Goal: Transaction & Acquisition: Purchase product/service

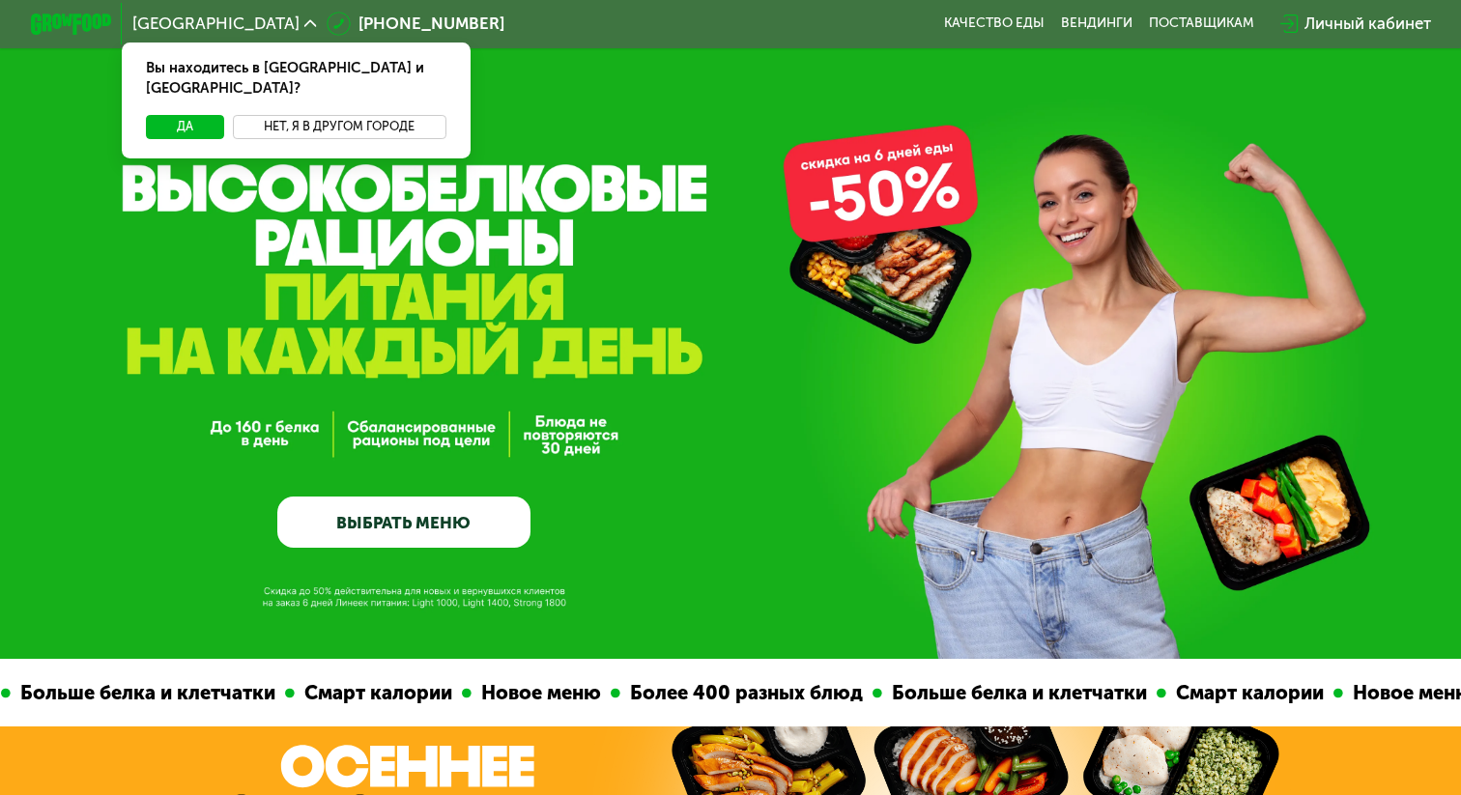
click at [338, 115] on button "Нет, я в другом городе" at bounding box center [340, 127] width 214 height 24
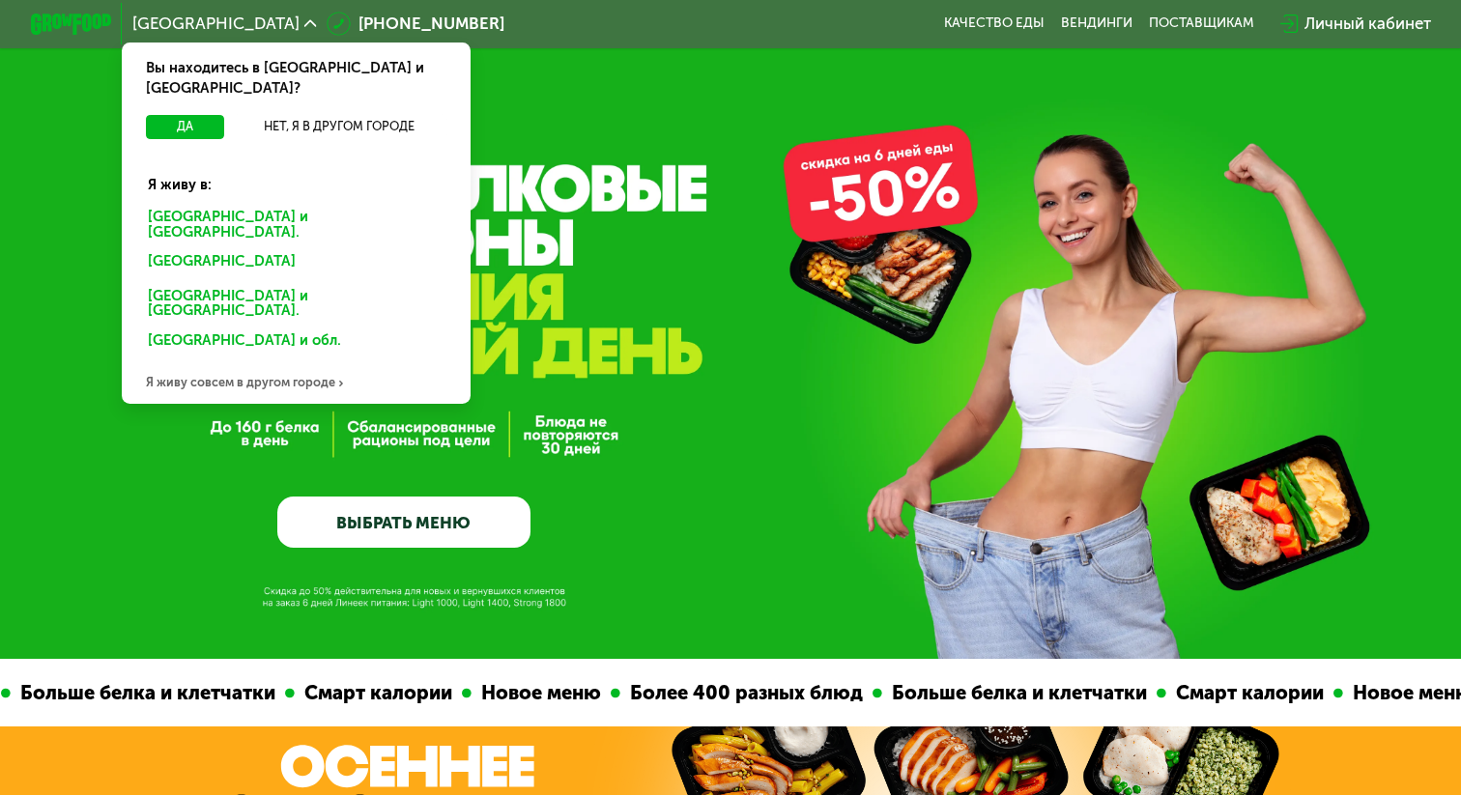
click at [256, 204] on div "Санкт-Петербурге и обл." at bounding box center [296, 225] width 325 height 43
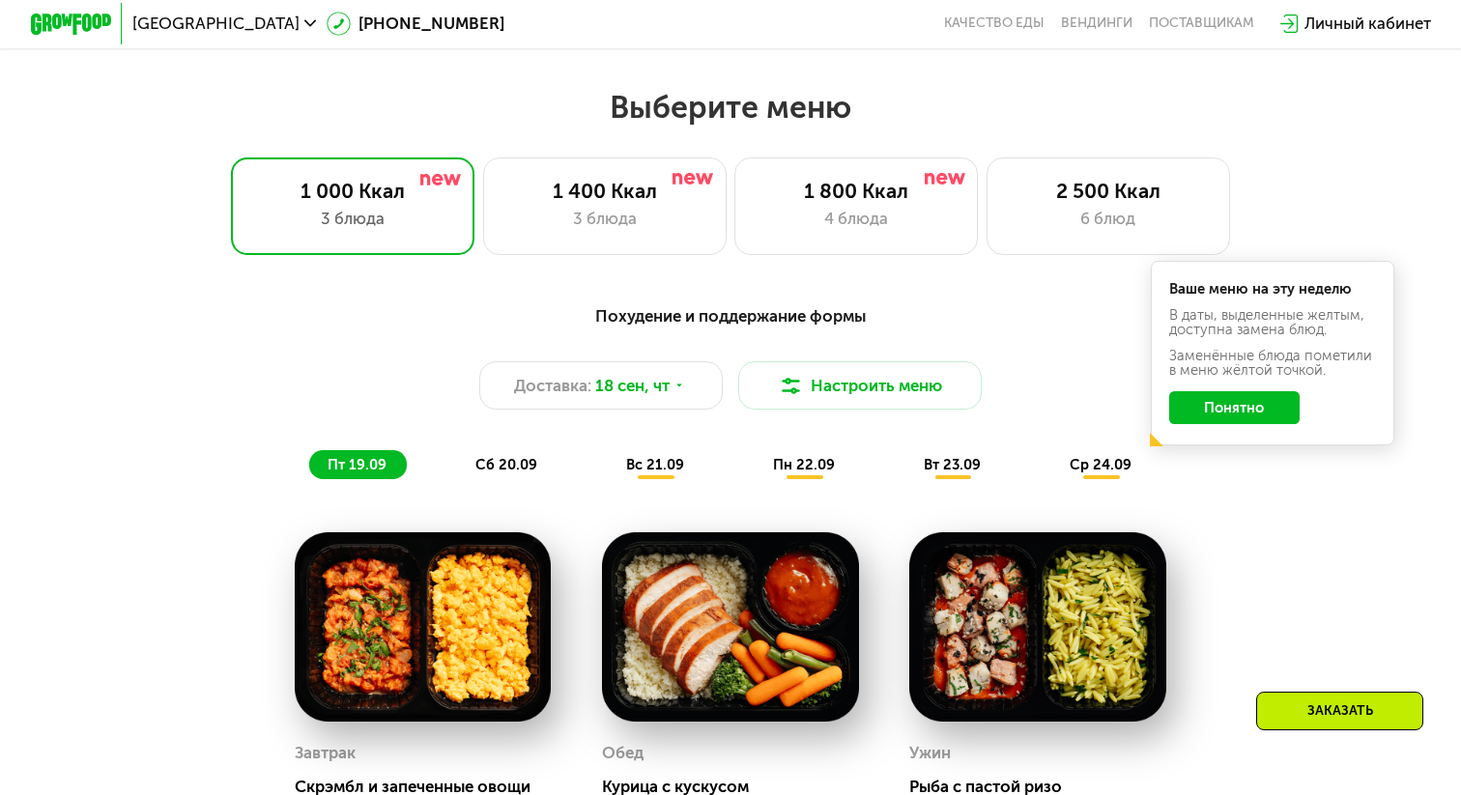
scroll to position [1255, 0]
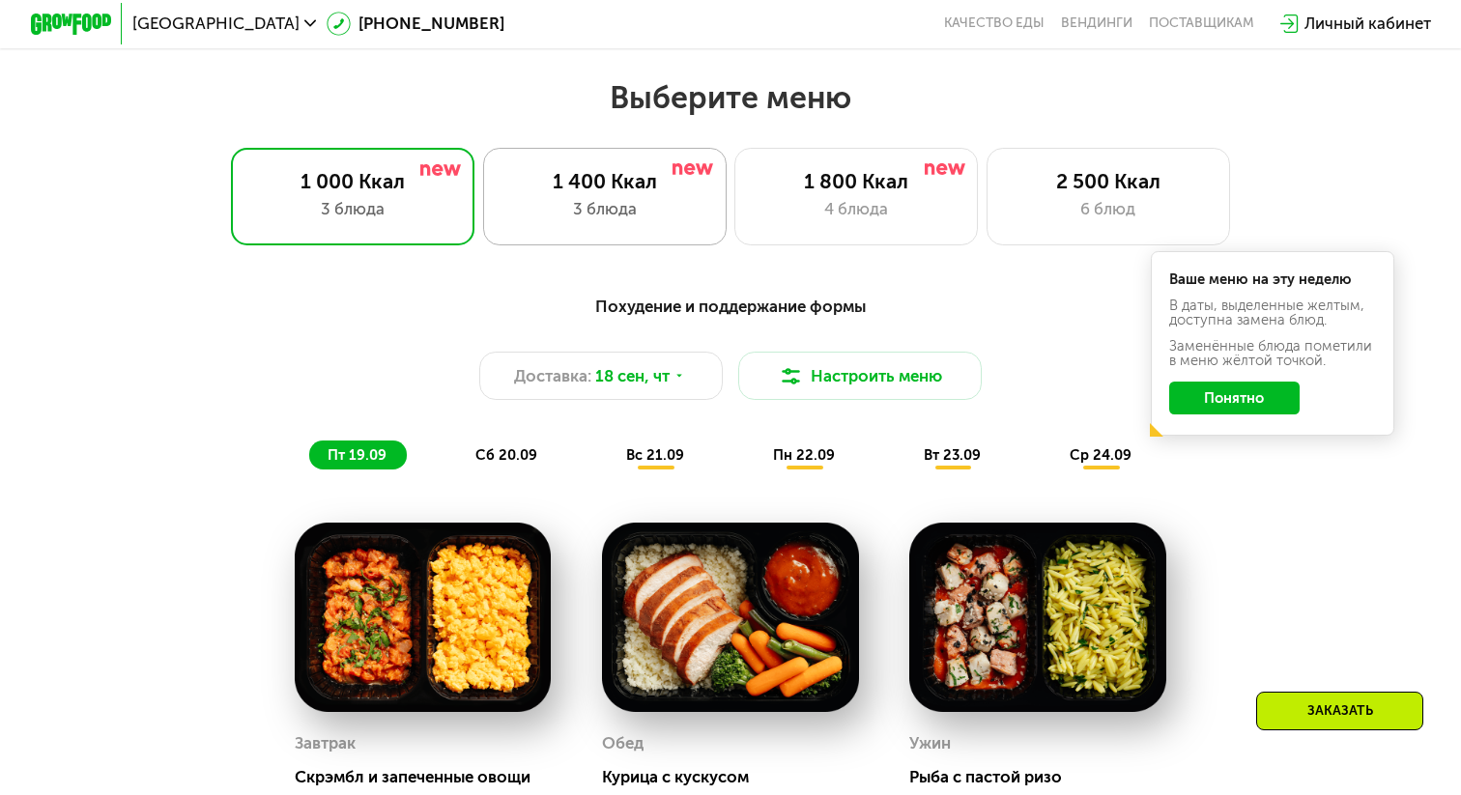
click at [686, 202] on div "3 блюда" at bounding box center [604, 209] width 201 height 24
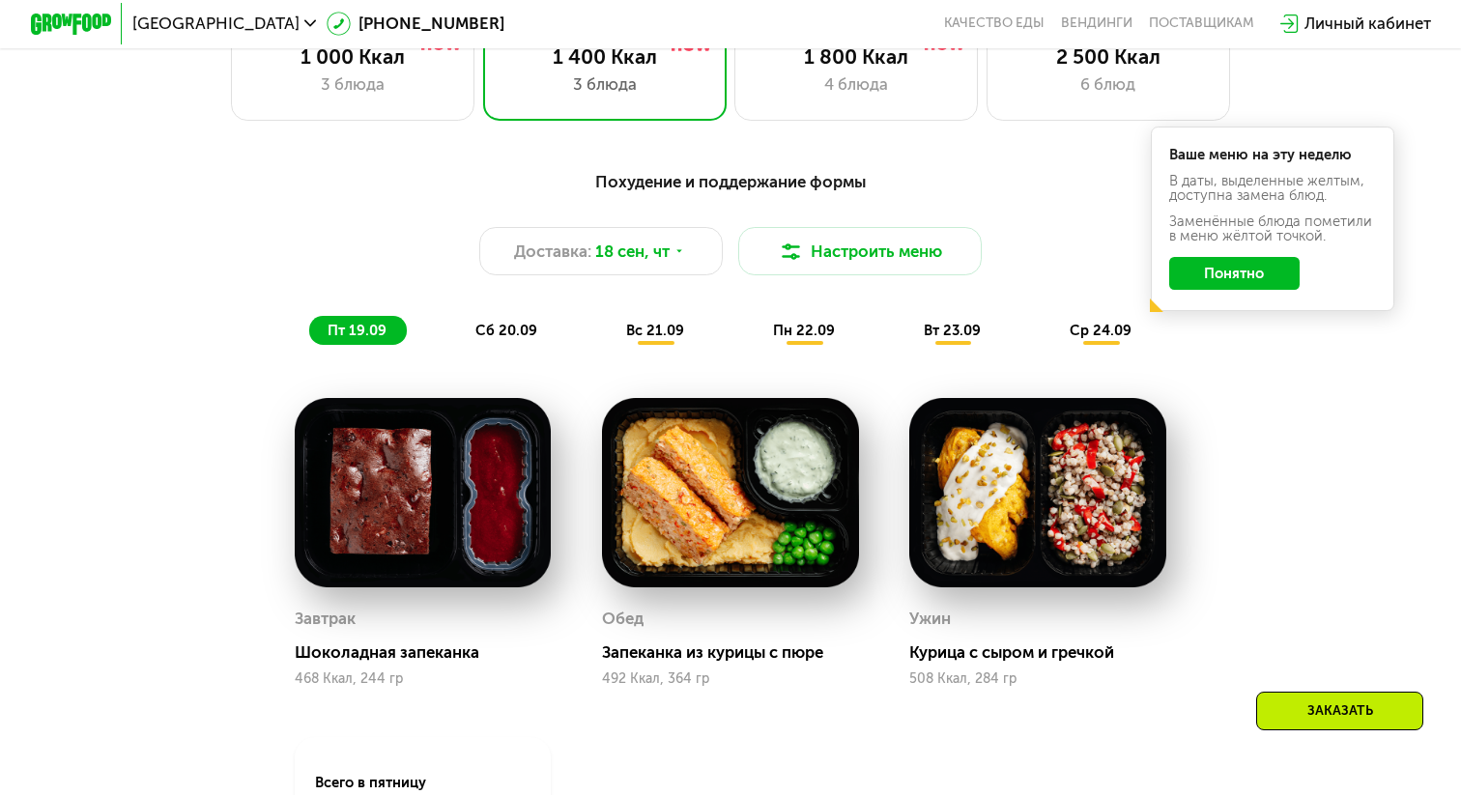
scroll to position [1352, 0]
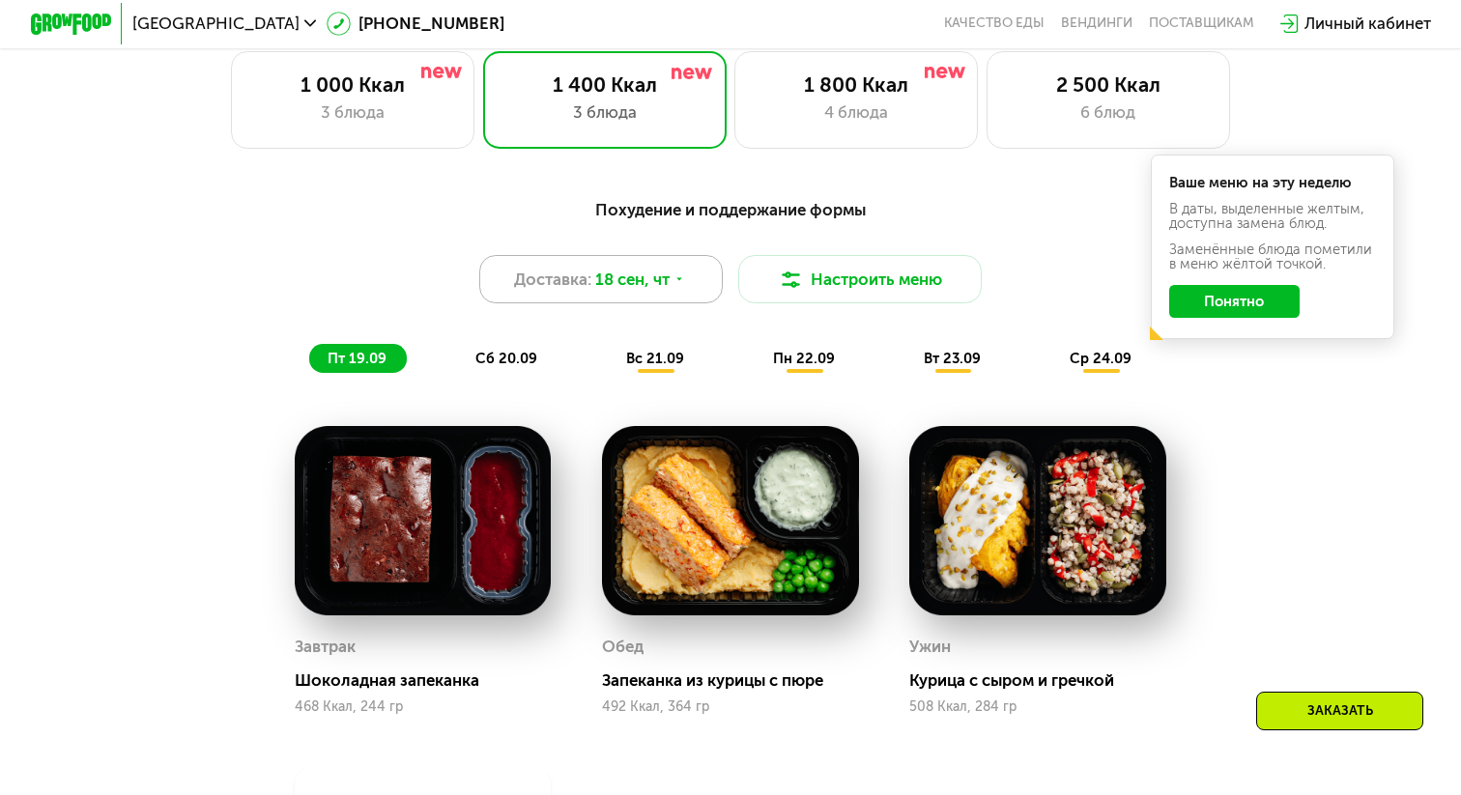
click at [694, 275] on div "Доставка: 18 сен, чт" at bounding box center [600, 279] width 243 height 48
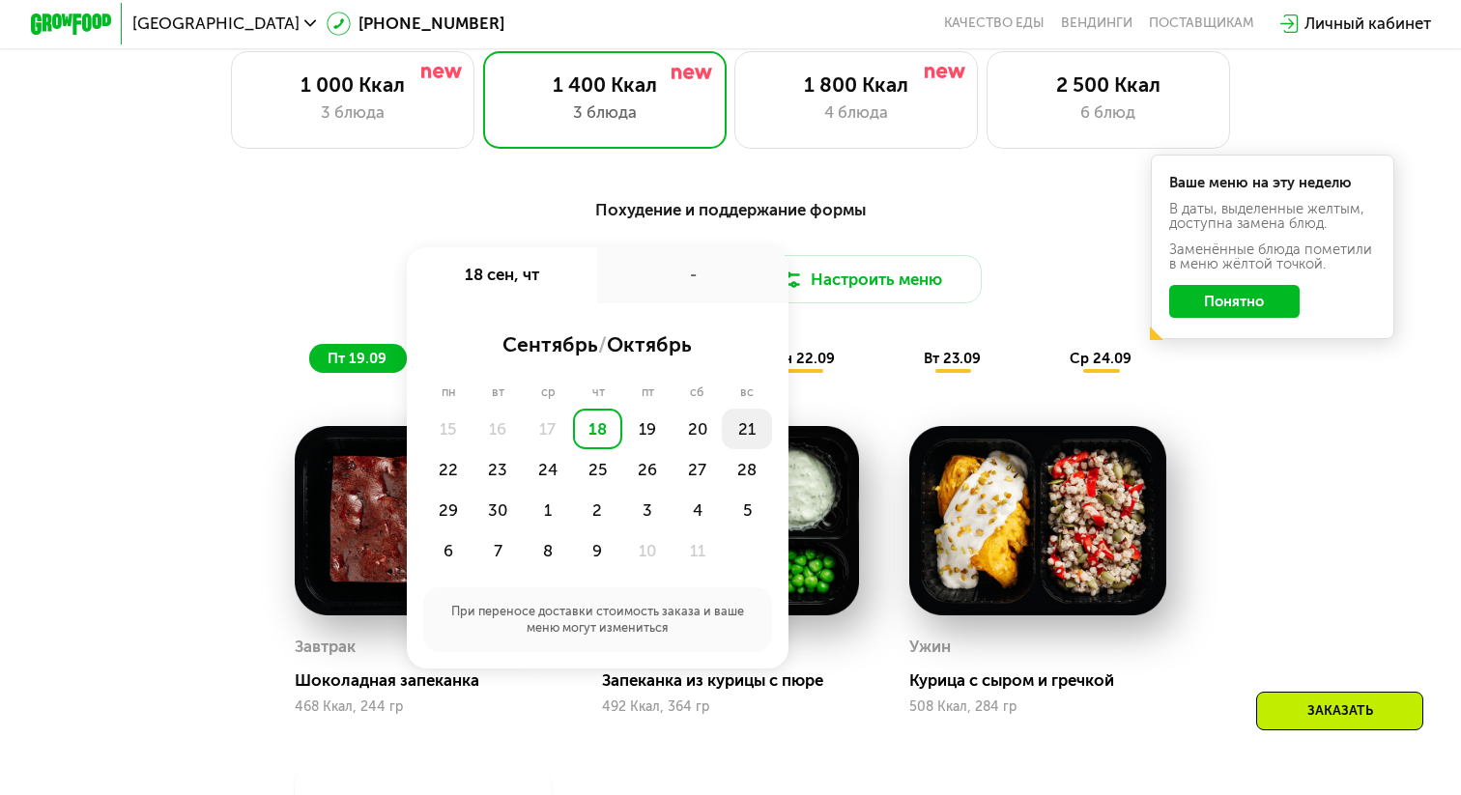
click at [748, 442] on div "21" at bounding box center [747, 429] width 50 height 41
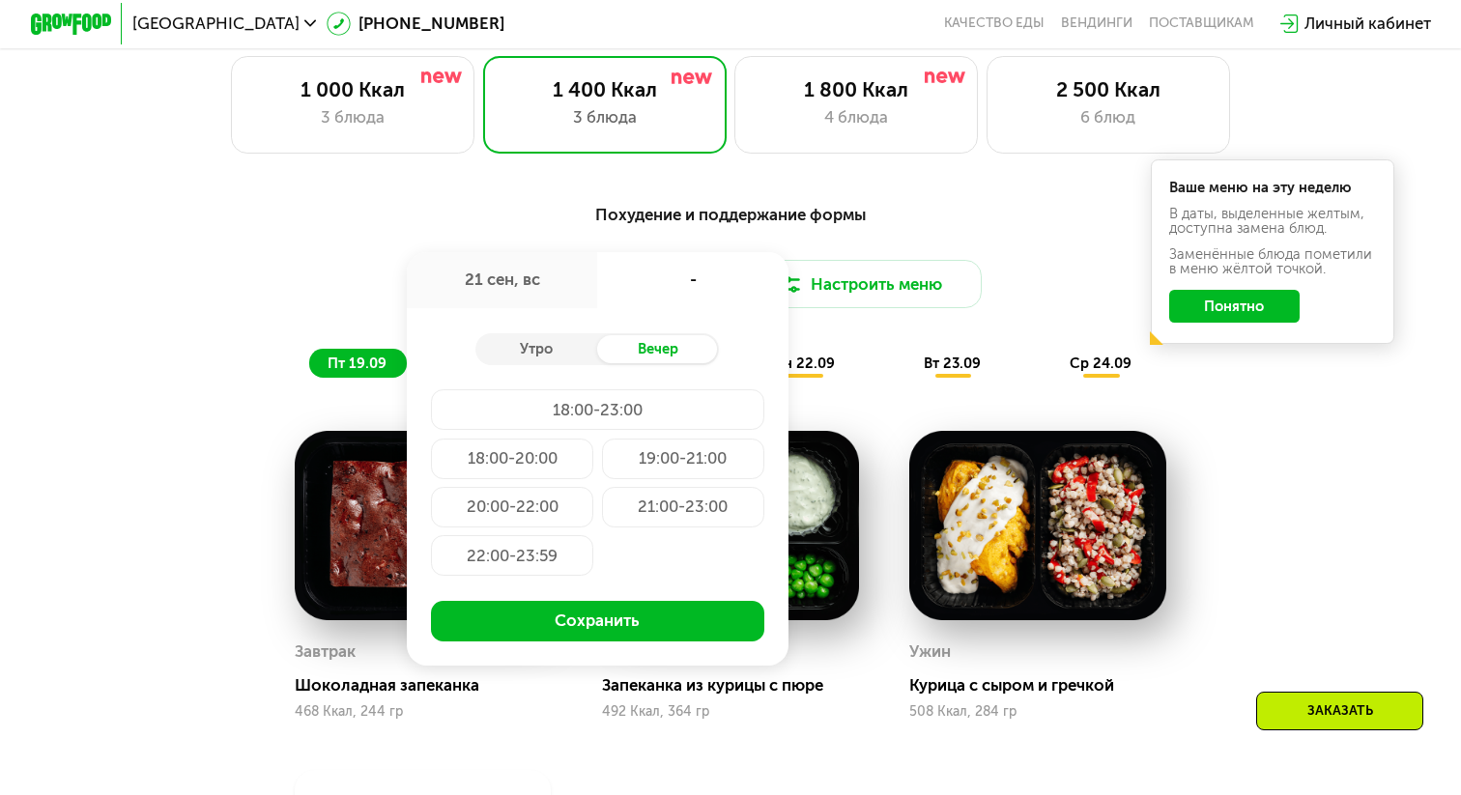
scroll to position [1360, 0]
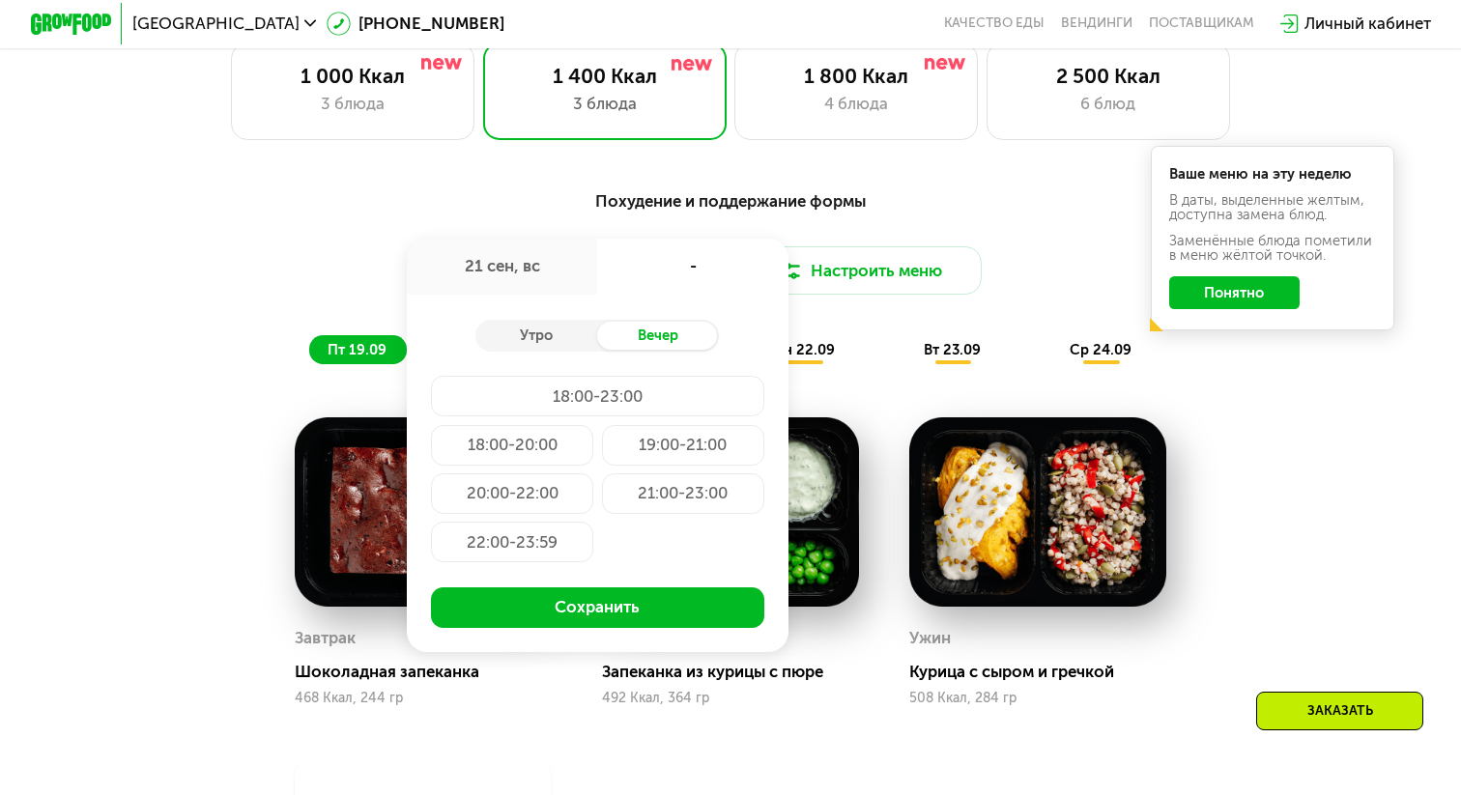
click at [533, 443] on div "18:00-20:00" at bounding box center [512, 445] width 162 height 41
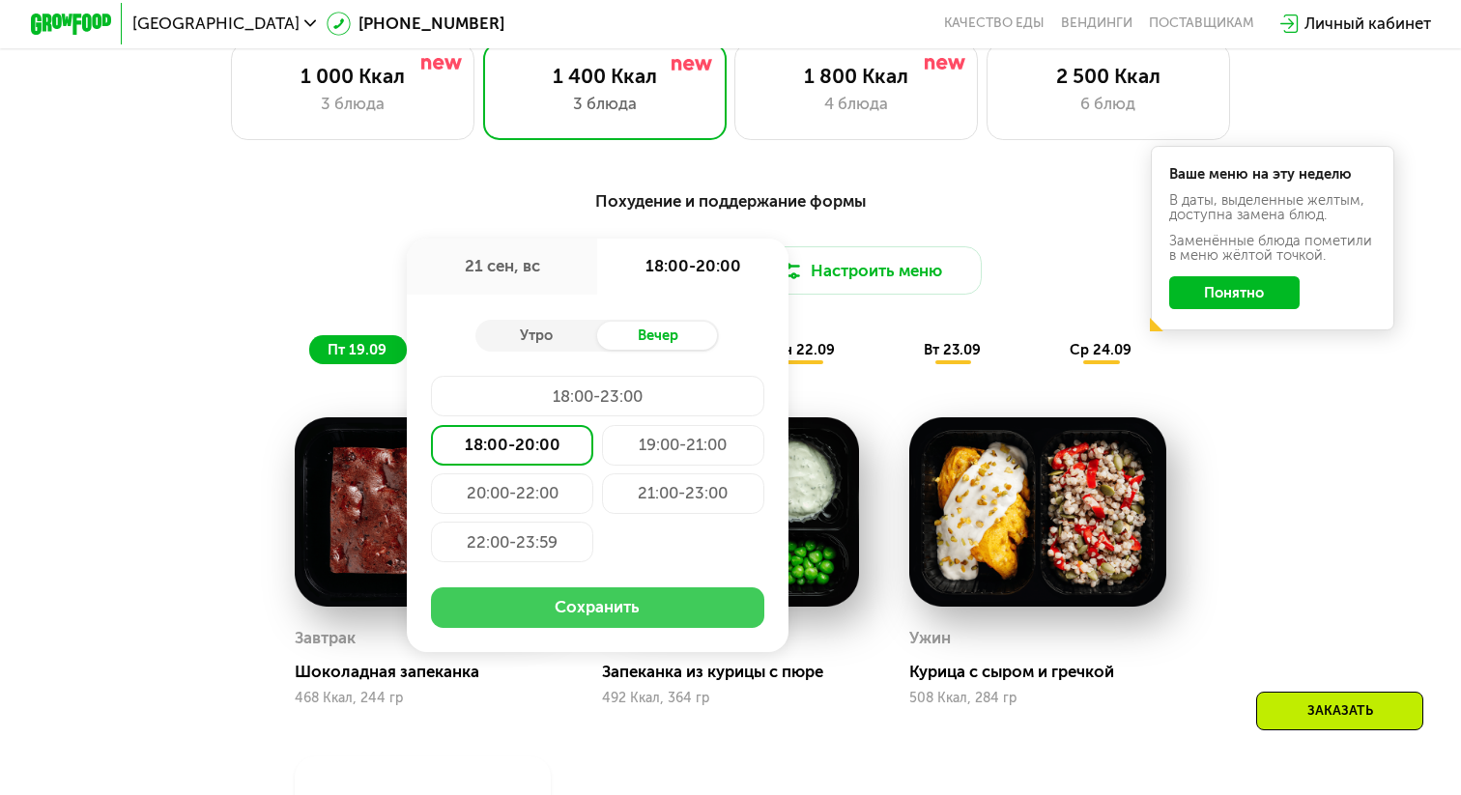
click at [566, 602] on button "Сохранить" at bounding box center [597, 607] width 332 height 41
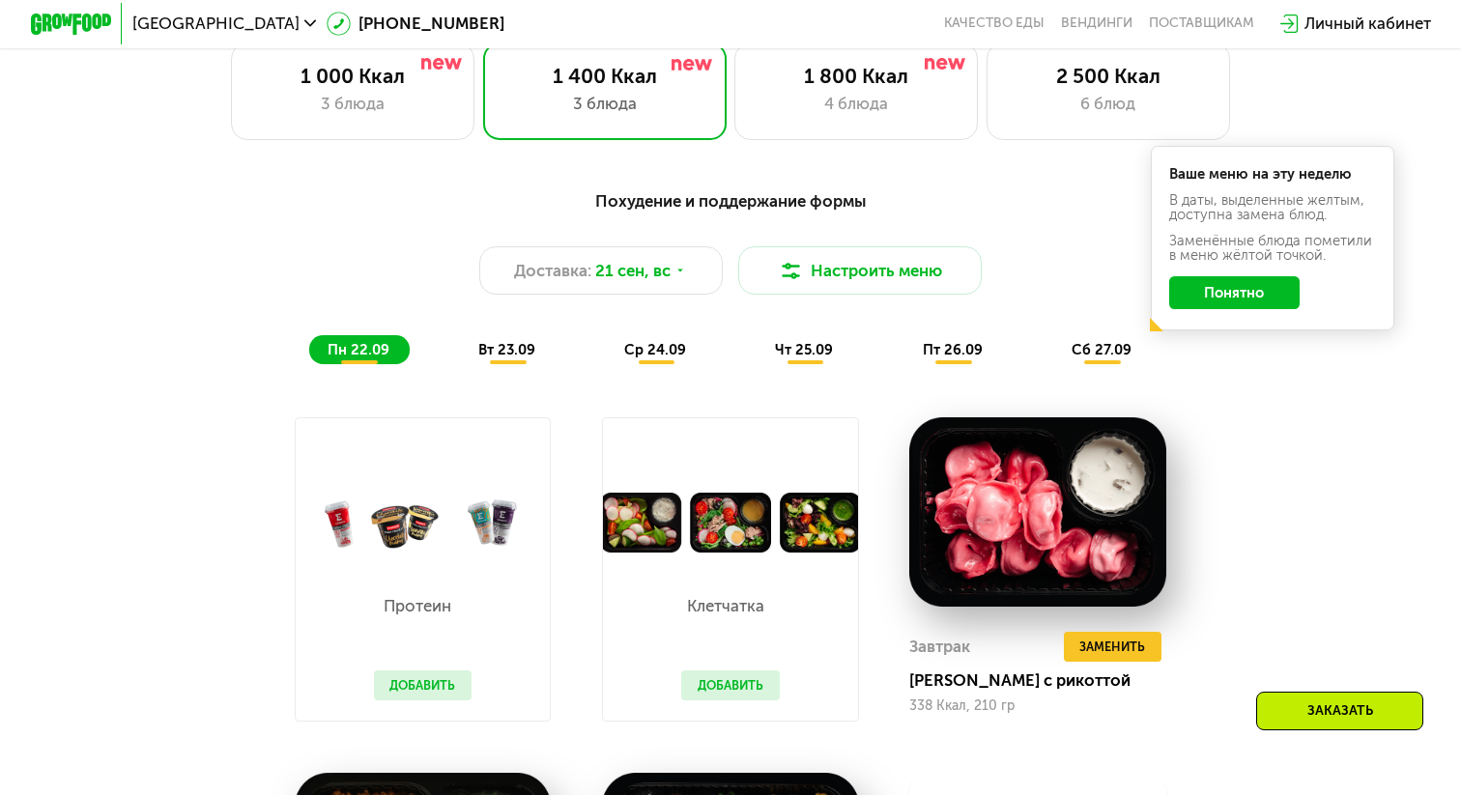
click at [1221, 299] on button "Понятно" at bounding box center [1234, 292] width 131 height 33
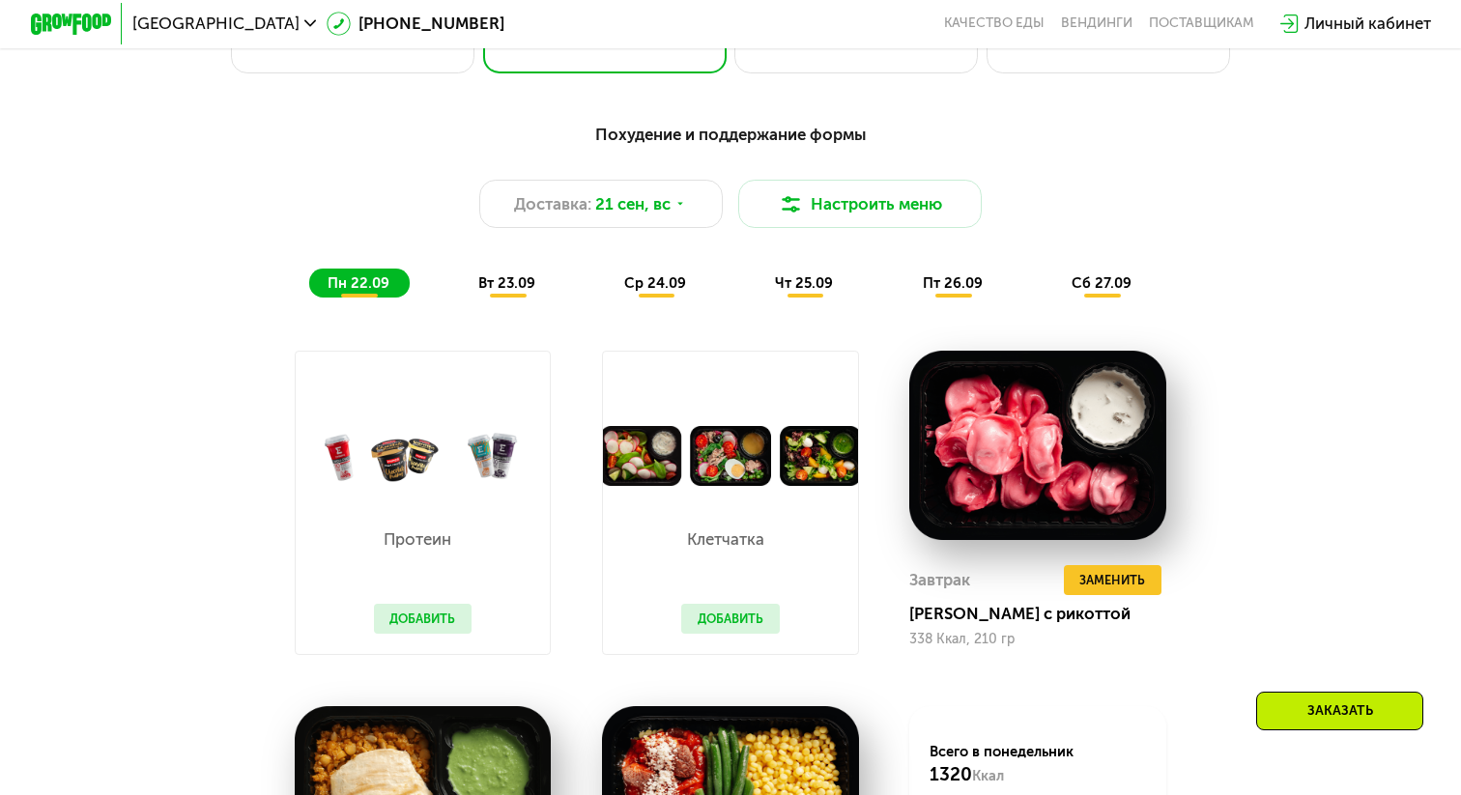
scroll to position [1425, 0]
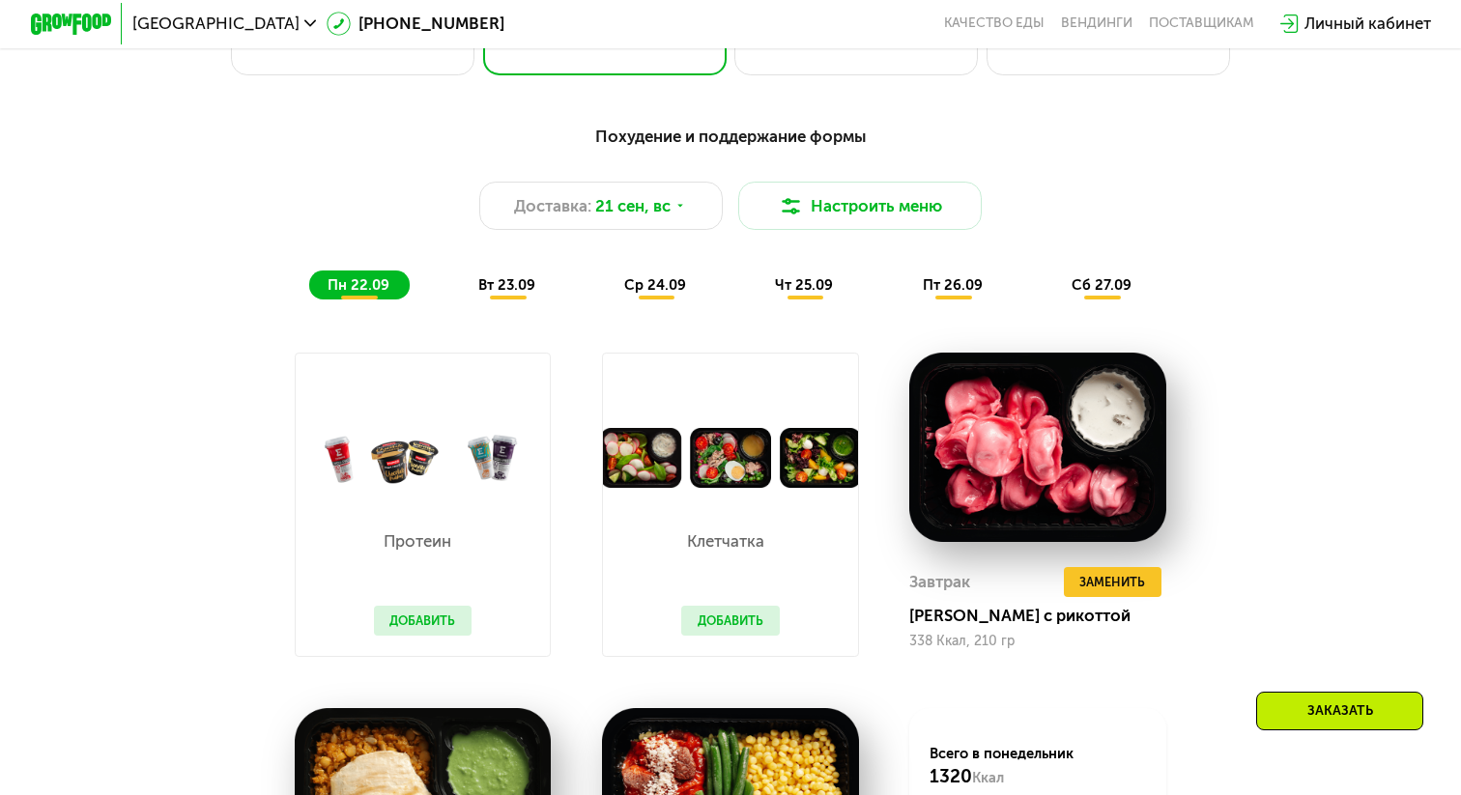
click at [507, 285] on span "вт 23.09" at bounding box center [506, 284] width 57 height 17
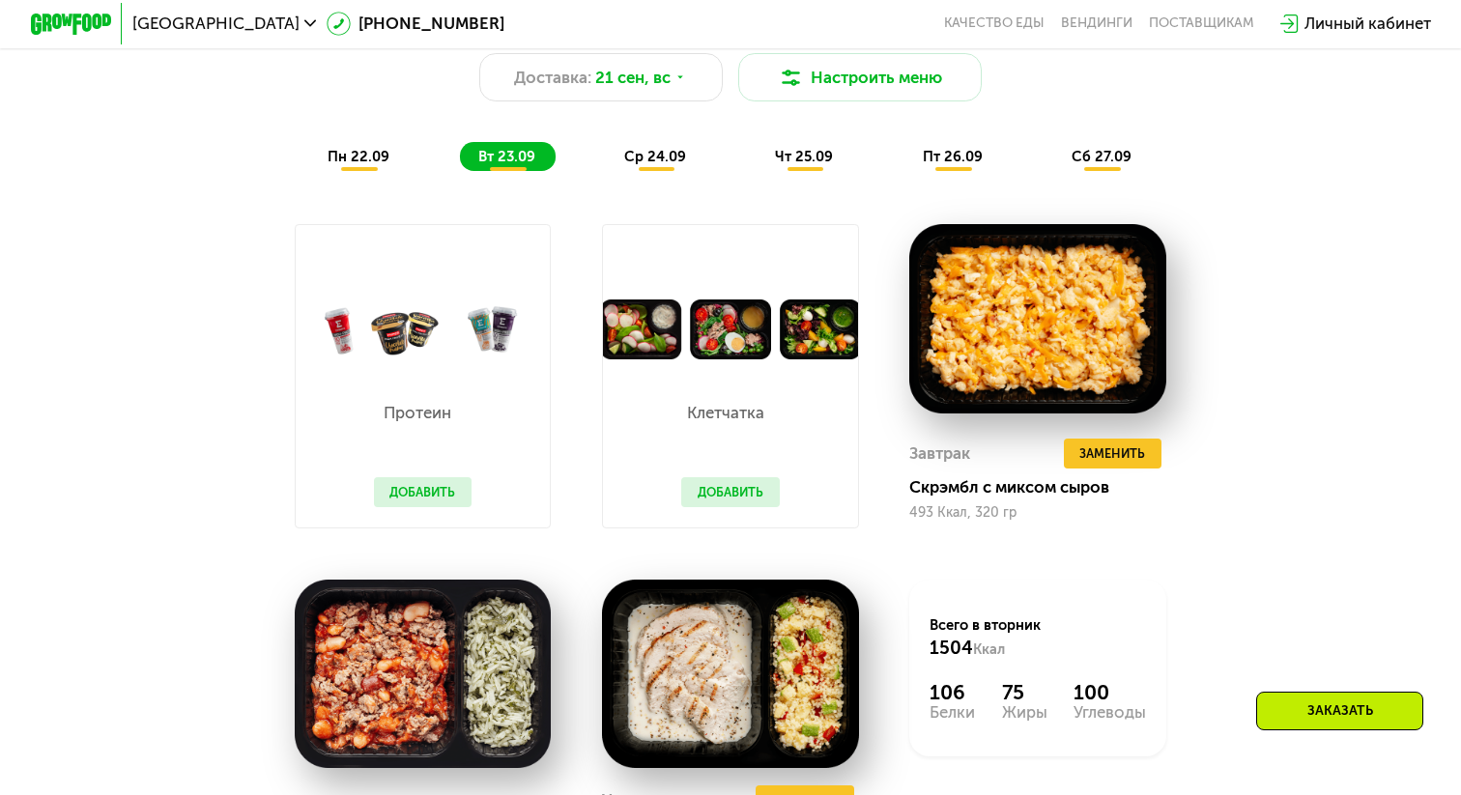
scroll to position [1544, 0]
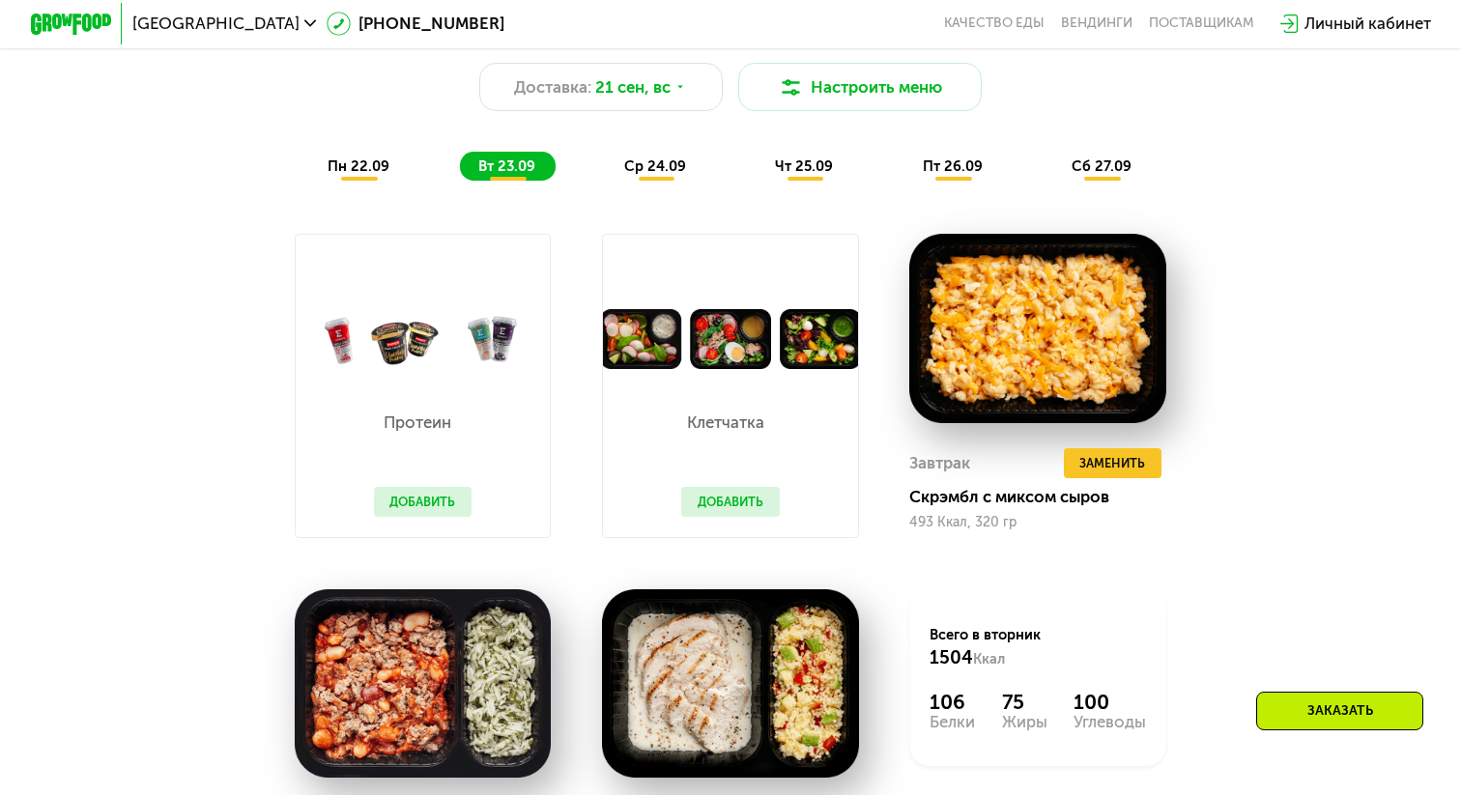
click at [374, 166] on span "пн 22.09" at bounding box center [359, 165] width 62 height 17
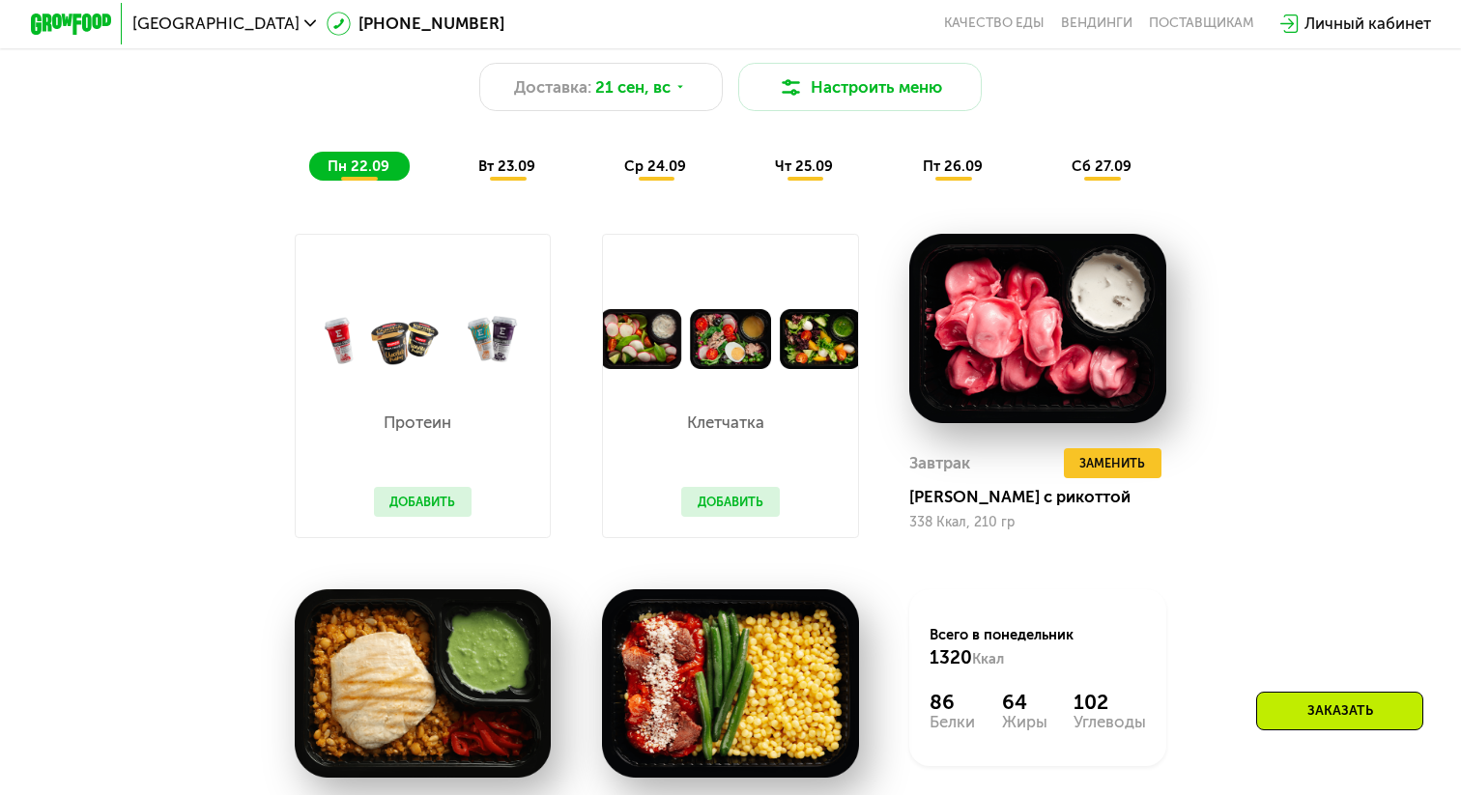
click at [726, 504] on button "Добавить" at bounding box center [730, 502] width 99 height 31
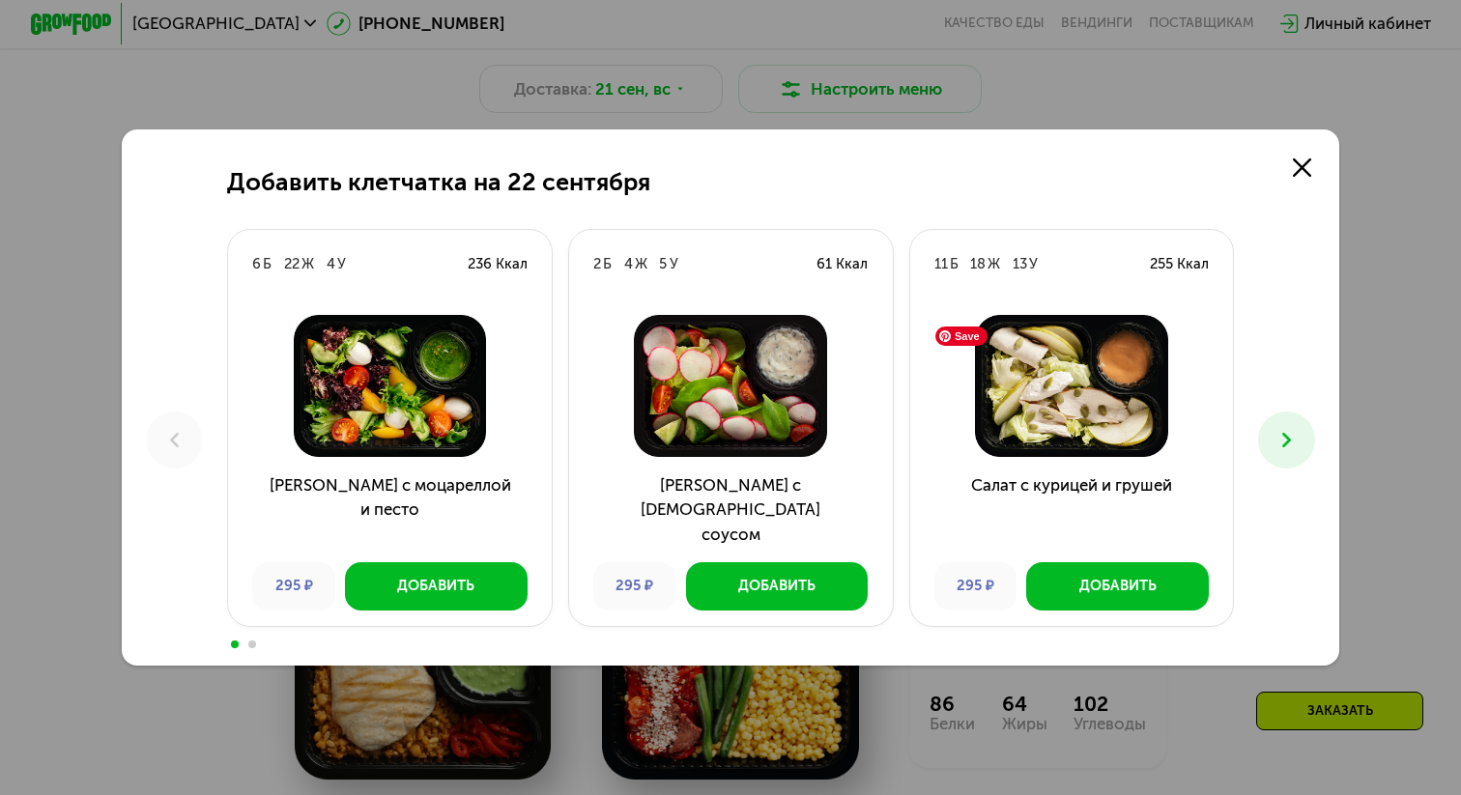
scroll to position [1543, 0]
click at [1303, 169] on use at bounding box center [1302, 167] width 18 height 18
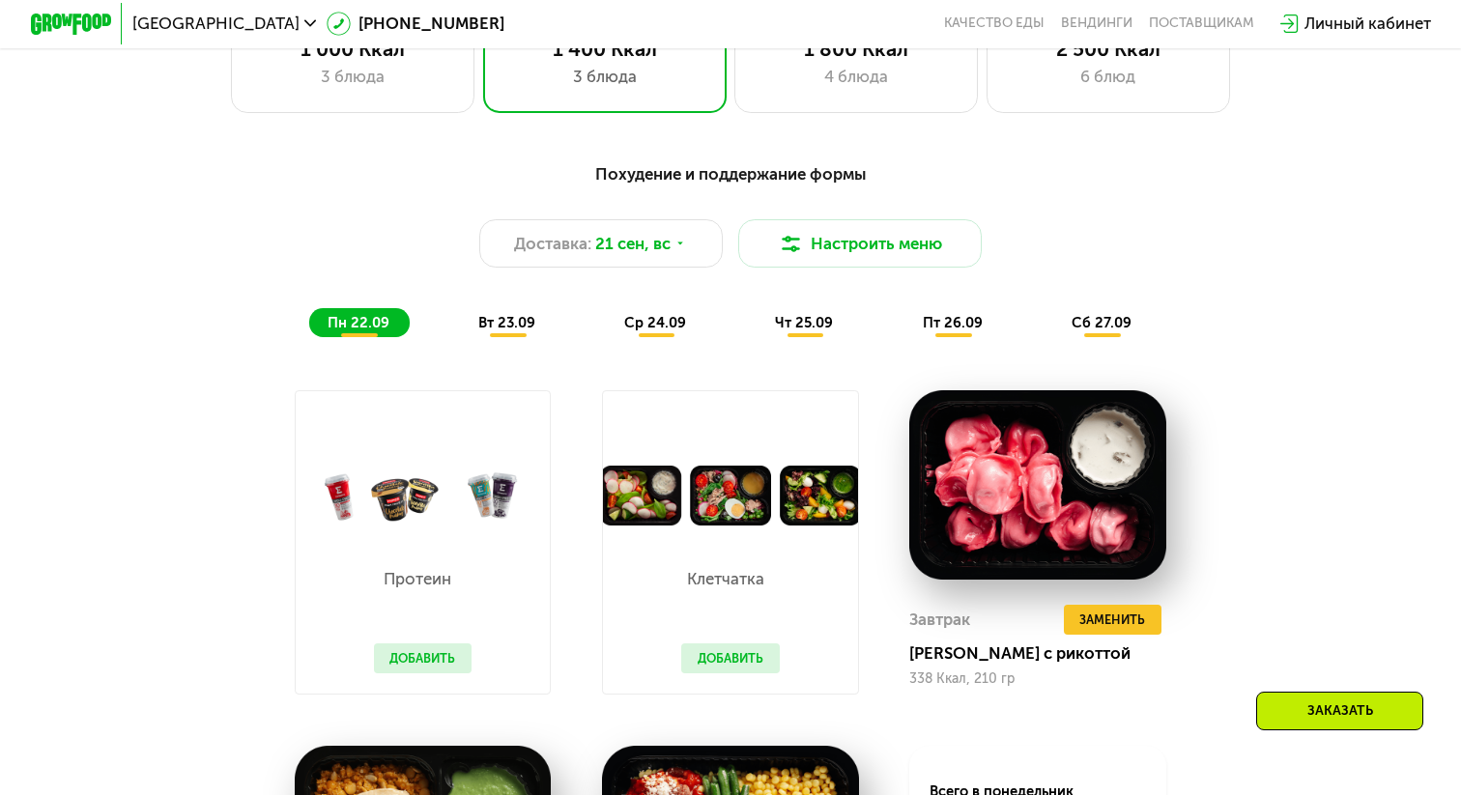
scroll to position [1383, 0]
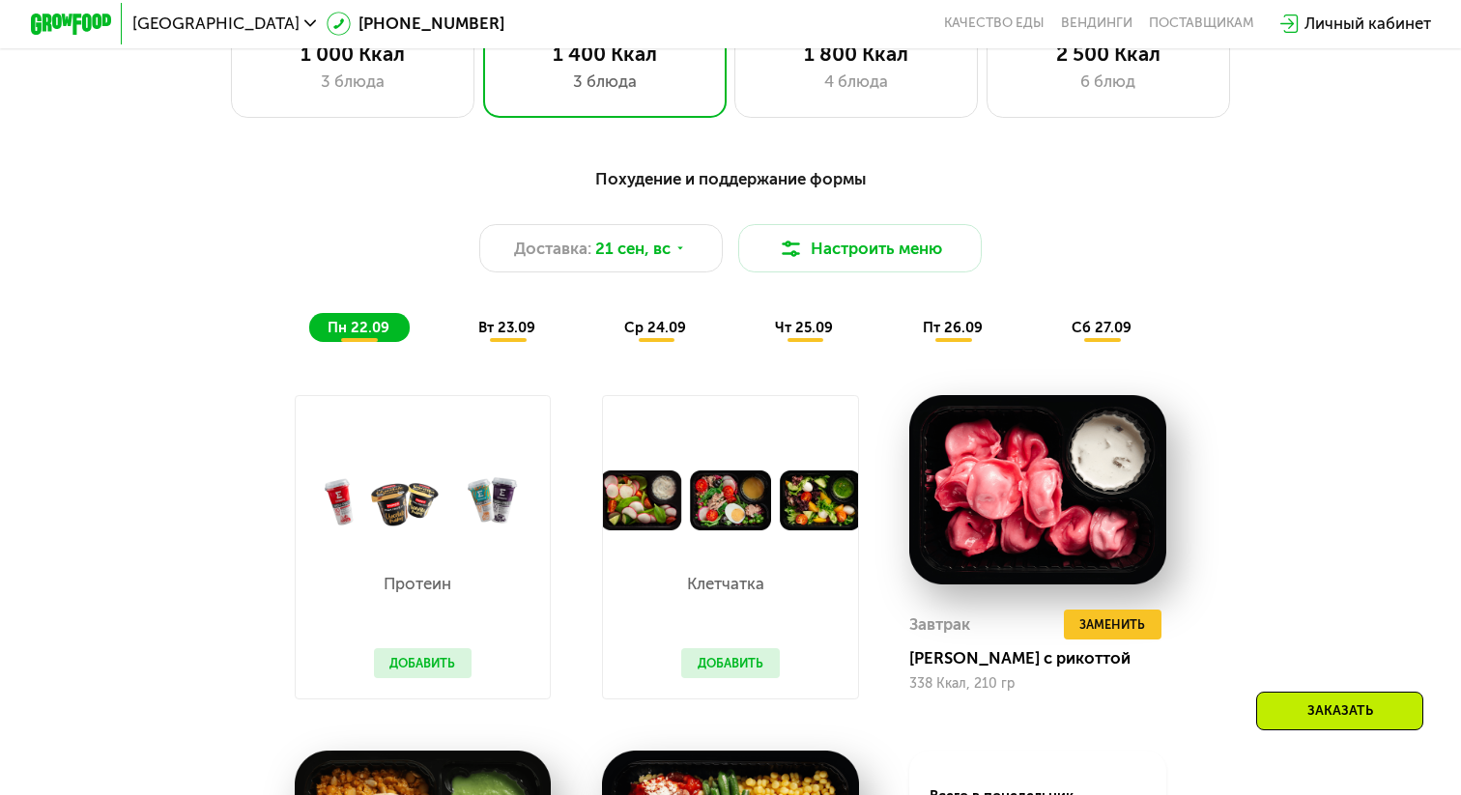
click at [518, 334] on span "вт 23.09" at bounding box center [506, 327] width 57 height 17
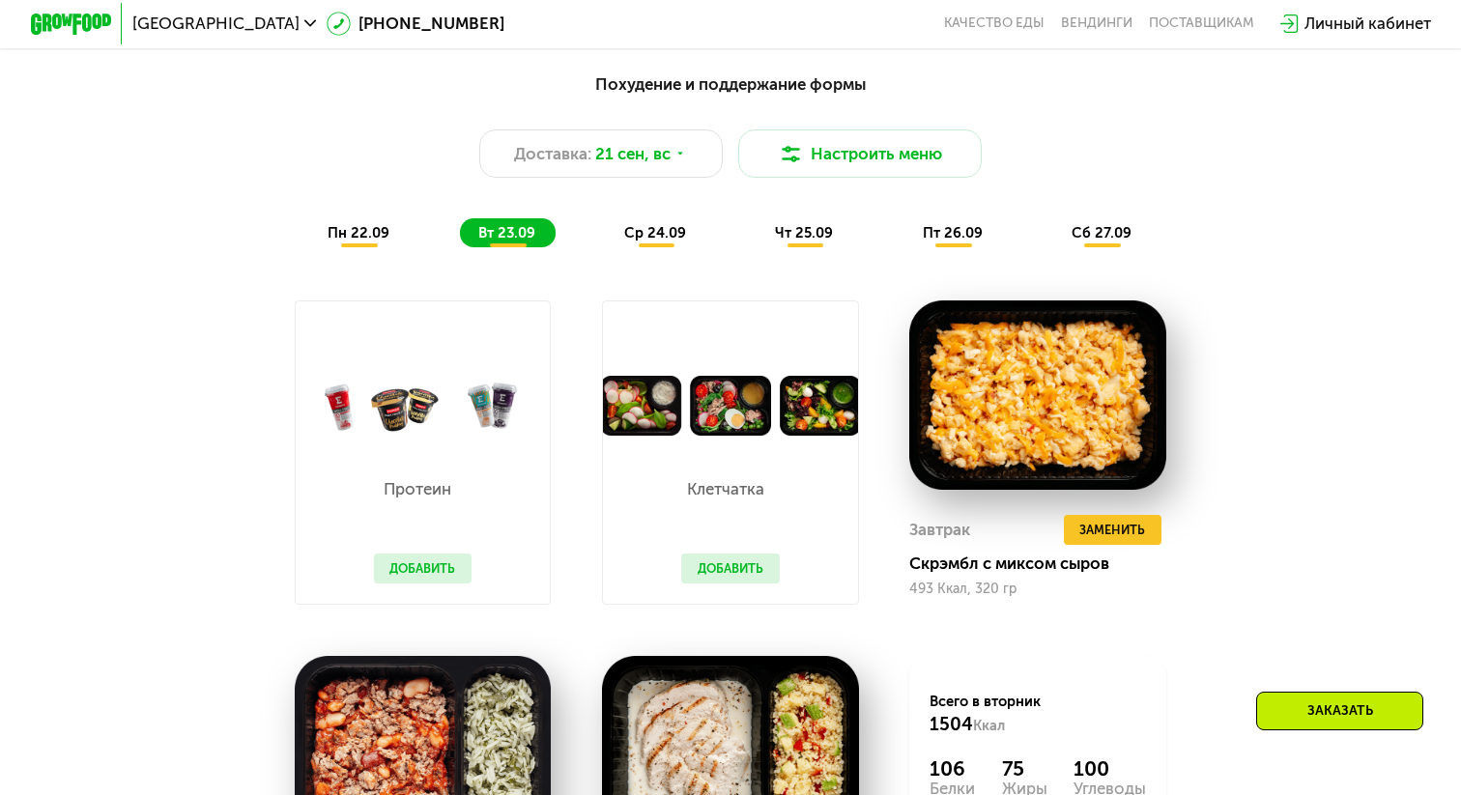
scroll to position [1393, 0]
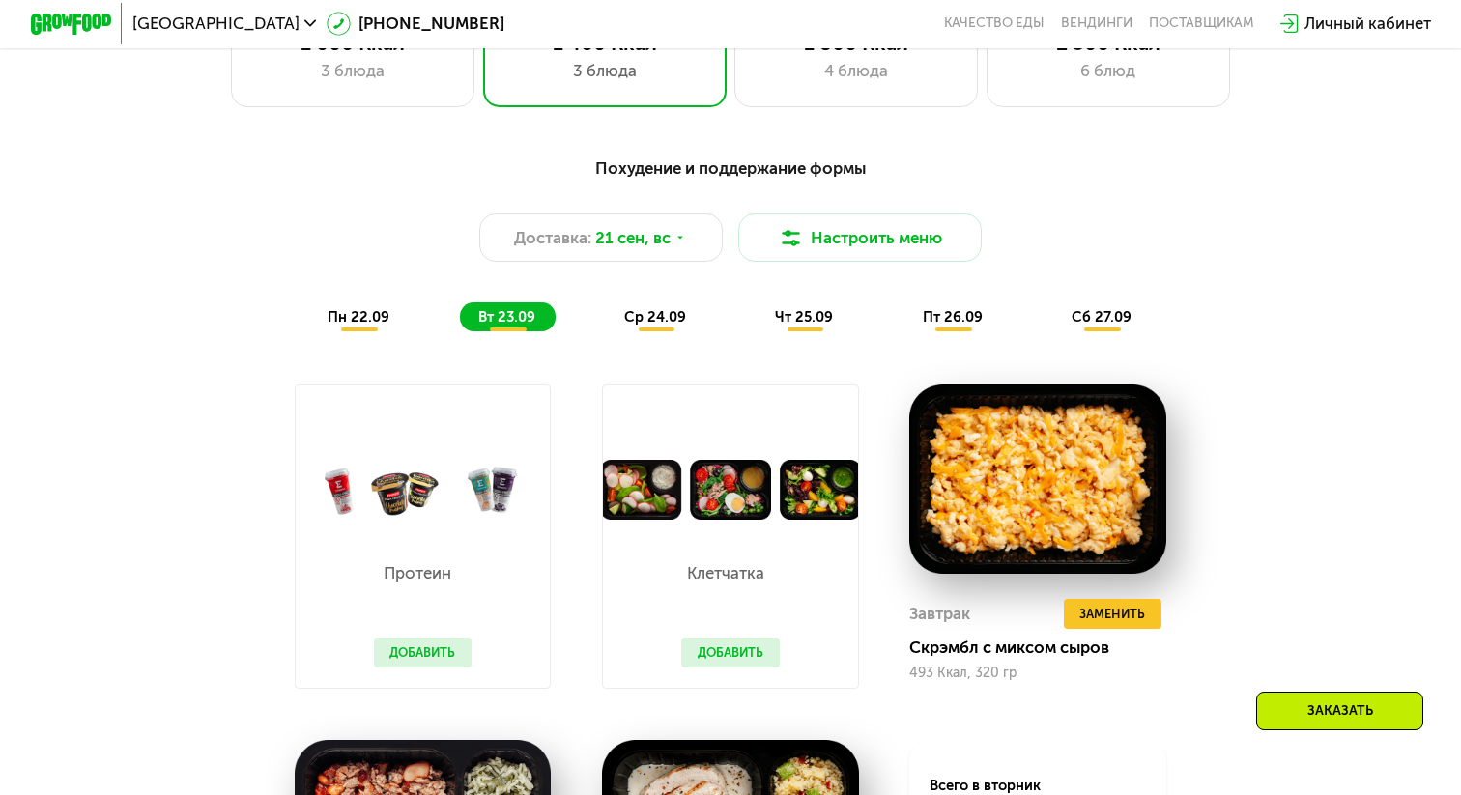
click at [651, 313] on span "ср 24.09" at bounding box center [655, 316] width 62 height 17
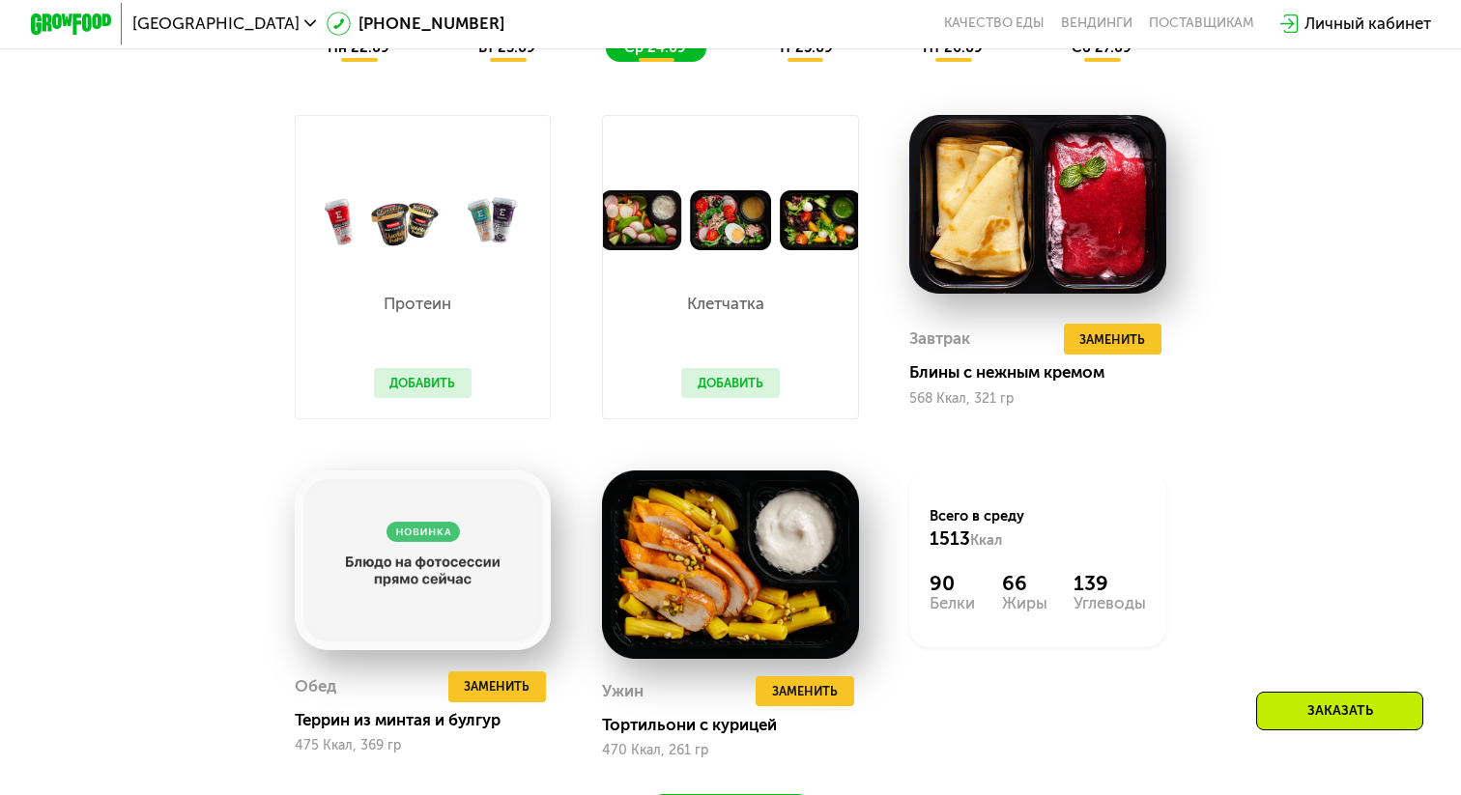
scroll to position [1632, 0]
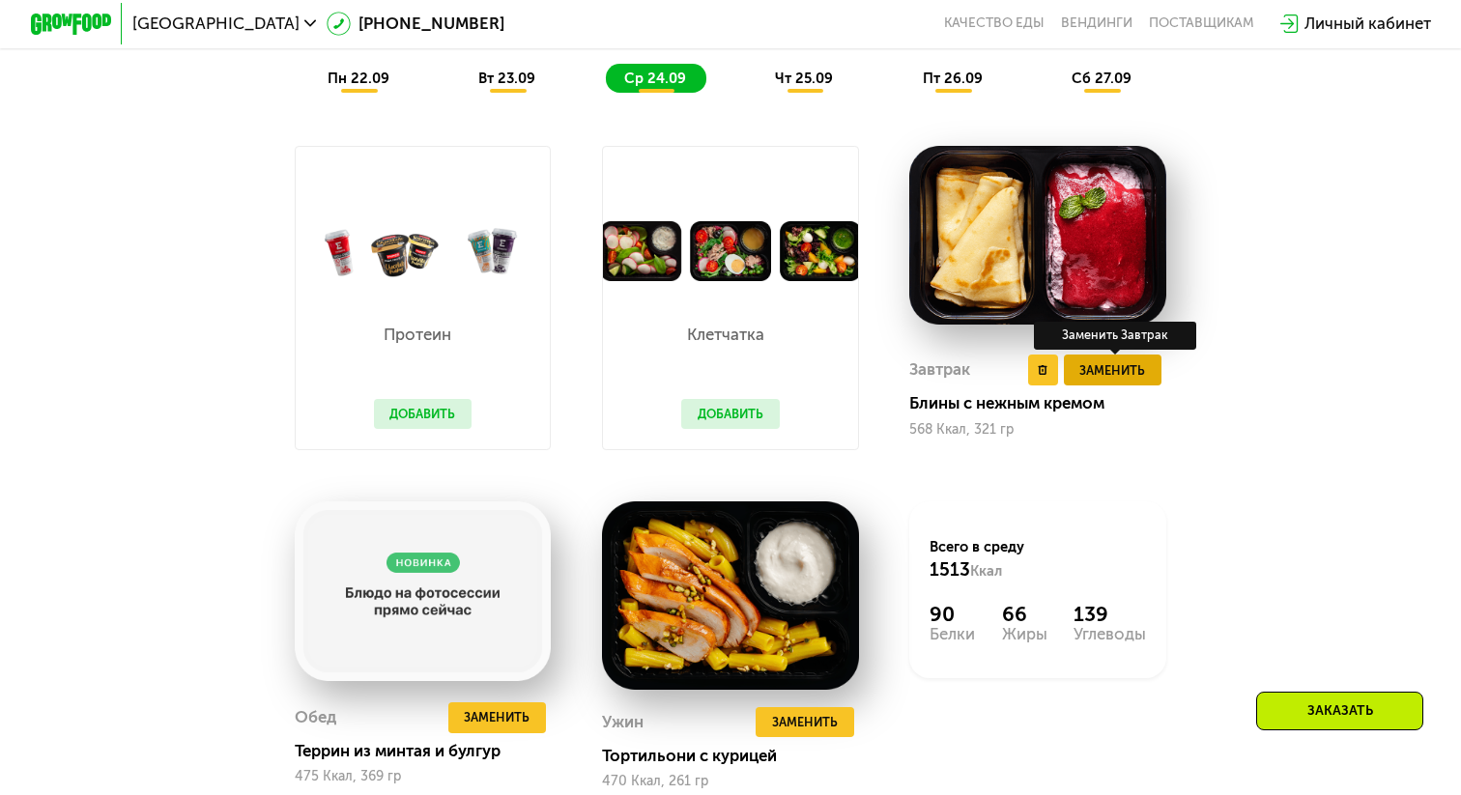
click at [1121, 363] on span "Заменить" at bounding box center [1112, 370] width 66 height 20
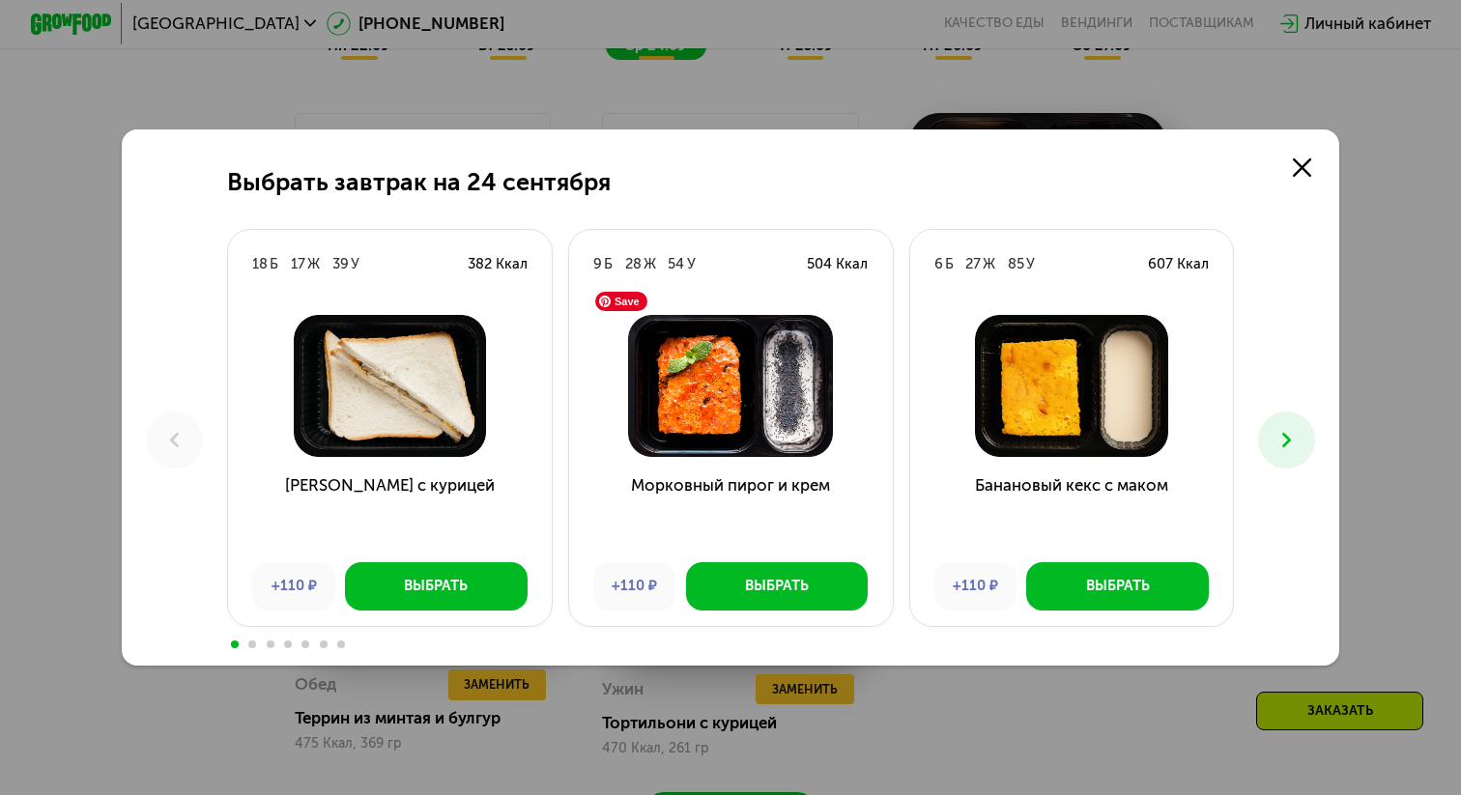
scroll to position [1666, 0]
click at [1292, 435] on icon at bounding box center [1286, 440] width 24 height 24
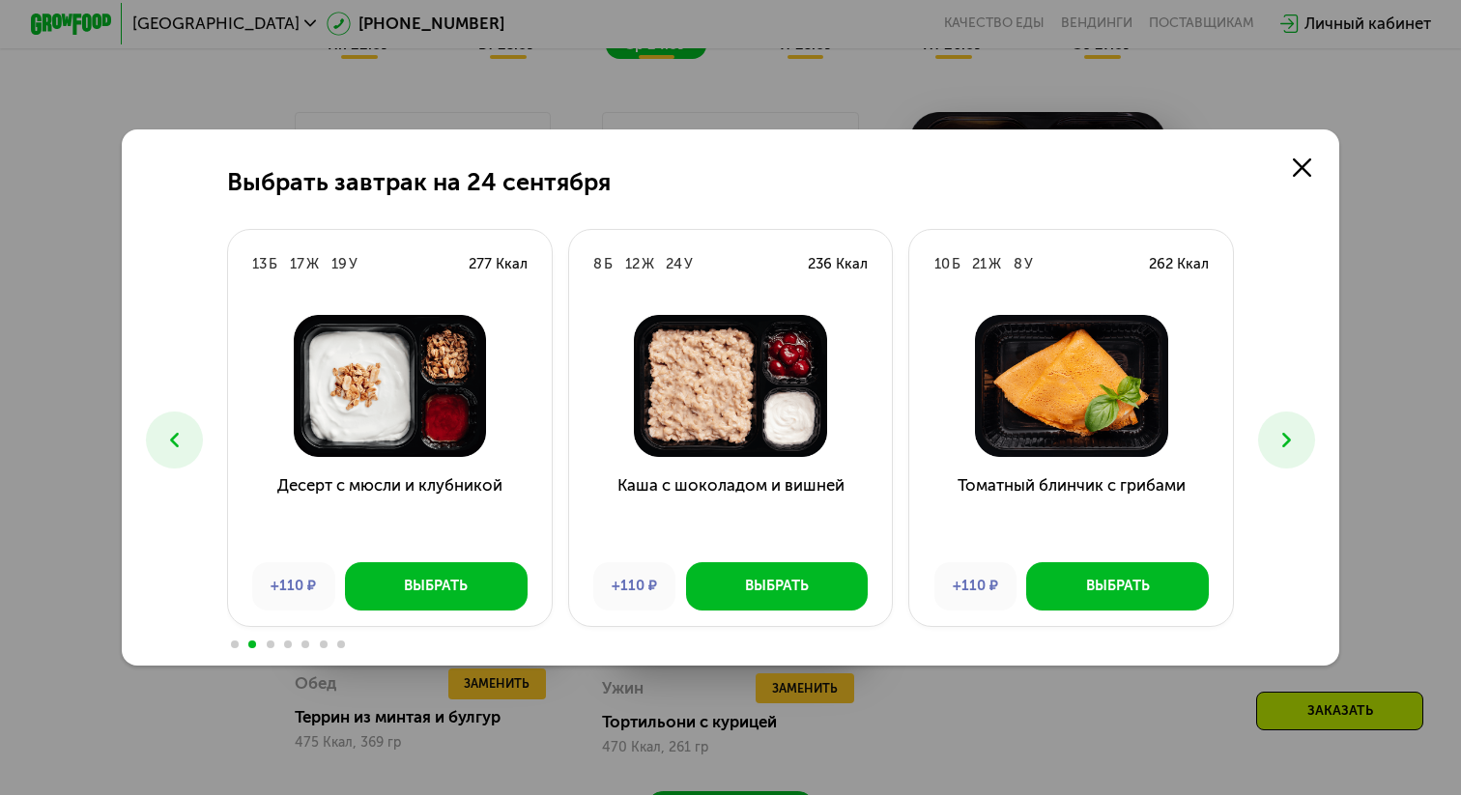
click at [1292, 435] on icon at bounding box center [1286, 440] width 24 height 24
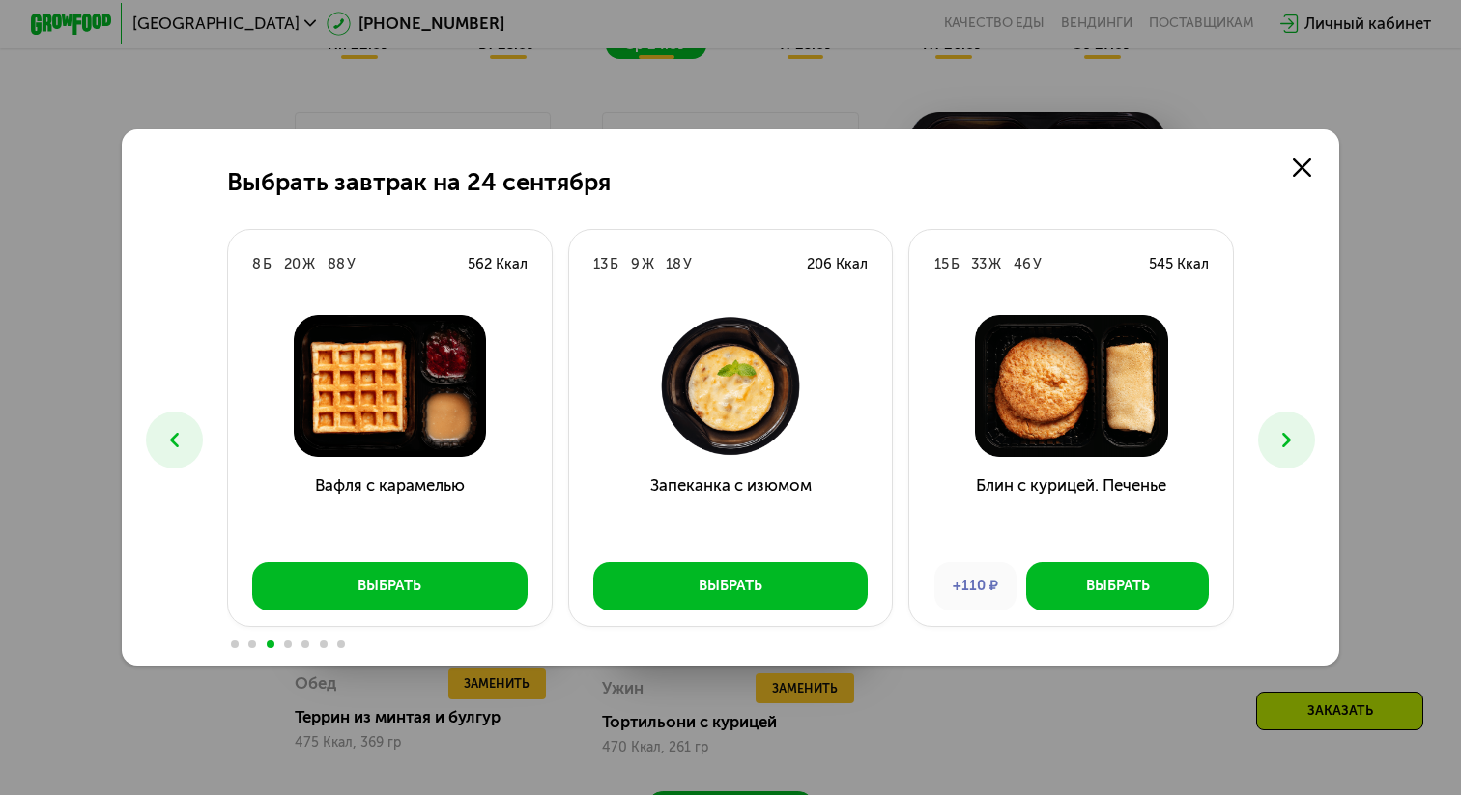
click at [1292, 435] on icon at bounding box center [1286, 440] width 24 height 24
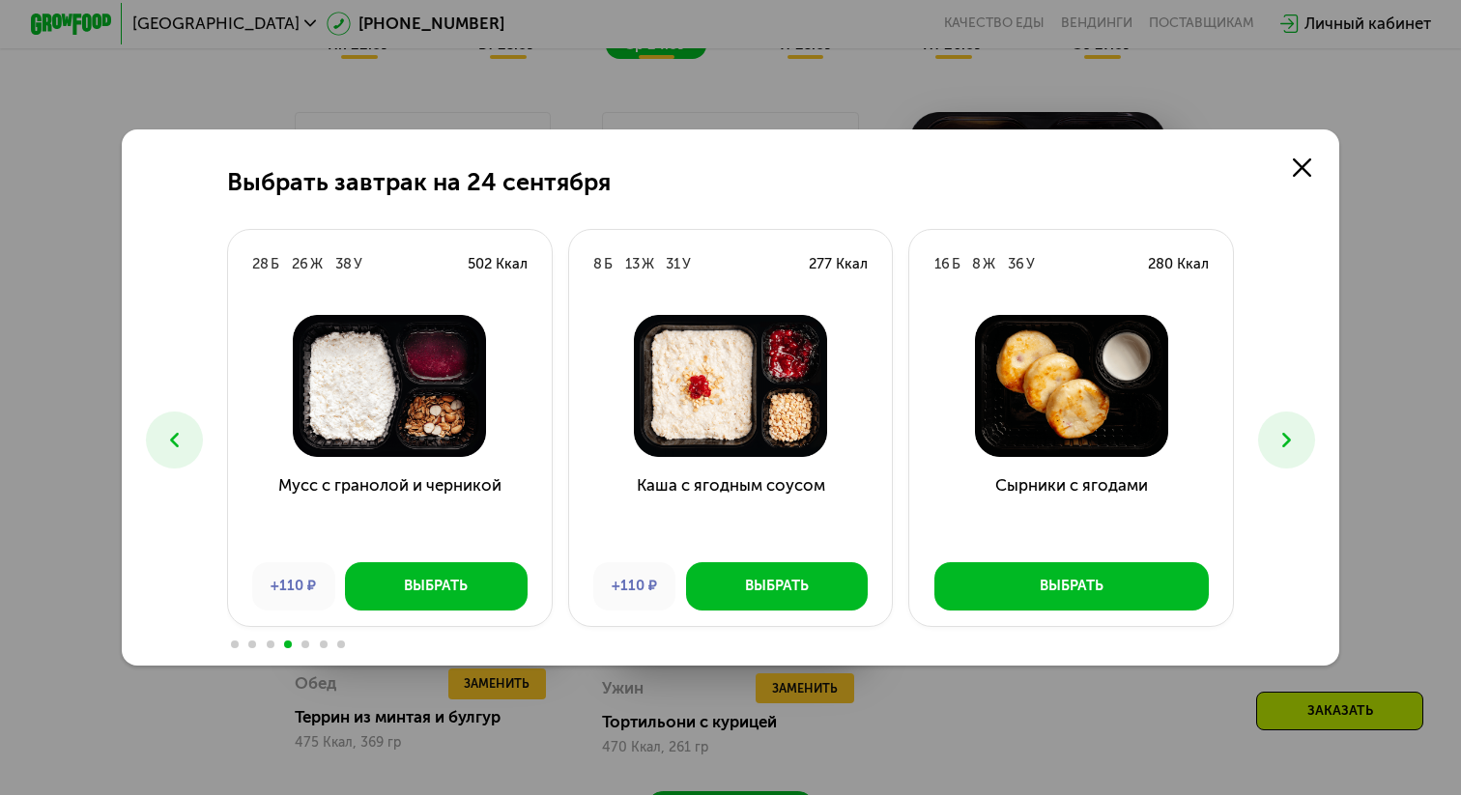
click at [1292, 435] on icon at bounding box center [1286, 440] width 24 height 24
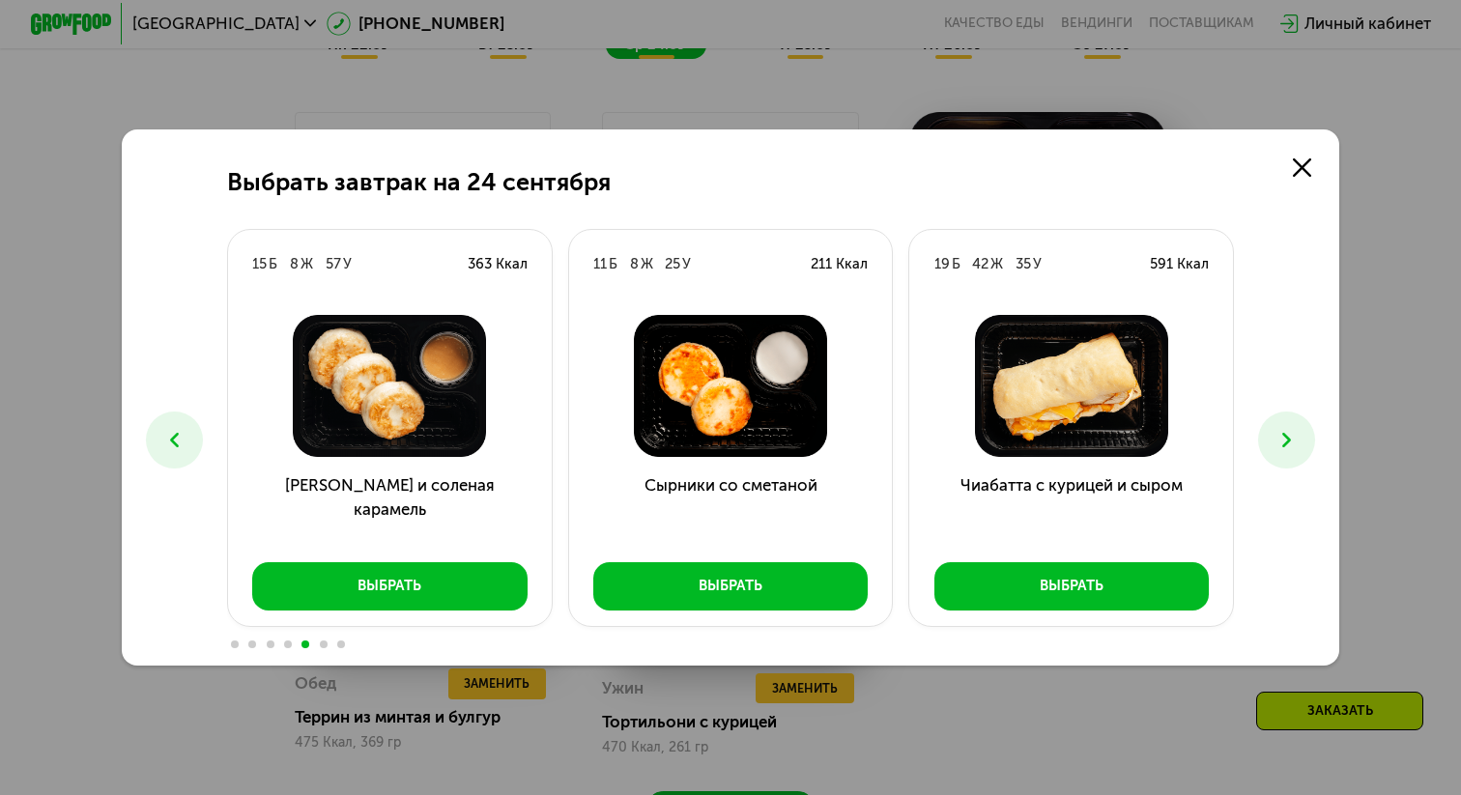
click at [1292, 435] on icon at bounding box center [1286, 440] width 24 height 24
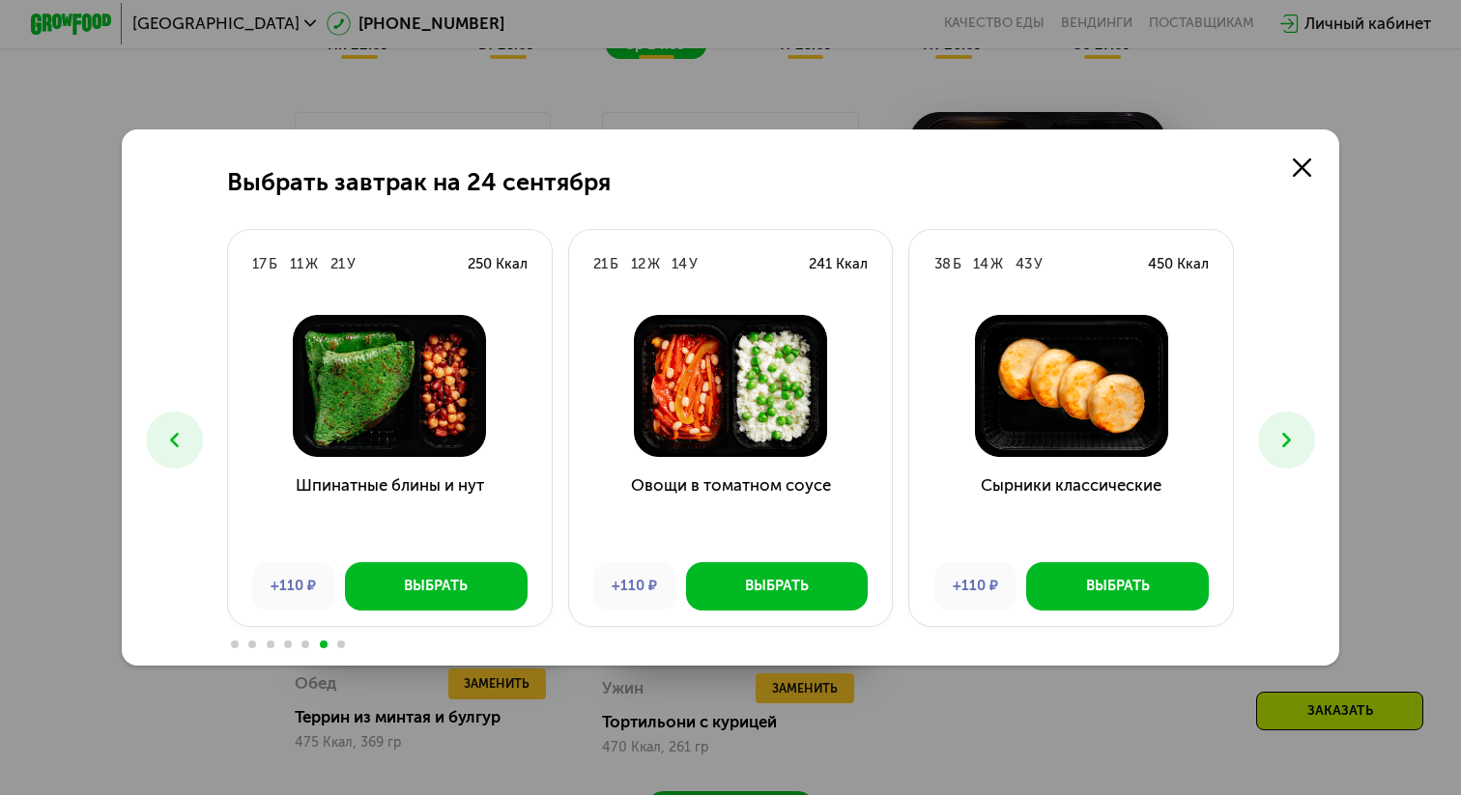
click at [1290, 451] on icon at bounding box center [1286, 440] width 24 height 24
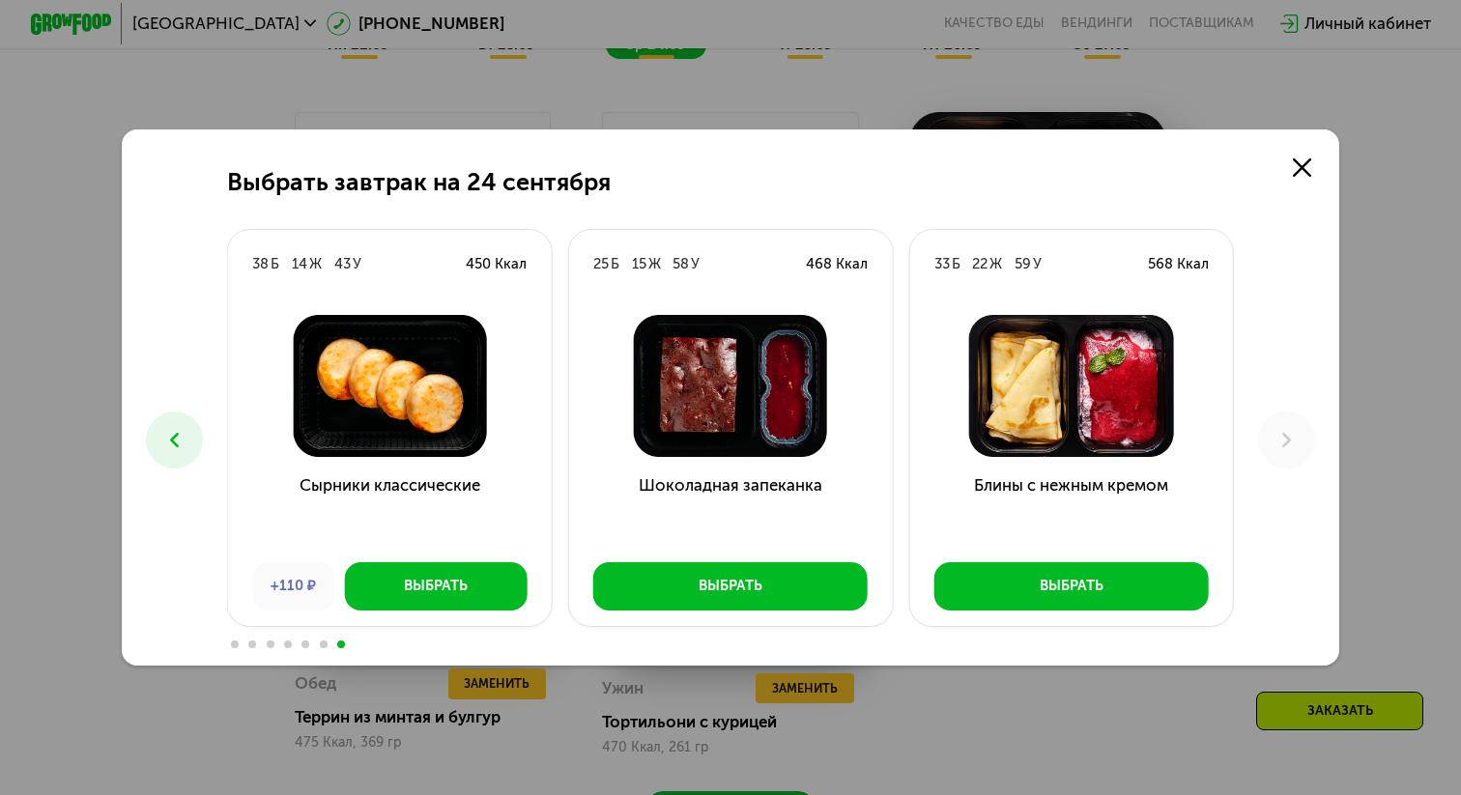
click at [178, 450] on icon at bounding box center [174, 440] width 24 height 24
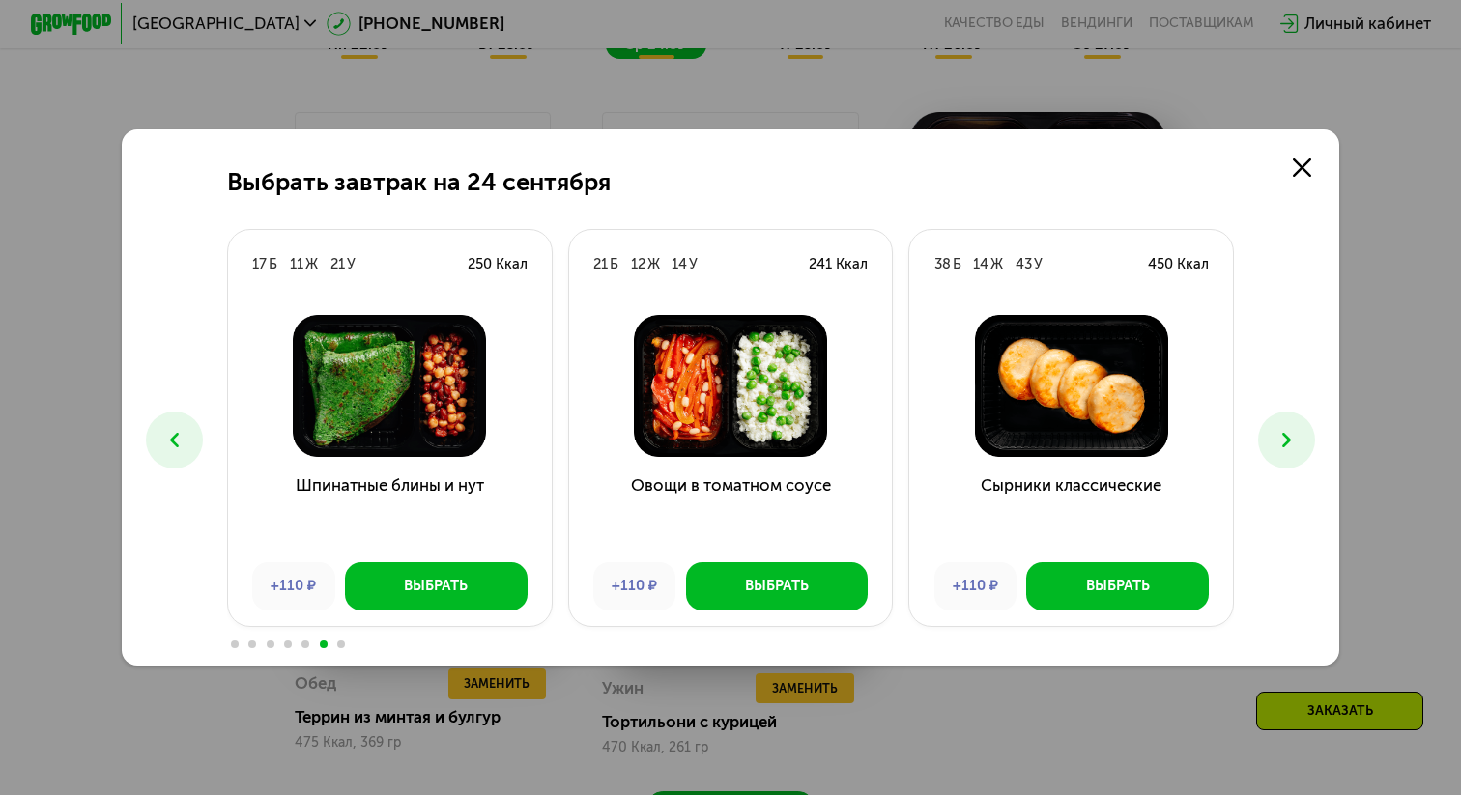
click at [178, 450] on icon at bounding box center [174, 440] width 24 height 24
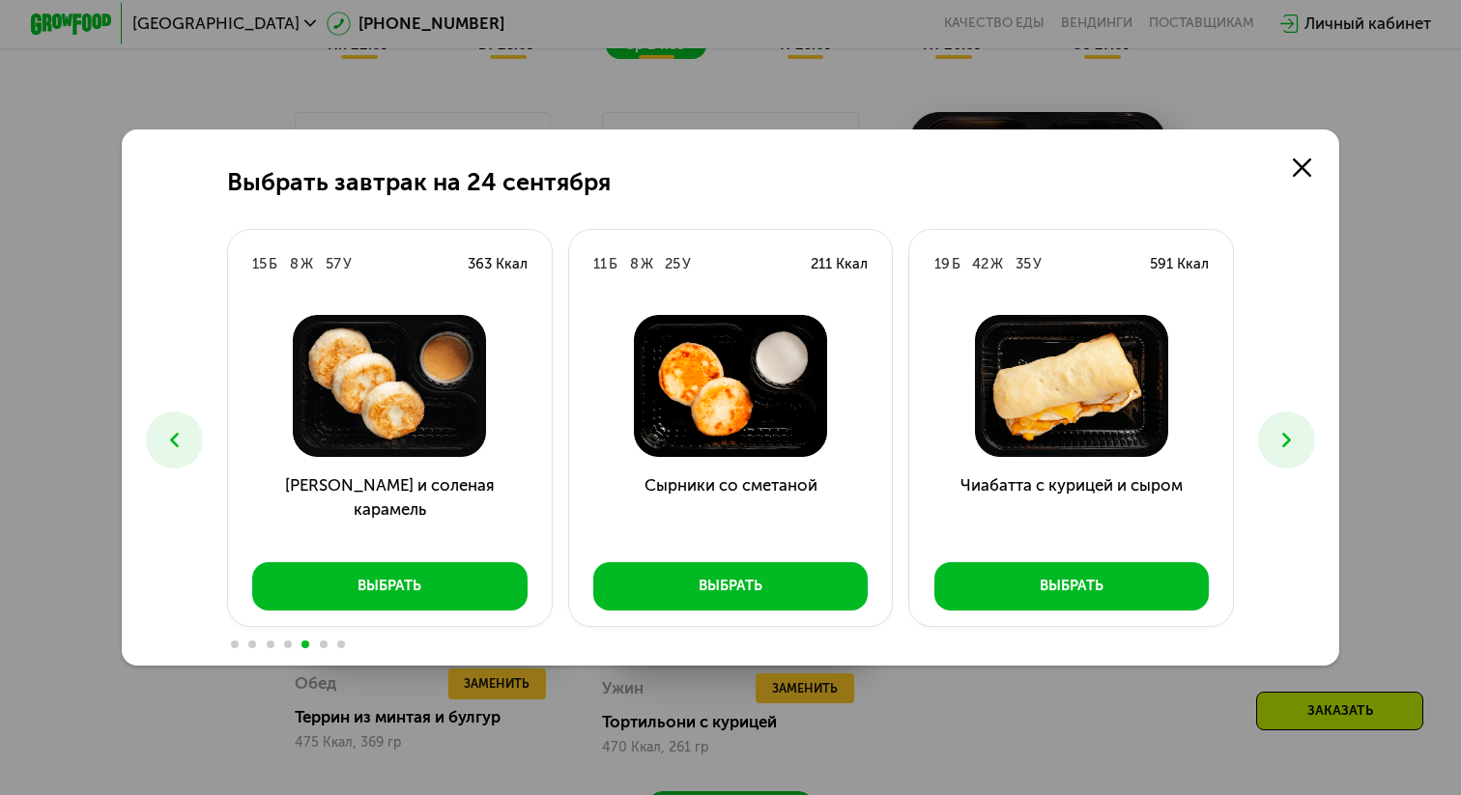
click at [178, 450] on icon at bounding box center [174, 440] width 24 height 24
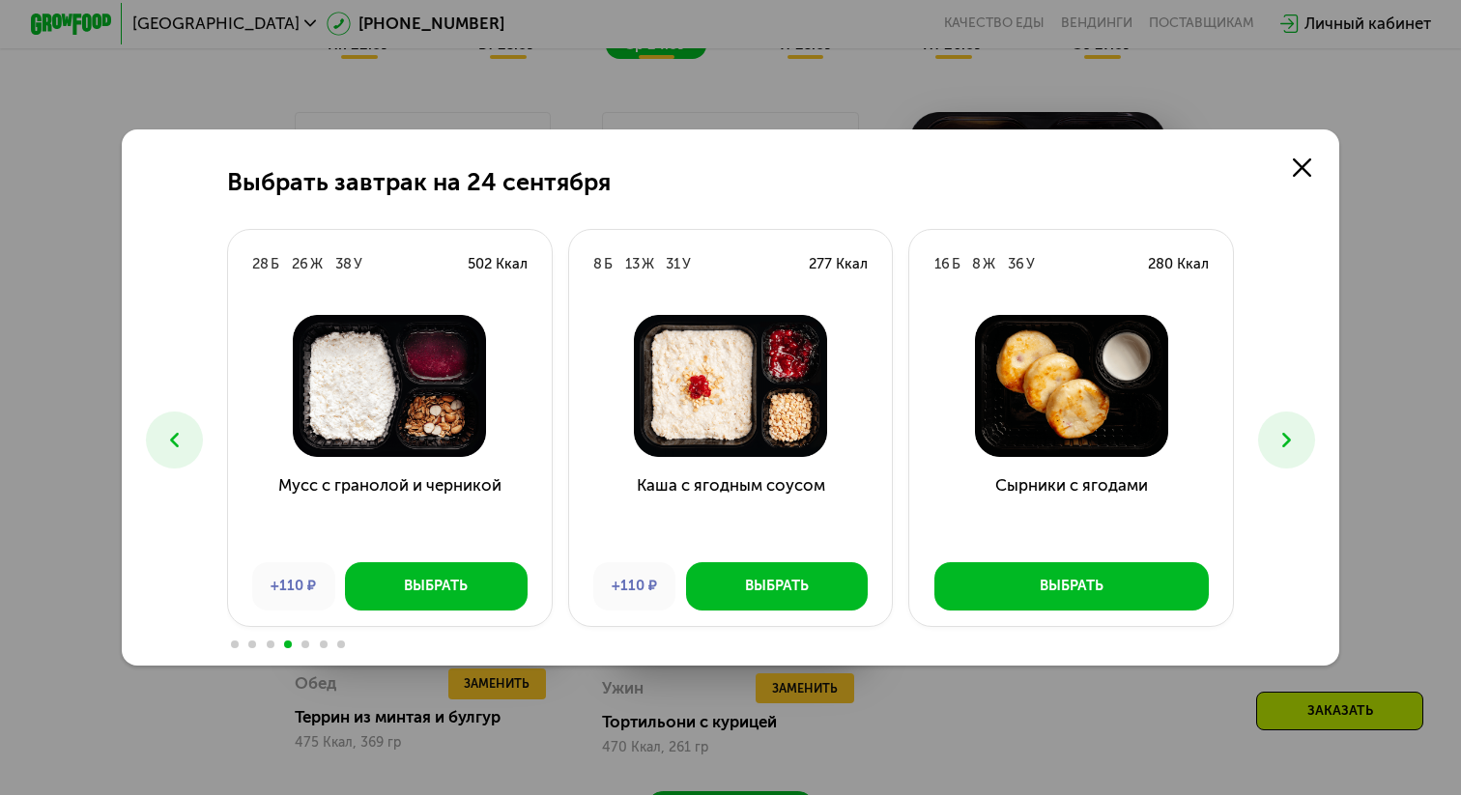
click at [178, 450] on icon at bounding box center [174, 440] width 24 height 24
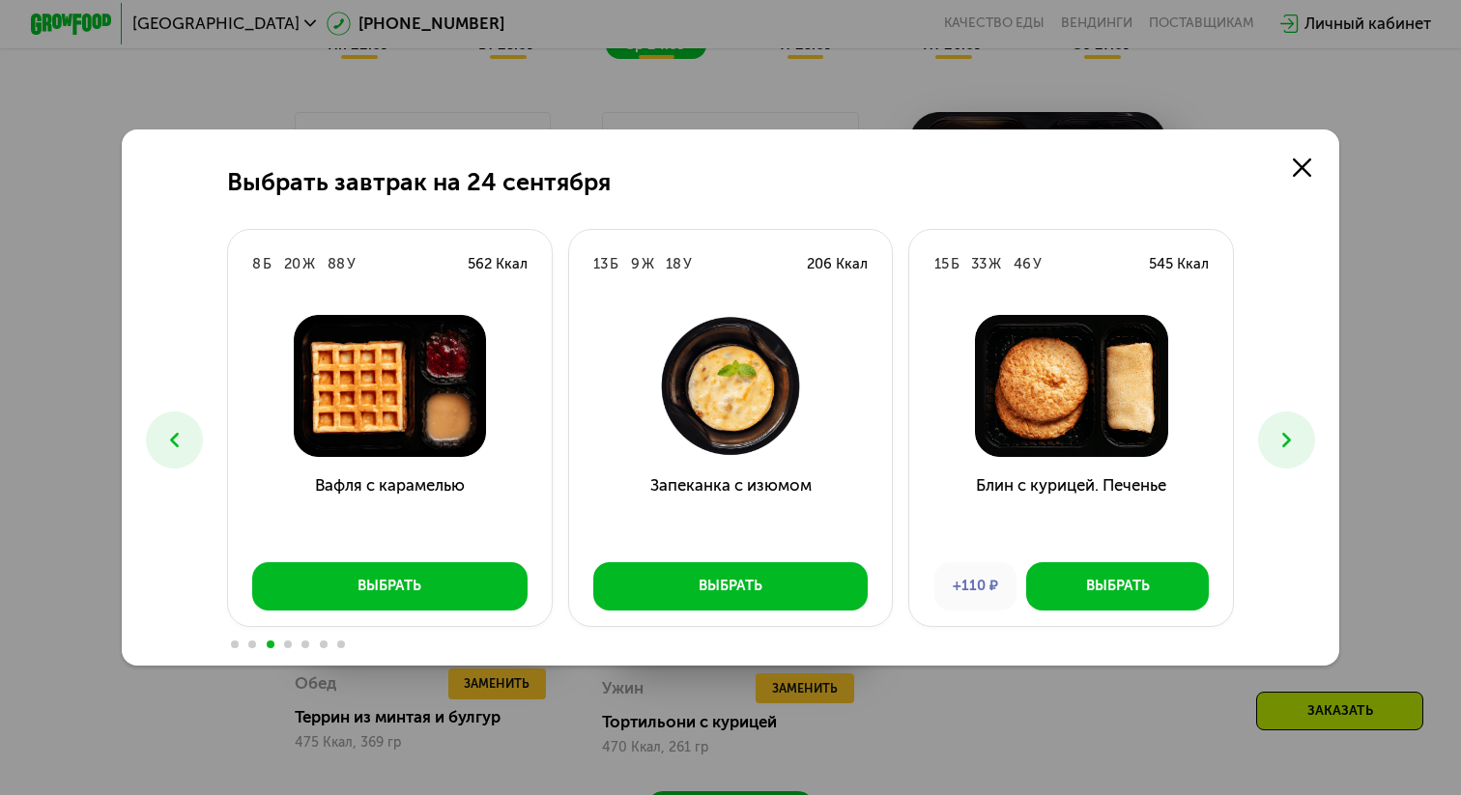
click at [178, 450] on icon at bounding box center [174, 440] width 24 height 24
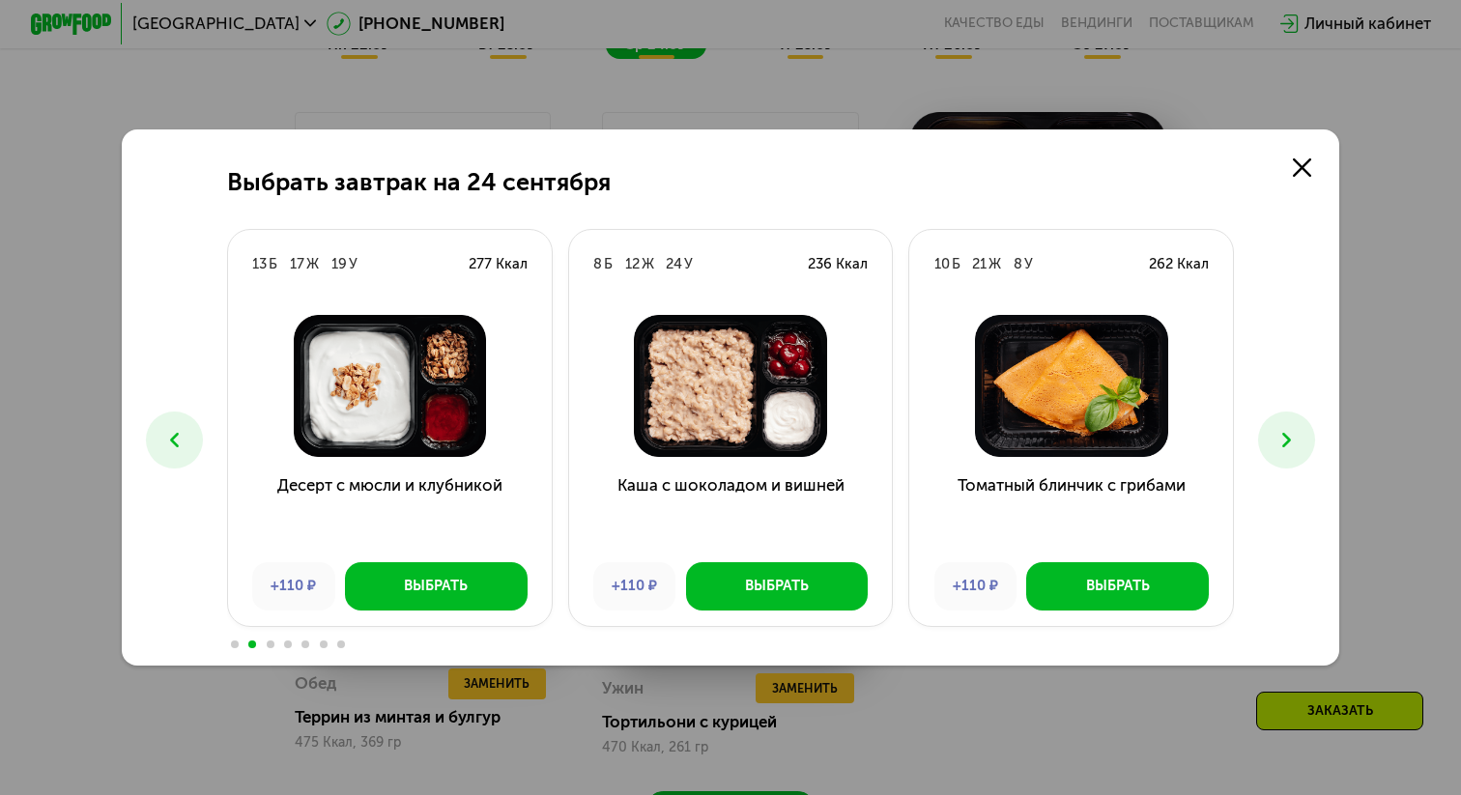
click at [178, 450] on icon at bounding box center [174, 440] width 24 height 24
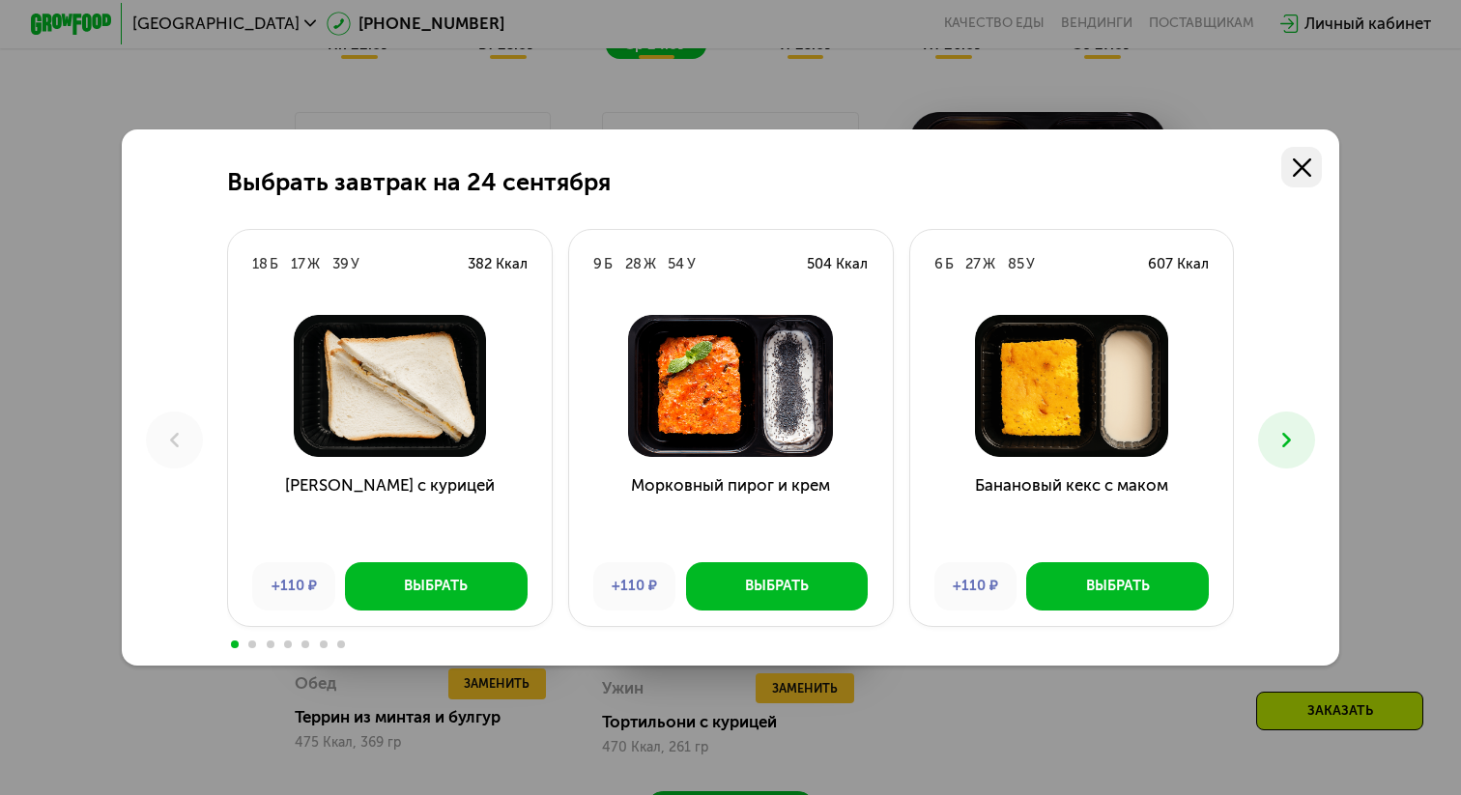
click at [1308, 173] on use at bounding box center [1302, 167] width 18 height 18
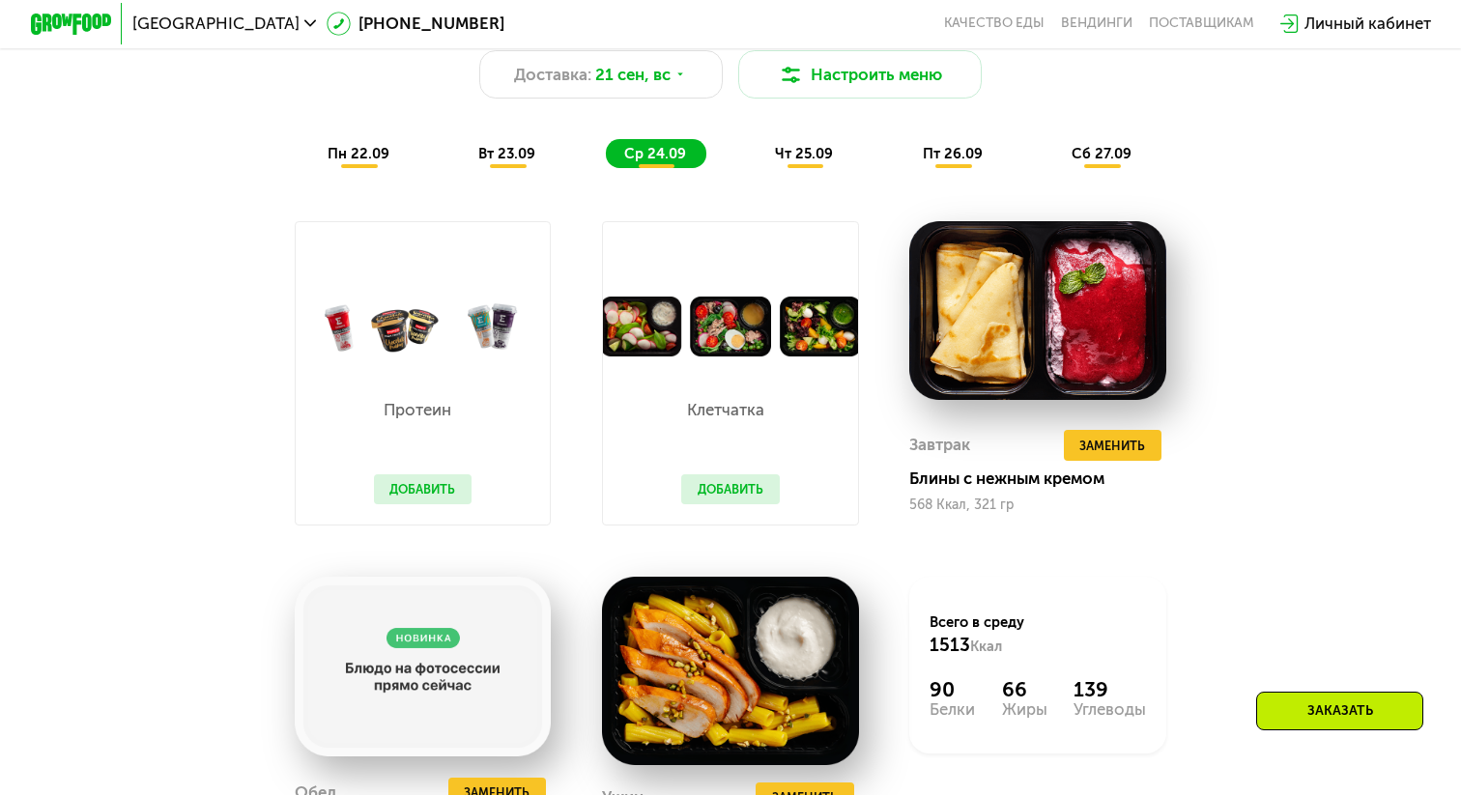
scroll to position [1559, 0]
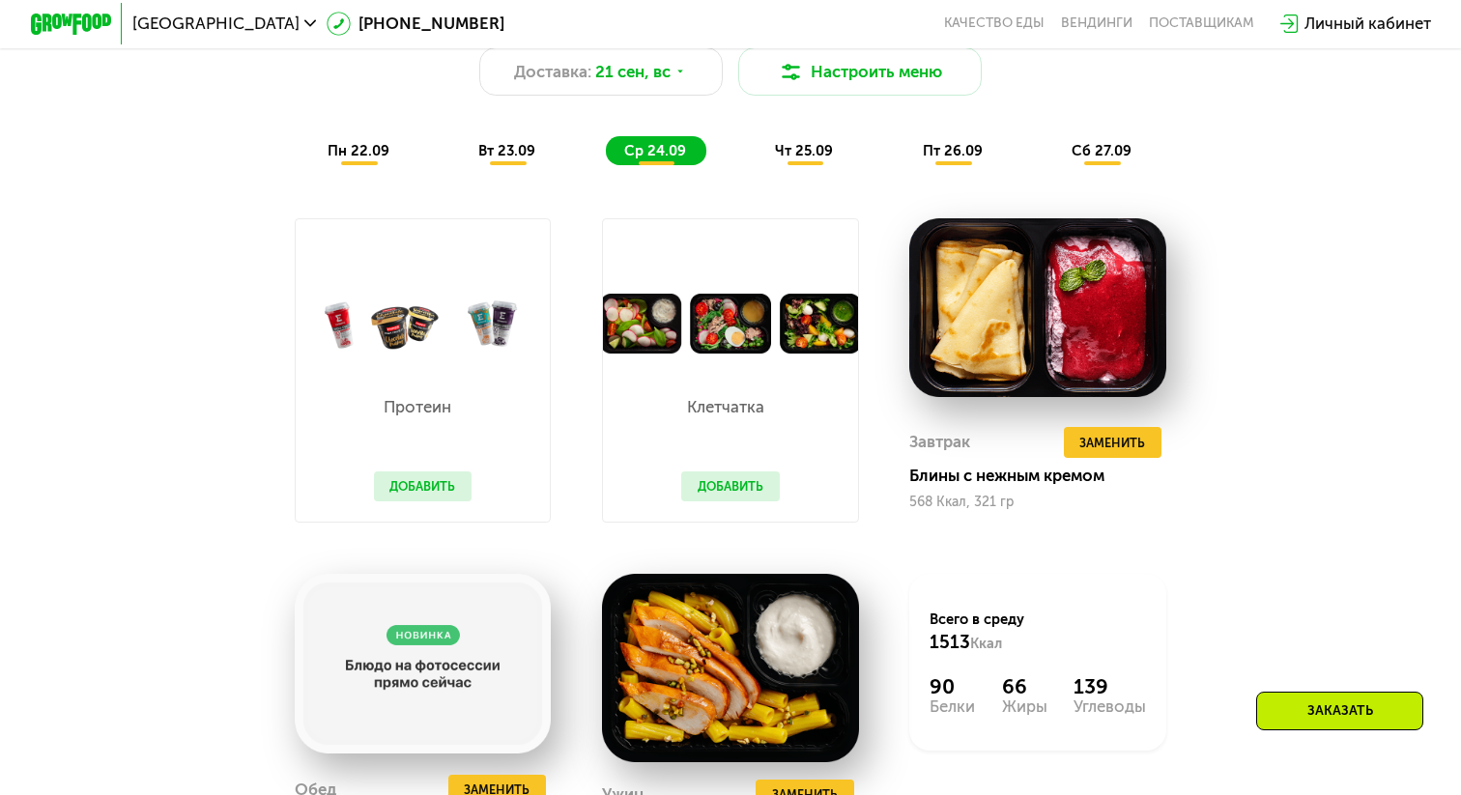
click at [803, 146] on span "чт 25.09" at bounding box center [804, 150] width 58 height 17
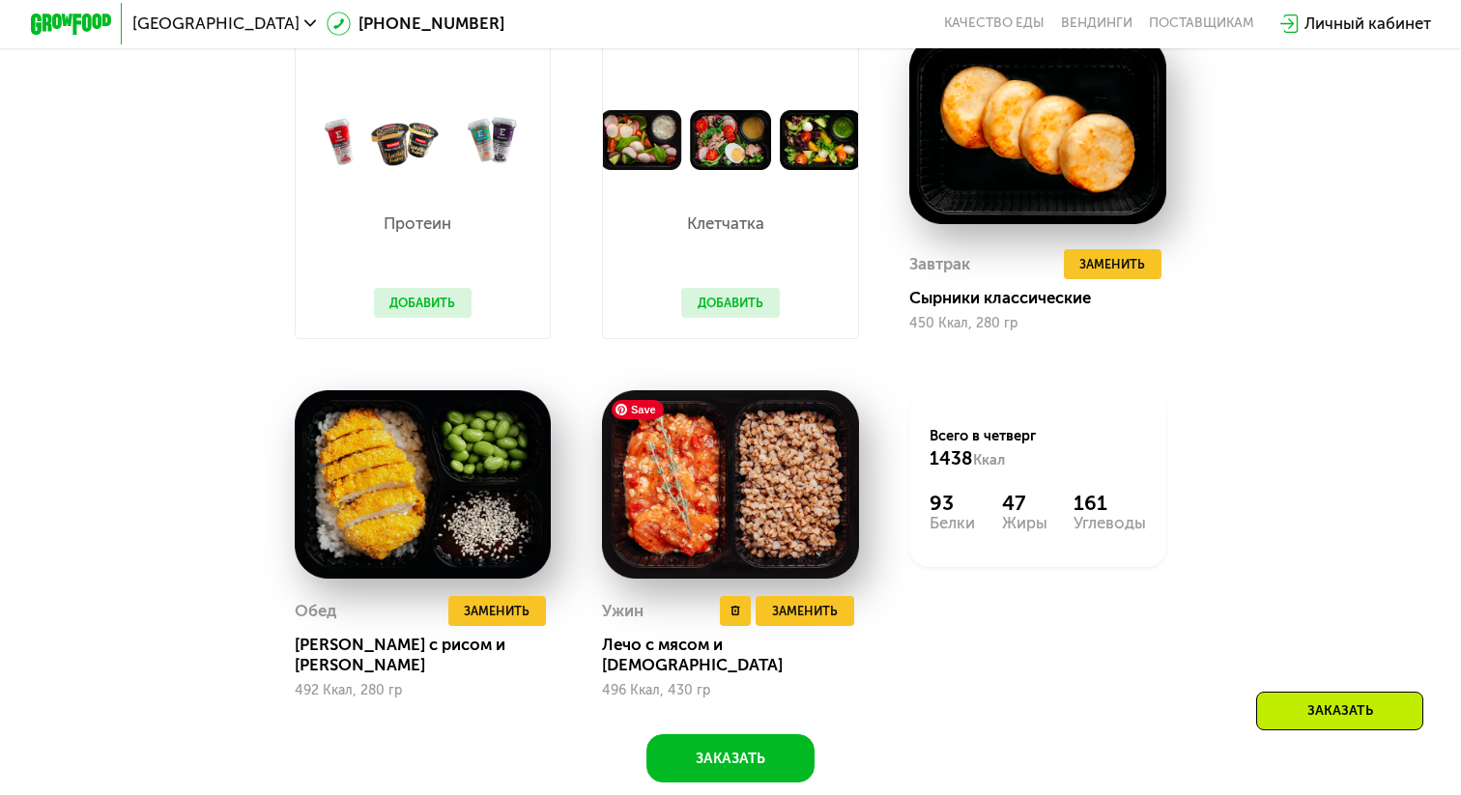
scroll to position [1767, 0]
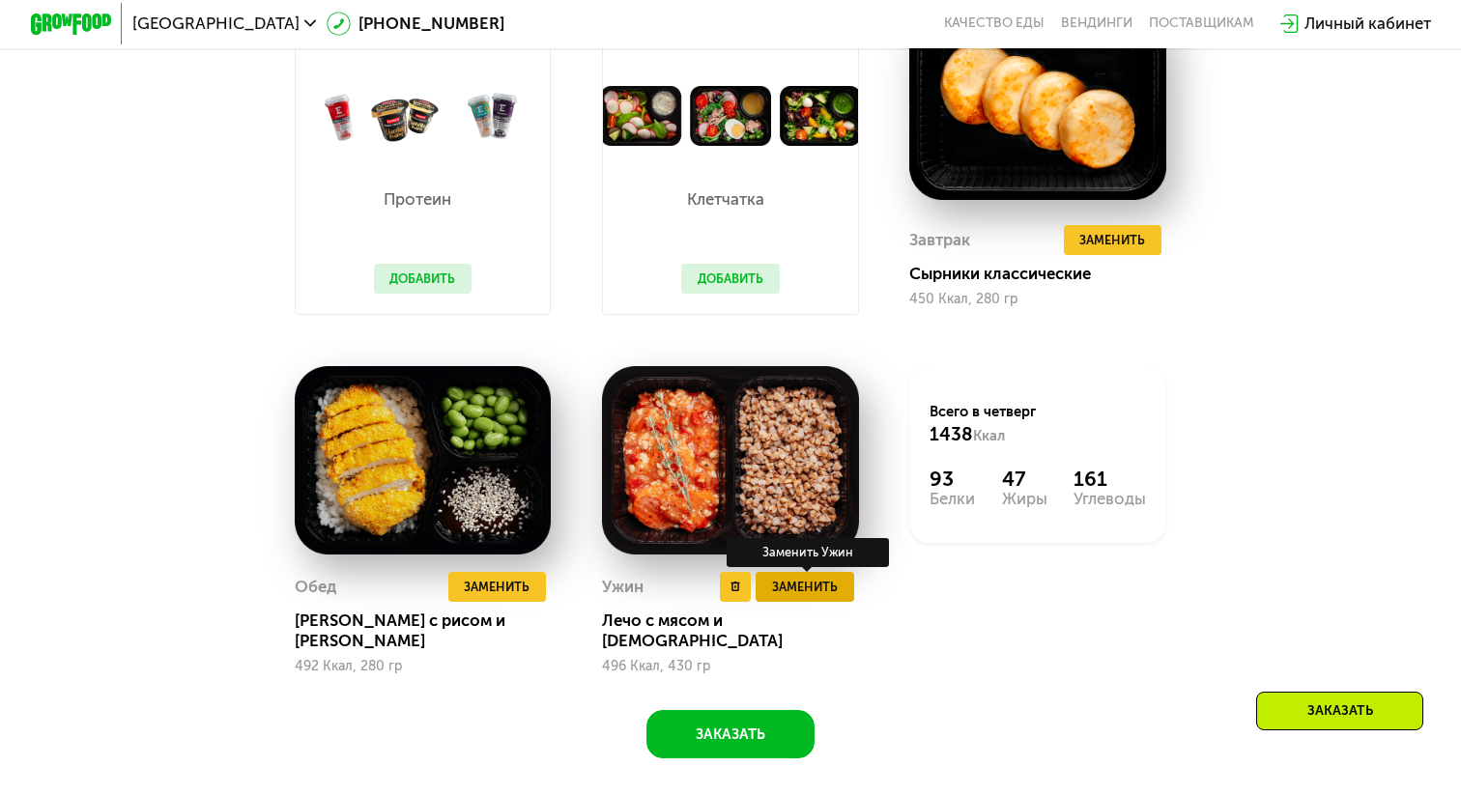
click at [788, 591] on span "Заменить" at bounding box center [805, 587] width 66 height 20
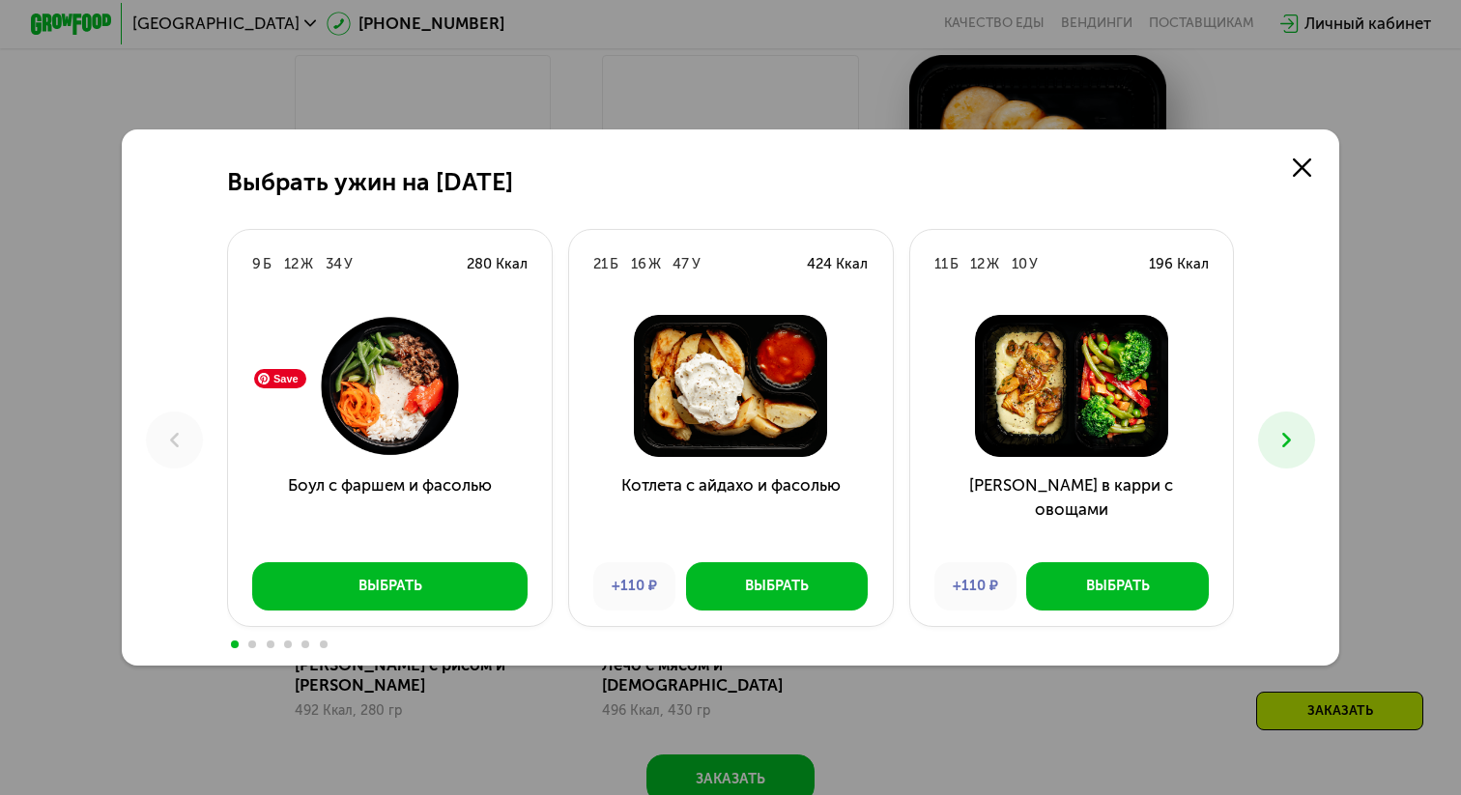
scroll to position [1720, 0]
click at [1278, 443] on icon at bounding box center [1286, 440] width 24 height 24
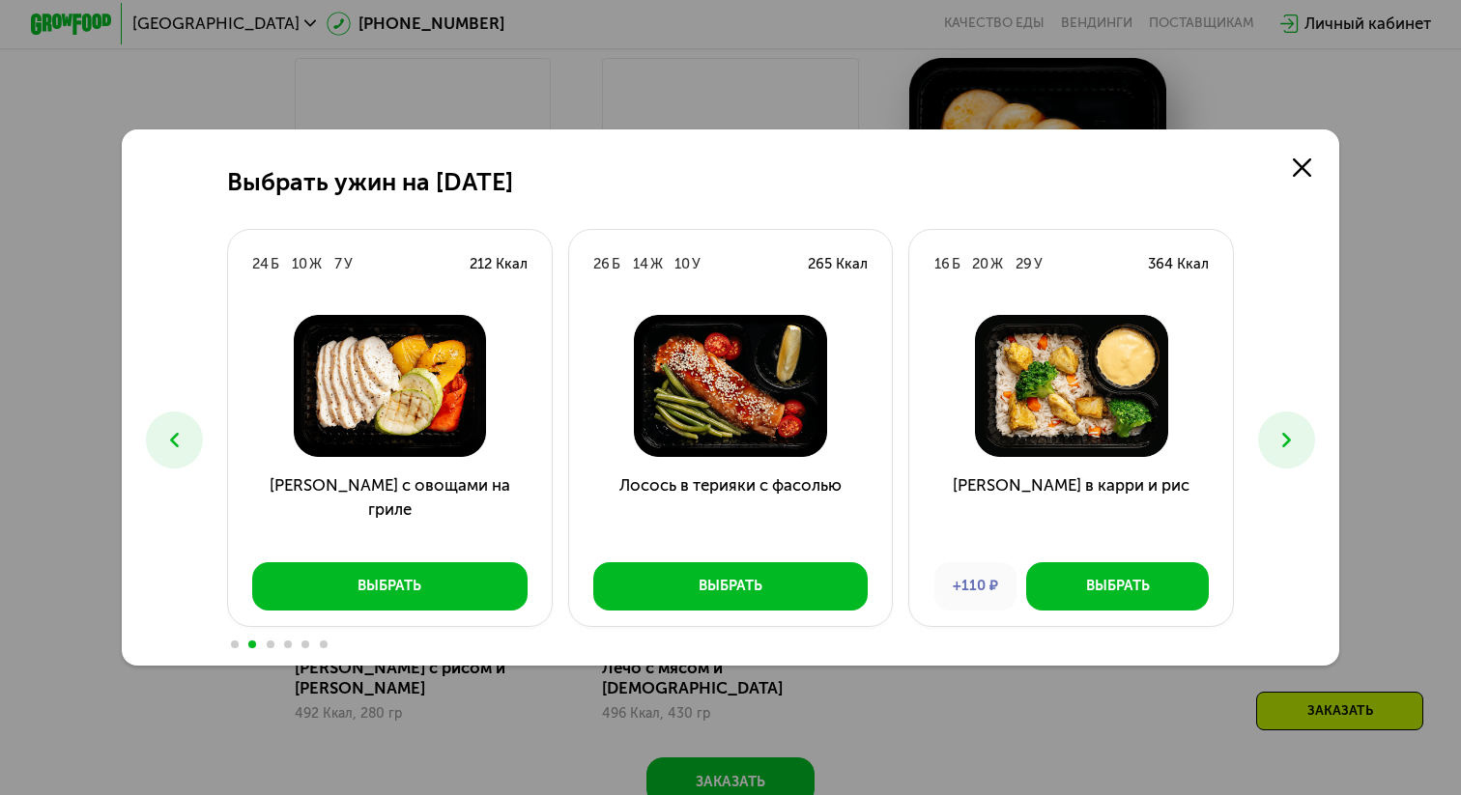
click at [1278, 443] on icon at bounding box center [1286, 440] width 24 height 24
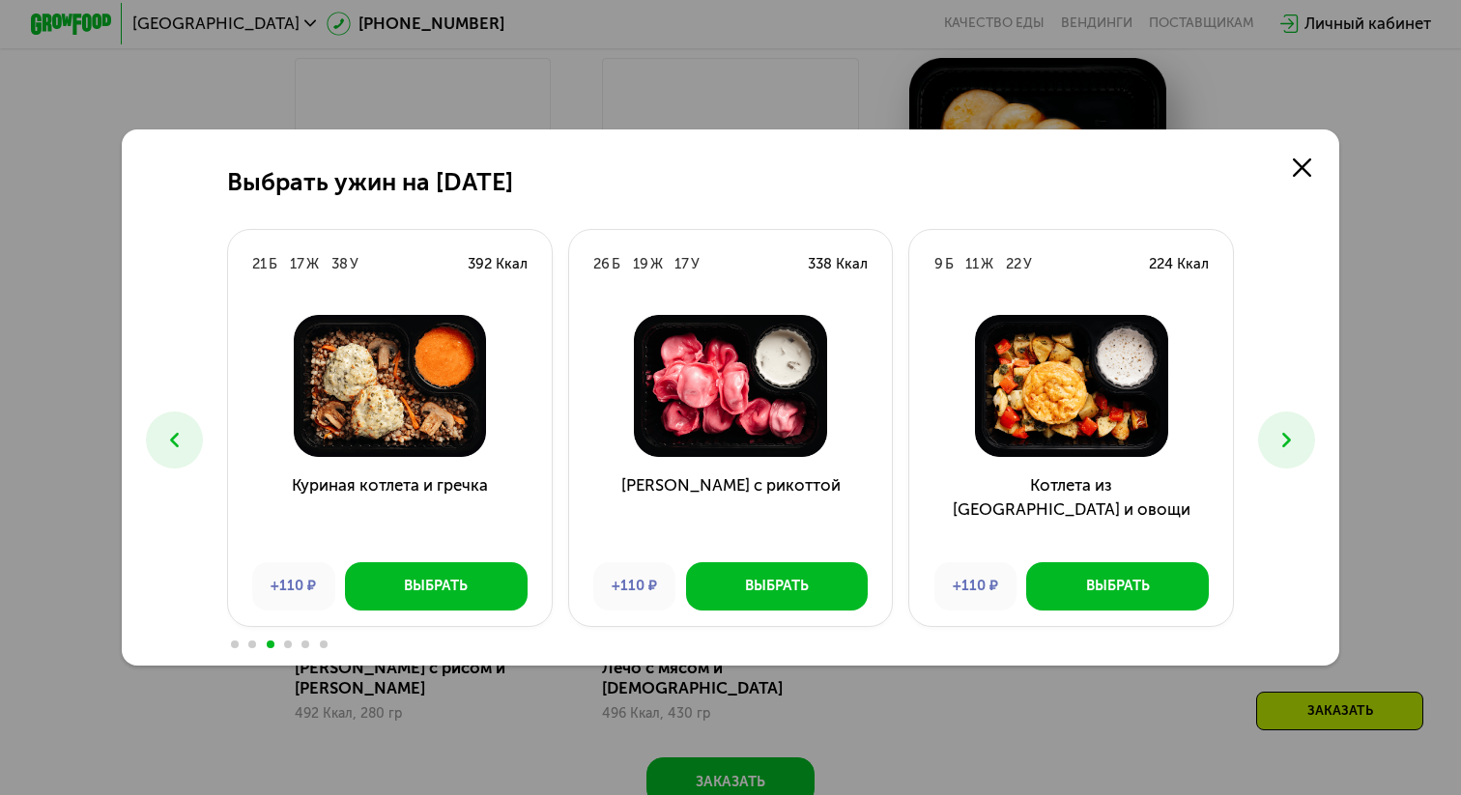
click at [1278, 443] on icon at bounding box center [1286, 440] width 24 height 24
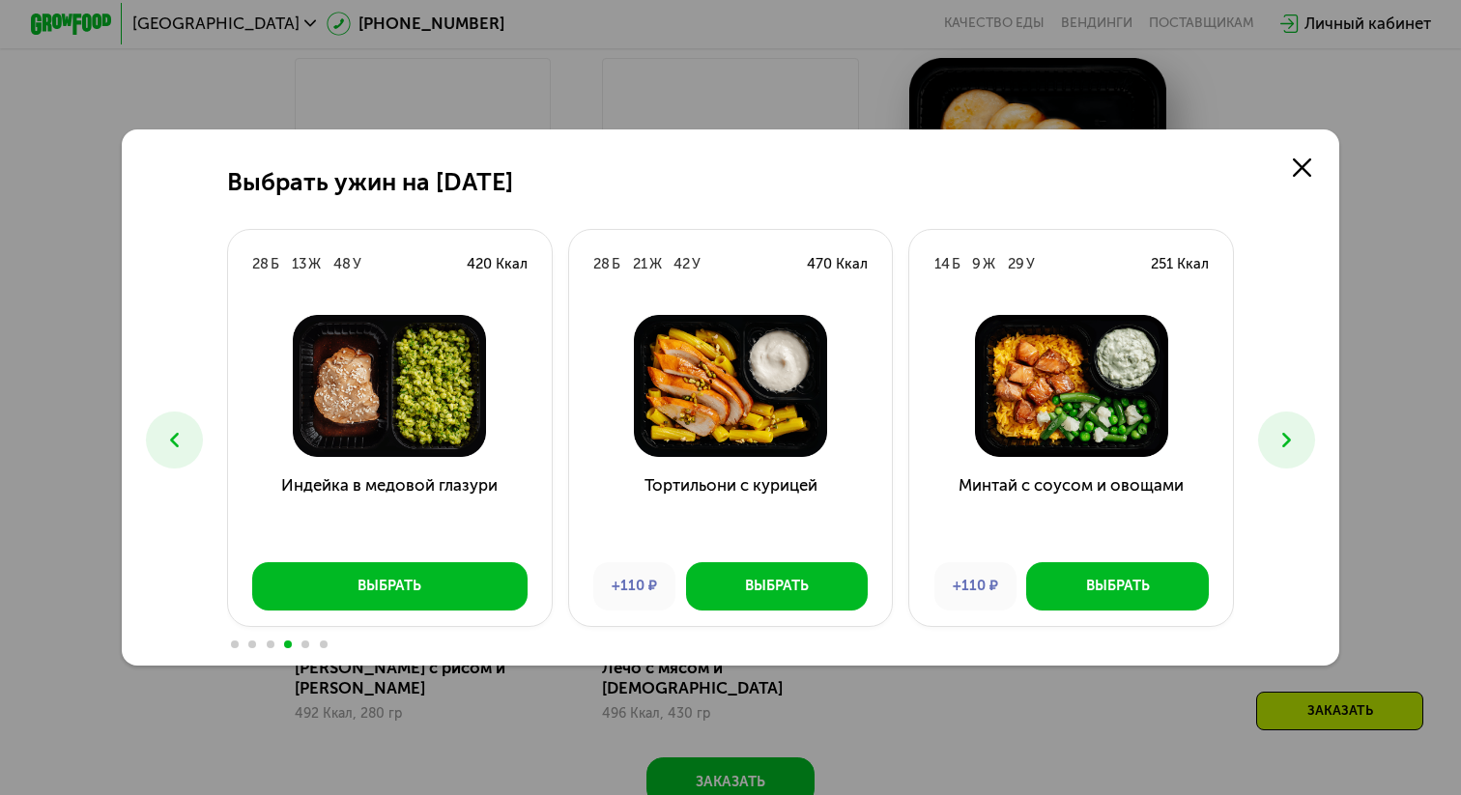
click at [1278, 443] on icon at bounding box center [1286, 440] width 24 height 24
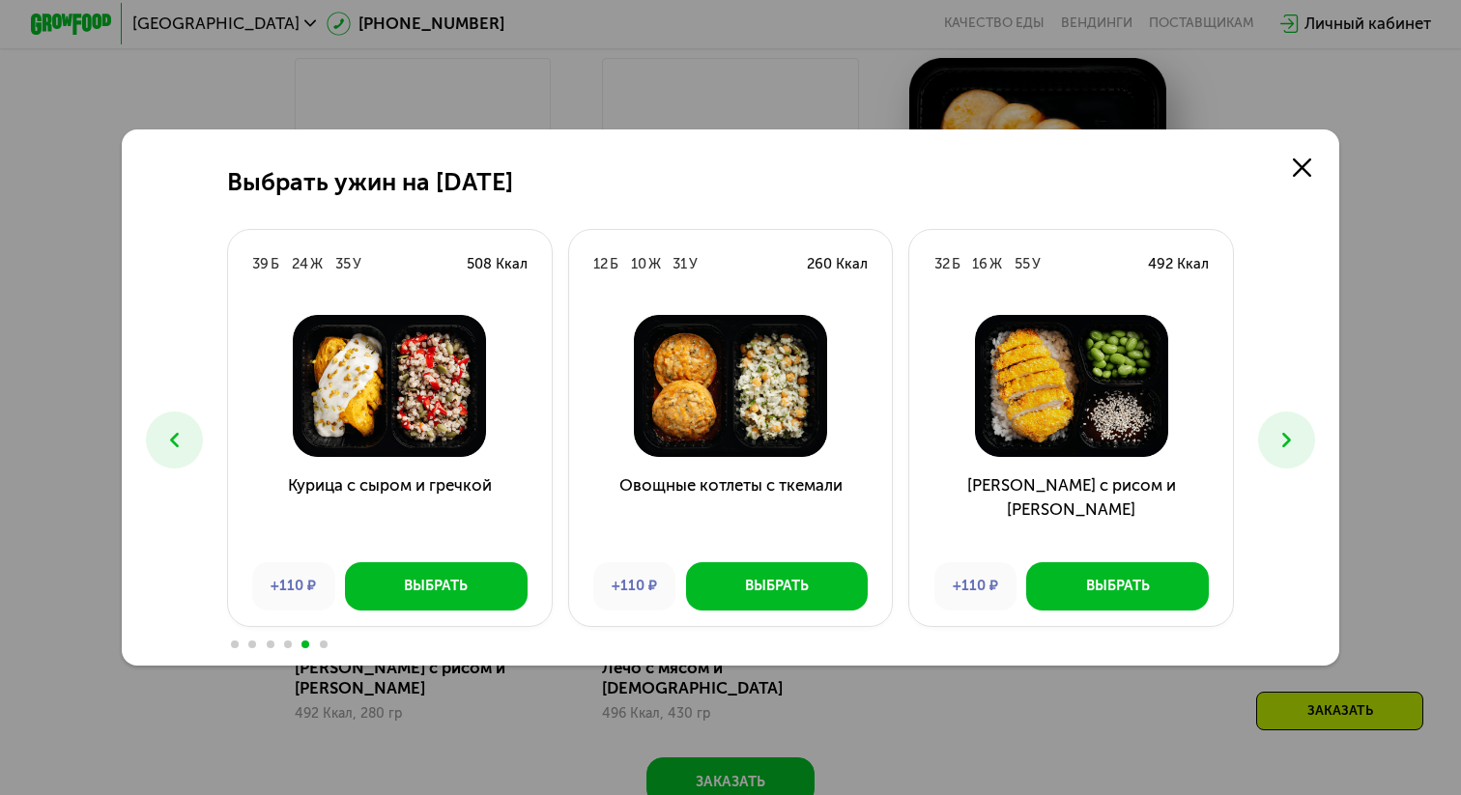
click at [1278, 443] on icon at bounding box center [1286, 440] width 24 height 24
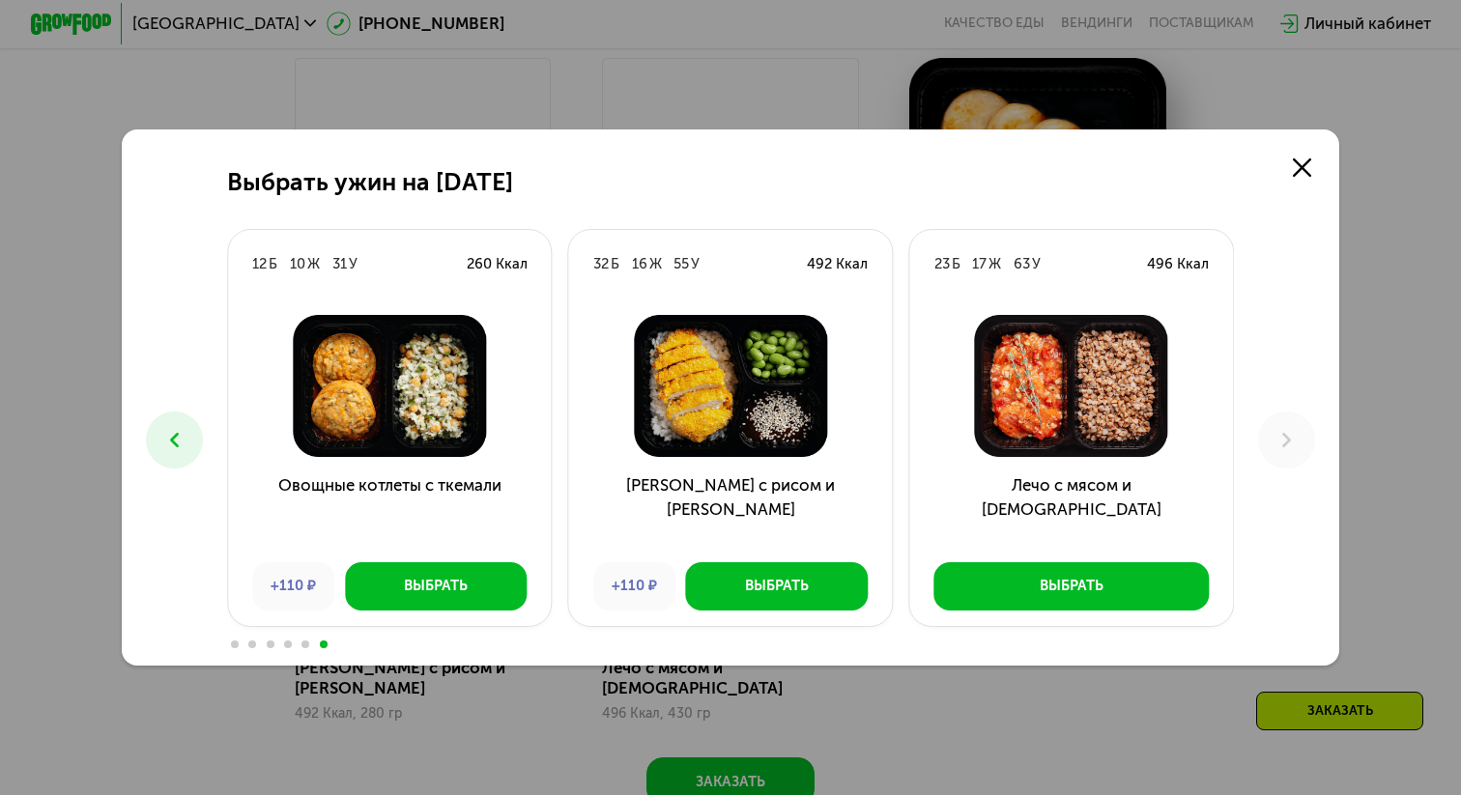
click at [167, 434] on icon at bounding box center [174, 440] width 24 height 24
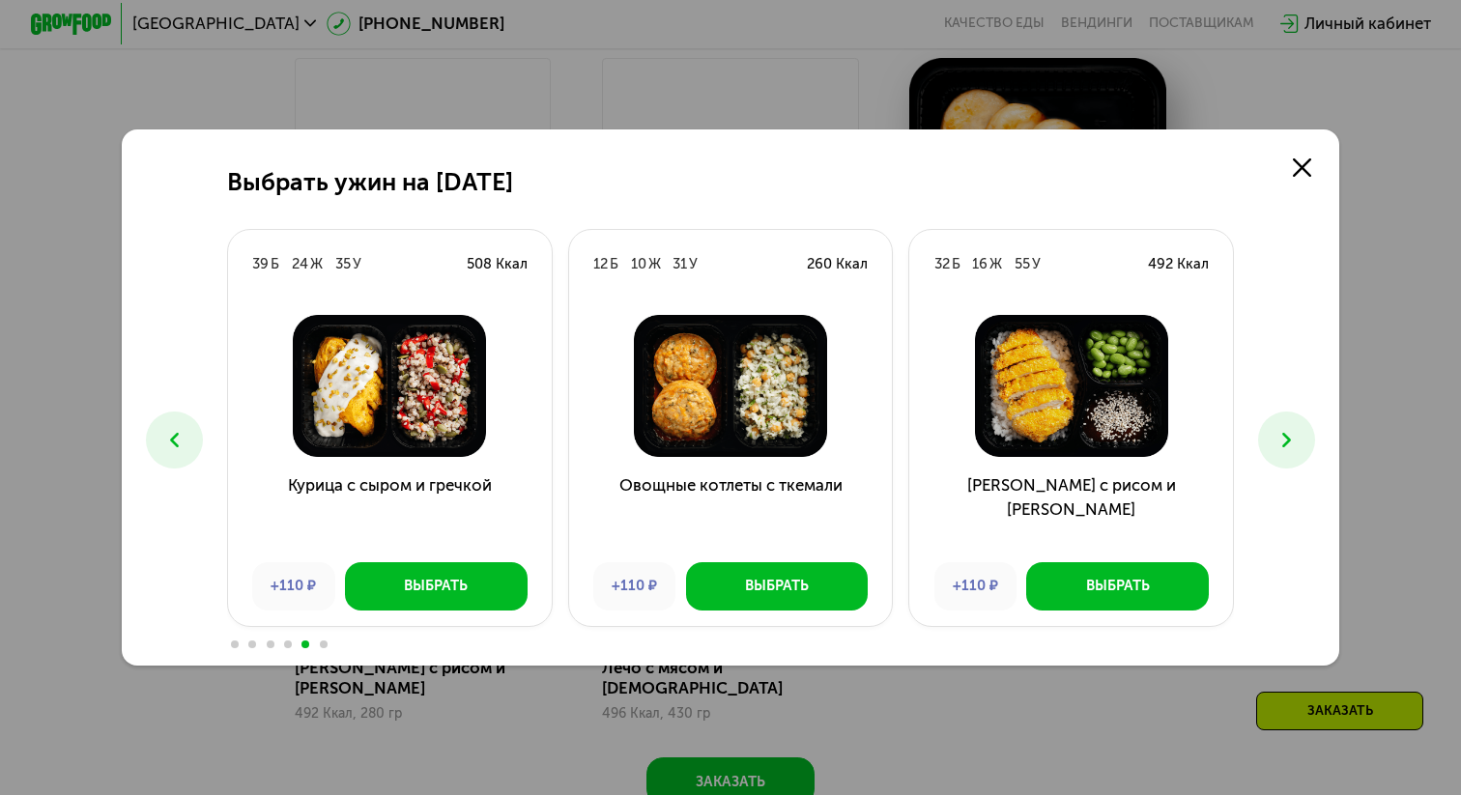
click at [1287, 440] on use at bounding box center [1286, 440] width 9 height 14
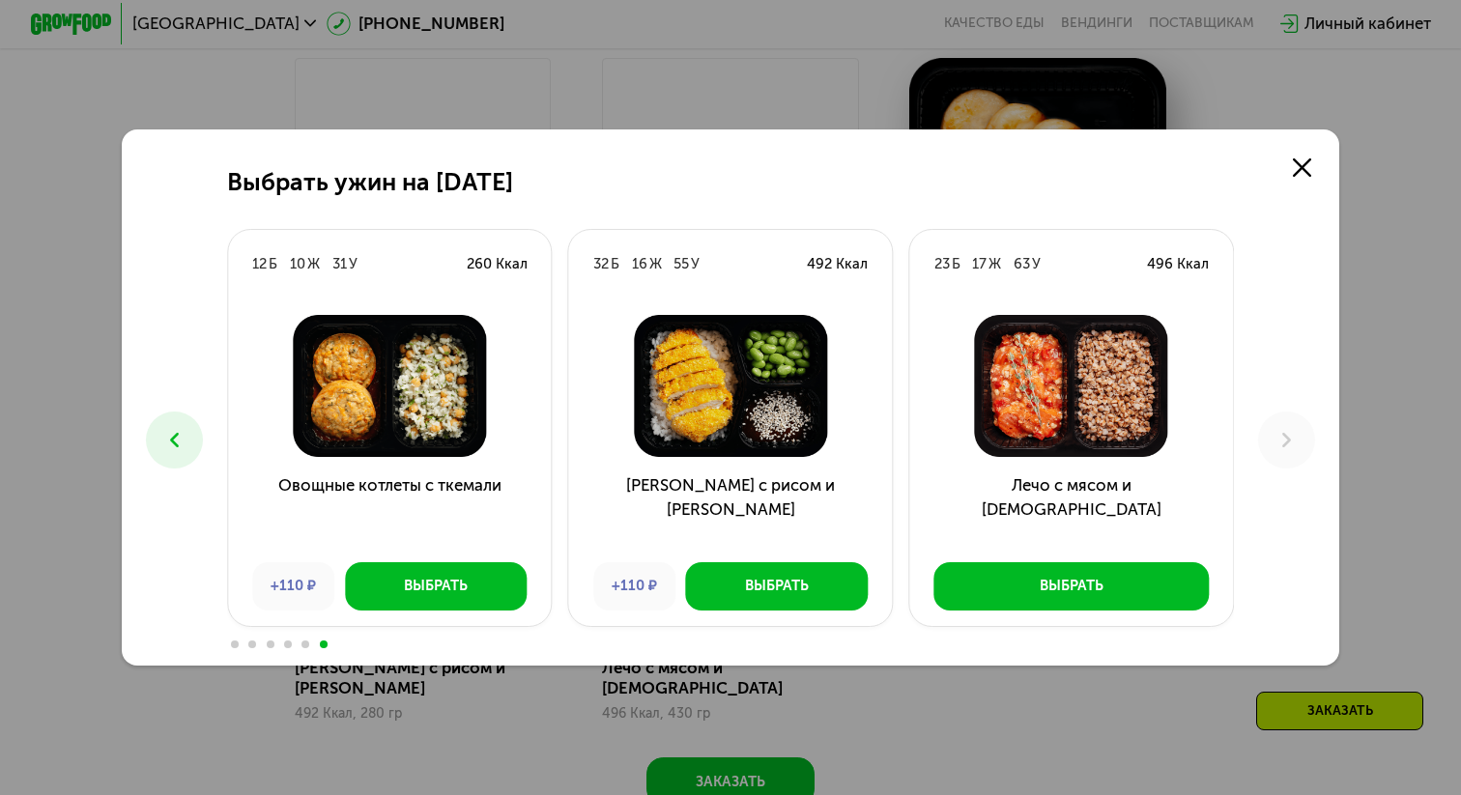
click at [171, 439] on use at bounding box center [174, 440] width 9 height 14
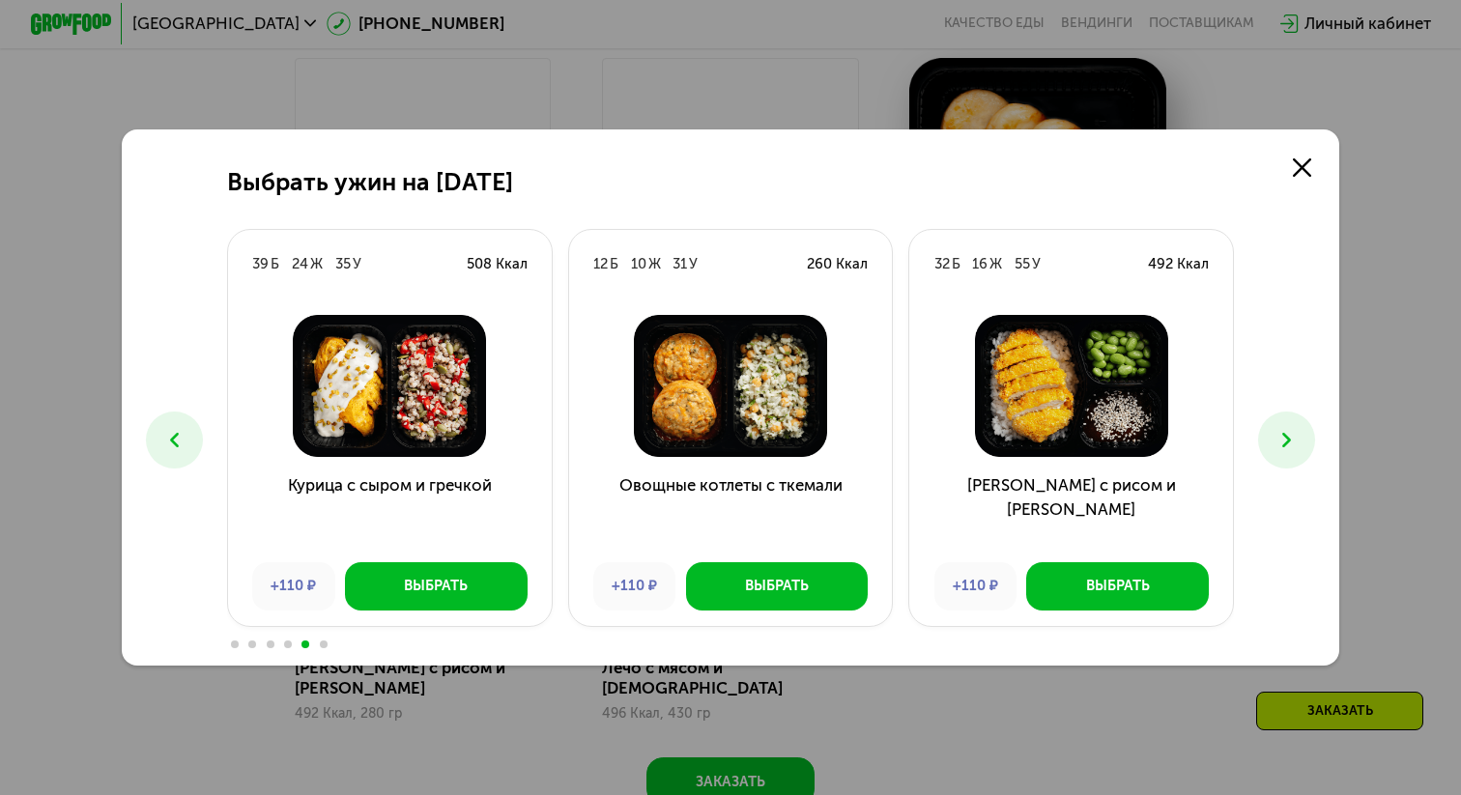
click at [171, 439] on use at bounding box center [174, 440] width 9 height 14
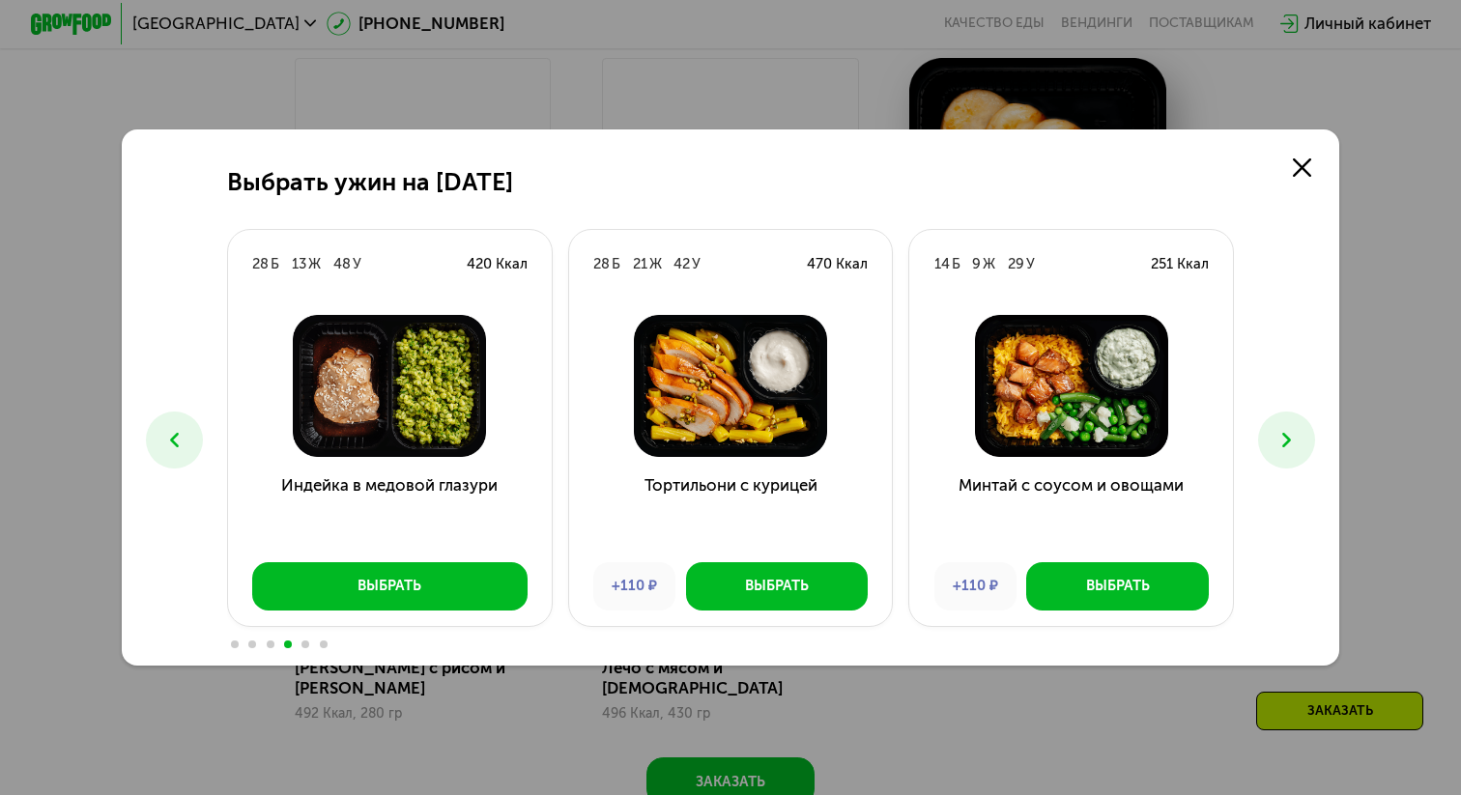
click at [171, 439] on use at bounding box center [174, 440] width 9 height 14
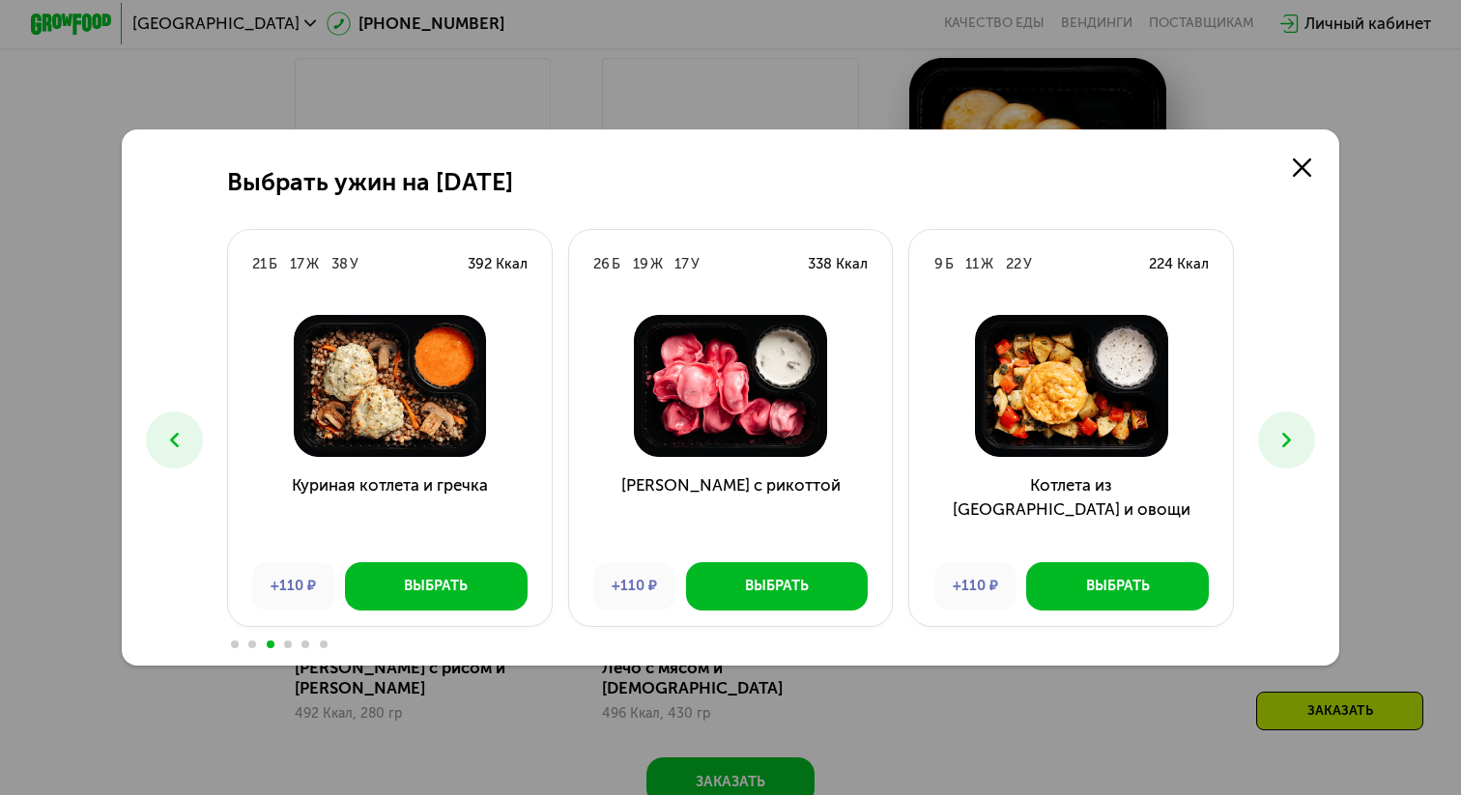
click at [171, 439] on use at bounding box center [174, 440] width 9 height 14
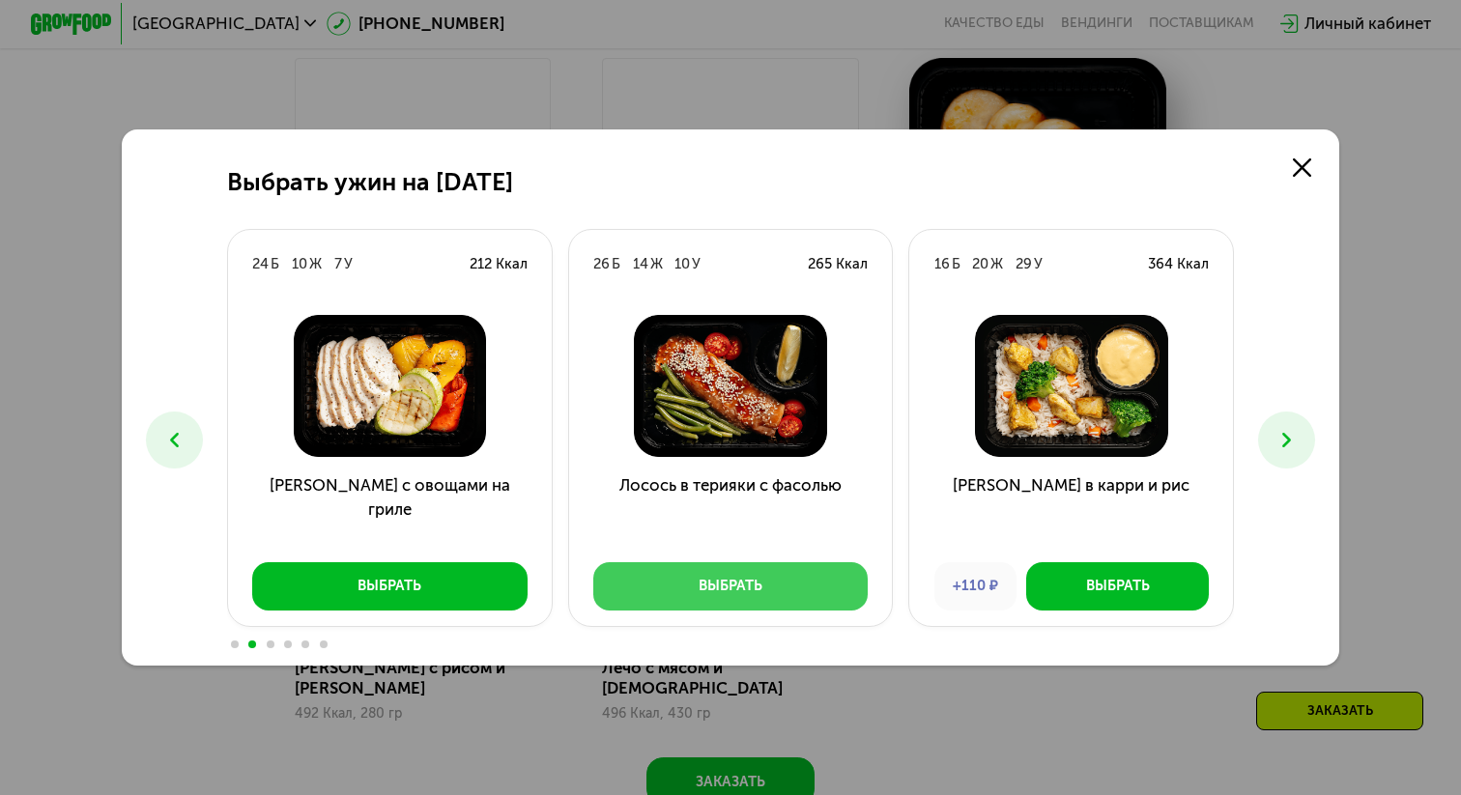
click at [701, 587] on div "Выбрать" at bounding box center [731, 586] width 64 height 20
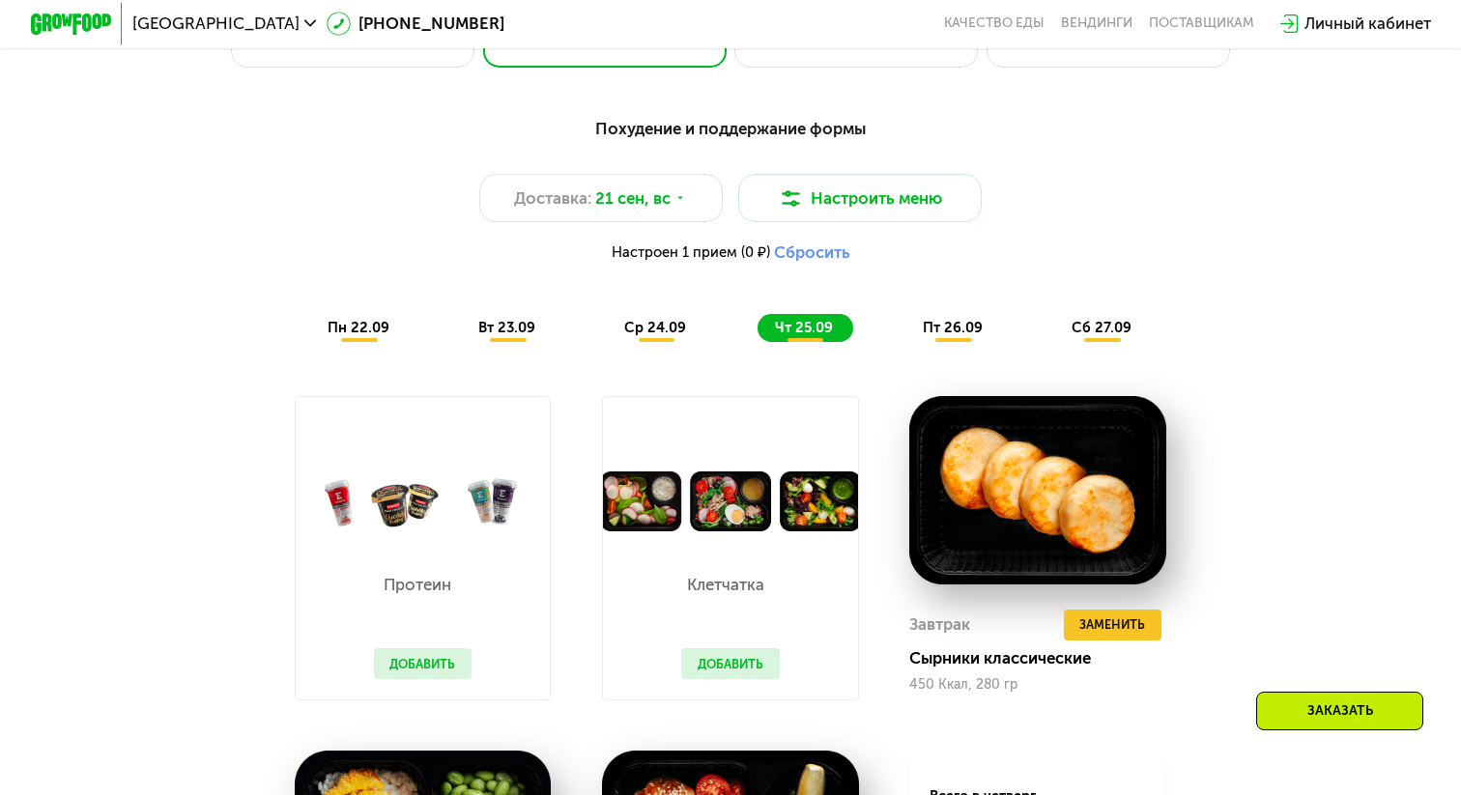
scroll to position [1428, 0]
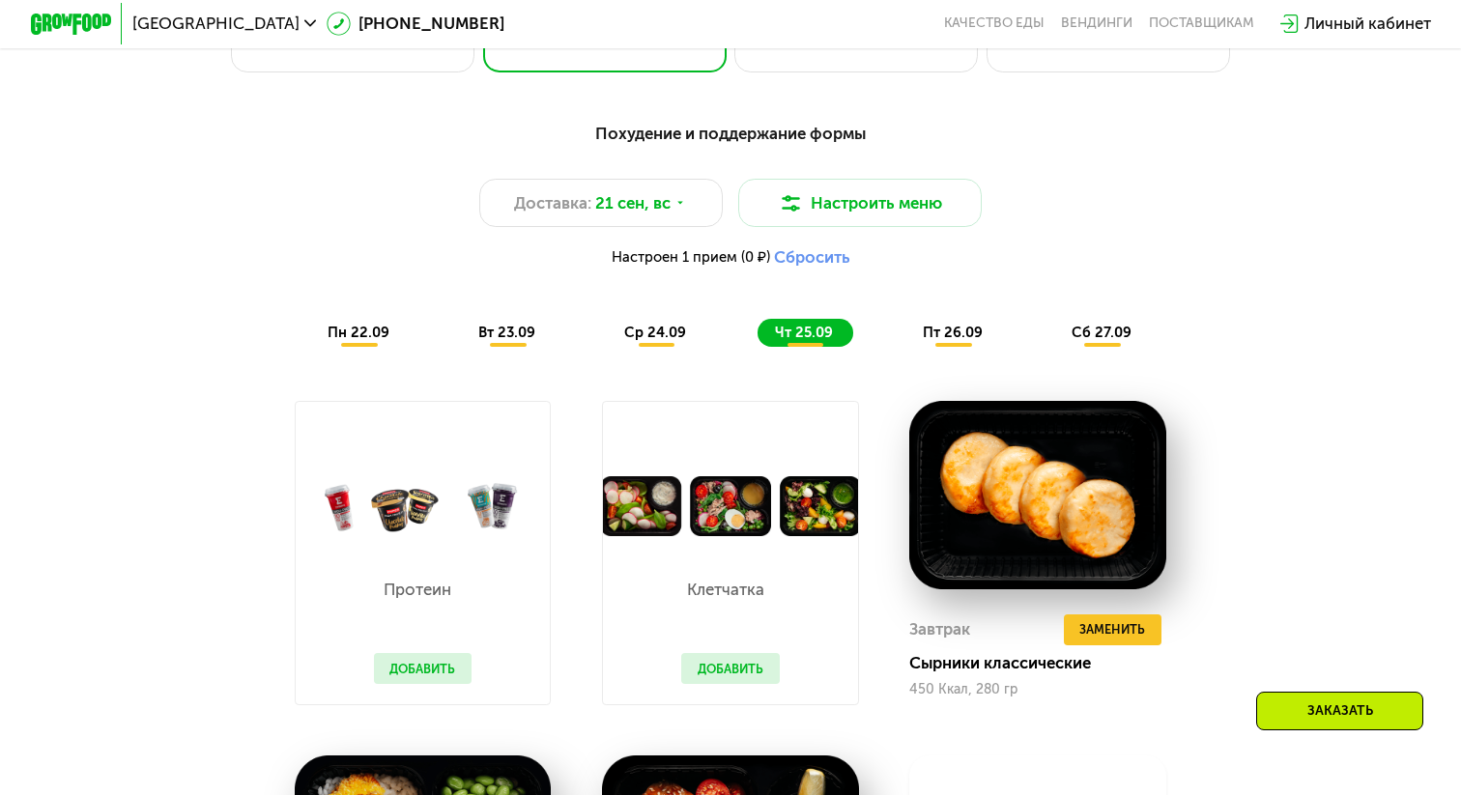
click at [930, 336] on span "пт 26.09" at bounding box center [953, 332] width 60 height 17
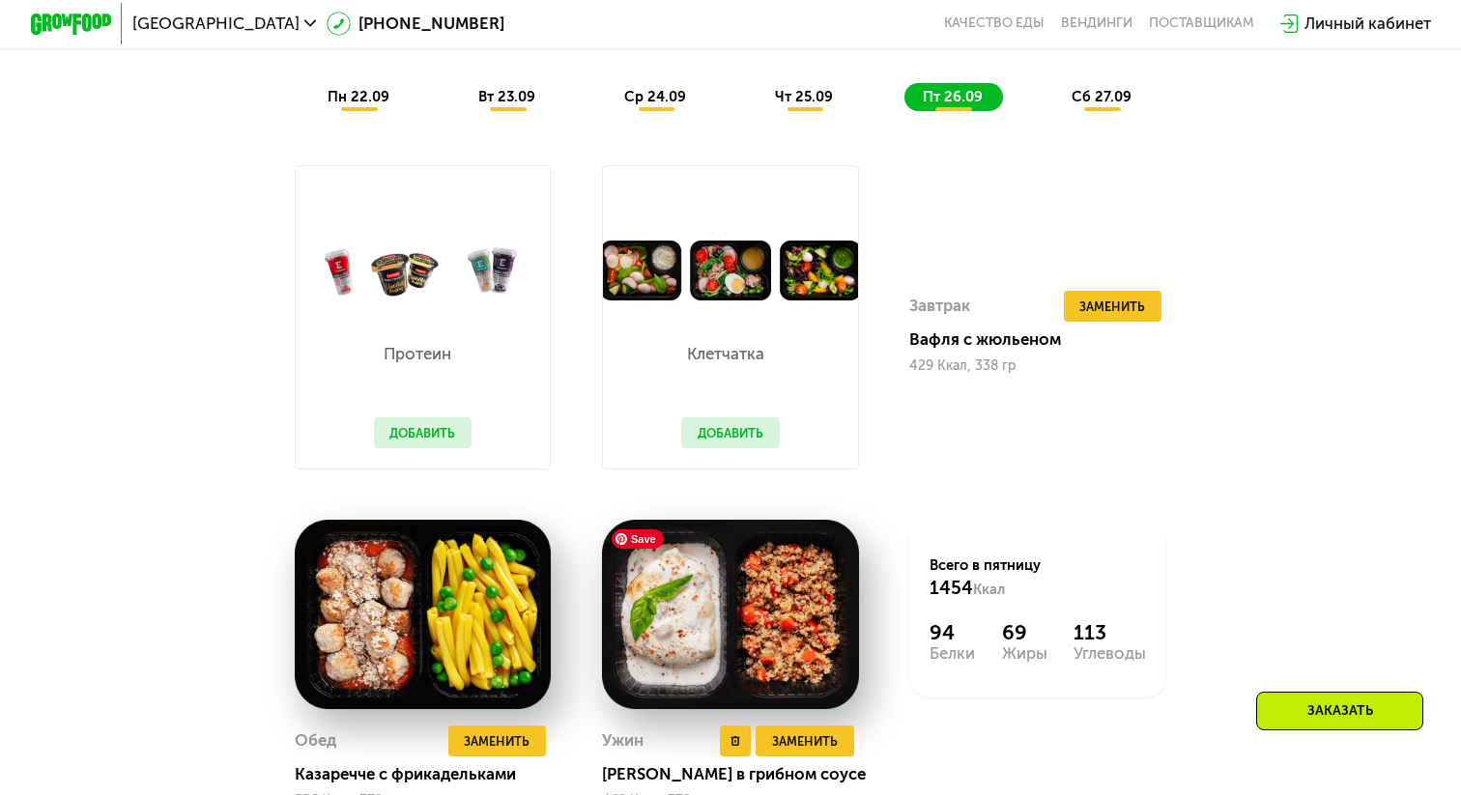
scroll to position [1658, 0]
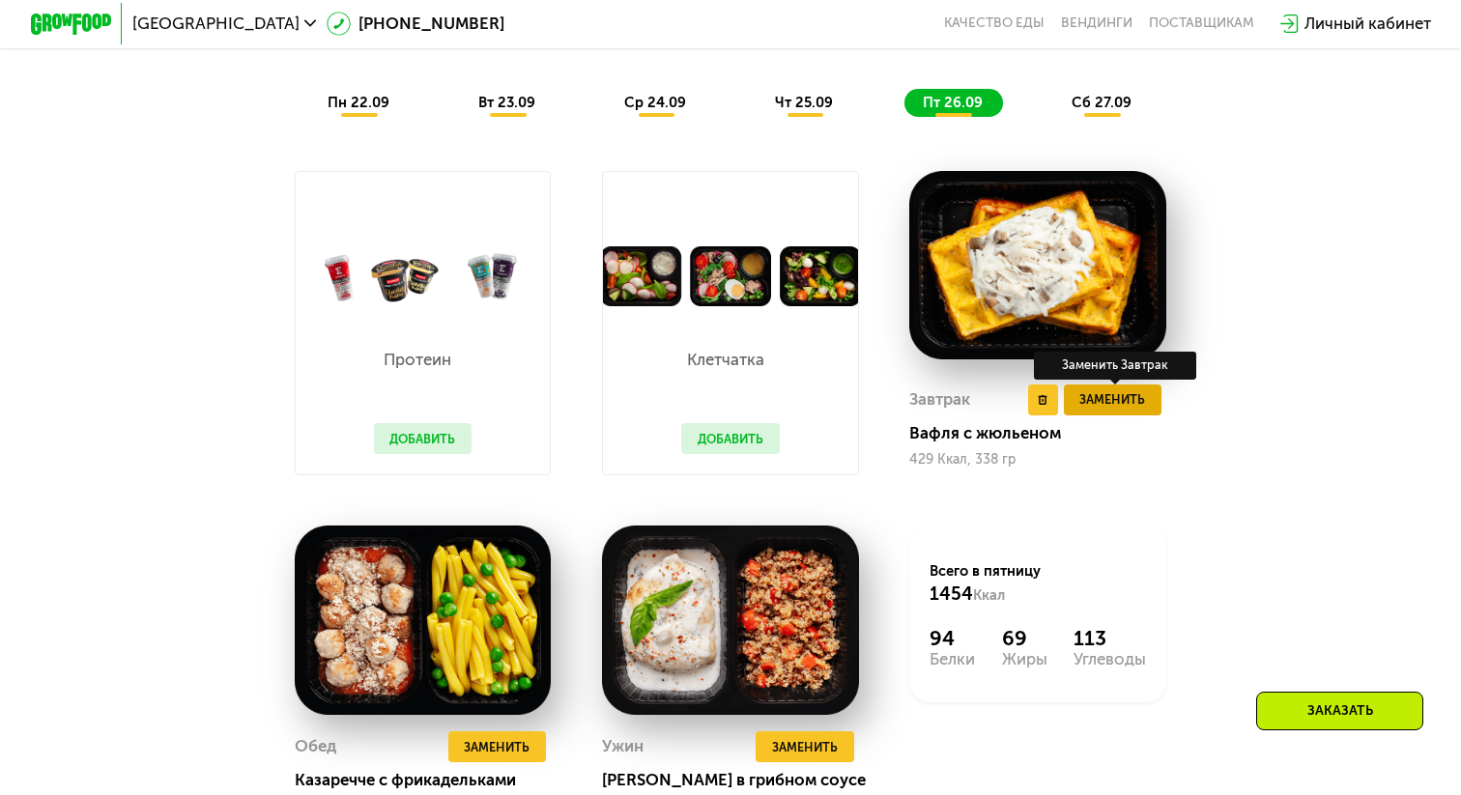
click at [1092, 412] on button "Заменить" at bounding box center [1113, 400] width 99 height 31
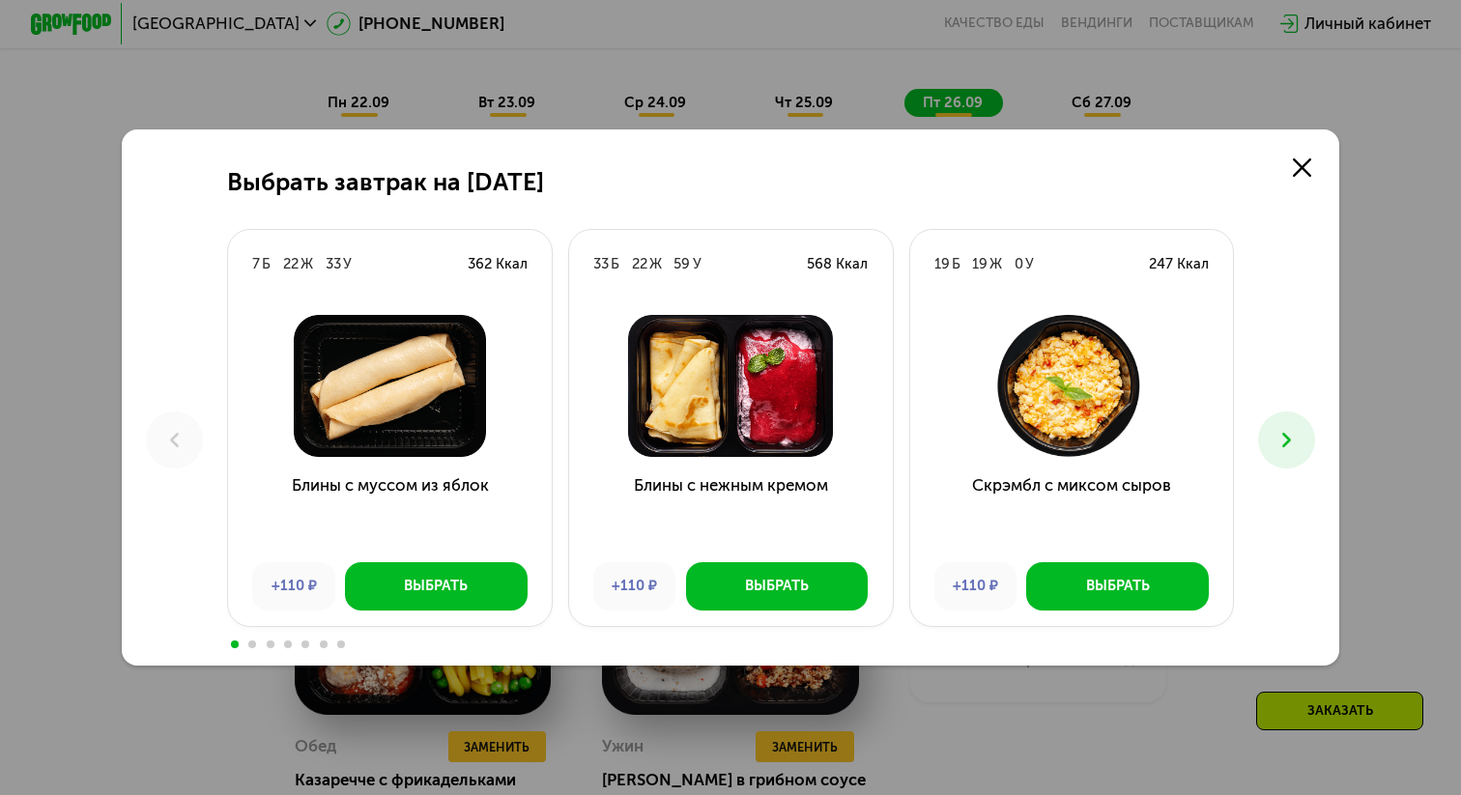
click at [1283, 441] on icon at bounding box center [1286, 440] width 24 height 24
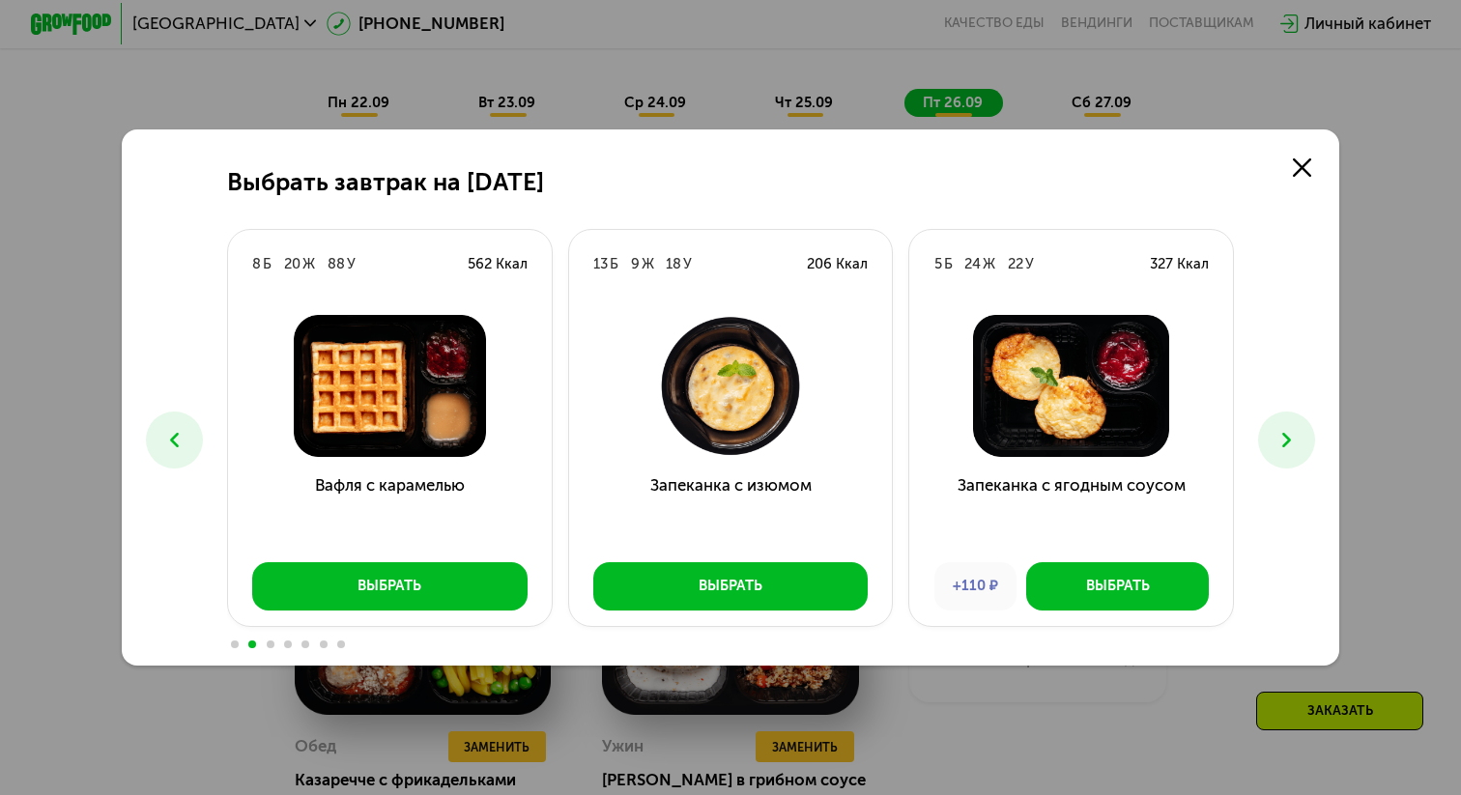
click at [1283, 441] on icon at bounding box center [1286, 440] width 24 height 24
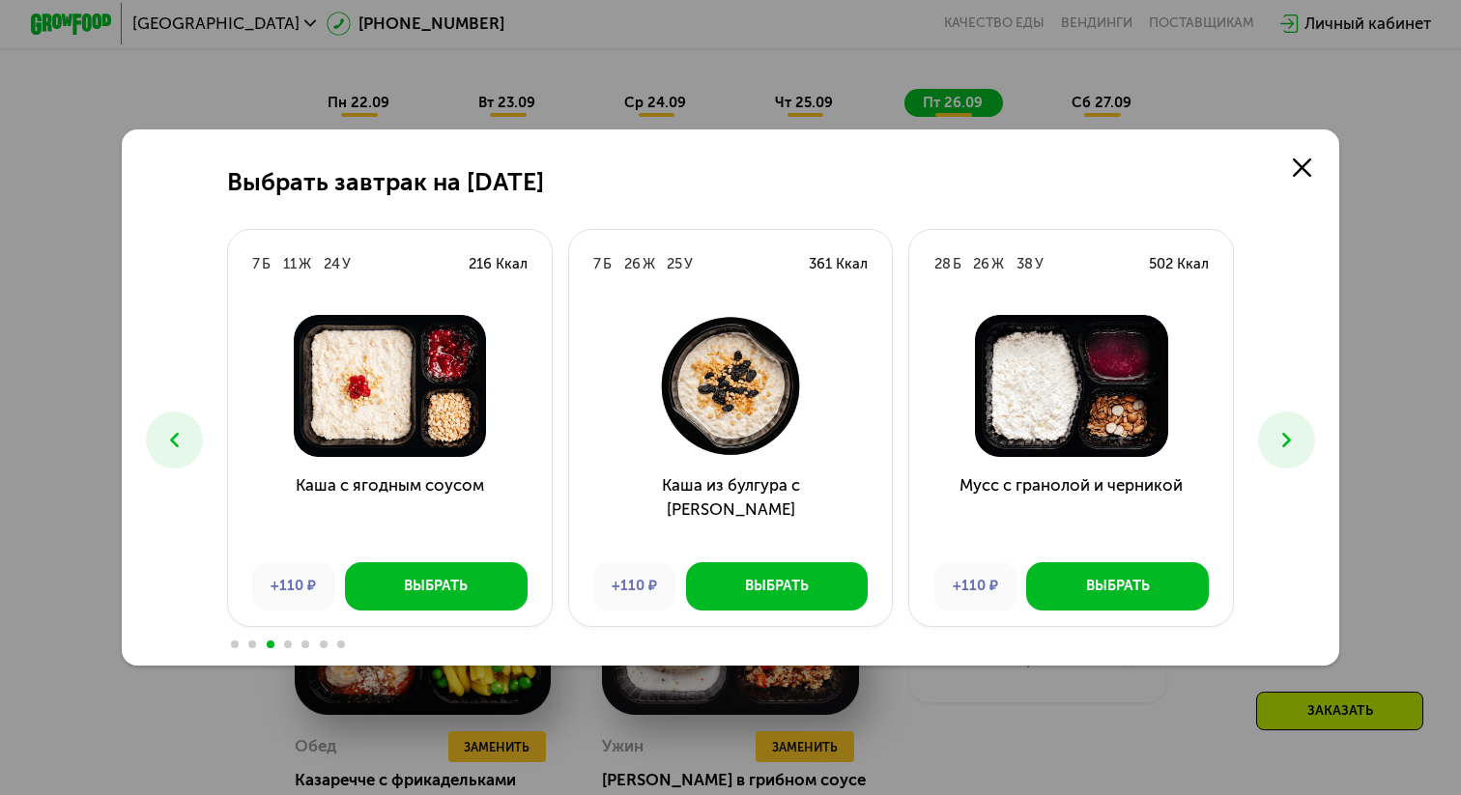
click at [1283, 441] on icon at bounding box center [1286, 440] width 24 height 24
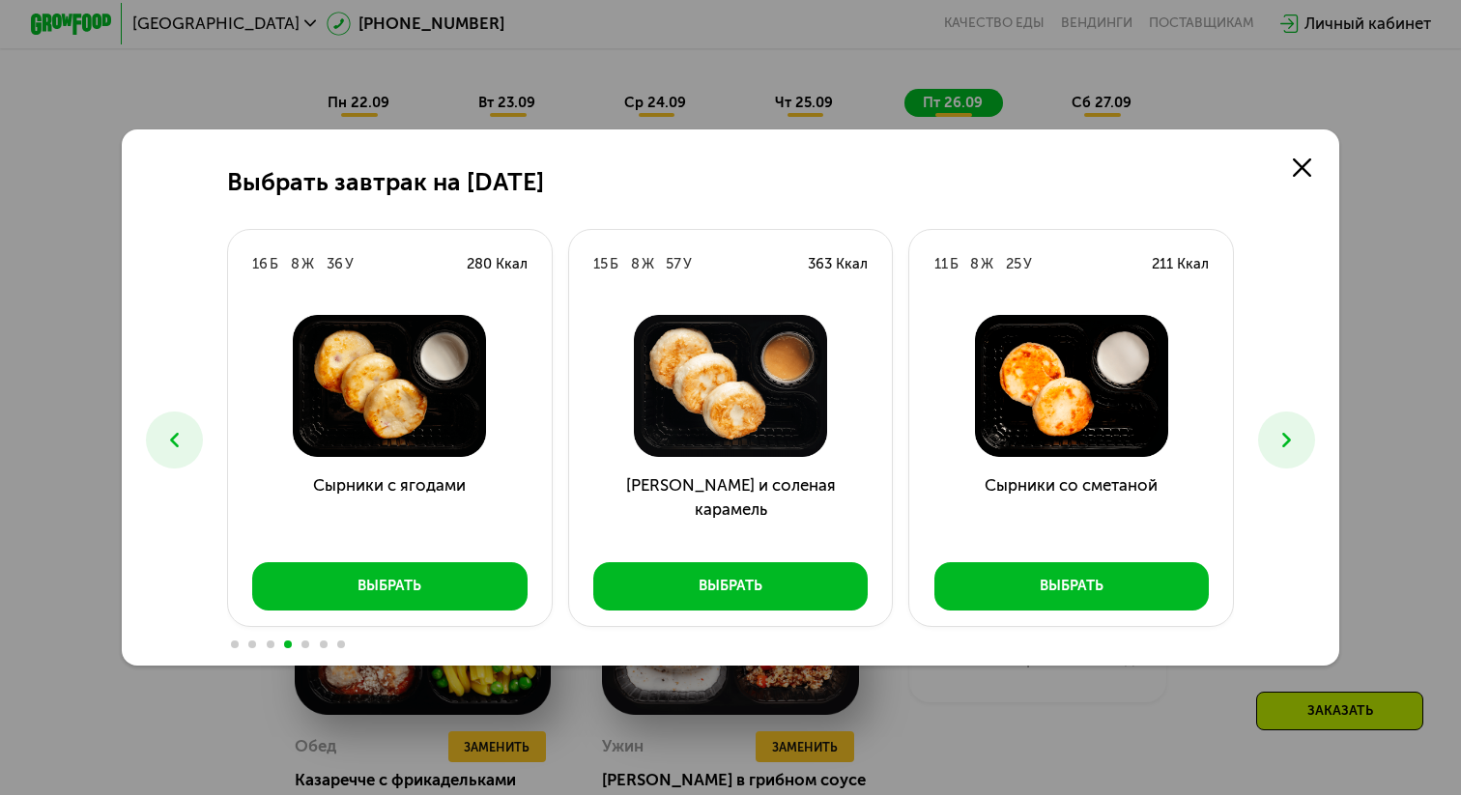
click at [1283, 441] on icon at bounding box center [1286, 440] width 24 height 24
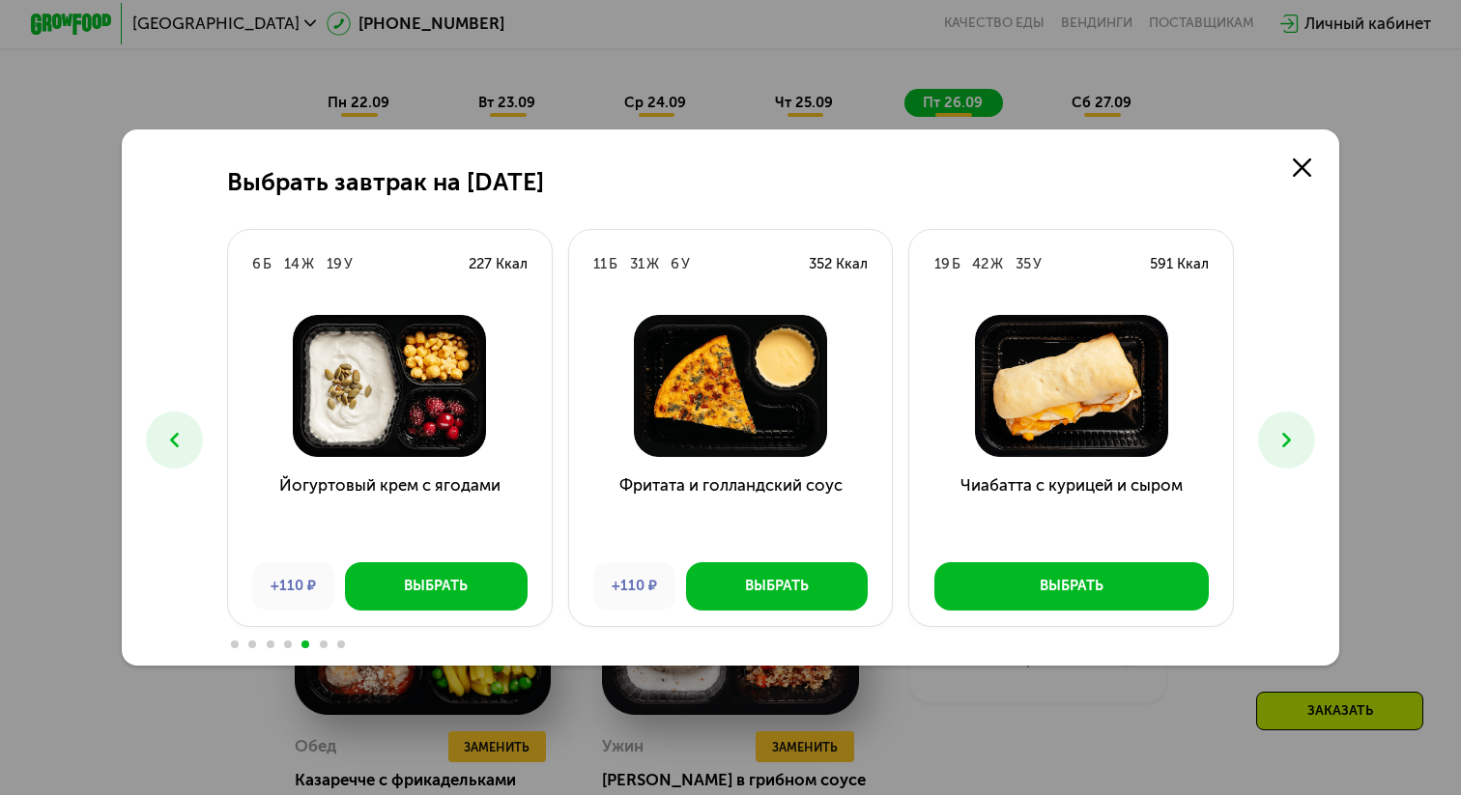
click at [1283, 441] on icon at bounding box center [1286, 440] width 24 height 24
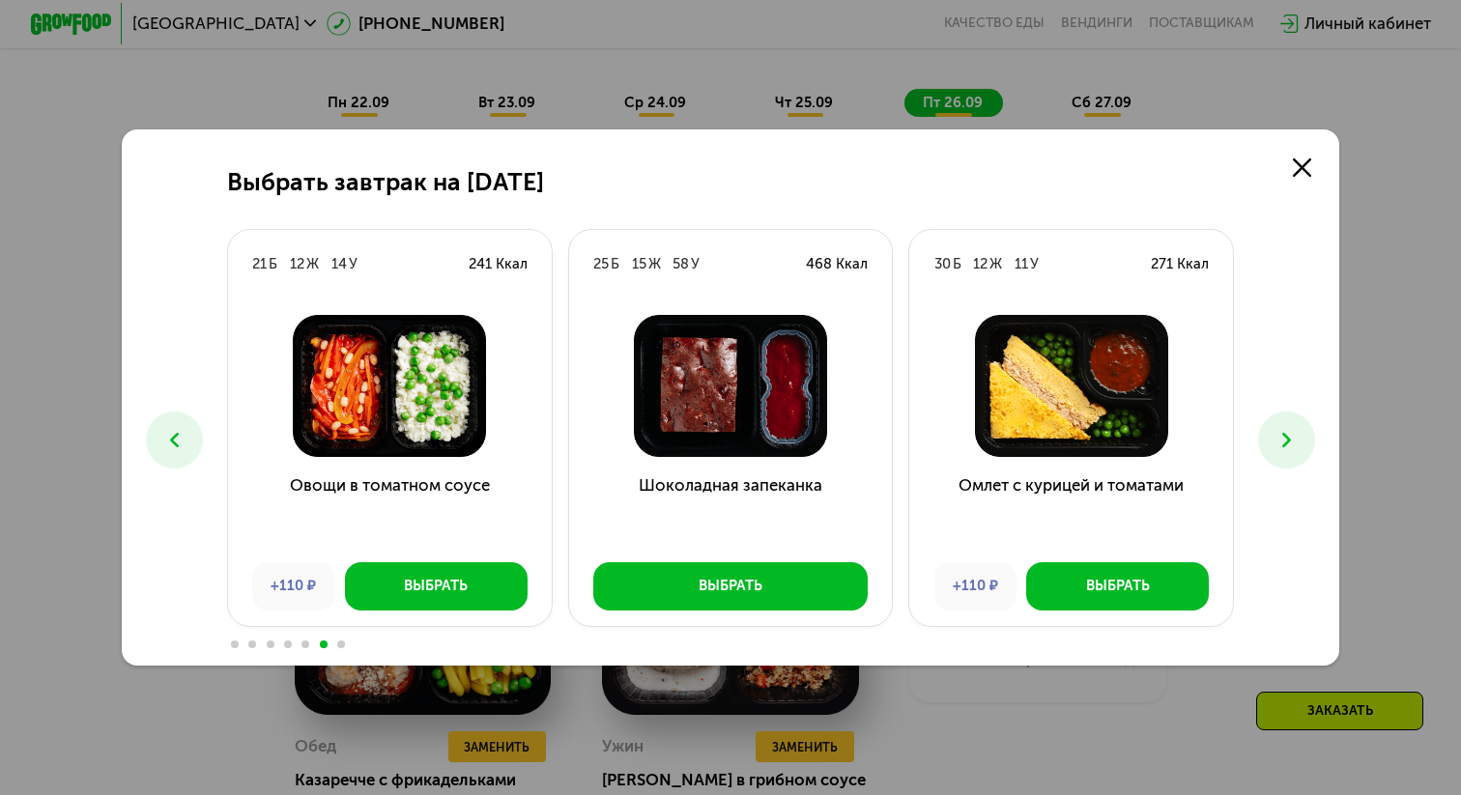
click at [1283, 441] on icon at bounding box center [1286, 440] width 24 height 24
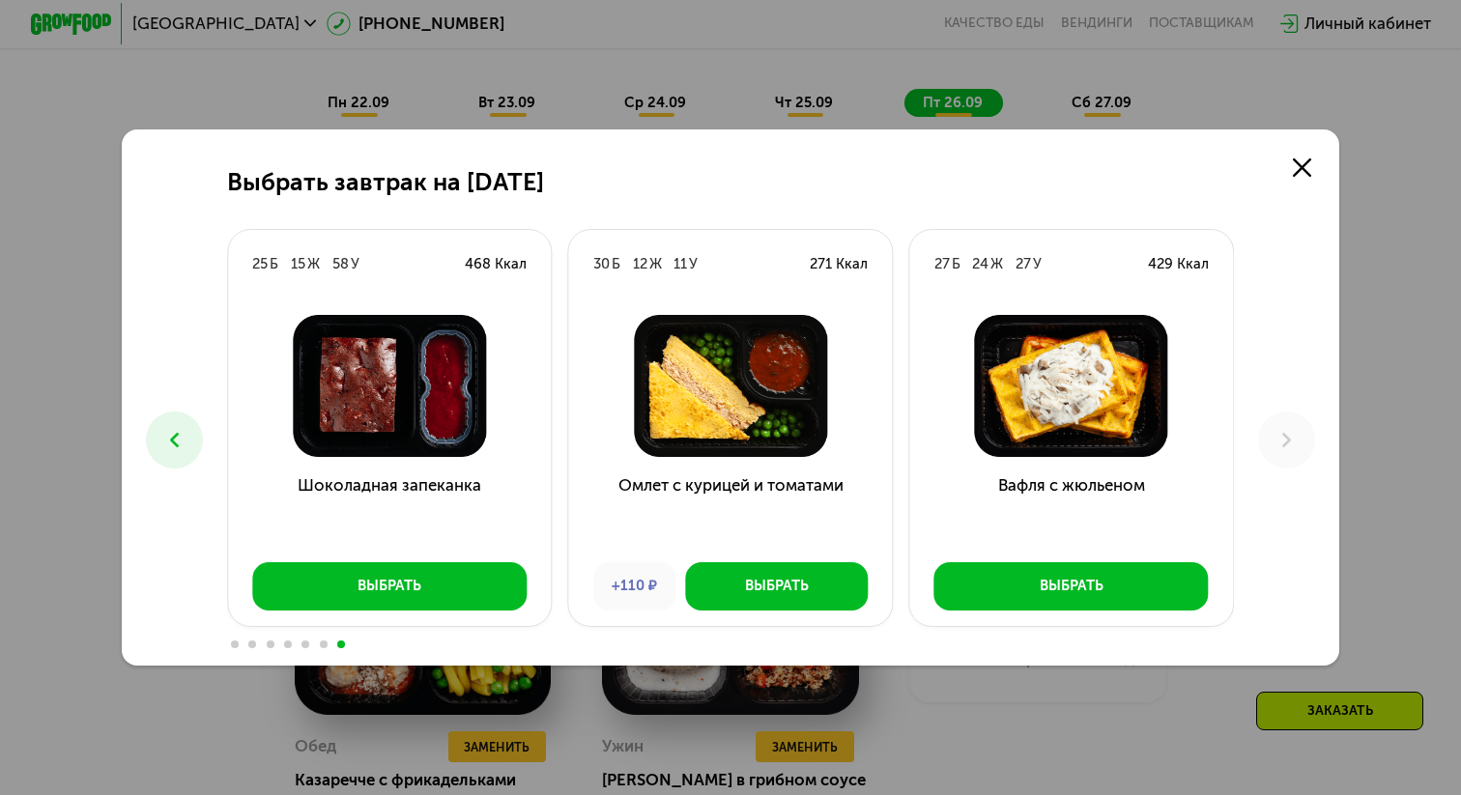
click at [168, 440] on icon at bounding box center [174, 440] width 24 height 24
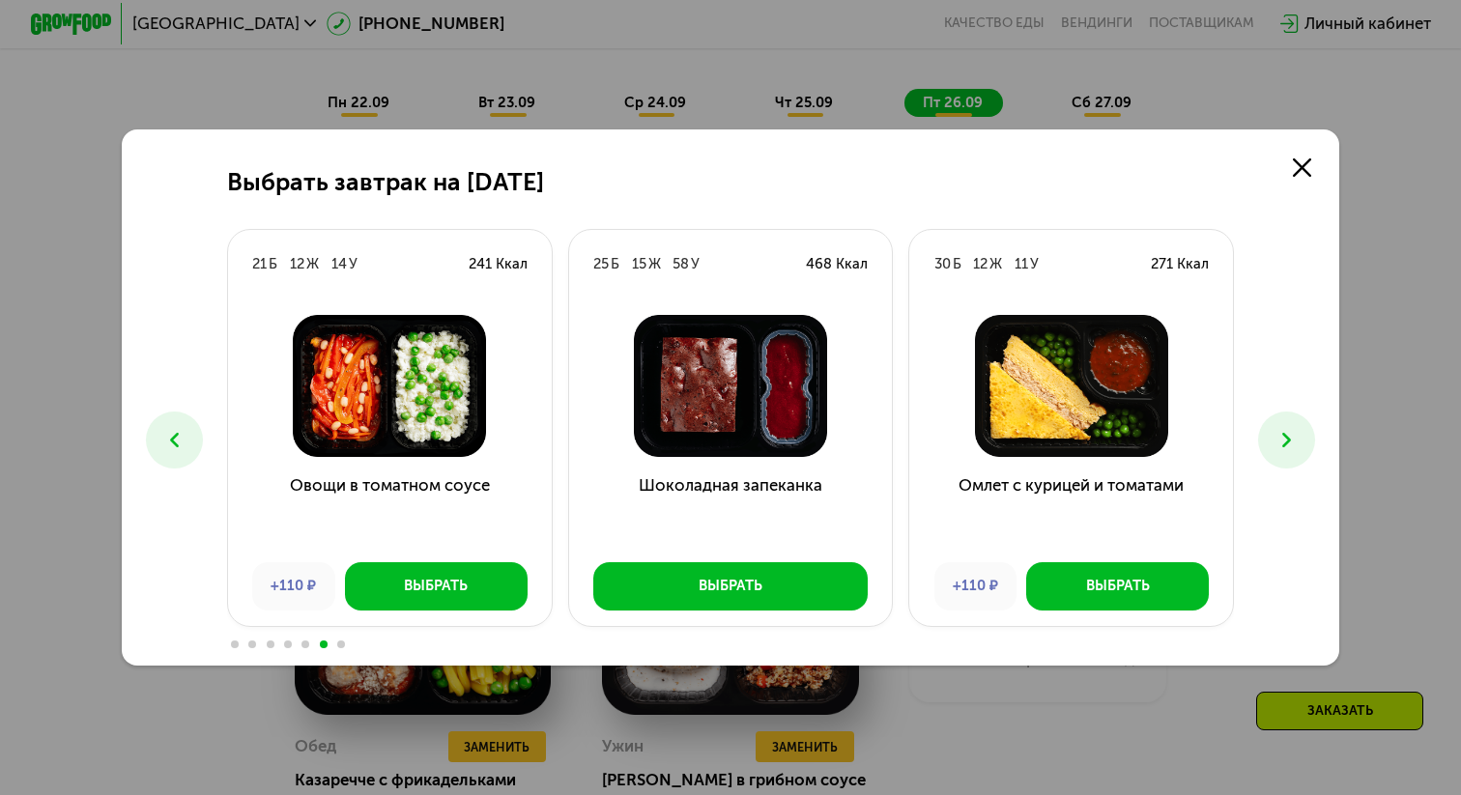
click at [168, 440] on icon at bounding box center [174, 440] width 24 height 24
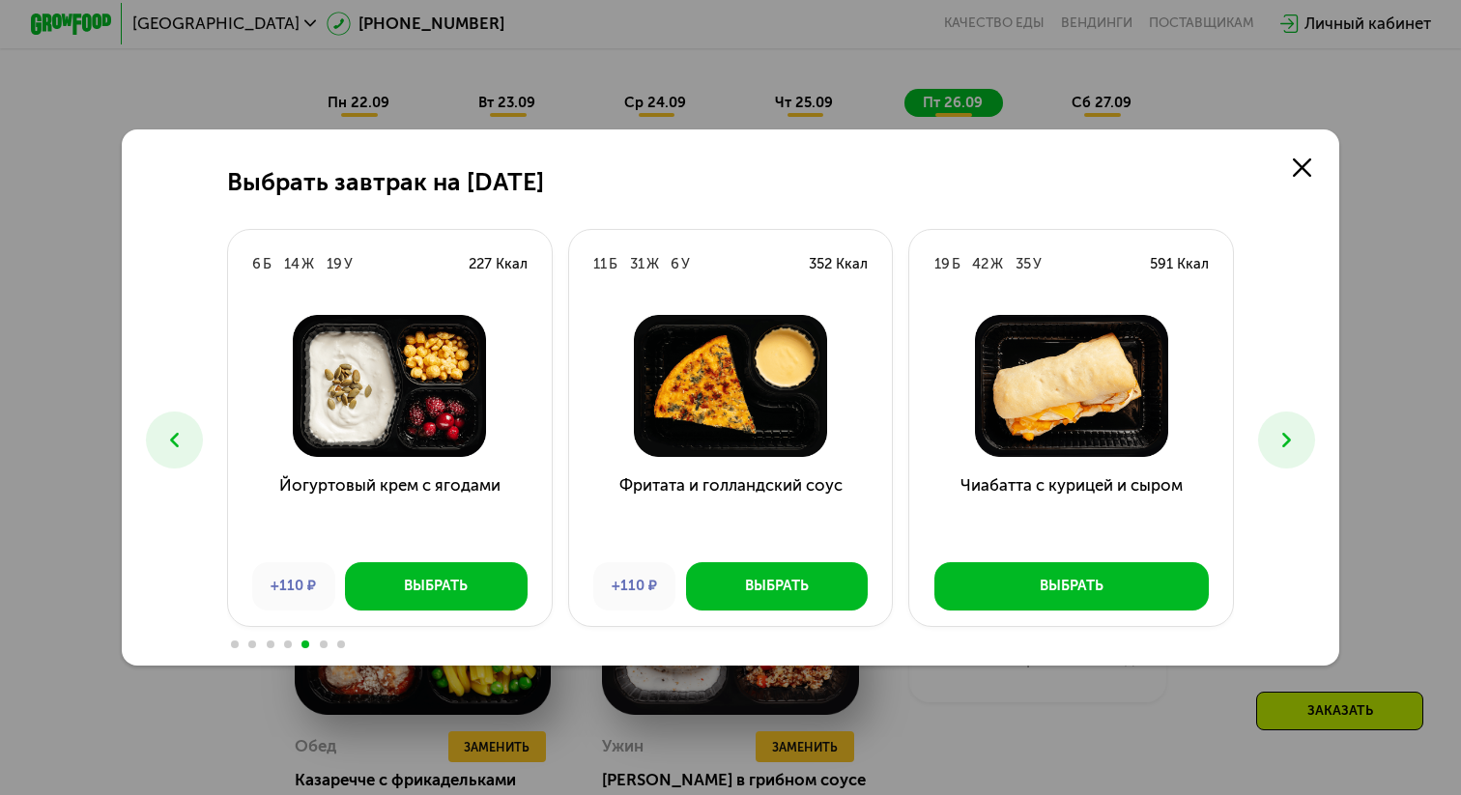
click at [168, 440] on icon at bounding box center [174, 440] width 24 height 24
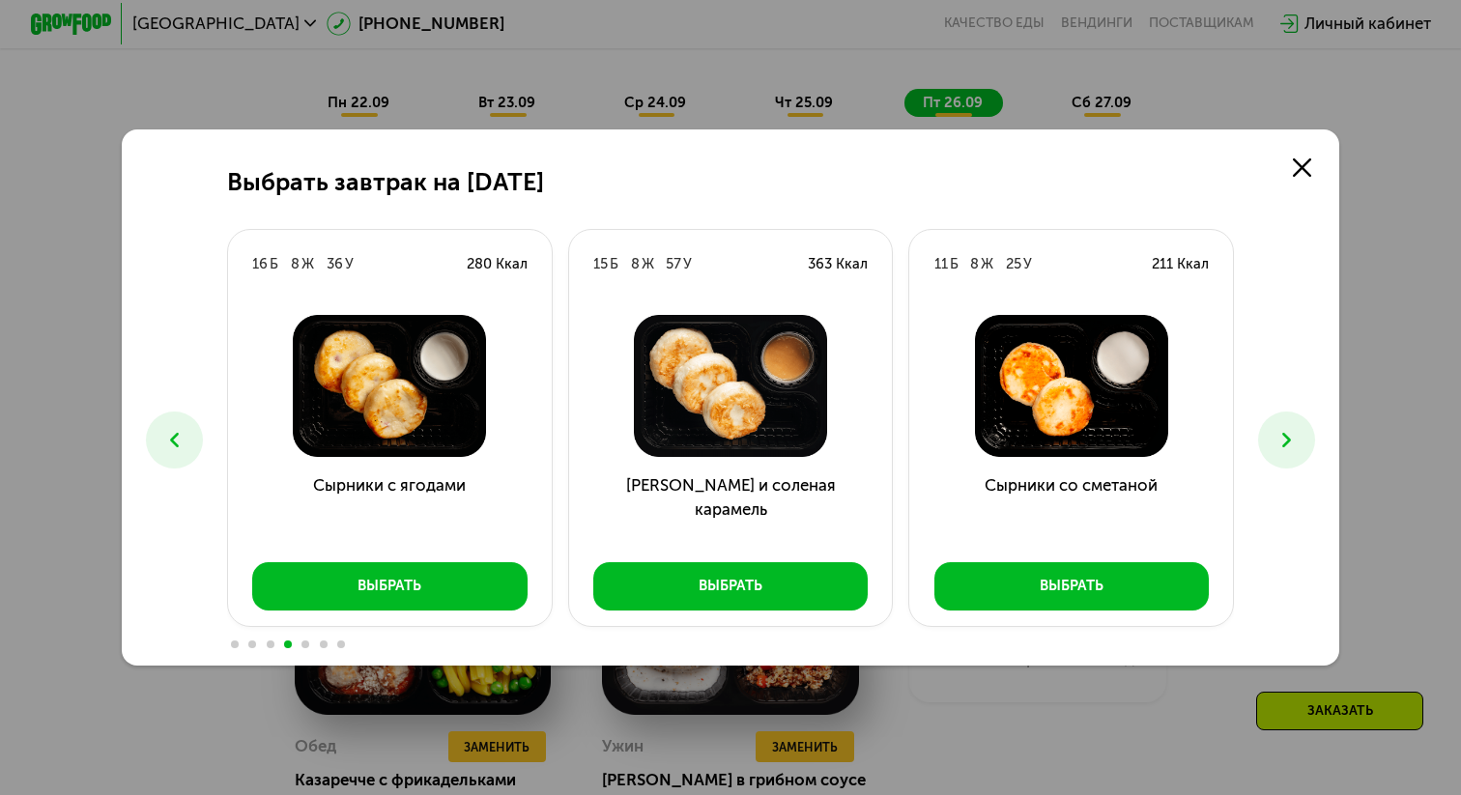
click at [168, 440] on icon at bounding box center [174, 440] width 24 height 24
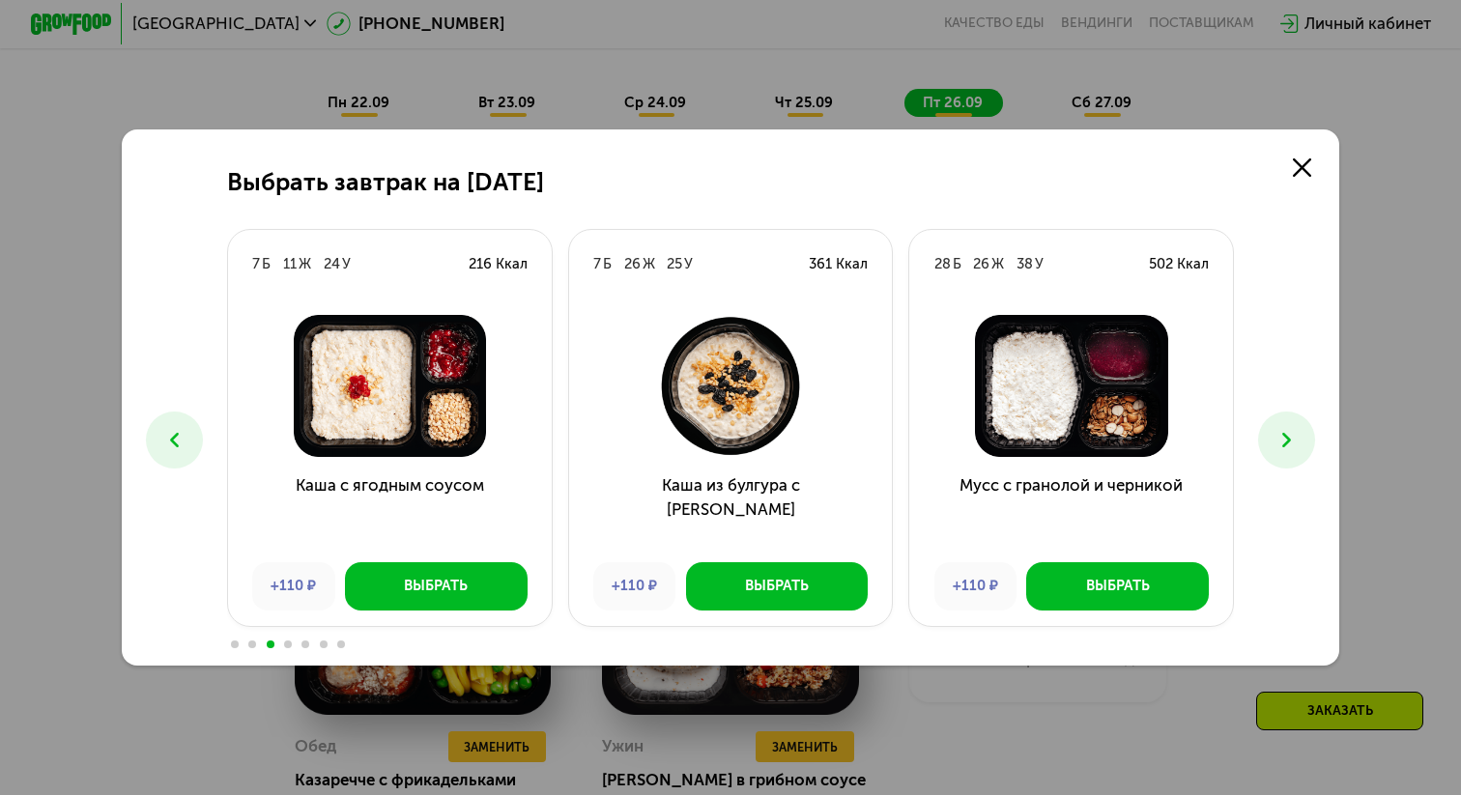
click at [168, 440] on icon at bounding box center [174, 440] width 24 height 24
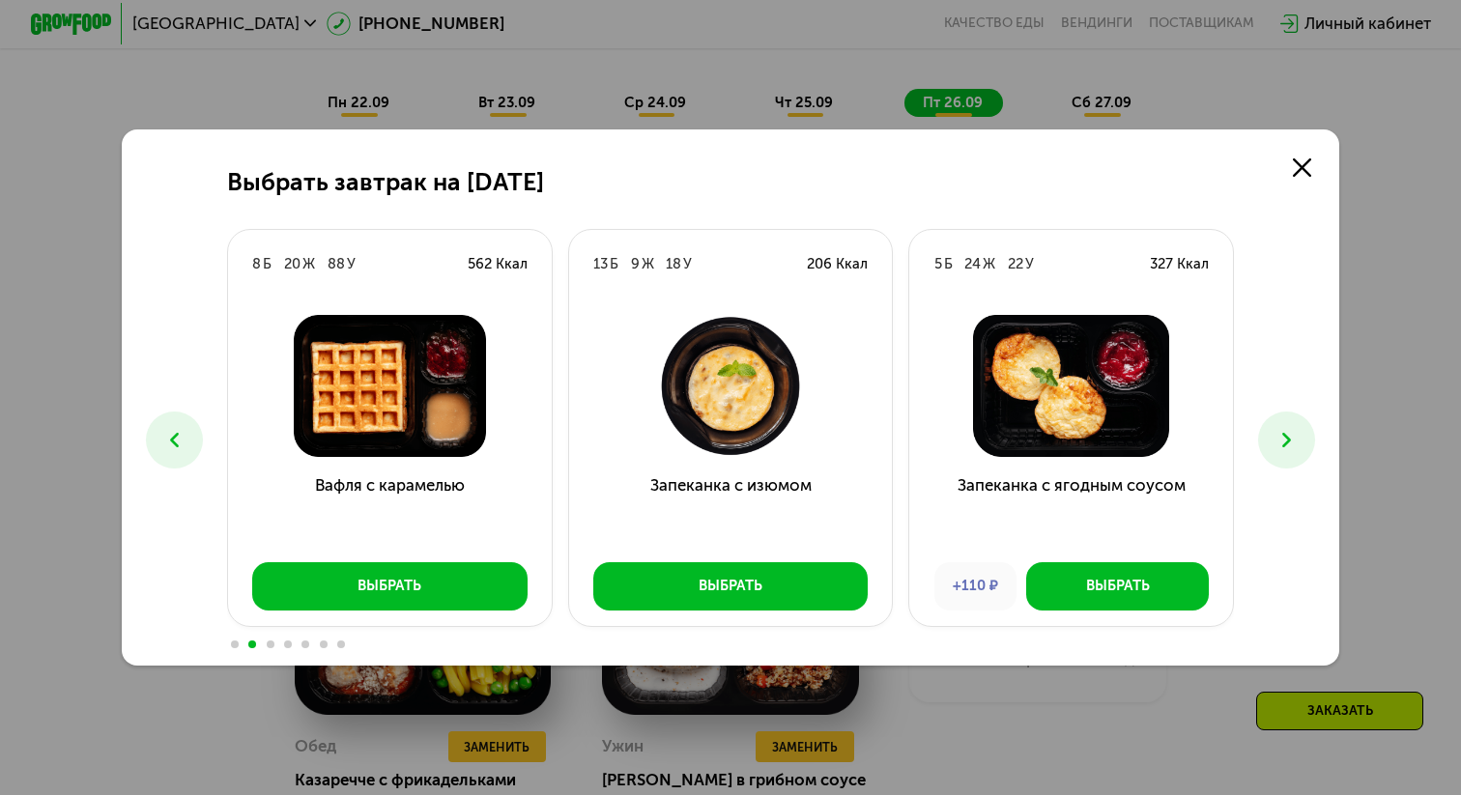
click at [168, 440] on icon at bounding box center [174, 440] width 24 height 24
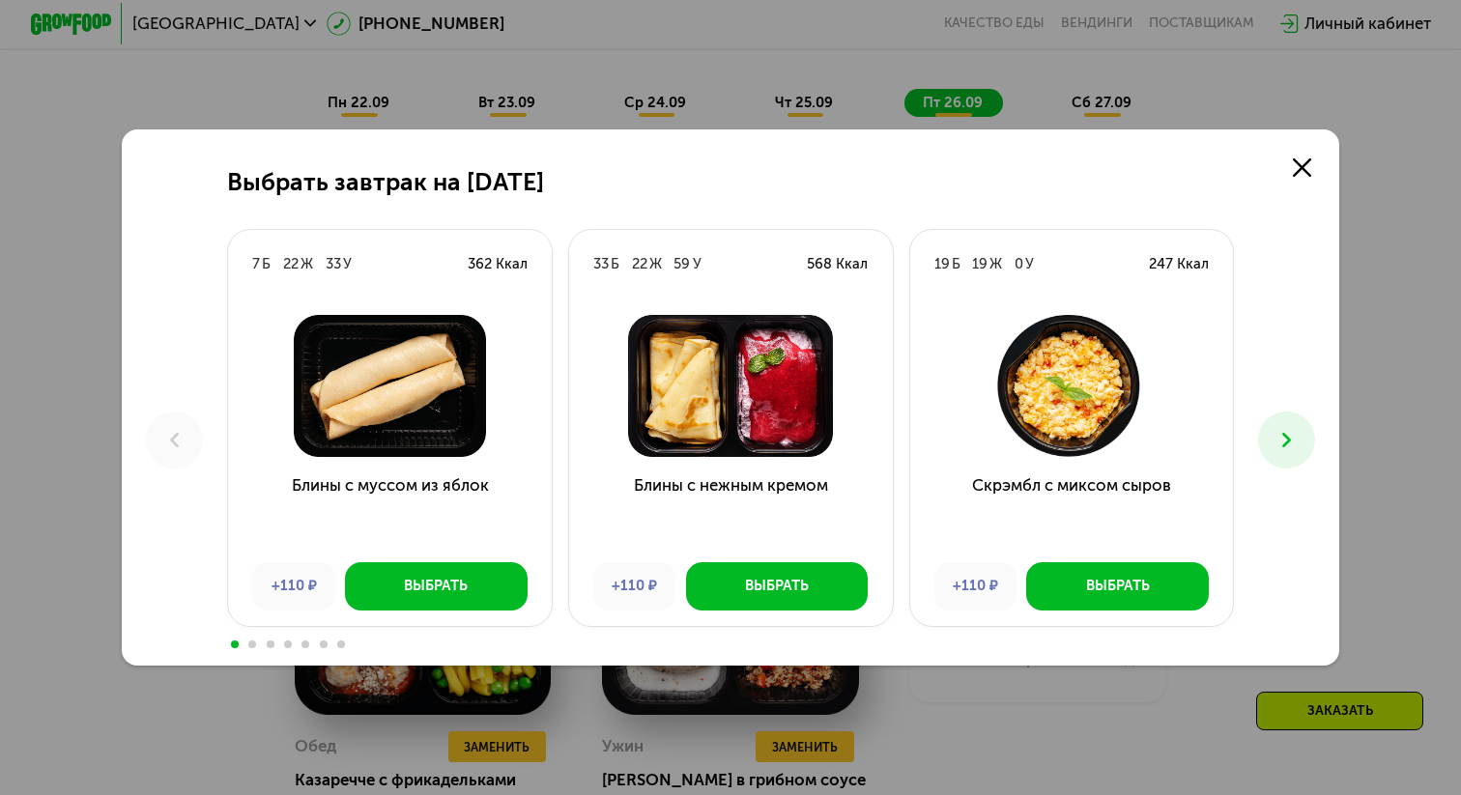
click at [1292, 441] on icon at bounding box center [1286, 440] width 24 height 24
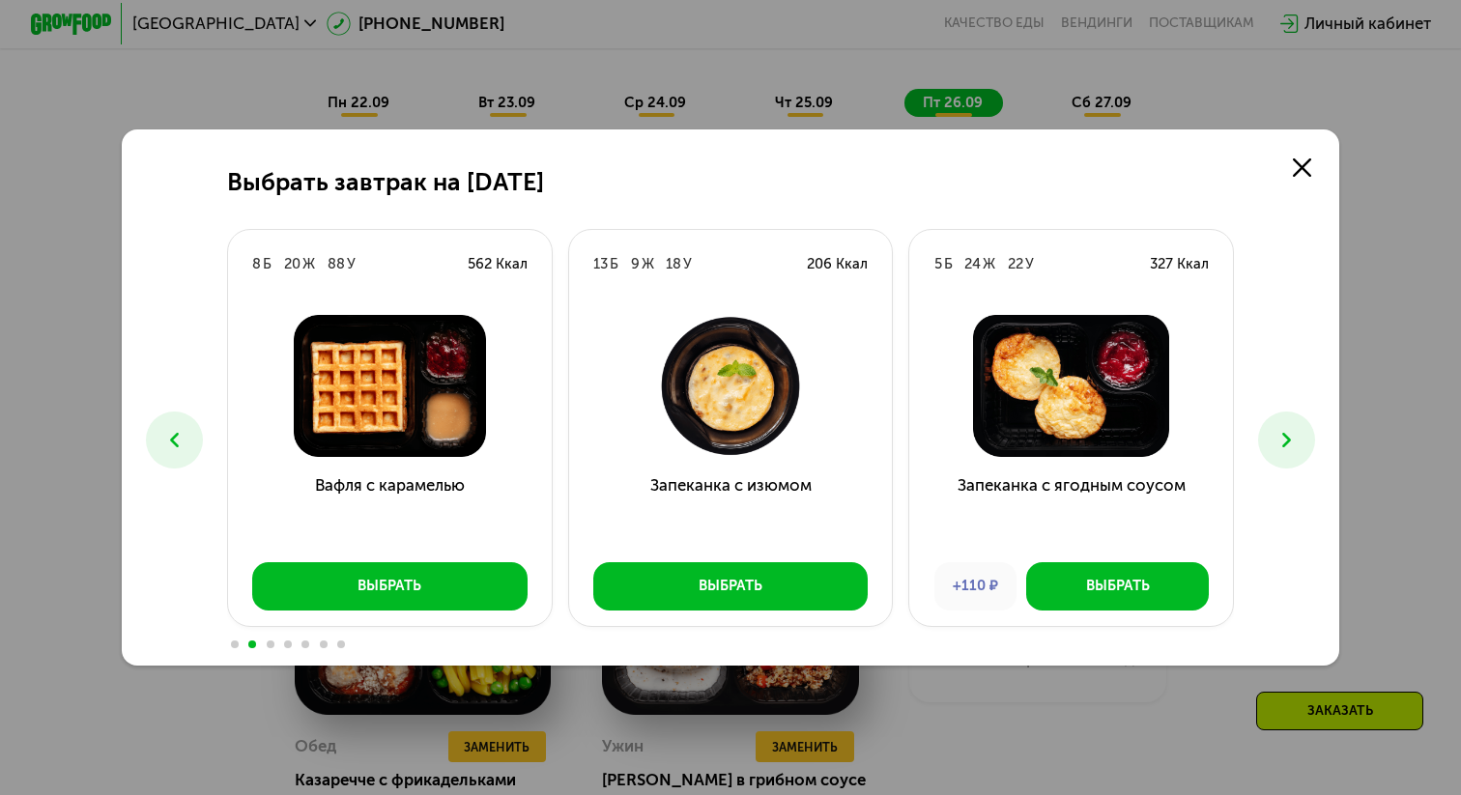
click at [1292, 441] on icon at bounding box center [1286, 440] width 24 height 24
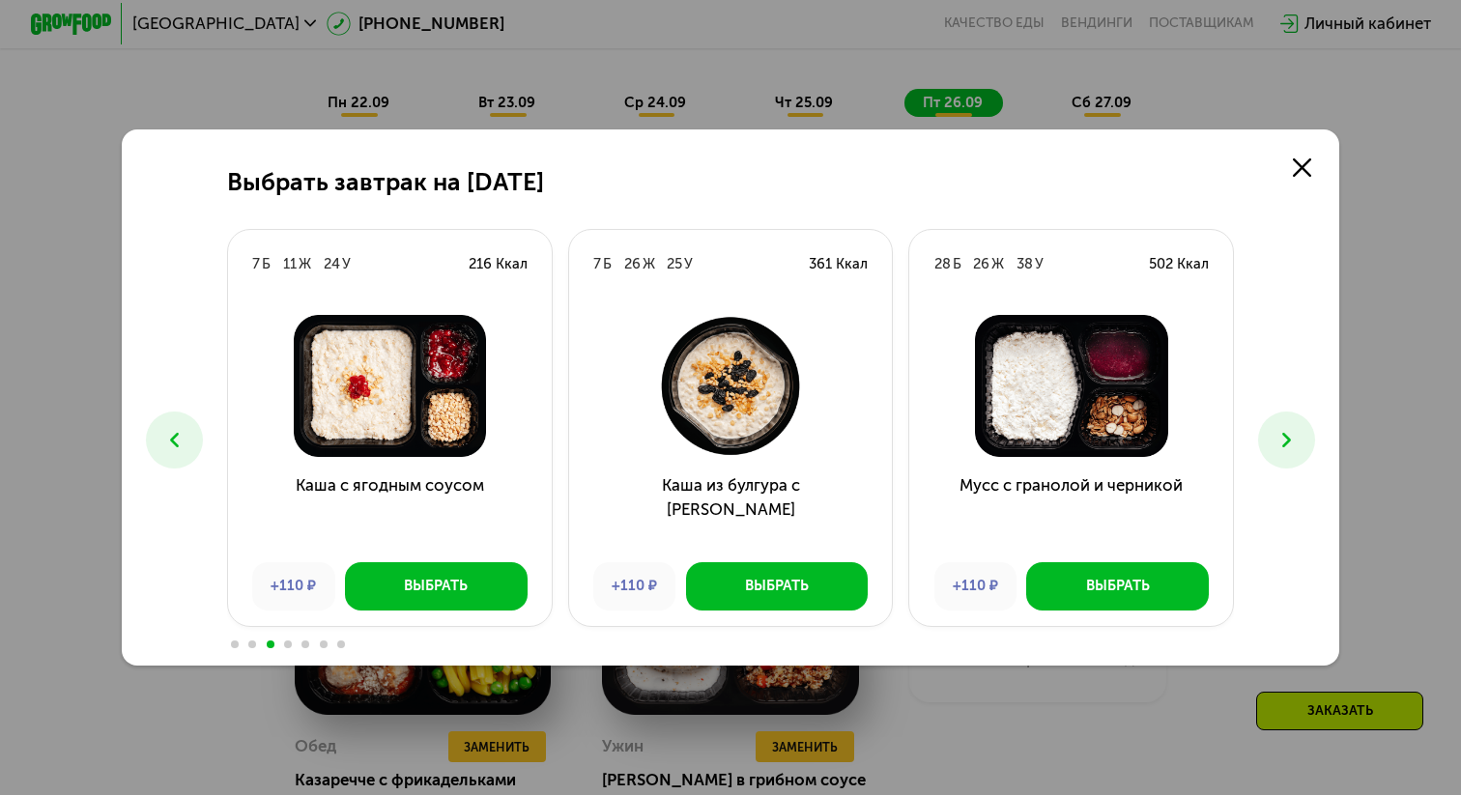
click at [1292, 441] on icon at bounding box center [1286, 440] width 24 height 24
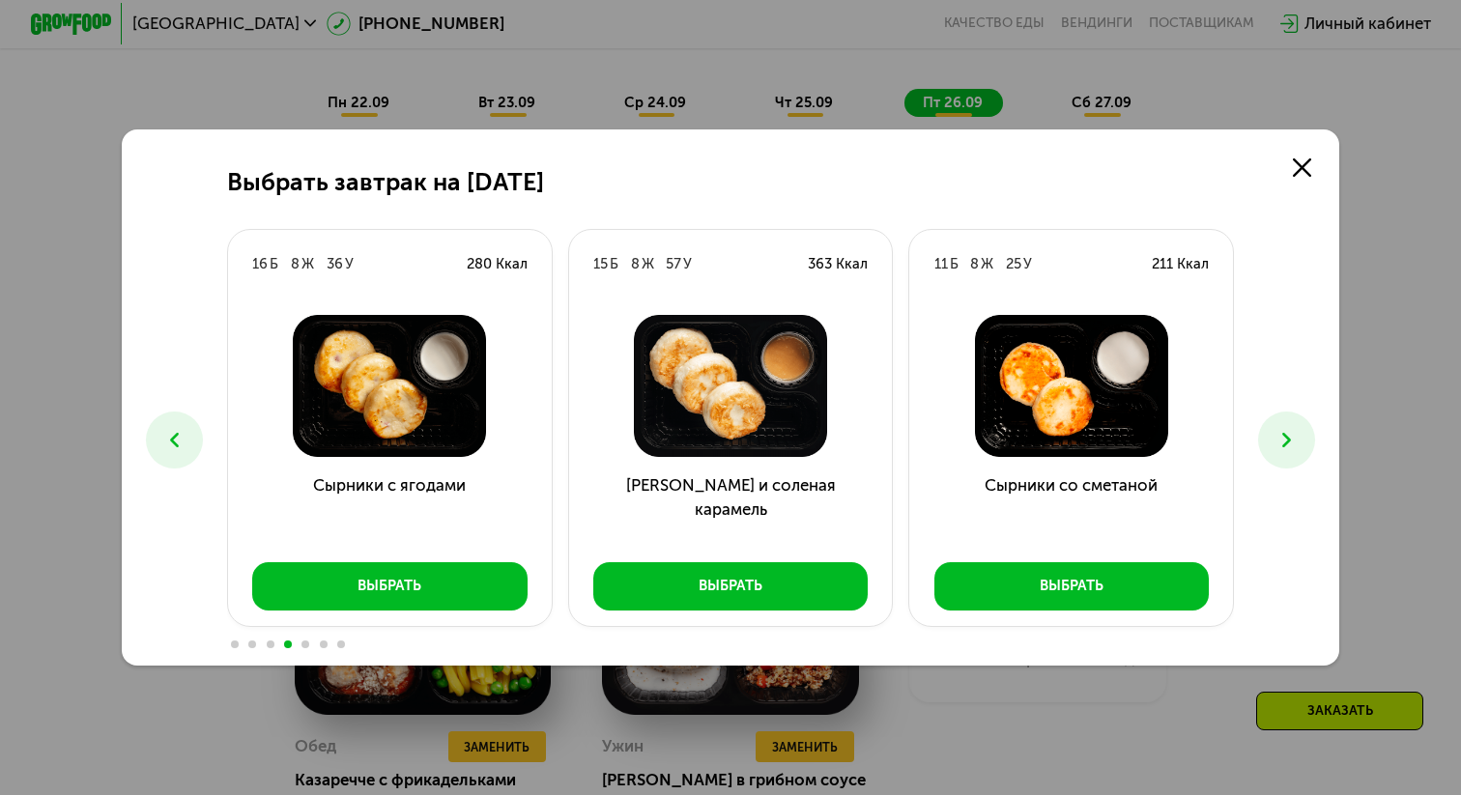
click at [1292, 441] on icon at bounding box center [1286, 440] width 24 height 24
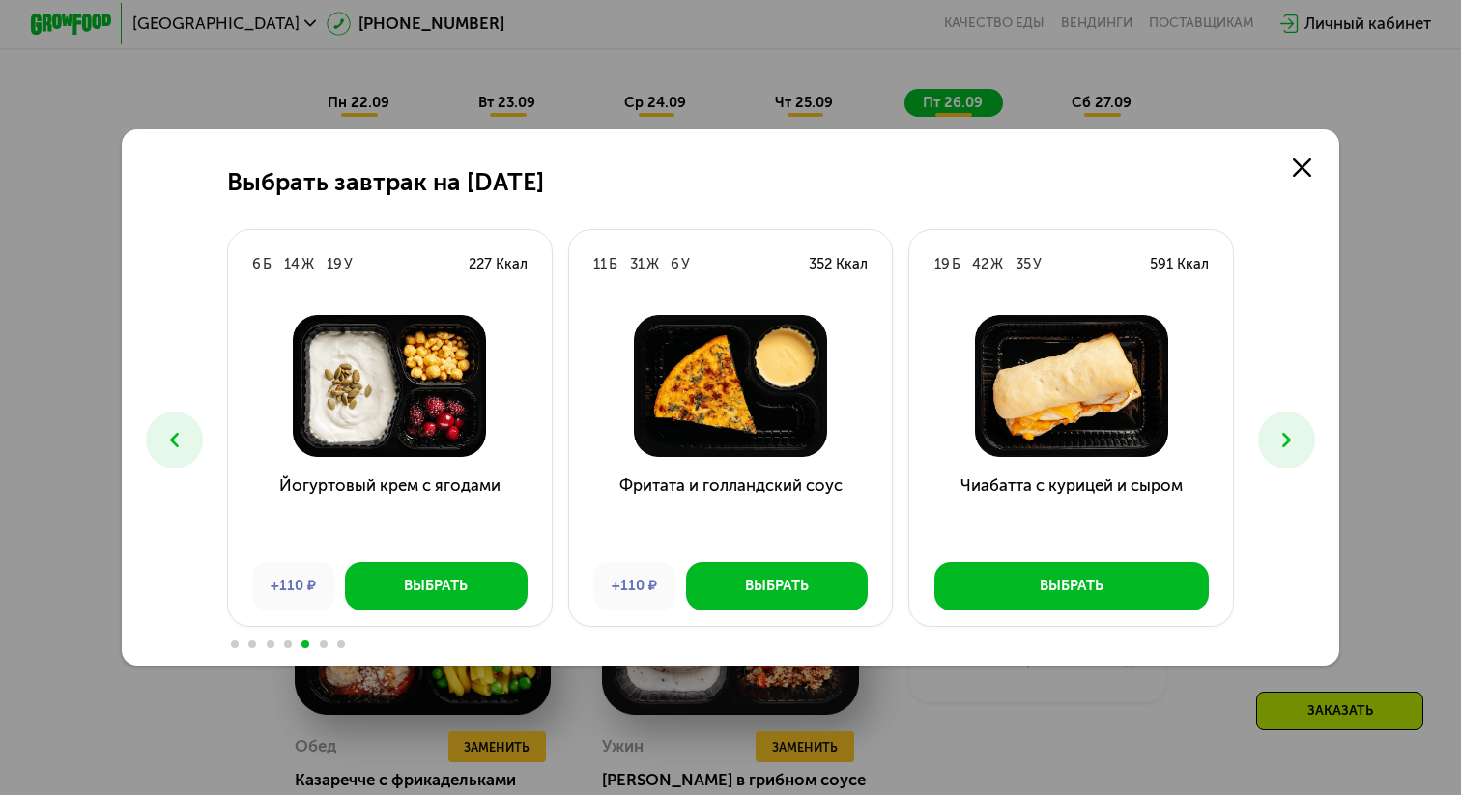
click at [1292, 441] on icon at bounding box center [1286, 440] width 24 height 24
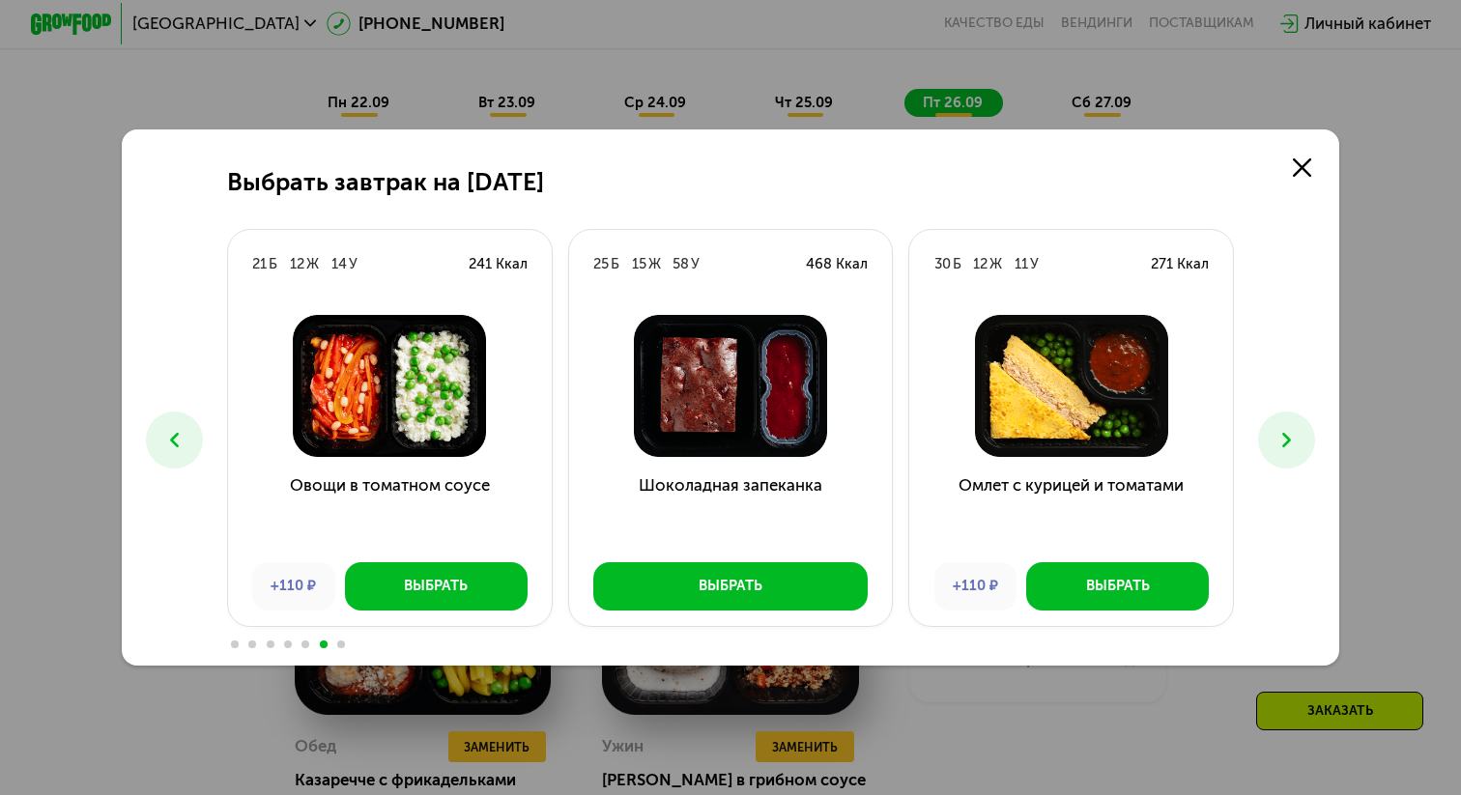
click at [1285, 439] on icon at bounding box center [1286, 440] width 24 height 24
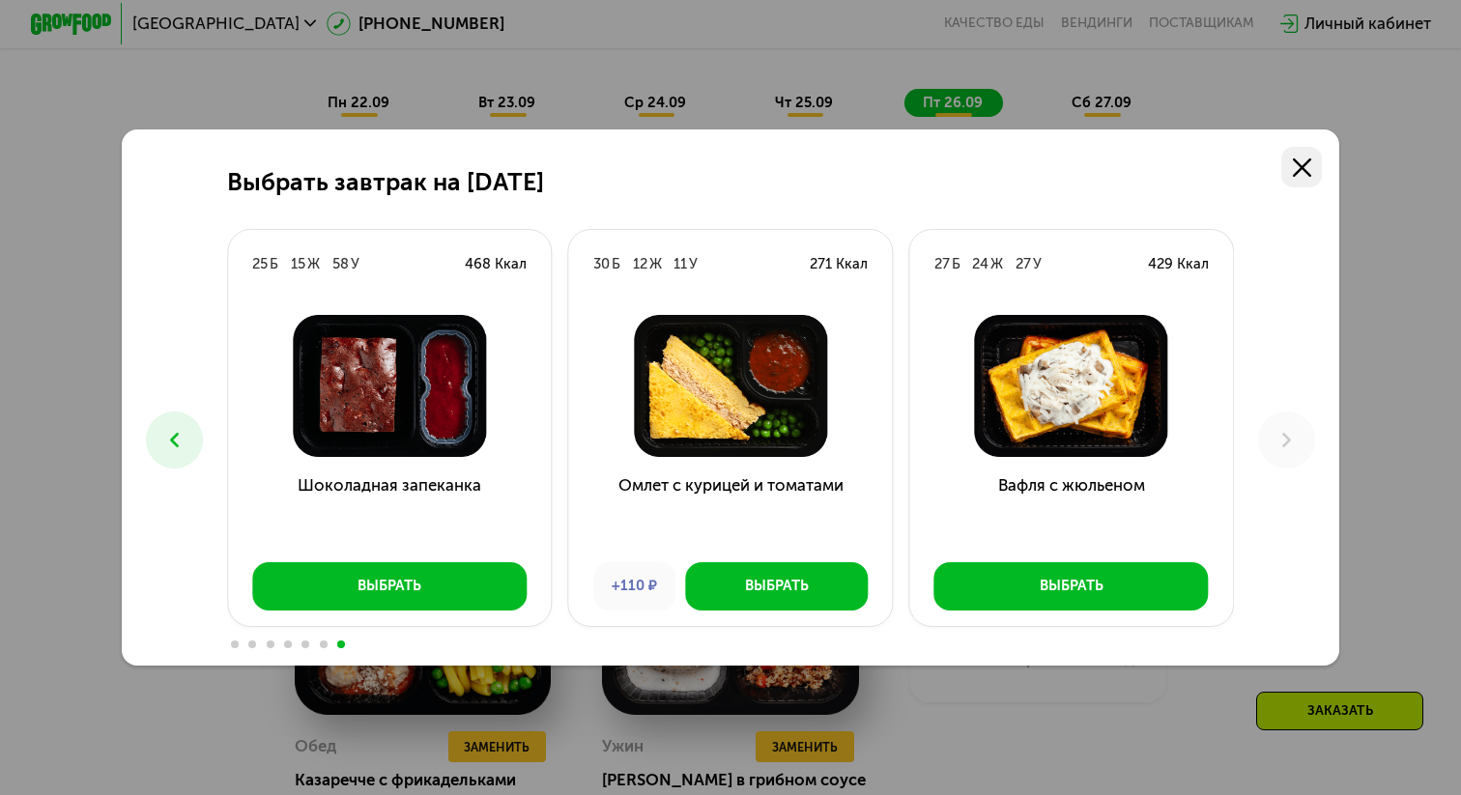
click at [1302, 163] on icon at bounding box center [1302, 167] width 18 height 18
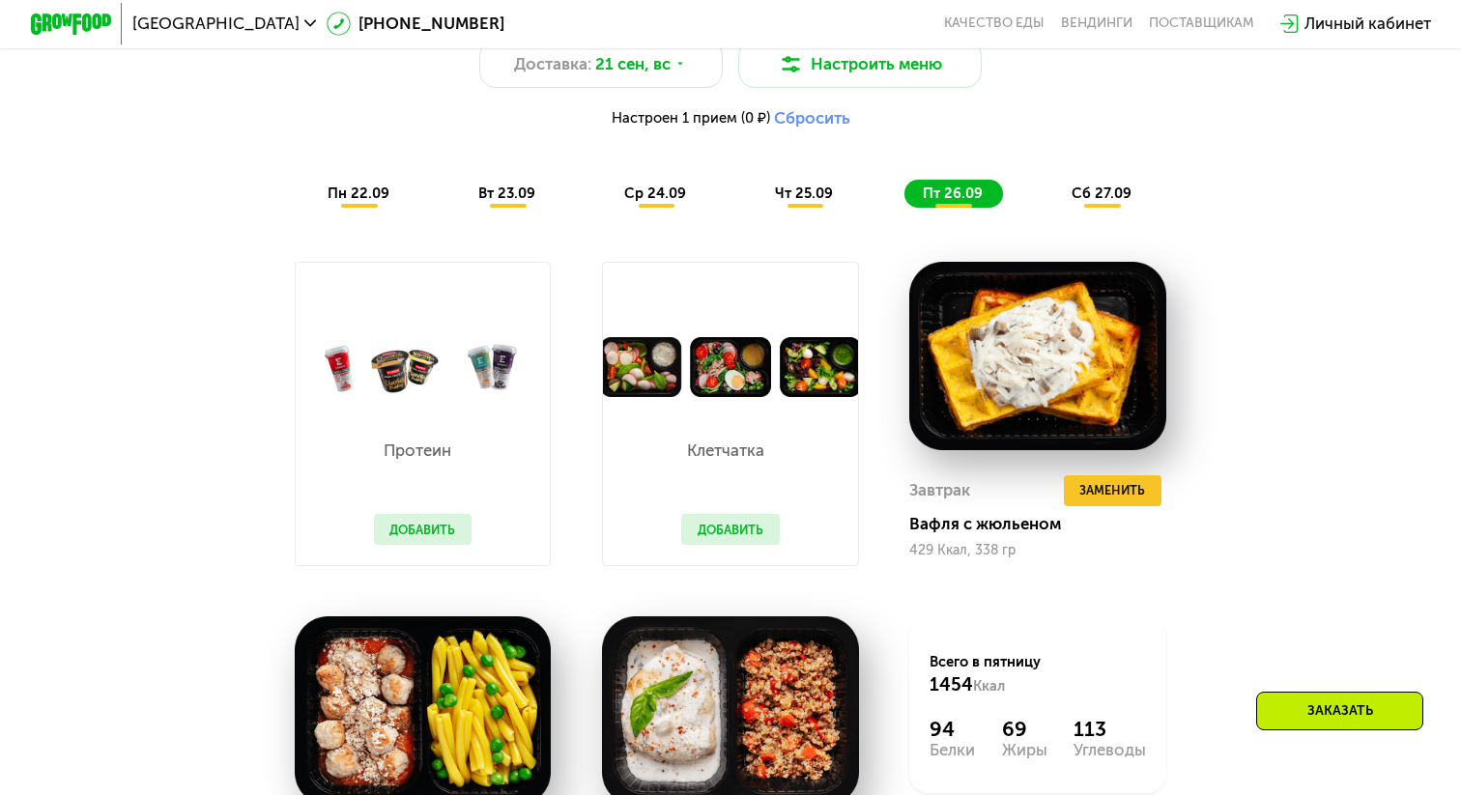
scroll to position [1524, 0]
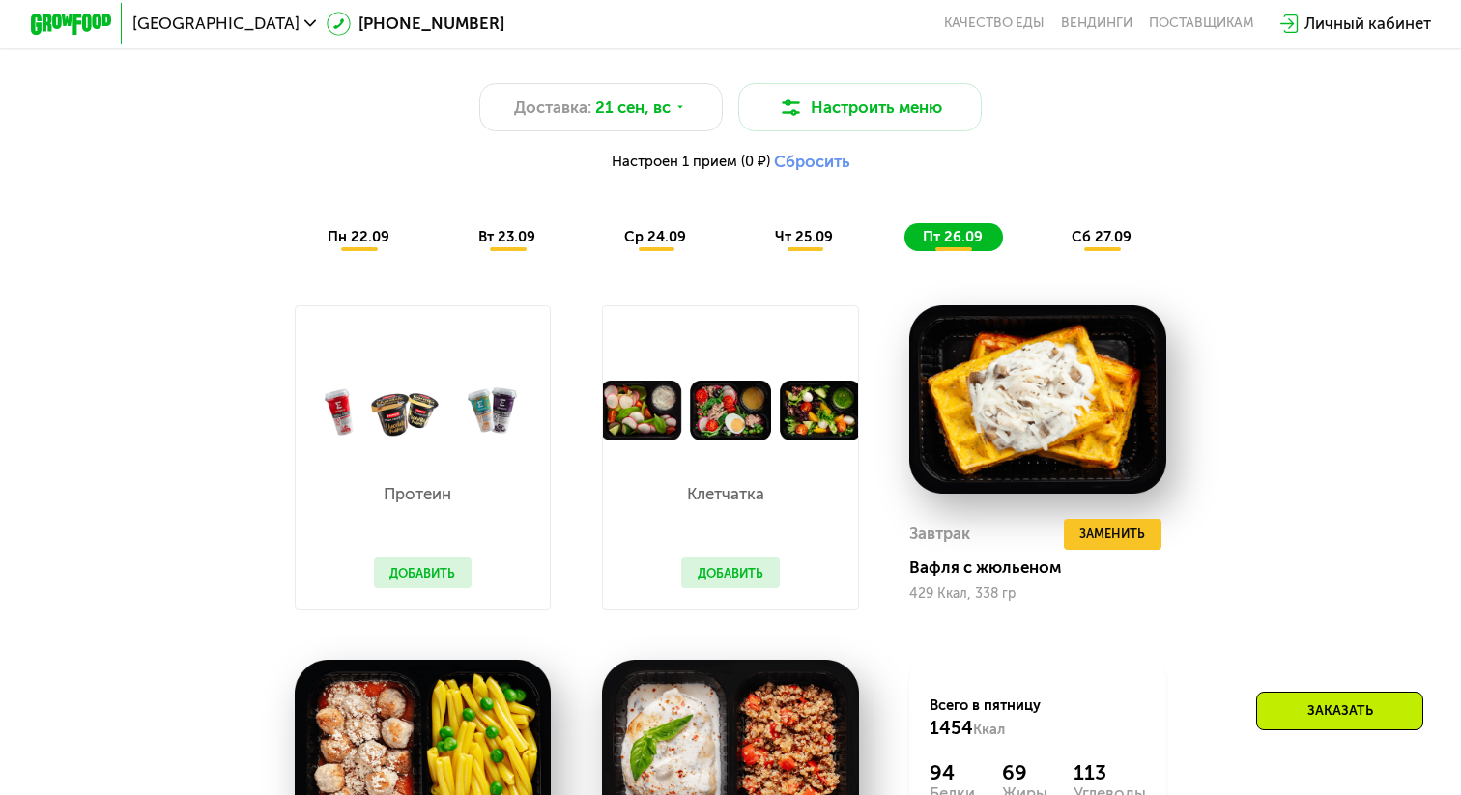
click at [1098, 234] on span "сб 27.09" at bounding box center [1101, 236] width 60 height 17
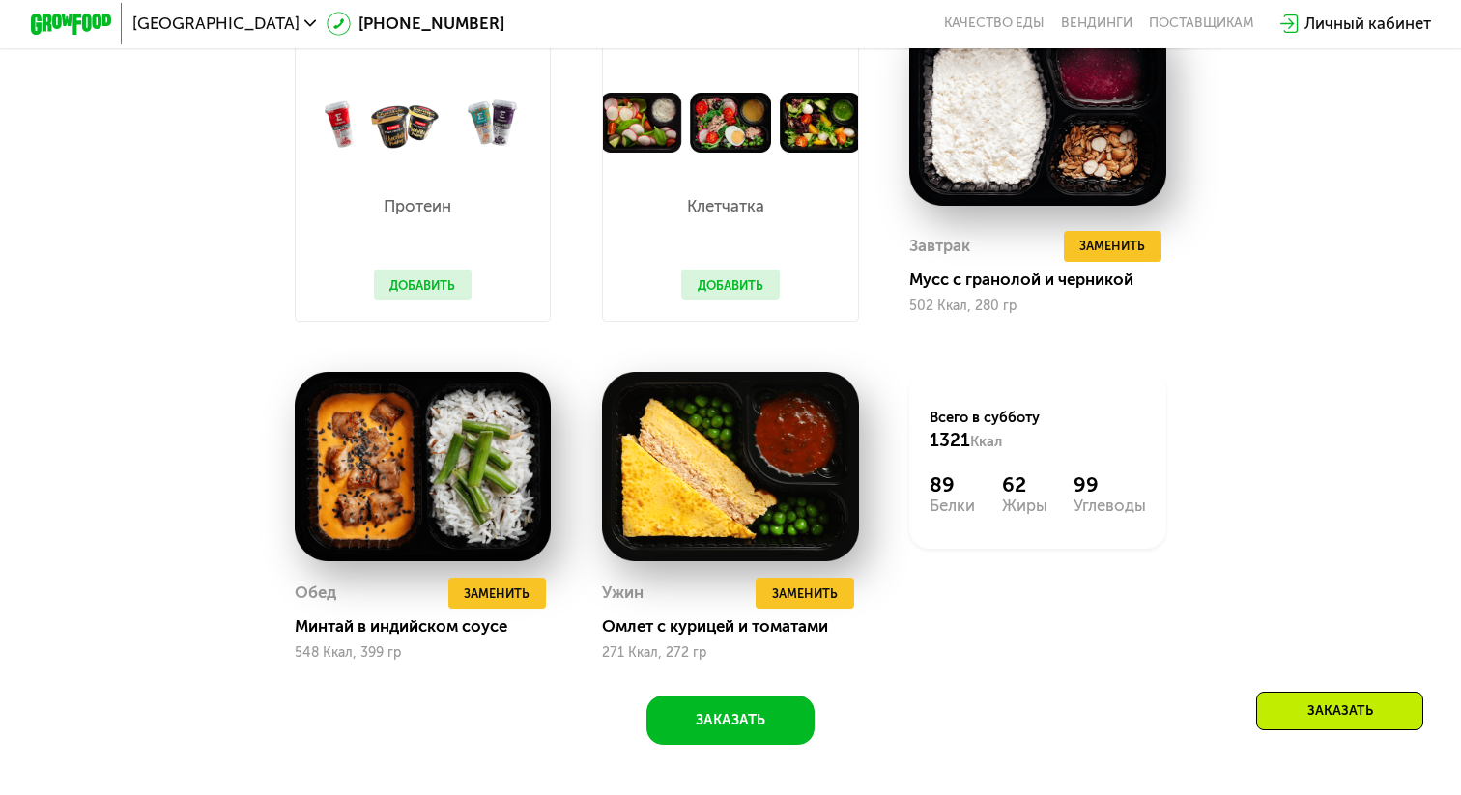
scroll to position [1813, 0]
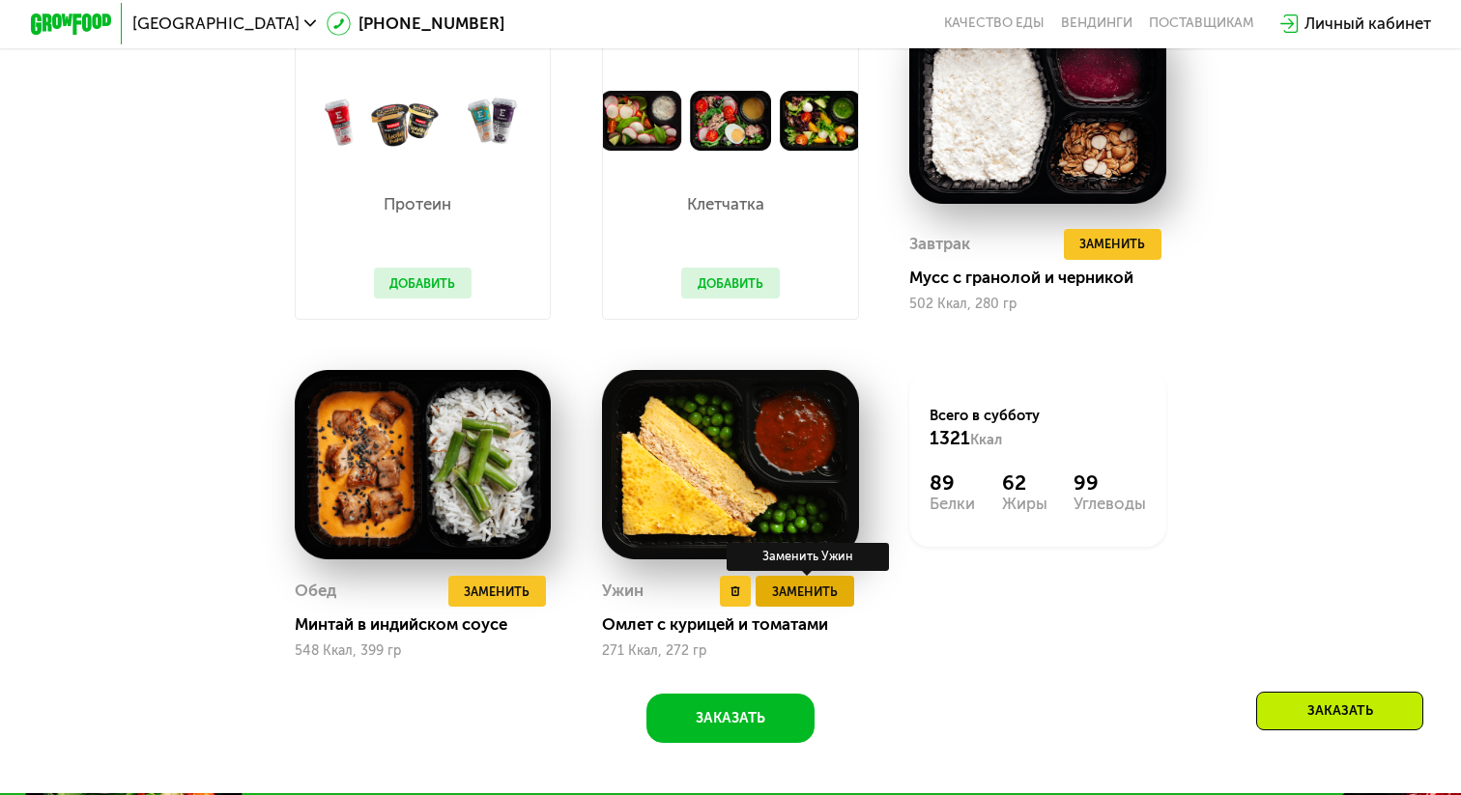
click at [826, 592] on span "Заменить" at bounding box center [805, 592] width 66 height 20
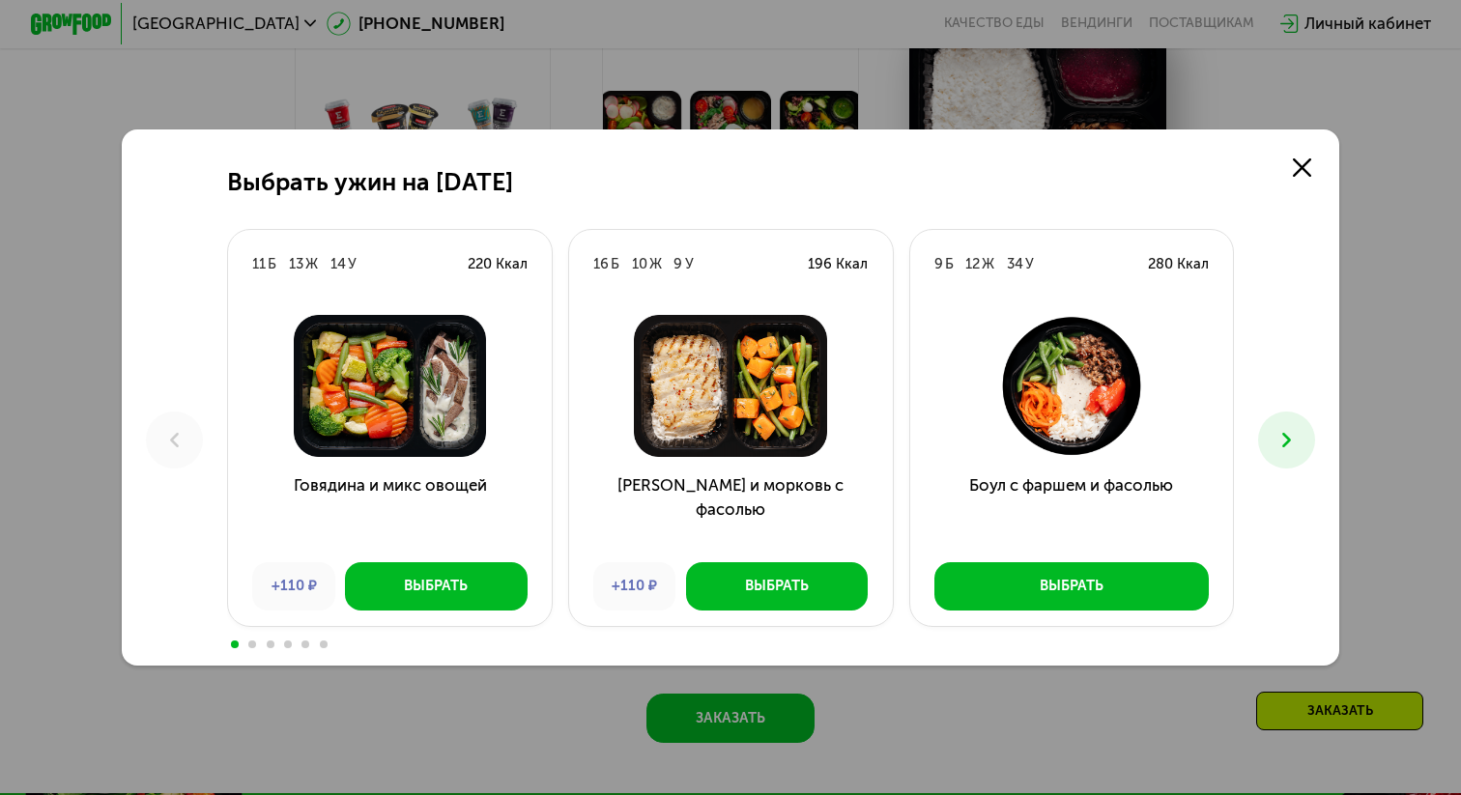
click at [1277, 446] on icon at bounding box center [1286, 440] width 24 height 24
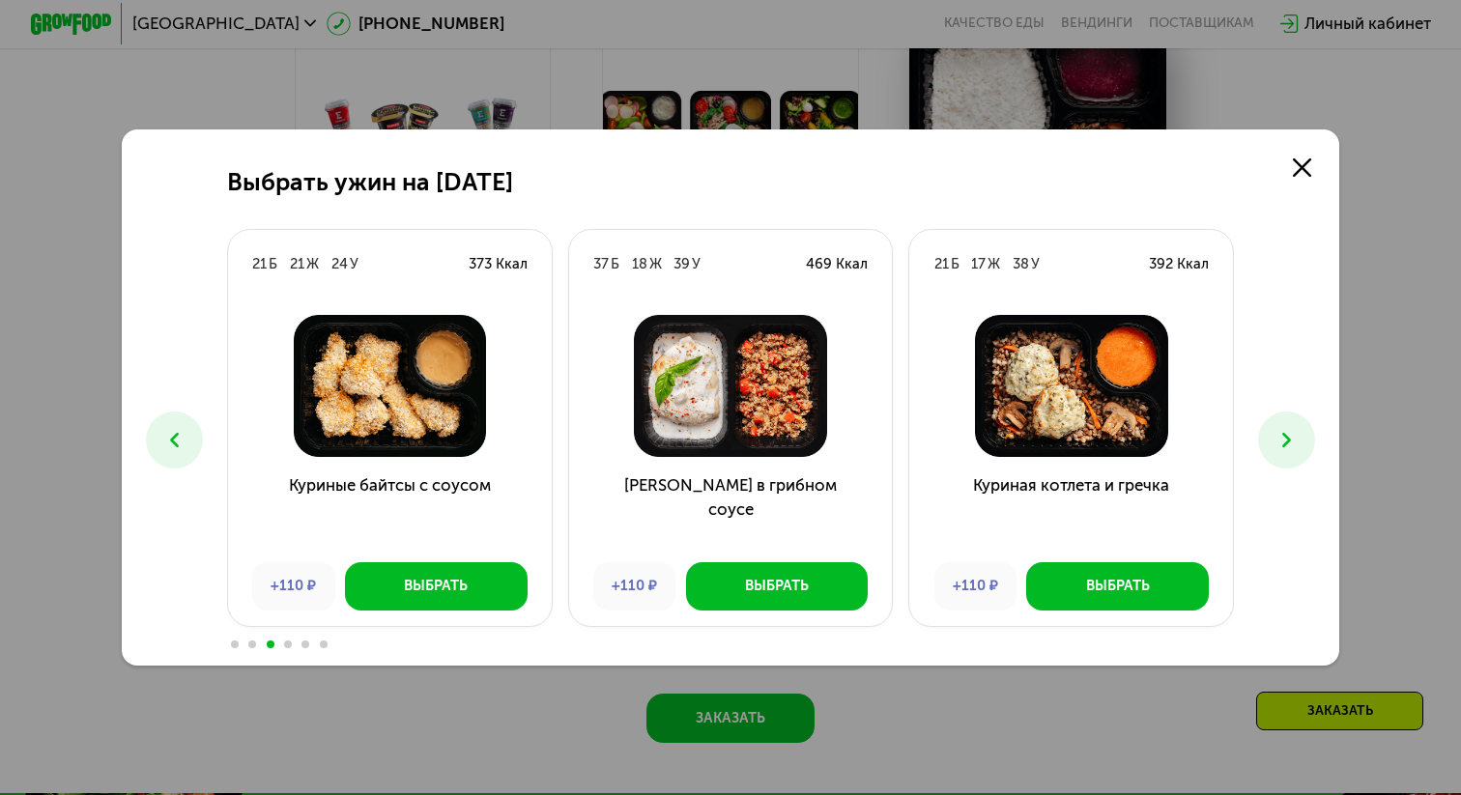
click at [1277, 446] on icon at bounding box center [1286, 440] width 24 height 24
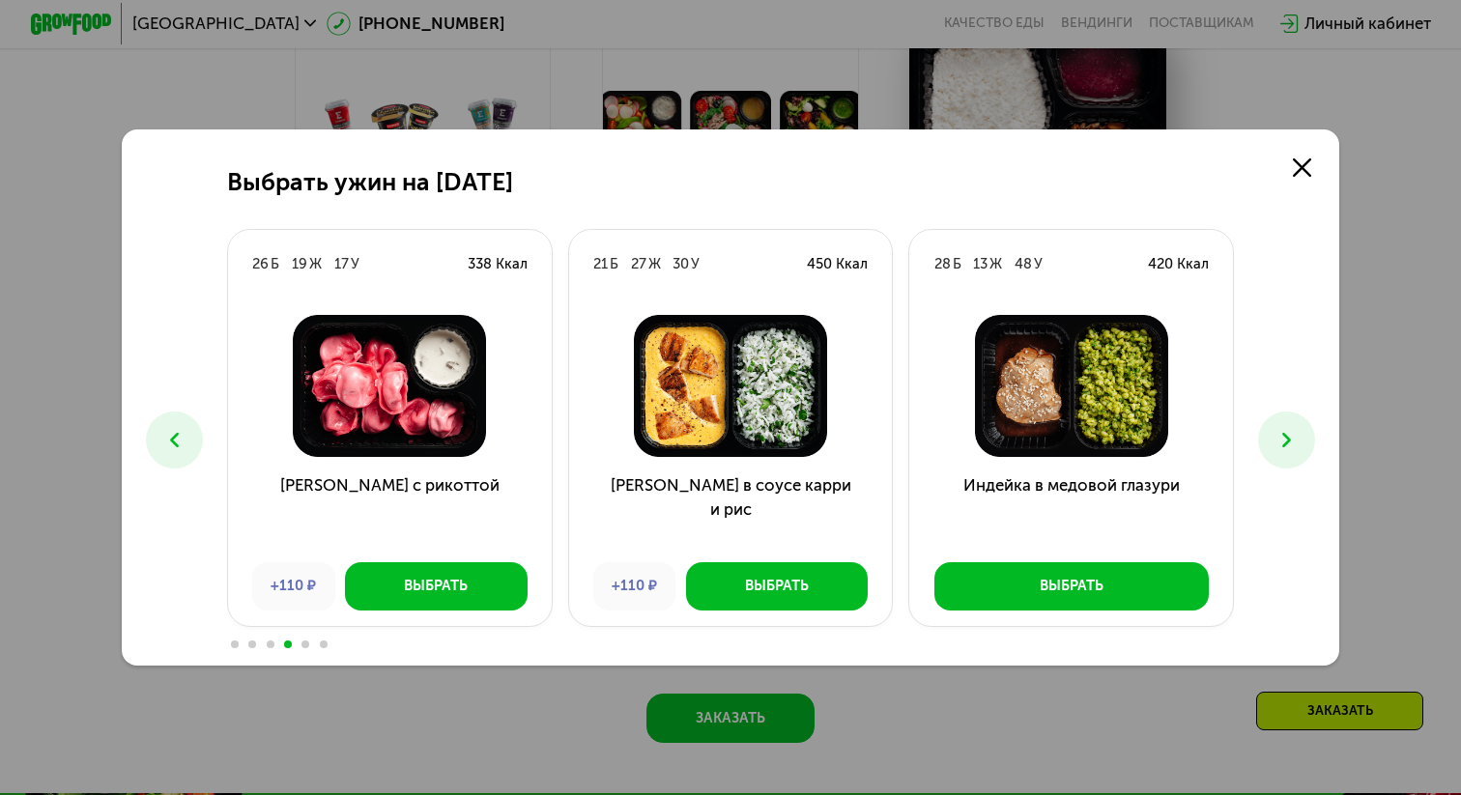
click at [1277, 446] on icon at bounding box center [1286, 440] width 24 height 24
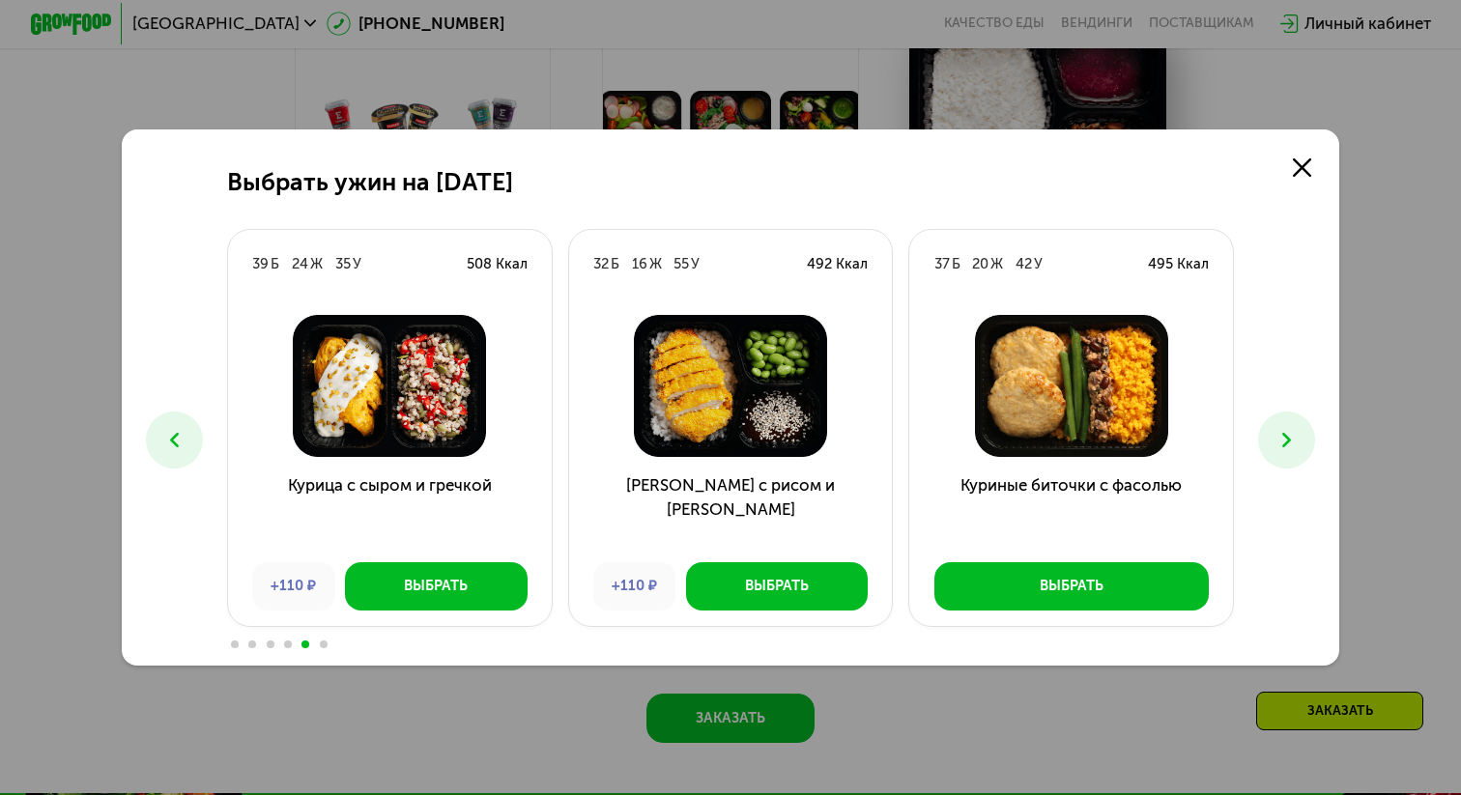
click at [1277, 446] on icon at bounding box center [1286, 440] width 24 height 24
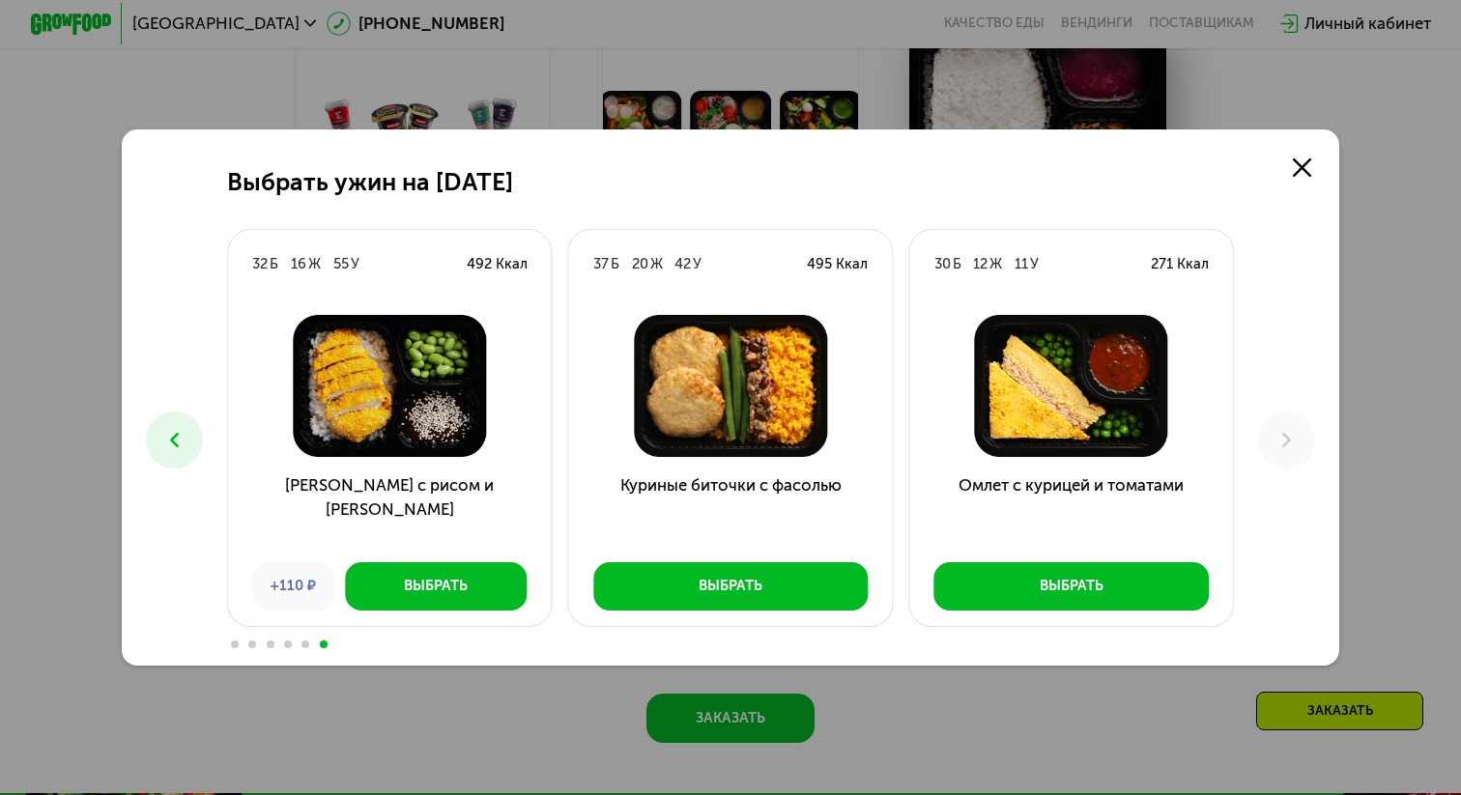
click at [177, 432] on icon at bounding box center [174, 440] width 24 height 24
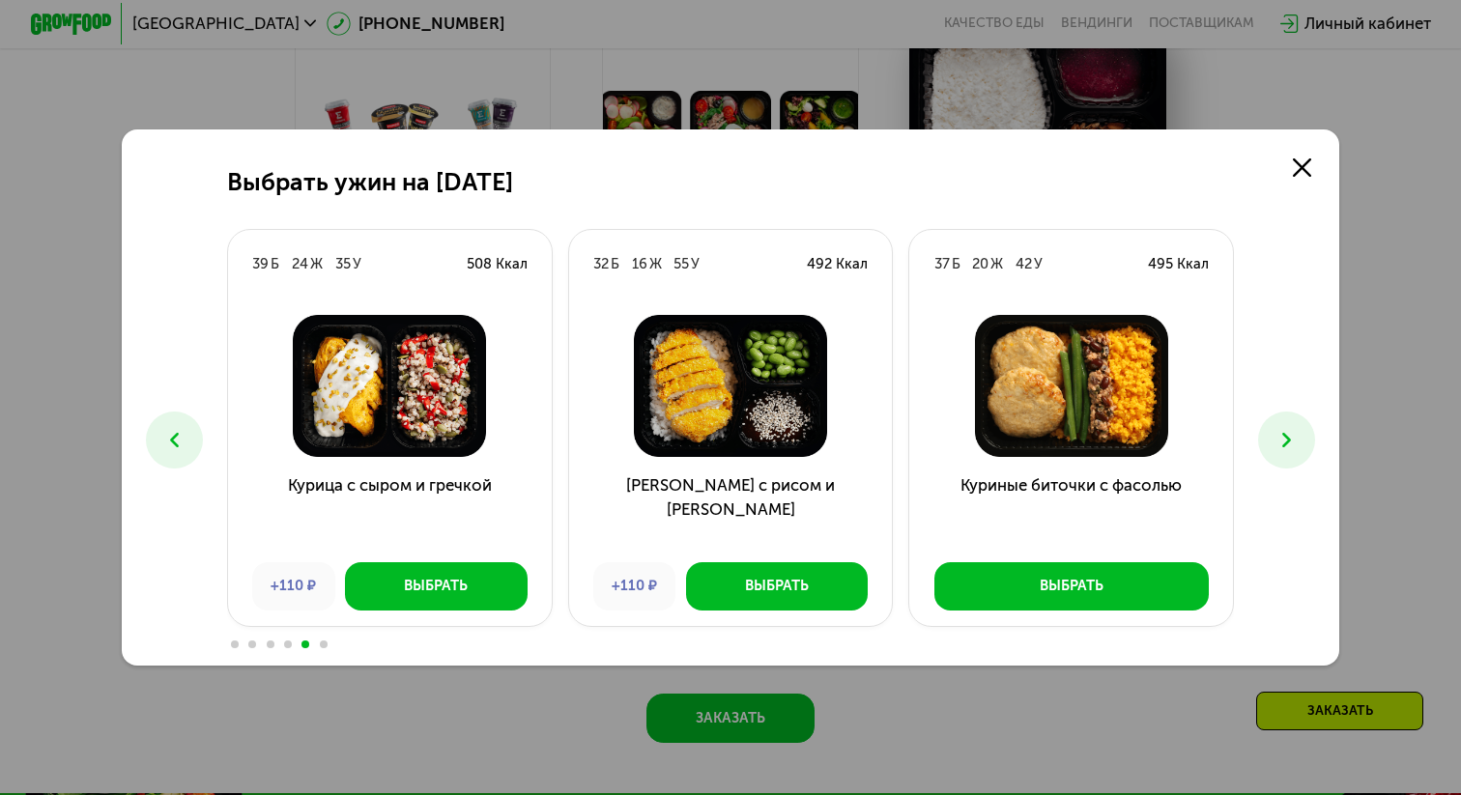
click at [177, 432] on icon at bounding box center [174, 440] width 24 height 24
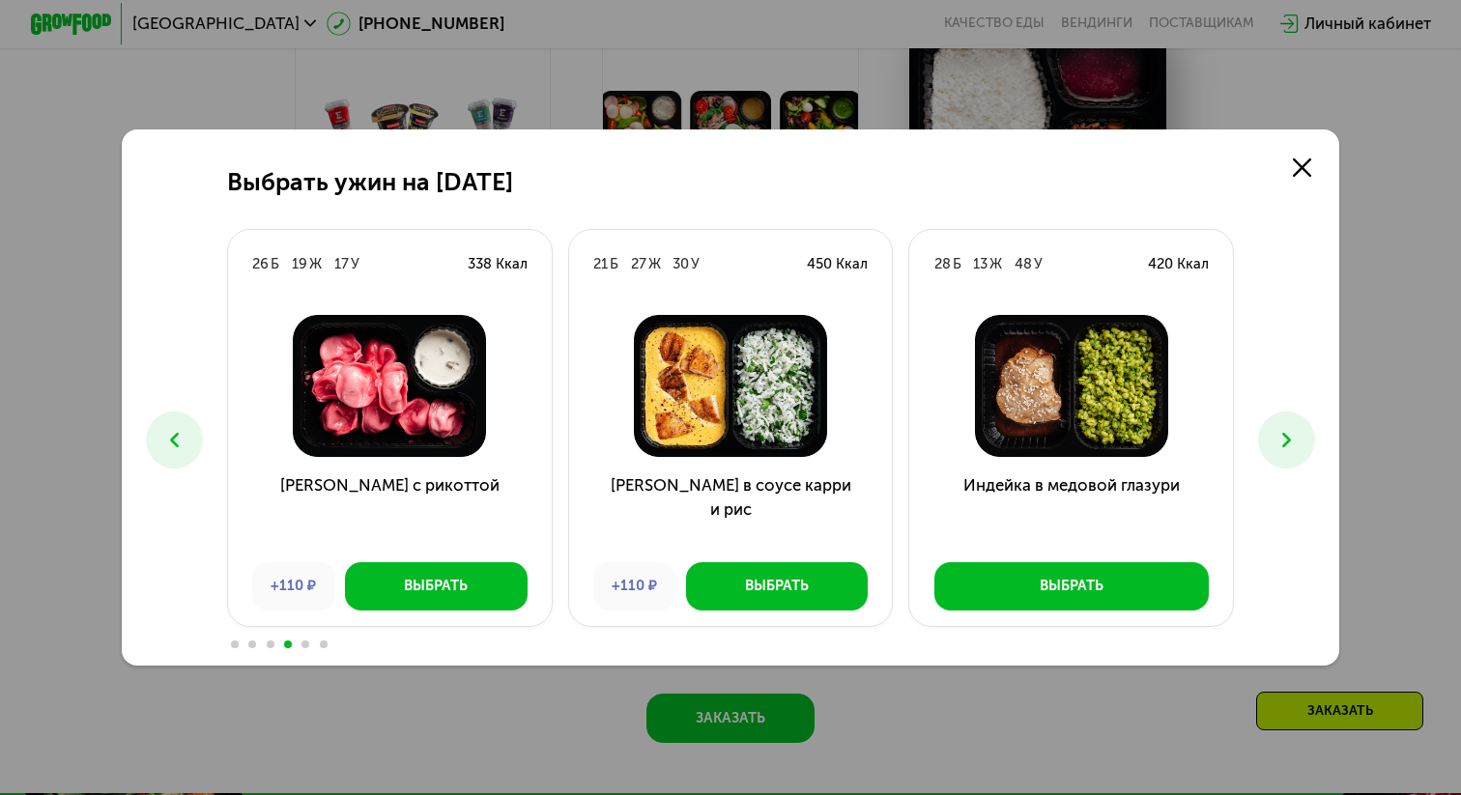
click at [177, 432] on icon at bounding box center [174, 440] width 24 height 24
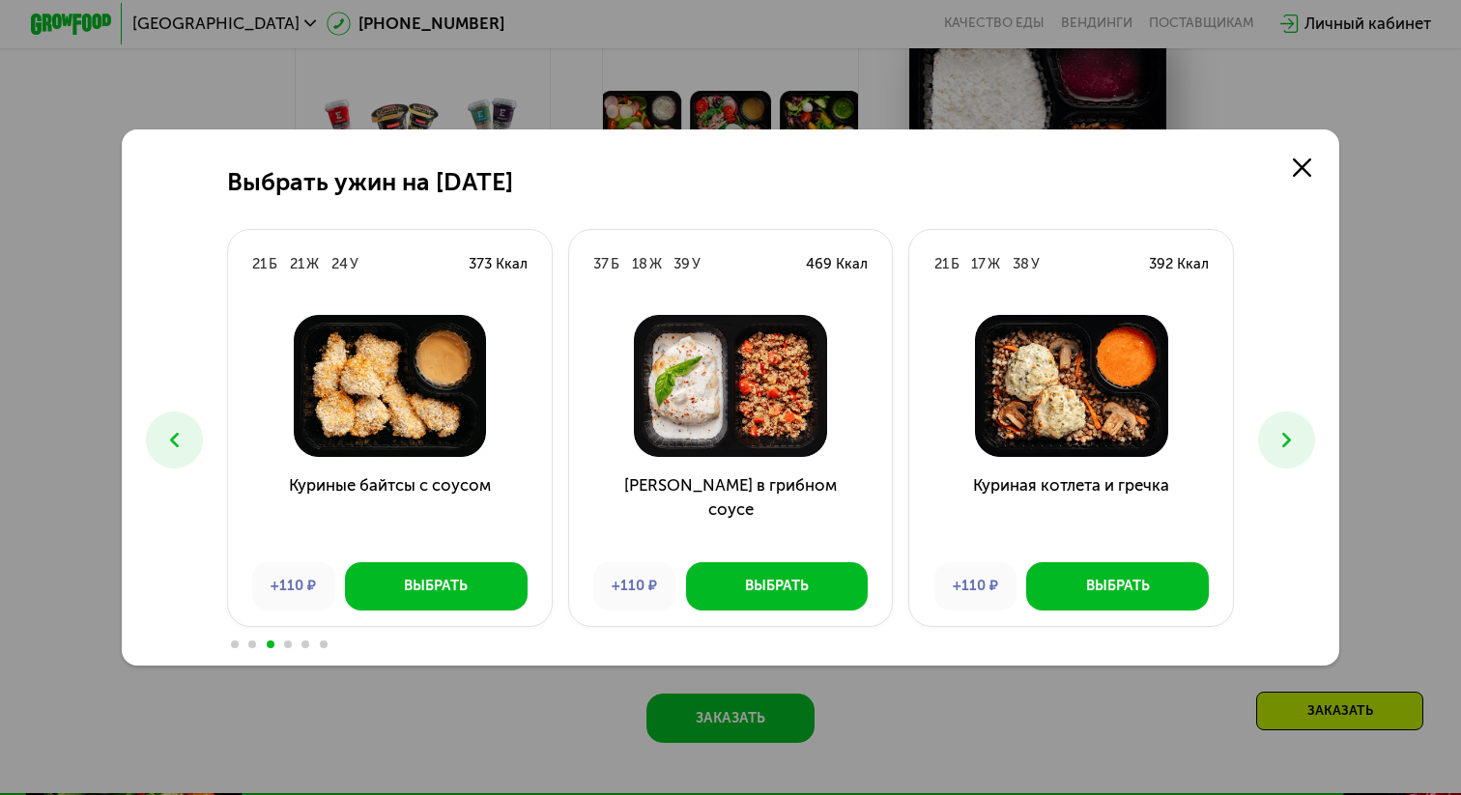
click at [177, 432] on icon at bounding box center [174, 440] width 24 height 24
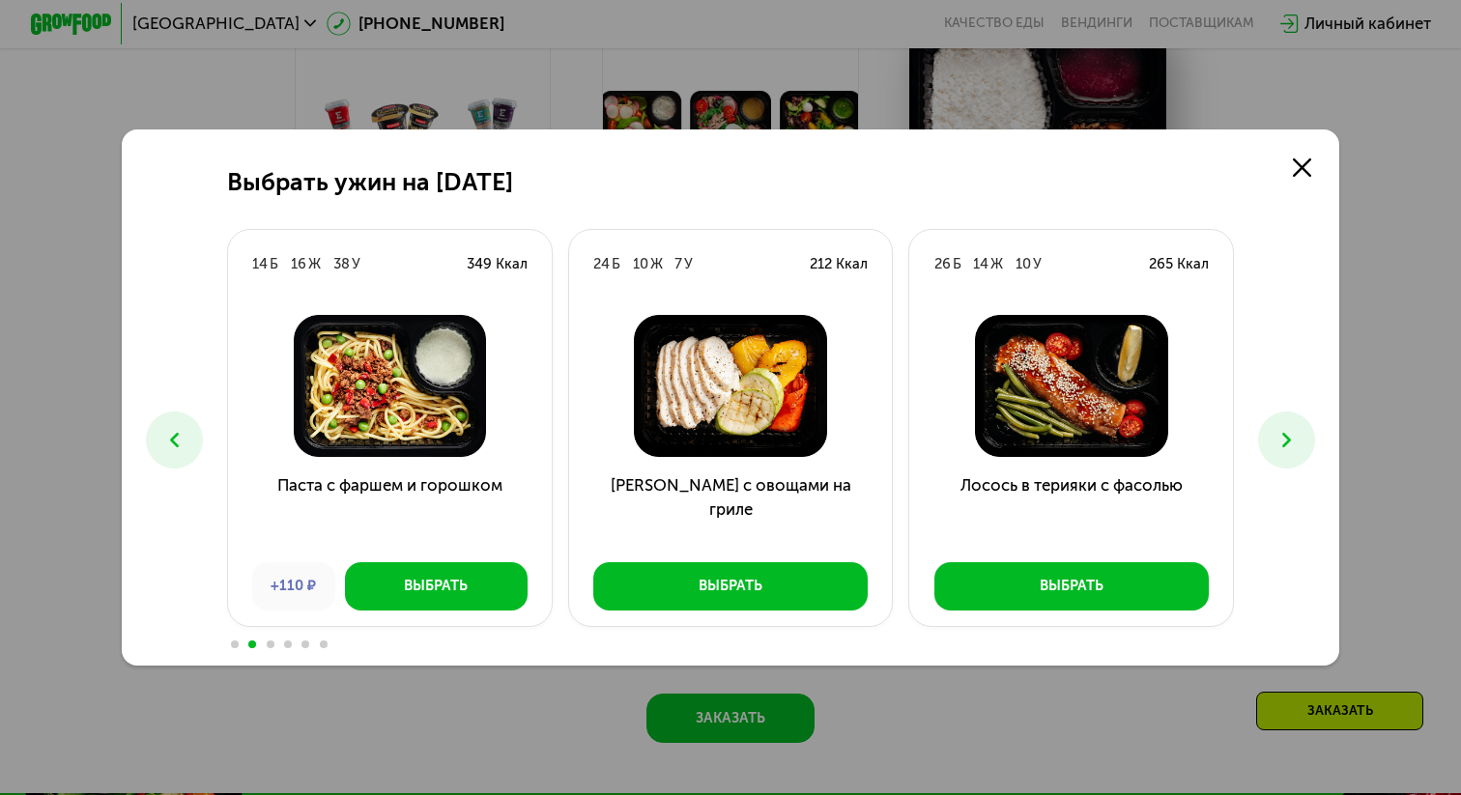
click at [177, 432] on icon at bounding box center [174, 440] width 24 height 24
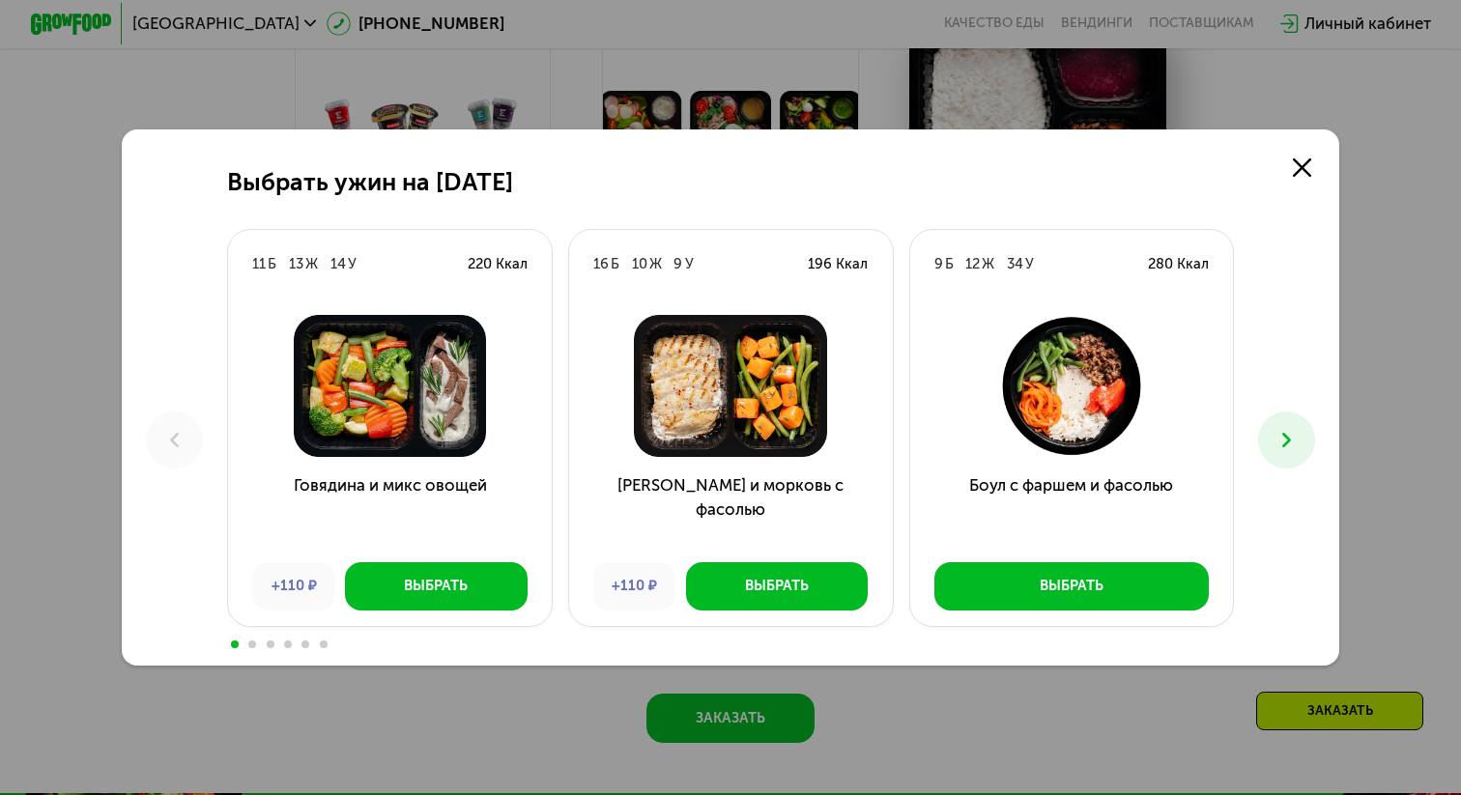
click at [1292, 441] on icon at bounding box center [1286, 440] width 24 height 24
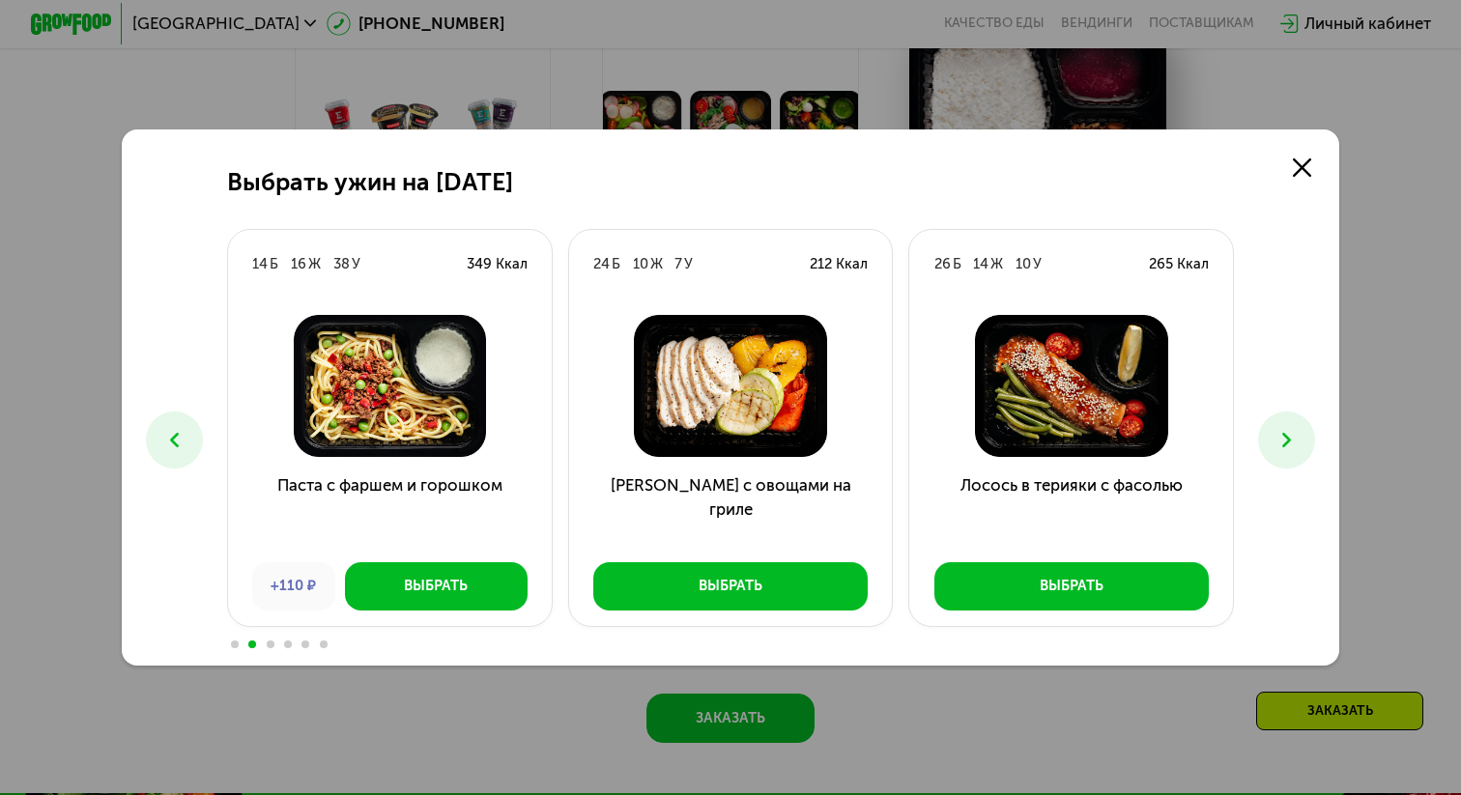
click at [1292, 441] on icon at bounding box center [1286, 440] width 24 height 24
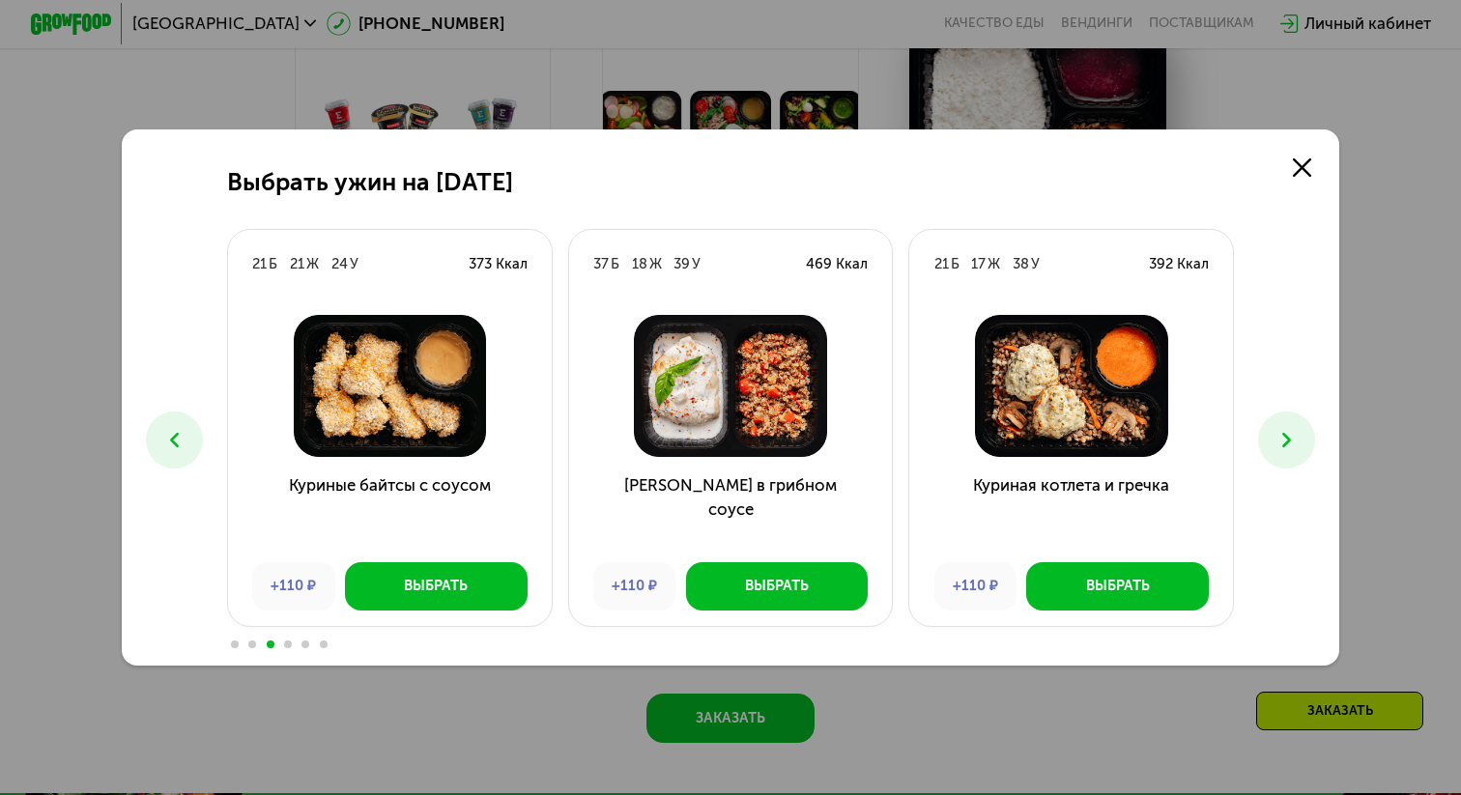
click at [1292, 441] on icon at bounding box center [1286, 440] width 24 height 24
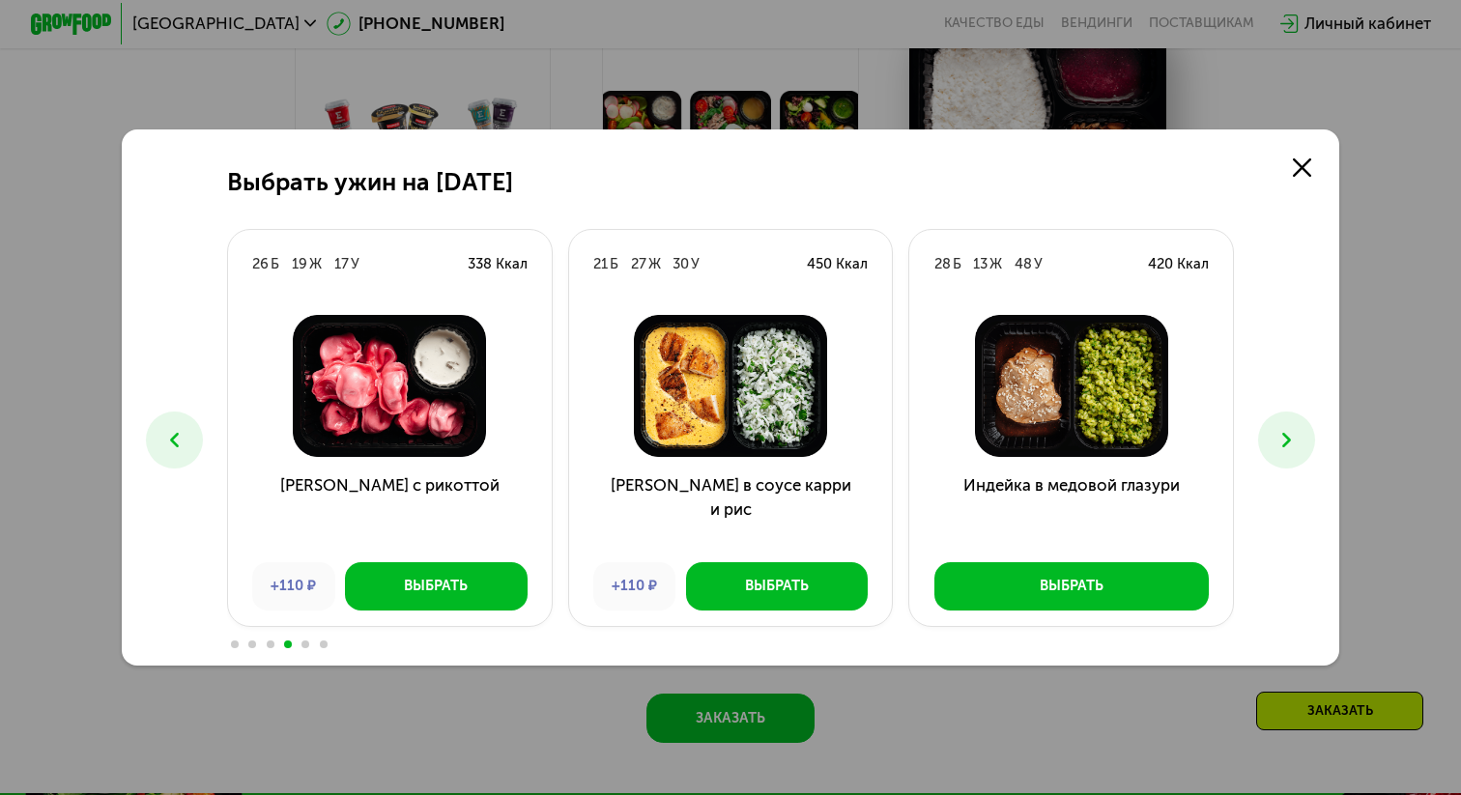
click at [1292, 441] on icon at bounding box center [1286, 440] width 24 height 24
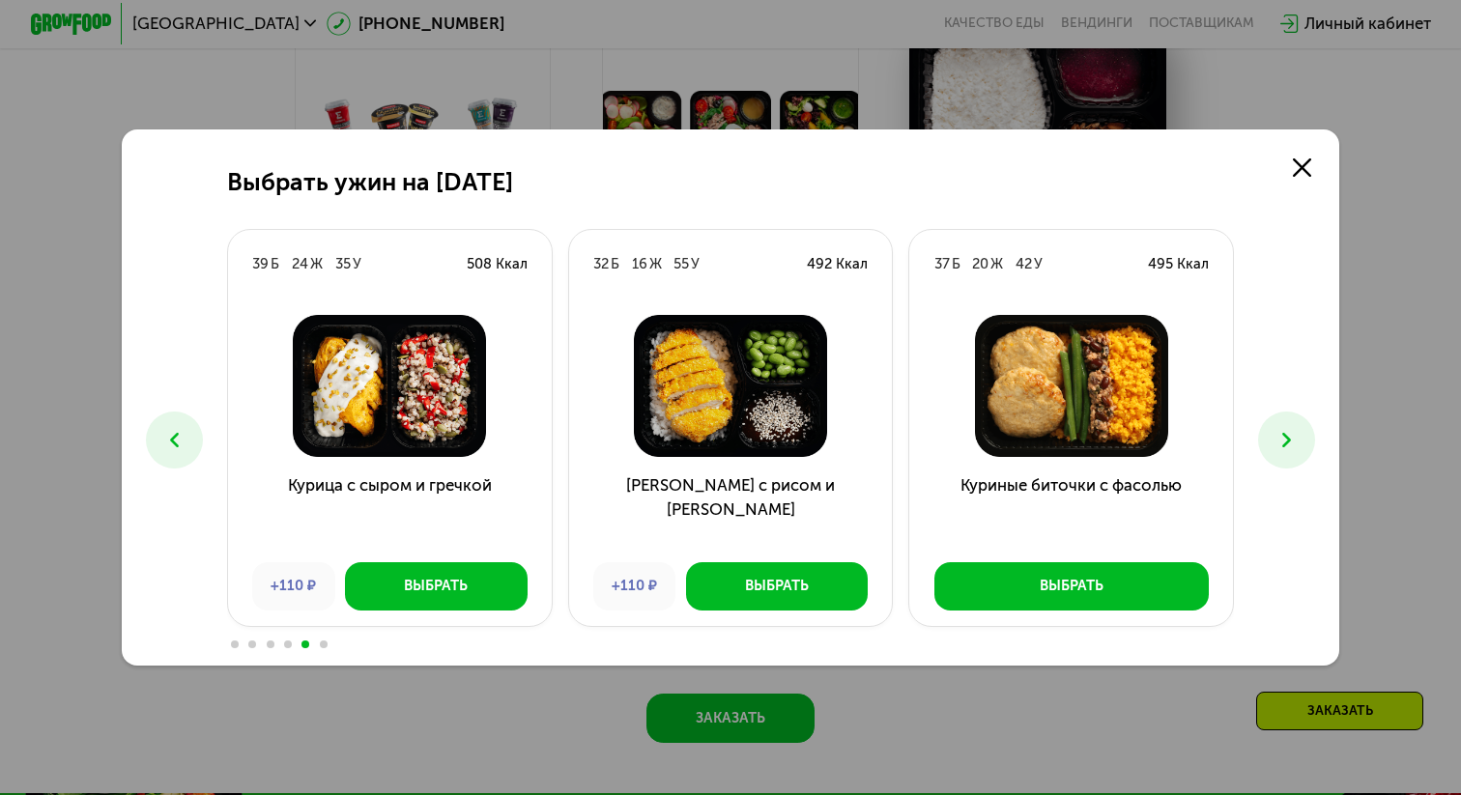
click at [1292, 441] on icon at bounding box center [1286, 440] width 24 height 24
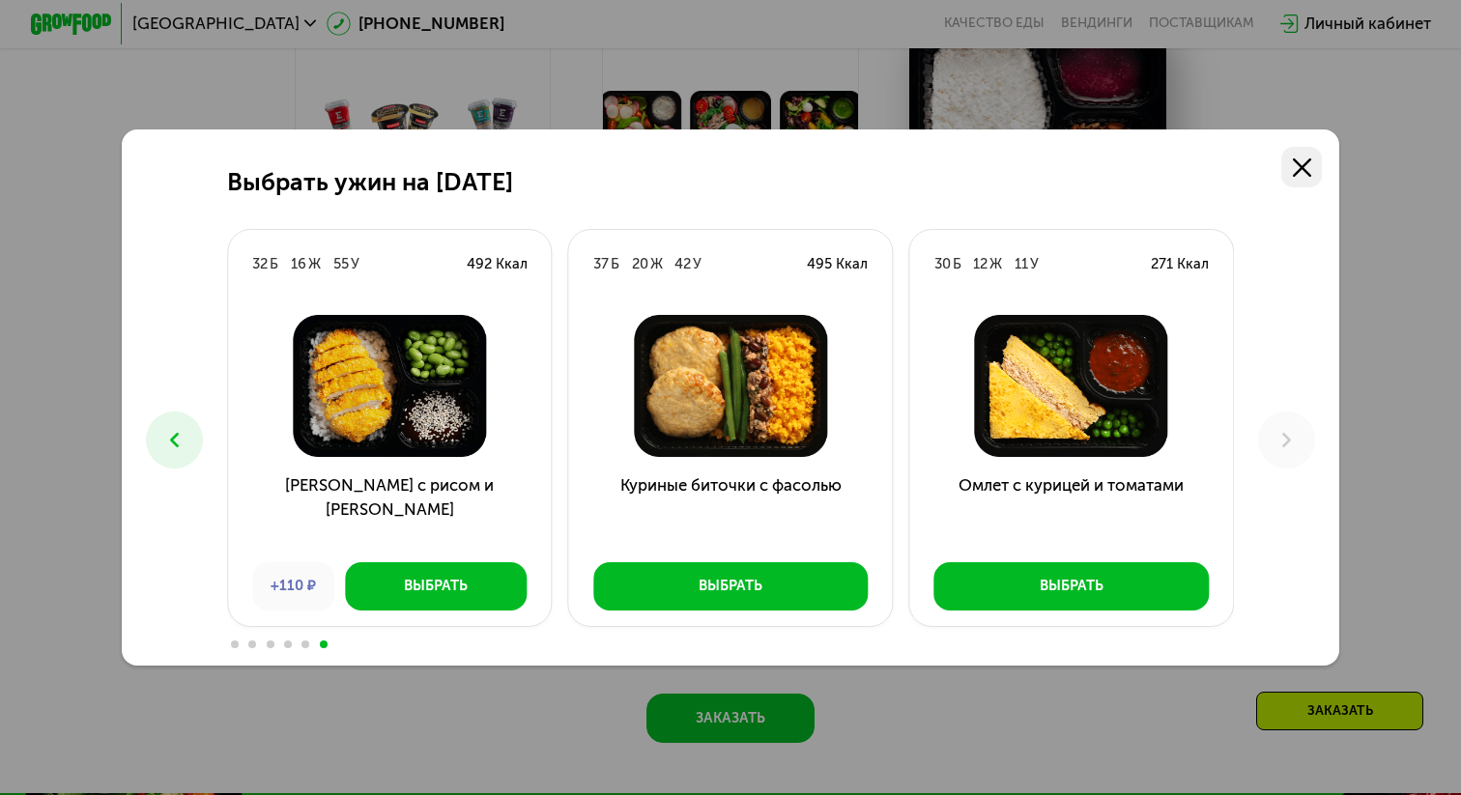
click at [1296, 170] on icon at bounding box center [1302, 167] width 18 height 18
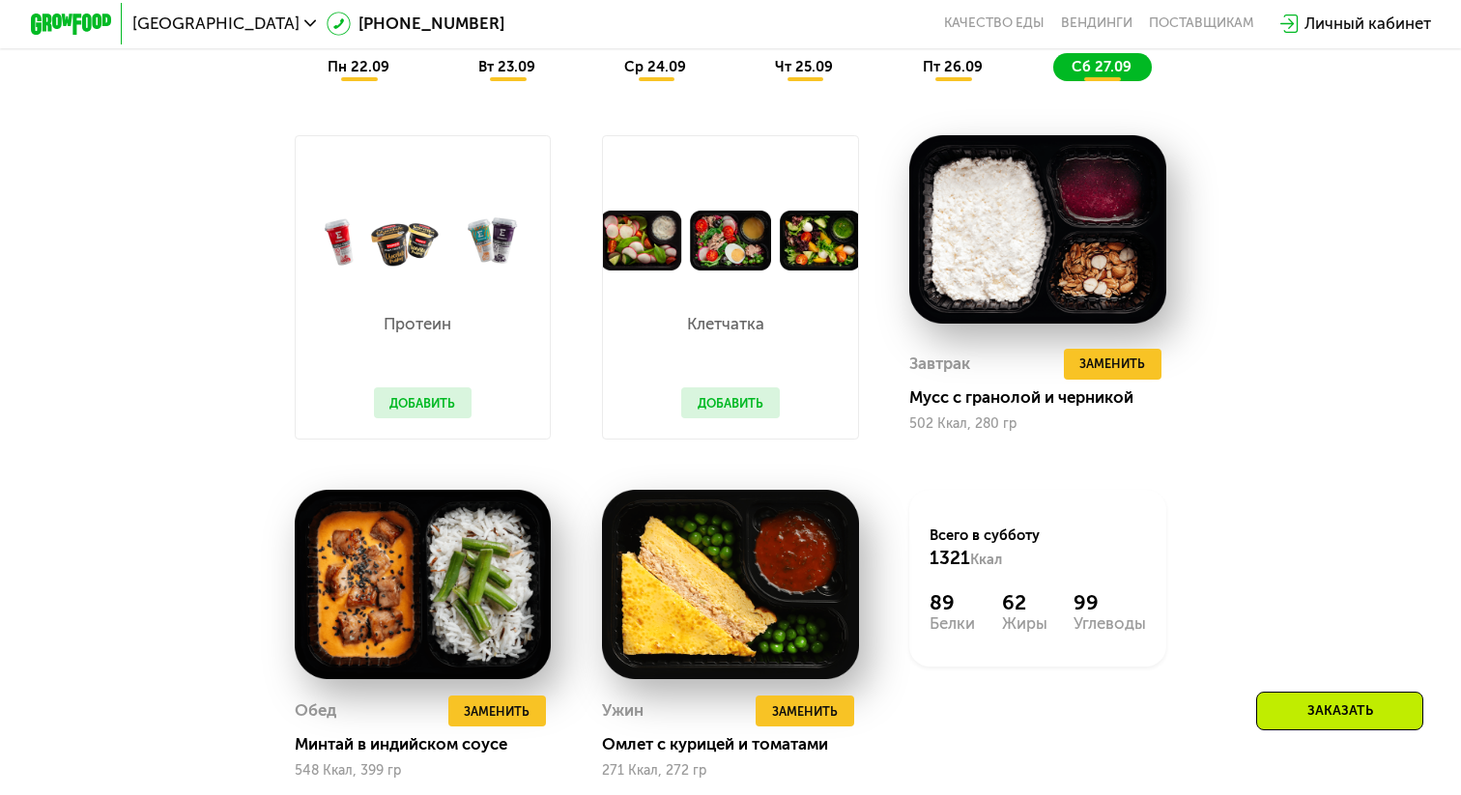
scroll to position [1710, 0]
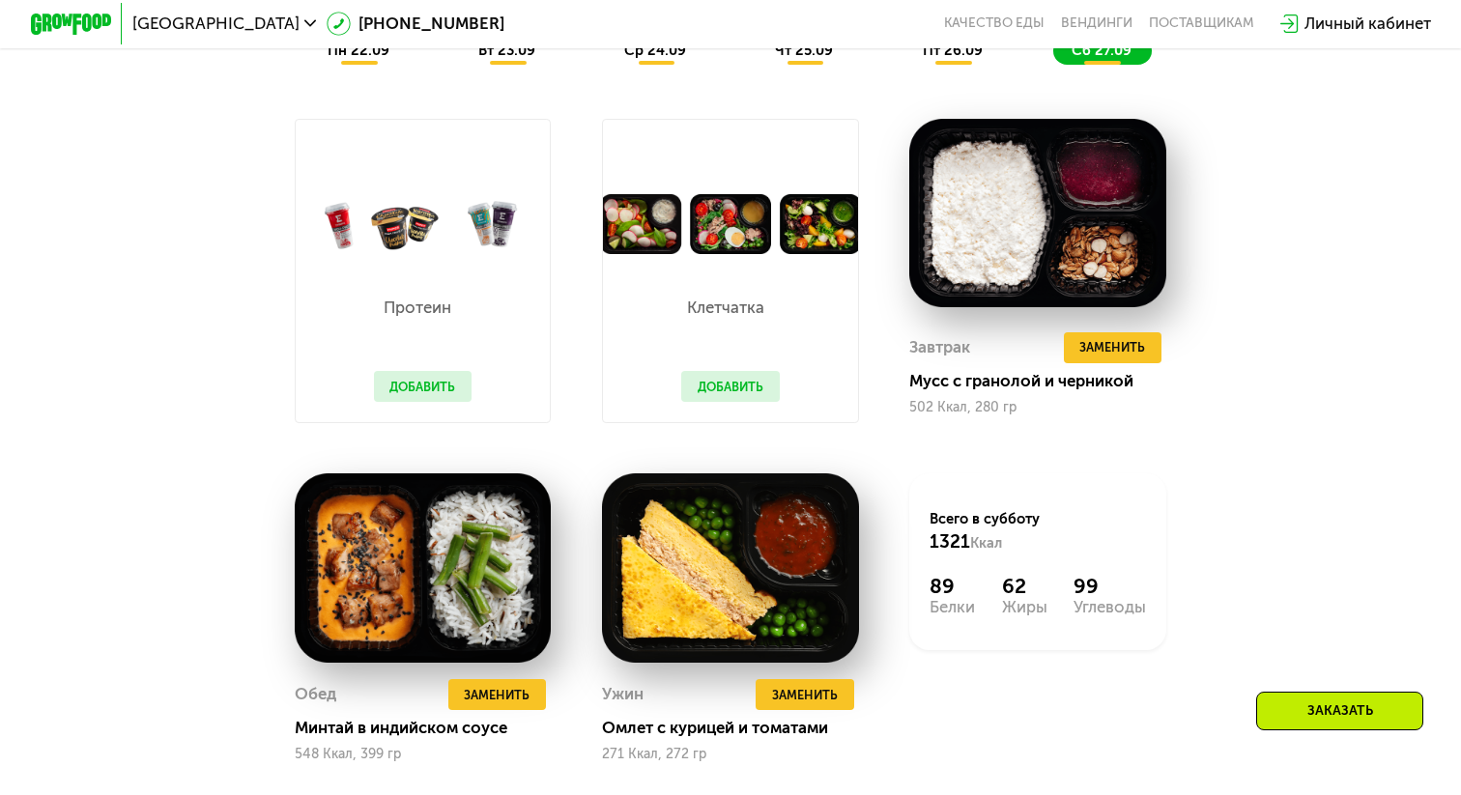
click at [956, 54] on span "пт 26.09" at bounding box center [953, 50] width 60 height 17
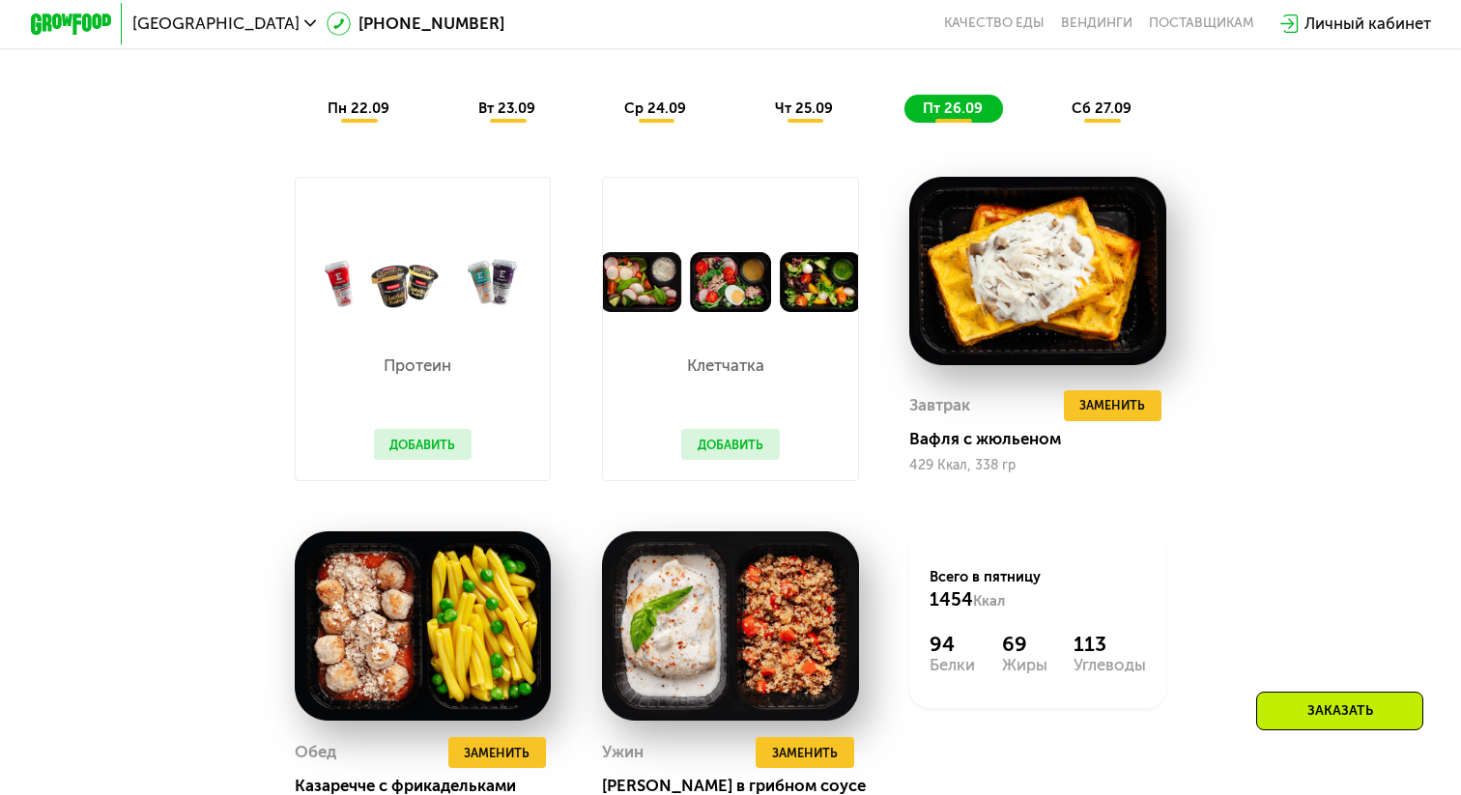
scroll to position [1644, 0]
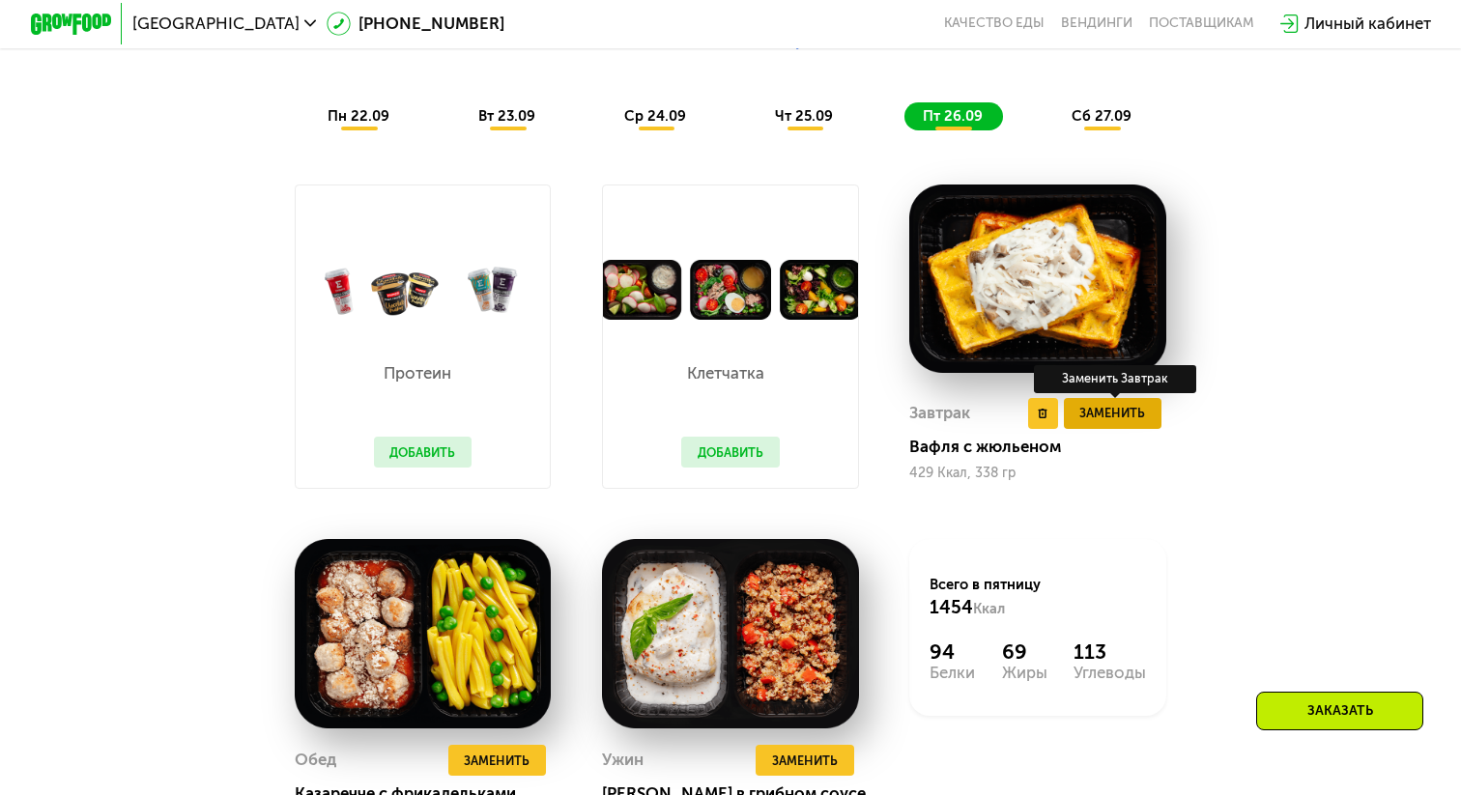
click at [1107, 419] on span "Заменить" at bounding box center [1112, 413] width 66 height 20
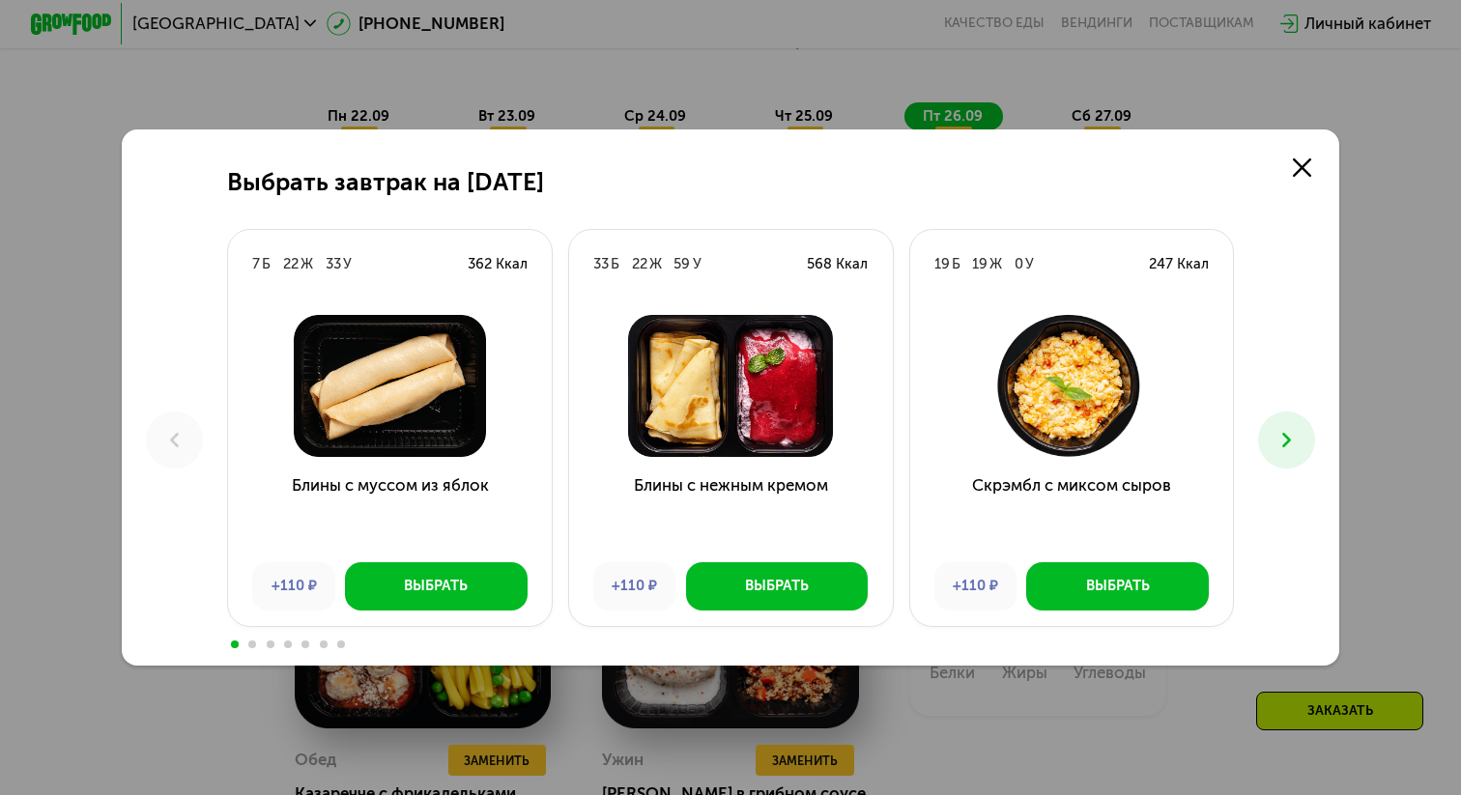
click at [1289, 450] on icon at bounding box center [1286, 440] width 24 height 24
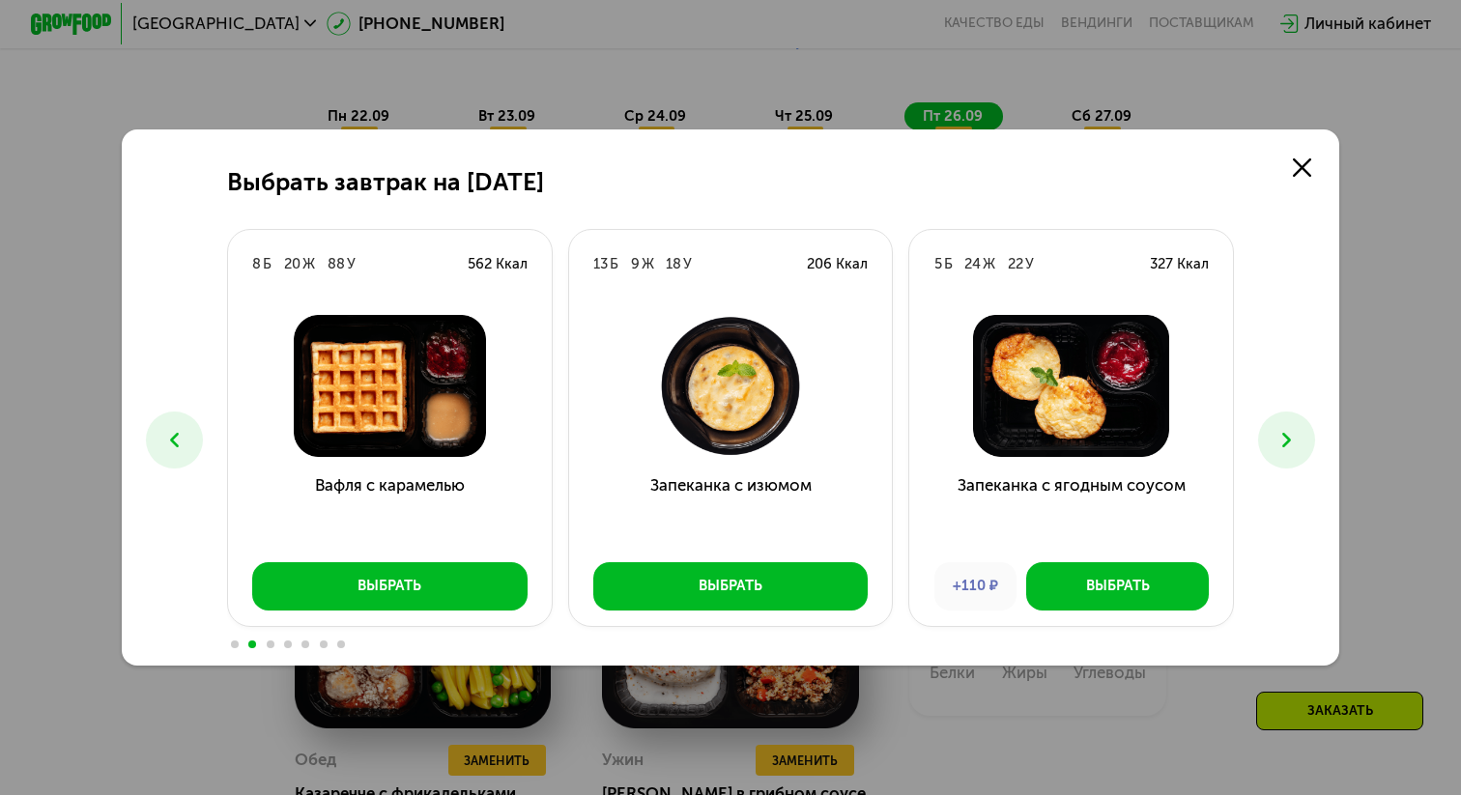
click at [1289, 450] on icon at bounding box center [1286, 440] width 24 height 24
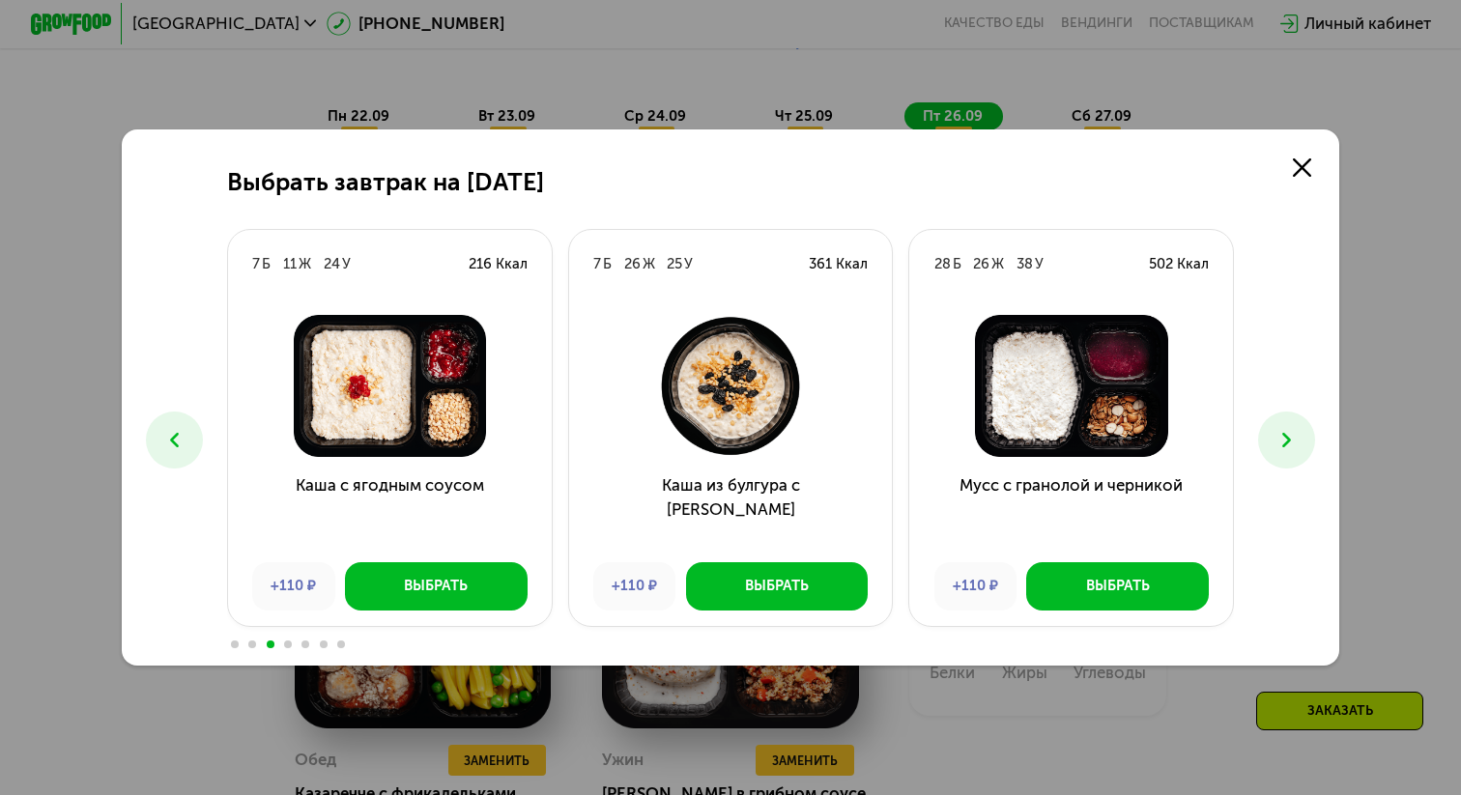
click at [175, 455] on button at bounding box center [174, 440] width 57 height 57
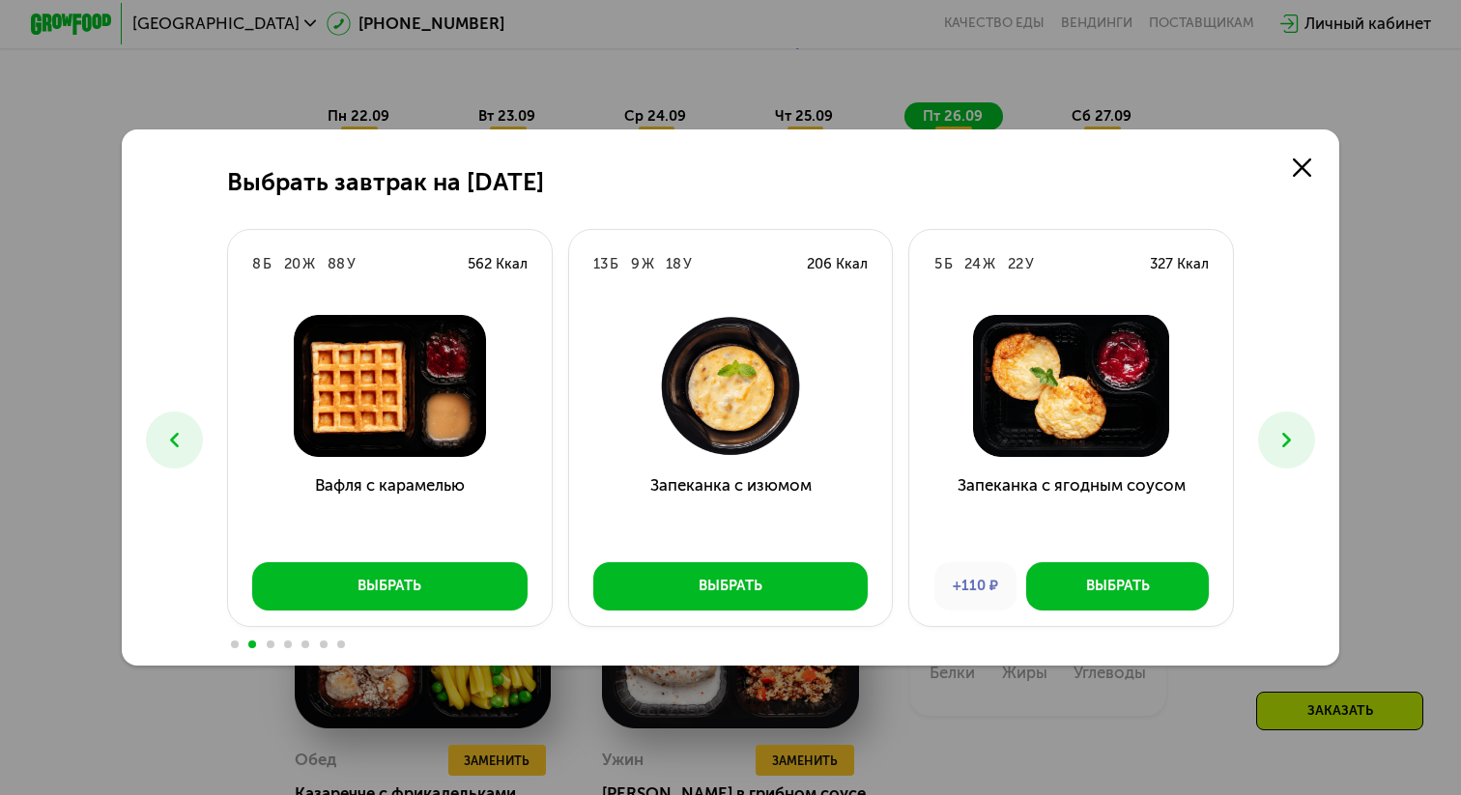
click at [1291, 442] on icon at bounding box center [1286, 440] width 24 height 24
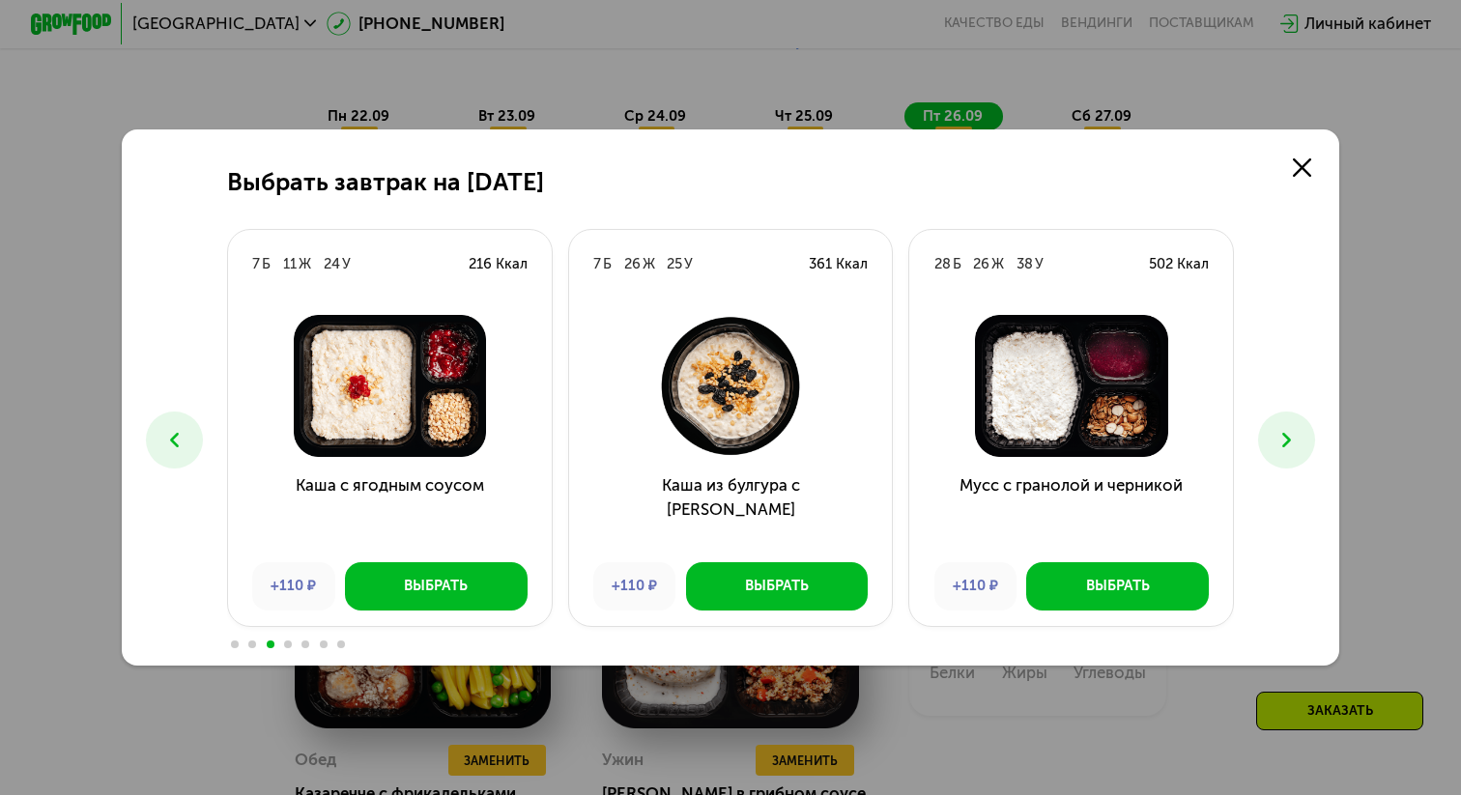
click at [1291, 442] on icon at bounding box center [1286, 440] width 24 height 24
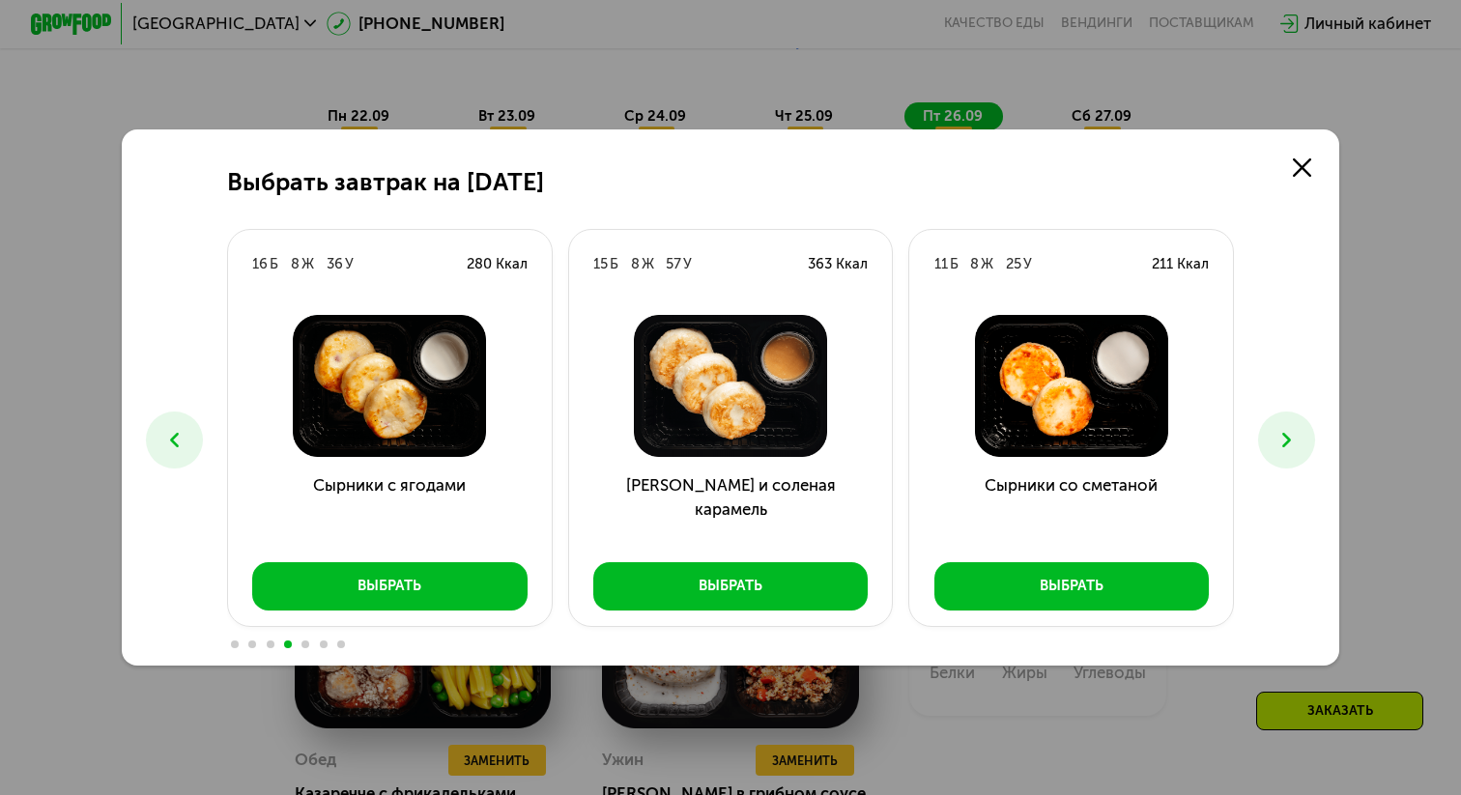
click at [1291, 442] on icon at bounding box center [1286, 440] width 24 height 24
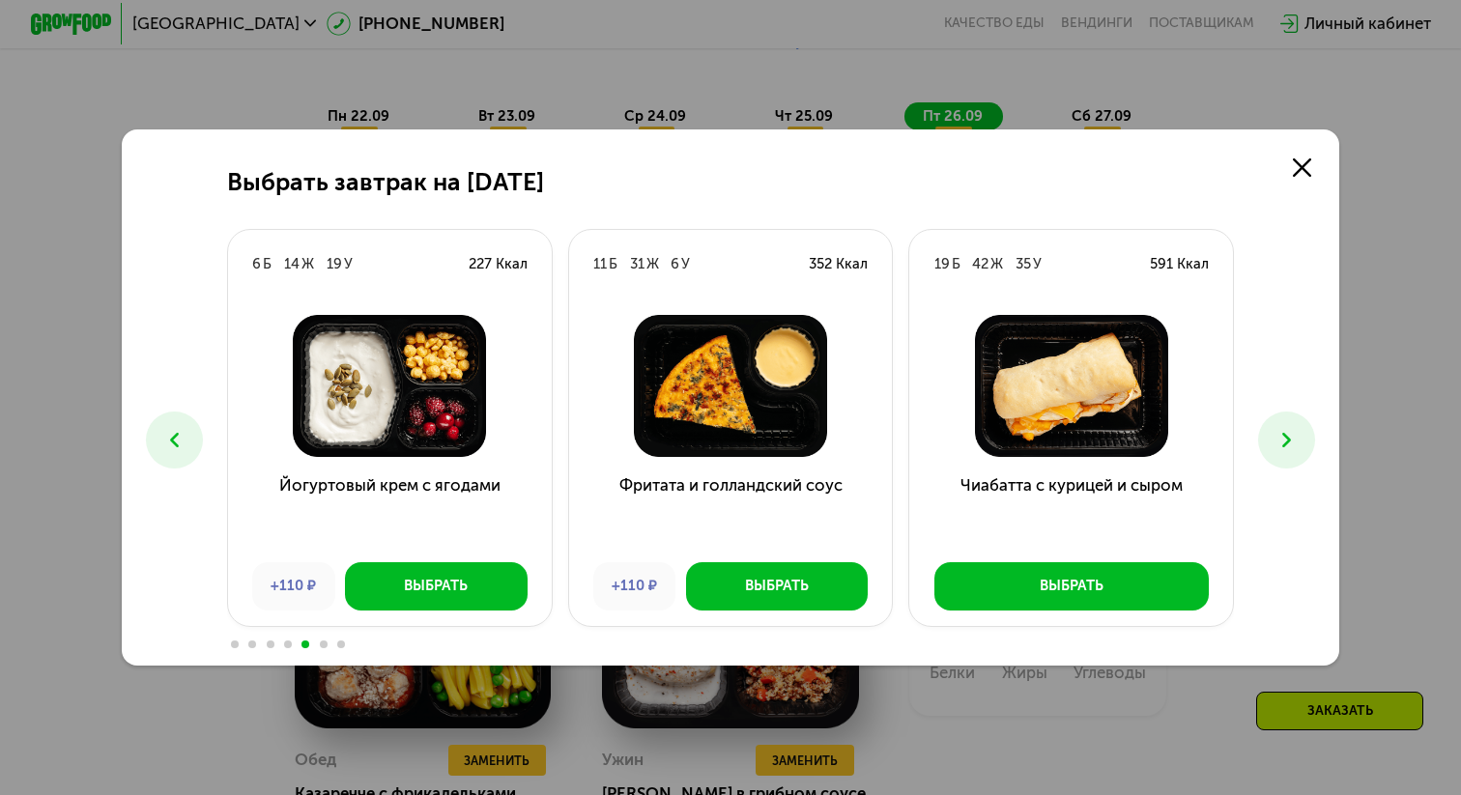
click at [1291, 442] on icon at bounding box center [1286, 440] width 24 height 24
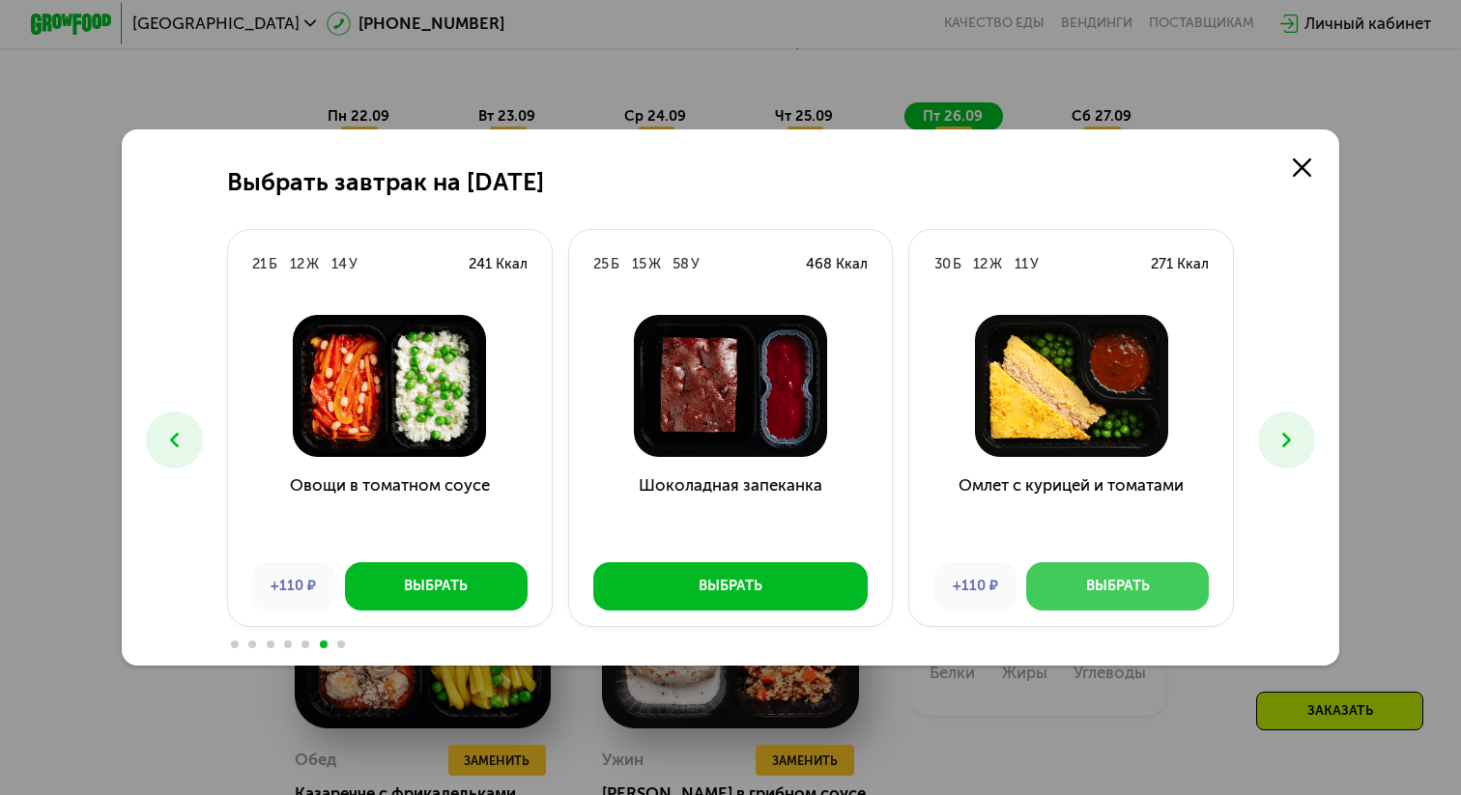
click at [1104, 599] on button "Выбрать" at bounding box center [1117, 586] width 183 height 48
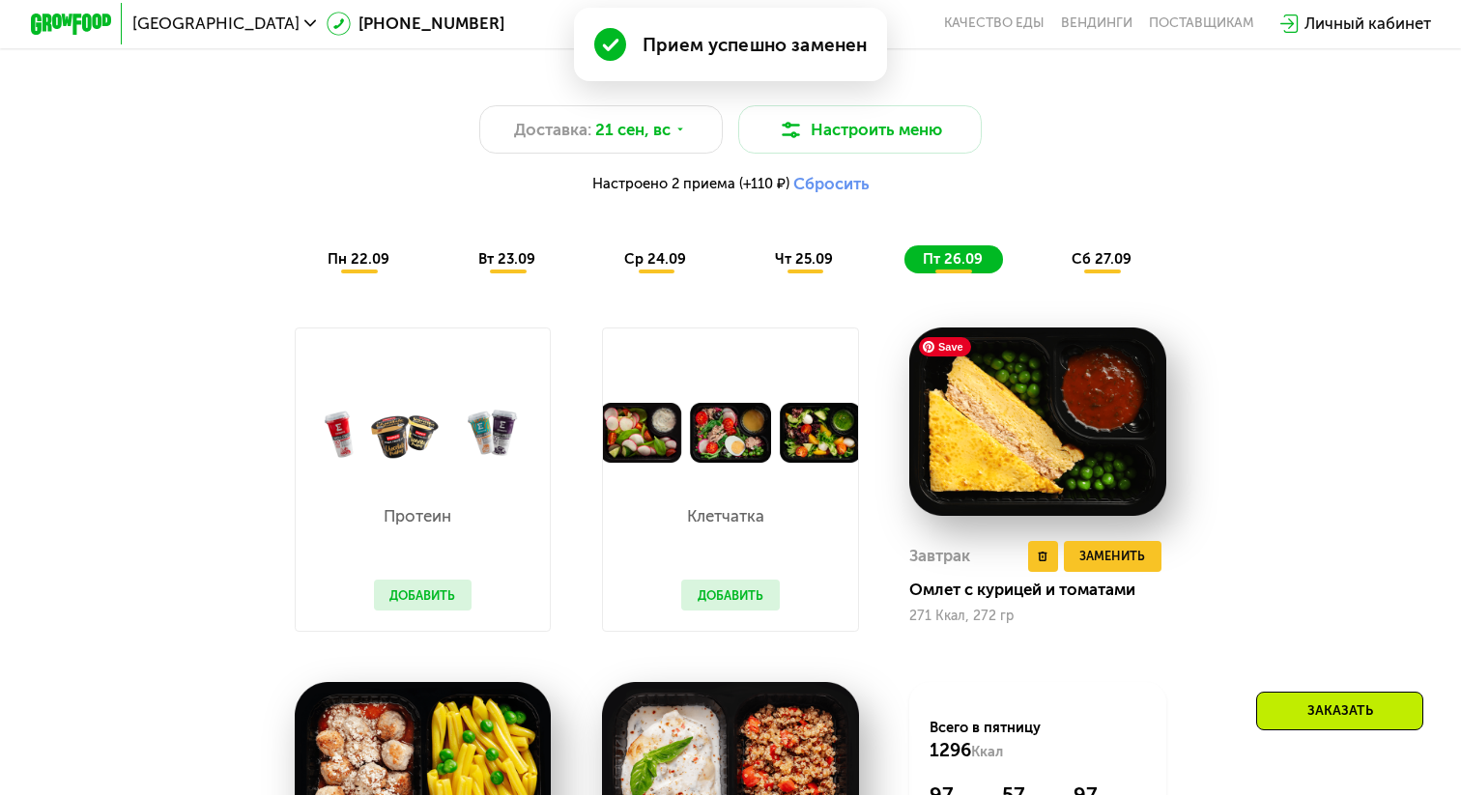
scroll to position [1526, 0]
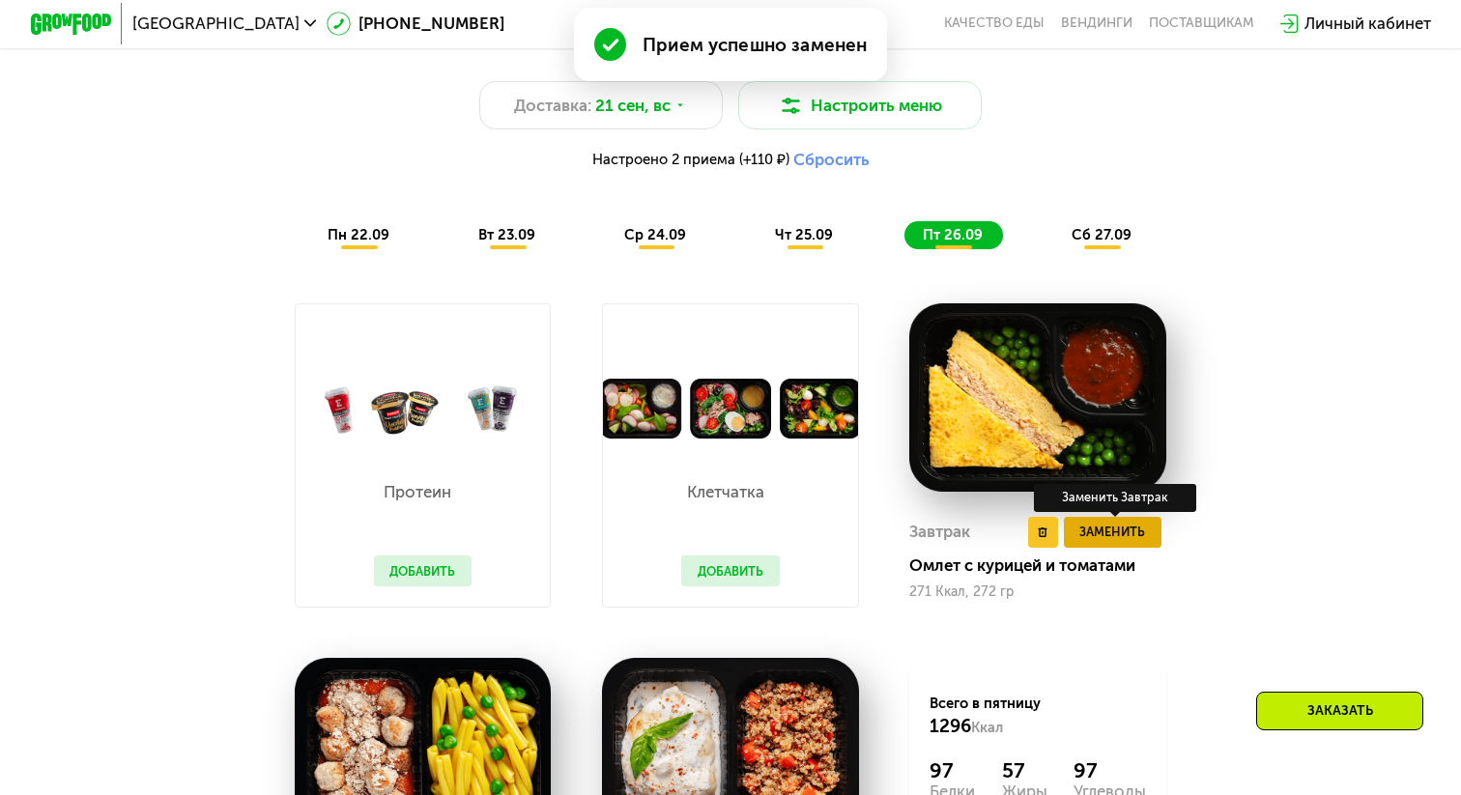
click at [1114, 528] on span "Заменить" at bounding box center [1112, 532] width 66 height 20
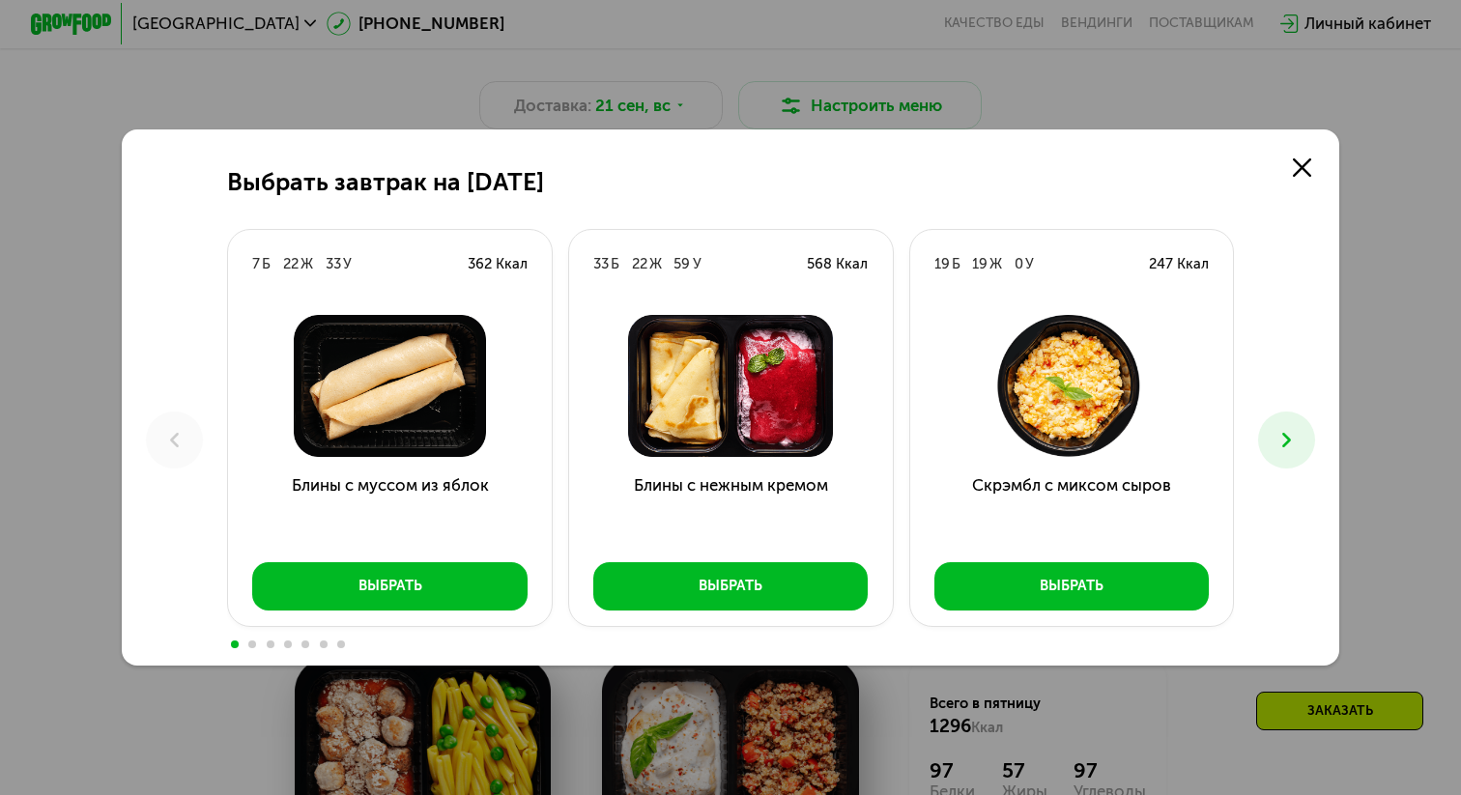
click at [1293, 434] on icon at bounding box center [1286, 440] width 24 height 24
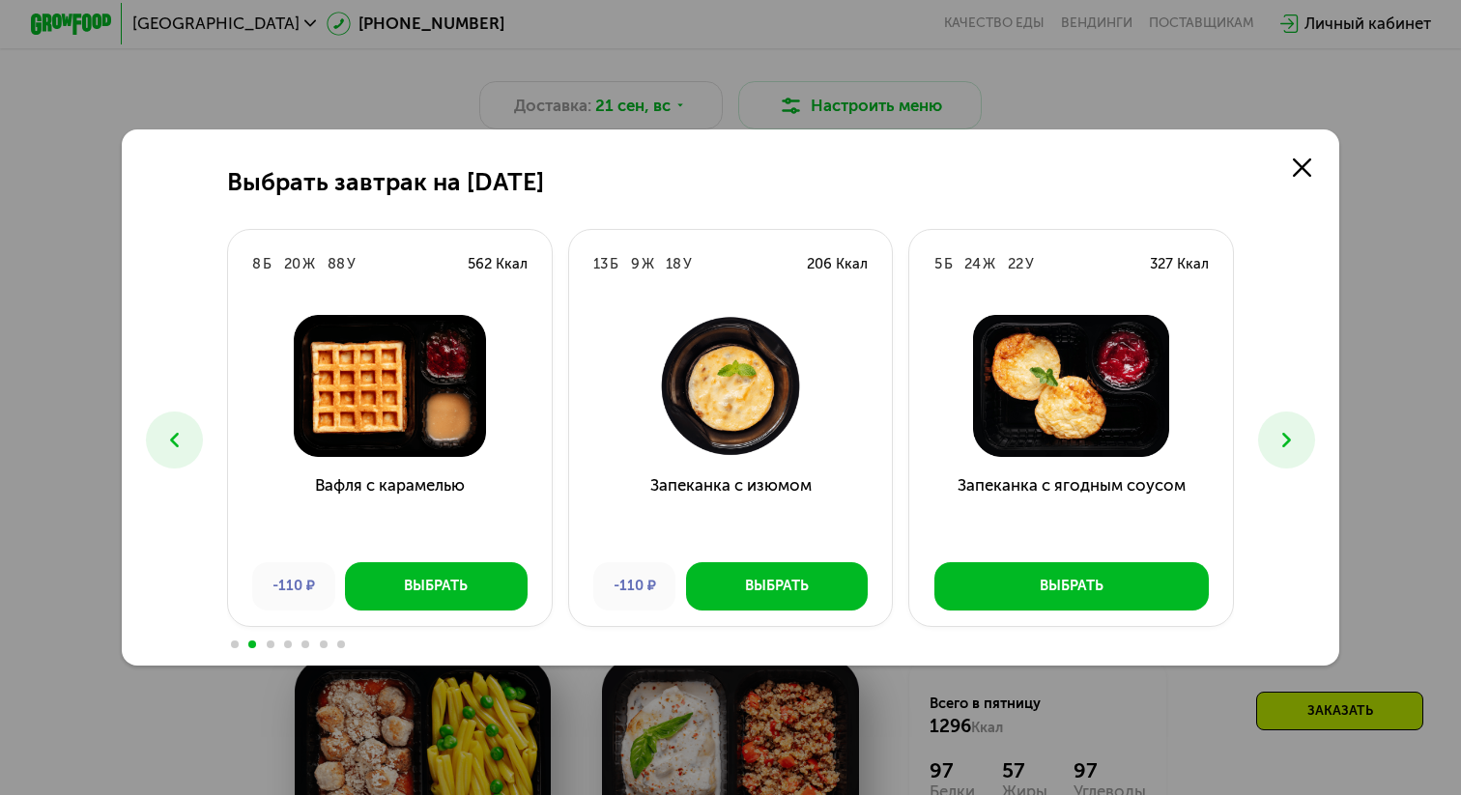
click at [1293, 434] on icon at bounding box center [1286, 440] width 24 height 24
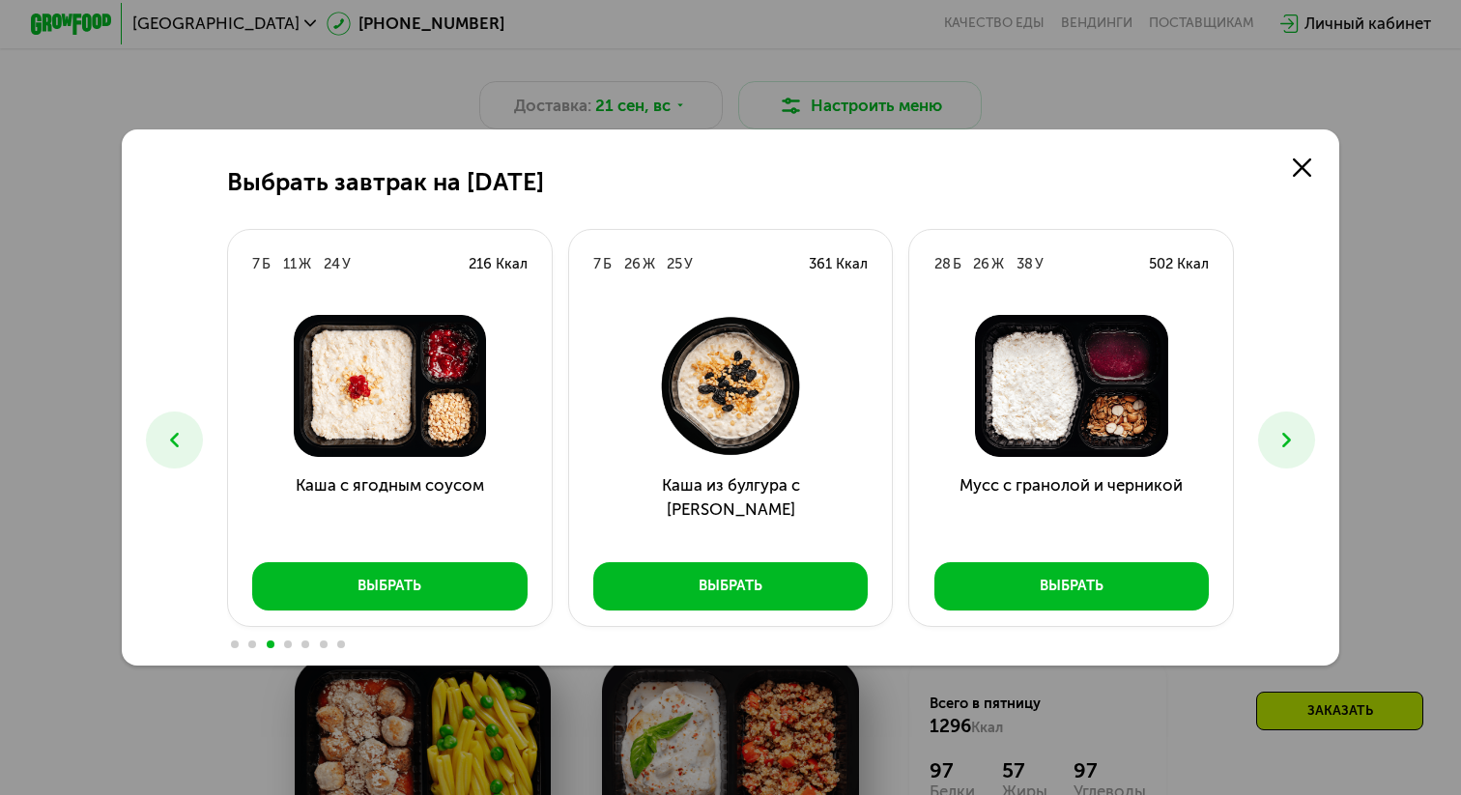
click at [1293, 434] on icon at bounding box center [1286, 440] width 24 height 24
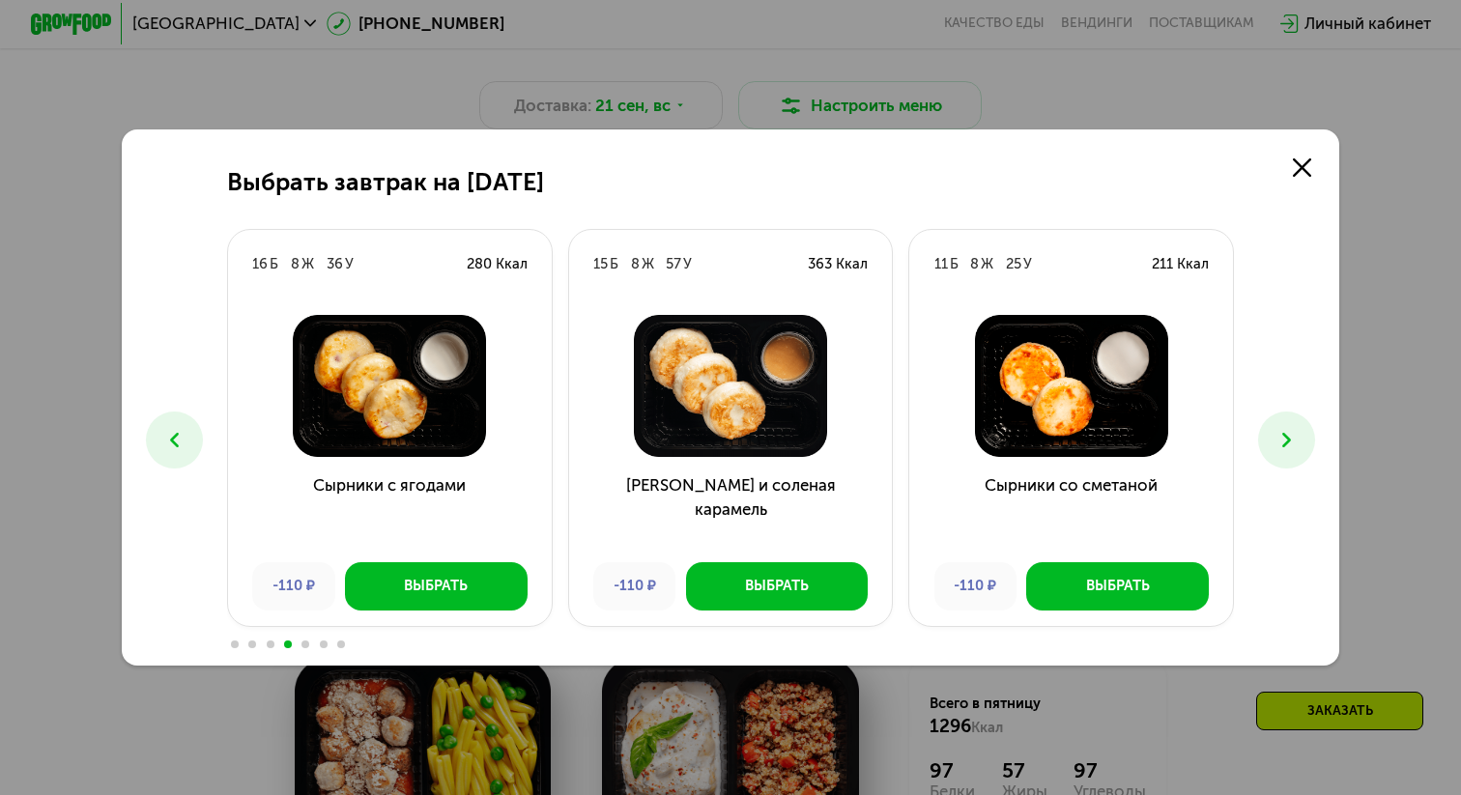
click at [1293, 434] on icon at bounding box center [1286, 440] width 24 height 24
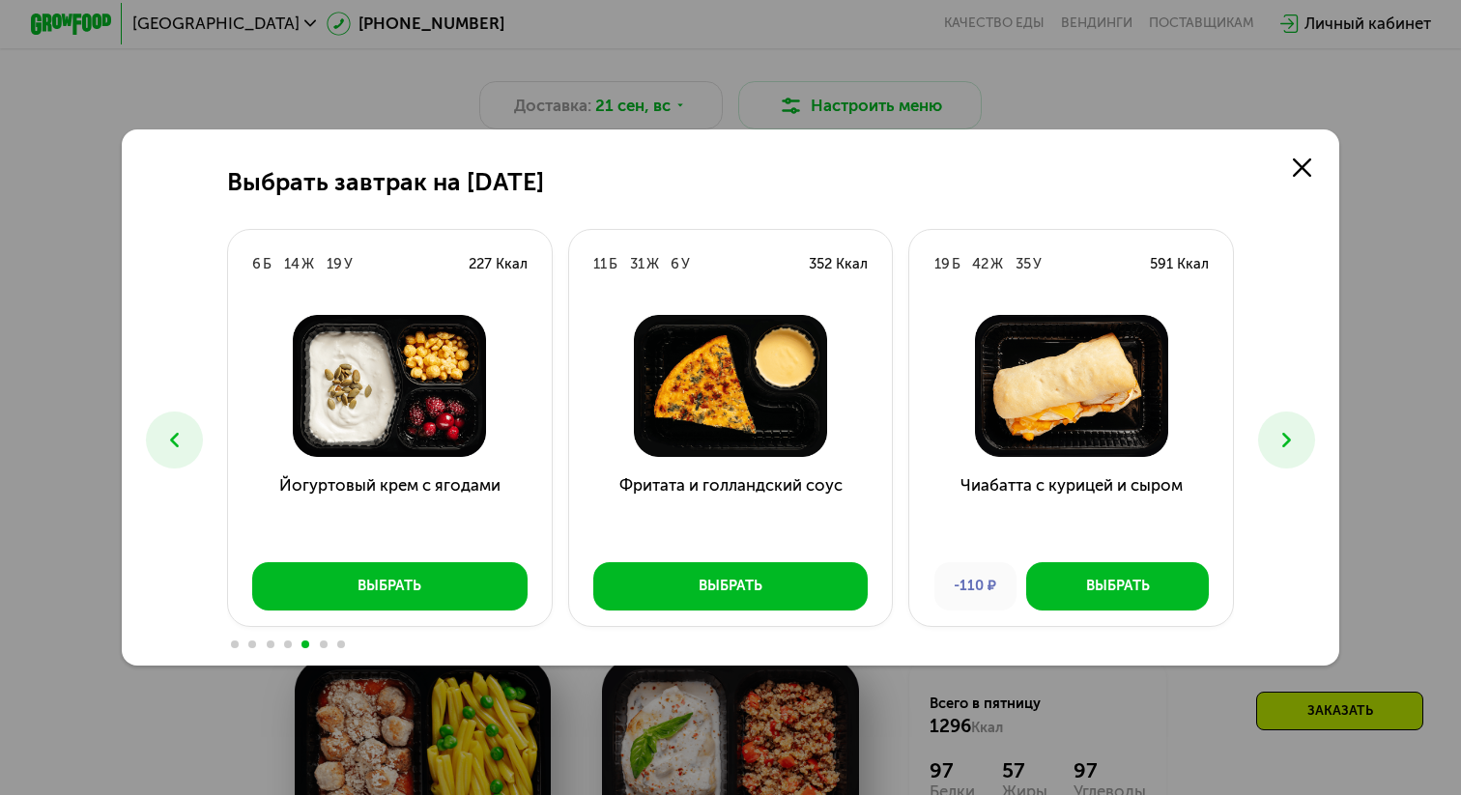
click at [1293, 434] on icon at bounding box center [1286, 440] width 24 height 24
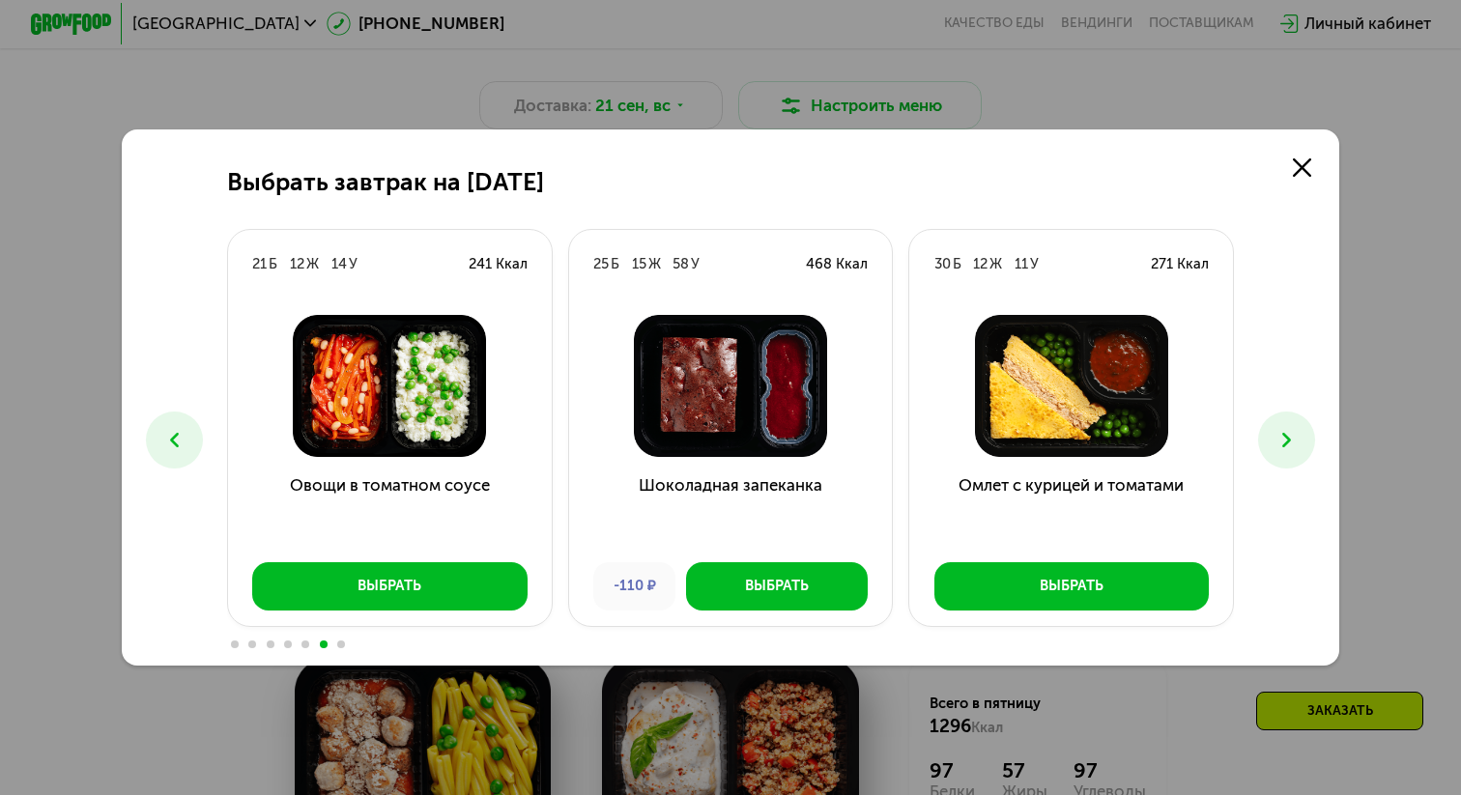
click at [1293, 434] on icon at bounding box center [1286, 440] width 24 height 24
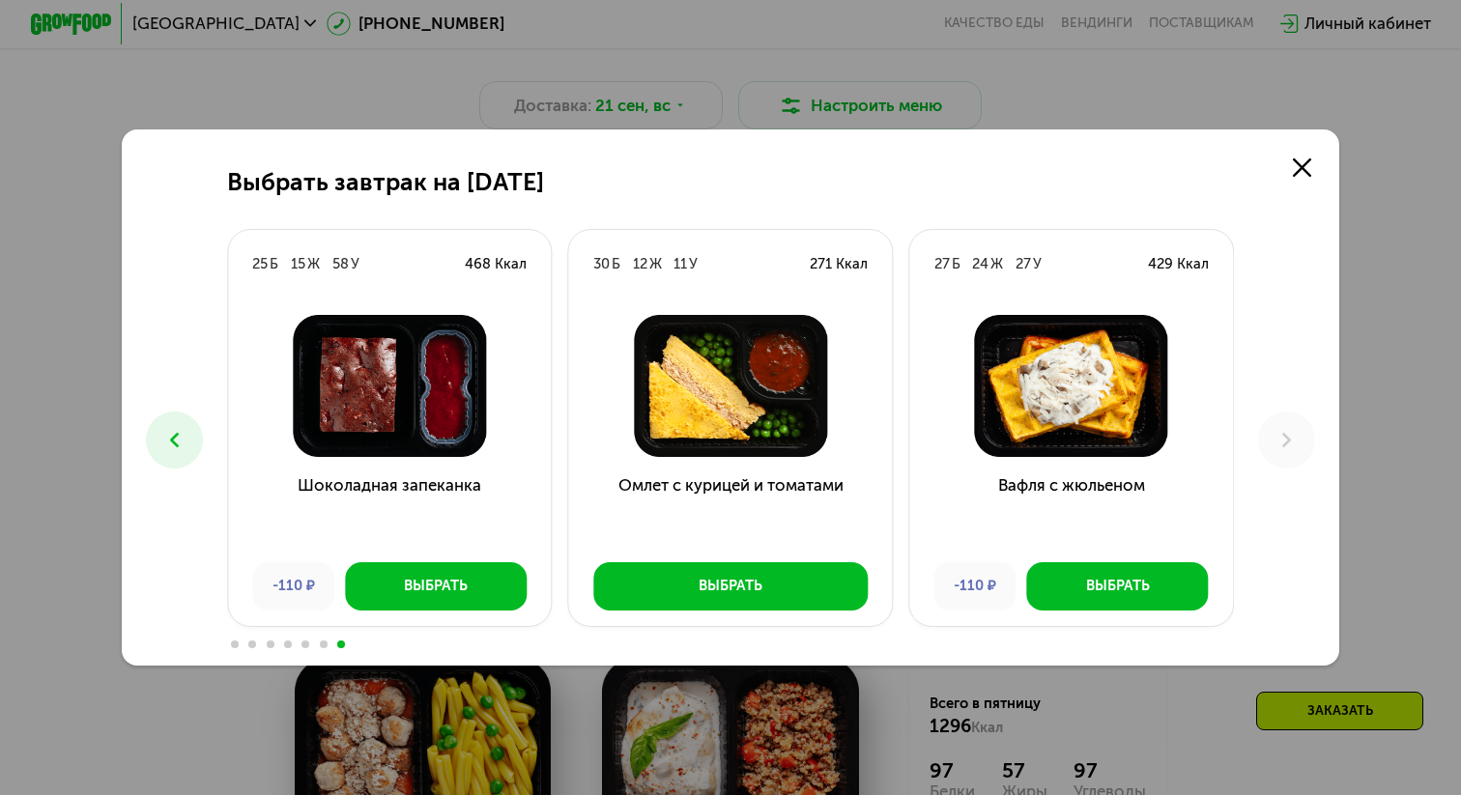
click at [170, 445] on icon at bounding box center [174, 440] width 24 height 24
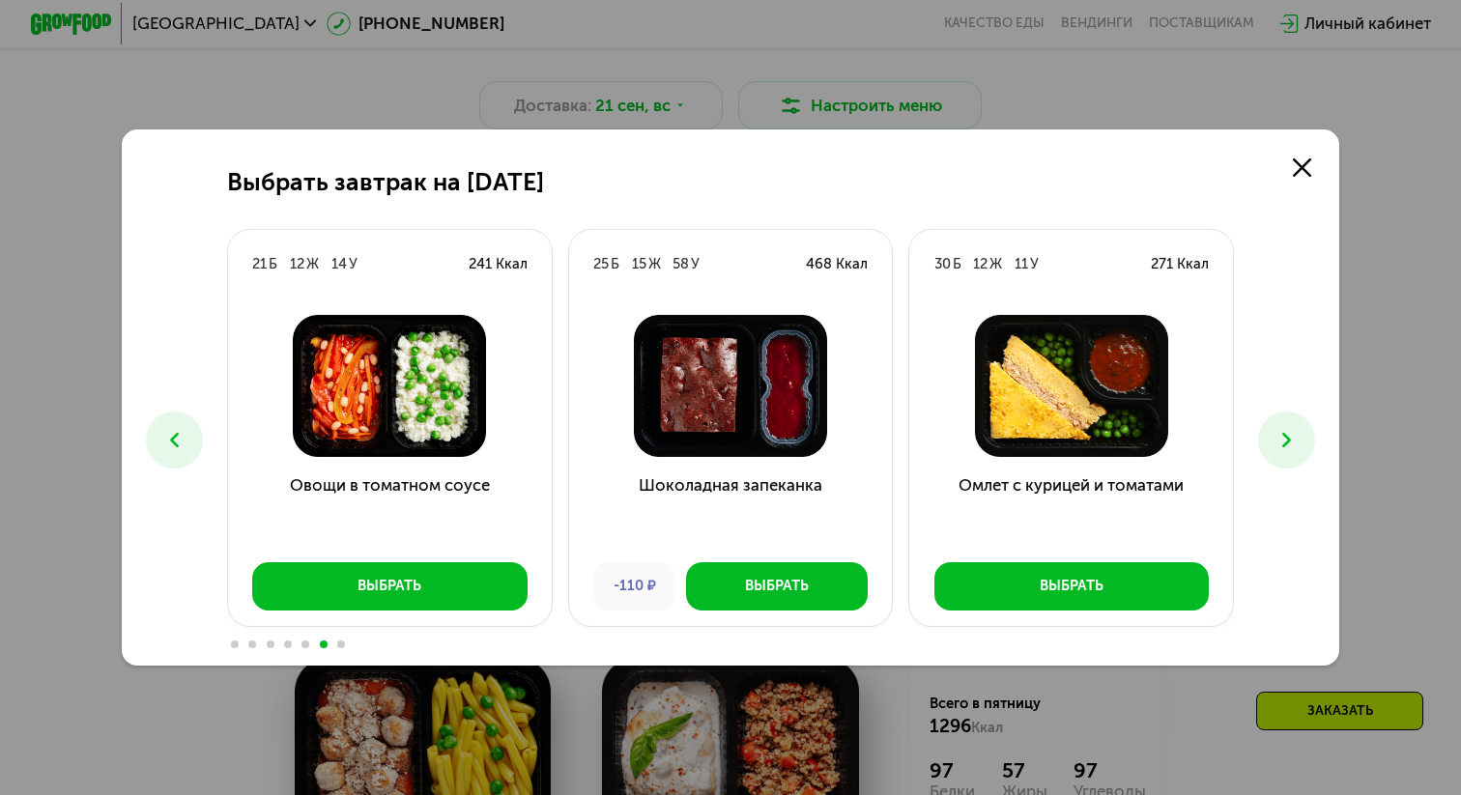
click at [170, 442] on icon at bounding box center [174, 440] width 24 height 24
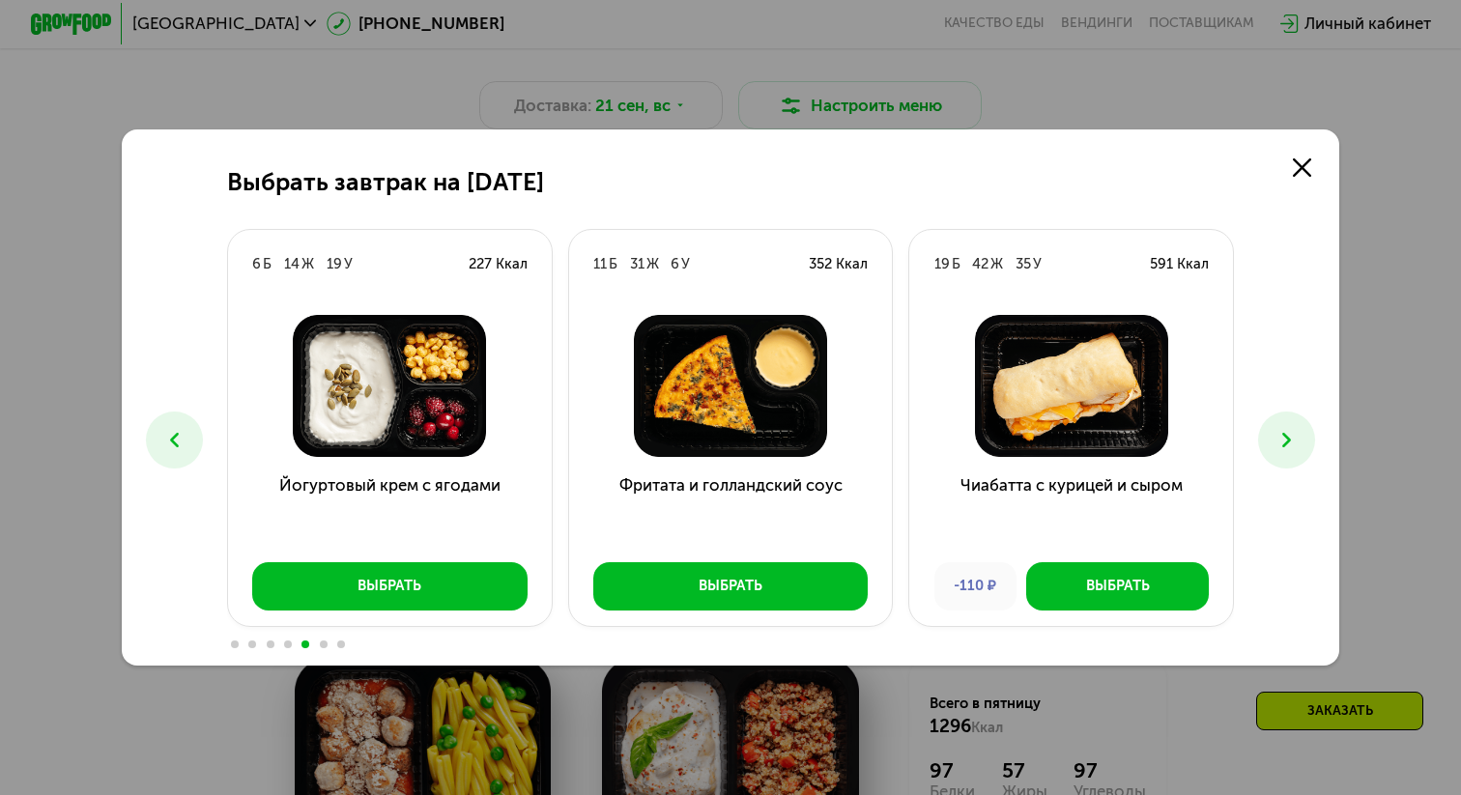
click at [170, 442] on icon at bounding box center [174, 440] width 24 height 24
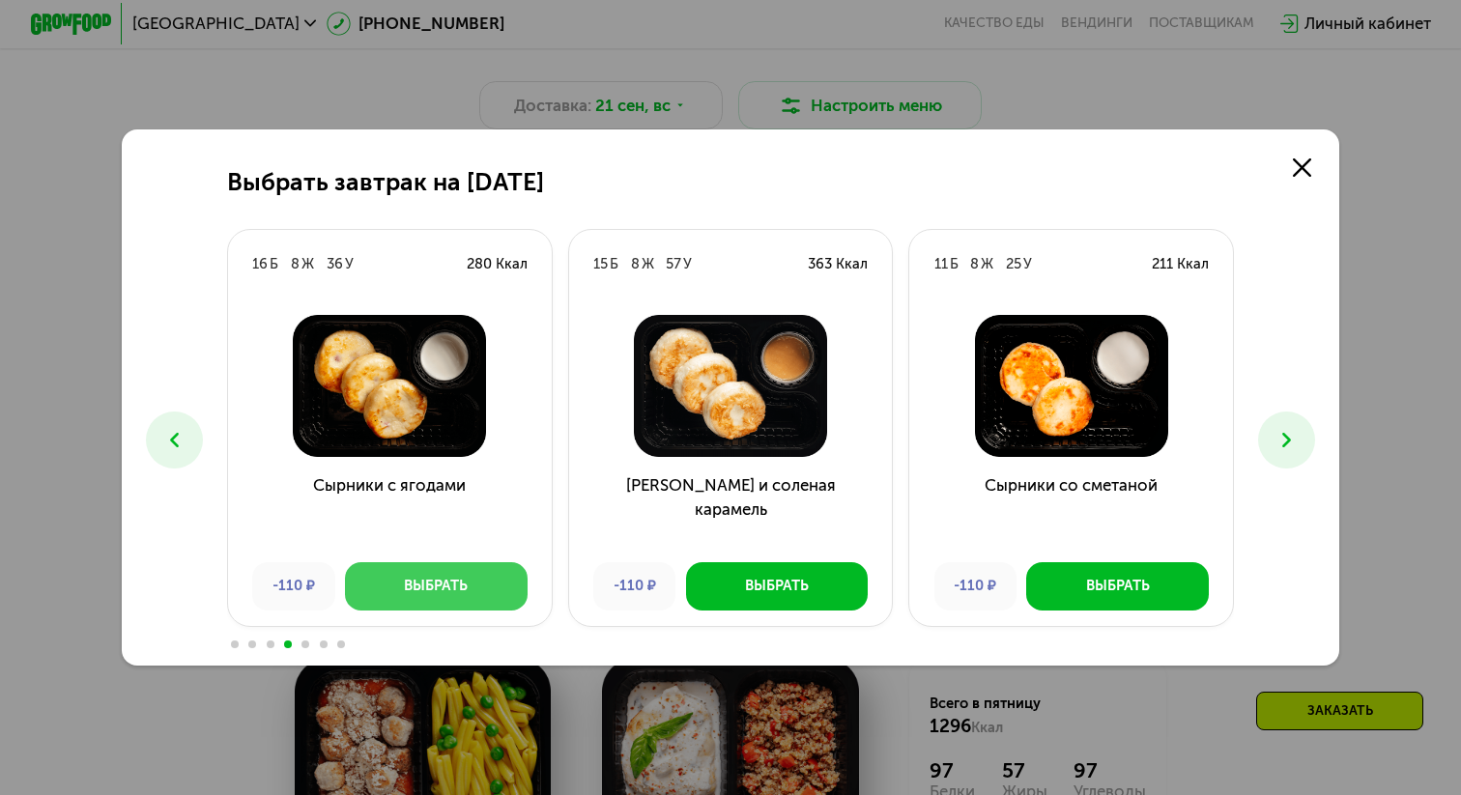
click at [428, 582] on div "Выбрать" at bounding box center [436, 586] width 64 height 20
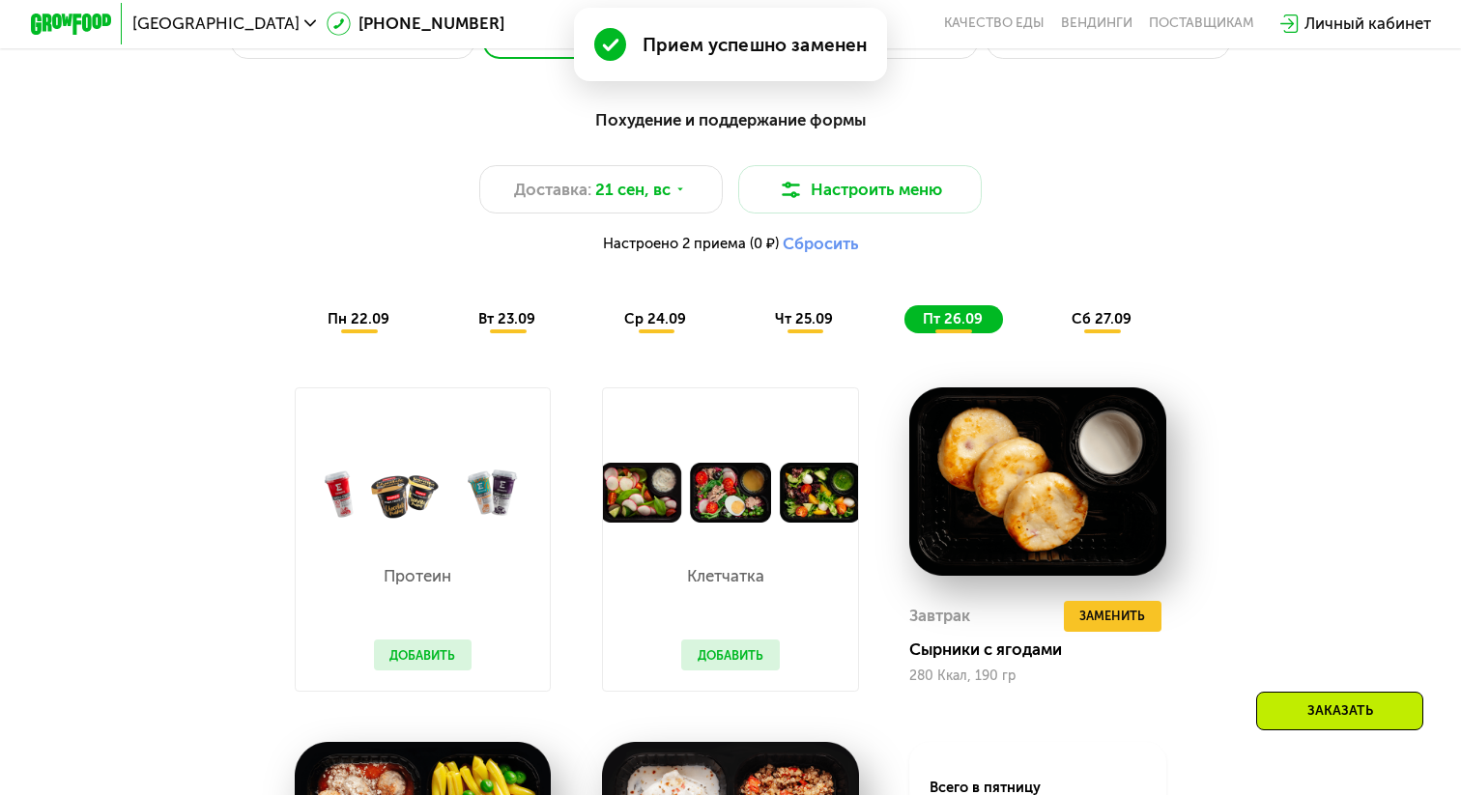
scroll to position [1428, 0]
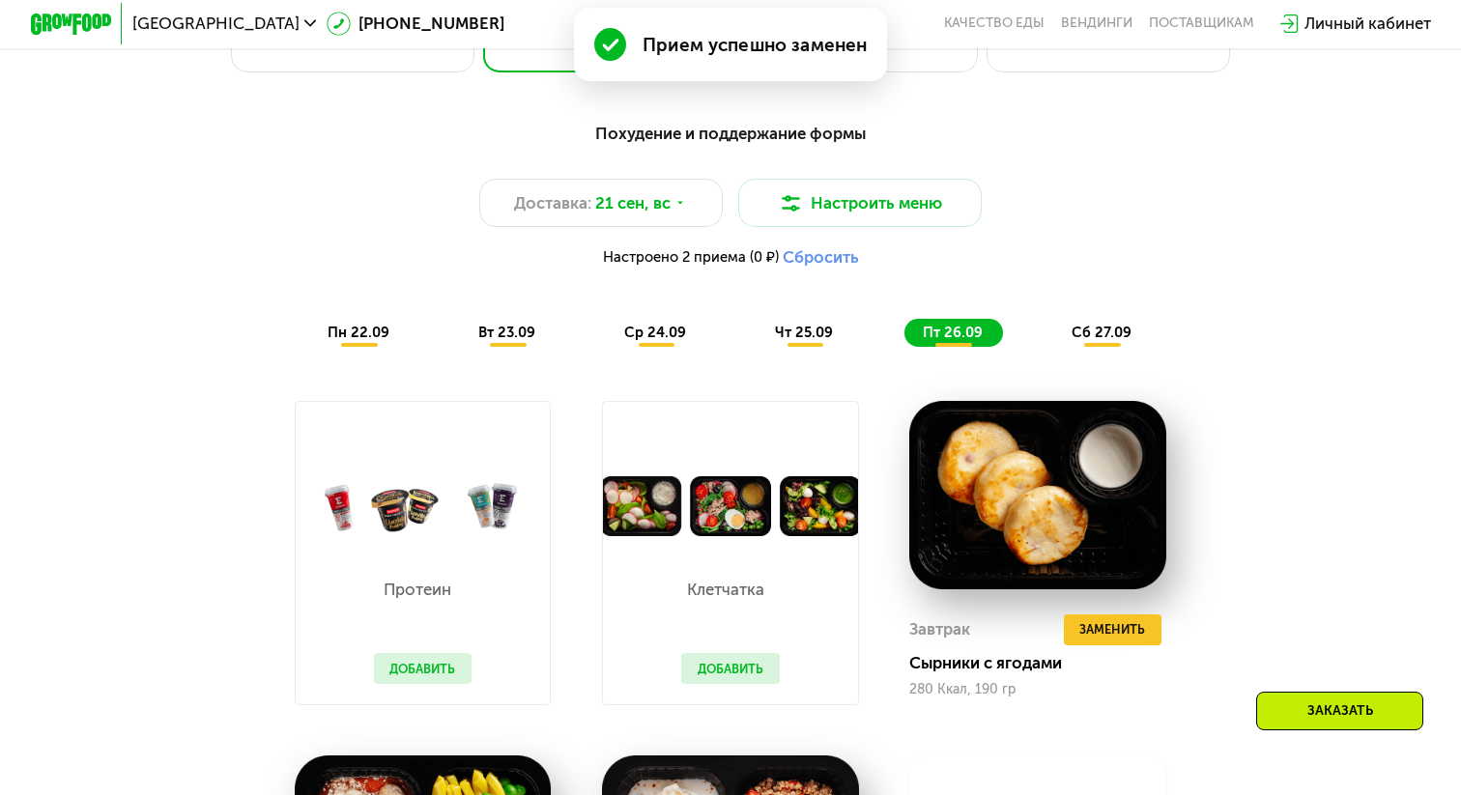
click at [1101, 340] on span "сб 27.09" at bounding box center [1101, 332] width 60 height 17
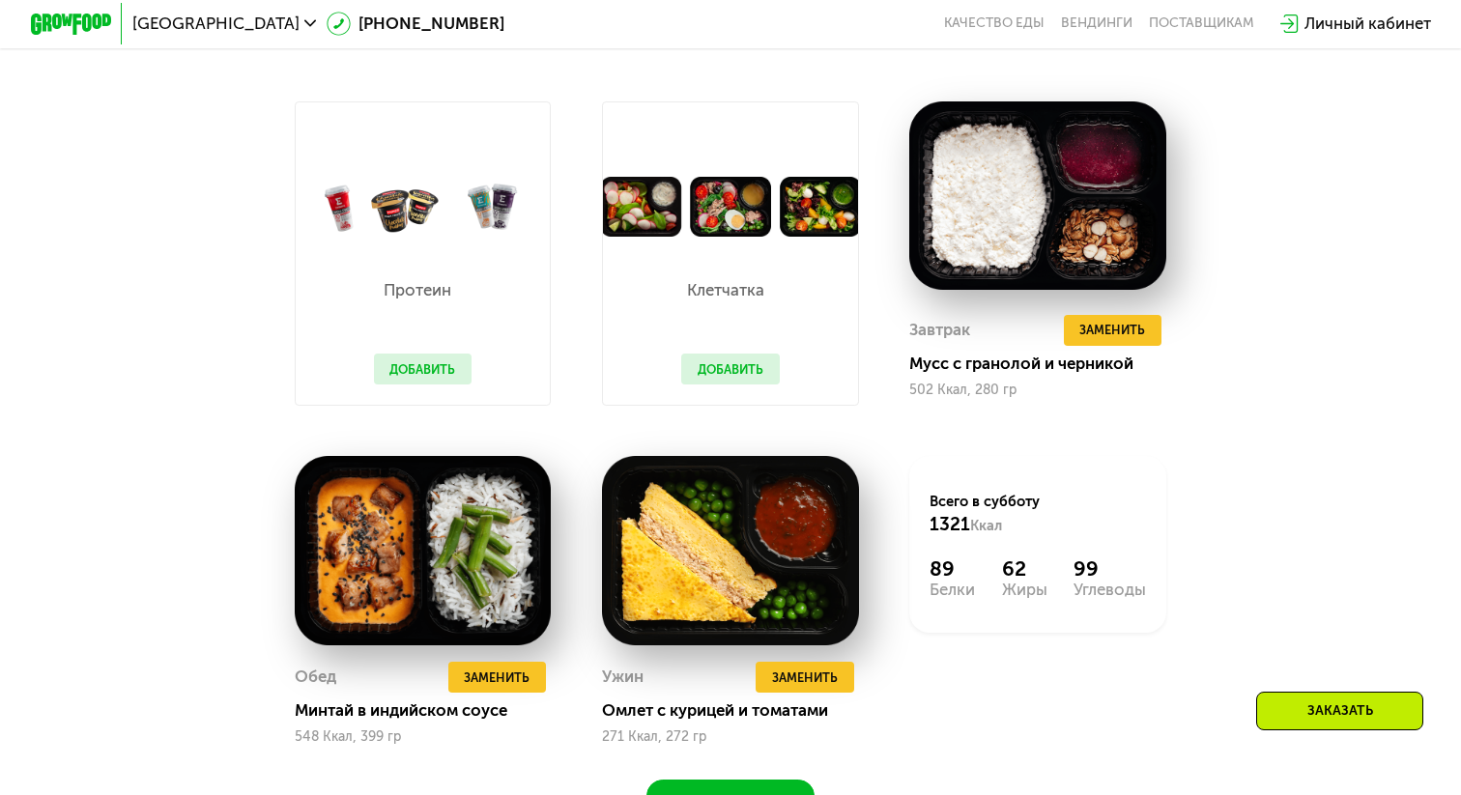
scroll to position [1770, 0]
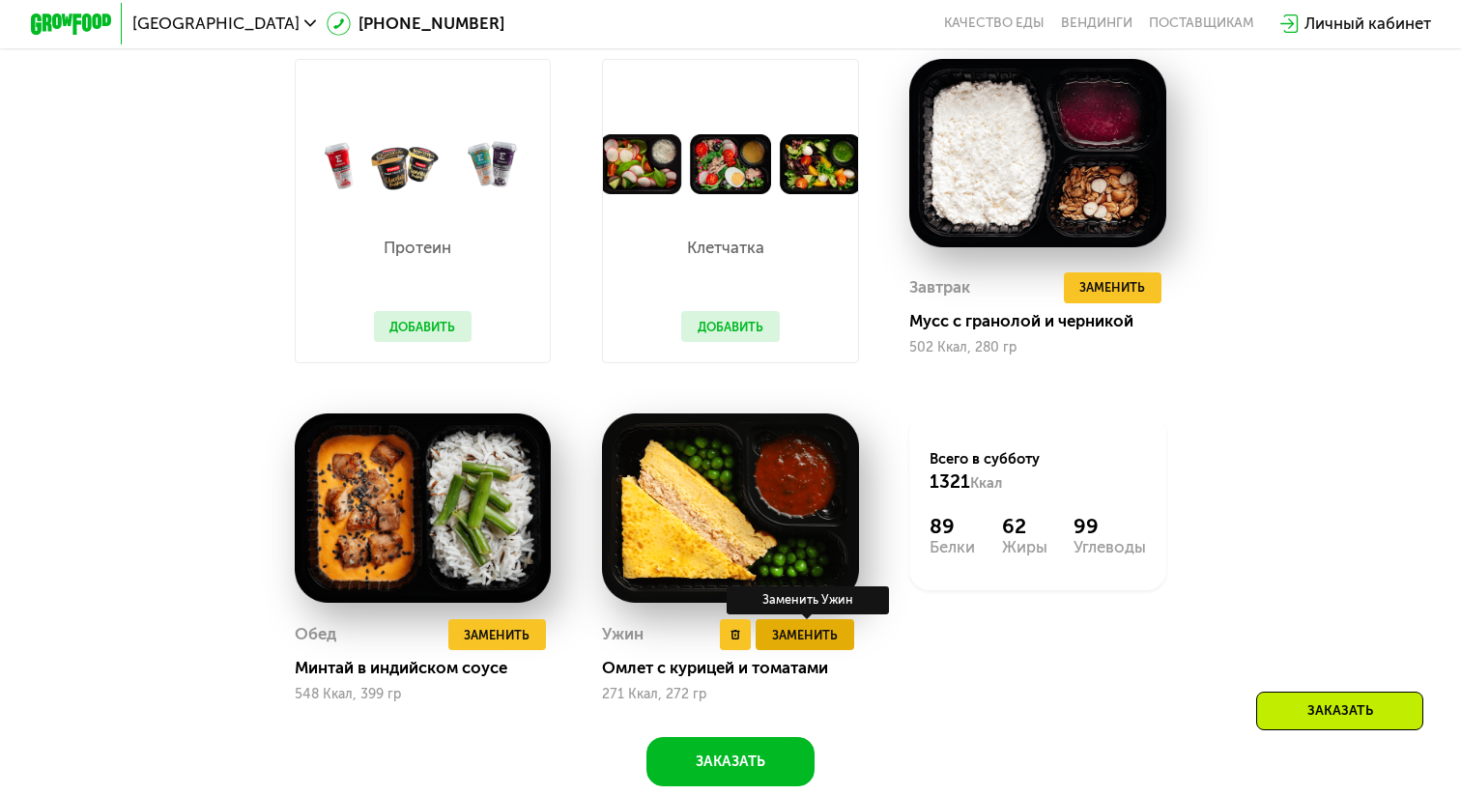
click at [793, 634] on span "Заменить" at bounding box center [805, 635] width 66 height 20
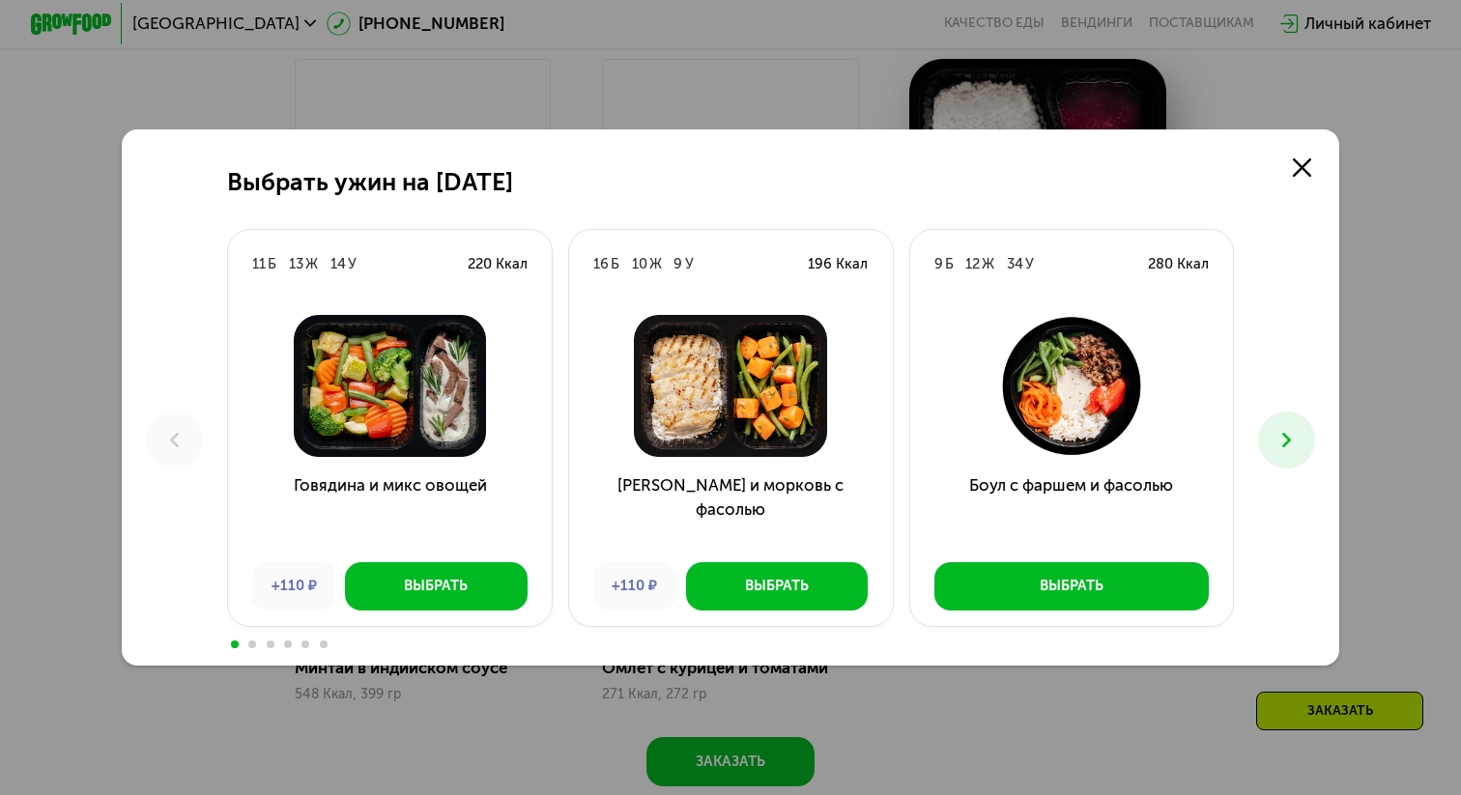
click at [1285, 449] on icon at bounding box center [1286, 440] width 24 height 24
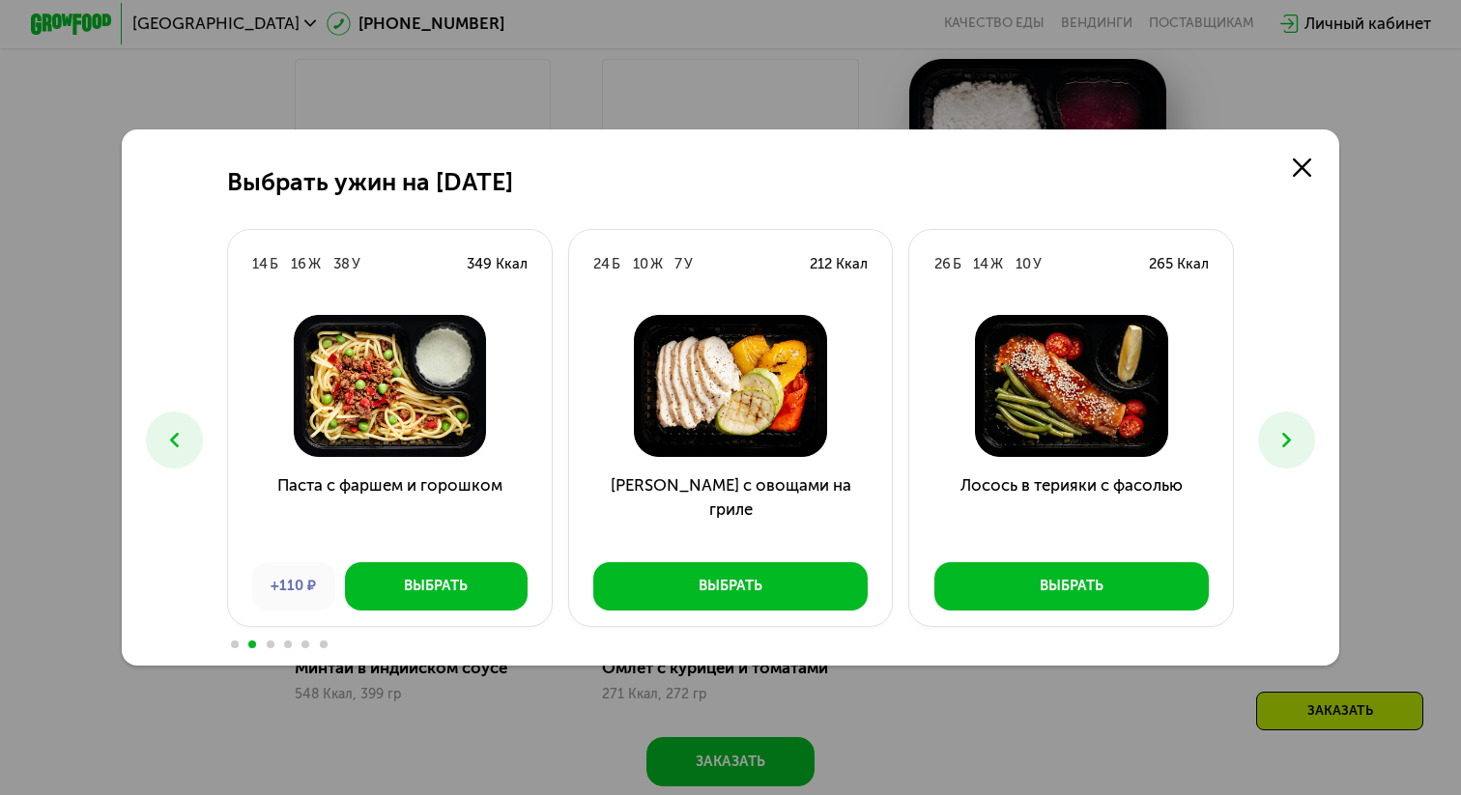
click at [1285, 449] on icon at bounding box center [1286, 440] width 24 height 24
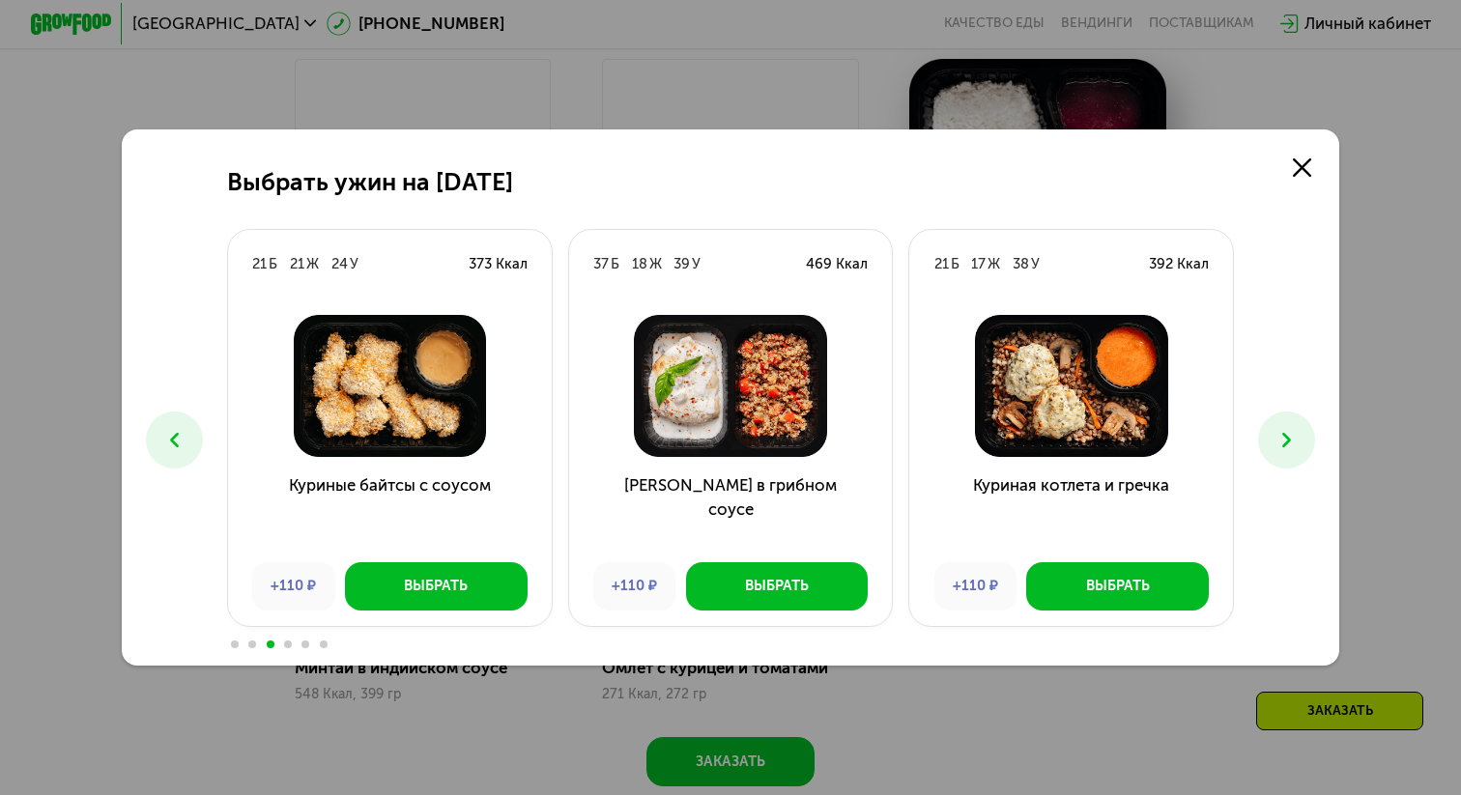
click at [1285, 449] on icon at bounding box center [1286, 440] width 24 height 24
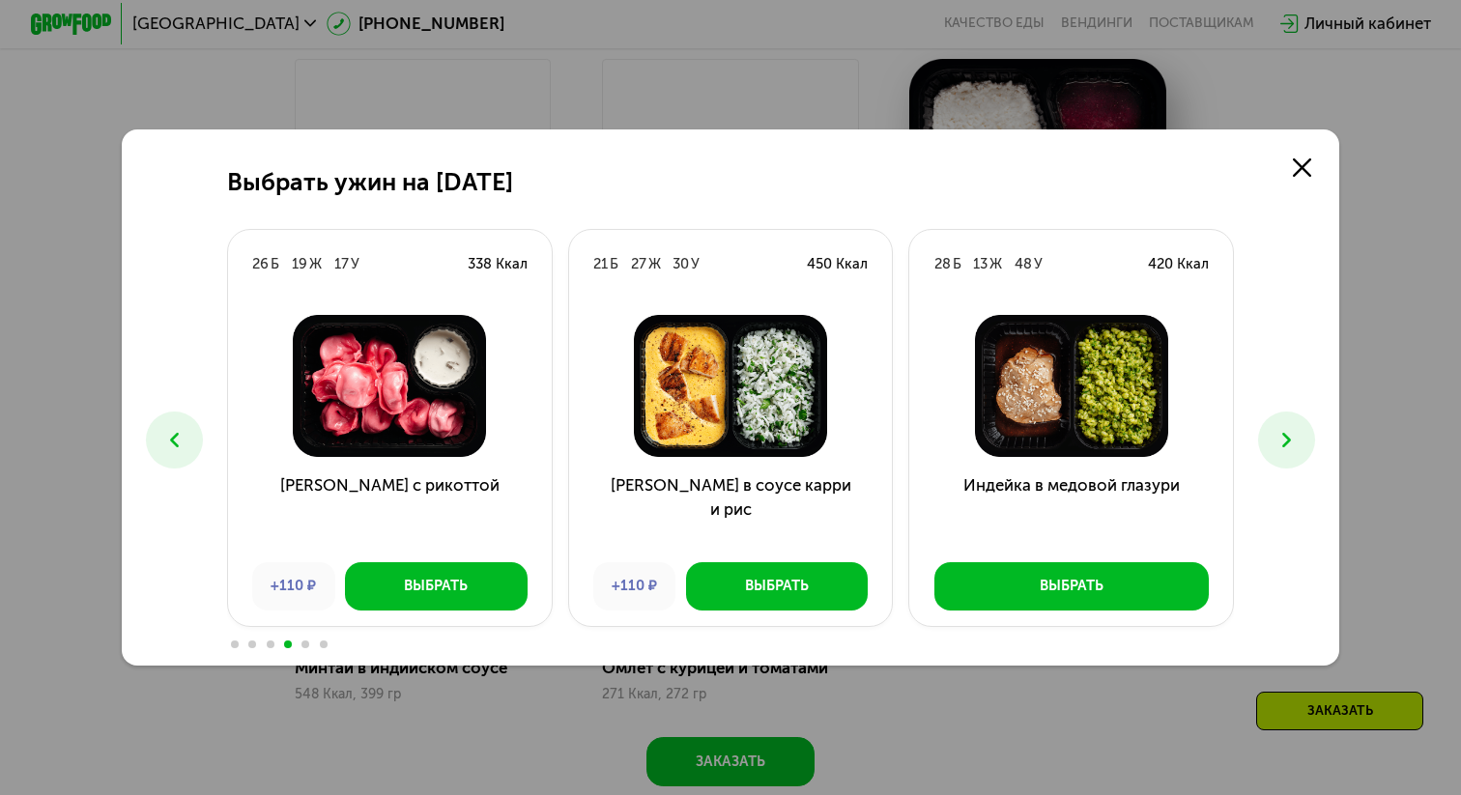
click at [1285, 449] on icon at bounding box center [1286, 440] width 24 height 24
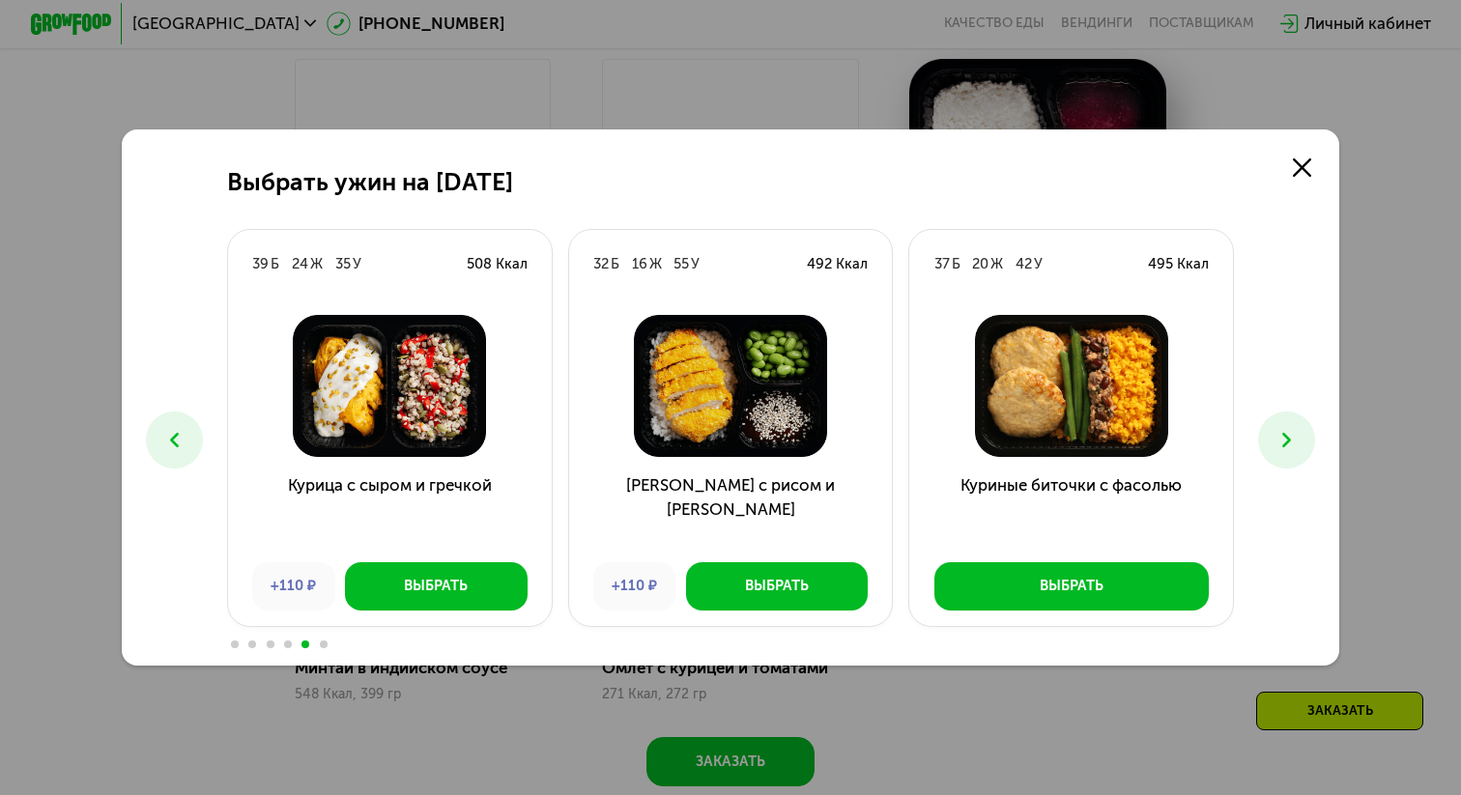
click at [1294, 438] on icon at bounding box center [1286, 440] width 24 height 24
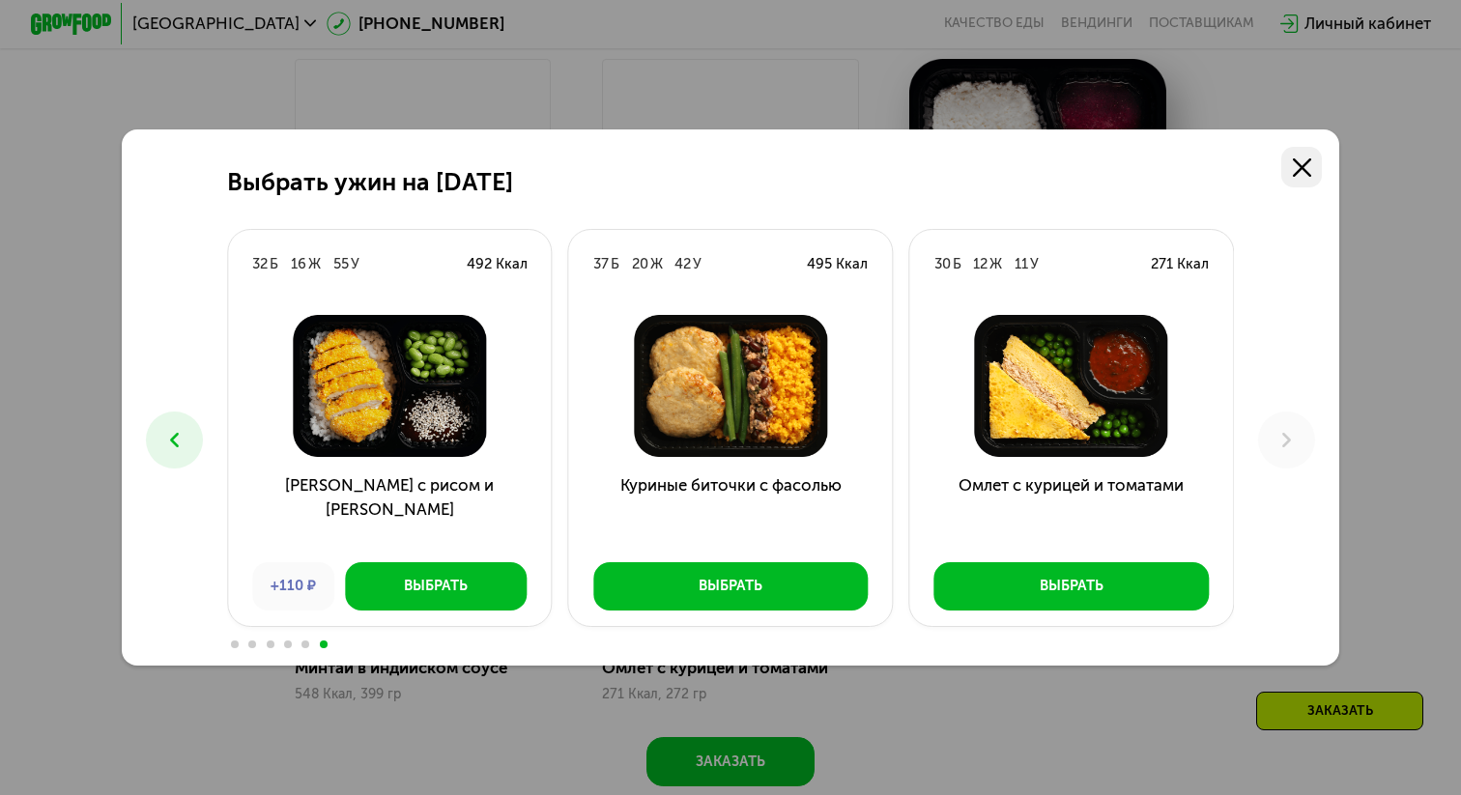
click at [1285, 165] on link at bounding box center [1301, 167] width 41 height 41
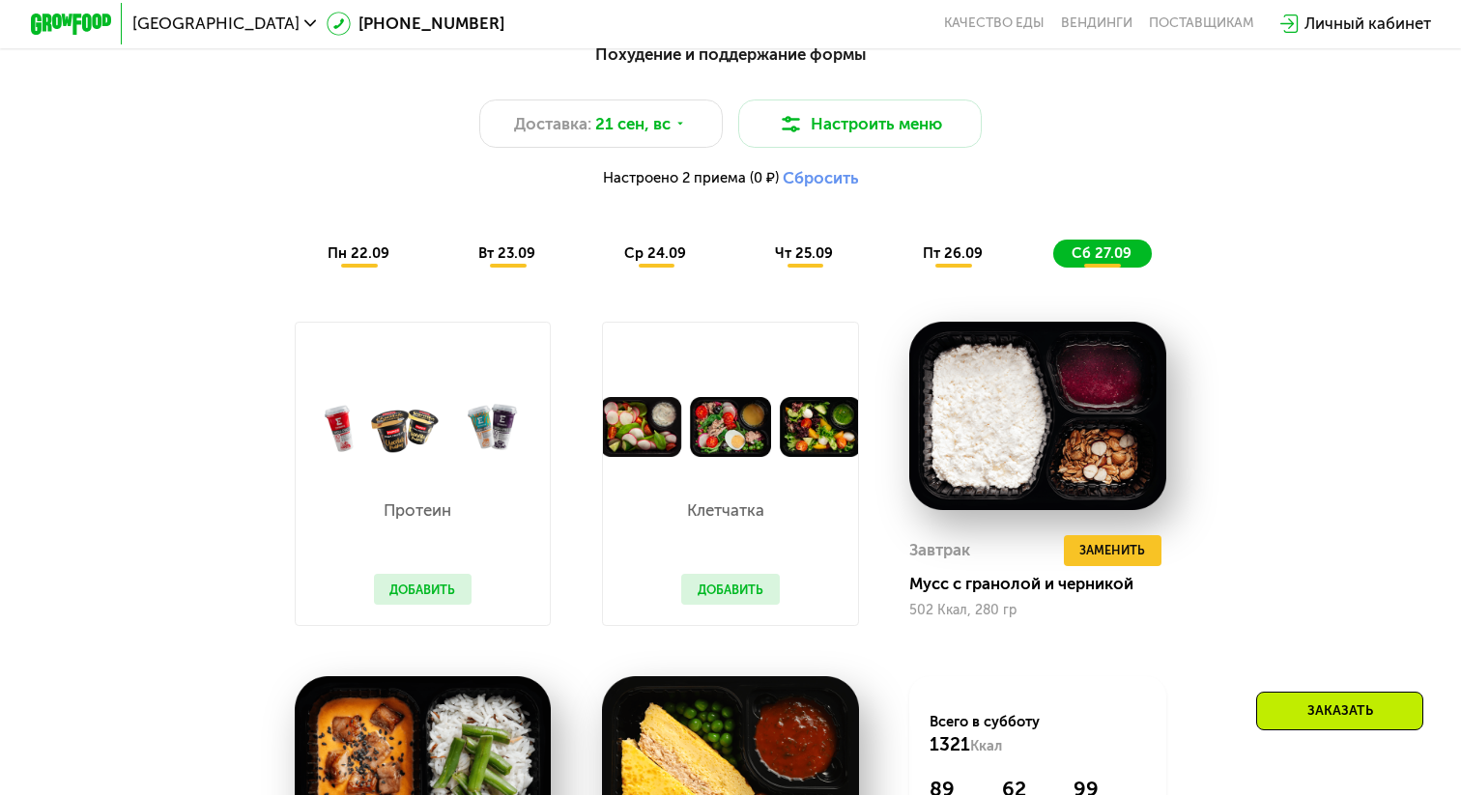
scroll to position [1482, 0]
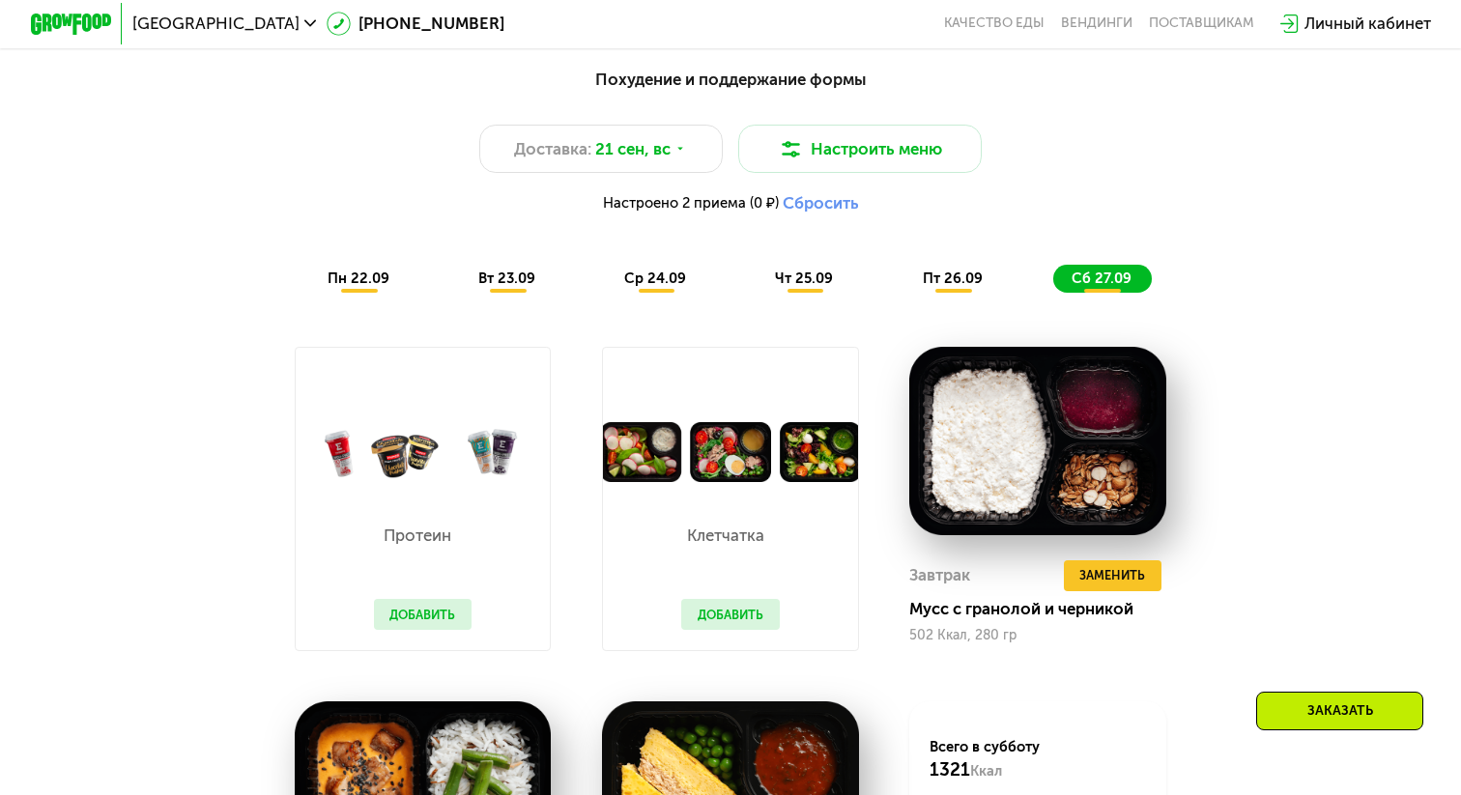
click at [942, 274] on span "пт 26.09" at bounding box center [953, 278] width 60 height 17
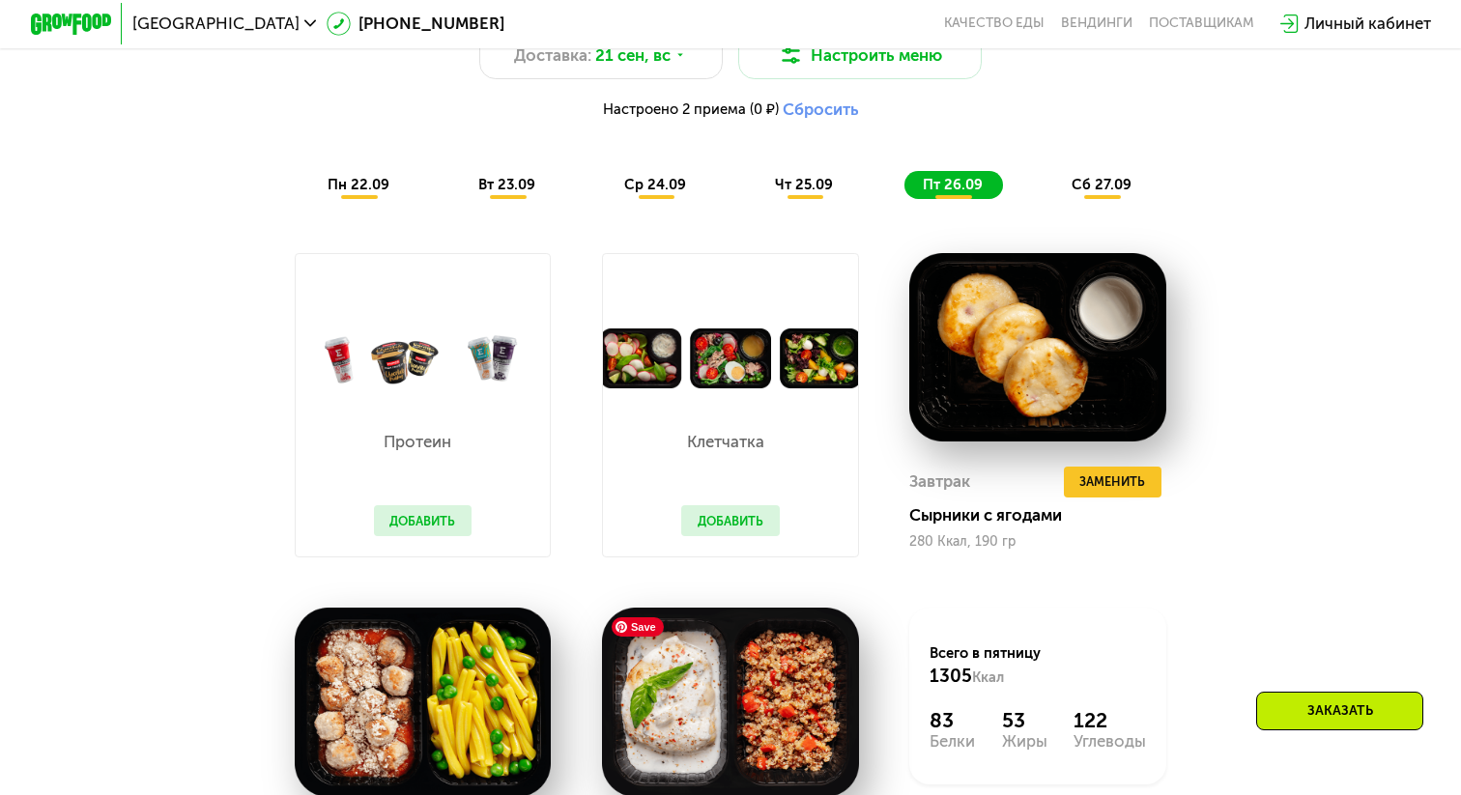
scroll to position [1540, 0]
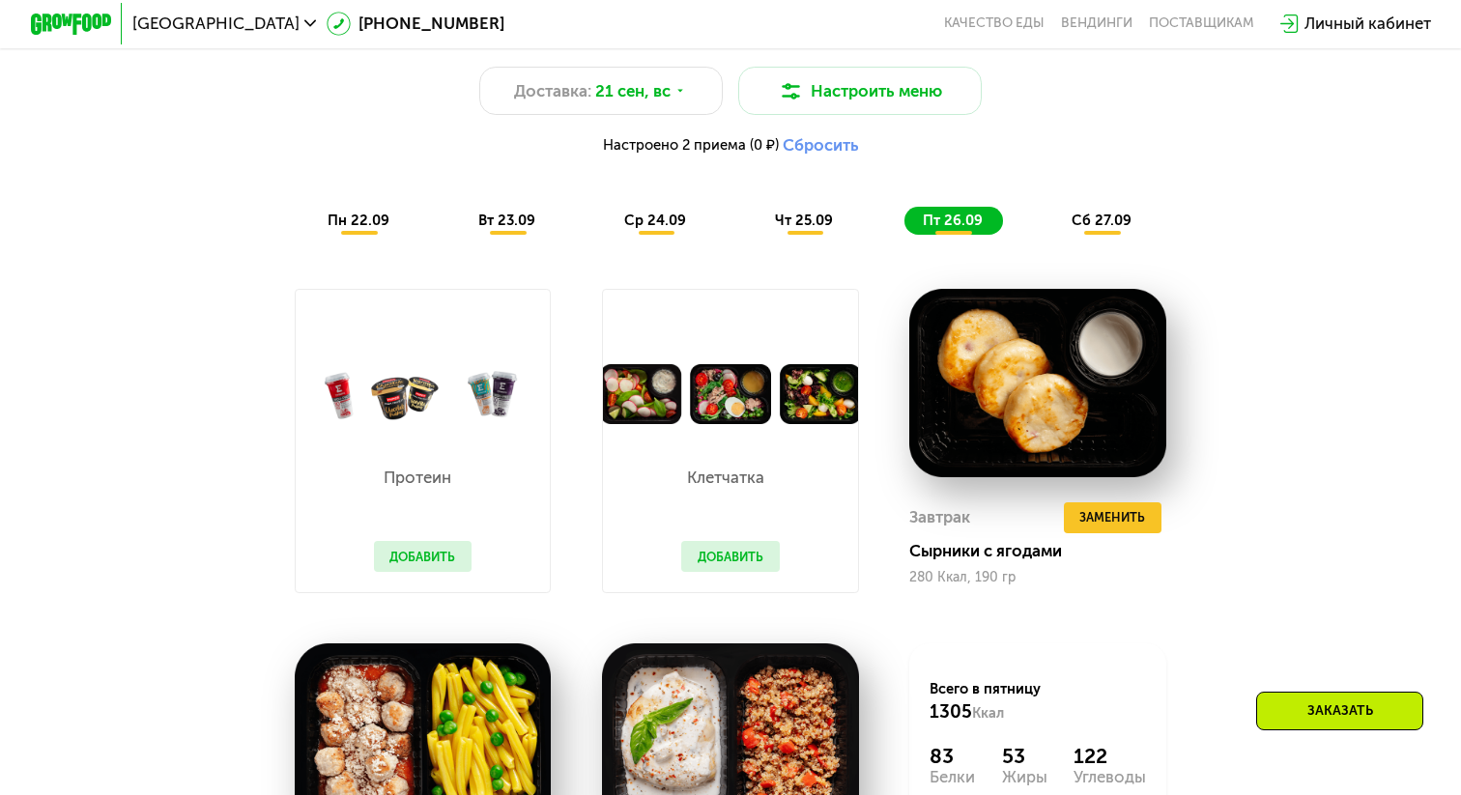
click at [795, 227] on span "чт 25.09" at bounding box center [804, 220] width 58 height 17
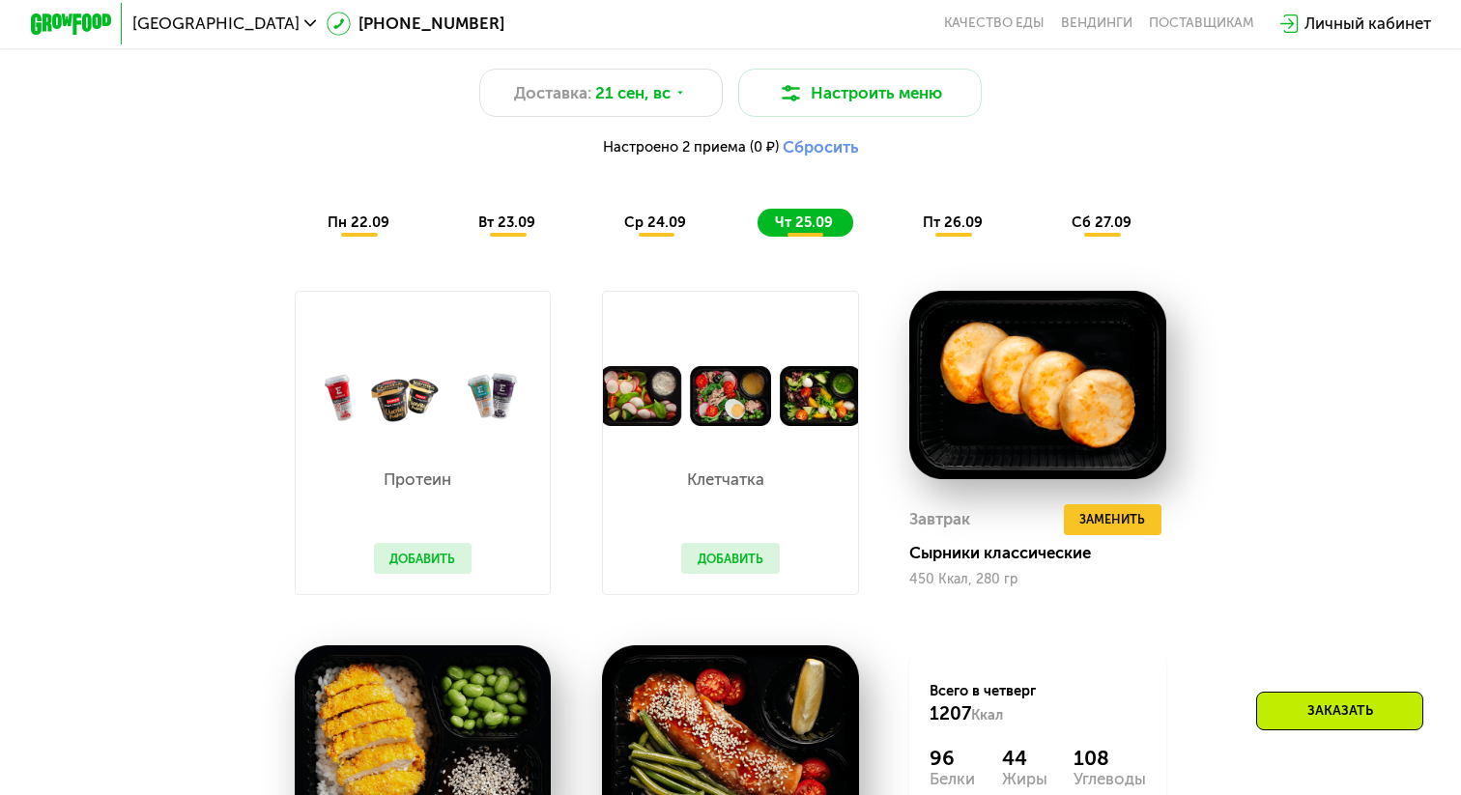
scroll to position [1503, 0]
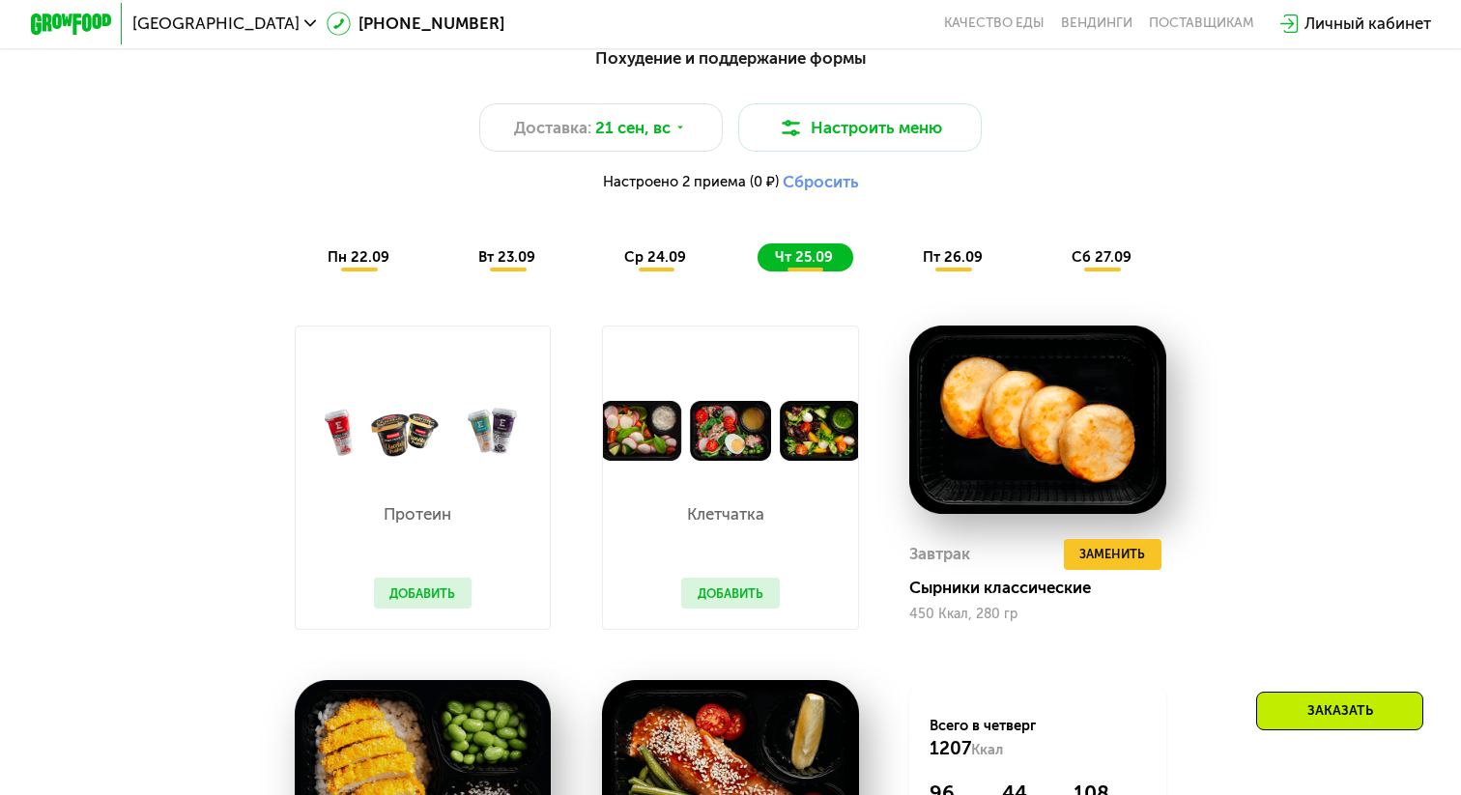
click at [643, 258] on span "ср 24.09" at bounding box center [655, 256] width 62 height 17
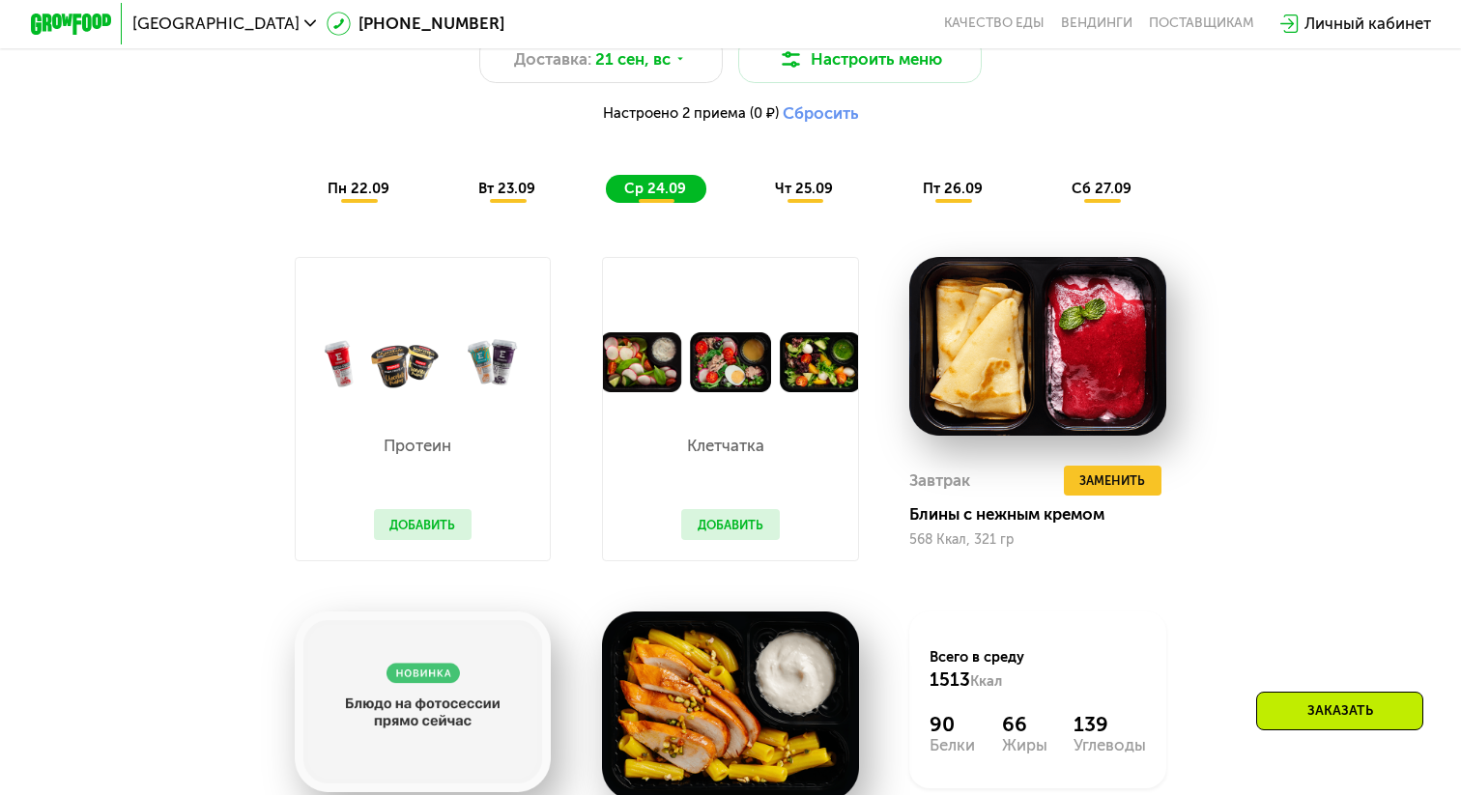
scroll to position [1555, 0]
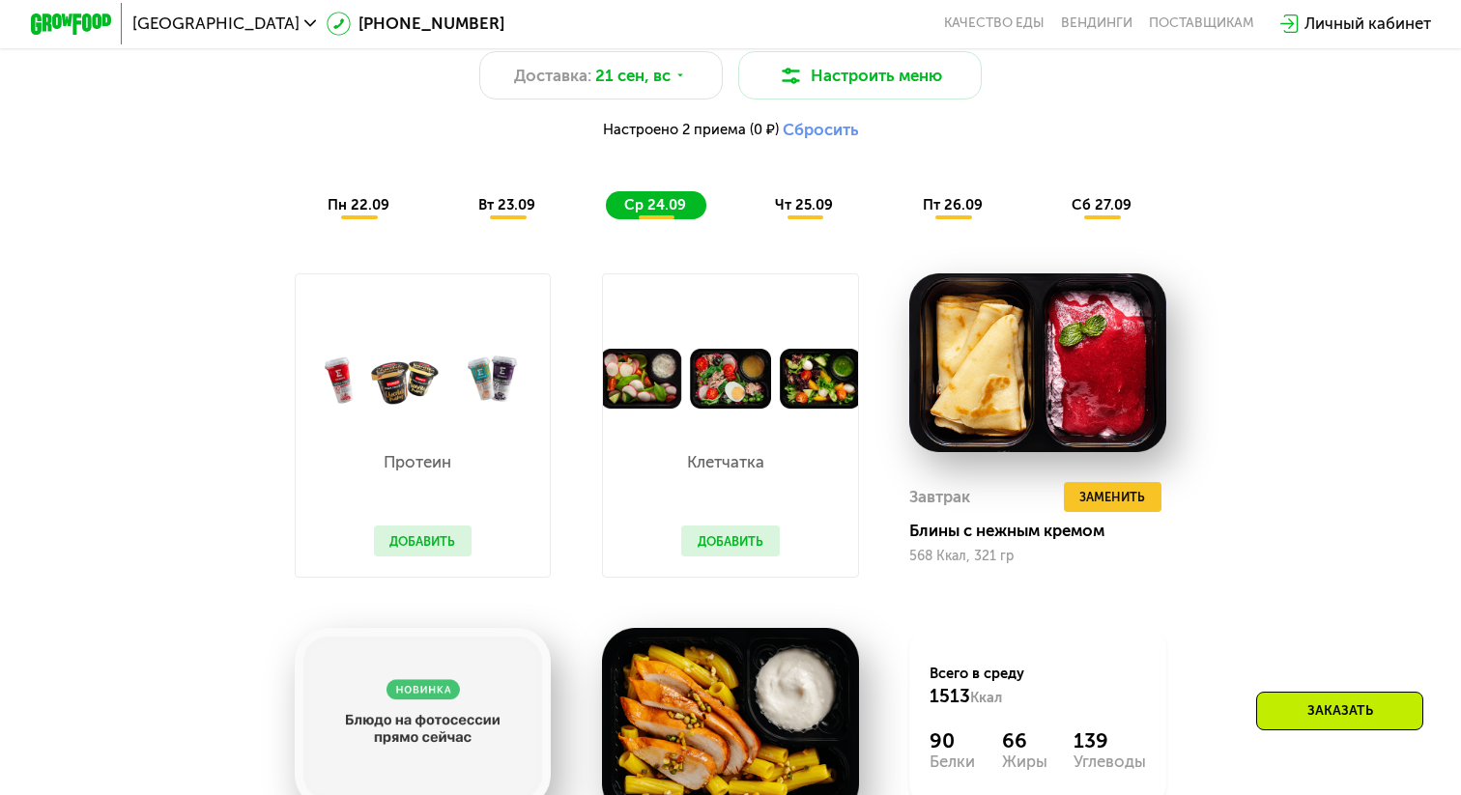
click at [506, 203] on span "вт 23.09" at bounding box center [506, 204] width 57 height 17
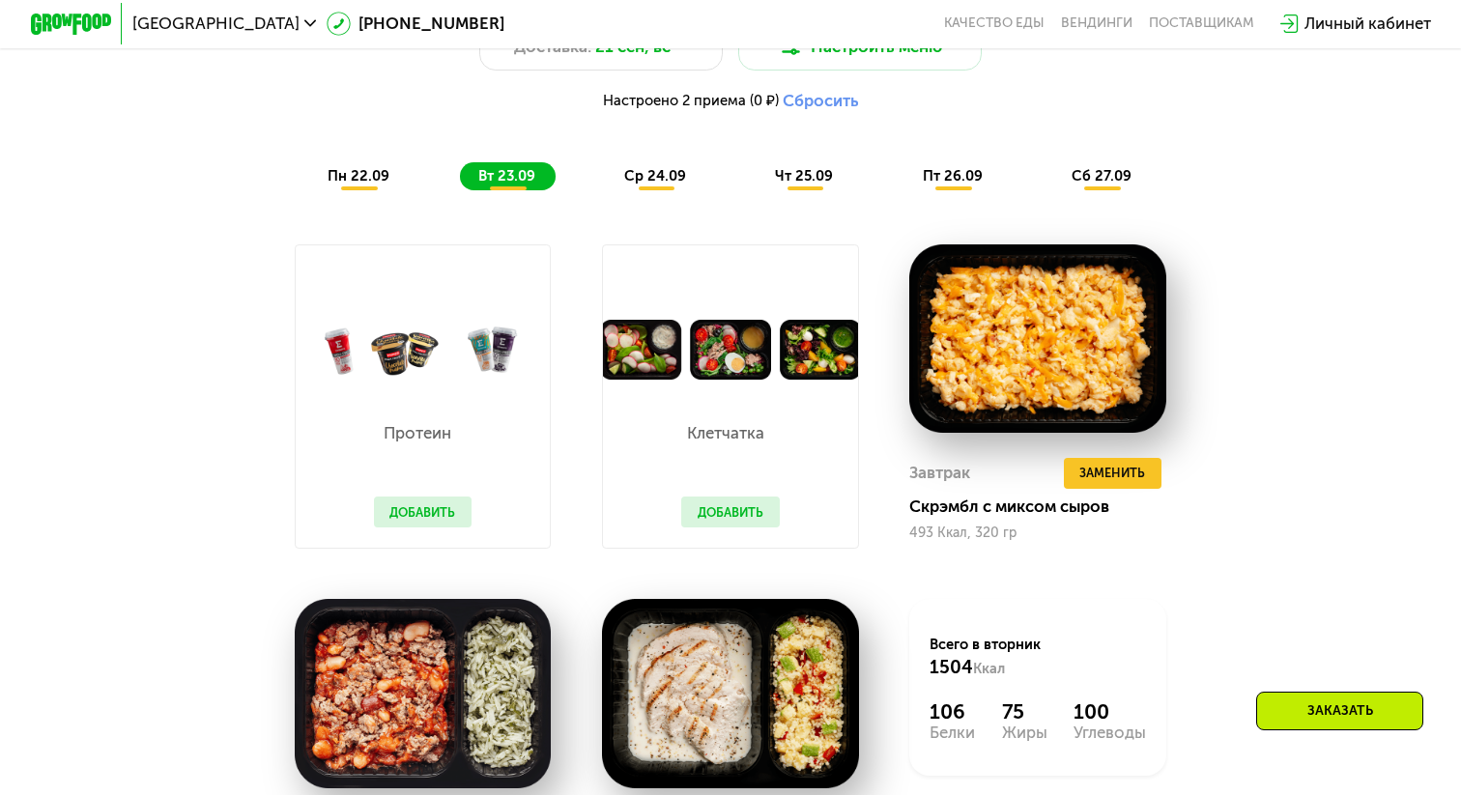
scroll to position [1577, 0]
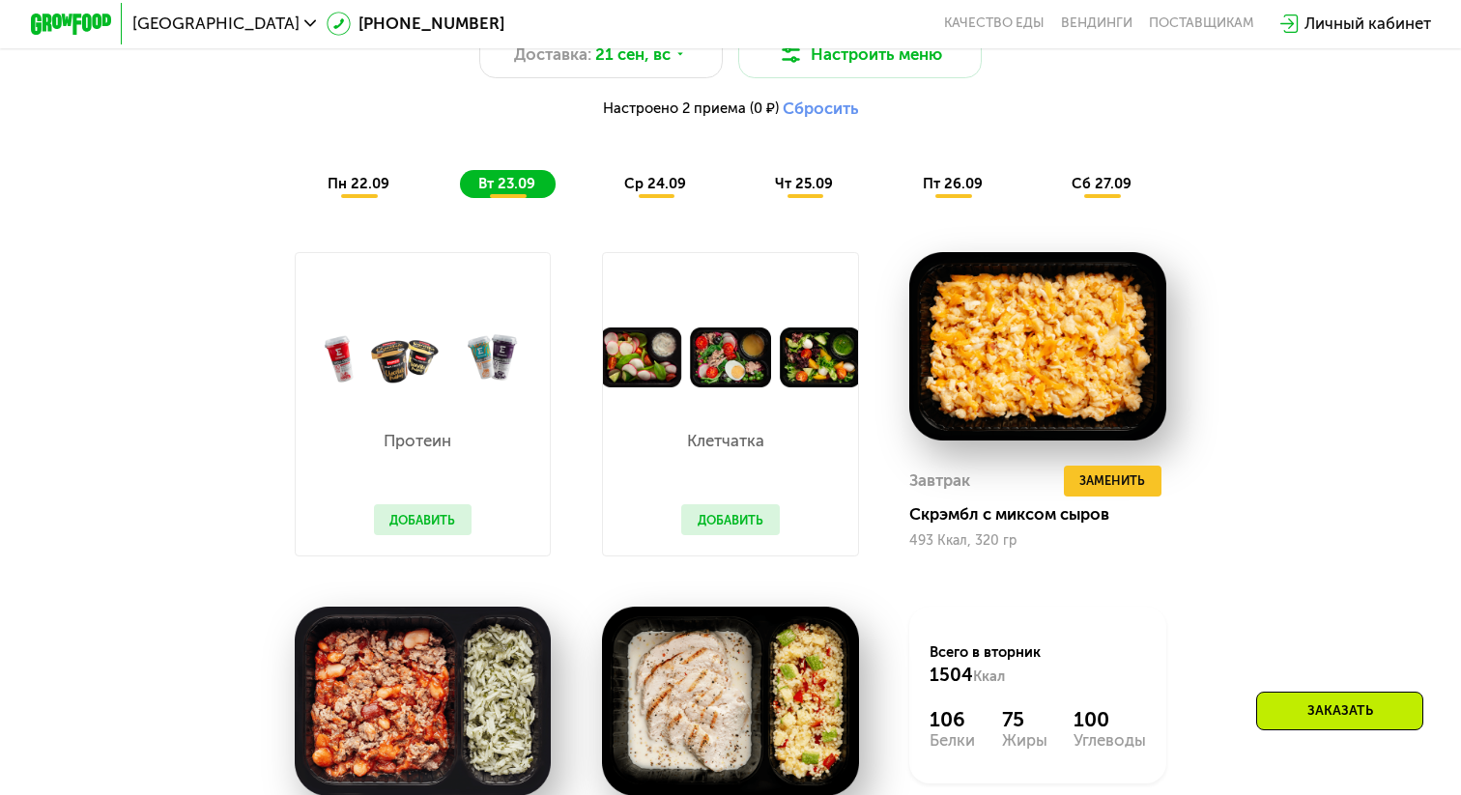
click at [367, 189] on span "пн 22.09" at bounding box center [359, 183] width 62 height 17
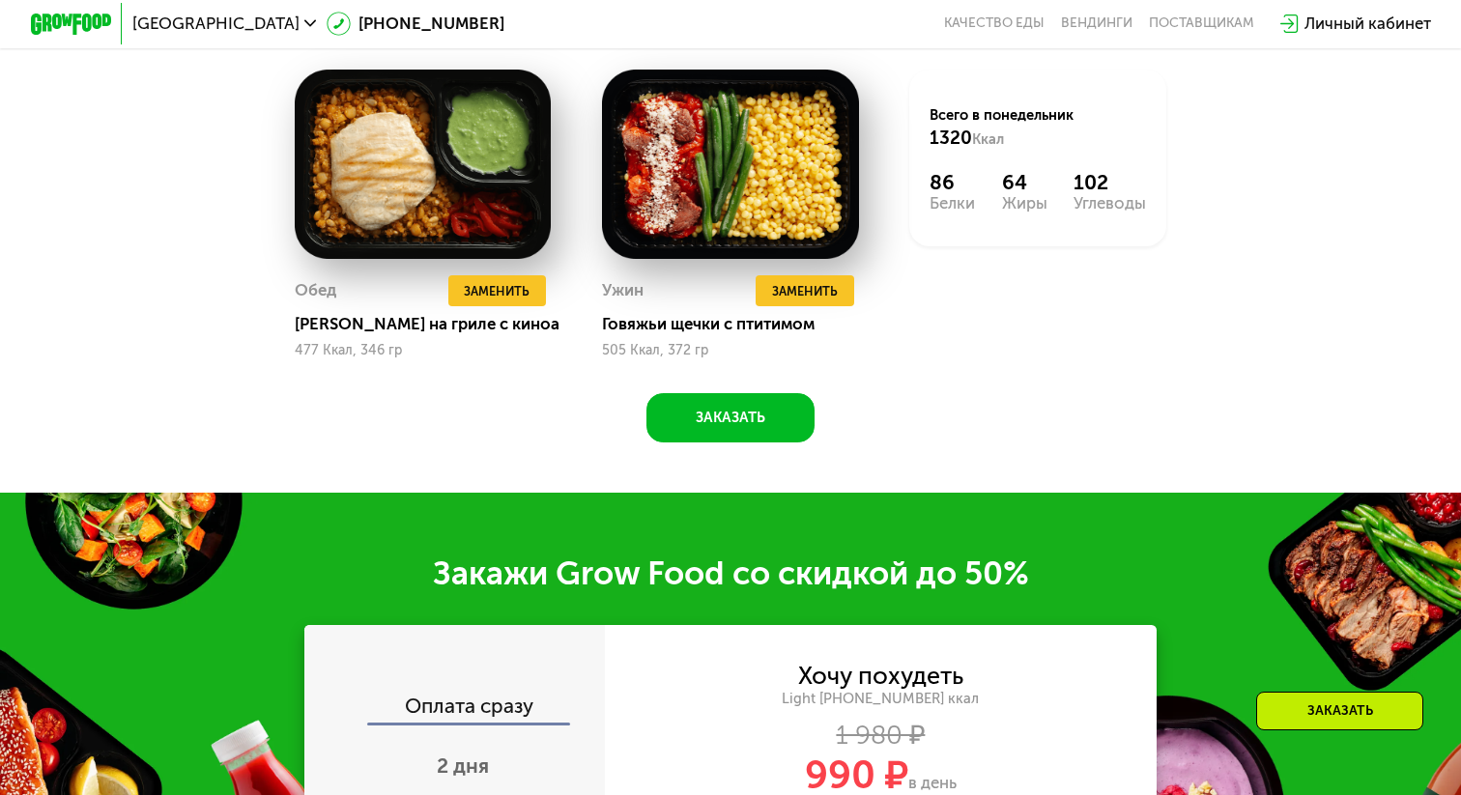
scroll to position [2115, 0]
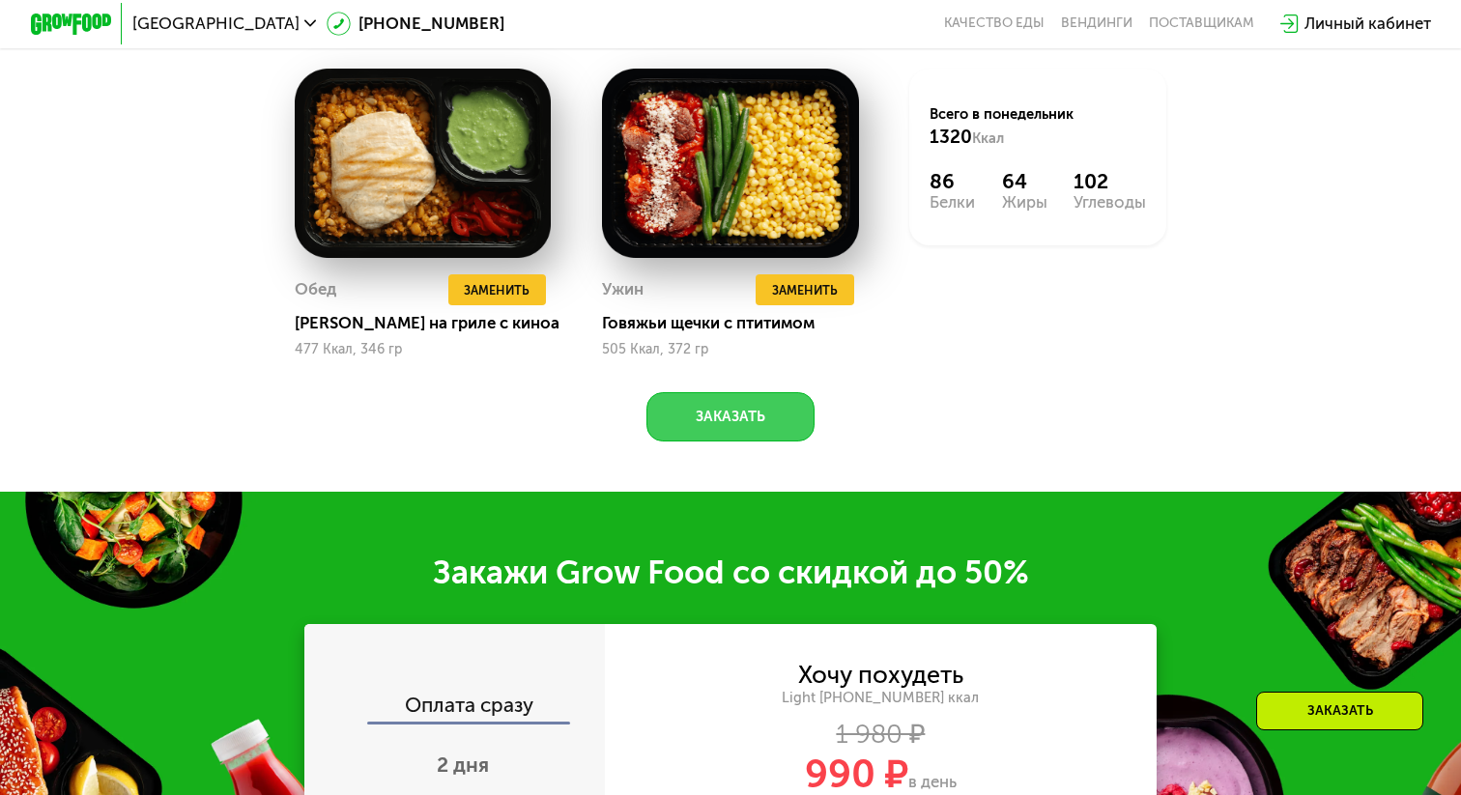
click at [720, 425] on button "Заказать" at bounding box center [730, 416] width 169 height 48
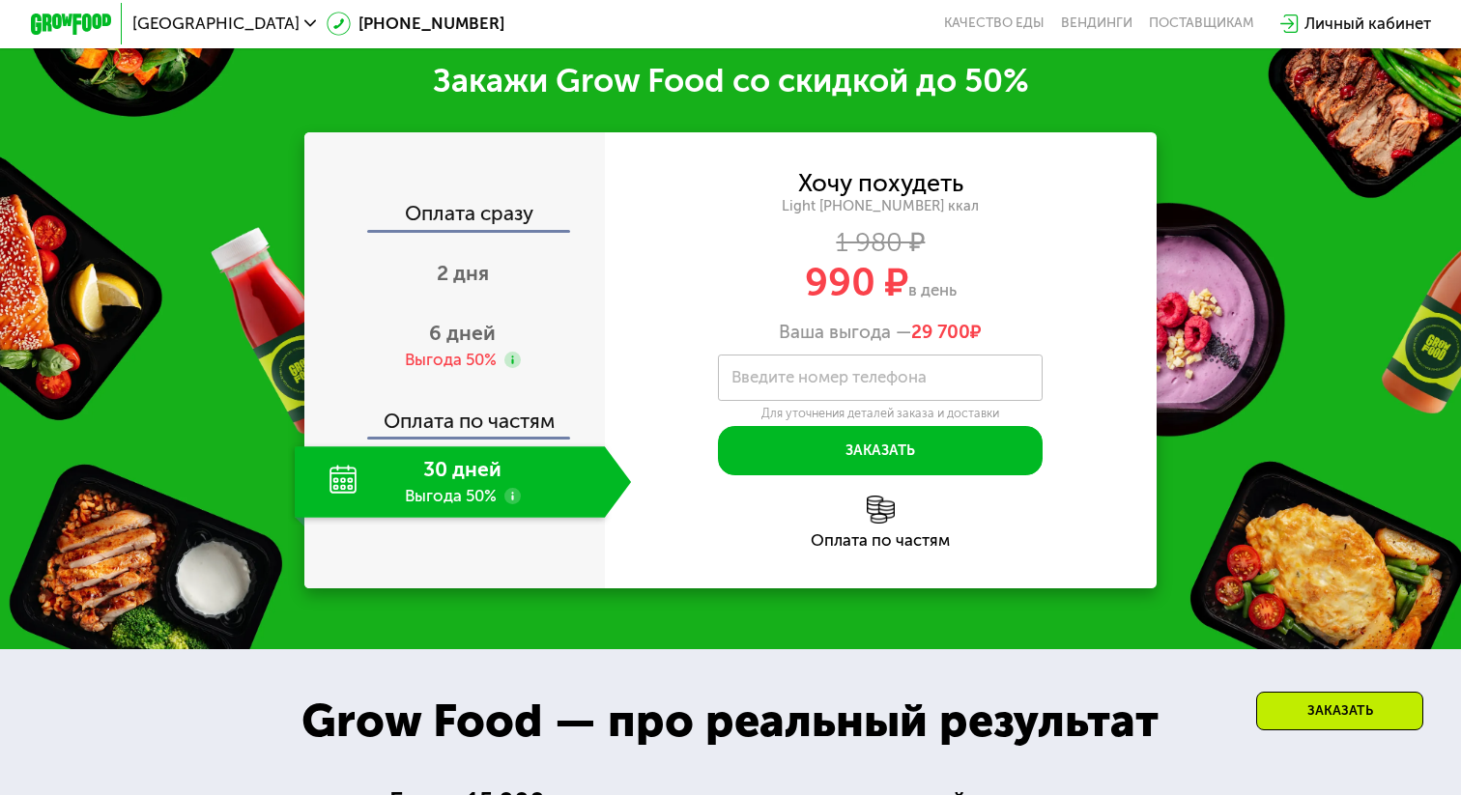
scroll to position [2607, 0]
click at [447, 336] on span "6 дней" at bounding box center [462, 333] width 67 height 24
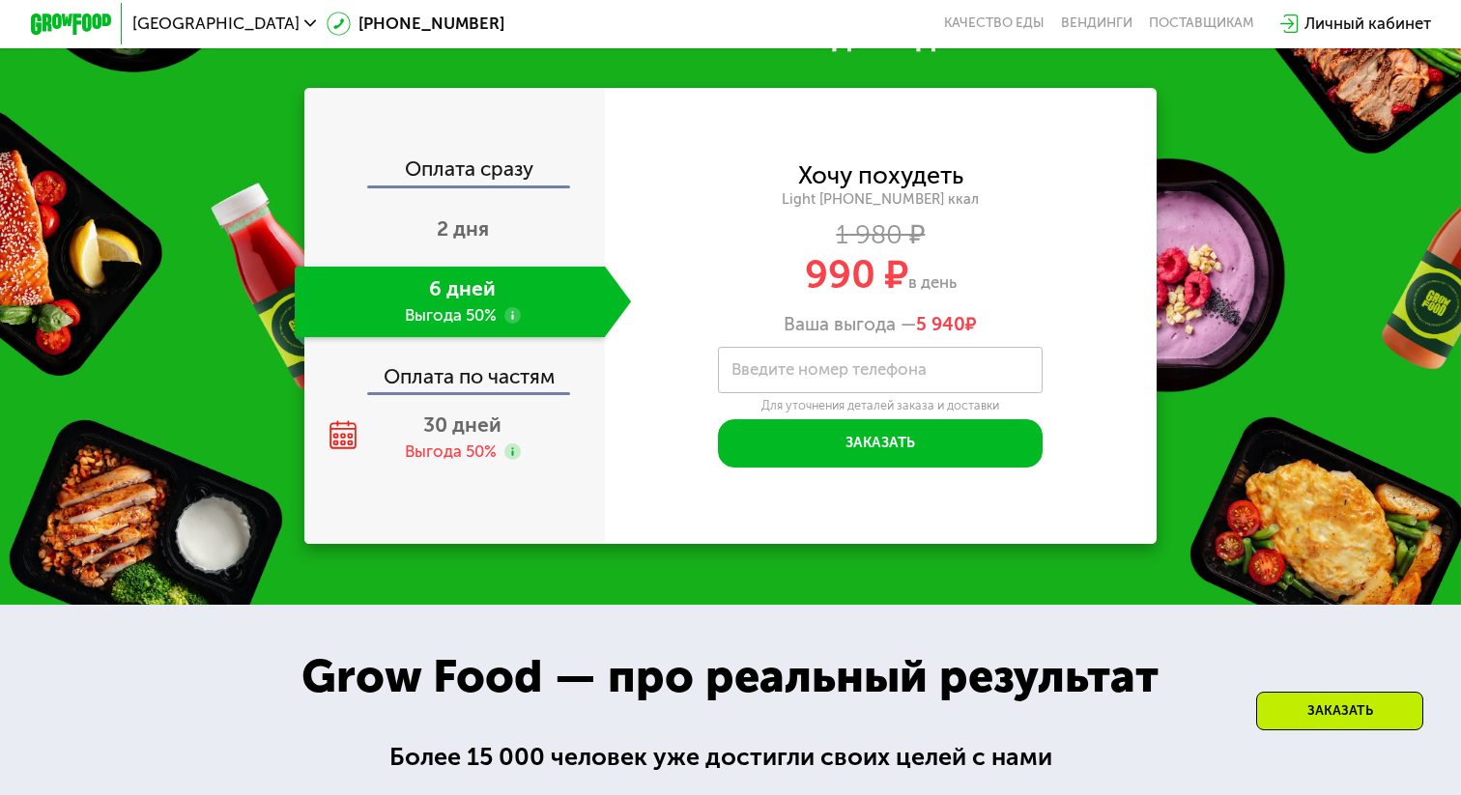
scroll to position [2663, 0]
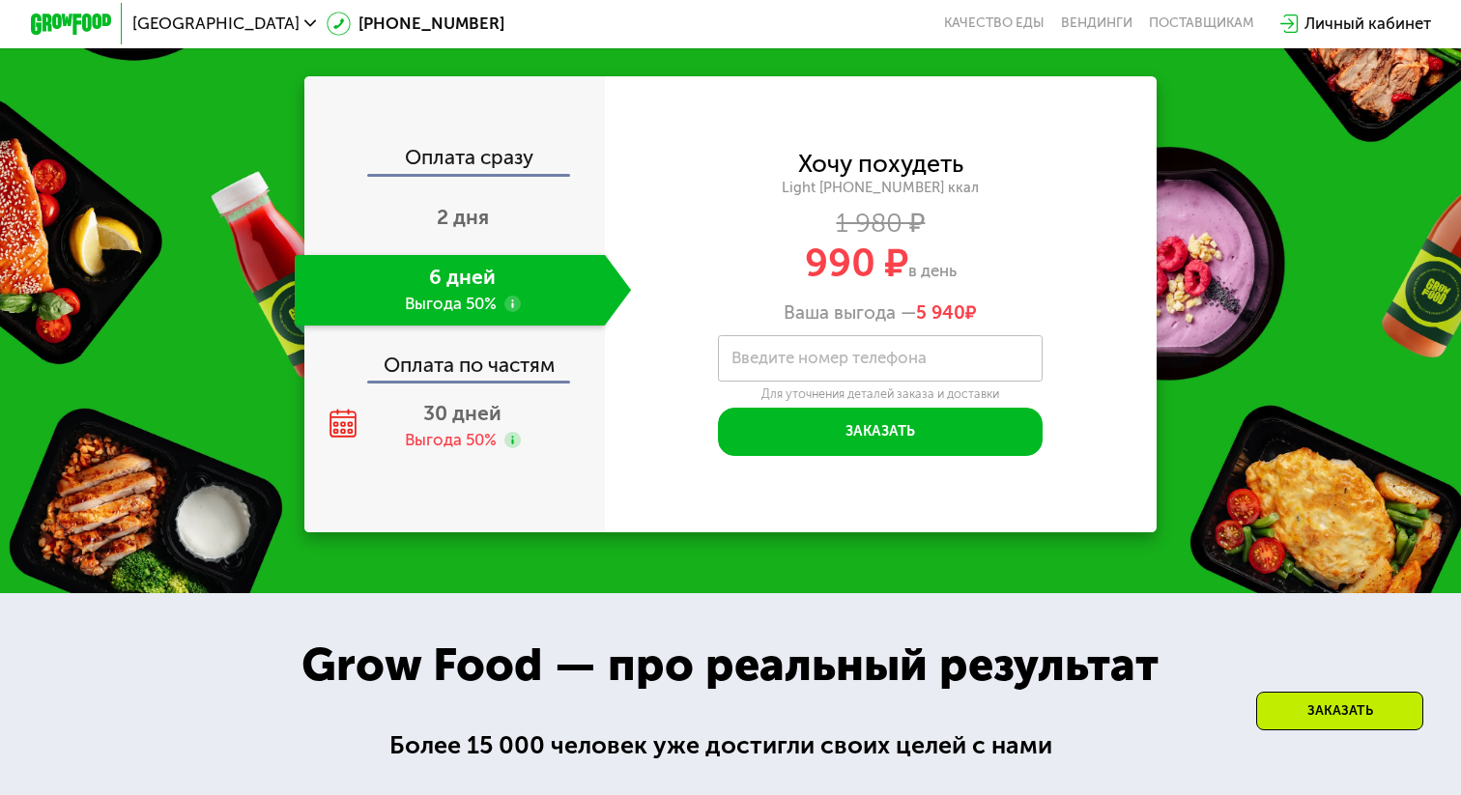
click at [815, 353] on label "Введите номер телефона" at bounding box center [828, 359] width 195 height 12
click at [815, 353] on input "Введите номер телефона" at bounding box center [880, 357] width 325 height 45
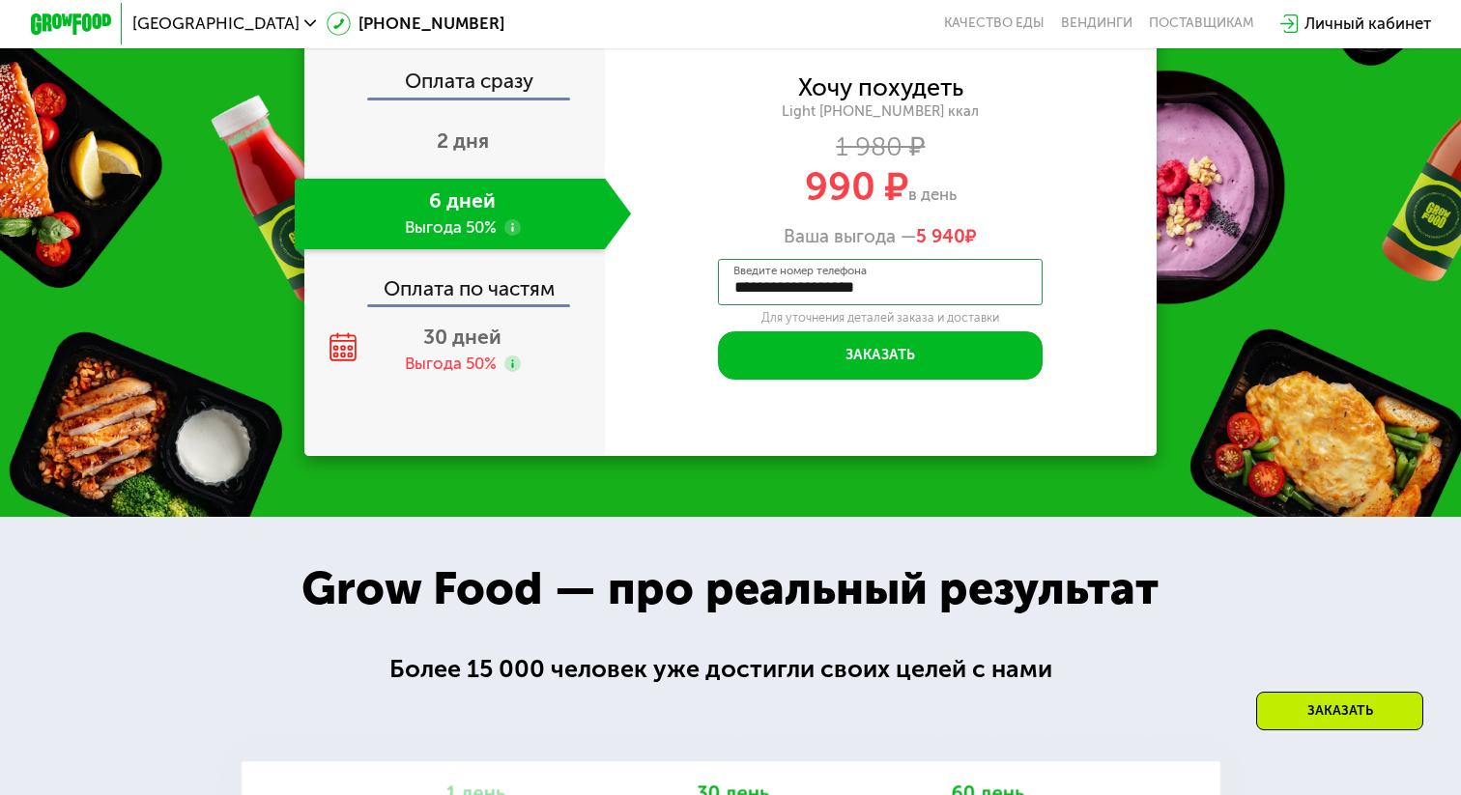
scroll to position [2752, 0]
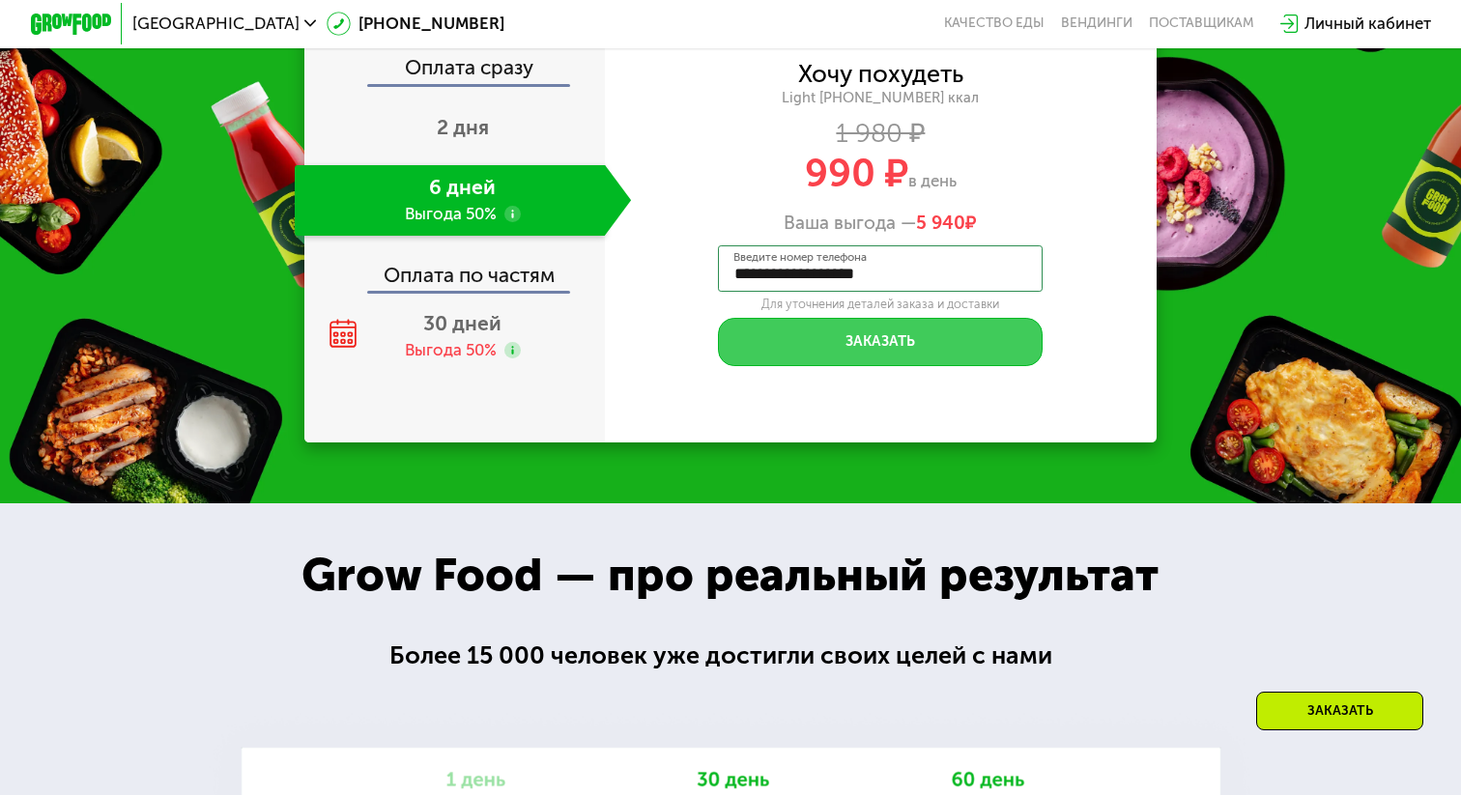
type input "**********"
click at [851, 347] on button "Заказать" at bounding box center [880, 342] width 325 height 48
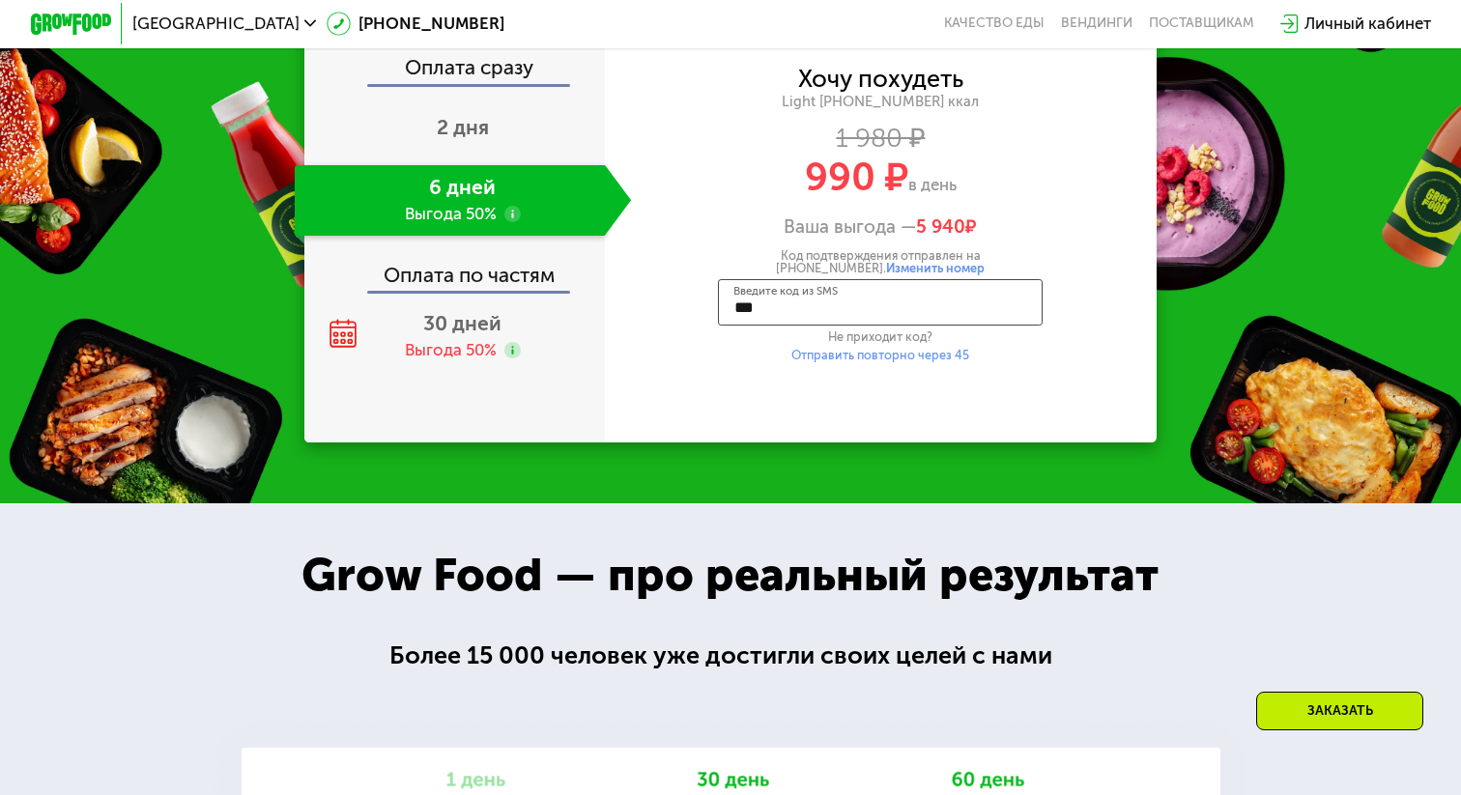
type input "****"
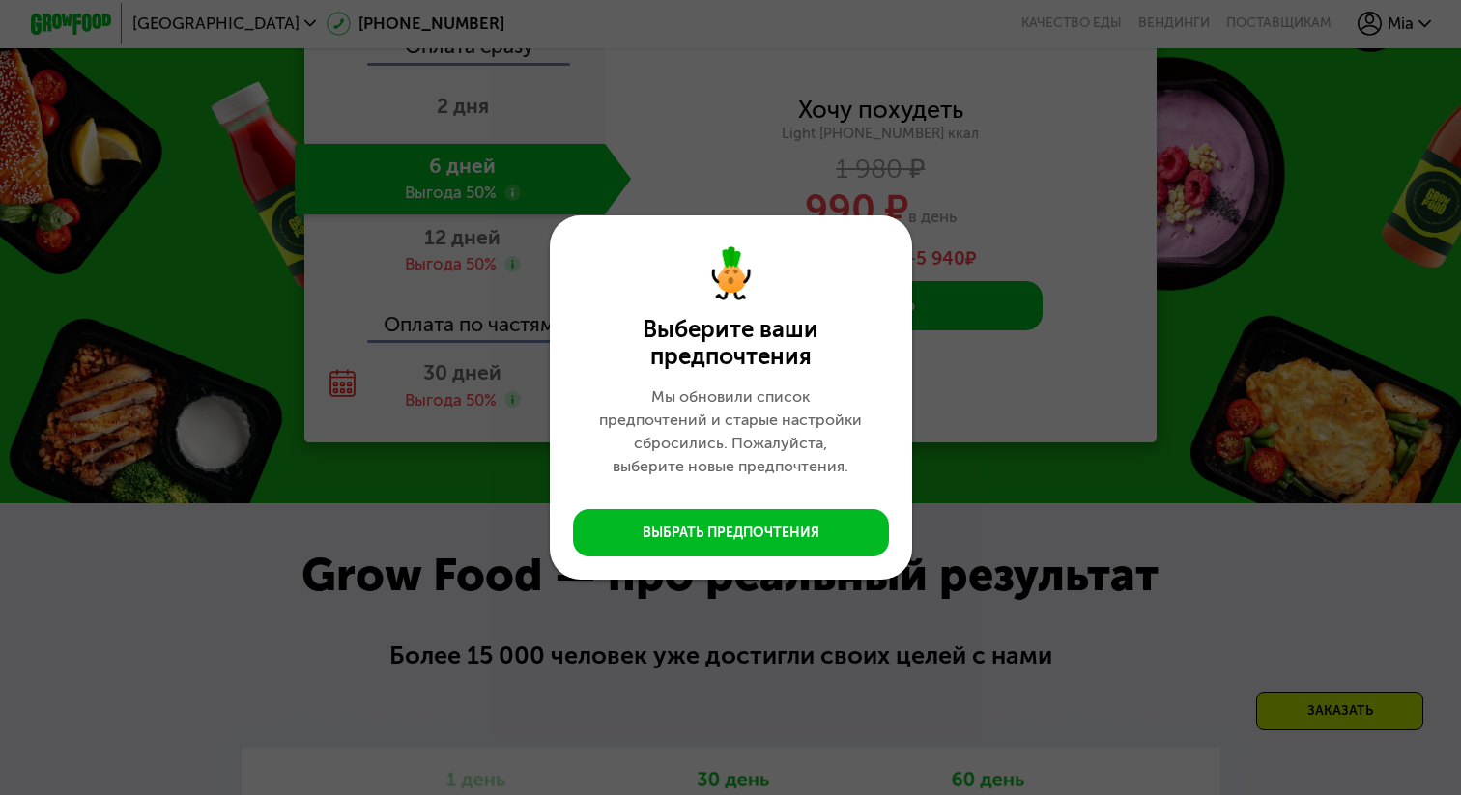
scroll to position [2702, 0]
click at [980, 475] on div "Выберите ваши предпочтения Мы обновили список предпочтений и старые настройки с…" at bounding box center [730, 397] width 1461 height 795
click at [971, 478] on div "Выберите ваши предпочтения Мы обновили список предпочтений и старые настройки с…" at bounding box center [730, 397] width 1461 height 795
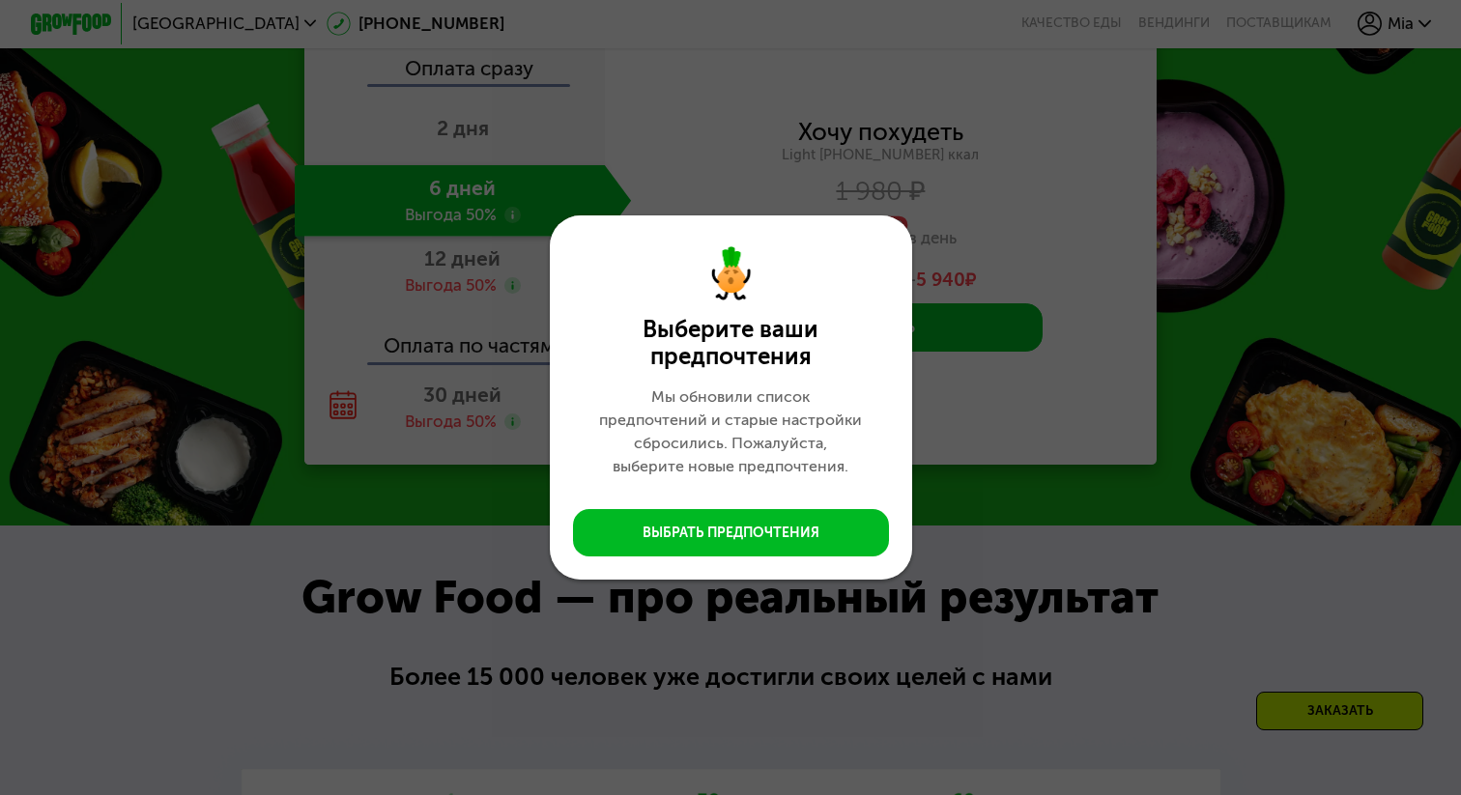
scroll to position [2671, 0]
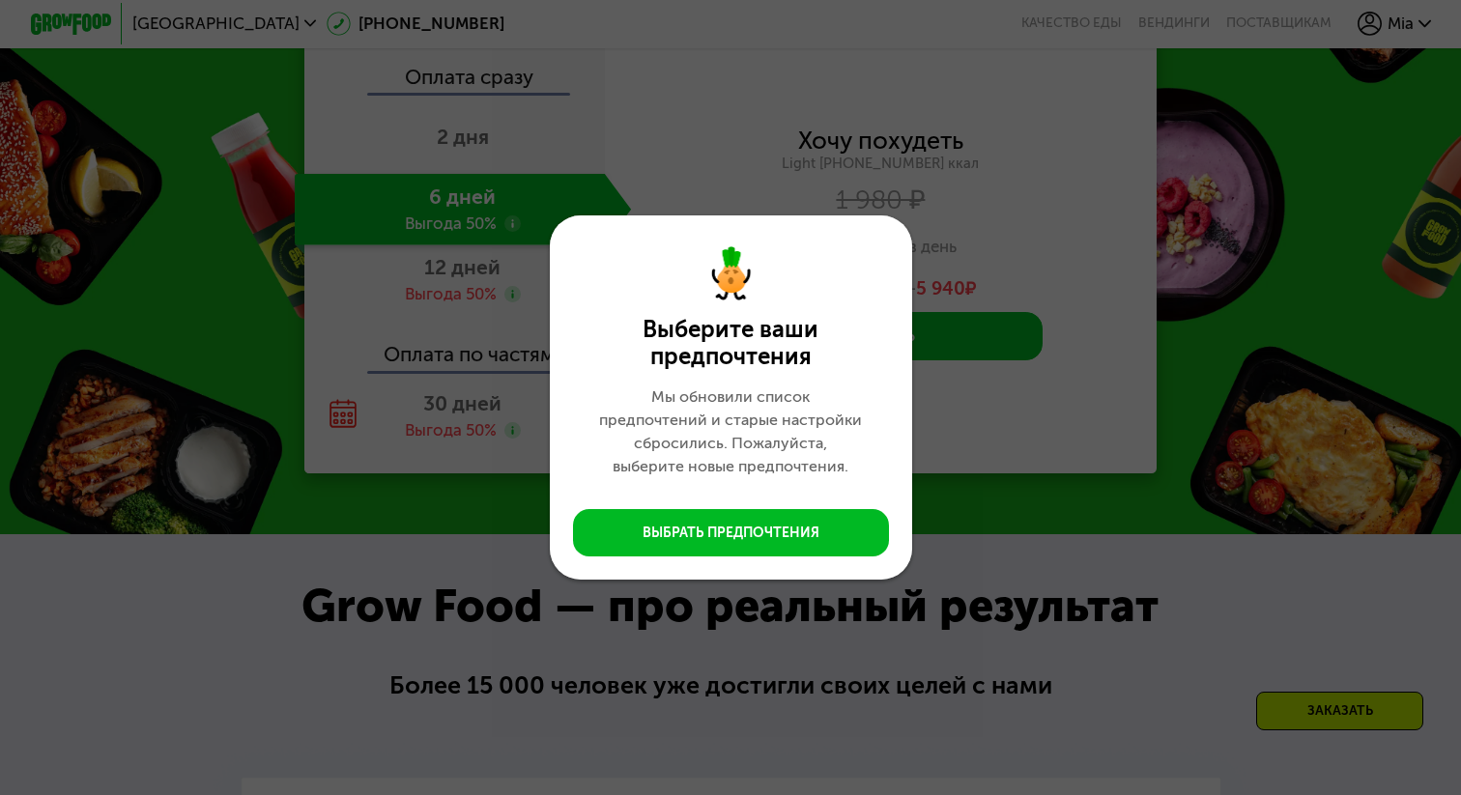
click at [790, 430] on div "Мы обновили список предпочтений и старые настройки сбросились. Пожалуйста, выбе…" at bounding box center [730, 431] width 269 height 93
click at [752, 470] on div "Мы обновили список предпочтений и старые настройки сбросились. Пожалуйста, выбе…" at bounding box center [730, 431] width 269 height 93
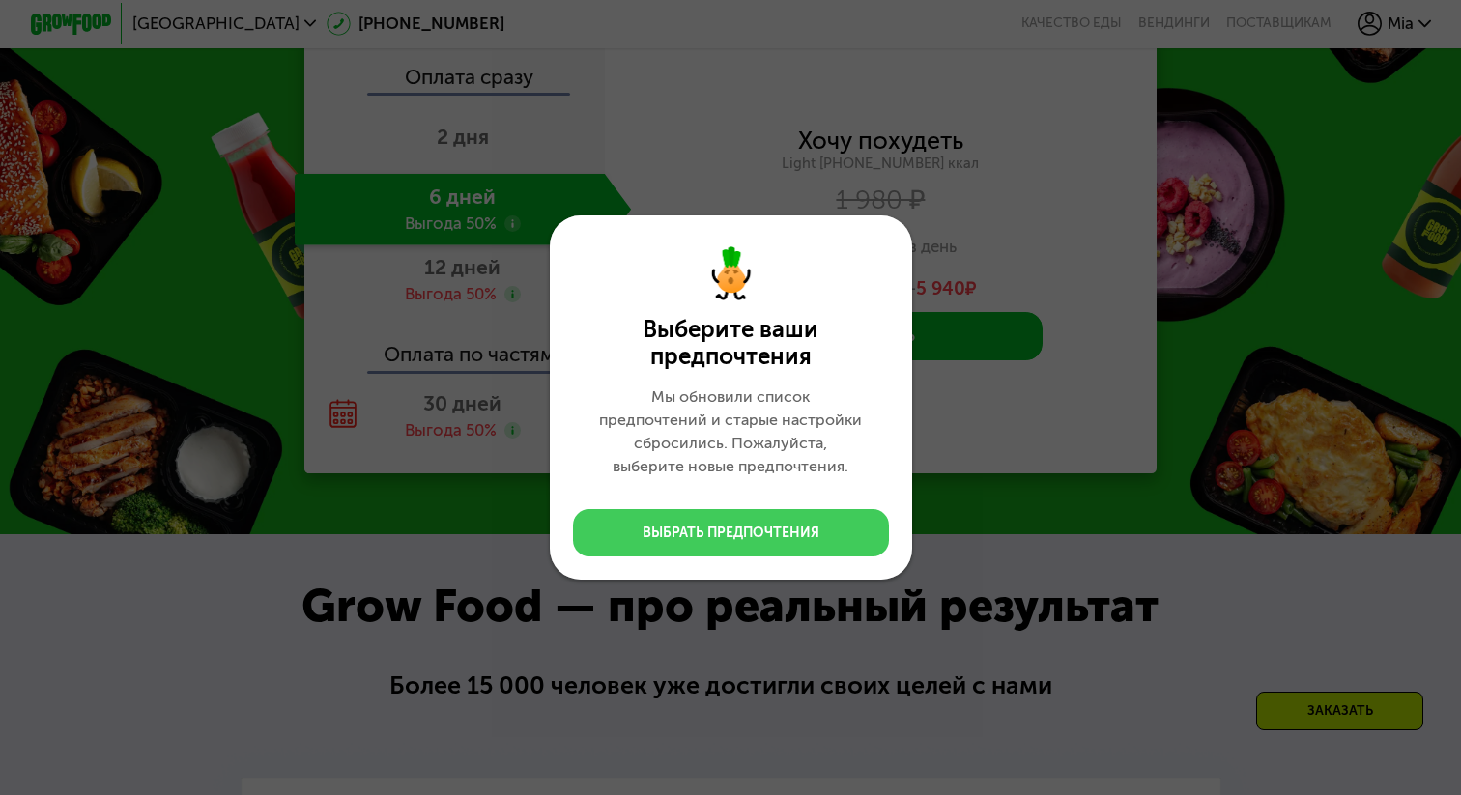
click at [751, 524] on div "Выбрать предпочтения" at bounding box center [730, 533] width 177 height 19
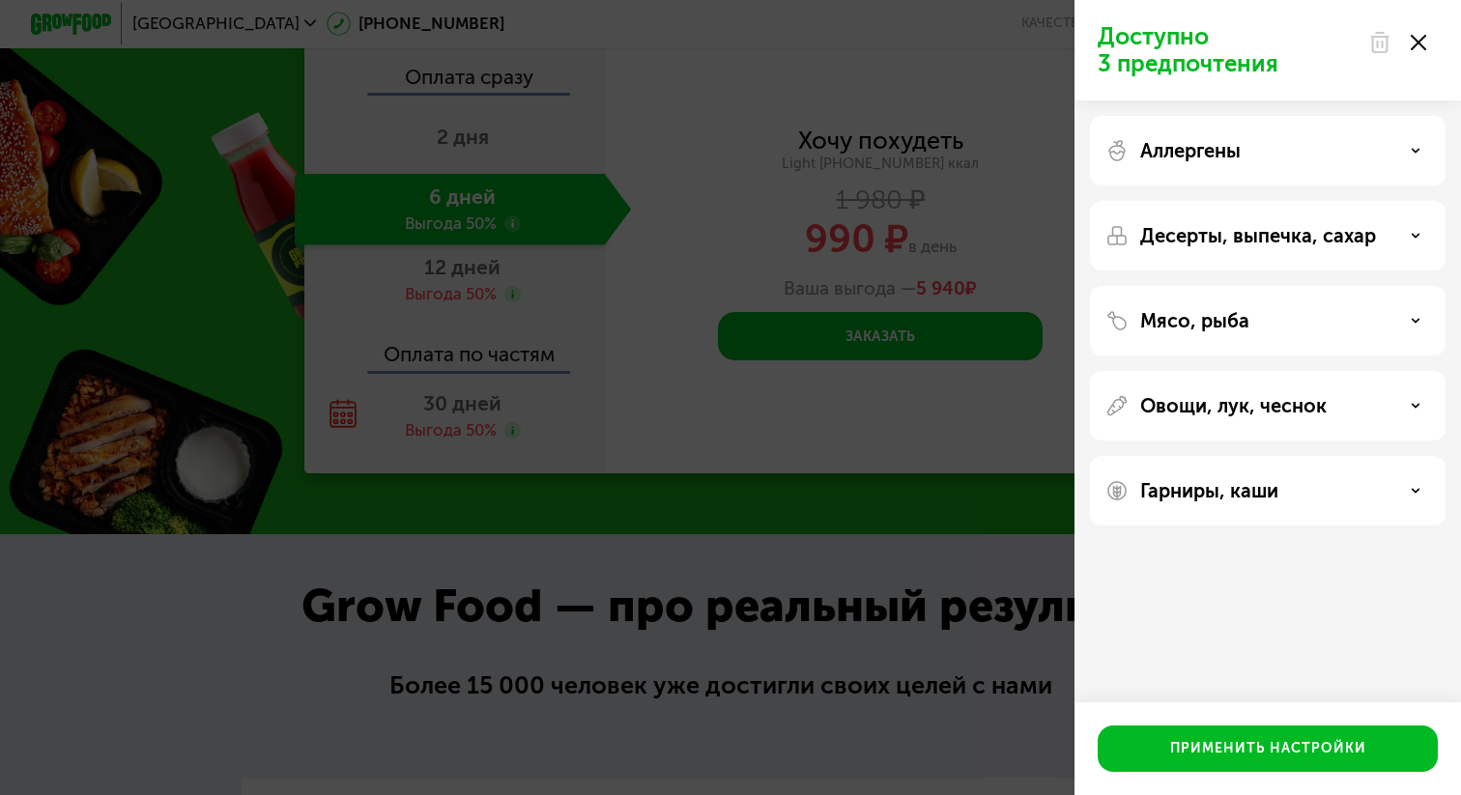
click at [1342, 150] on div "Аллергены" at bounding box center [1267, 150] width 325 height 23
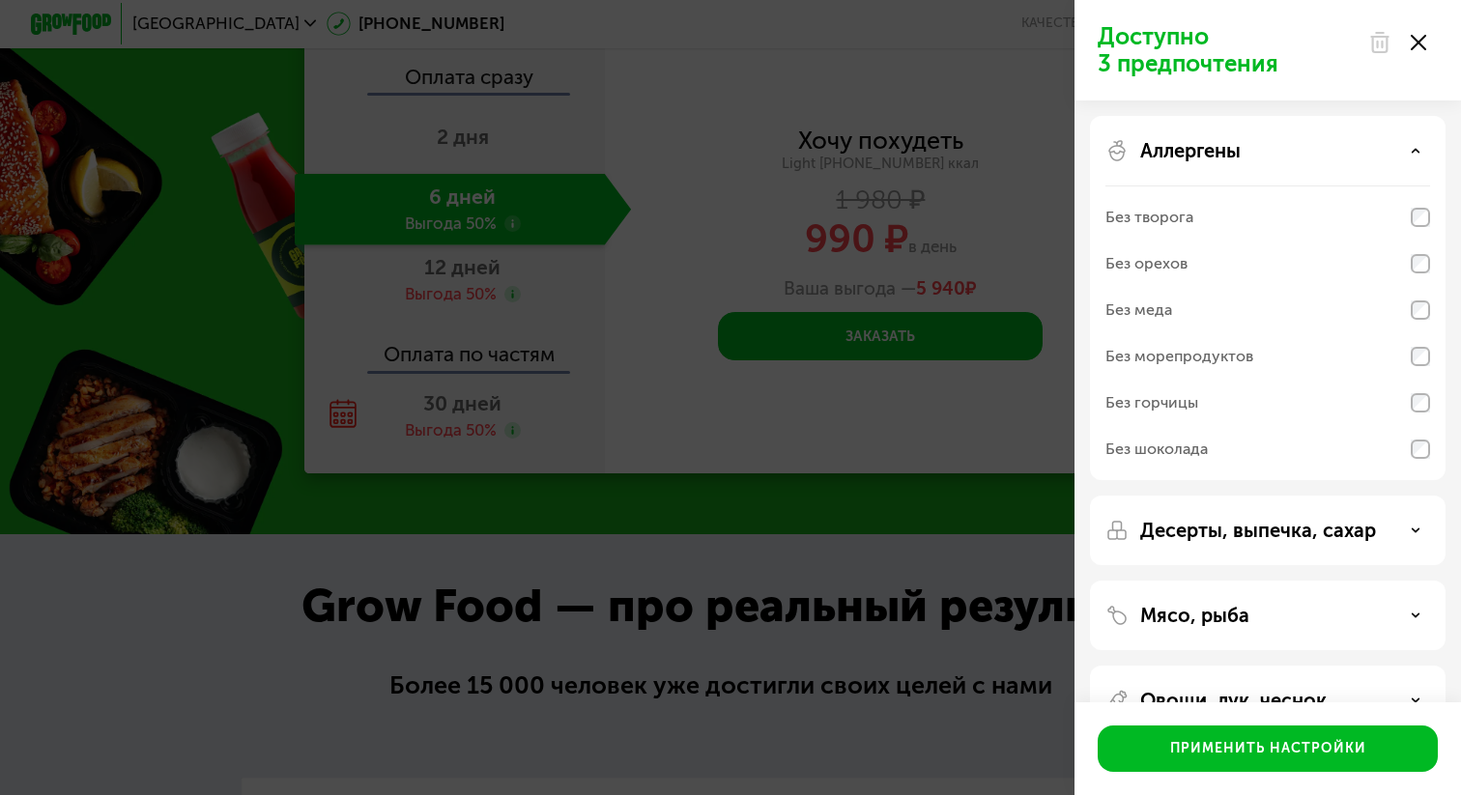
click at [1342, 151] on div "Аллергены" at bounding box center [1267, 150] width 325 height 23
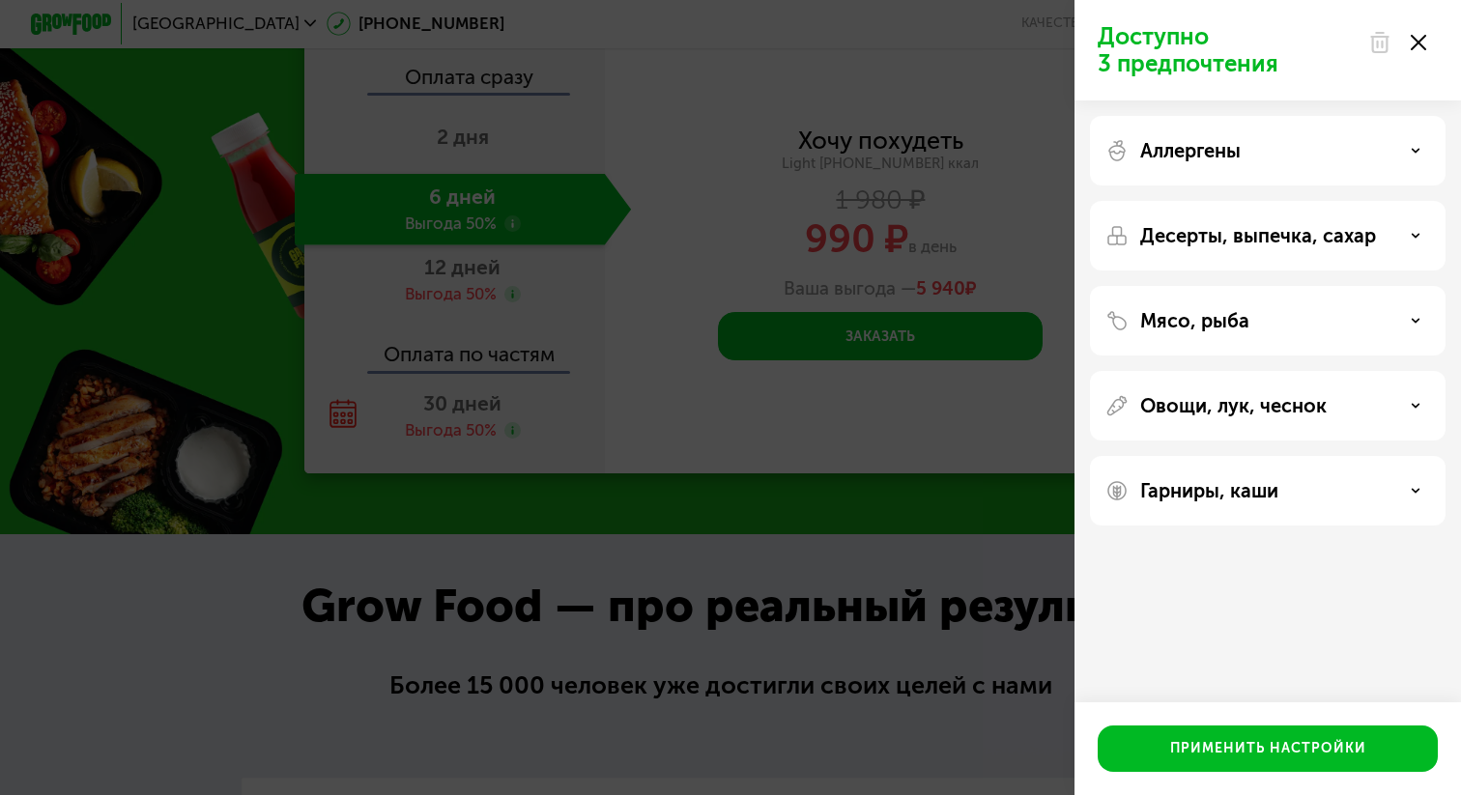
click at [1326, 228] on p "Десерты, выпечка, сахар" at bounding box center [1258, 235] width 236 height 23
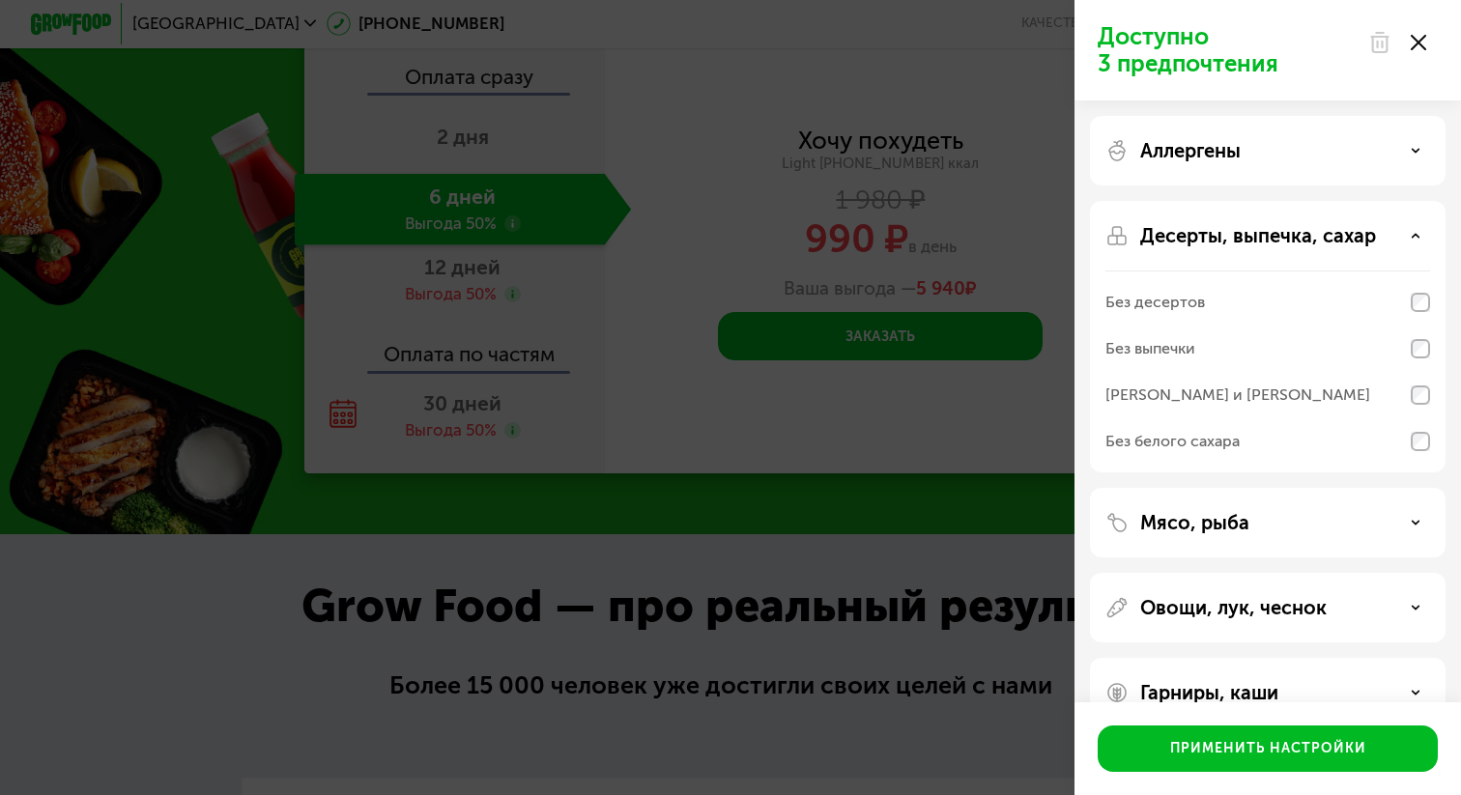
click at [1326, 229] on p "Десерты, выпечка, сахар" at bounding box center [1258, 235] width 236 height 23
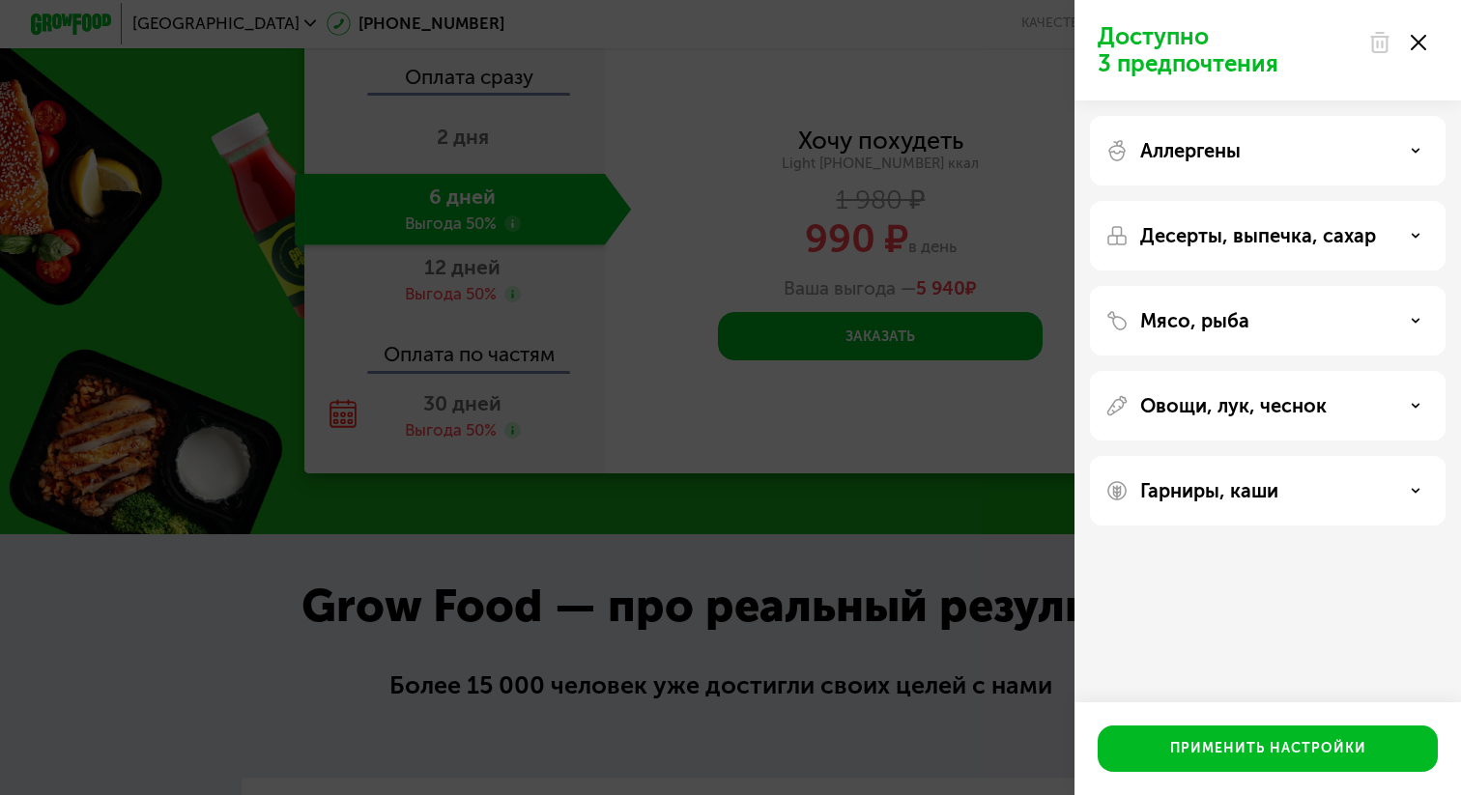
click at [1322, 323] on div "Мясо, рыба" at bounding box center [1267, 320] width 325 height 23
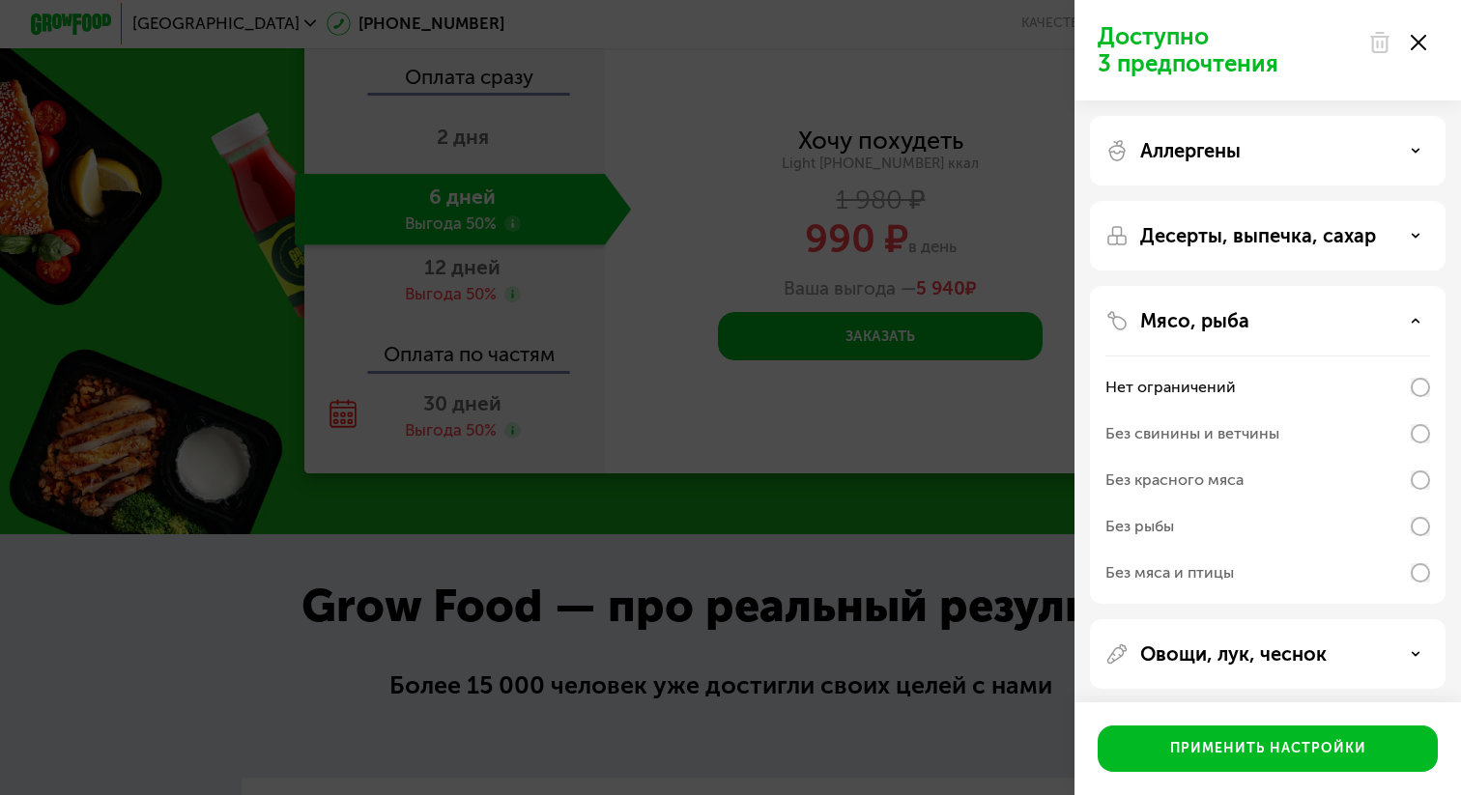
click at [1322, 323] on div "Мясо, рыба" at bounding box center [1267, 320] width 325 height 23
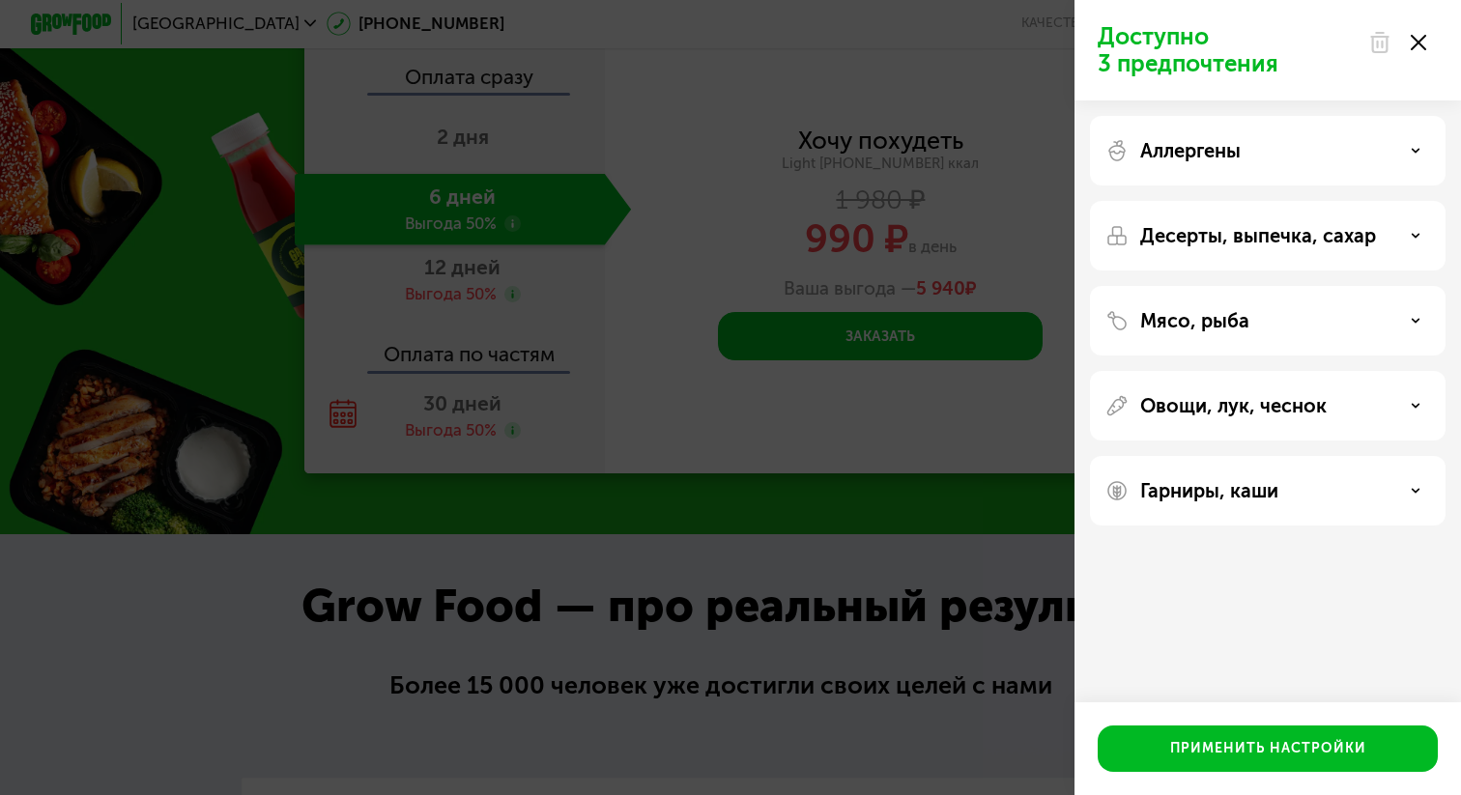
click at [1331, 481] on div "Гарниры, каши" at bounding box center [1267, 490] width 325 height 23
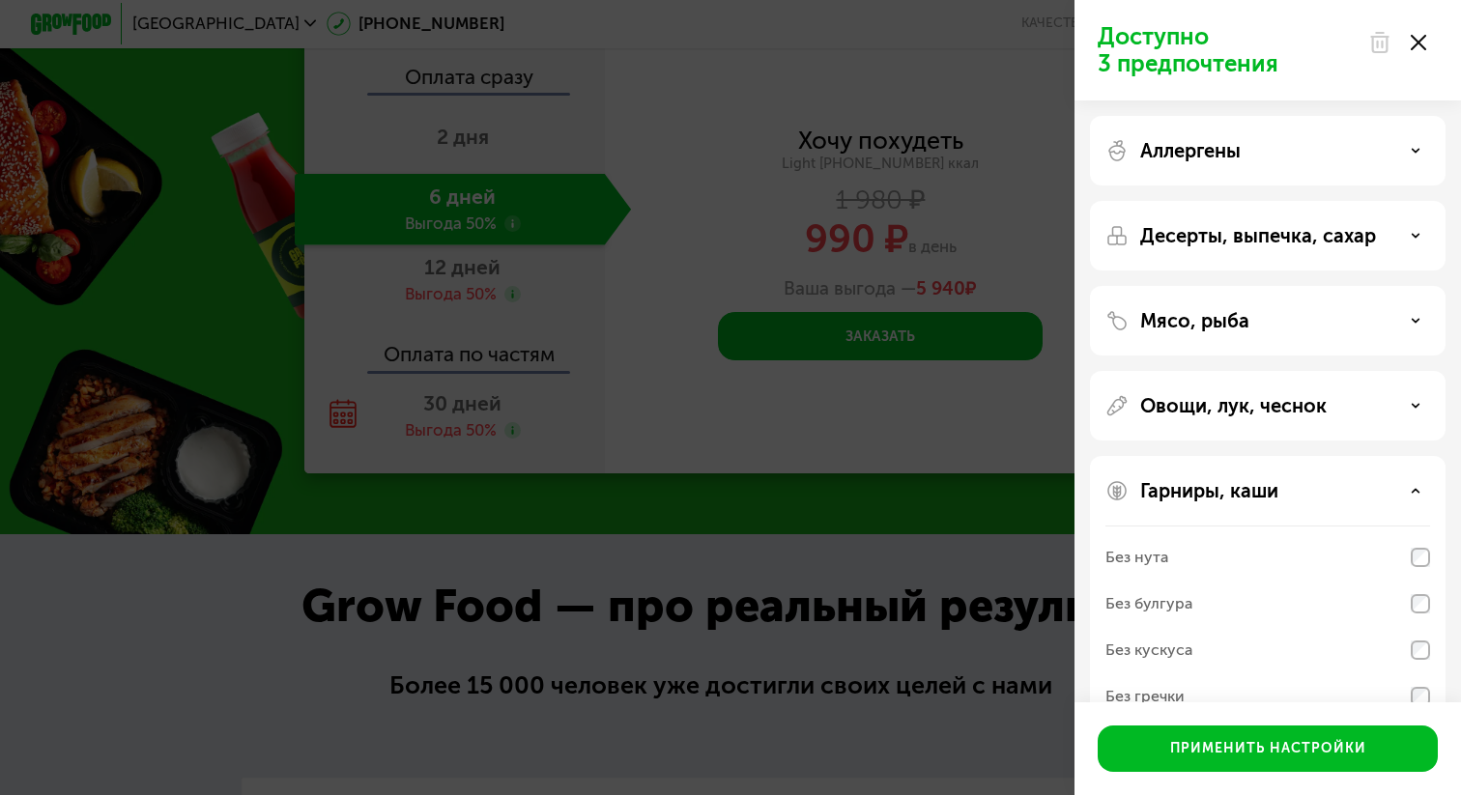
click at [1331, 482] on div "Гарниры, каши" at bounding box center [1267, 490] width 325 height 23
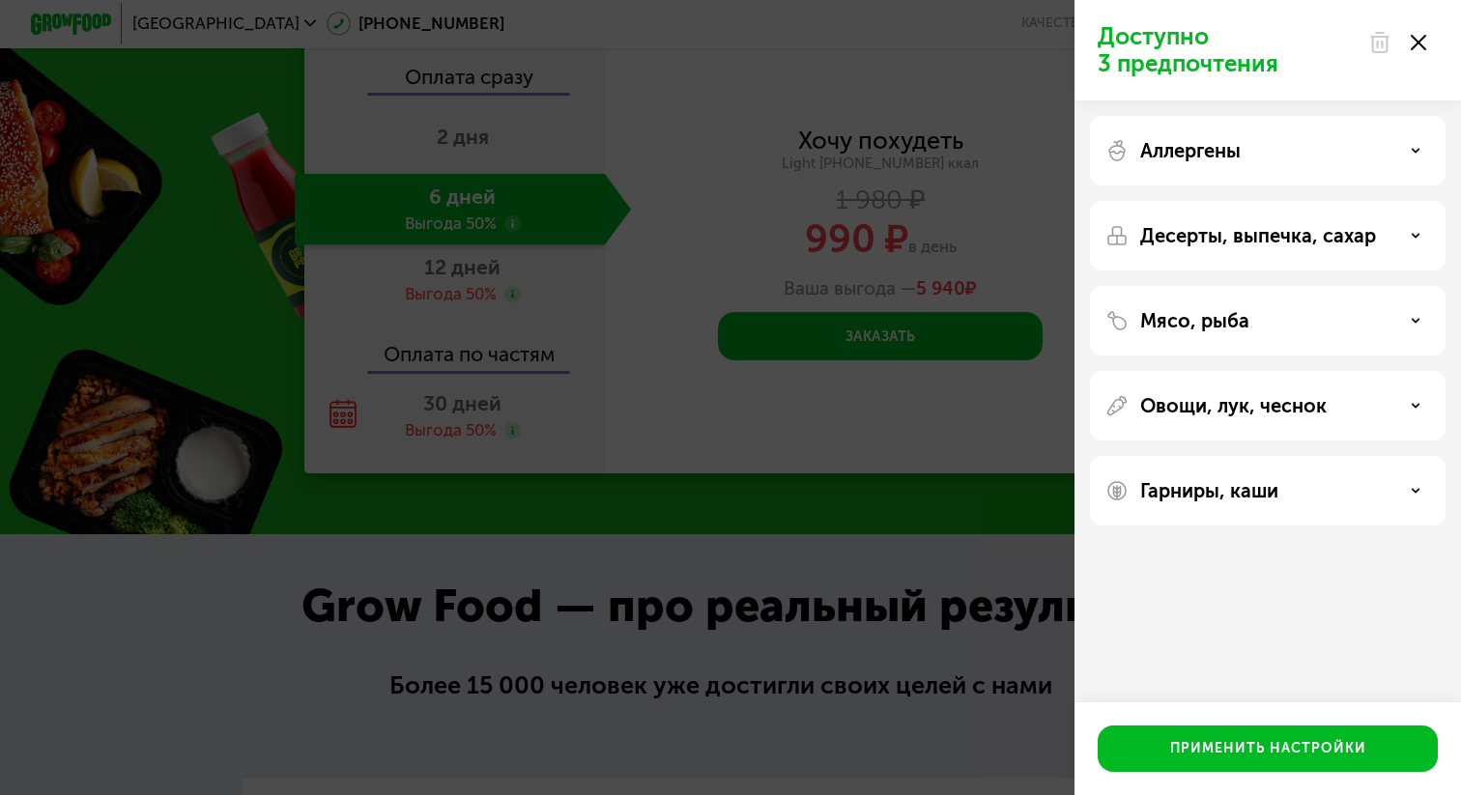
click at [1321, 397] on p "Овощи, лук, чеснок" at bounding box center [1233, 405] width 186 height 23
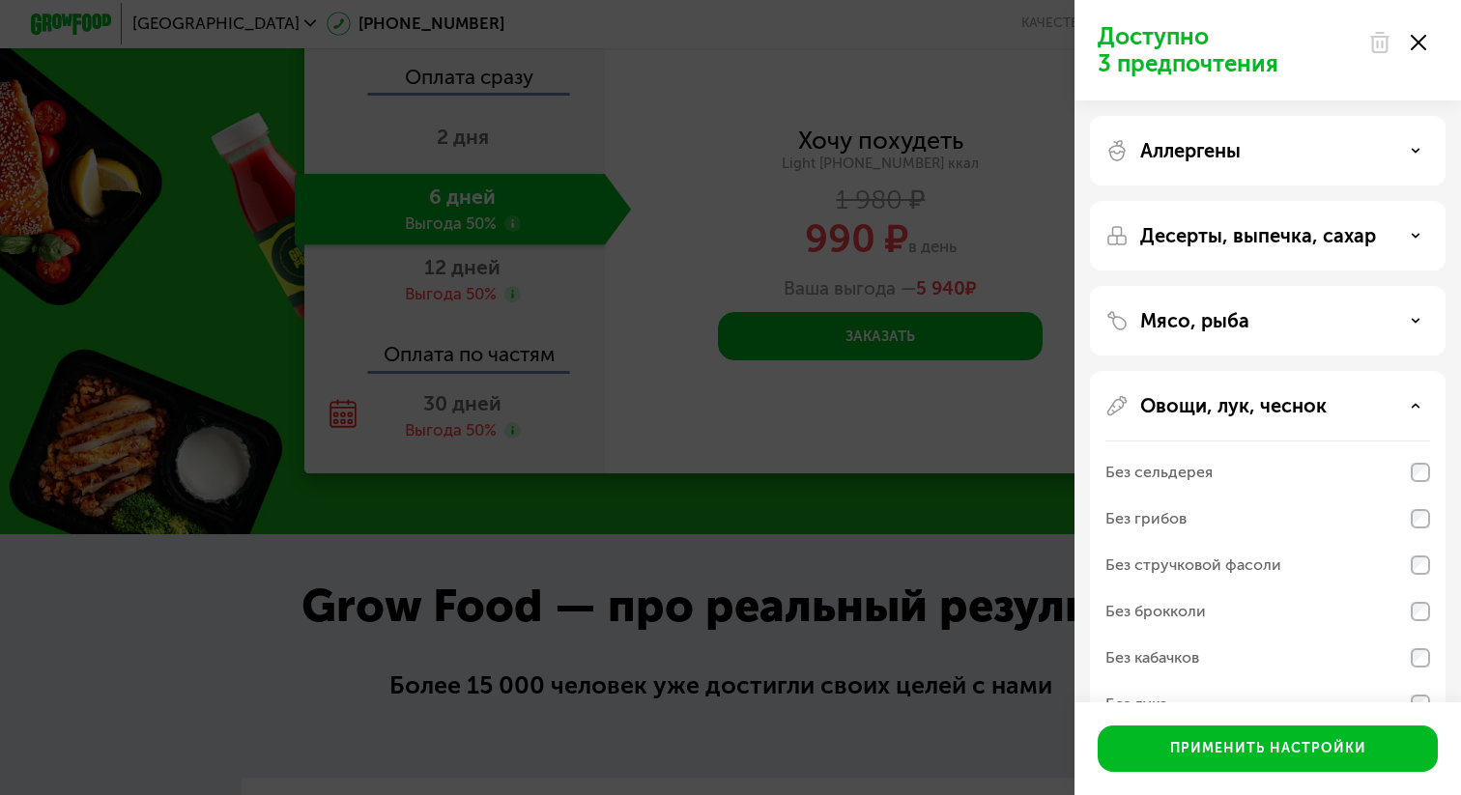
click at [1321, 398] on p "Овощи, лук, чеснок" at bounding box center [1233, 405] width 186 height 23
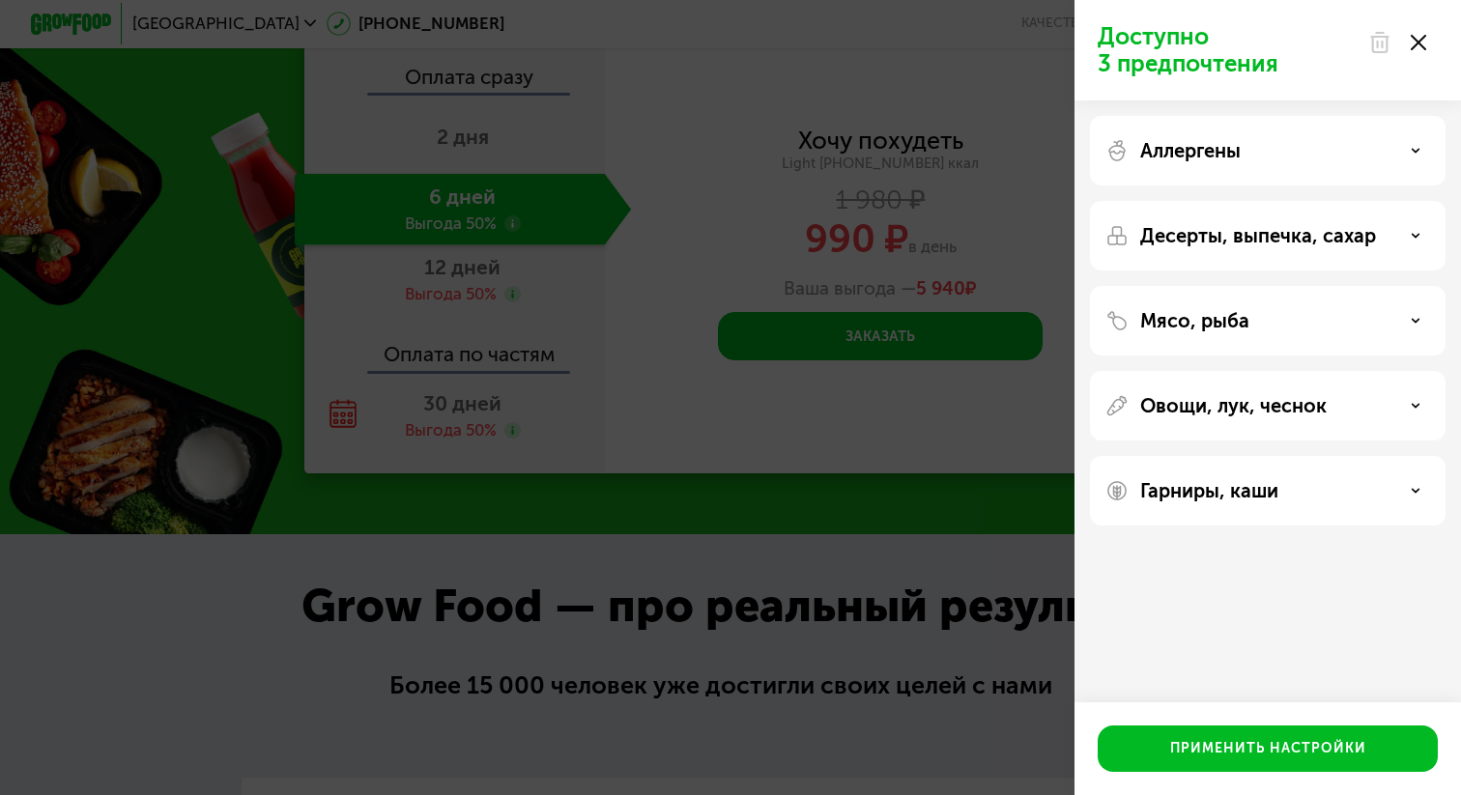
click at [1416, 43] on use at bounding box center [1418, 42] width 15 height 15
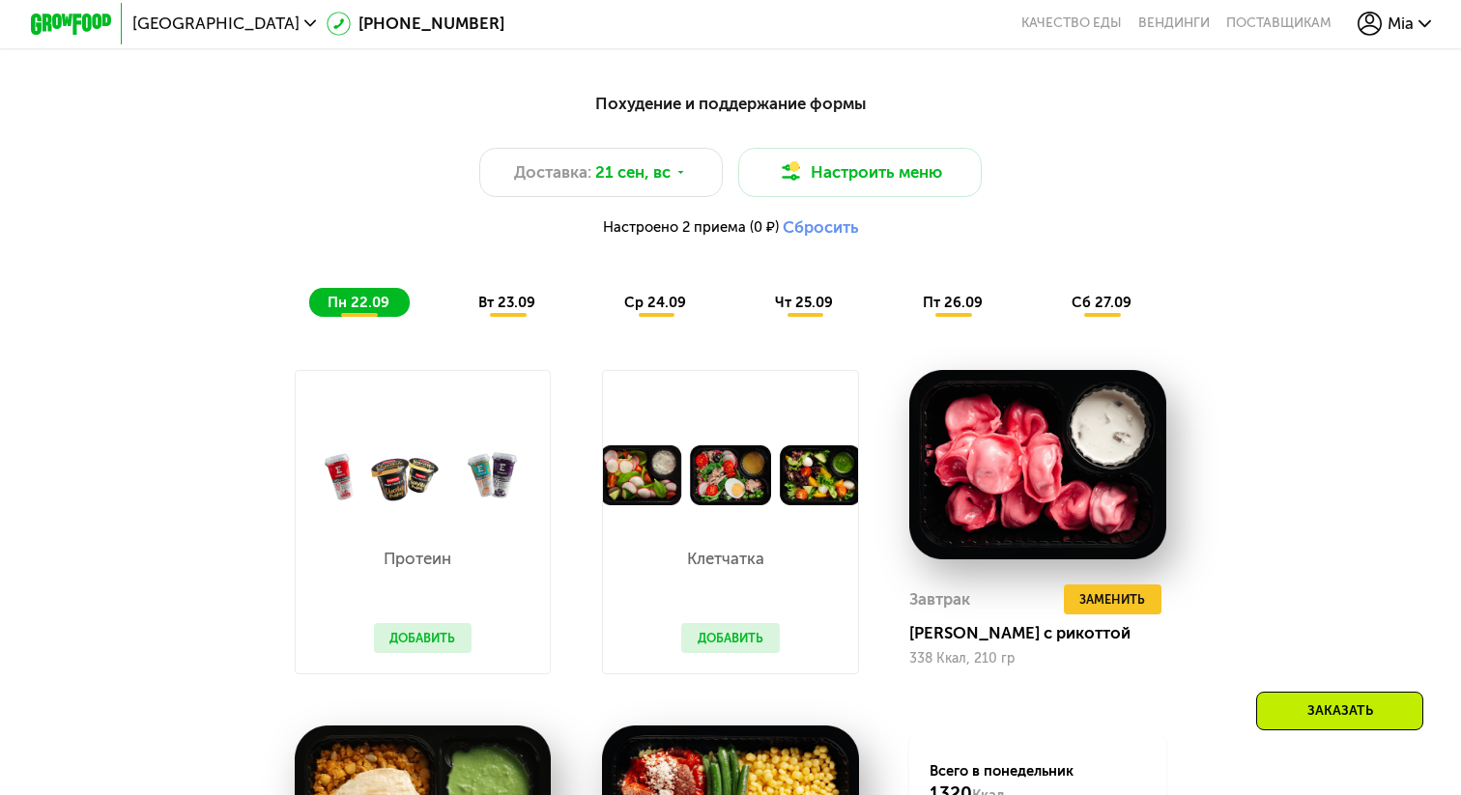
scroll to position [1419, 0]
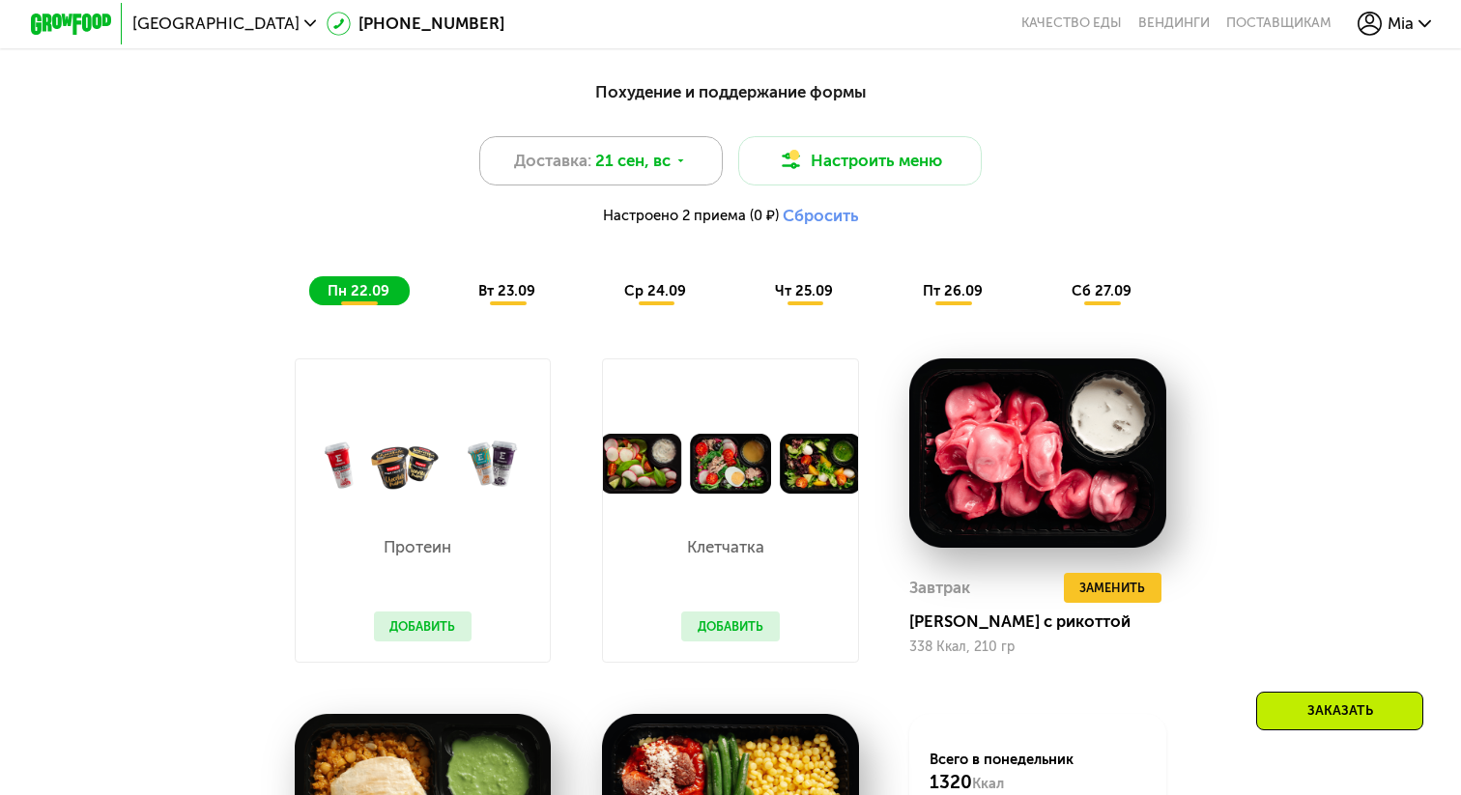
click at [698, 167] on div "Доставка: 21 сен, вс" at bounding box center [600, 160] width 243 height 48
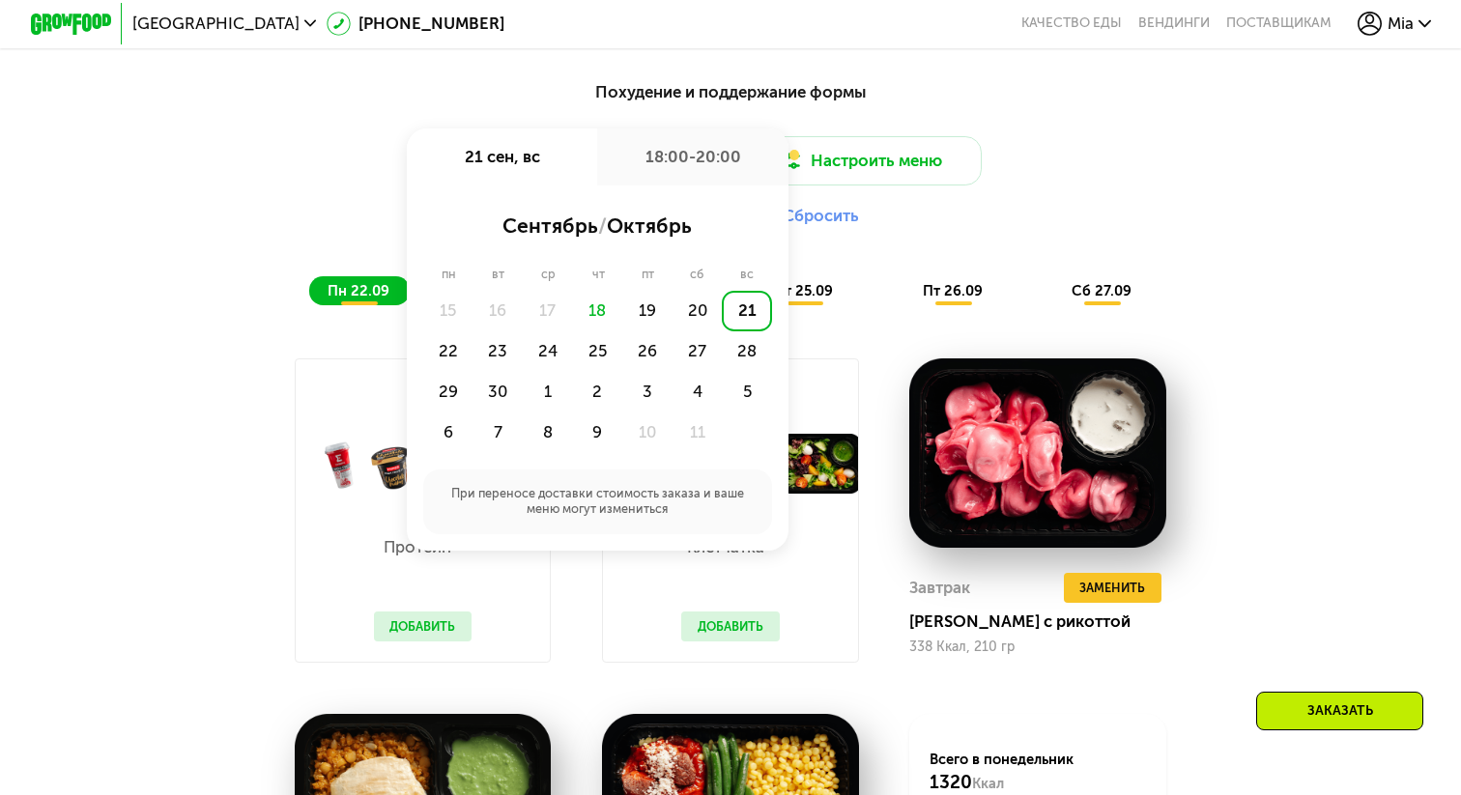
click at [1166, 218] on div "Настроено 2 приема (0 ₽) Сбросить" at bounding box center [729, 216] width 1201 height 20
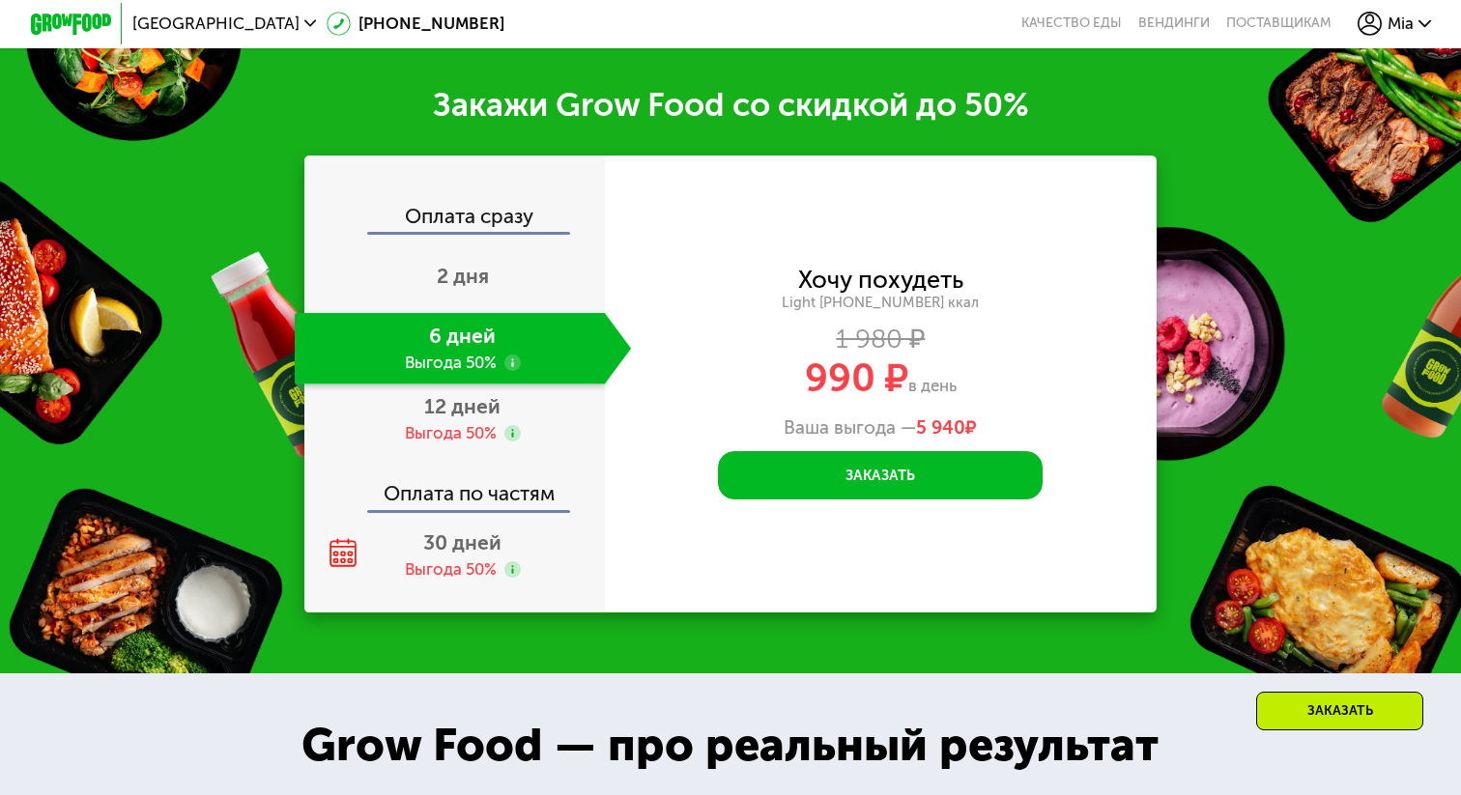
scroll to position [2524, 0]
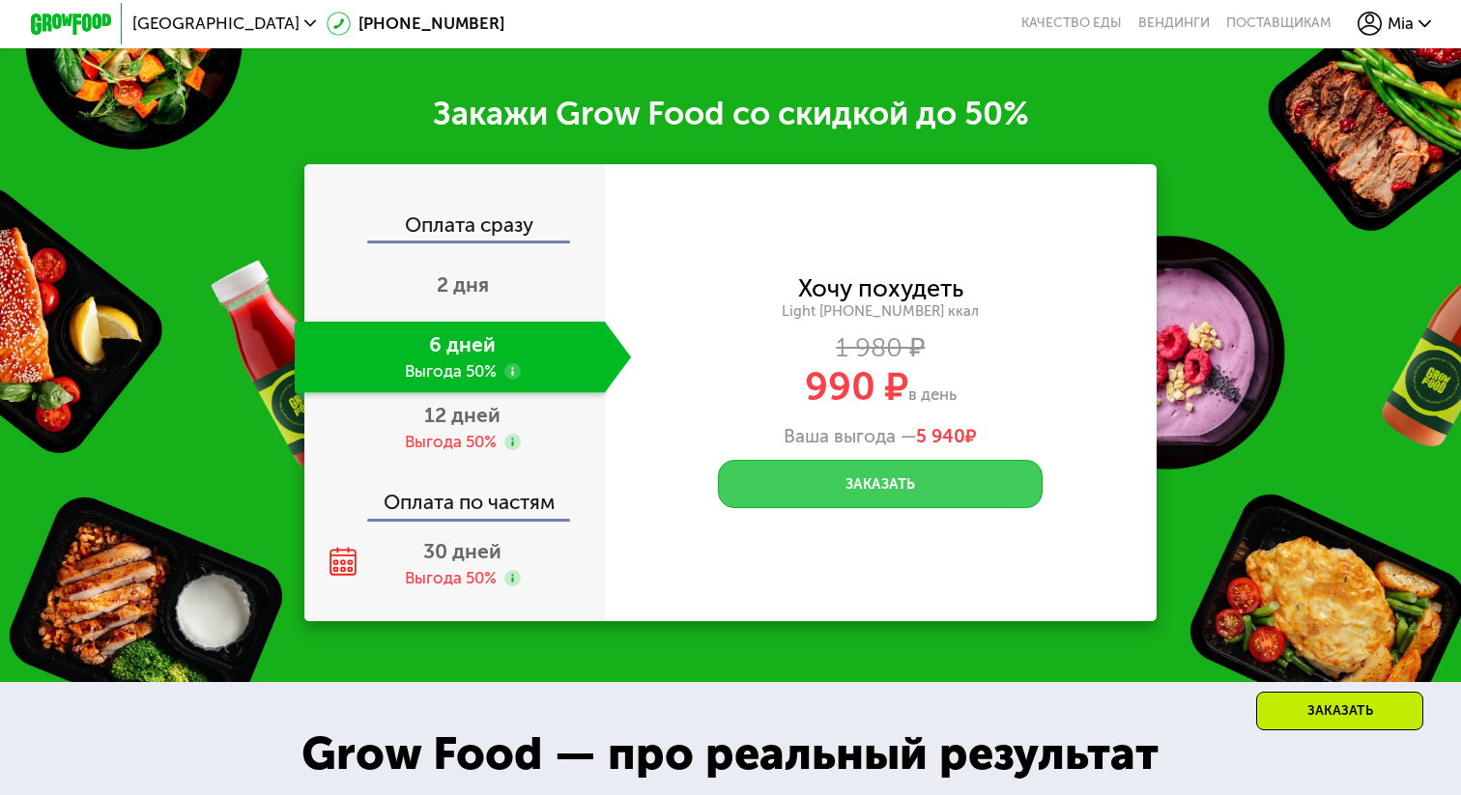
click at [848, 486] on button "Заказать" at bounding box center [880, 484] width 325 height 48
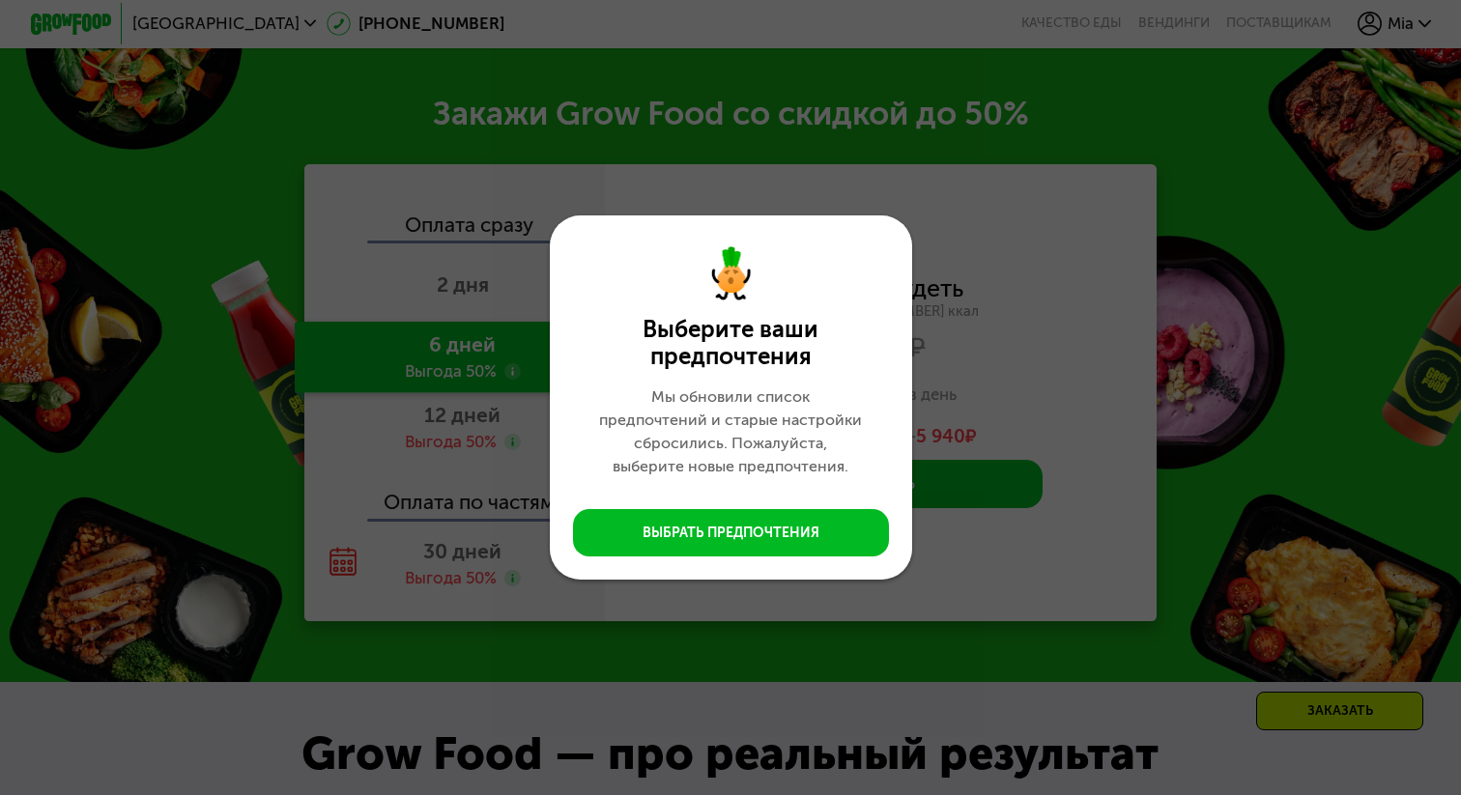
click at [934, 395] on div "Выберите ваши предпочтения Мы обновили список предпочтений и старые настройки с…" at bounding box center [730, 397] width 1461 height 795
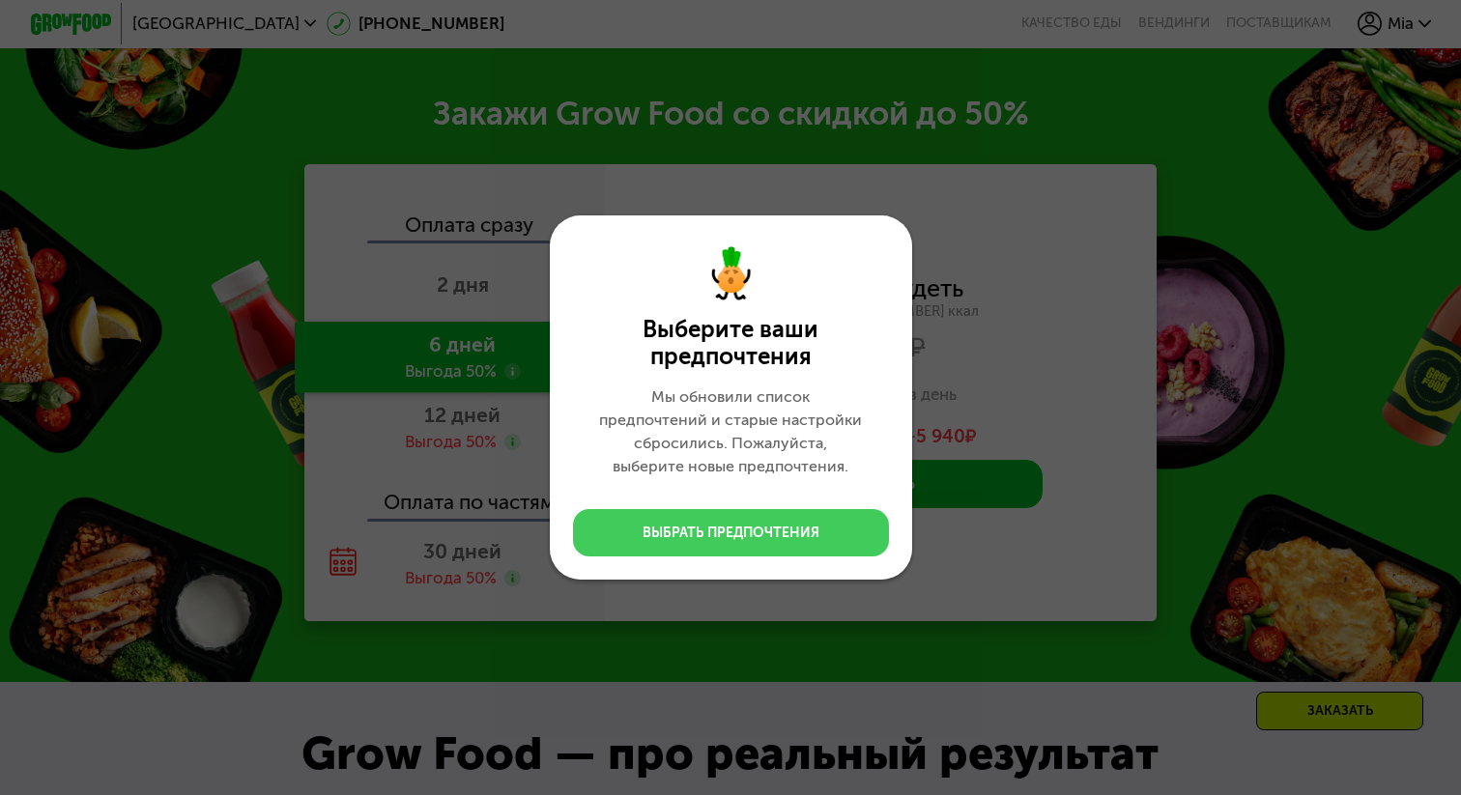
click at [793, 521] on button "Выбрать предпочтения" at bounding box center [731, 532] width 316 height 47
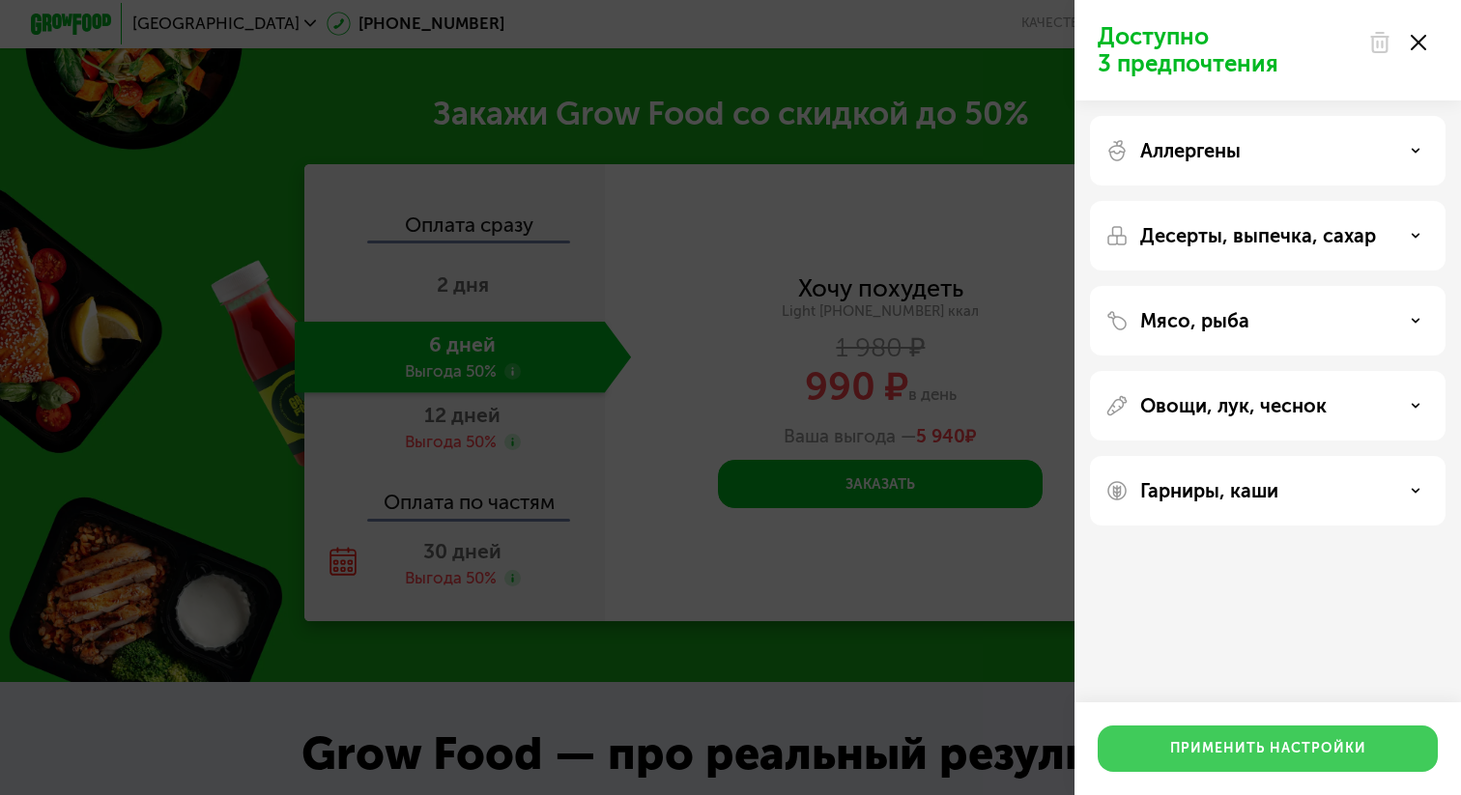
click at [1184, 751] on div "Применить настройки" at bounding box center [1268, 748] width 196 height 19
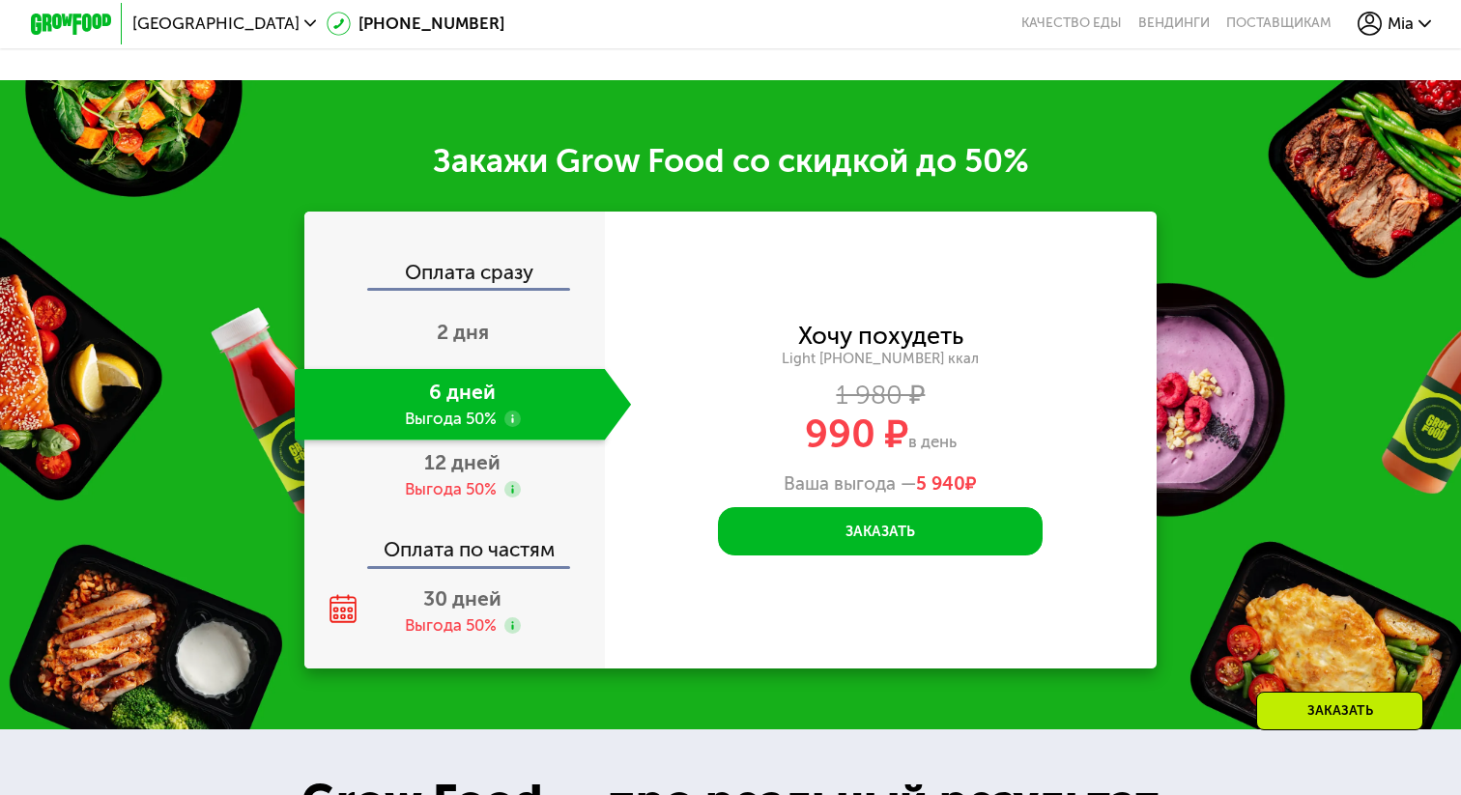
scroll to position [2489, 0]
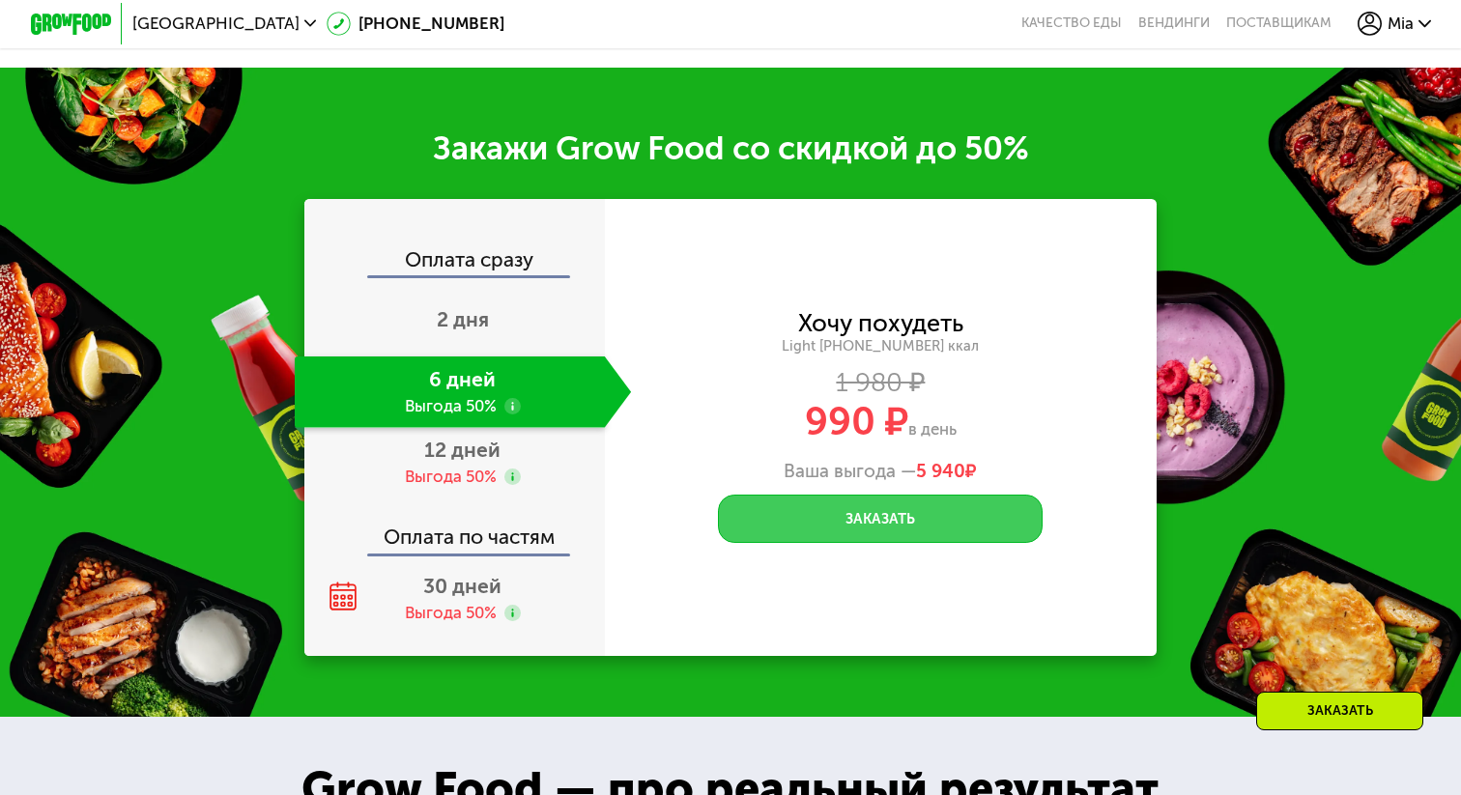
click at [848, 514] on button "Заказать" at bounding box center [880, 519] width 325 height 48
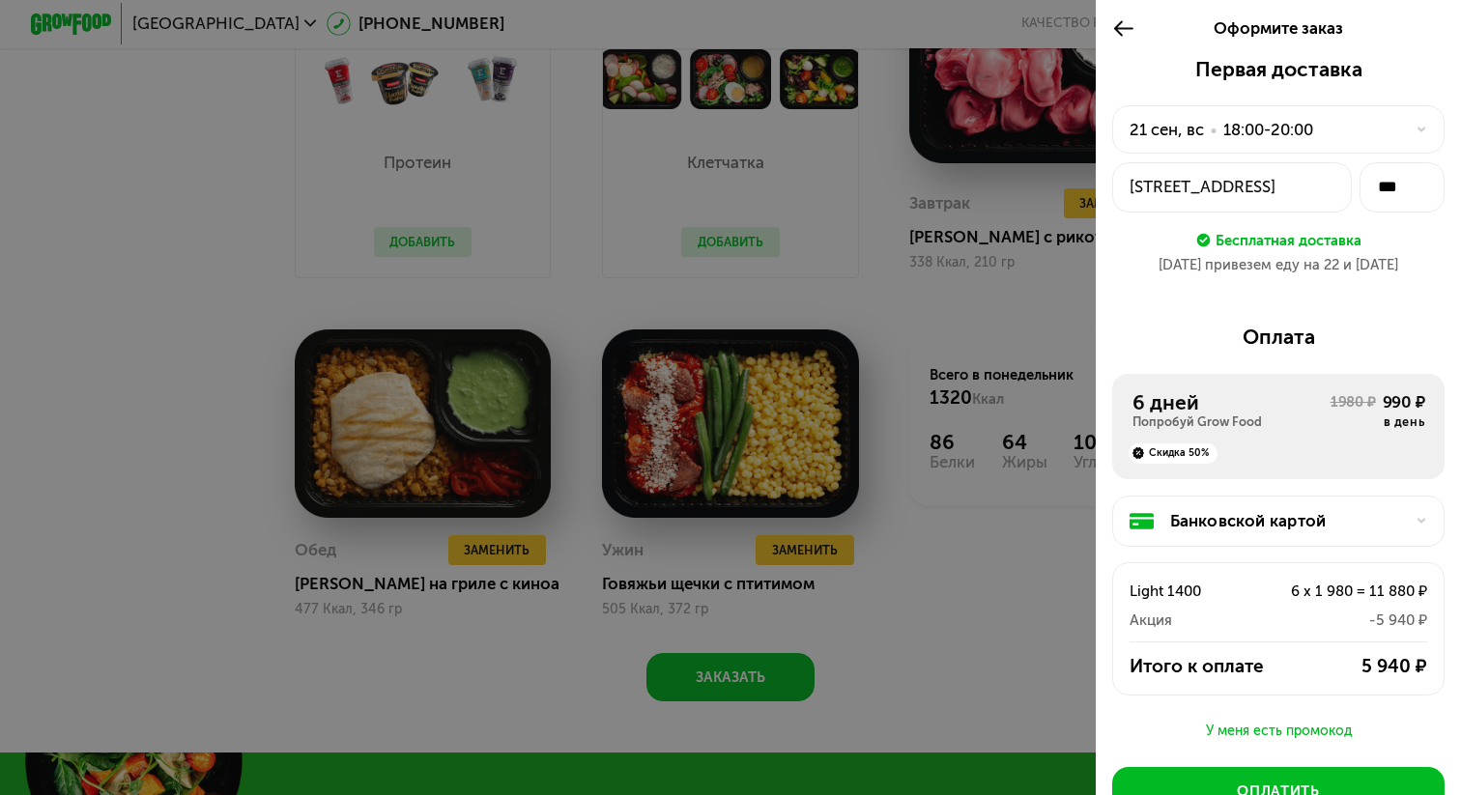
click at [1411, 133] on div at bounding box center [1415, 130] width 24 height 13
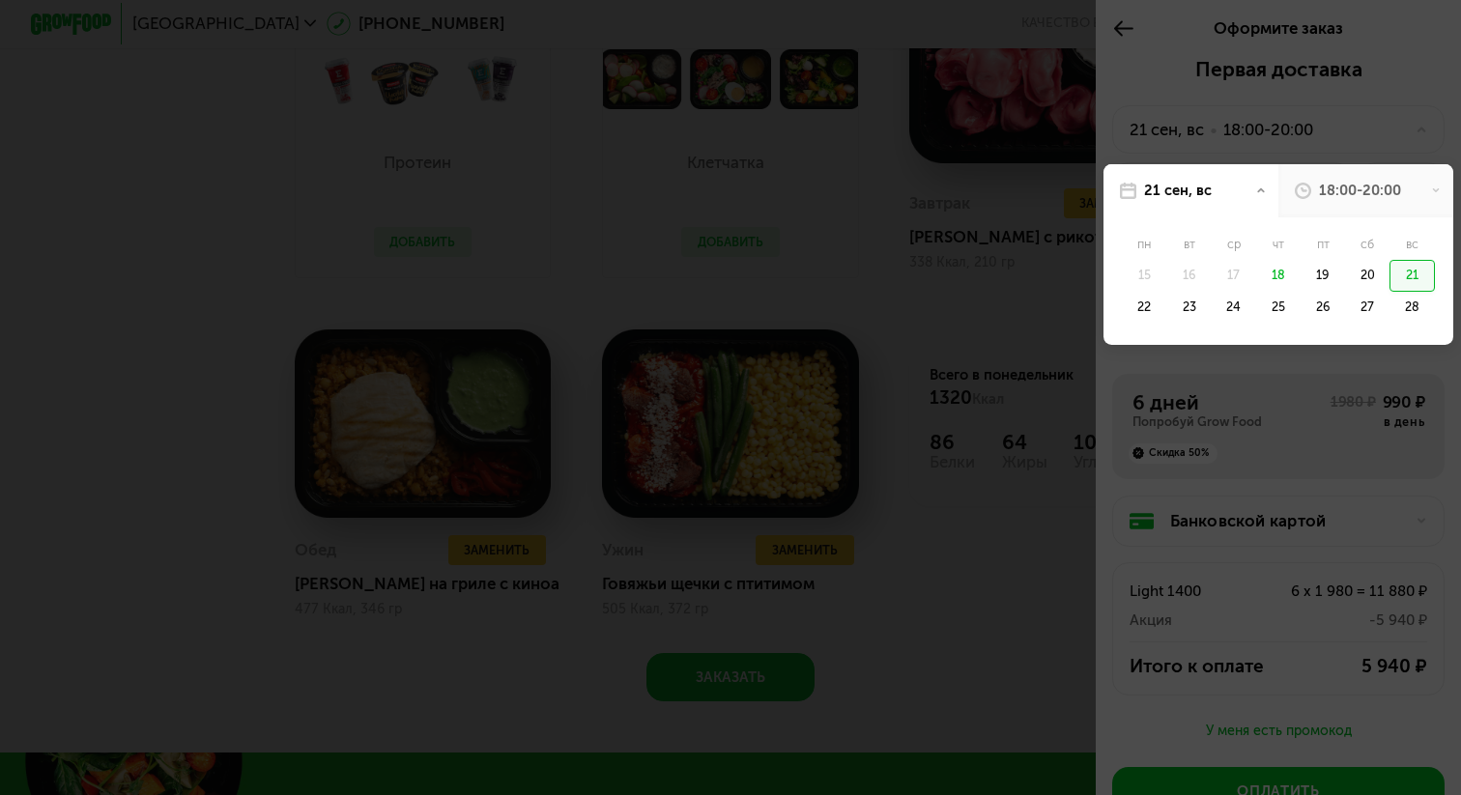
click at [1383, 91] on div at bounding box center [730, 397] width 1461 height 795
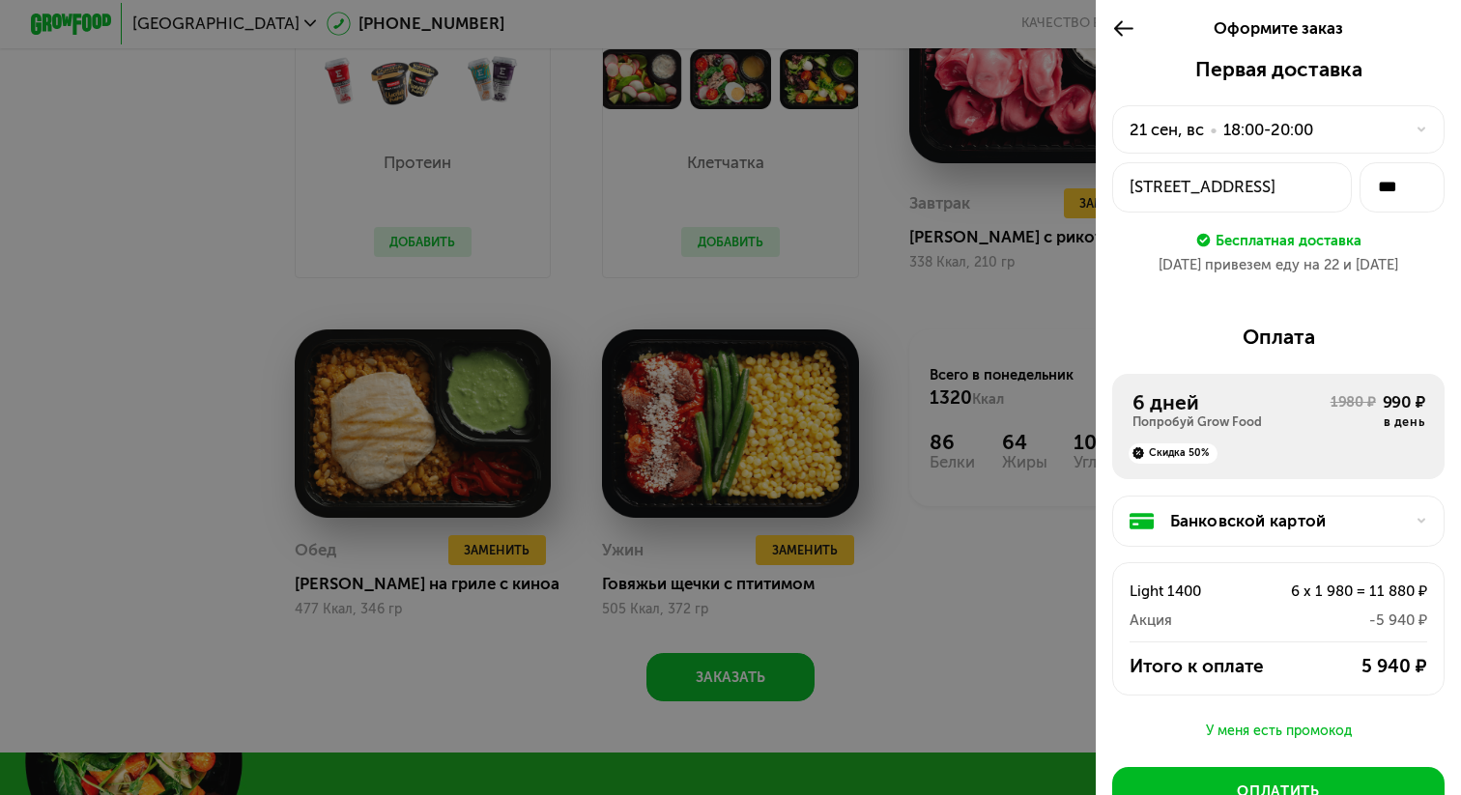
click at [1271, 190] on div "пр-кт Средний В.О., 87" at bounding box center [1231, 187] width 205 height 24
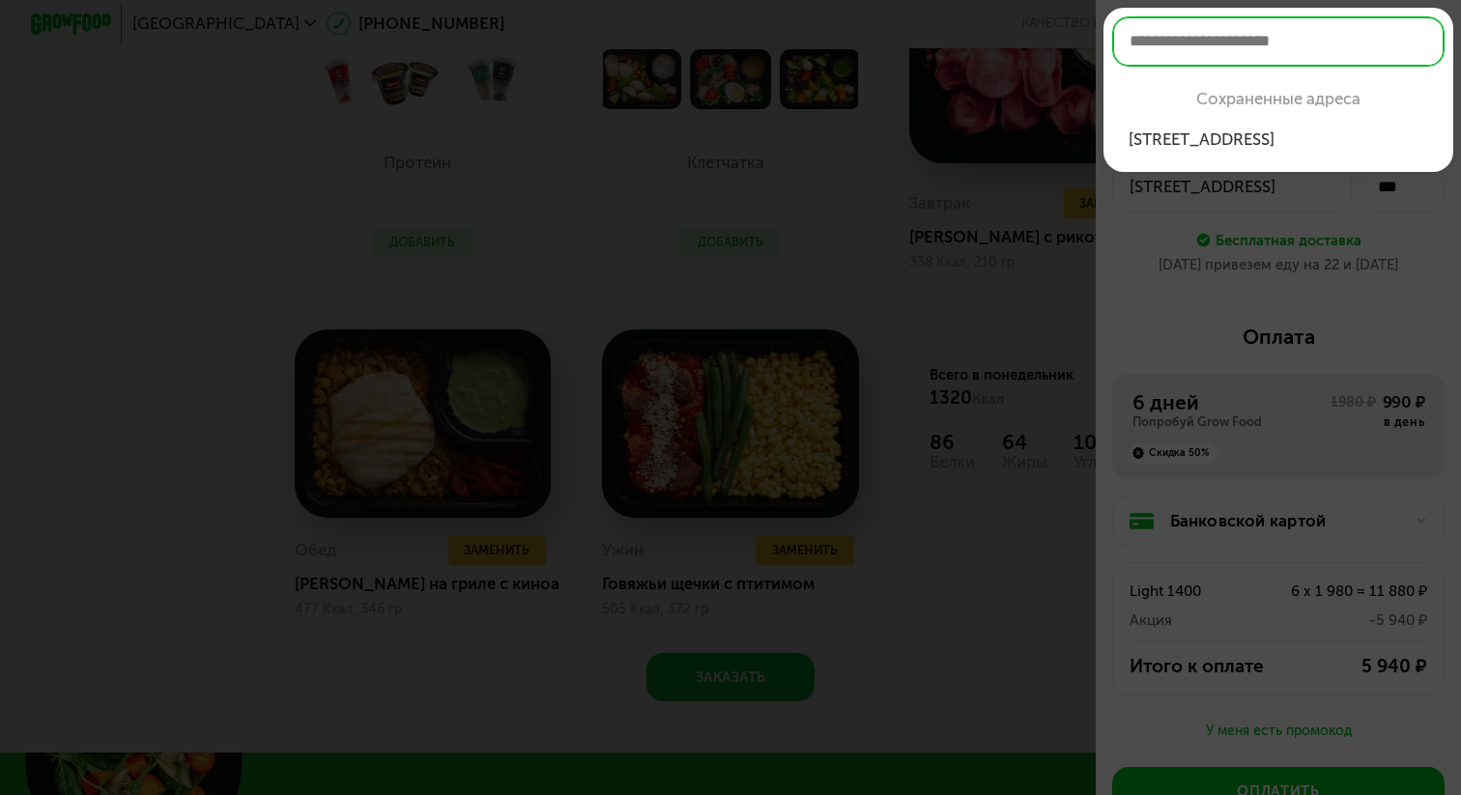
click at [1323, 286] on div at bounding box center [730, 397] width 1461 height 795
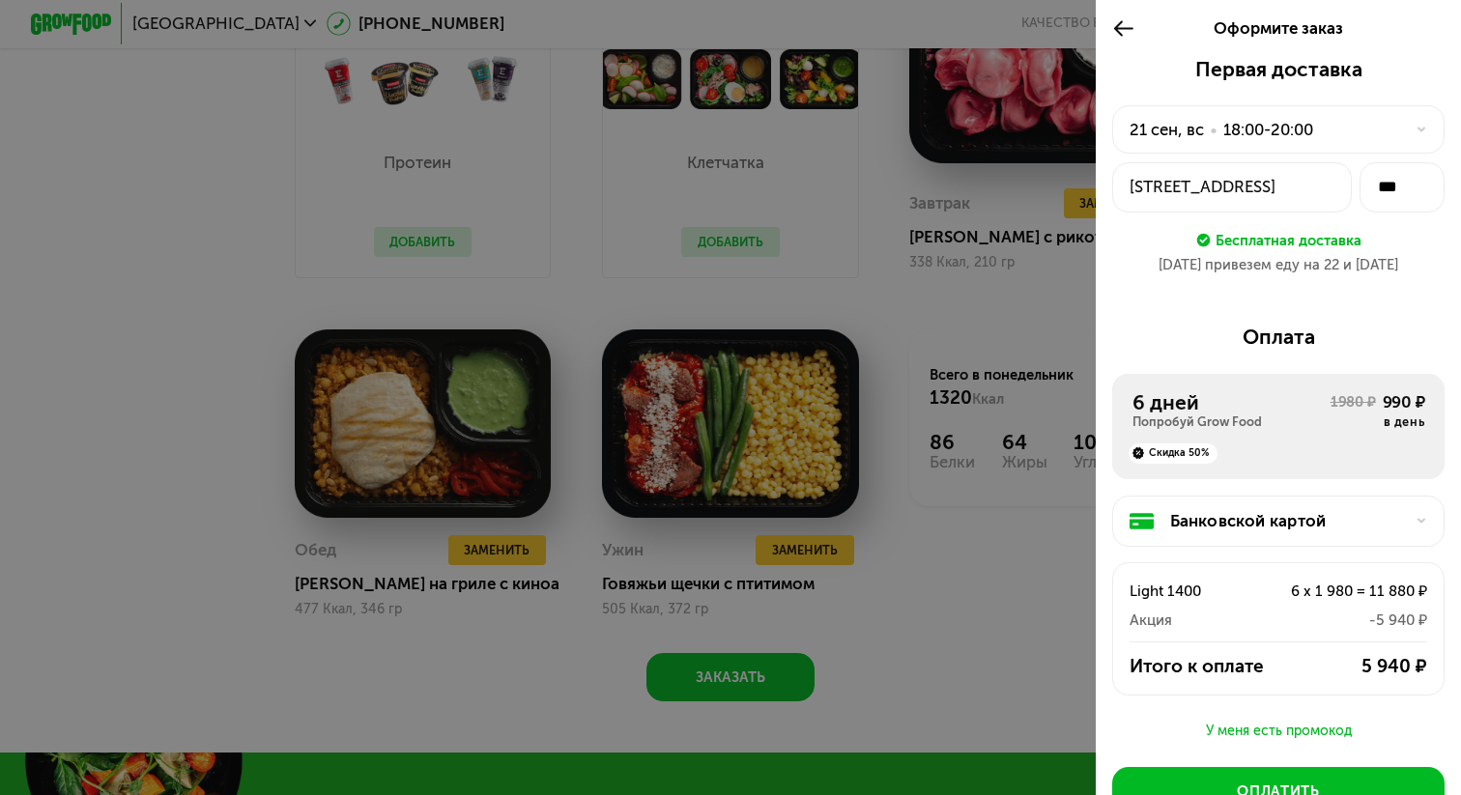
click at [1302, 185] on div "пр-кт Средний В.О., 87" at bounding box center [1231, 187] width 205 height 24
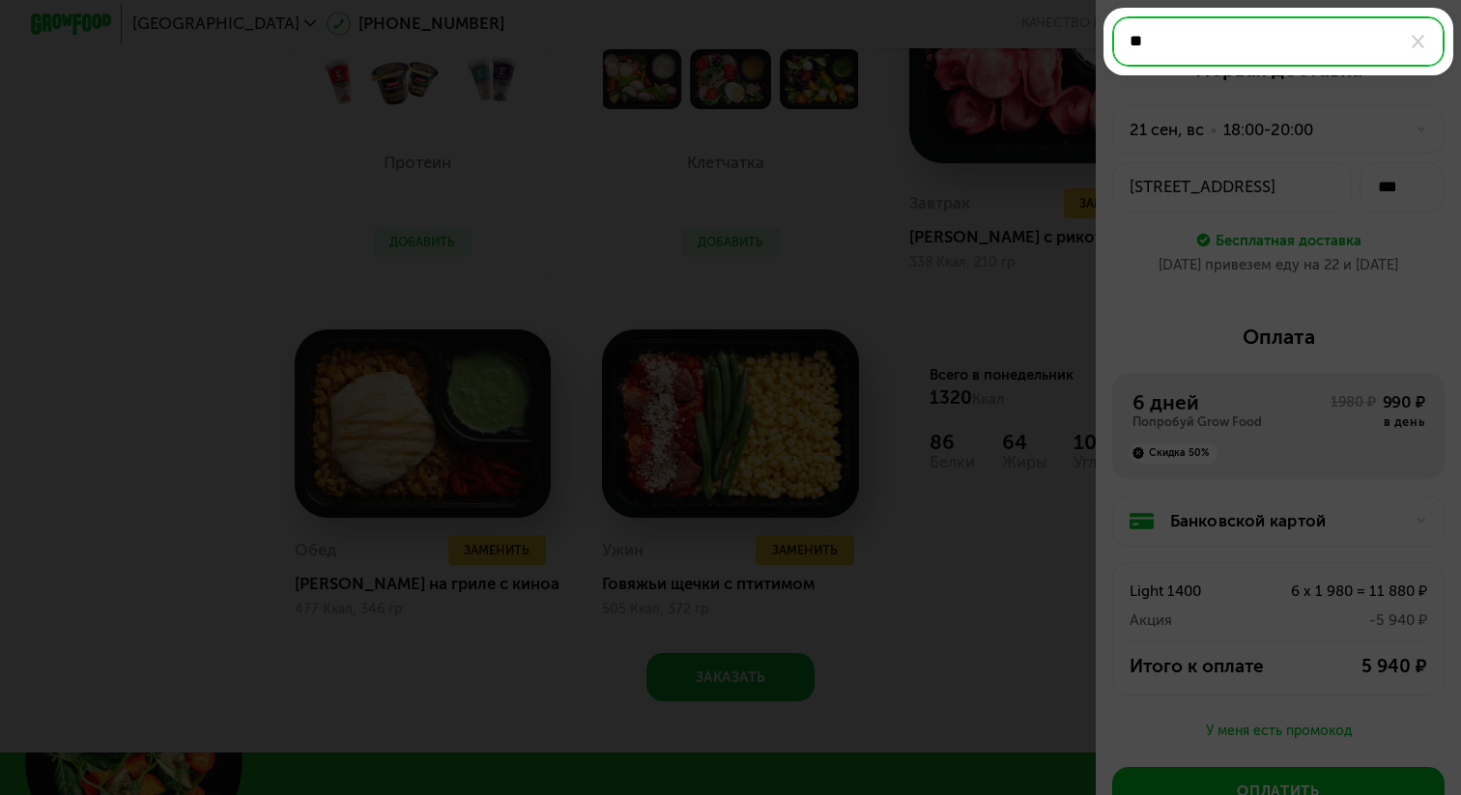
type input "*"
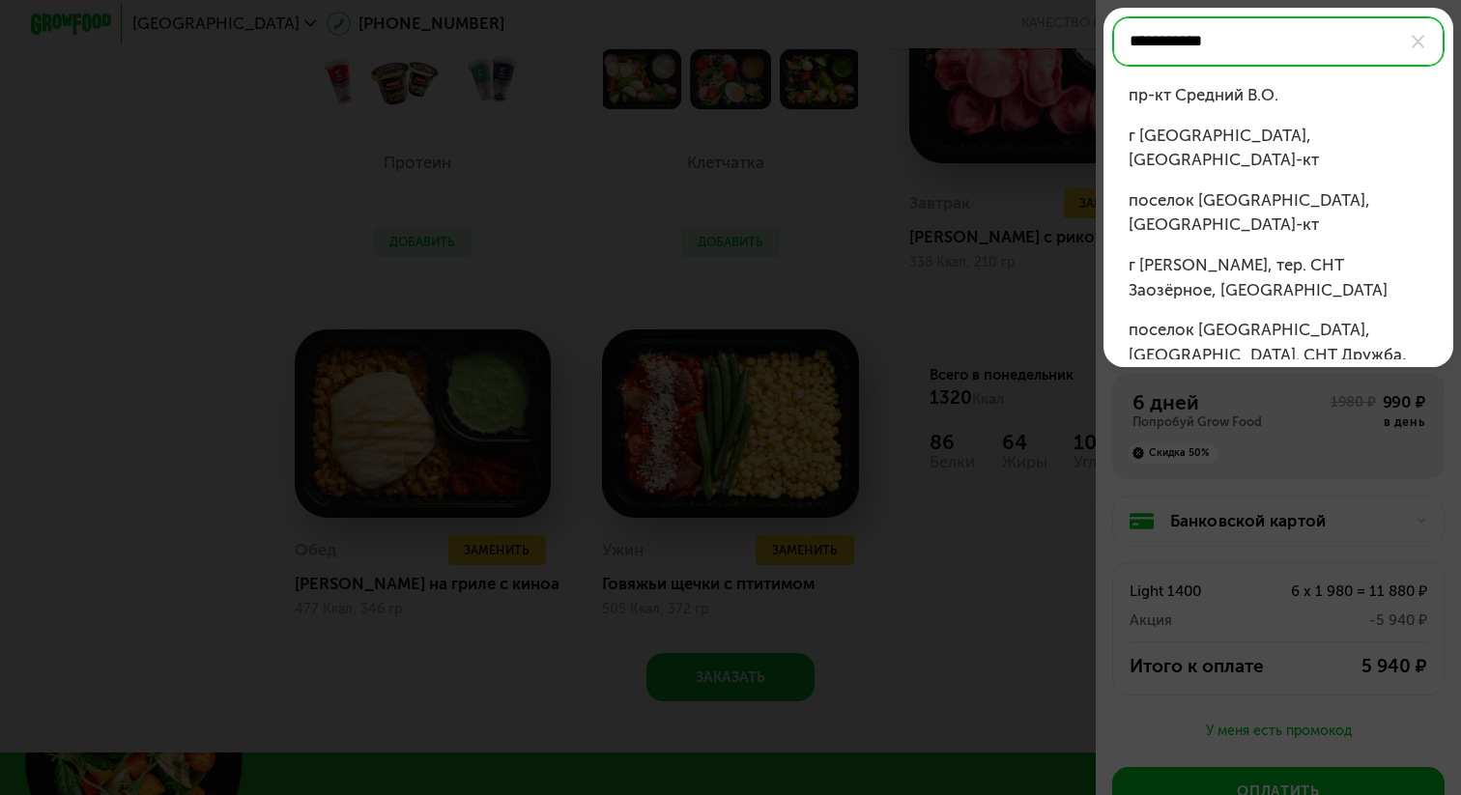
click at [1230, 96] on div "пр-кт Средний В.О." at bounding box center [1278, 95] width 300 height 24
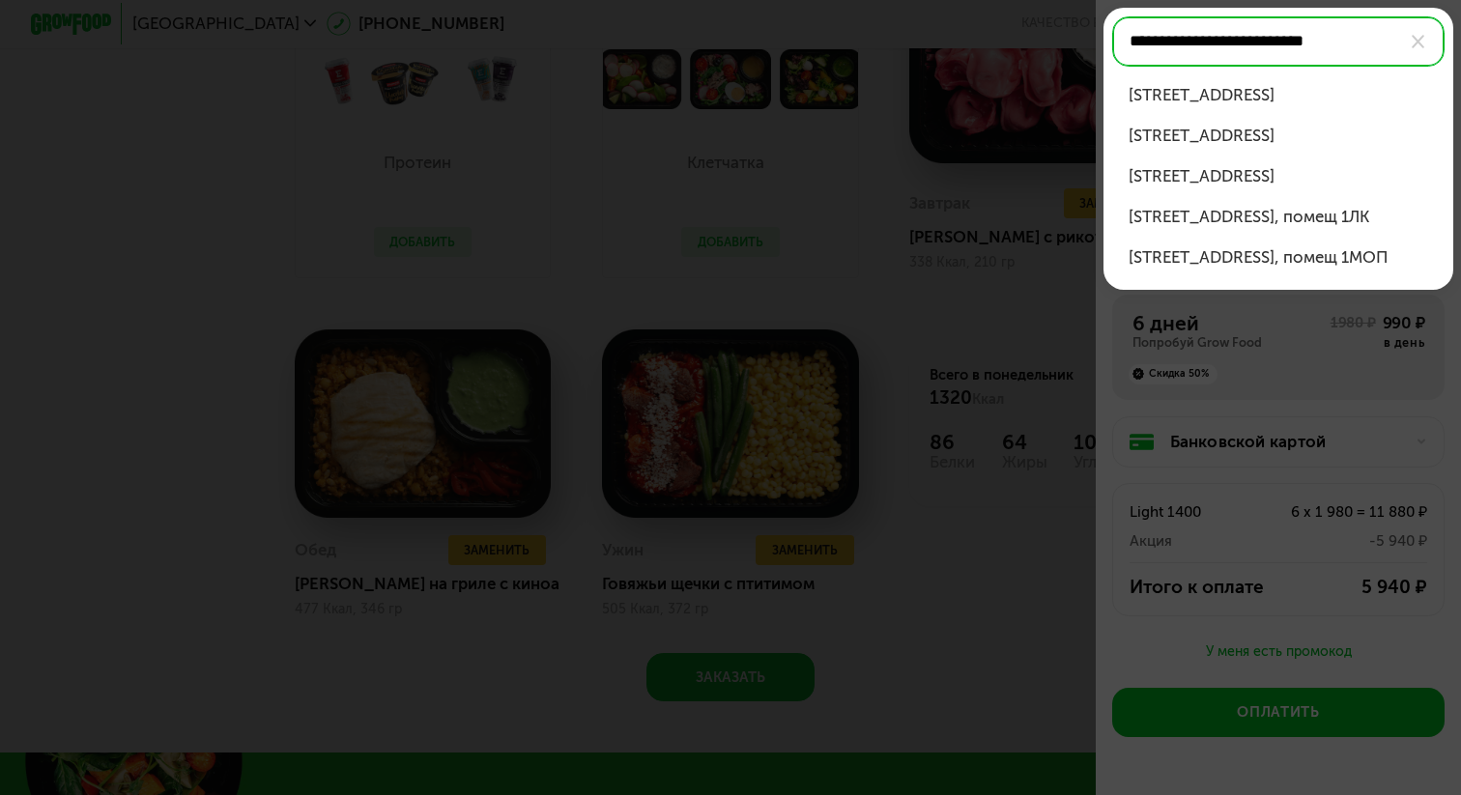
click at [1258, 174] on div "пр-кт Средний В.О., д 87 к 3 стр 1" at bounding box center [1278, 176] width 300 height 24
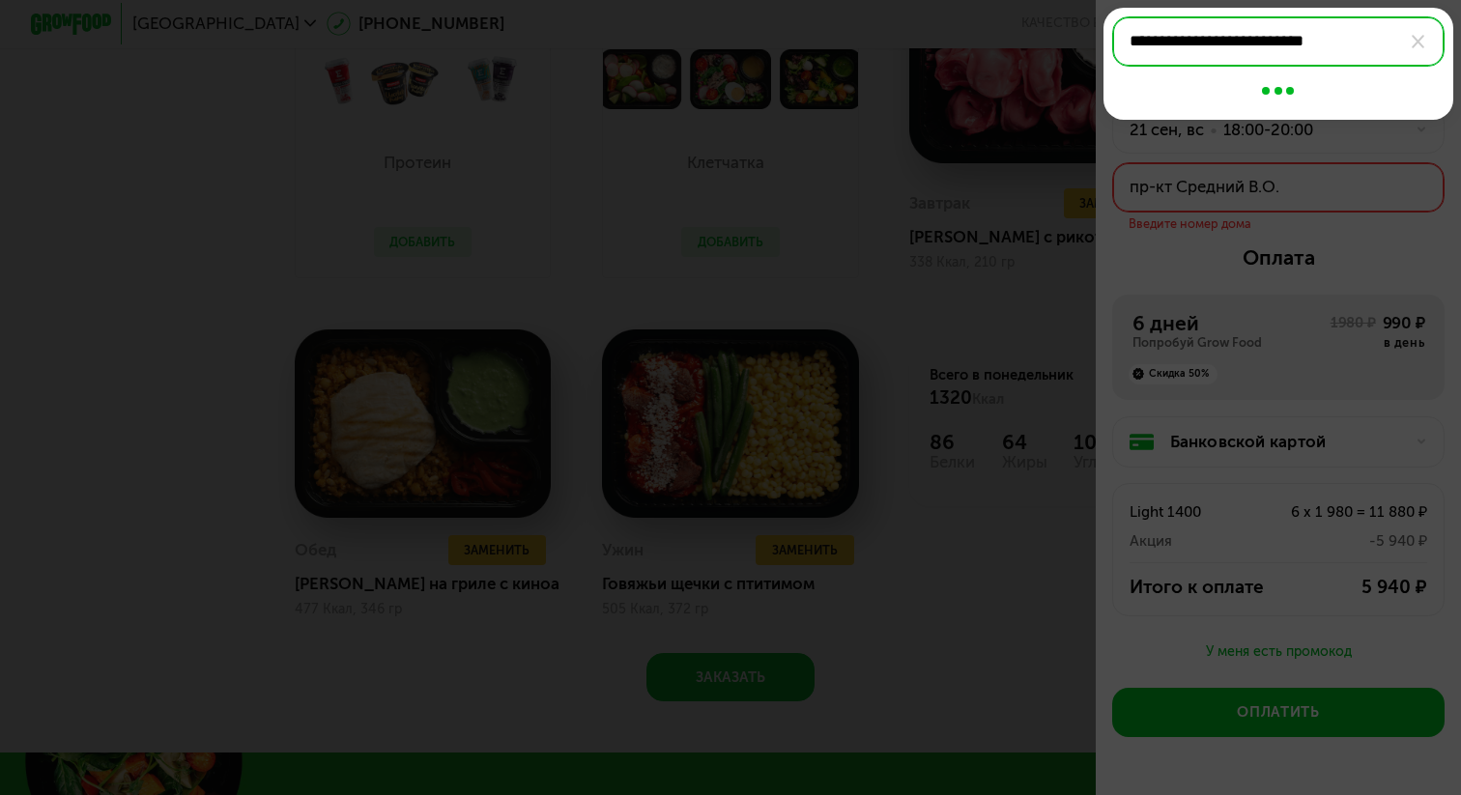
type input "**********"
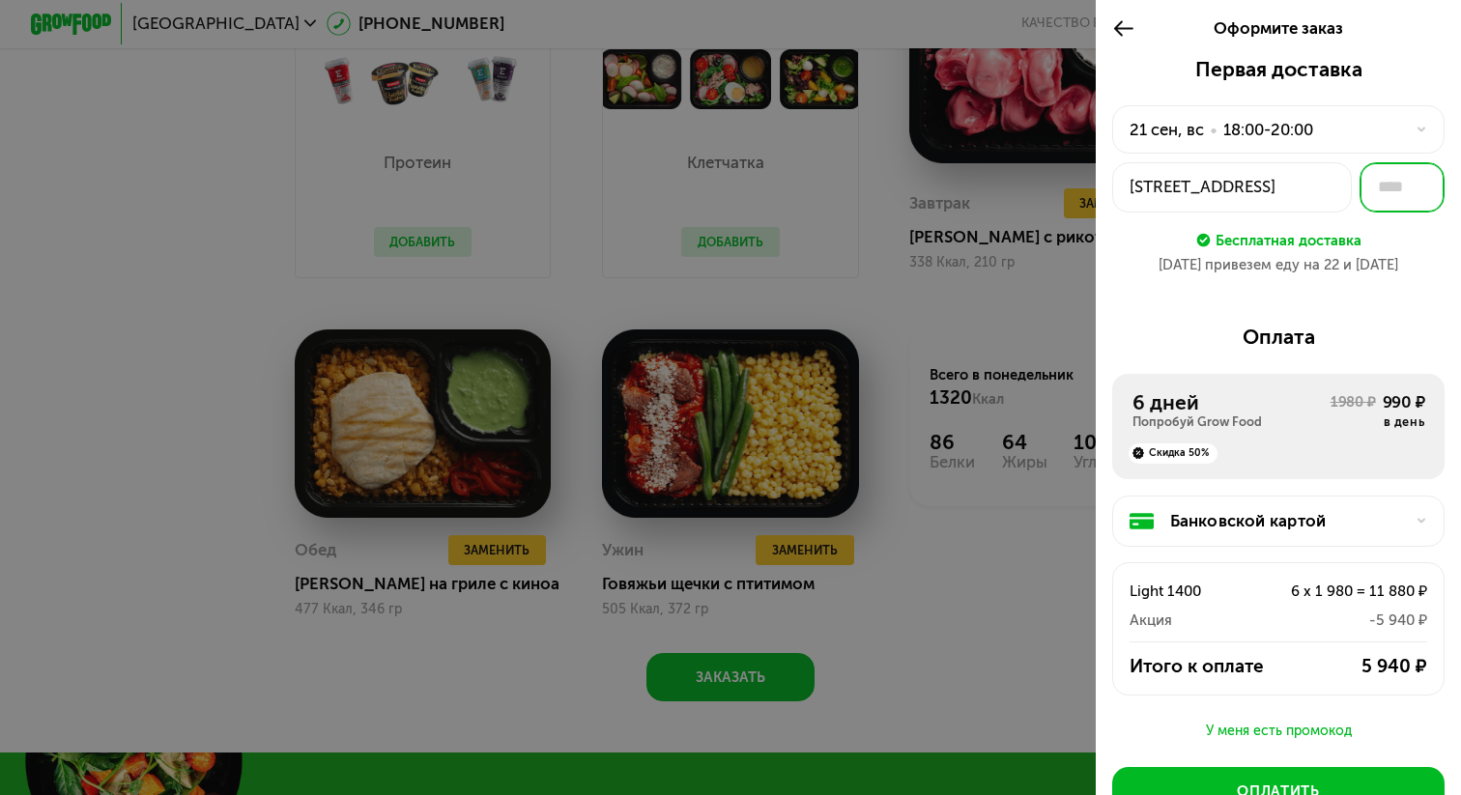
click at [1403, 195] on input "text" at bounding box center [1401, 187] width 85 height 50
type input "***"
click at [1402, 279] on div "Первая доставка 21 сен, вс • 18:00-20:00 пр-кт Средний В.О., 87к3 стр 1 *** Бес…" at bounding box center [1278, 174] width 332 height 235
click at [1394, 514] on div "Банковской картой" at bounding box center [1287, 521] width 234 height 24
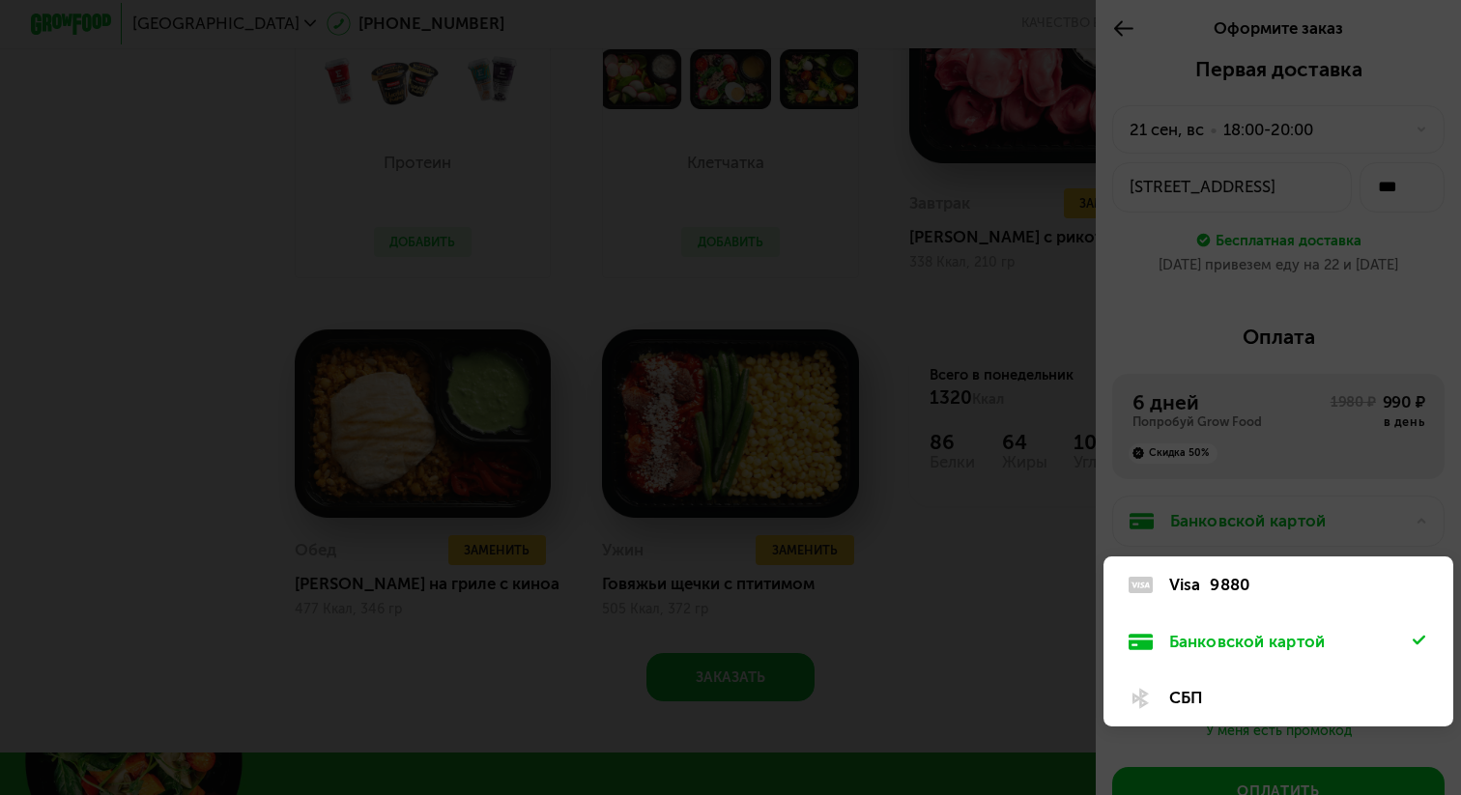
click at [1335, 508] on div at bounding box center [730, 397] width 1461 height 795
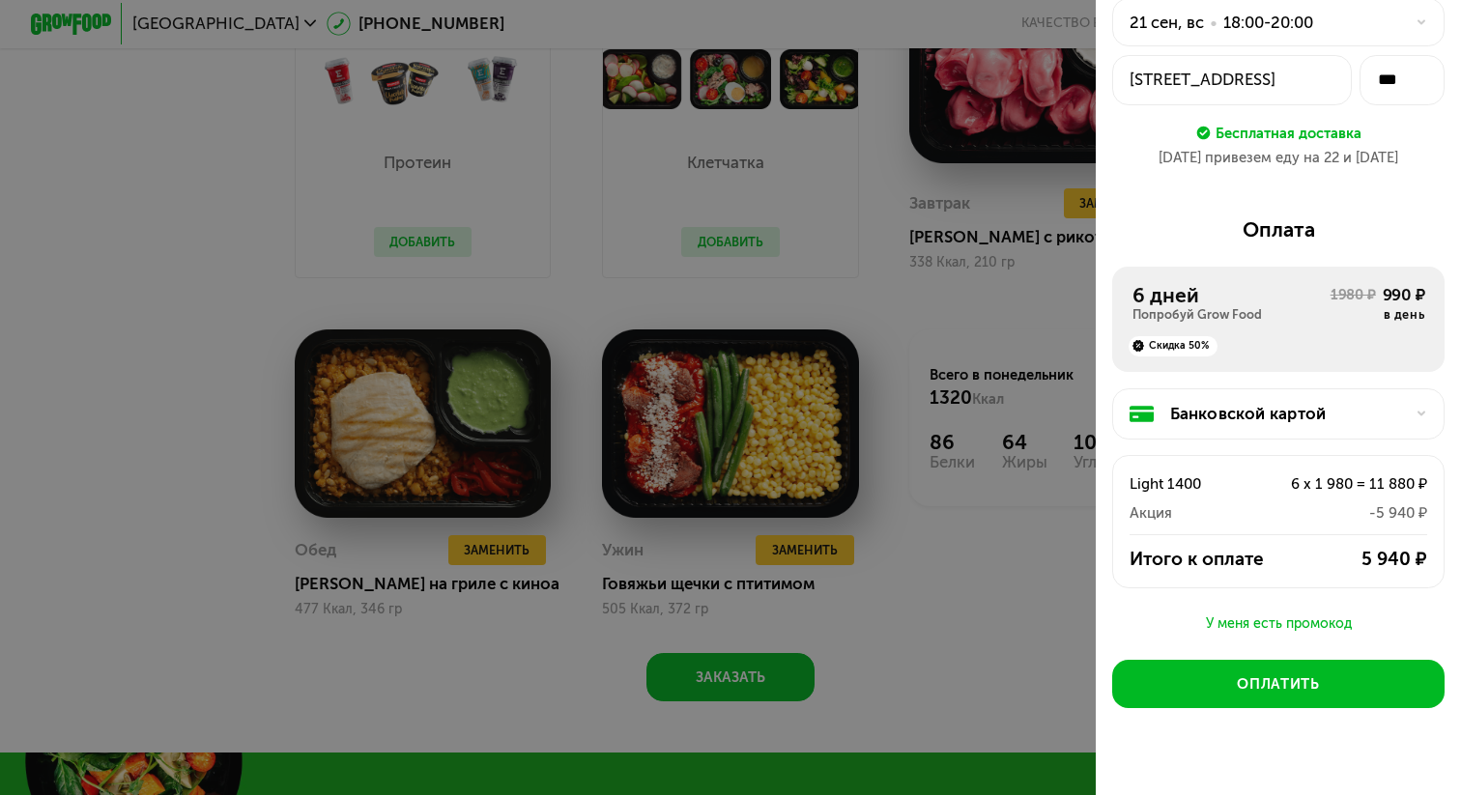
scroll to position [138, 0]
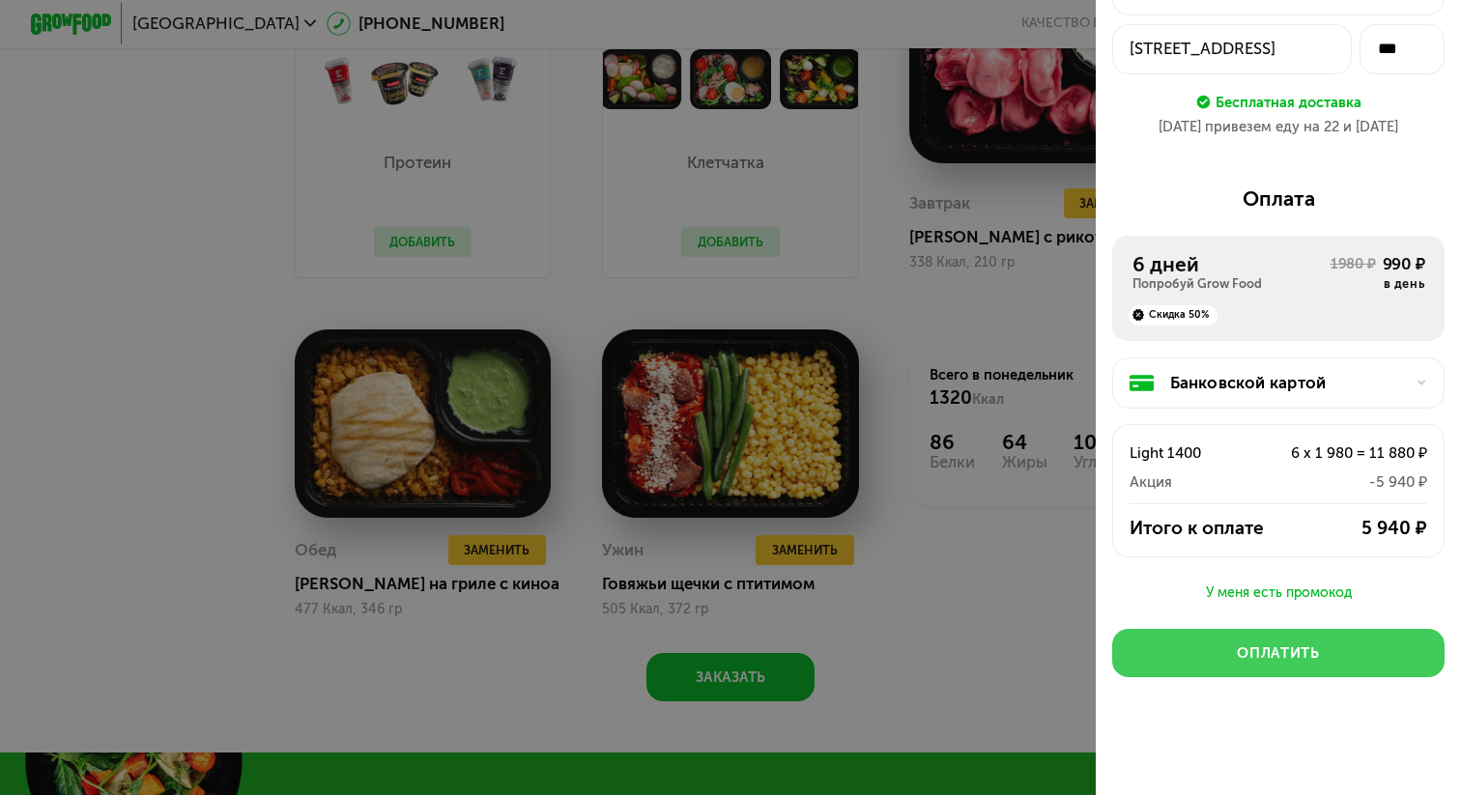
click at [1264, 646] on div "Оплатить" at bounding box center [1278, 653] width 82 height 20
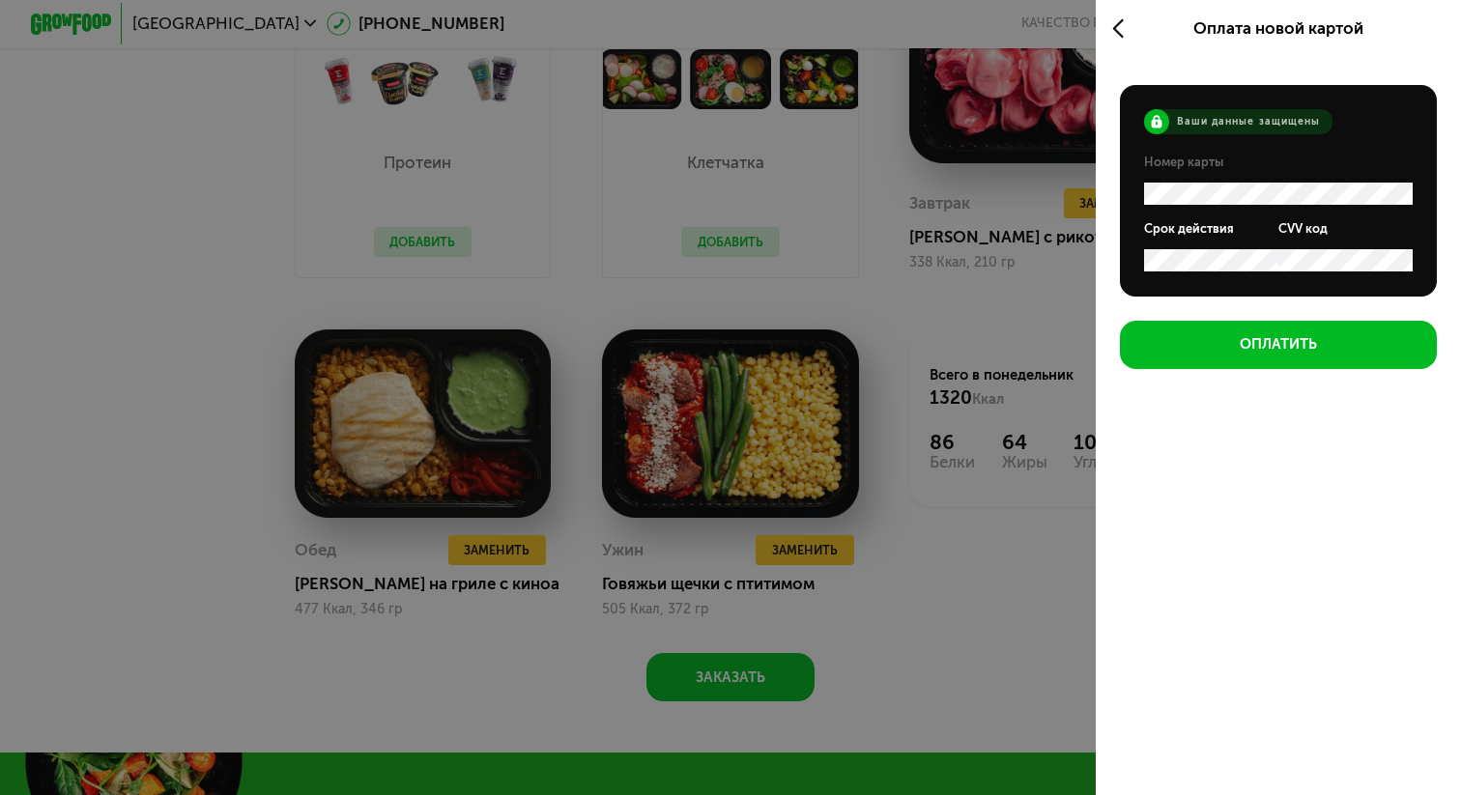
scroll to position [0, 0]
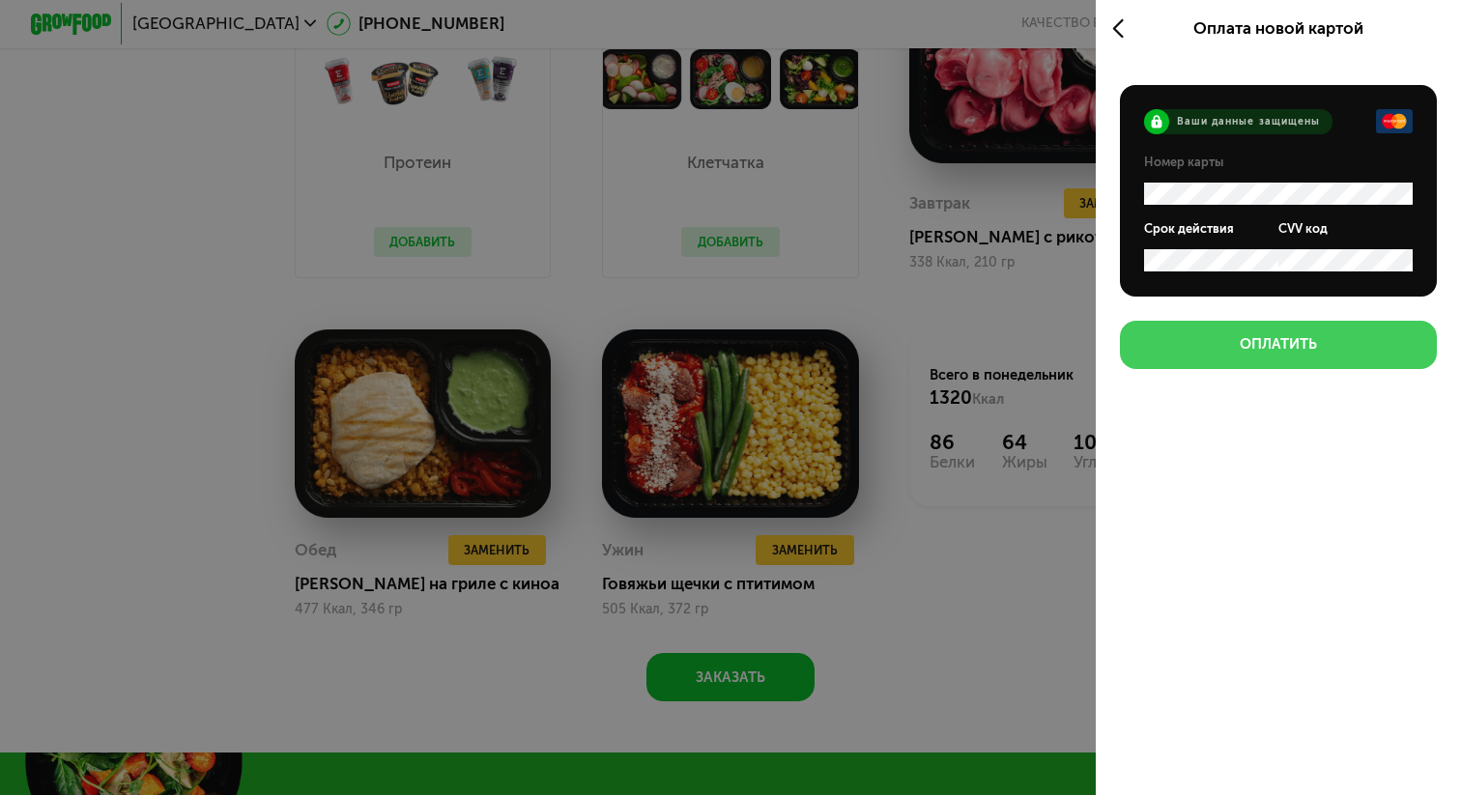
click at [1249, 346] on div "Оплатить" at bounding box center [1278, 344] width 77 height 20
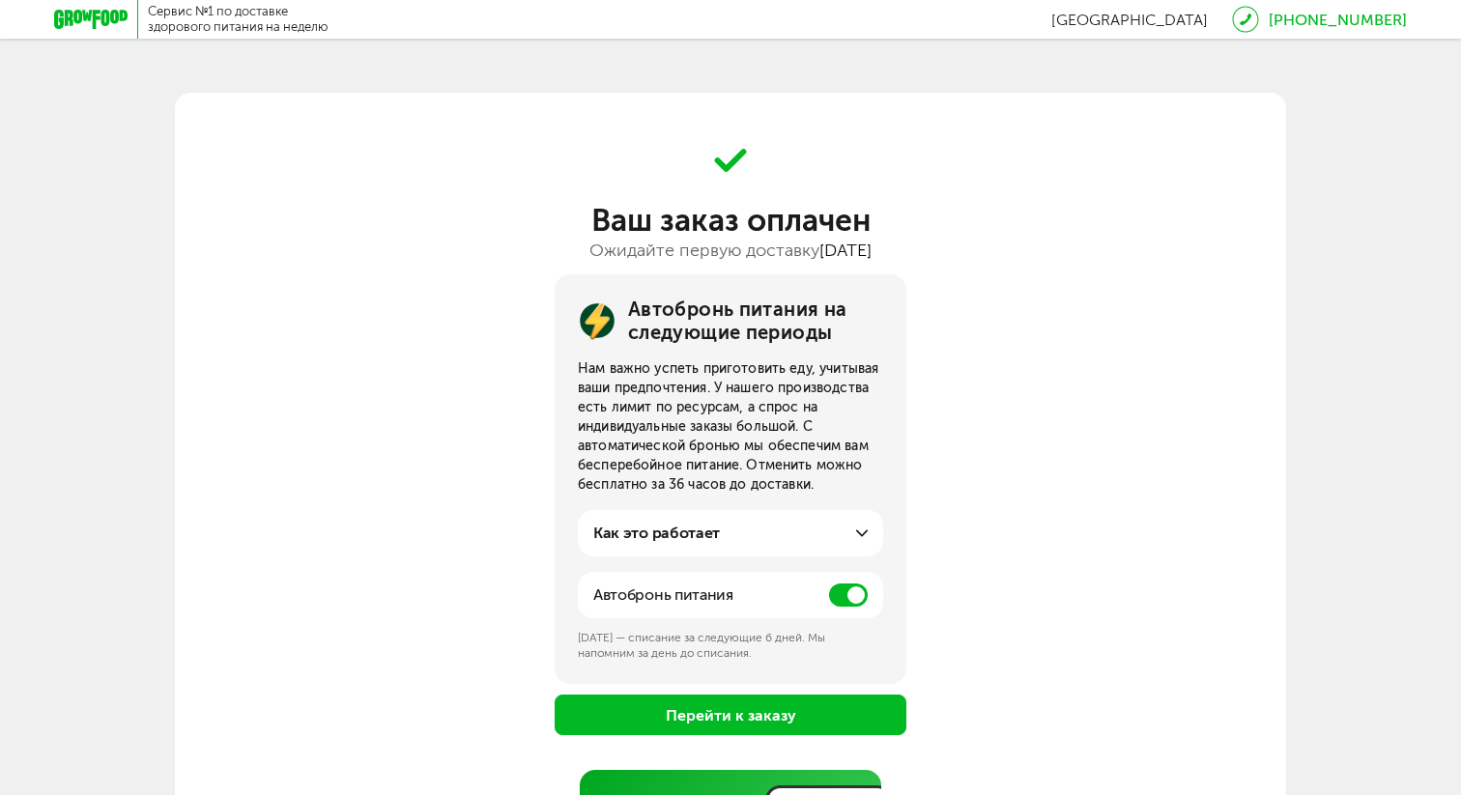
scroll to position [55, 0]
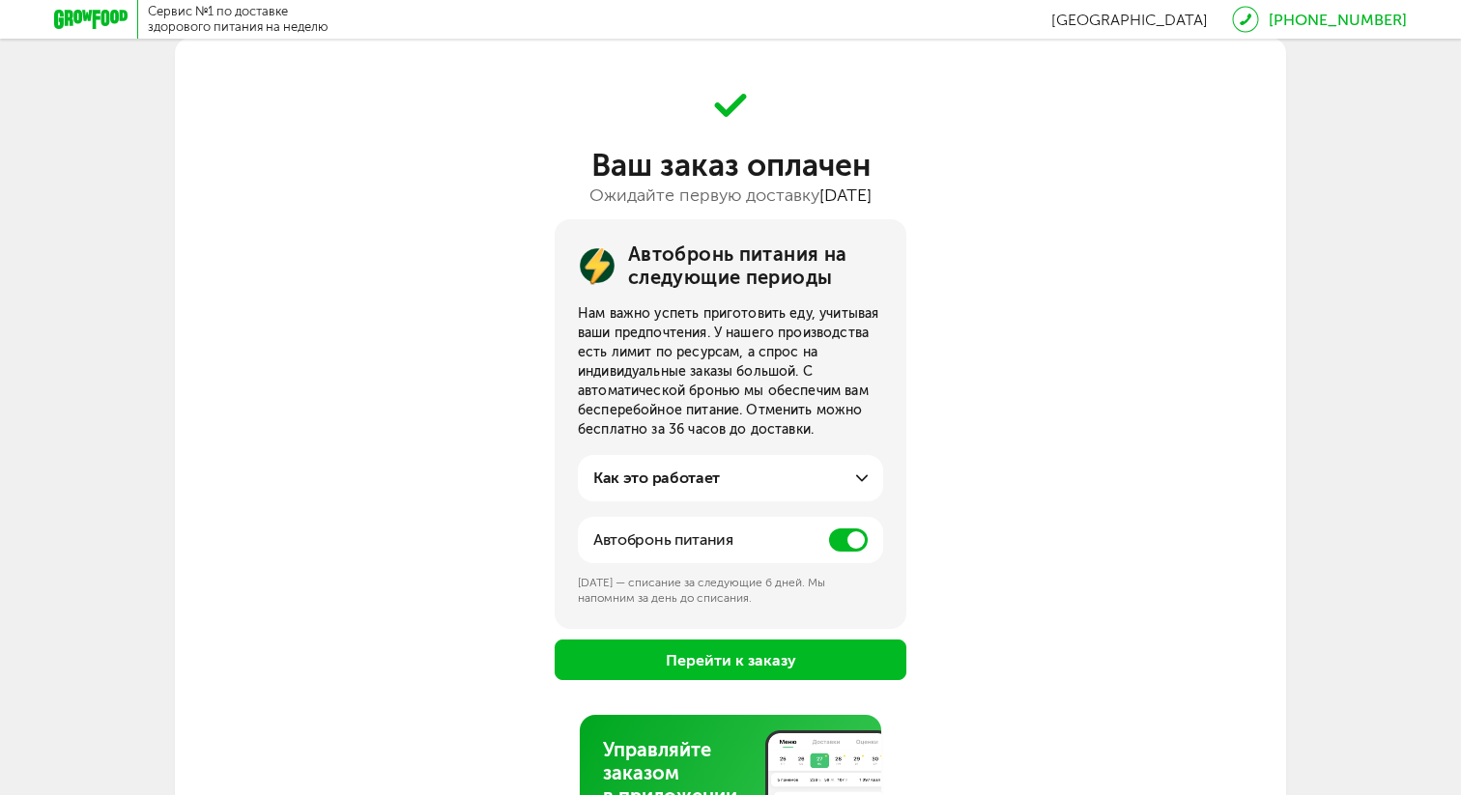
click at [843, 541] on span at bounding box center [848, 539] width 39 height 23
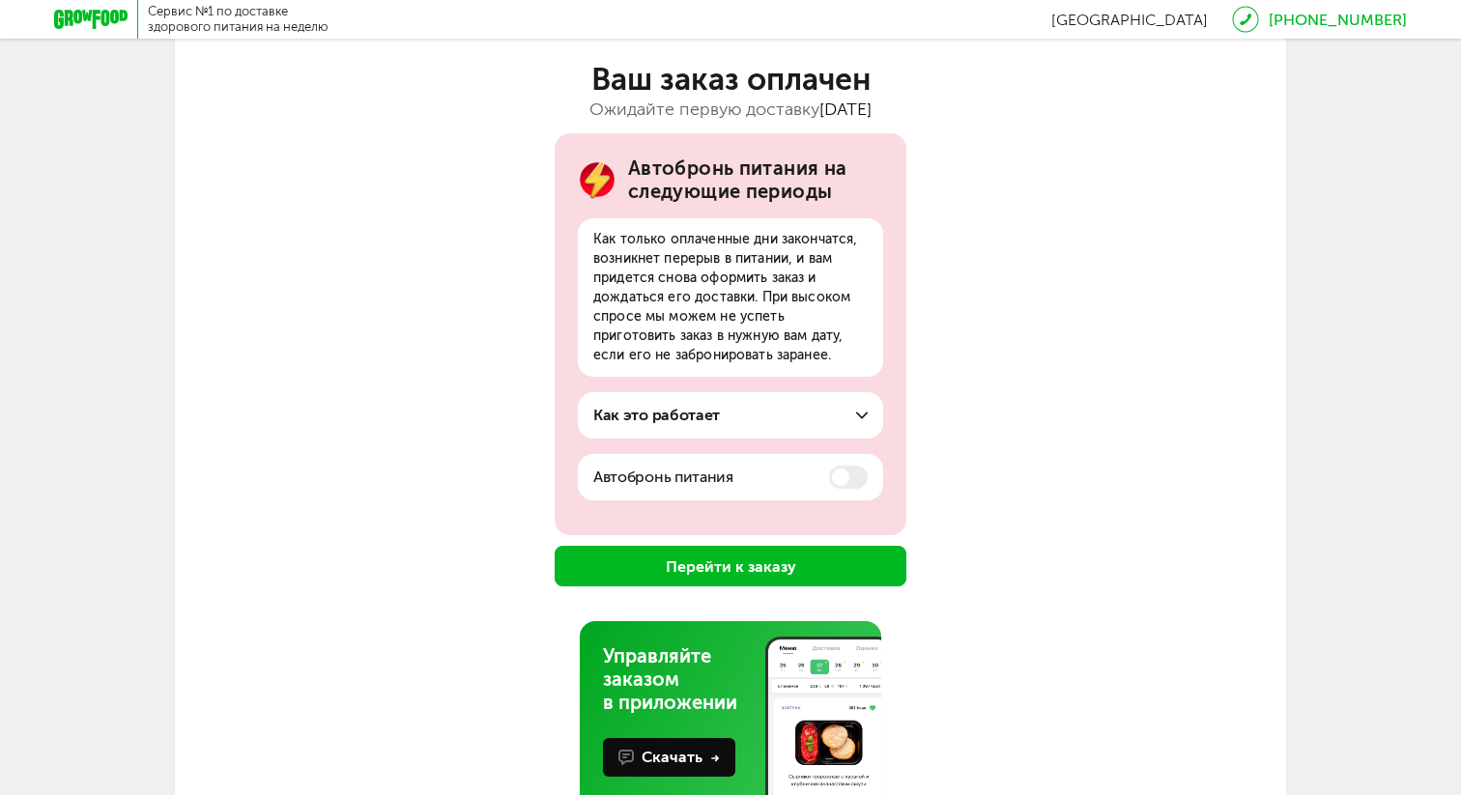
scroll to position [211, 0]
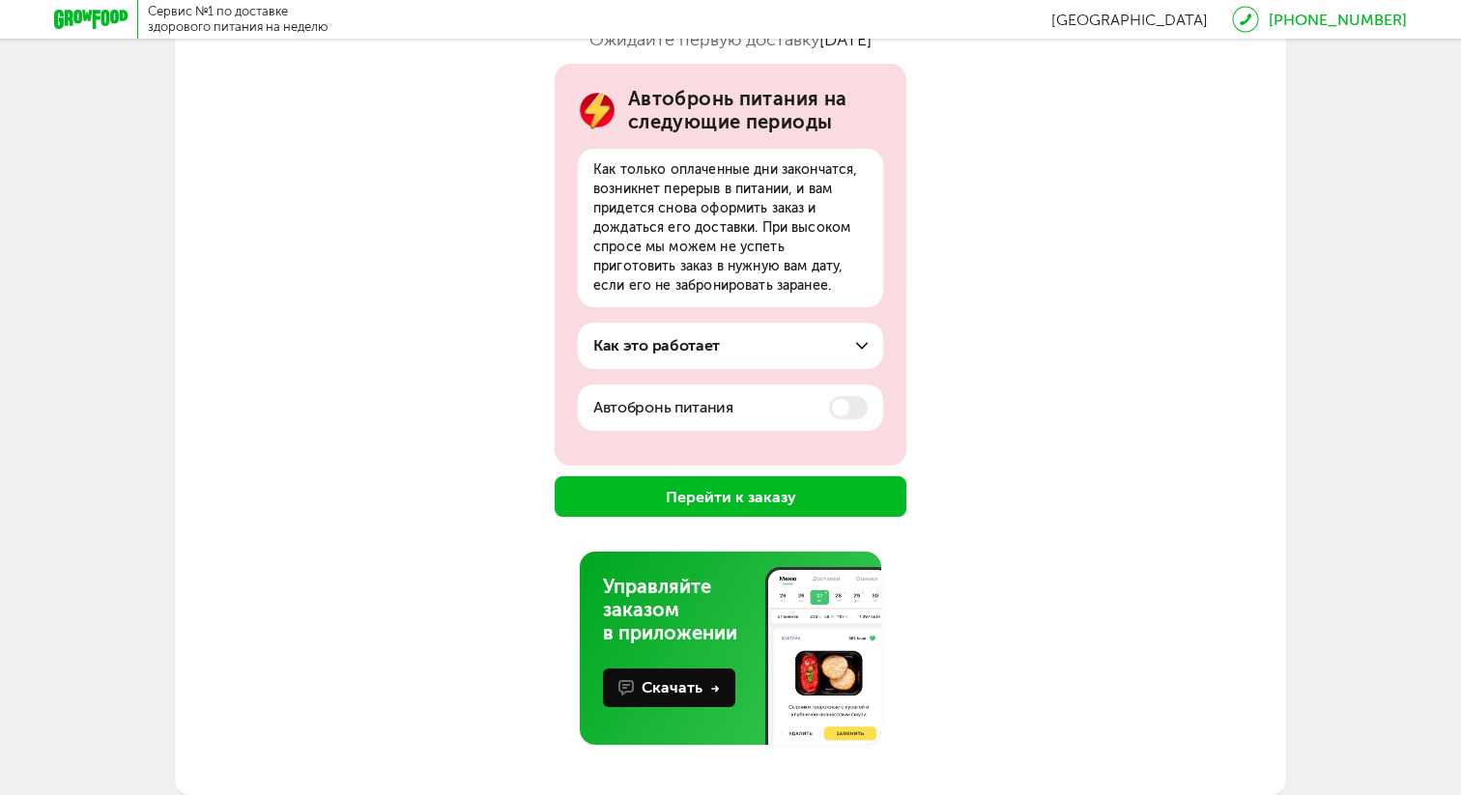
click at [852, 338] on div "Как это работает" at bounding box center [730, 345] width 274 height 23
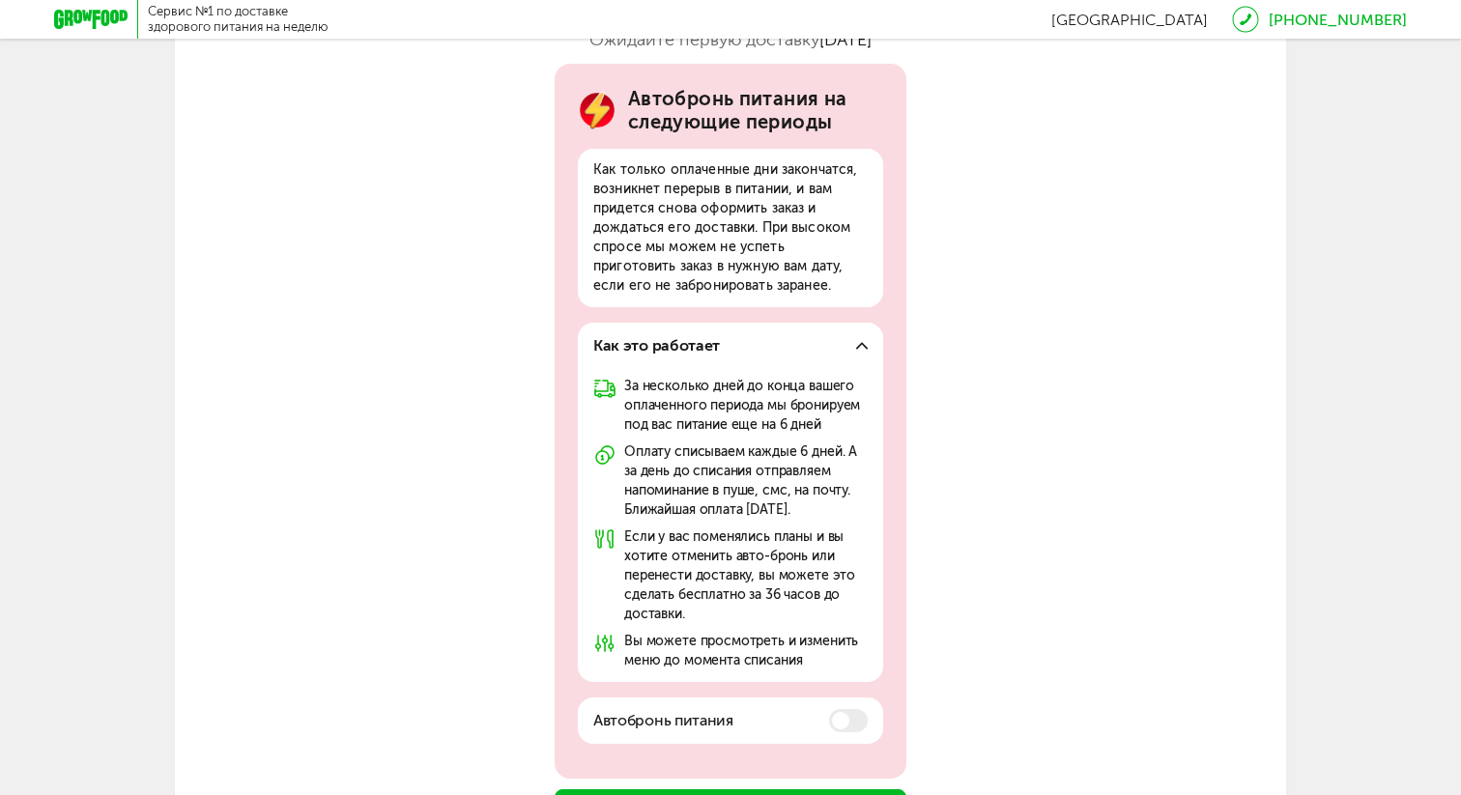
click at [852, 338] on div "Как это работает" at bounding box center [730, 345] width 274 height 23
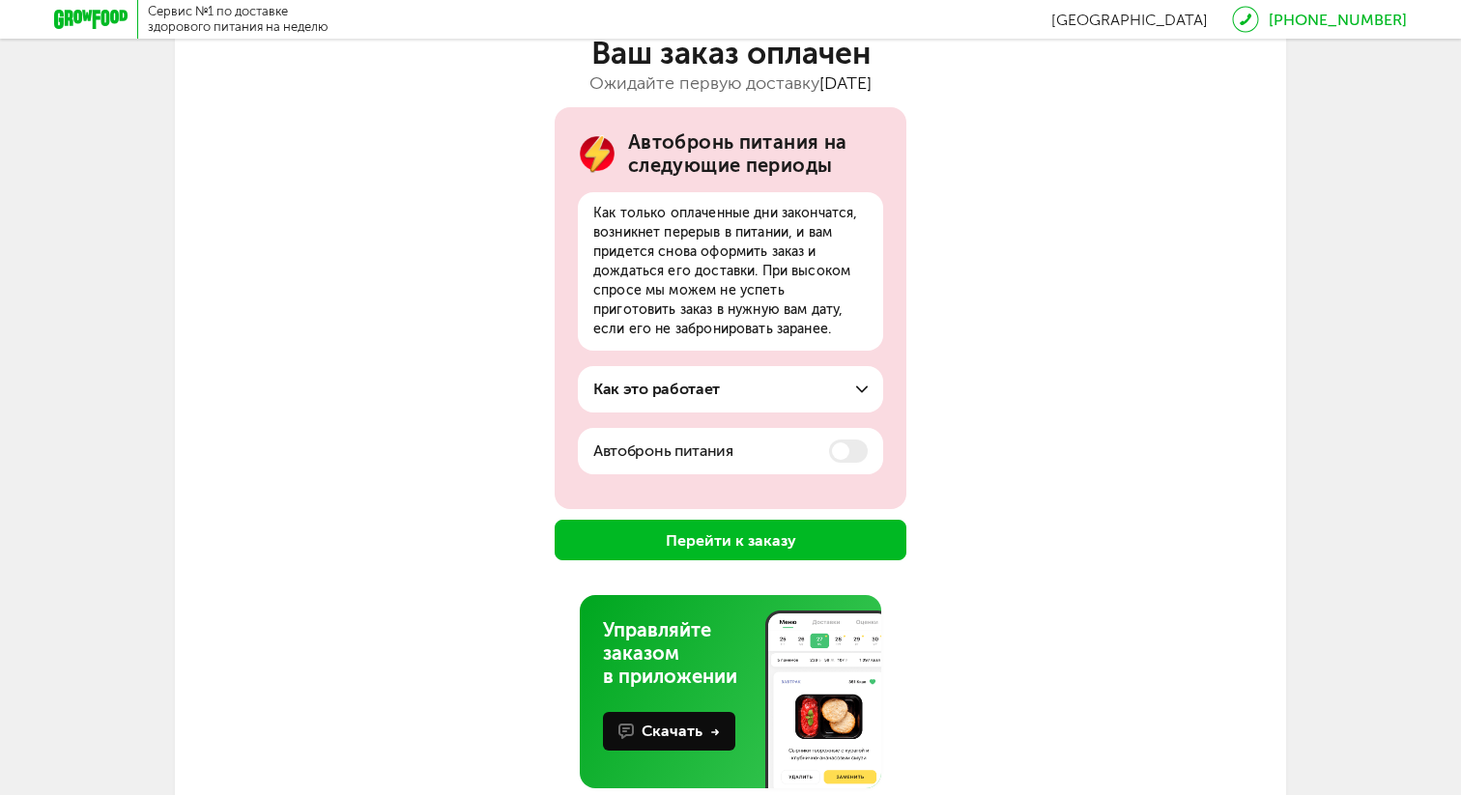
scroll to position [166, 0]
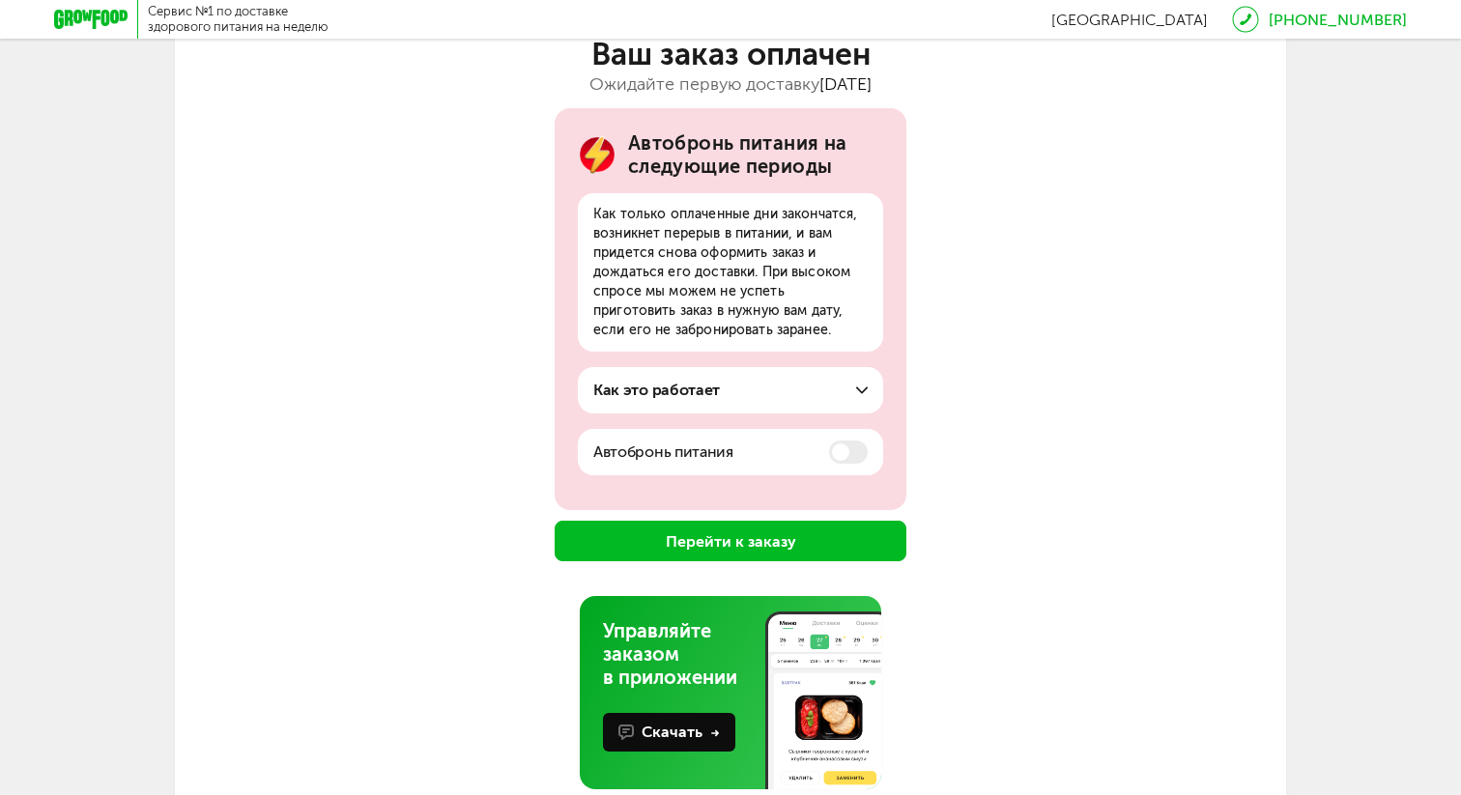
click at [736, 553] on button "Перейти к заказу" at bounding box center [731, 541] width 352 height 41
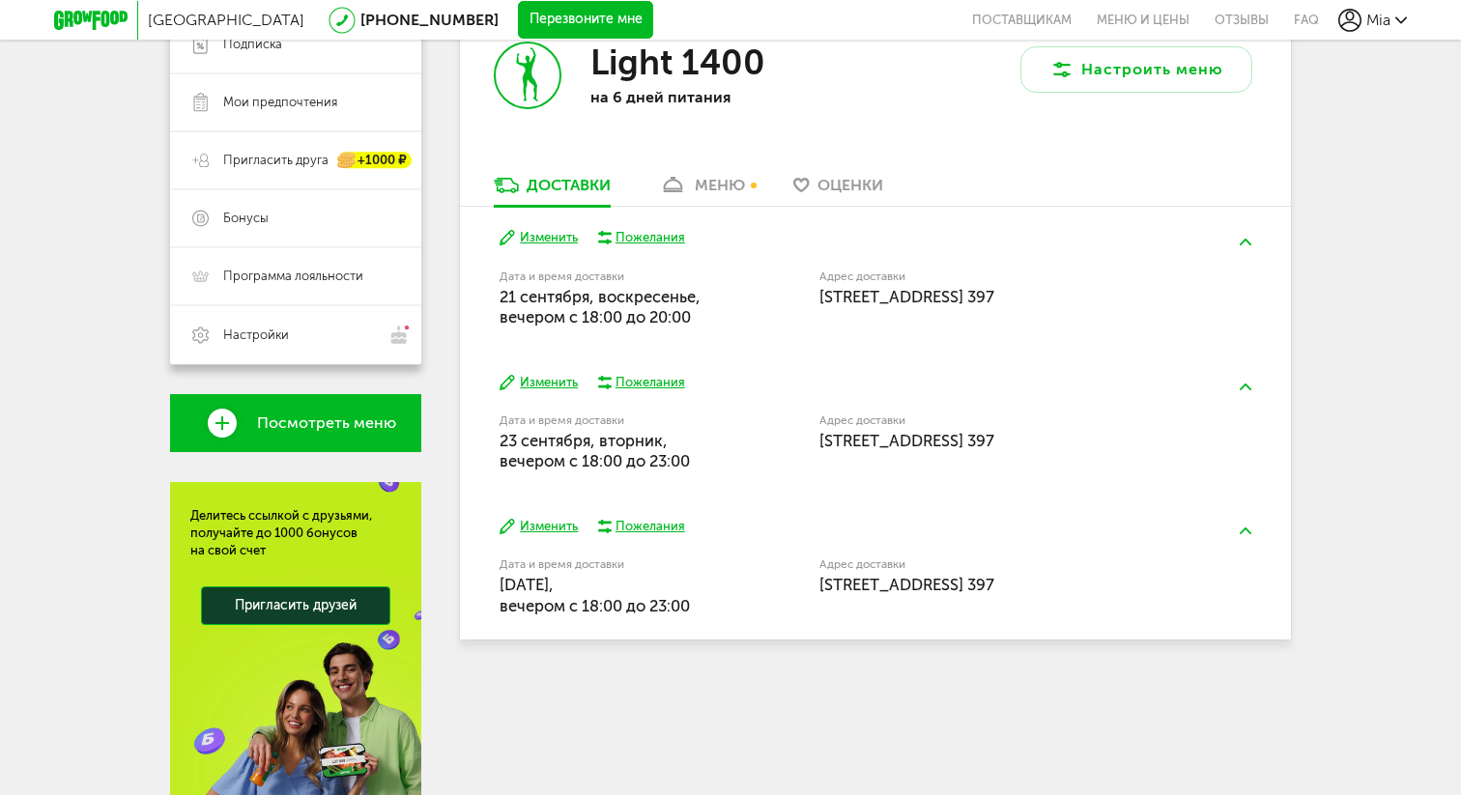
scroll to position [379, 0]
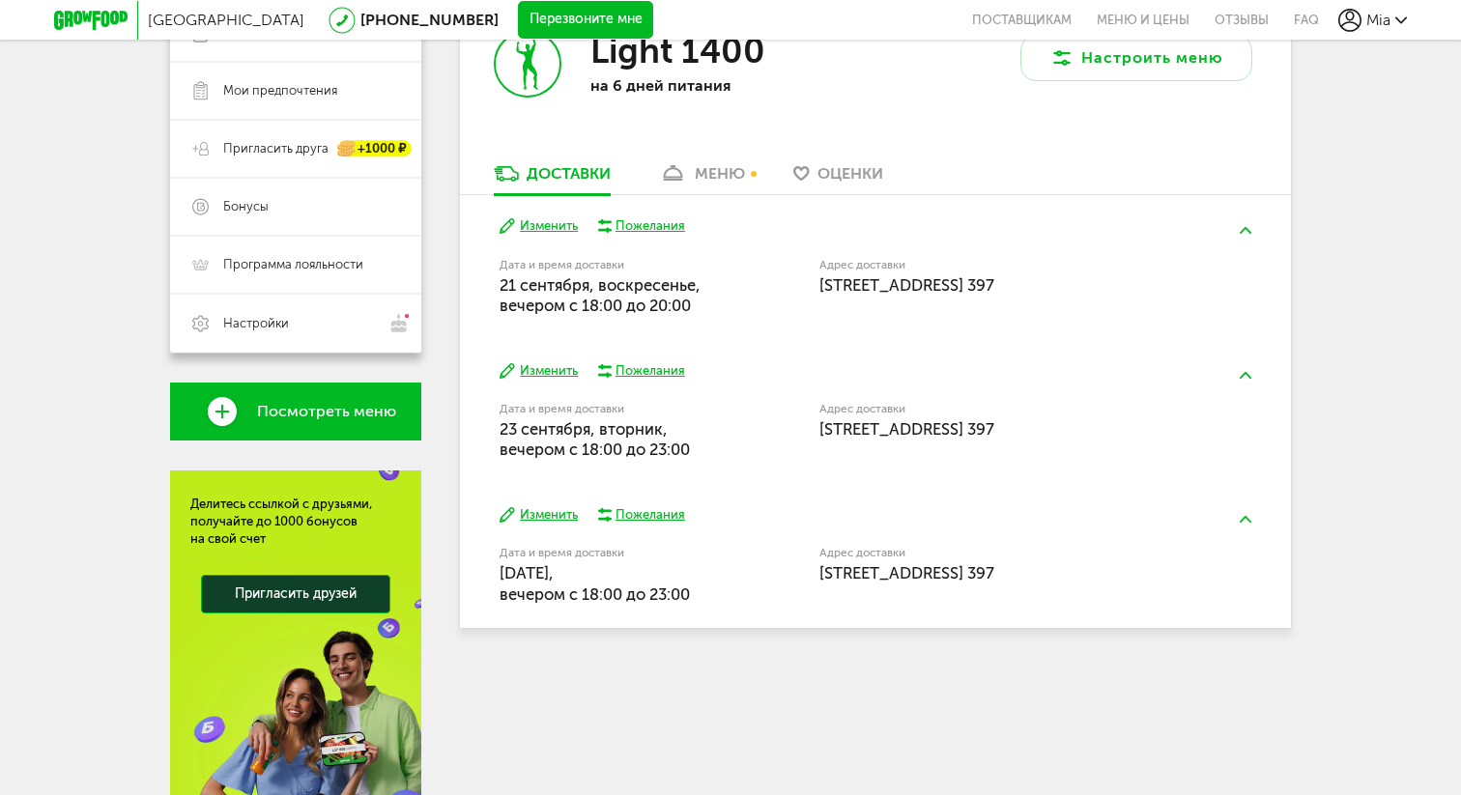
click at [553, 369] on button "Изменить" at bounding box center [538, 371] width 78 height 18
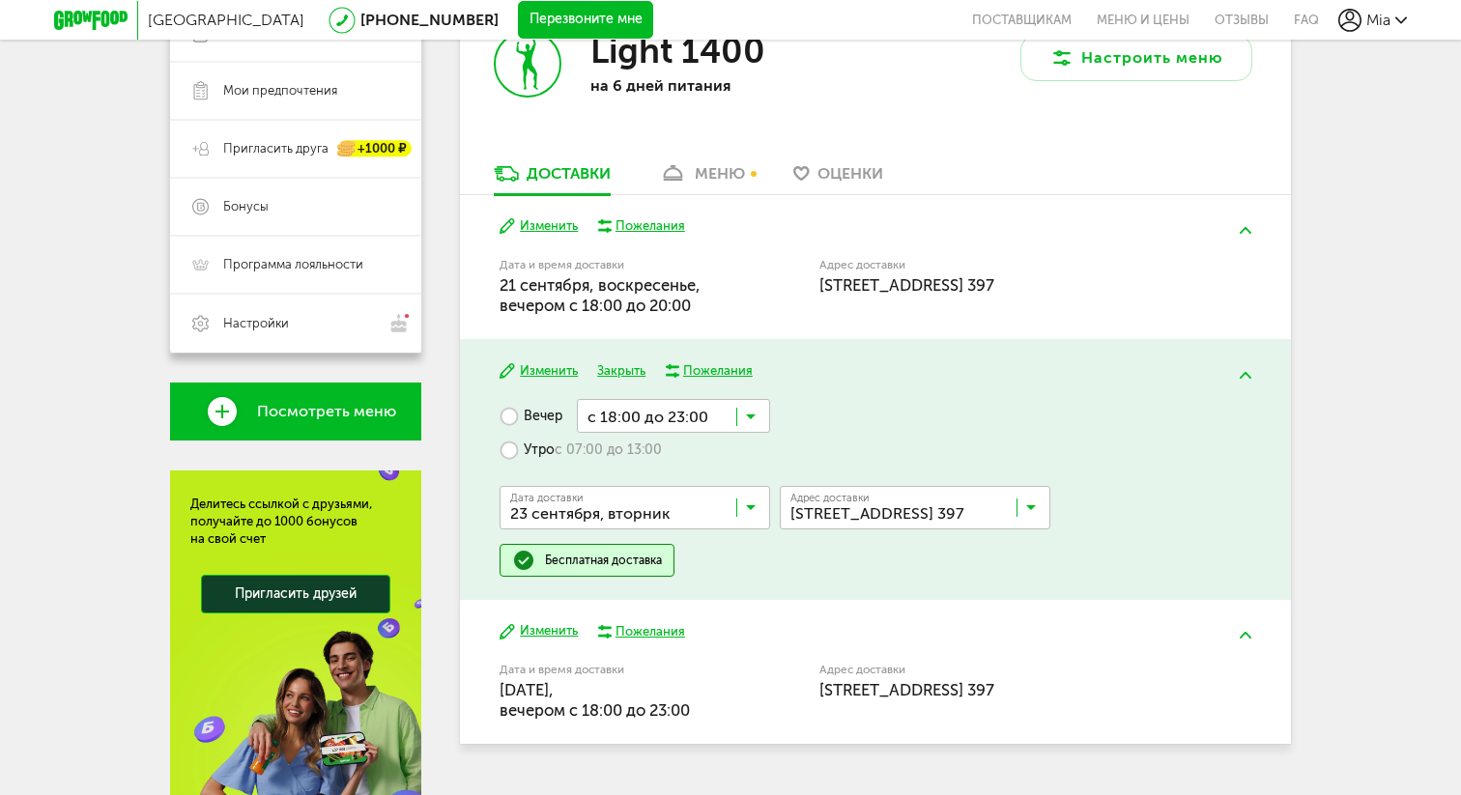
click at [751, 425] on icon at bounding box center [751, 421] width 10 height 19
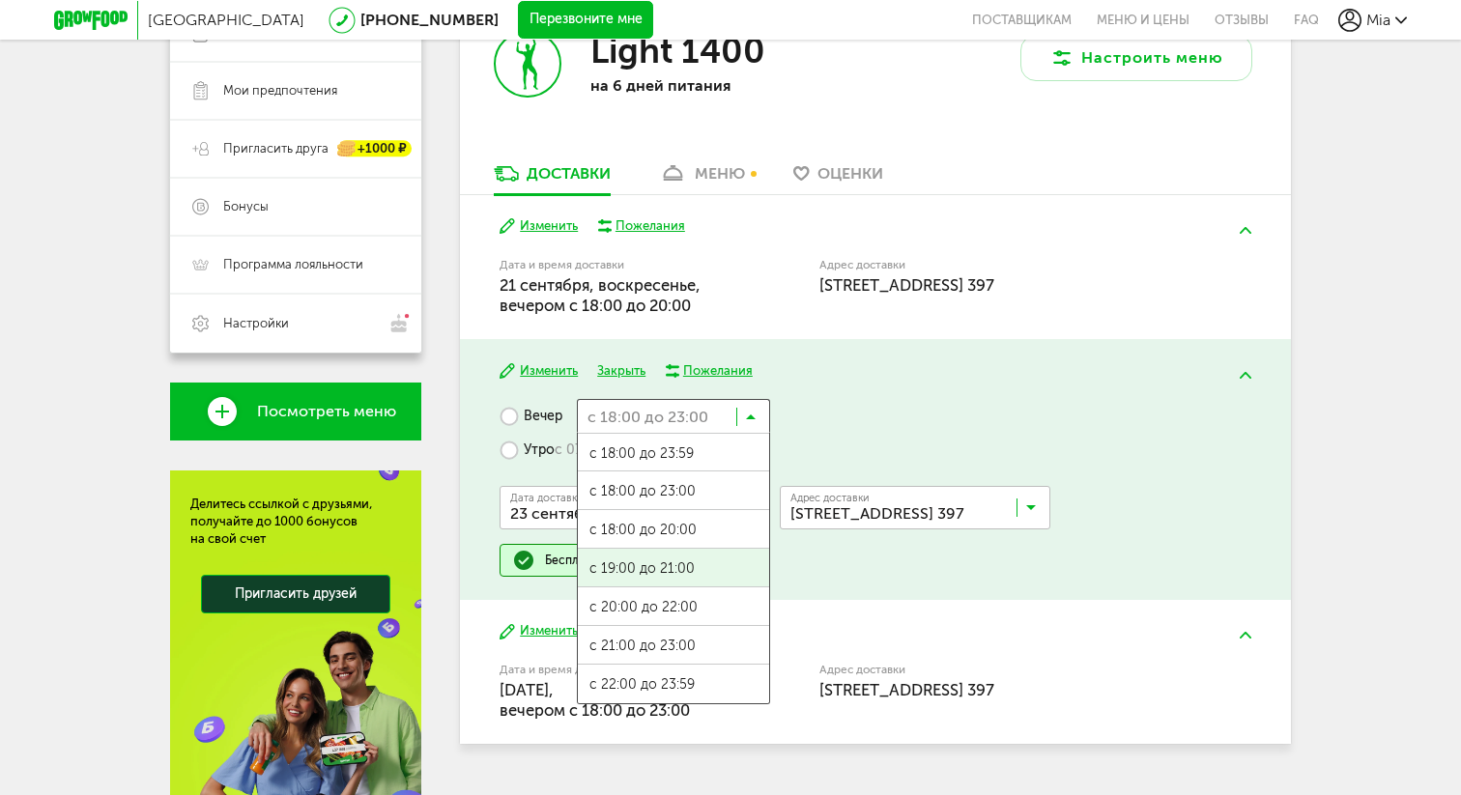
scroll to position [2, 0]
click at [819, 388] on div "Изменить Закрыть Пожелания Вечер с 18:00 до 23:00 Загрузка... с 18:00 до 23:59 …" at bounding box center [875, 469] width 831 height 261
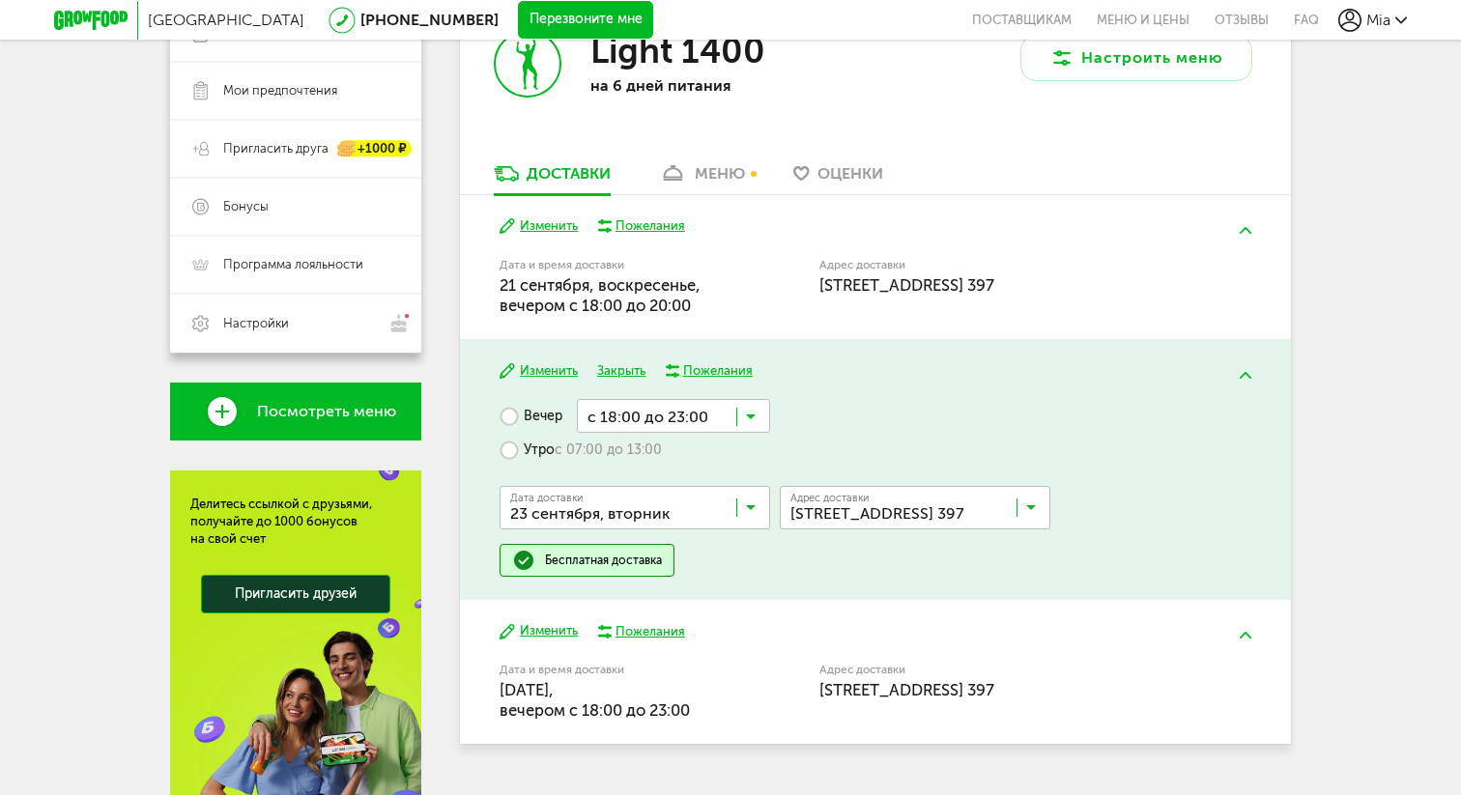
click at [612, 448] on span "с 07:00 до 13:00" at bounding box center [608, 450] width 107 height 17
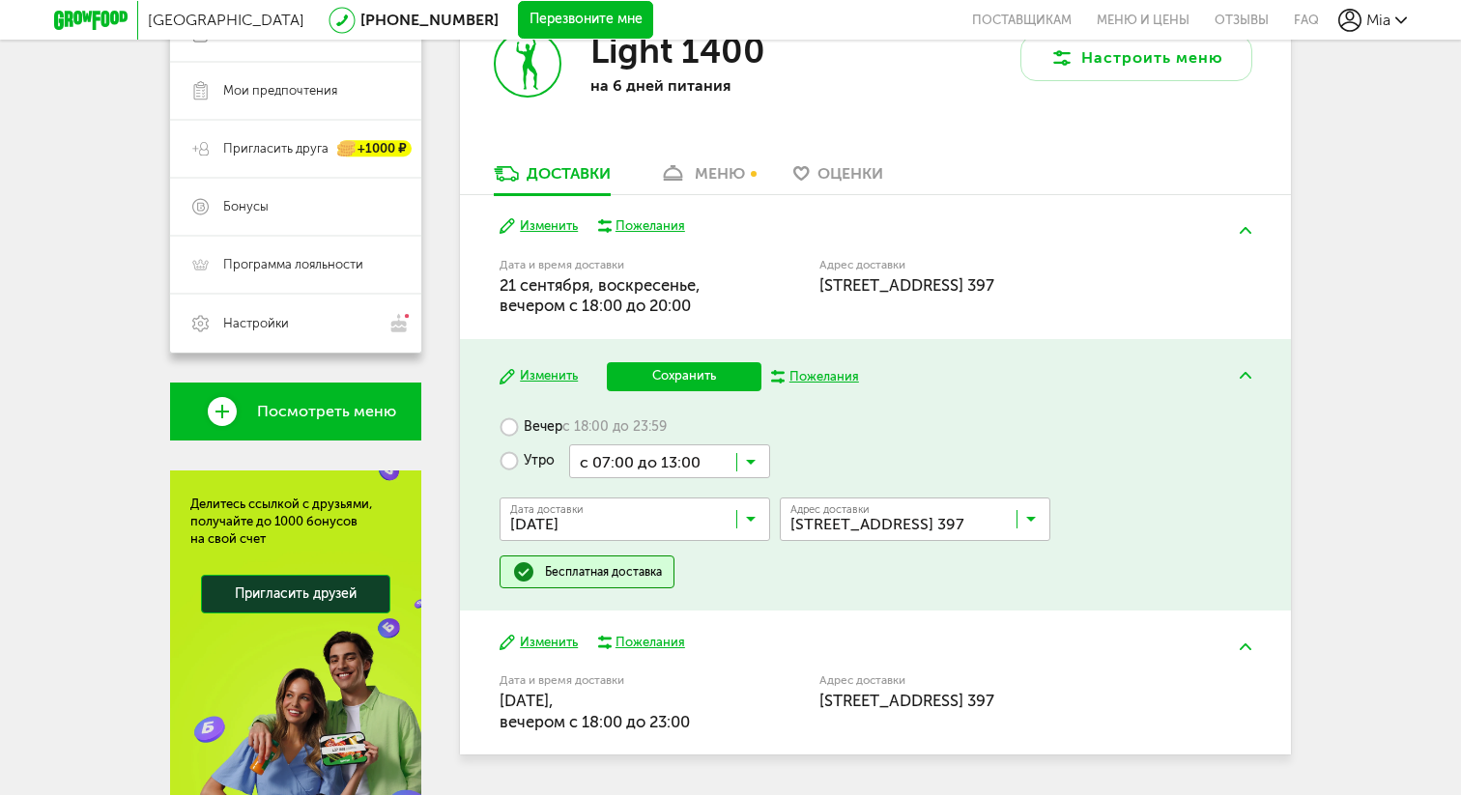
click at [757, 464] on input "Search for option" at bounding box center [669, 460] width 201 height 33
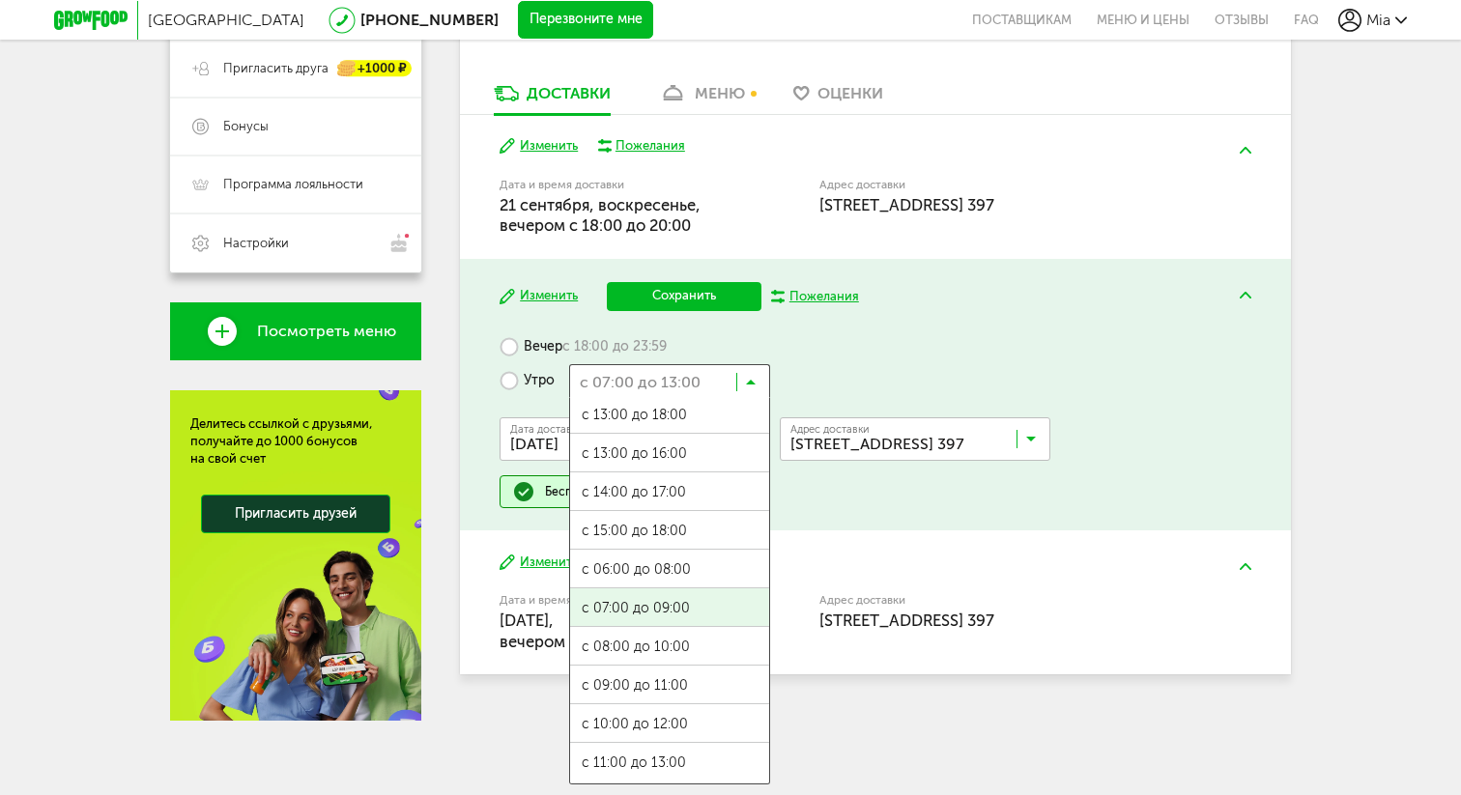
scroll to position [457, 0]
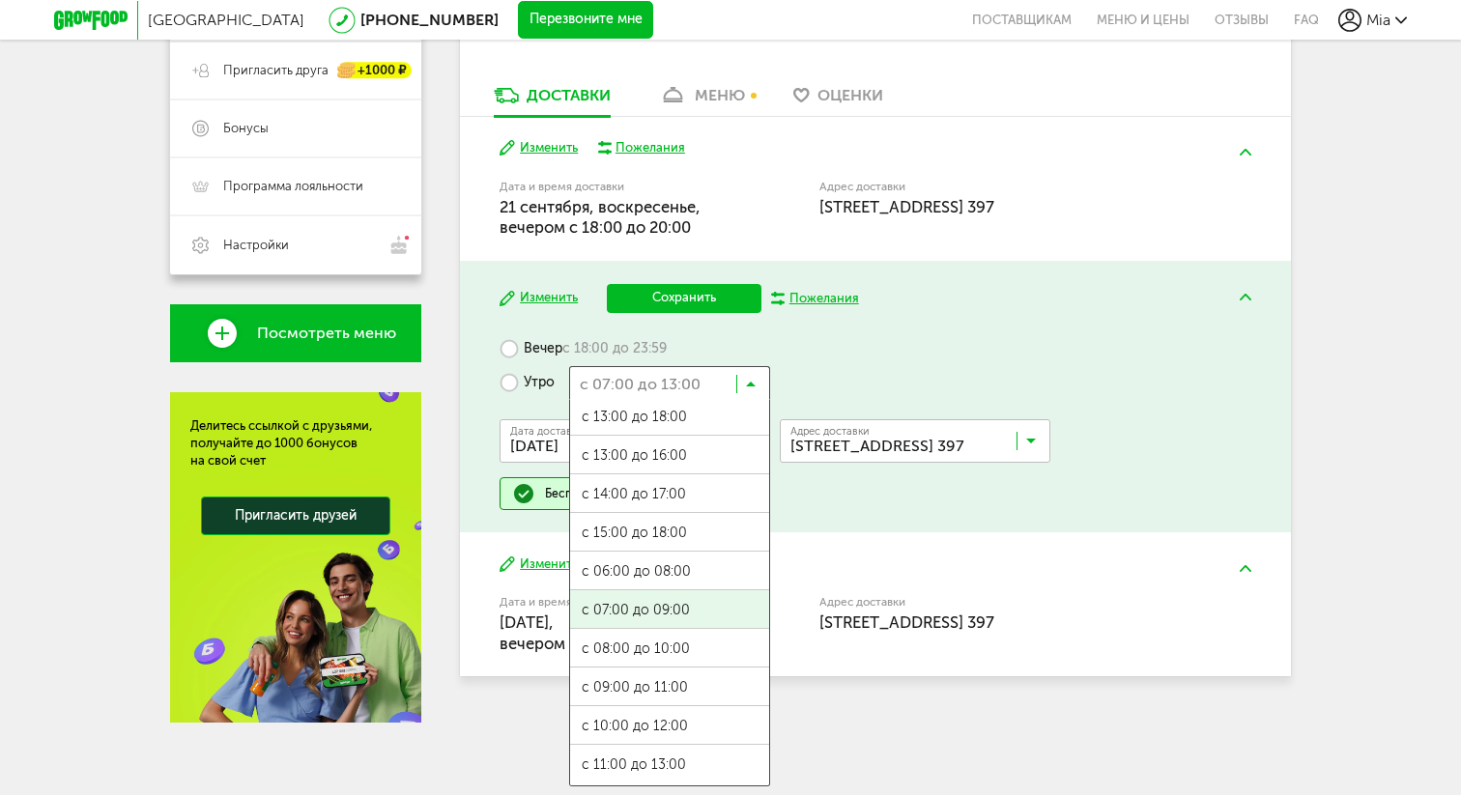
click at [644, 604] on ul "с 07:00 до 12:00 с 13:00 до 18:00 с 13:00 до 16:00 с 14:00 до 17:00 с 15:00 до …" at bounding box center [669, 593] width 201 height 386
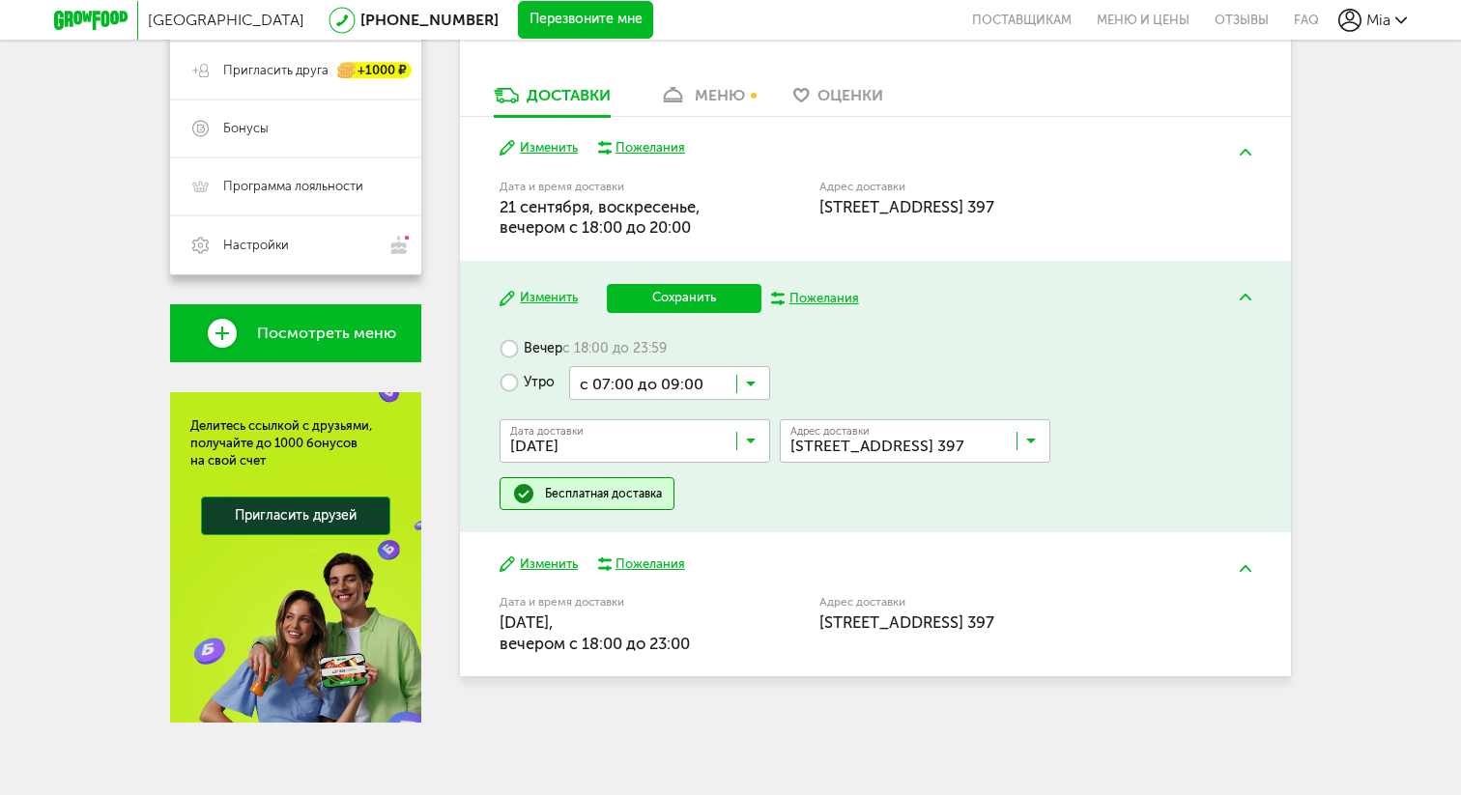
click at [814, 349] on div "Вечер с 18:00 до 23:59 Утро с 07:00 до 09:00 Загрузка... Дата доставки [DATE] […" at bounding box center [874, 421] width 751 height 178
click at [1038, 438] on input "Search for option" at bounding box center [919, 445] width 271 height 33
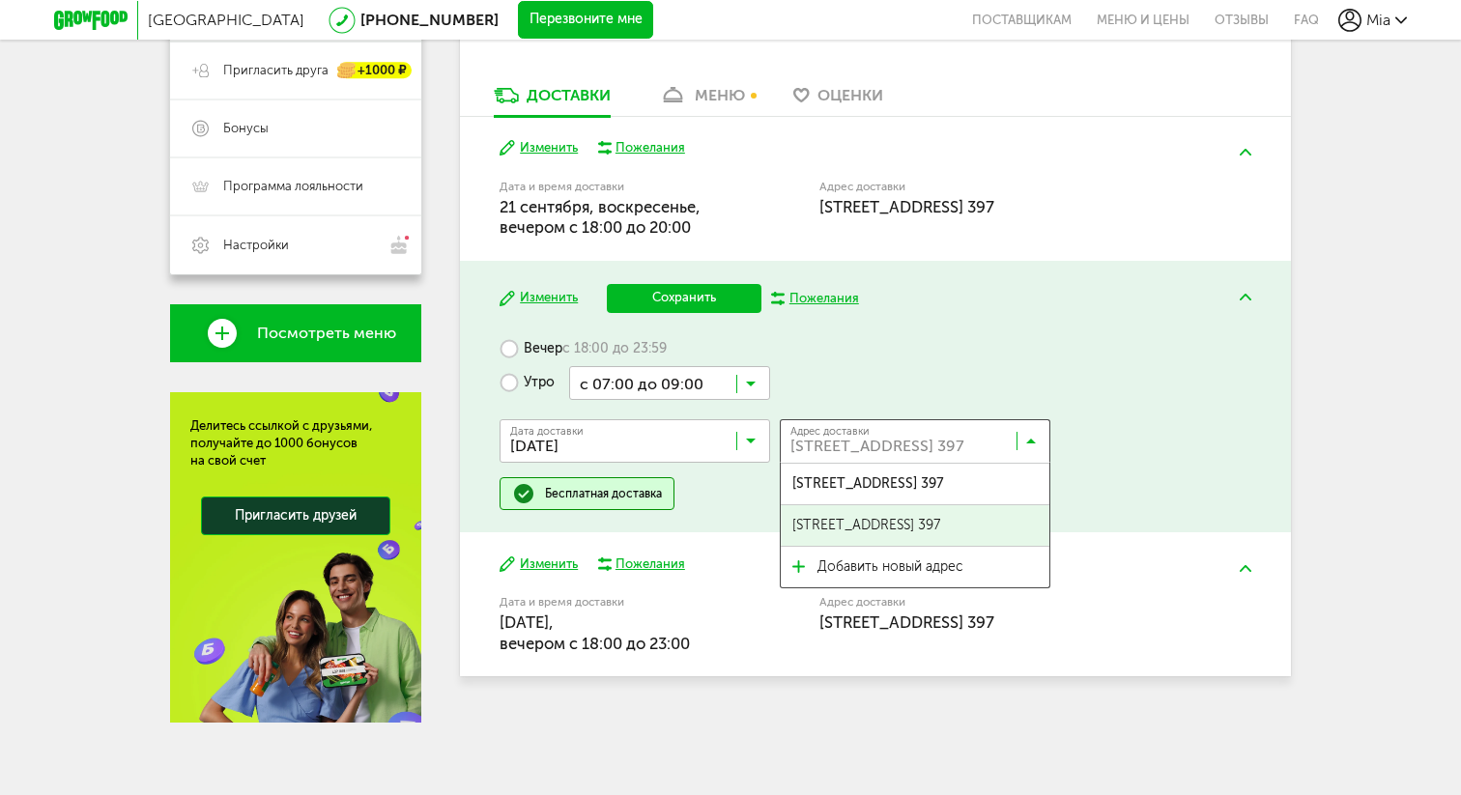
click at [940, 524] on span "[STREET_ADDRESS] 397" at bounding box center [866, 525] width 148 height 41
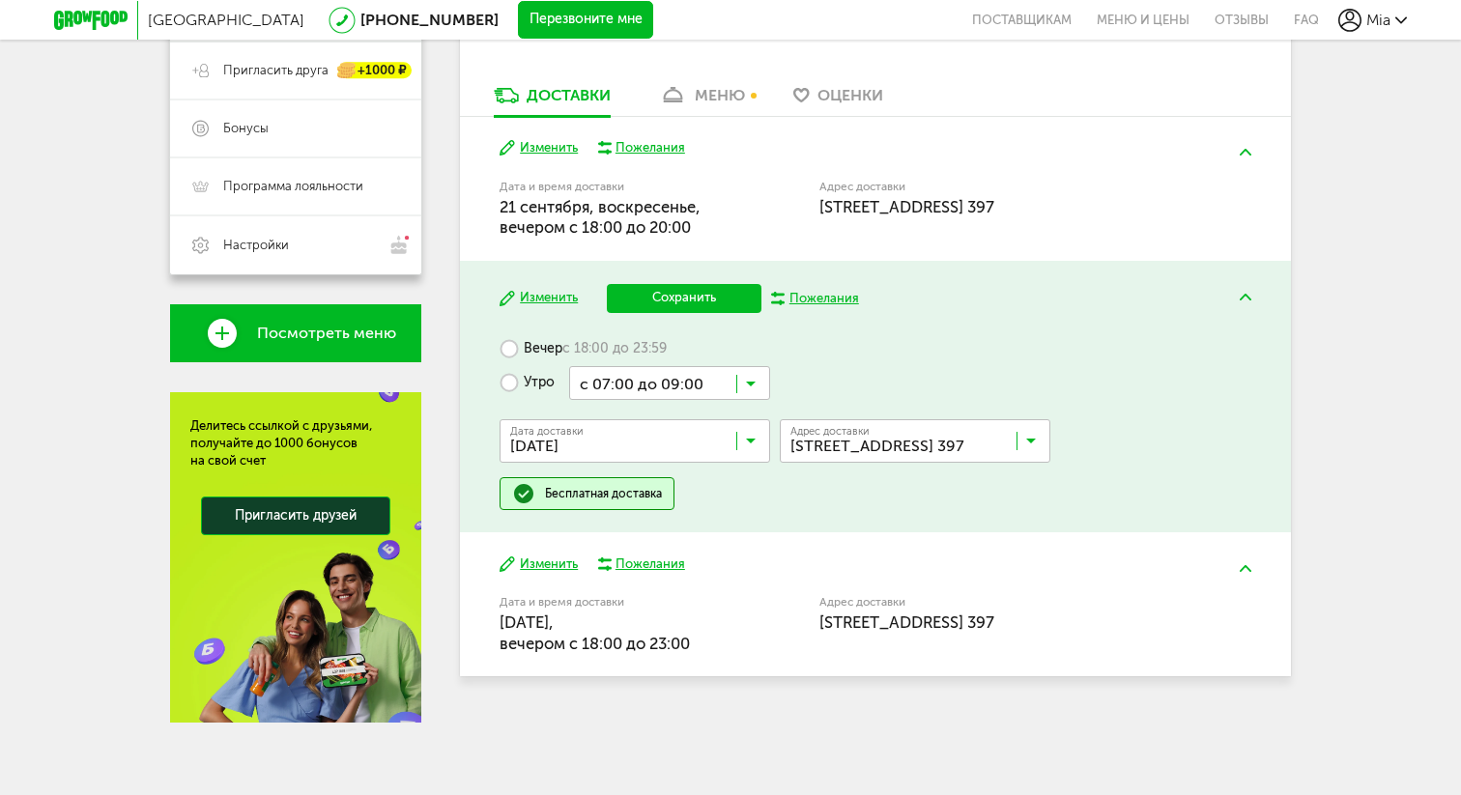
click at [743, 442] on input "Search for option" at bounding box center [639, 445] width 271 height 33
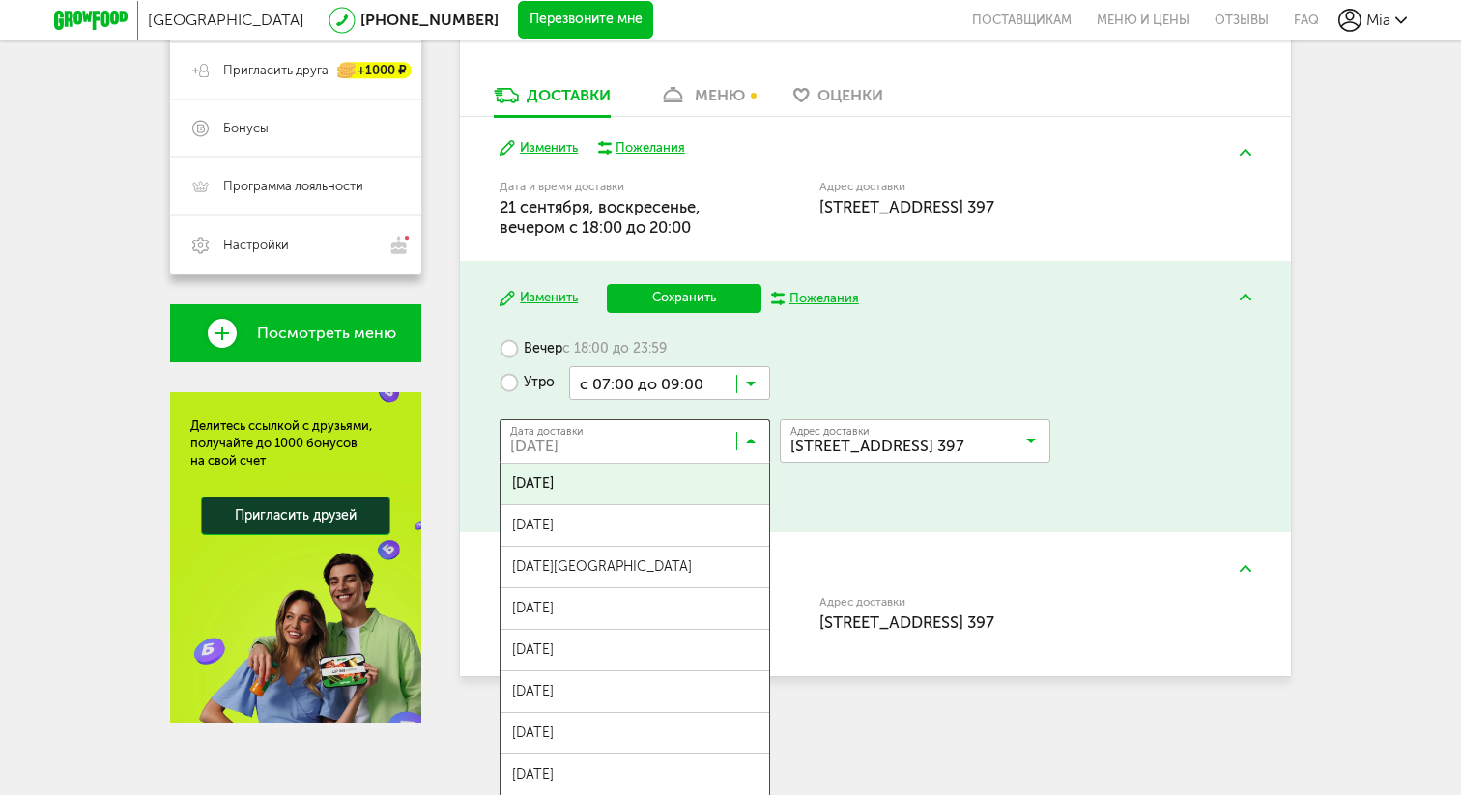
click at [842, 364] on div "Вечер с 18:00 до 23:59 Утро с 07:00 до 09:00 Загрузка... Дата доставки [DATE] […" at bounding box center [874, 421] width 751 height 178
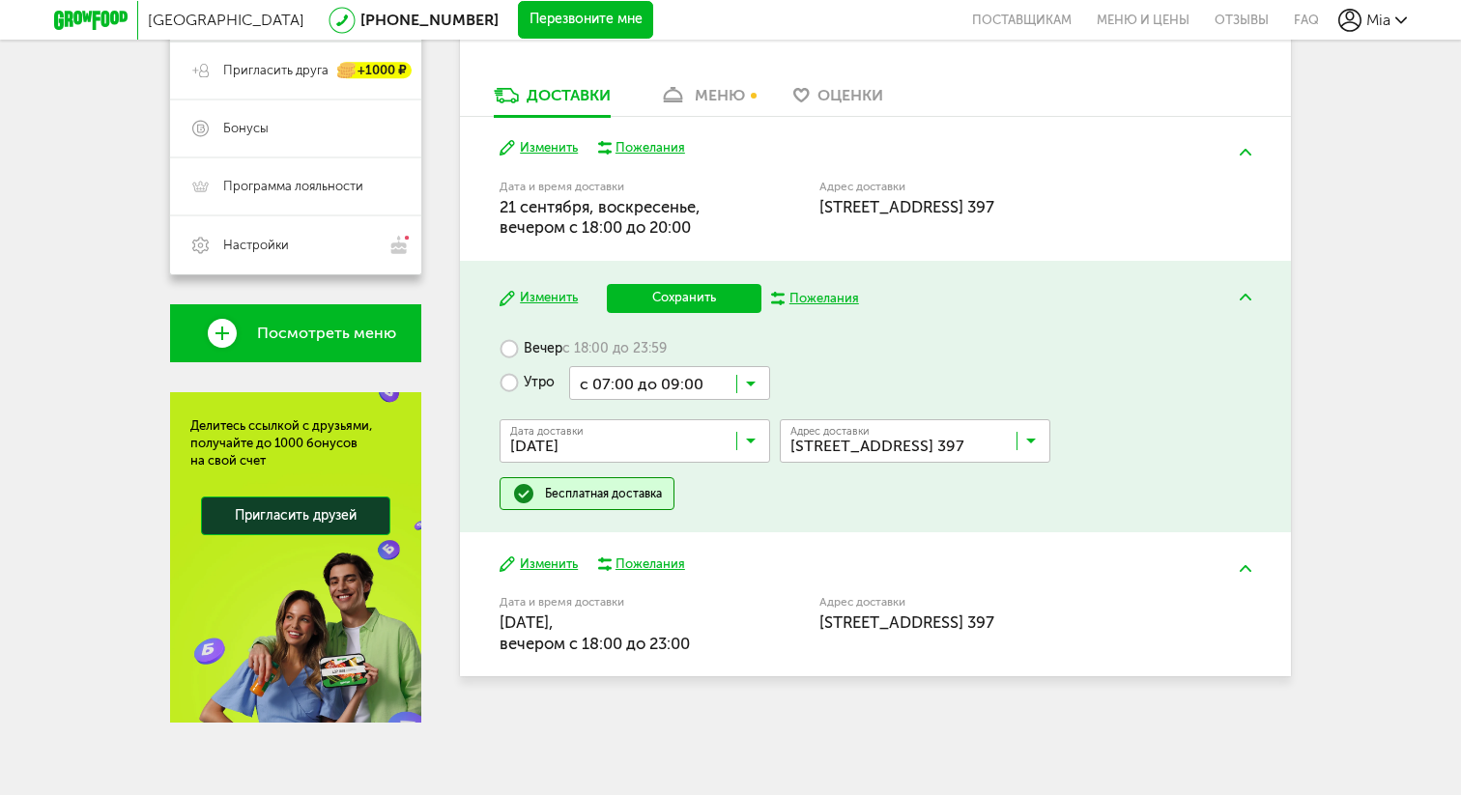
click at [670, 299] on button "Сохранить" at bounding box center [684, 298] width 155 height 29
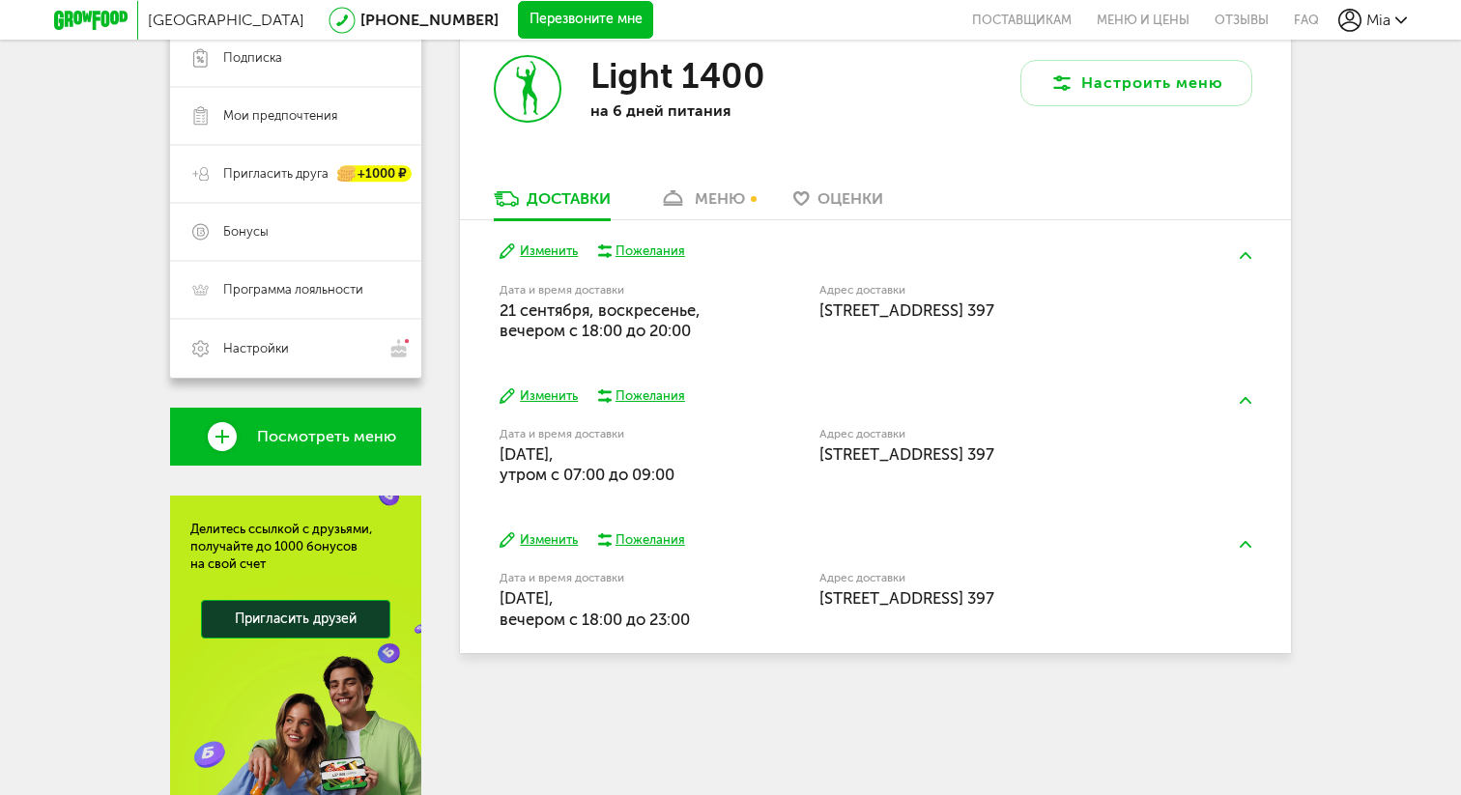
scroll to position [350, 0]
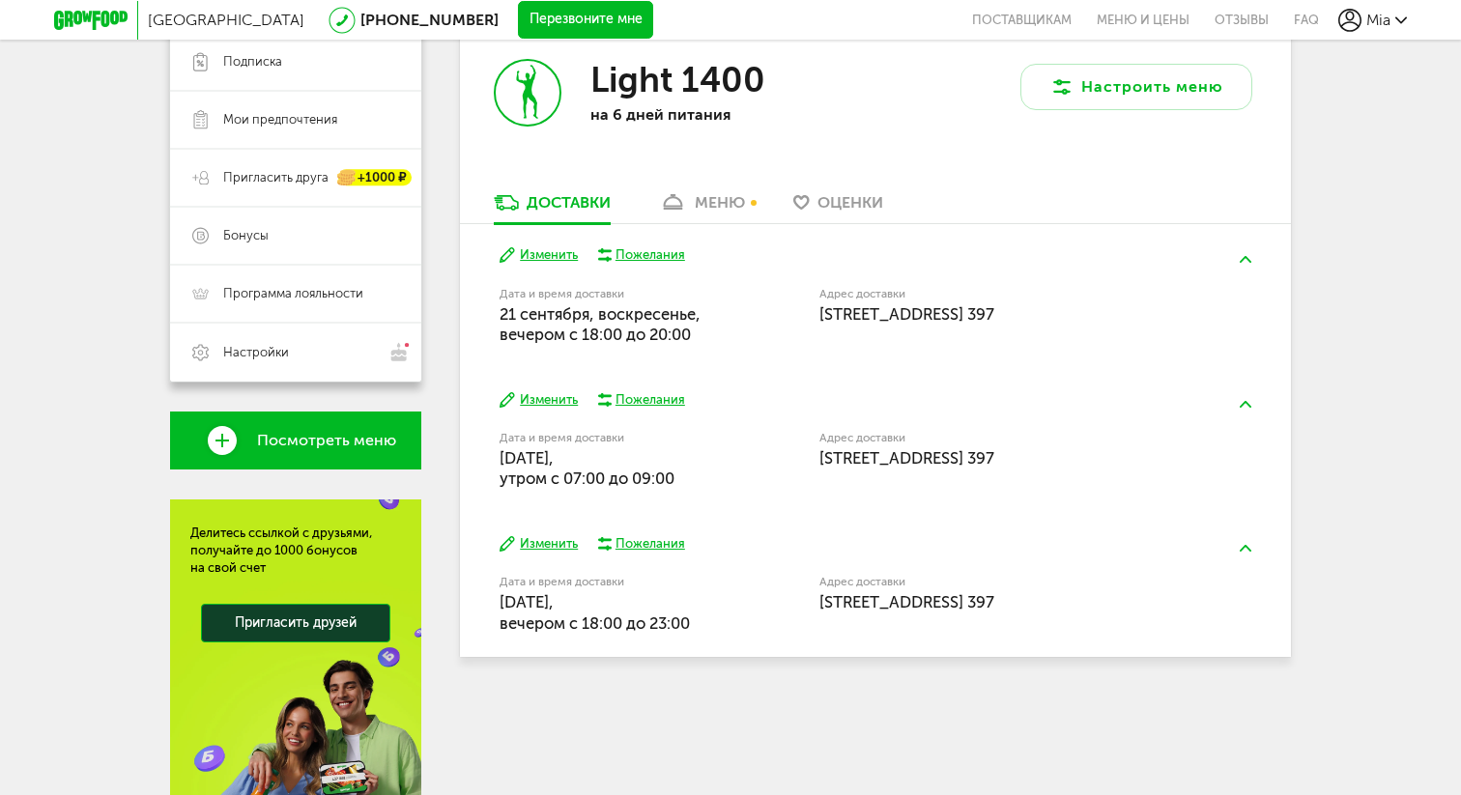
click at [545, 545] on button "Изменить" at bounding box center [538, 544] width 78 height 18
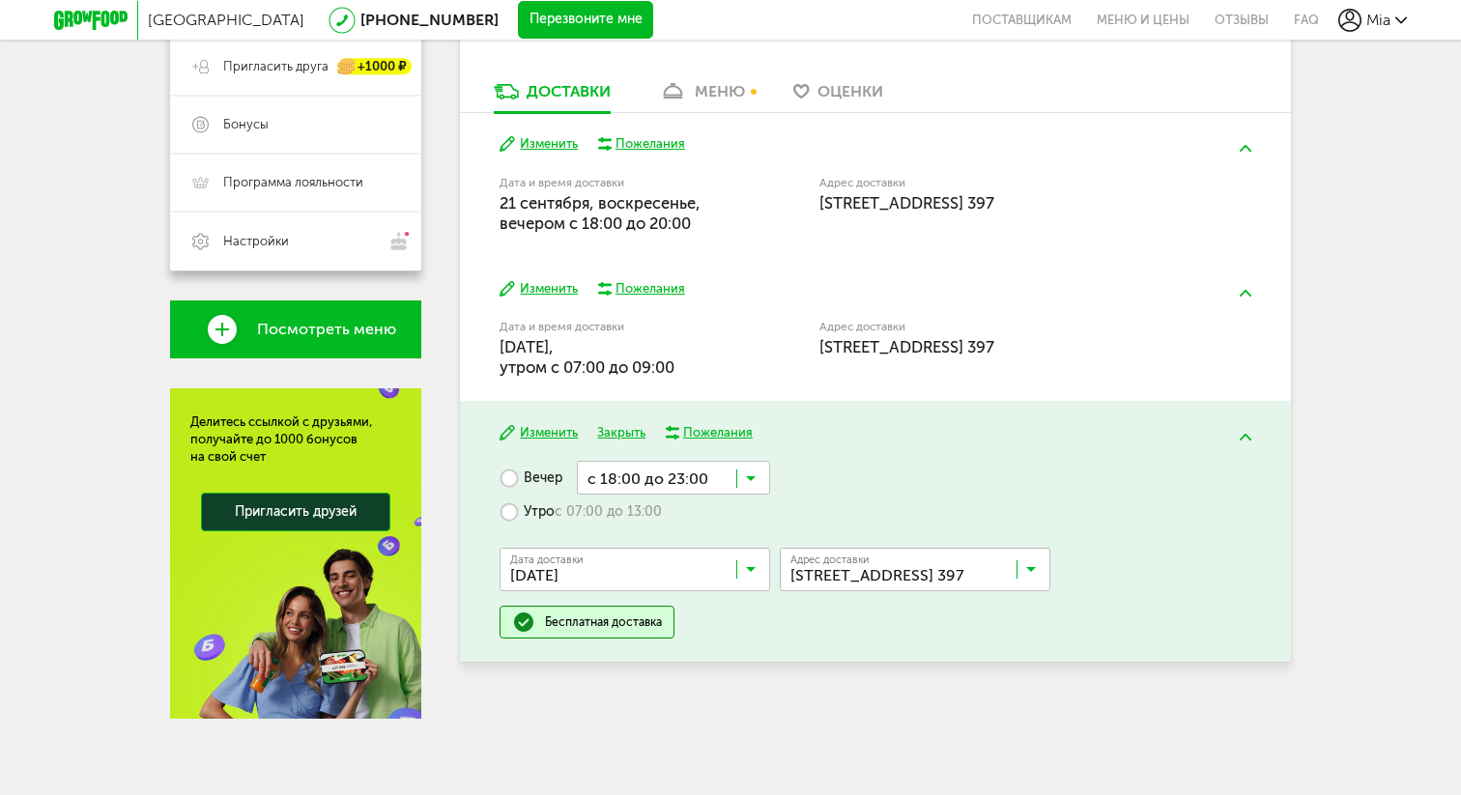
scroll to position [462, 0]
click at [743, 474] on input "Search for option" at bounding box center [673, 476] width 193 height 33
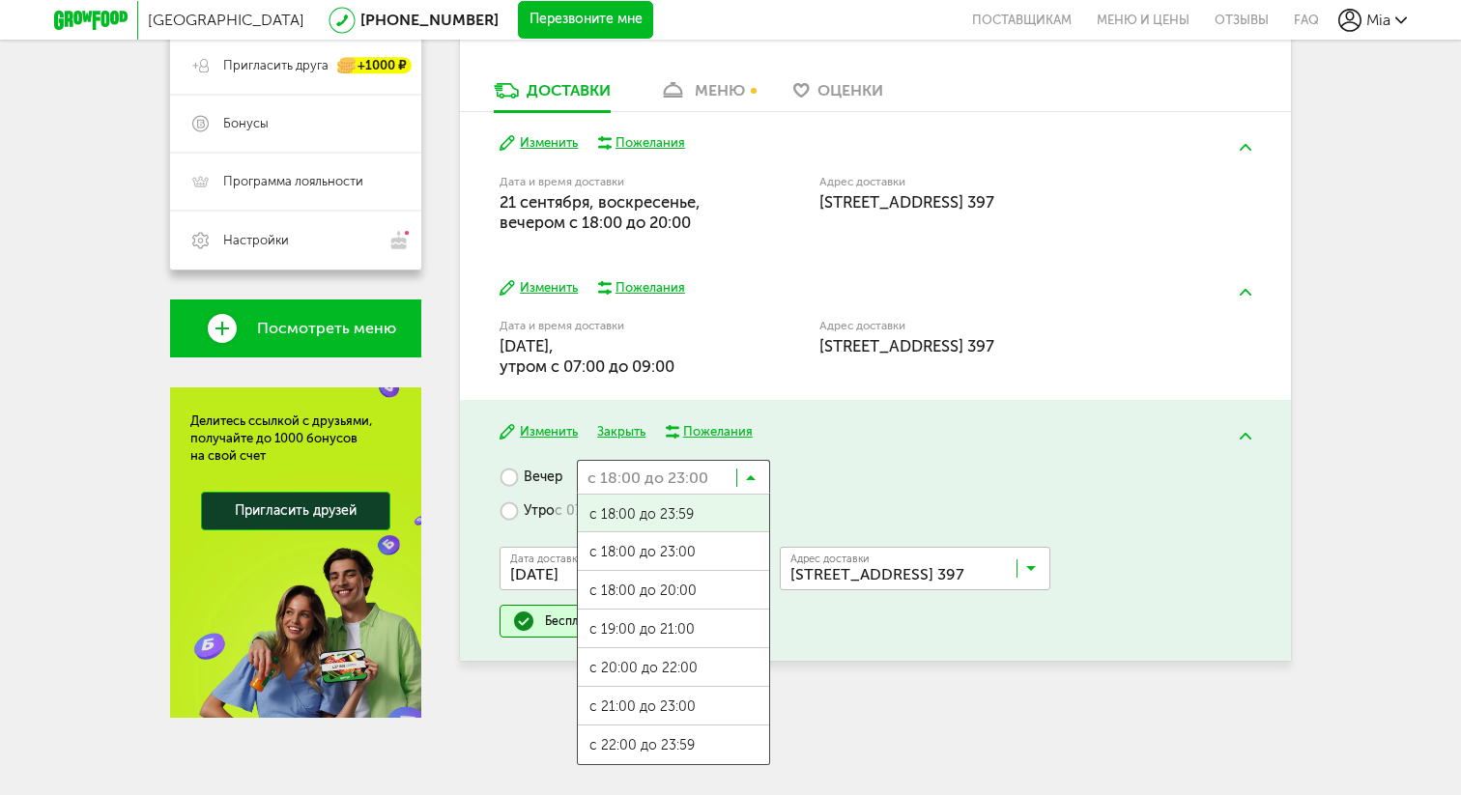
click at [797, 475] on div "Вечер с 18:00 до 23:00 Загрузка... с 18:00 до 23:59 с 18:00 до 23:00 с 18:00 до…" at bounding box center [874, 549] width 751 height 178
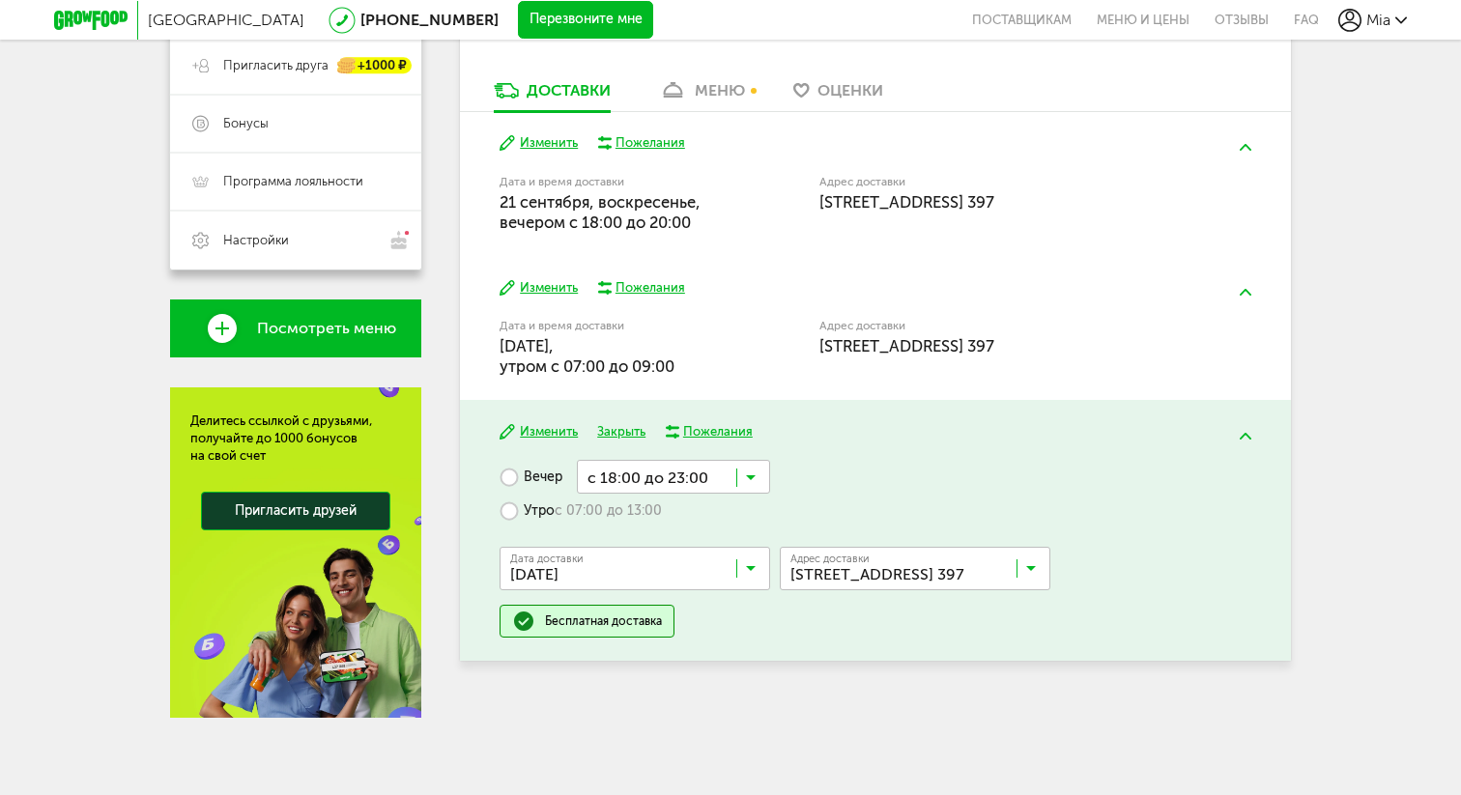
click at [522, 516] on label "Утро с 07:00 до 13:00" at bounding box center [580, 511] width 162 height 34
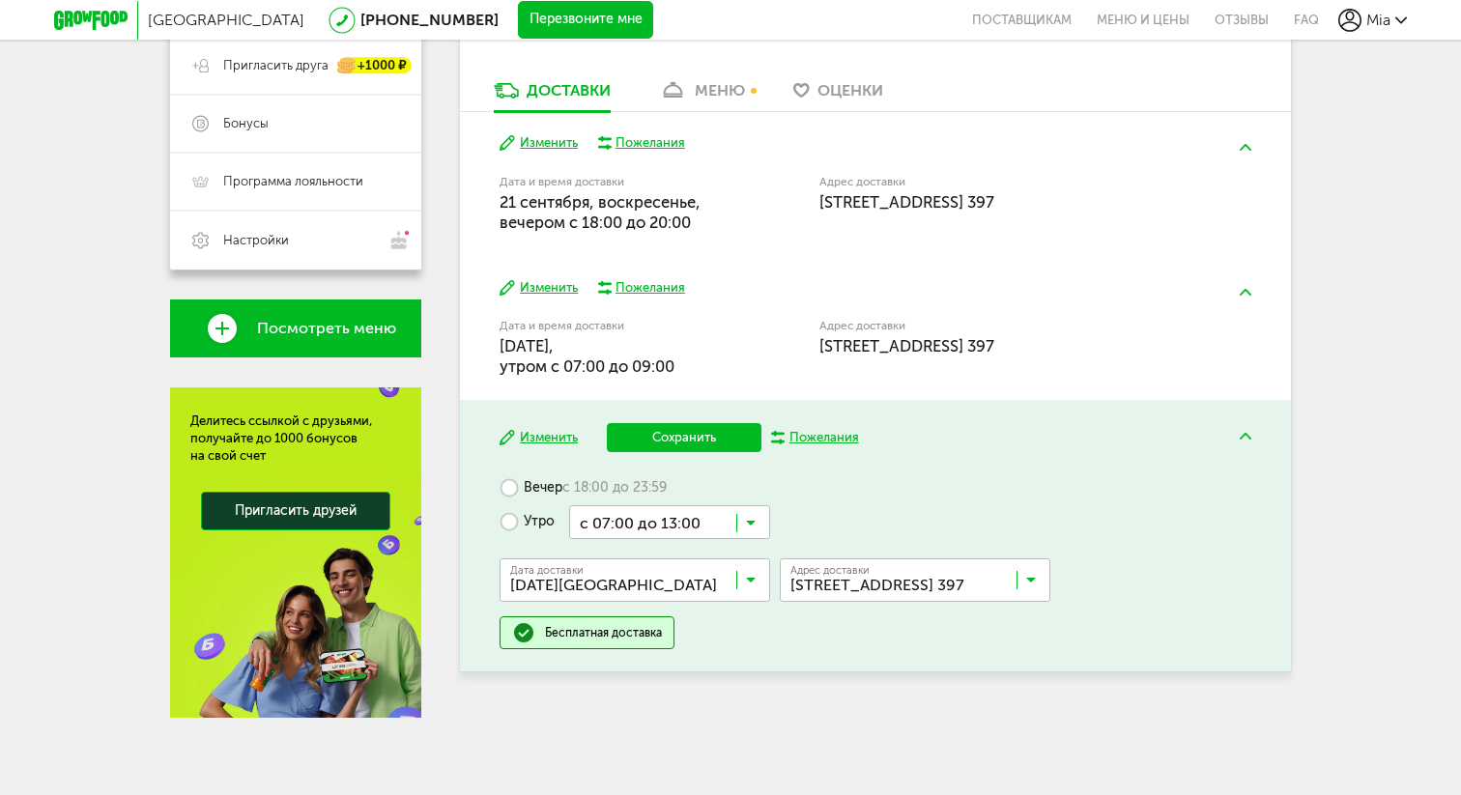
click at [756, 520] on input "Search for option" at bounding box center [669, 521] width 201 height 33
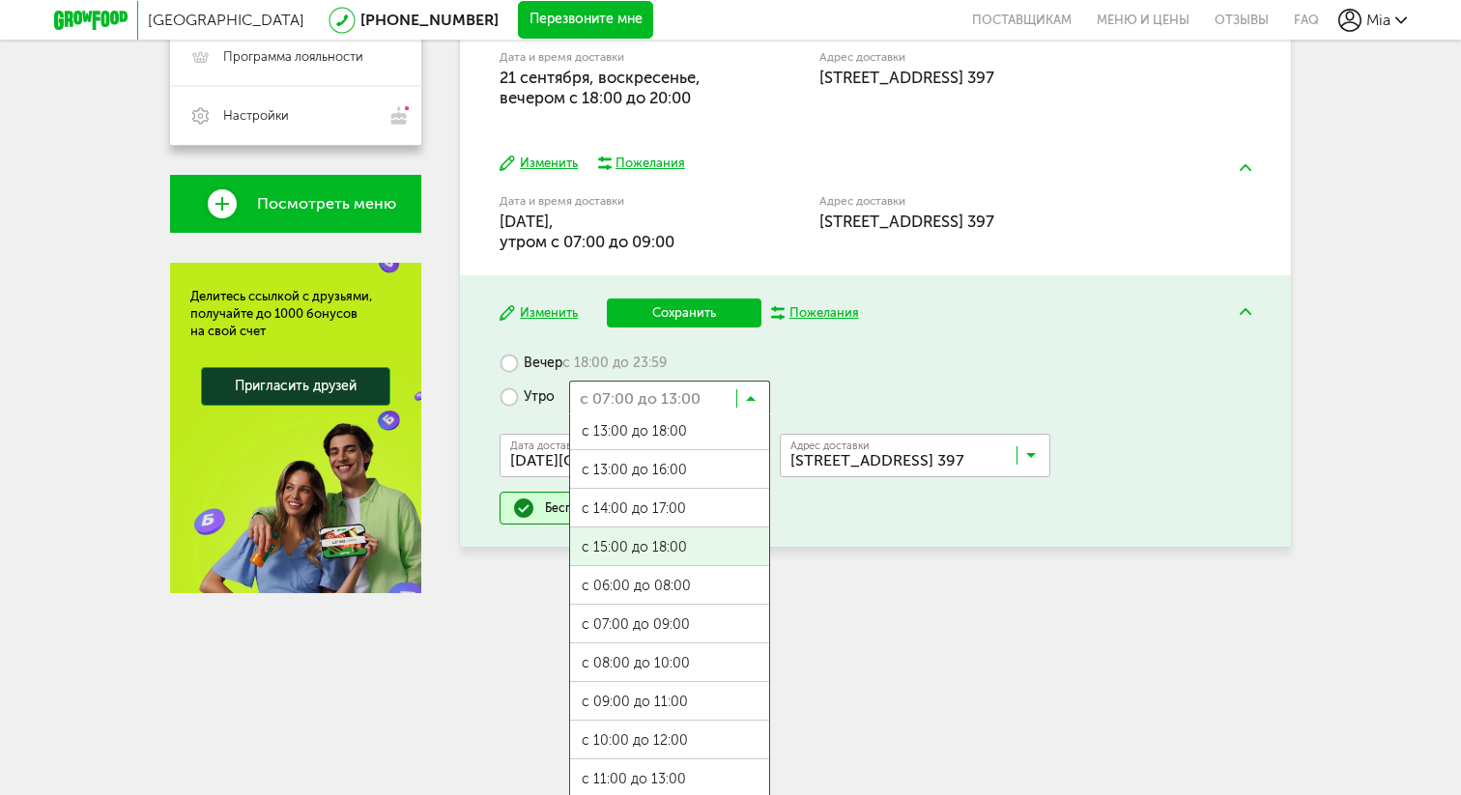
scroll to position [592, 0]
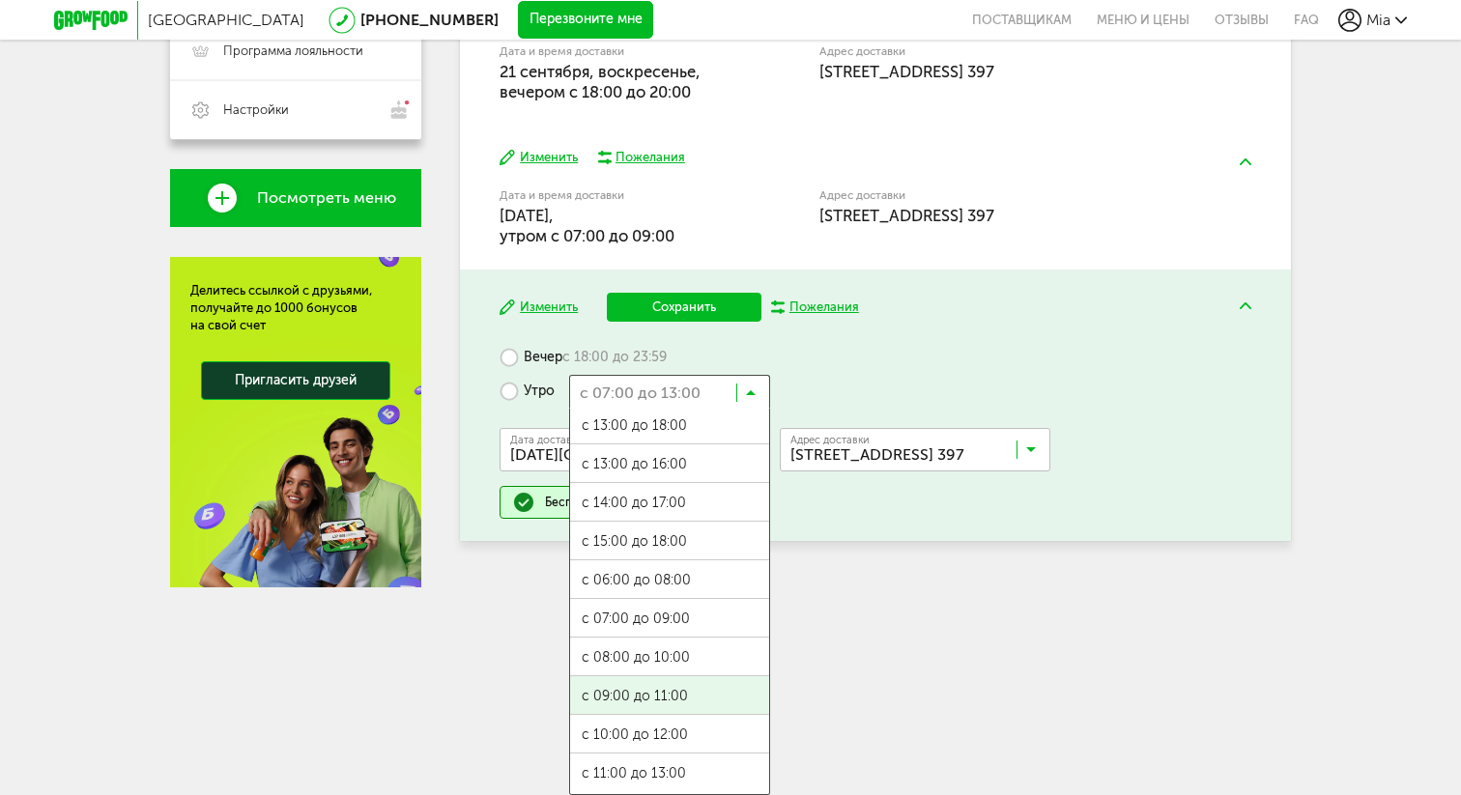
click at [657, 693] on ul "с 07:00 до 12:00 с 13:00 до 18:00 с 13:00 до 16:00 с 14:00 до 17:00 с 15:00 до …" at bounding box center [669, 602] width 201 height 386
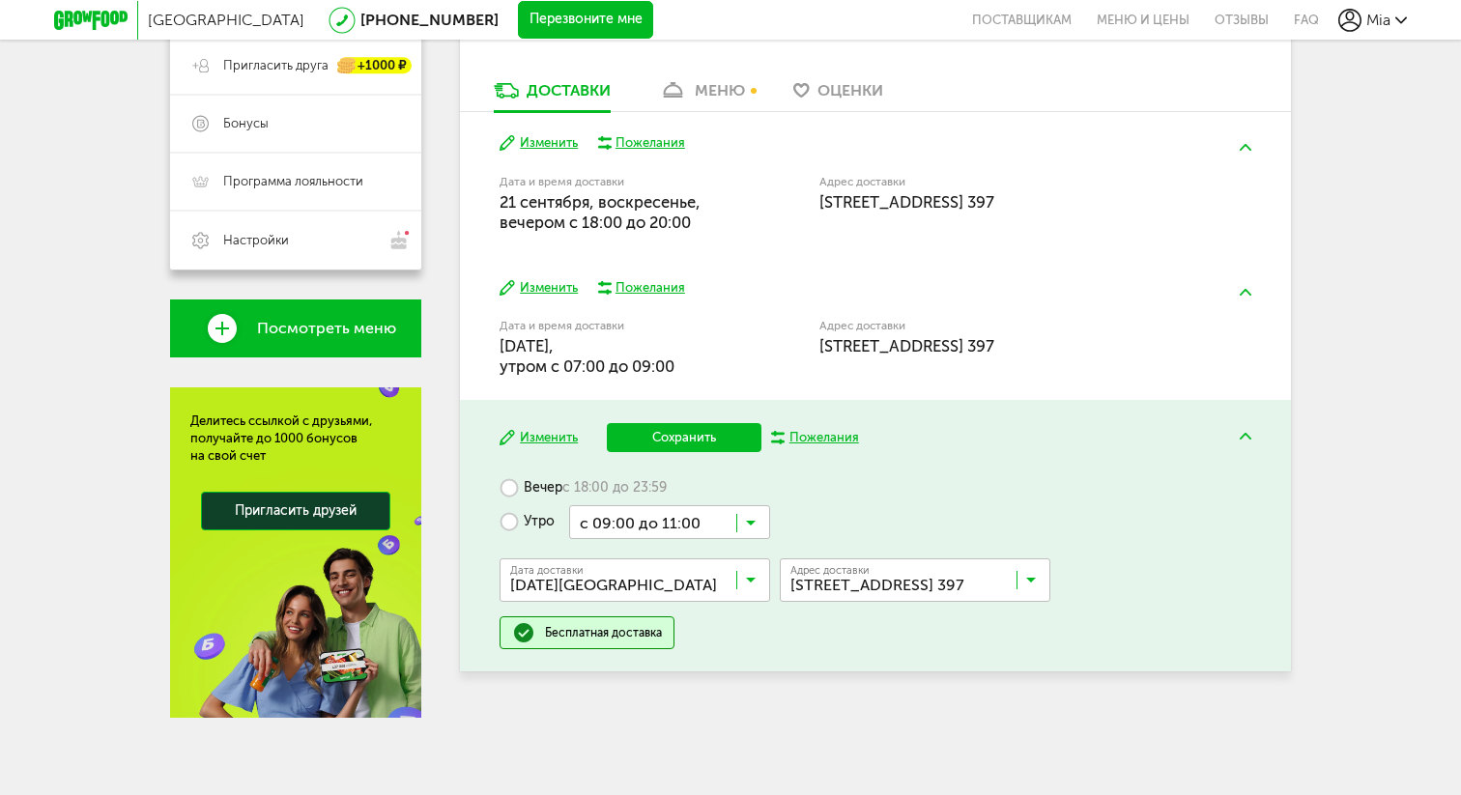
scroll to position [462, 0]
click at [528, 484] on label "Вечер с 18:00 до 23:59" at bounding box center [582, 488] width 167 height 34
click at [721, 585] on input "Search for option" at bounding box center [639, 584] width 271 height 33
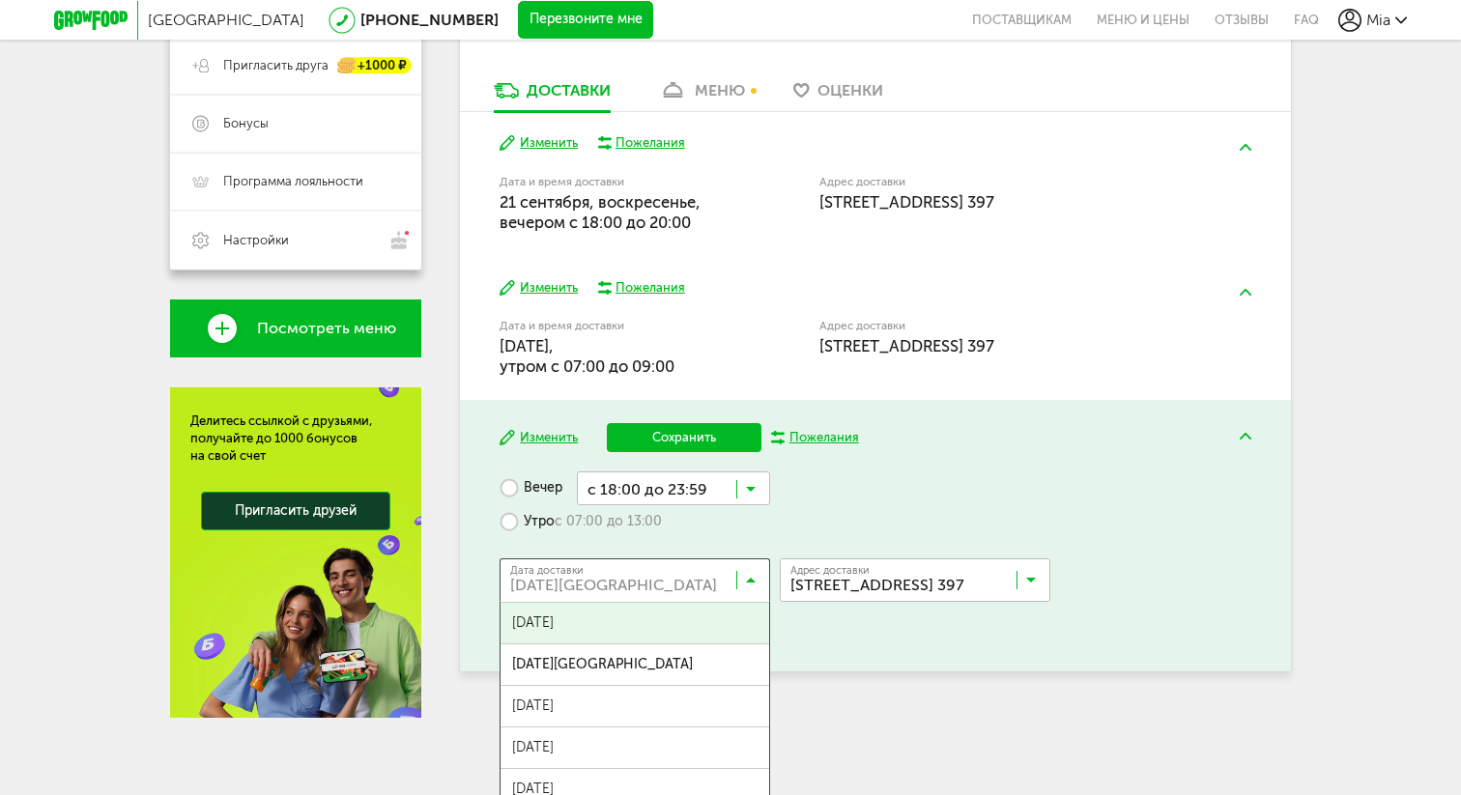
click at [646, 629] on span "[DATE]" at bounding box center [634, 623] width 269 height 41
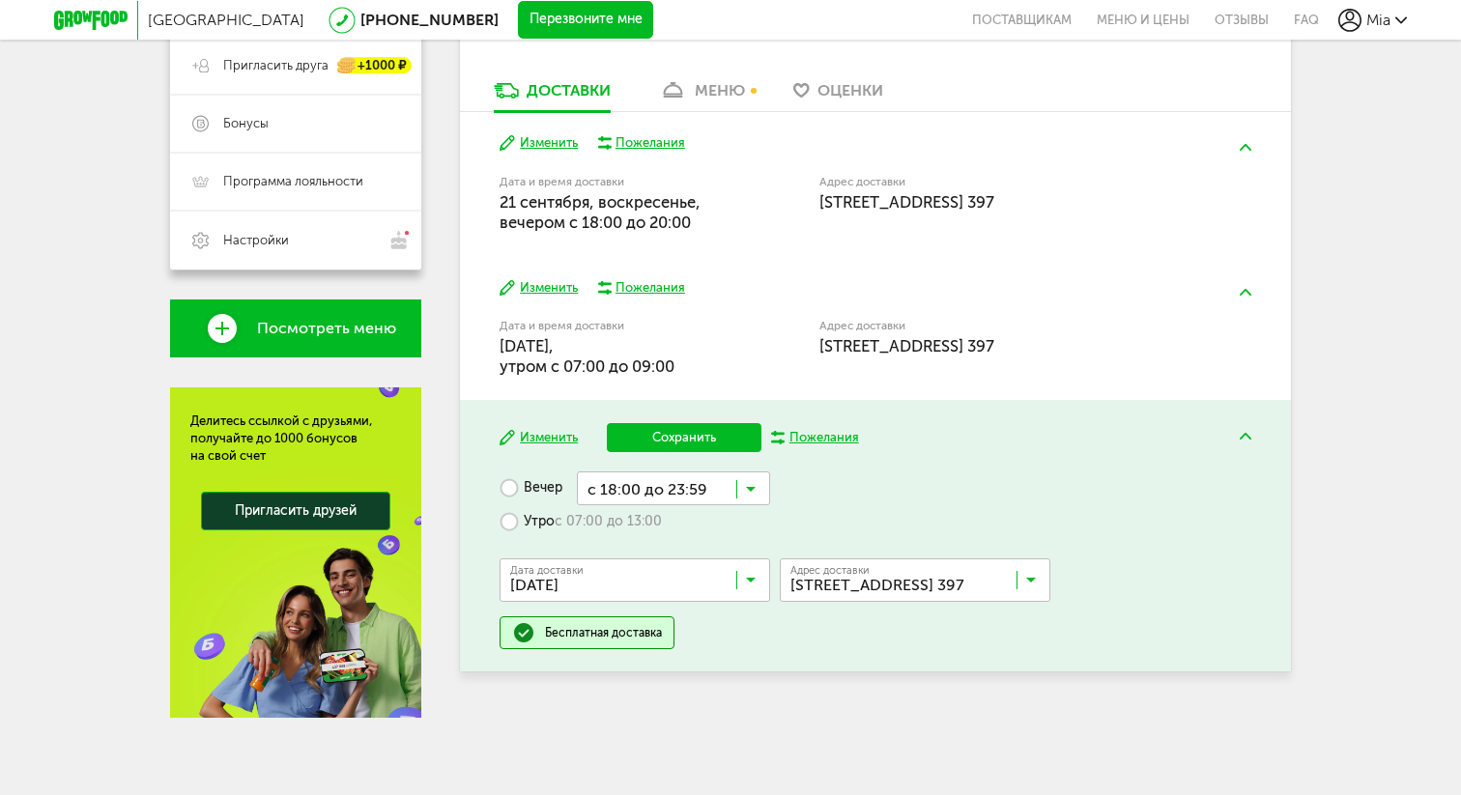
click at [743, 489] on input "Search for option" at bounding box center [673, 487] width 193 height 33
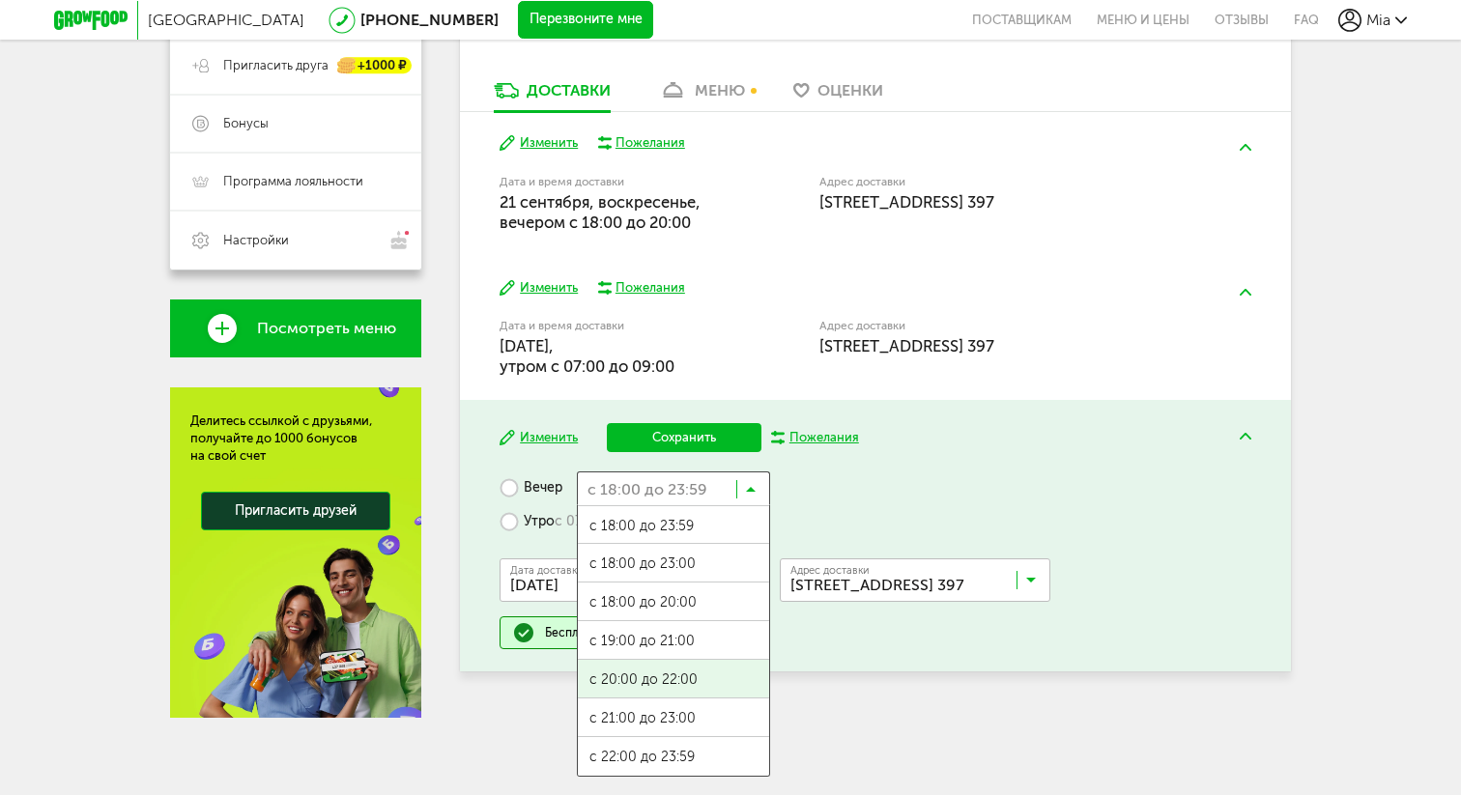
click at [641, 675] on span "с 20:00 до 22:00" at bounding box center [673, 680] width 191 height 41
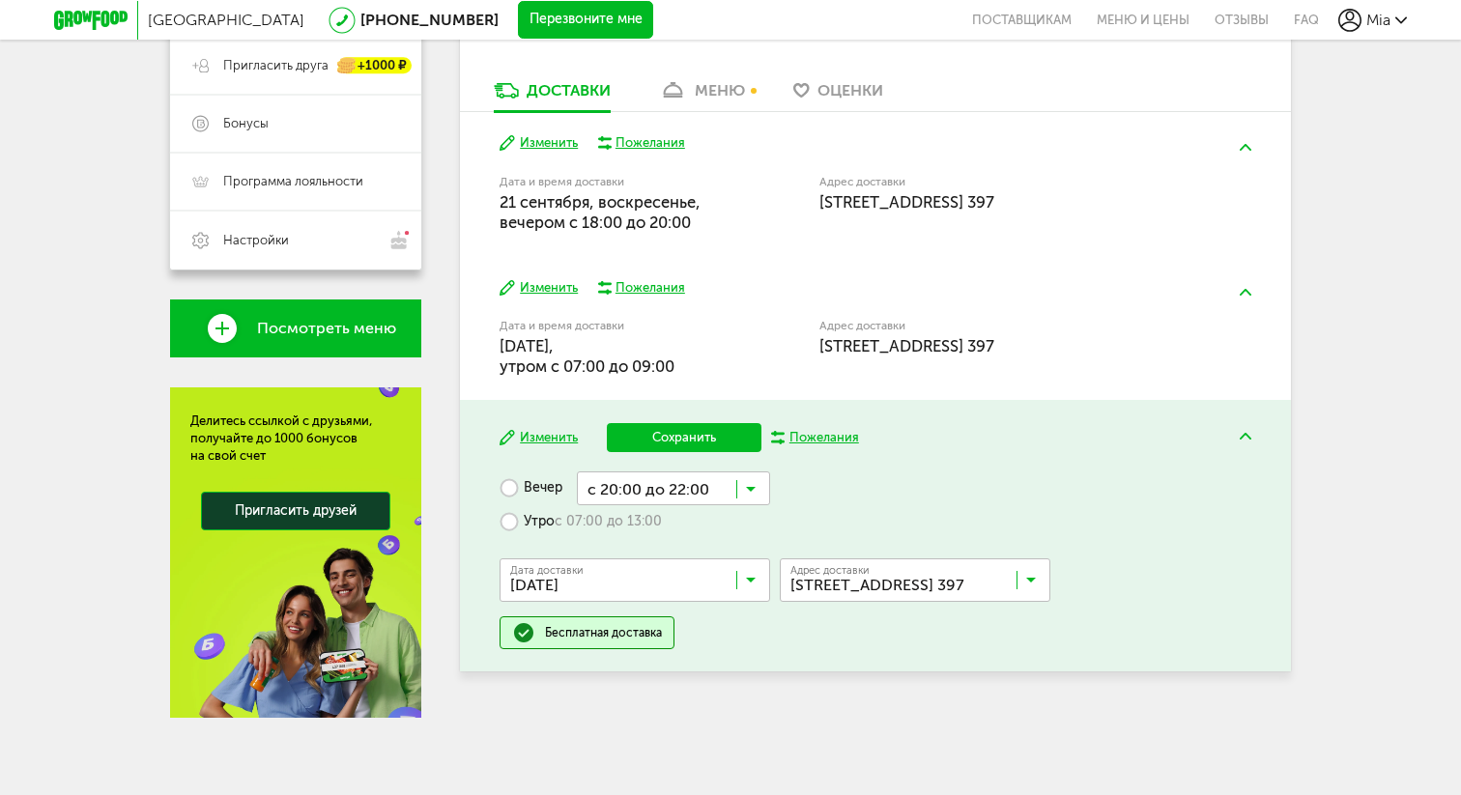
click at [744, 492] on input "Search for option" at bounding box center [673, 487] width 193 height 33
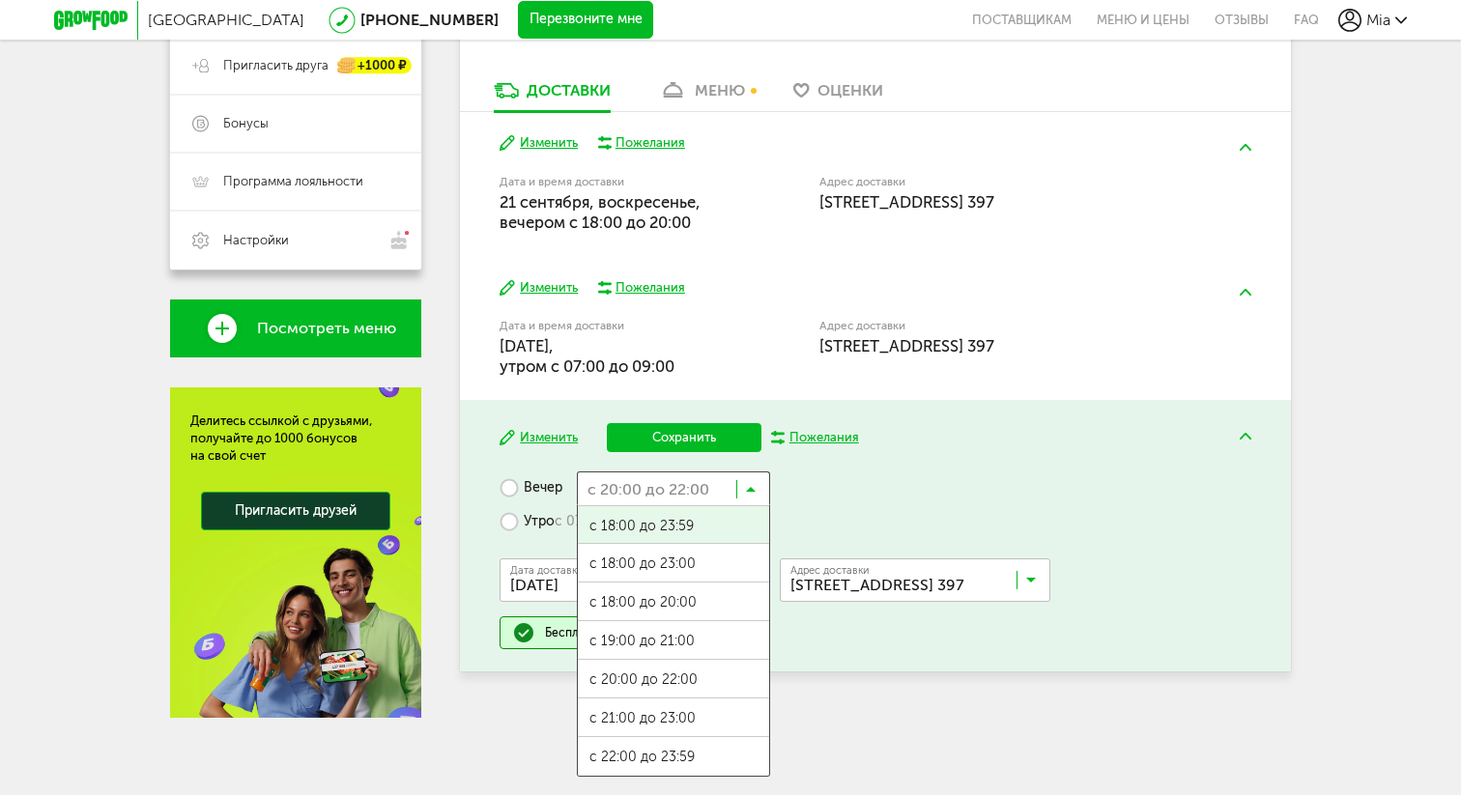
click at [851, 490] on div "Вечер с 20:00 до 22:00 Загрузка... с 18:00 до 23:59 с 18:00 до 23:00 с 18:00 до…" at bounding box center [874, 560] width 751 height 178
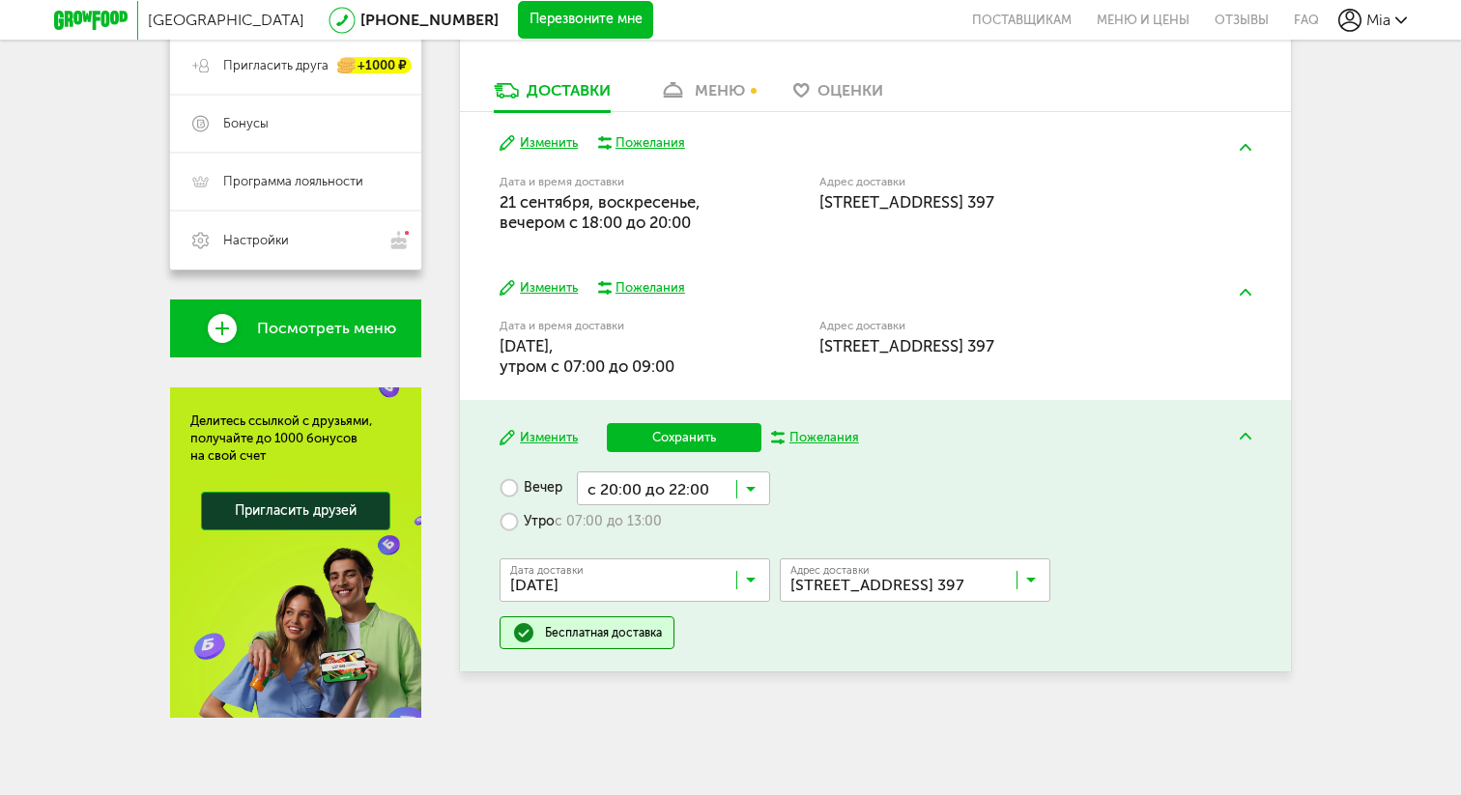
click at [1038, 578] on input "Search for option" at bounding box center [919, 584] width 271 height 33
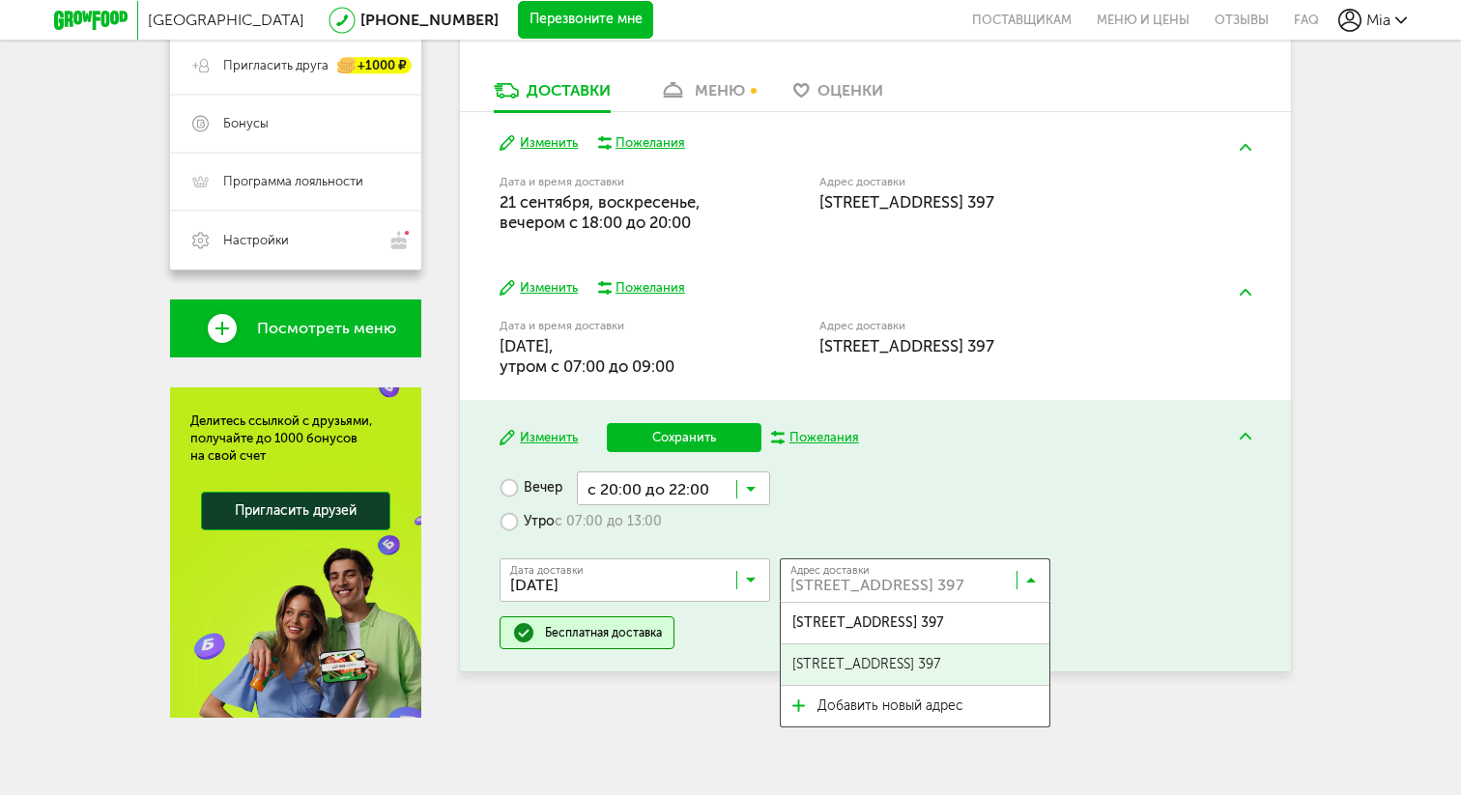
click at [940, 662] on span "[STREET_ADDRESS] 397" at bounding box center [866, 664] width 148 height 41
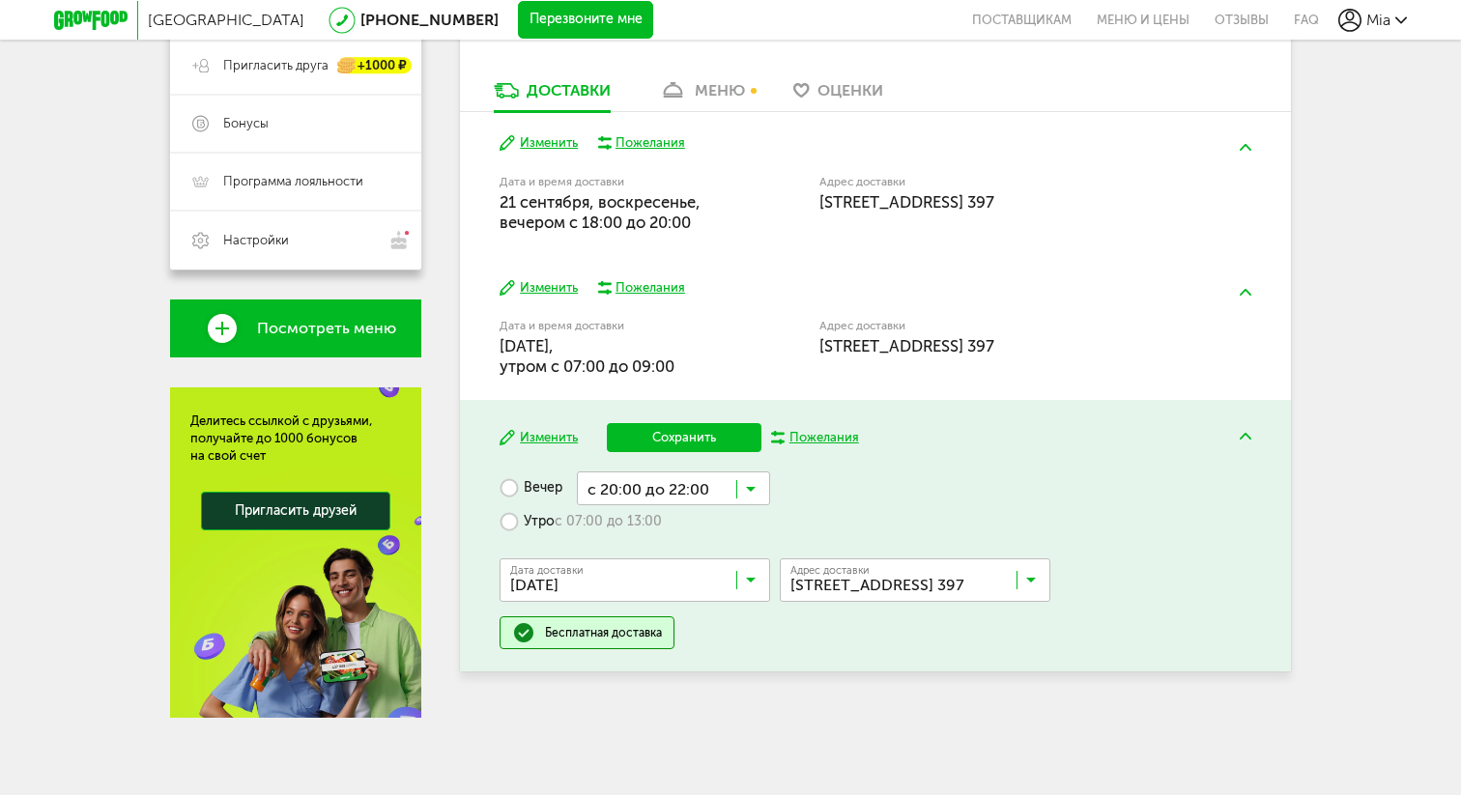
click at [672, 436] on button "Сохранить" at bounding box center [684, 437] width 155 height 29
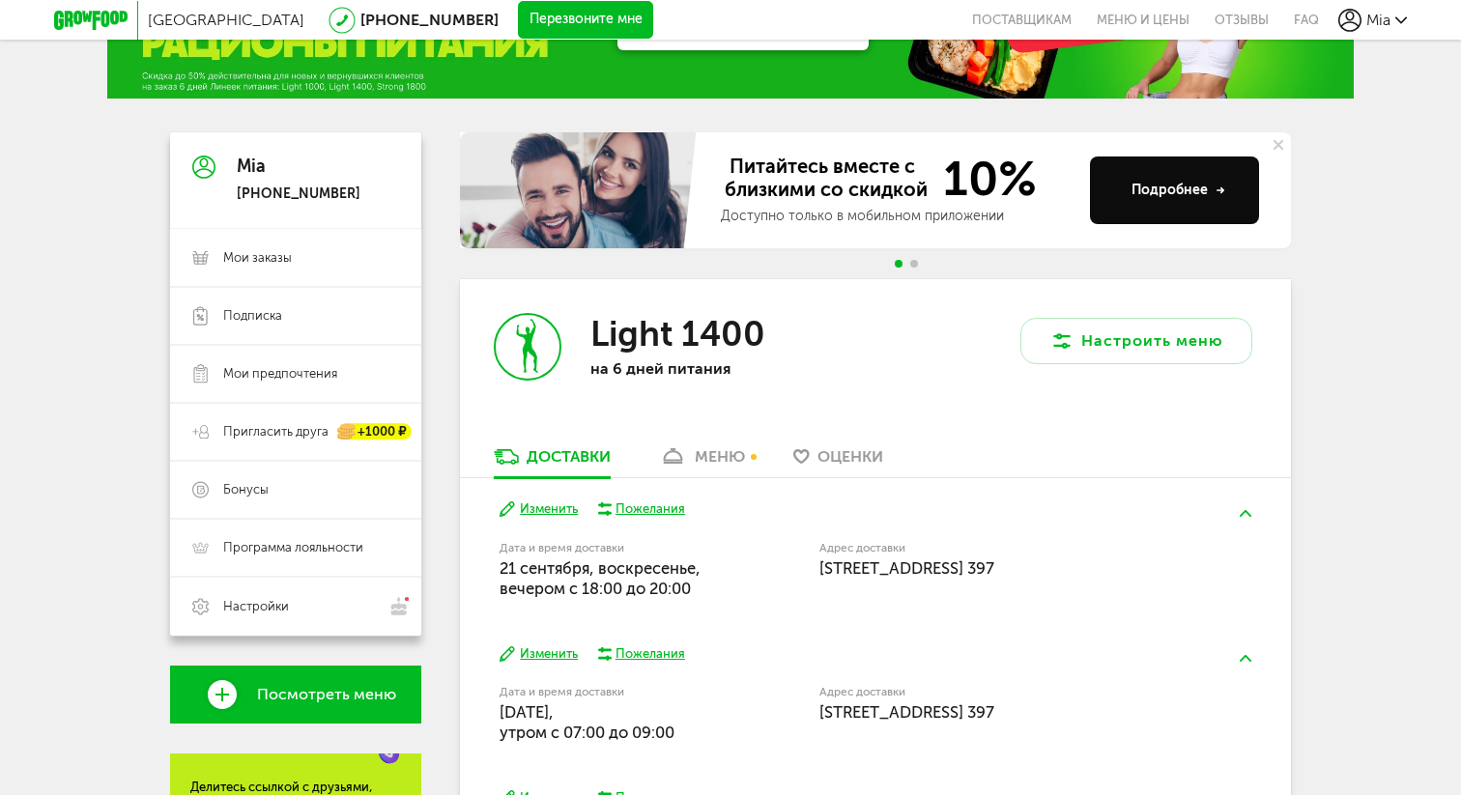
scroll to position [73, 0]
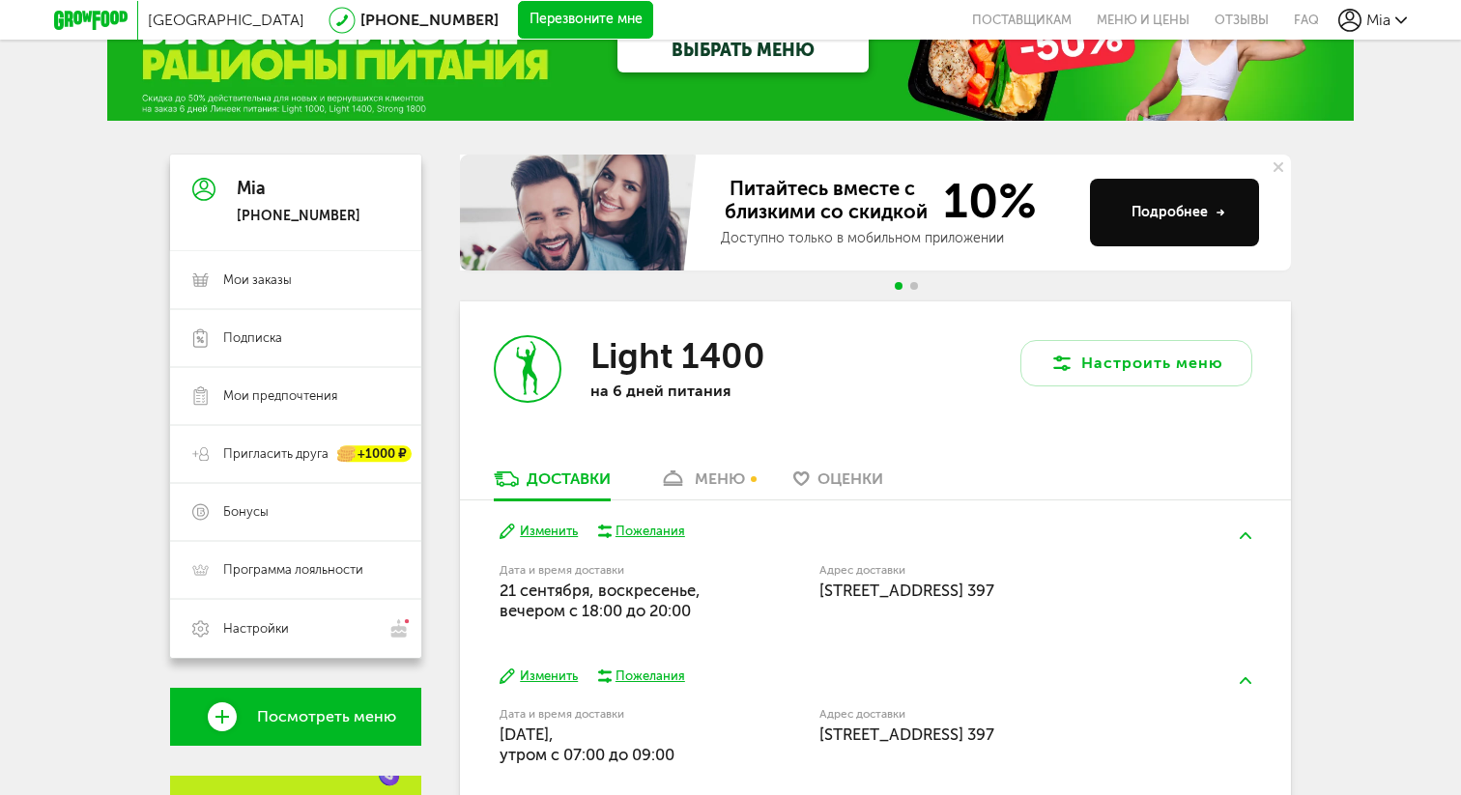
click at [706, 471] on div "меню" at bounding box center [720, 479] width 50 height 18
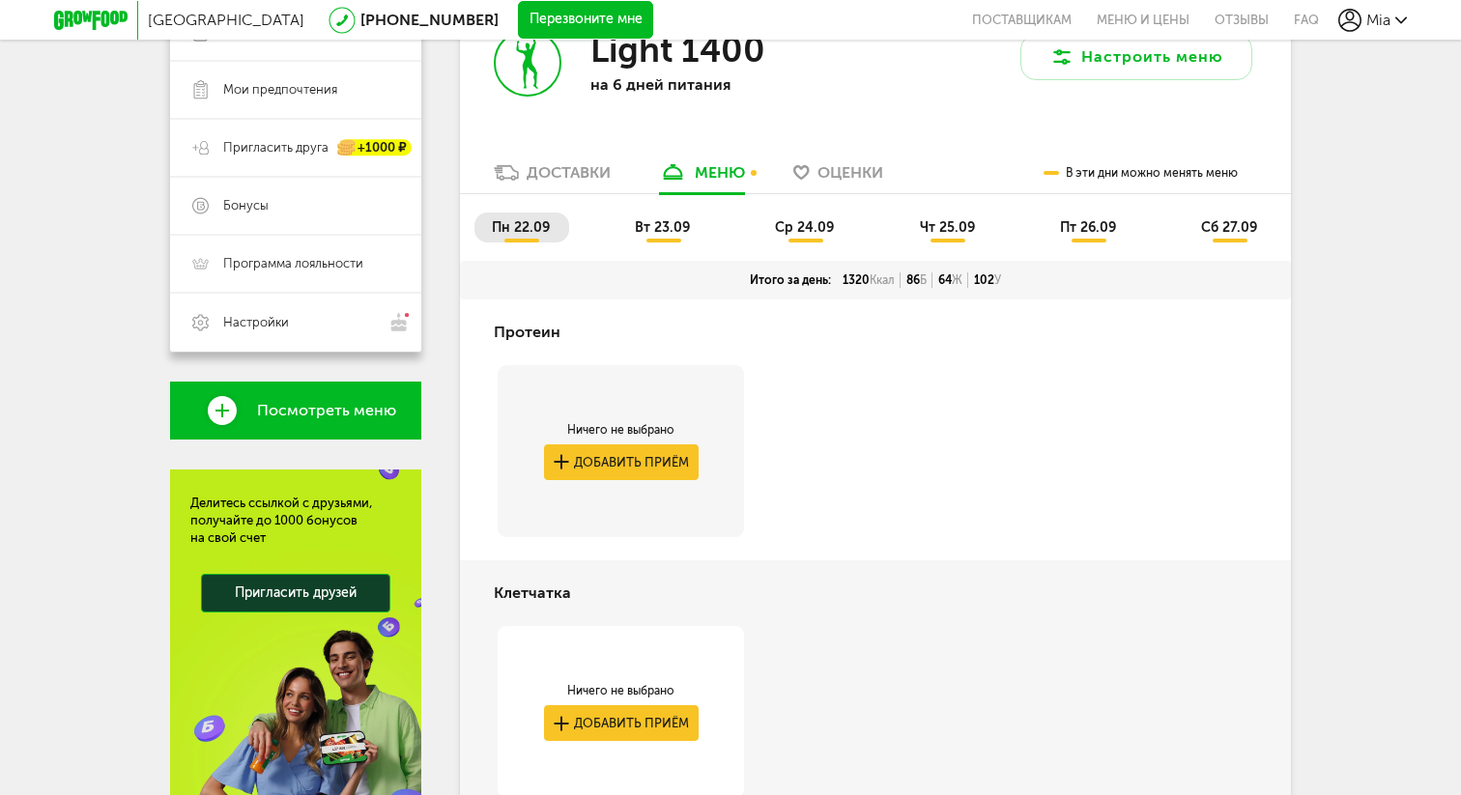
scroll to position [363, 0]
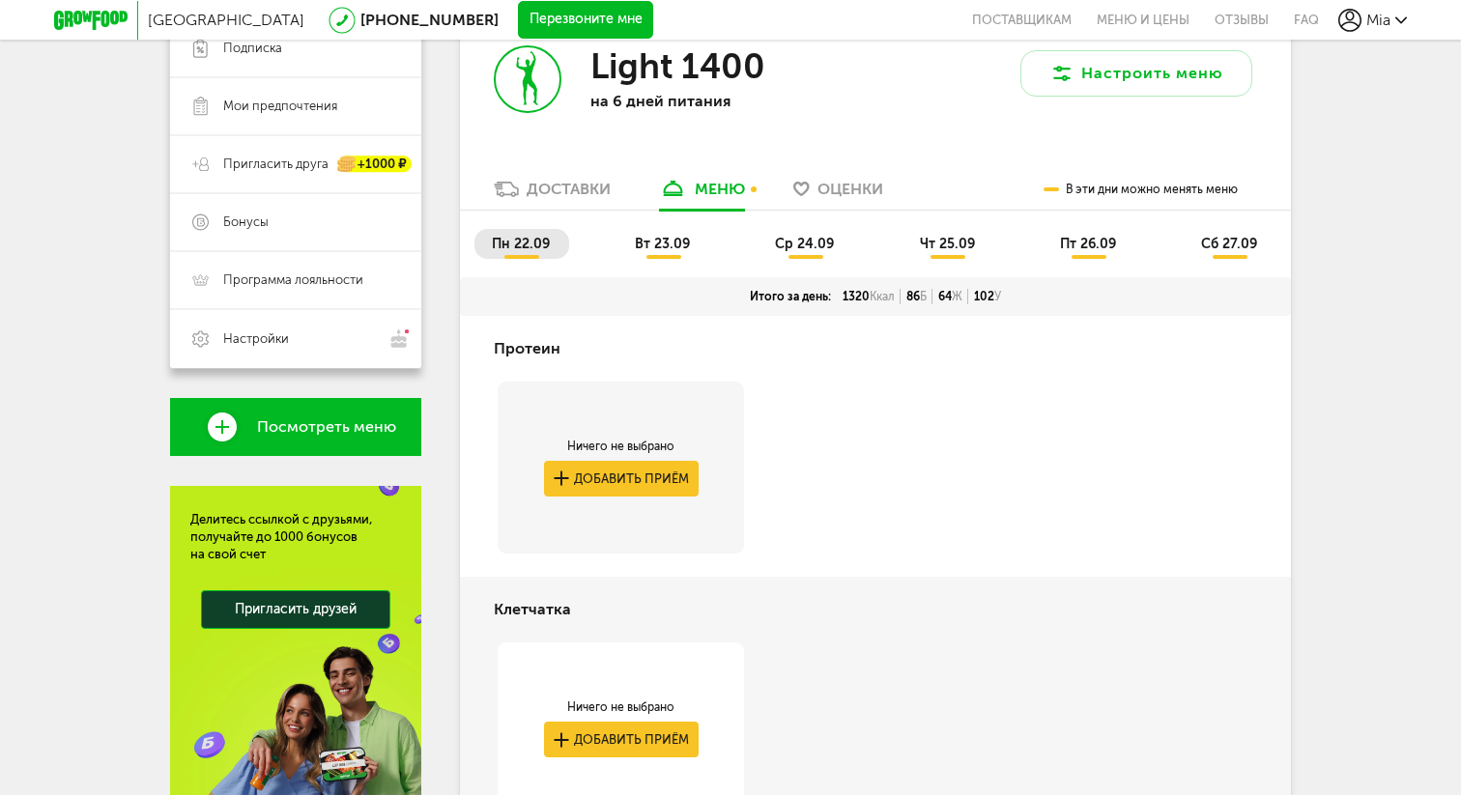
click at [676, 246] on span "вт 23.09" at bounding box center [662, 244] width 55 height 16
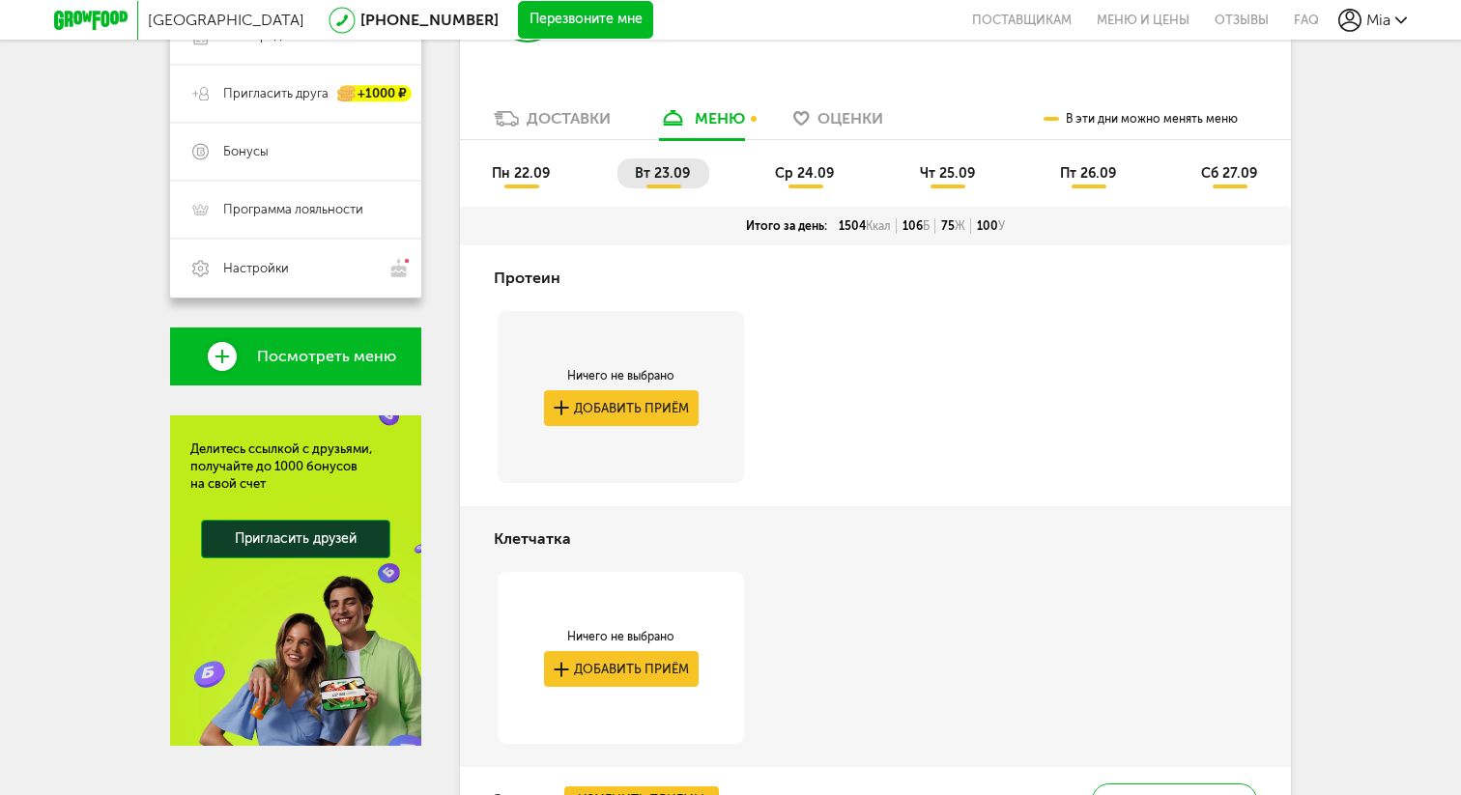
scroll to position [0, 0]
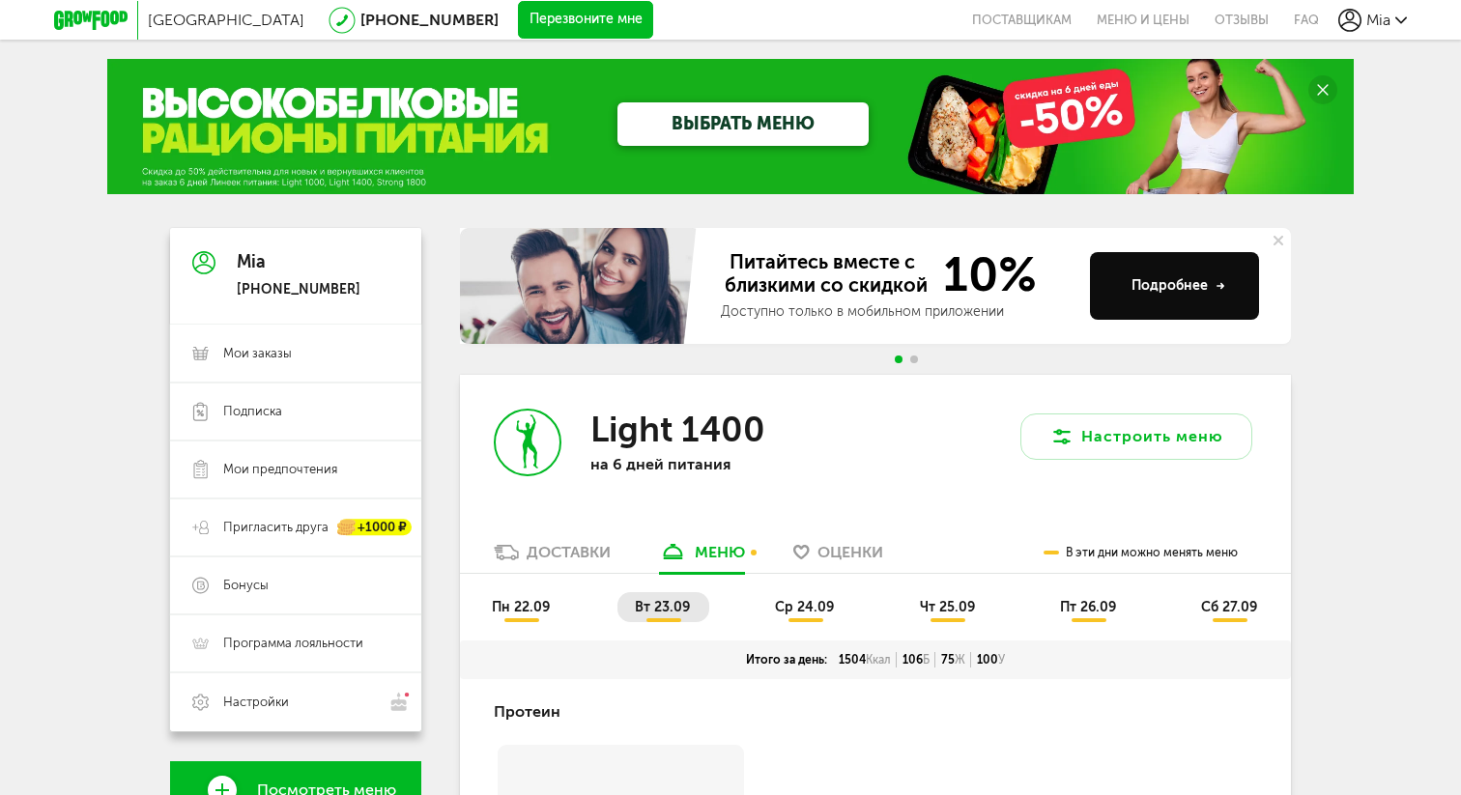
click at [812, 609] on span "ср 24.09" at bounding box center [804, 607] width 59 height 16
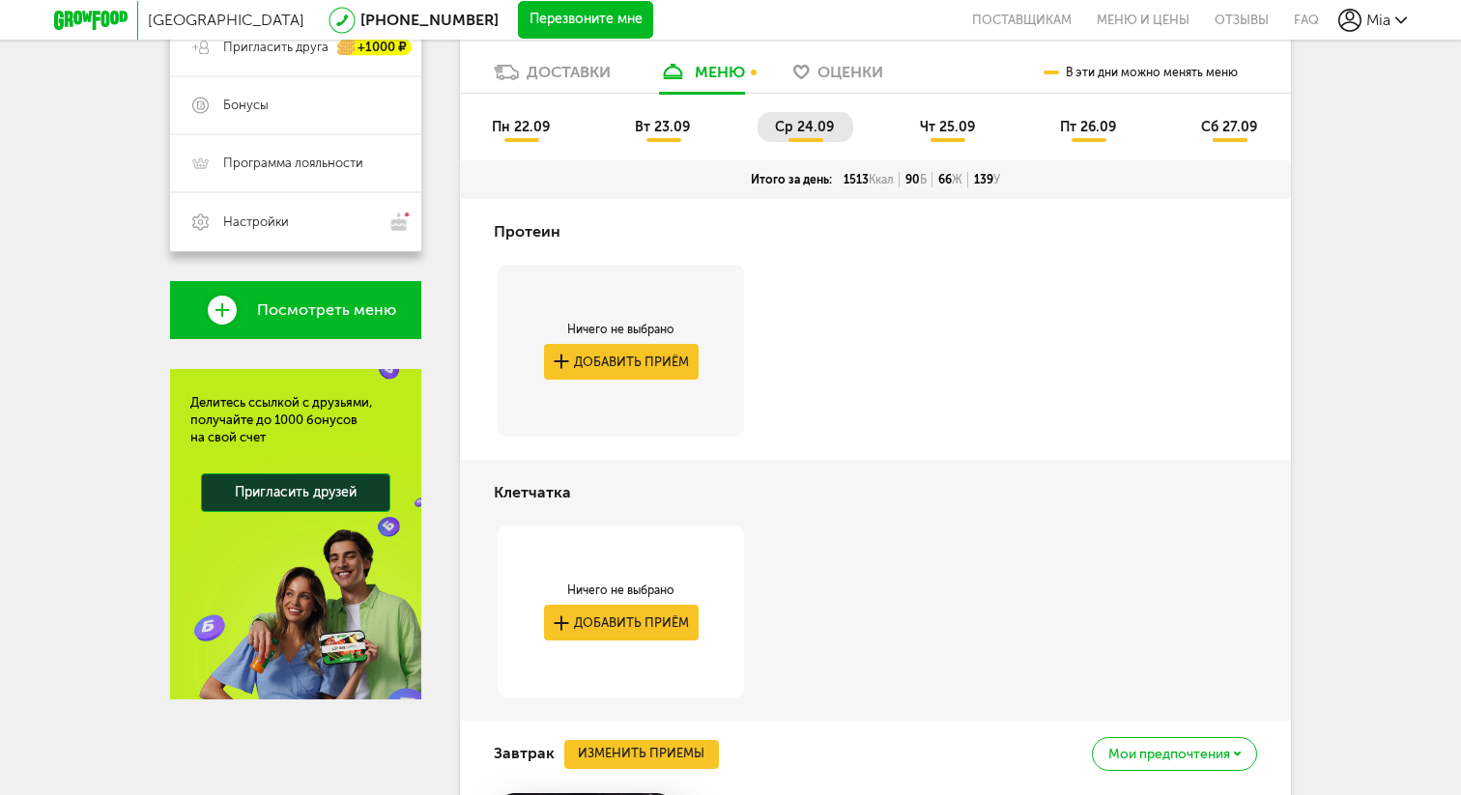
scroll to position [456, 0]
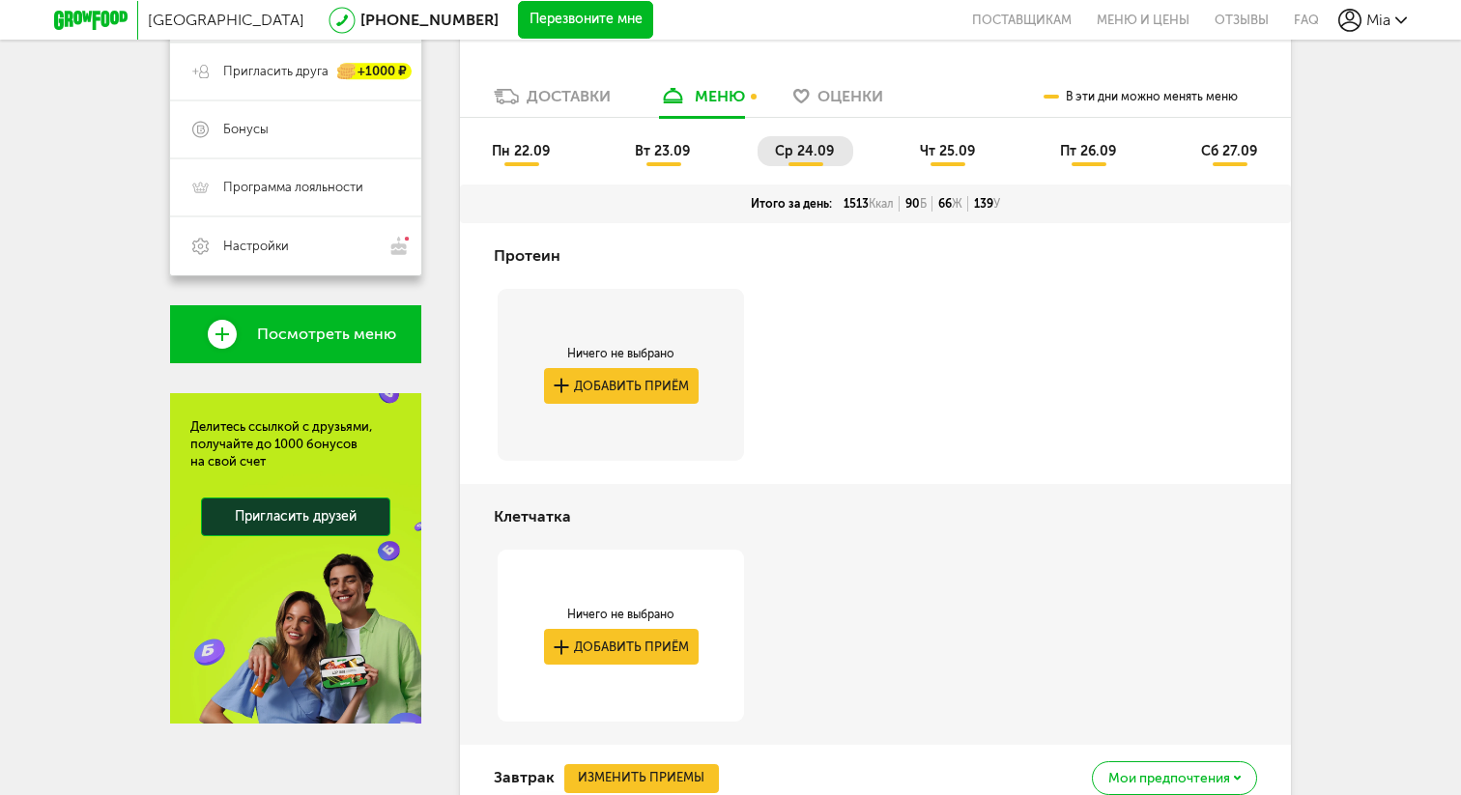
click at [534, 150] on span "пн 22.09" at bounding box center [521, 151] width 58 height 16
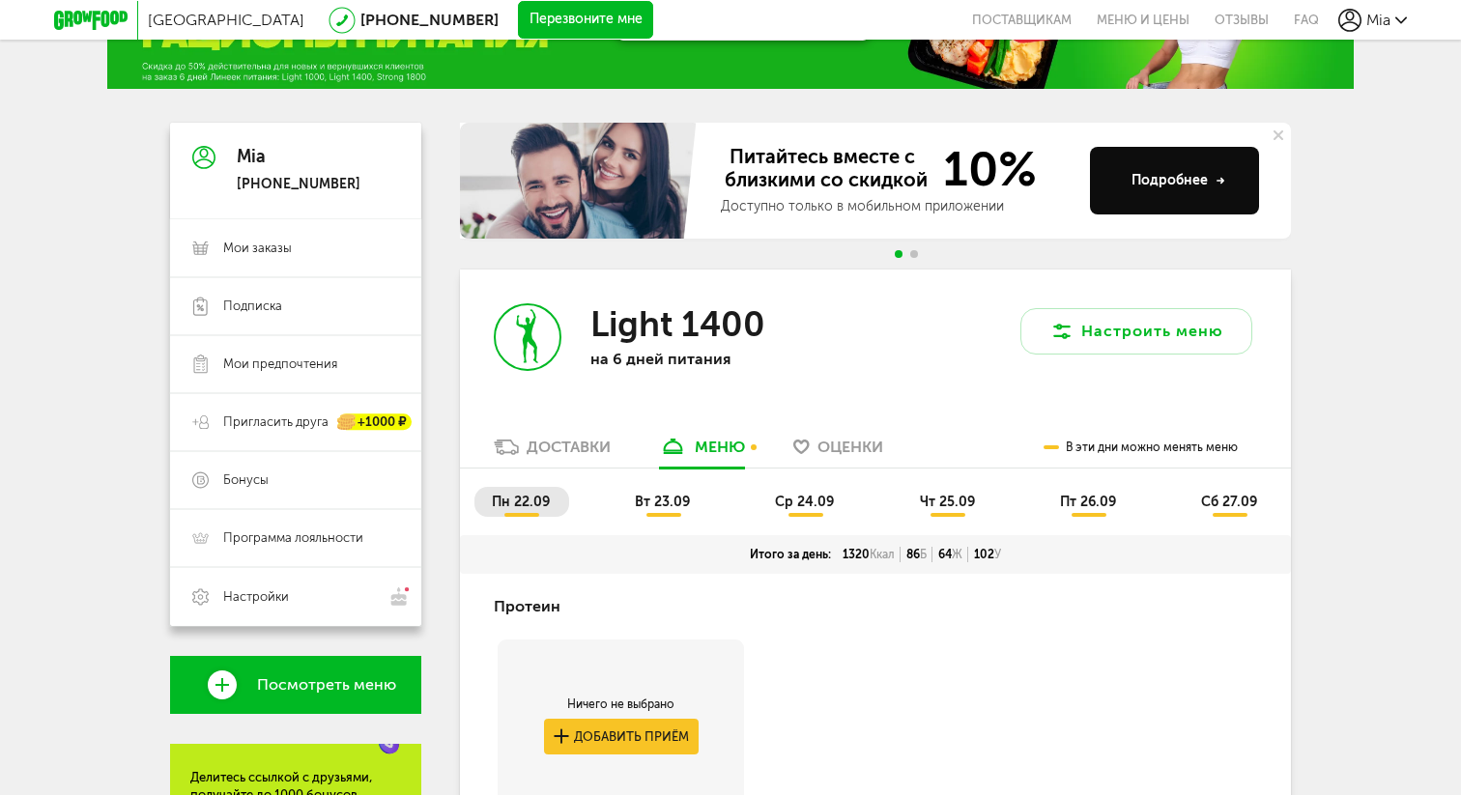
scroll to position [0, 0]
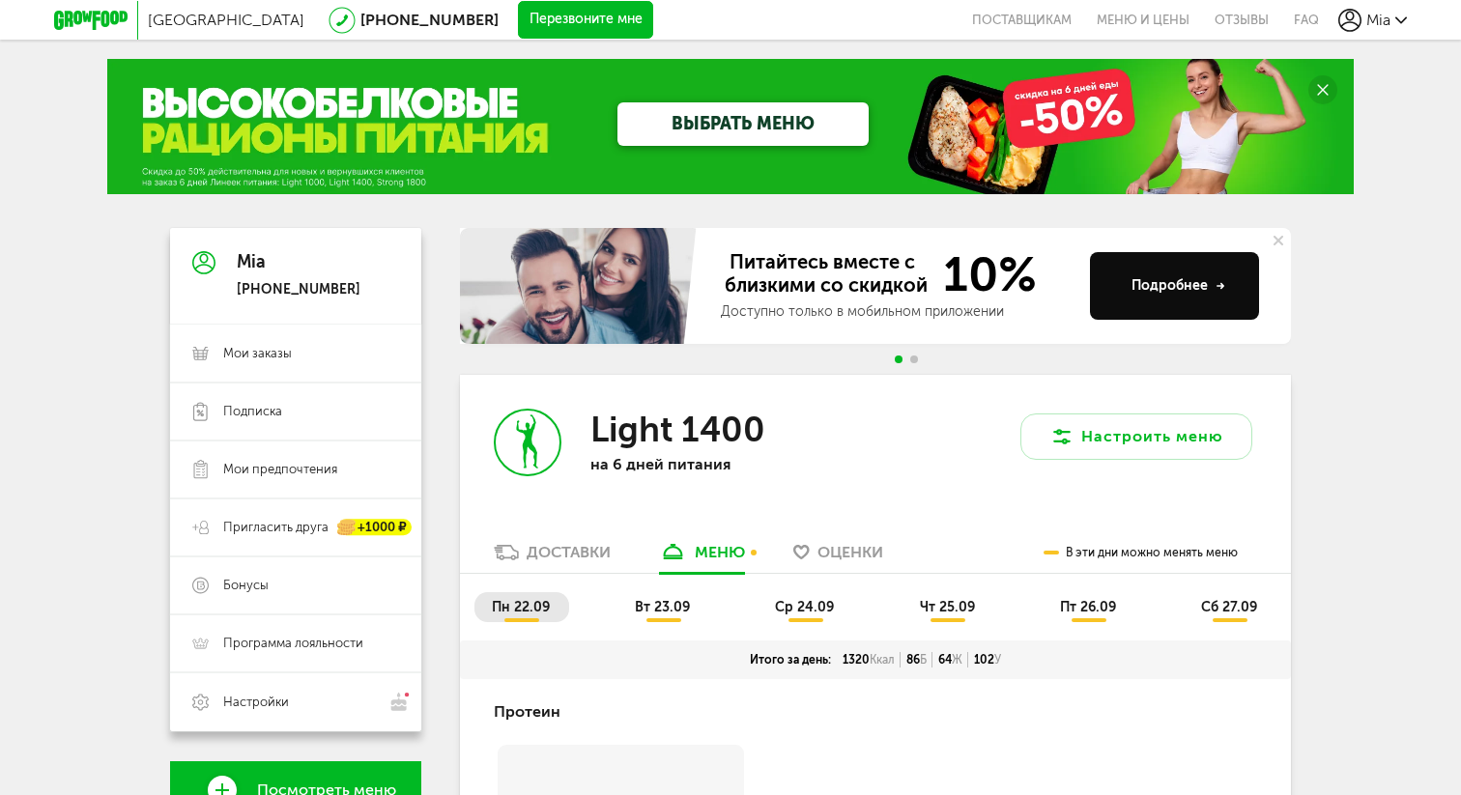
click at [671, 607] on span "вт 23.09" at bounding box center [662, 607] width 55 height 16
click at [792, 597] on li "ср 24.09" at bounding box center [805, 607] width 96 height 30
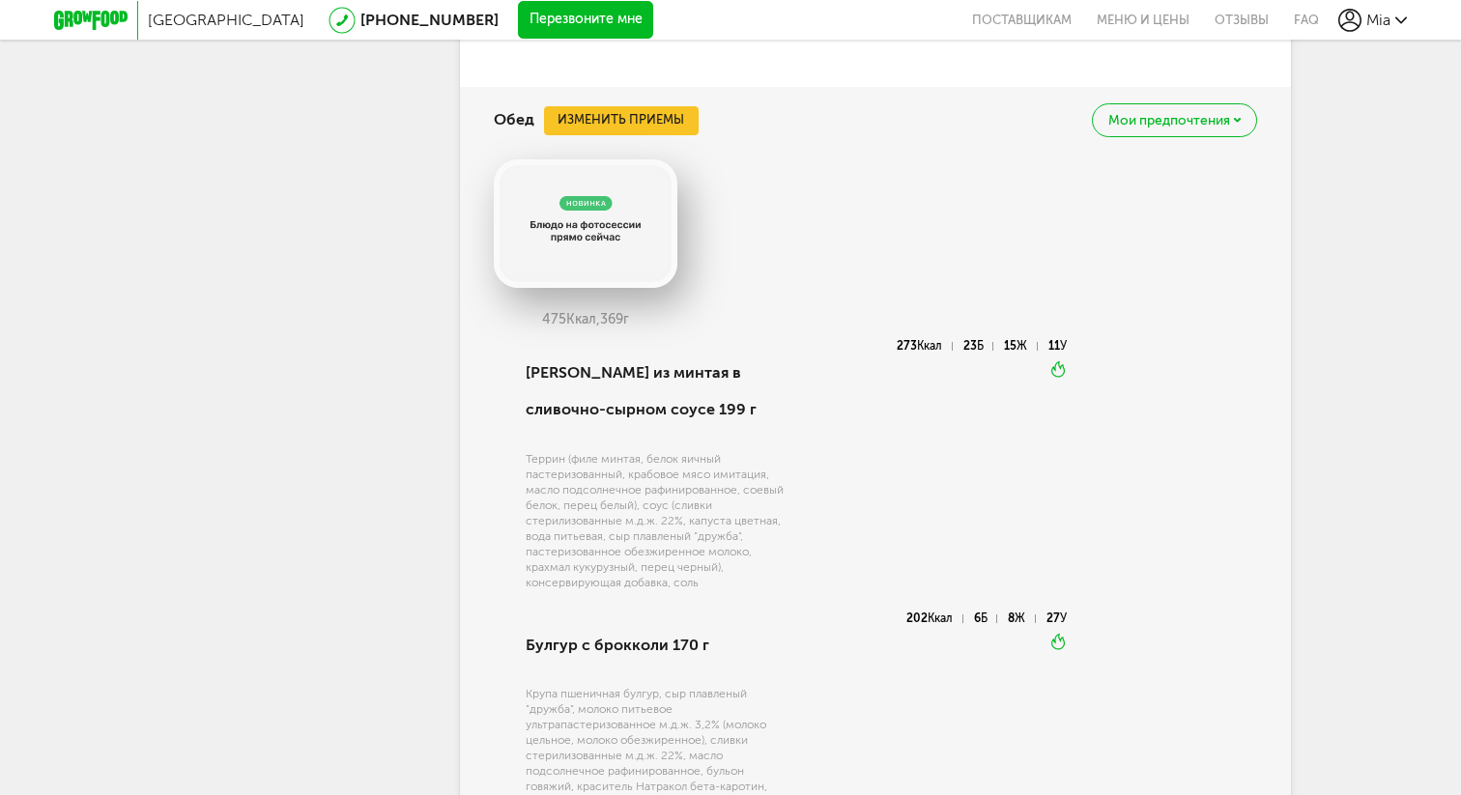
scroll to position [1719, 0]
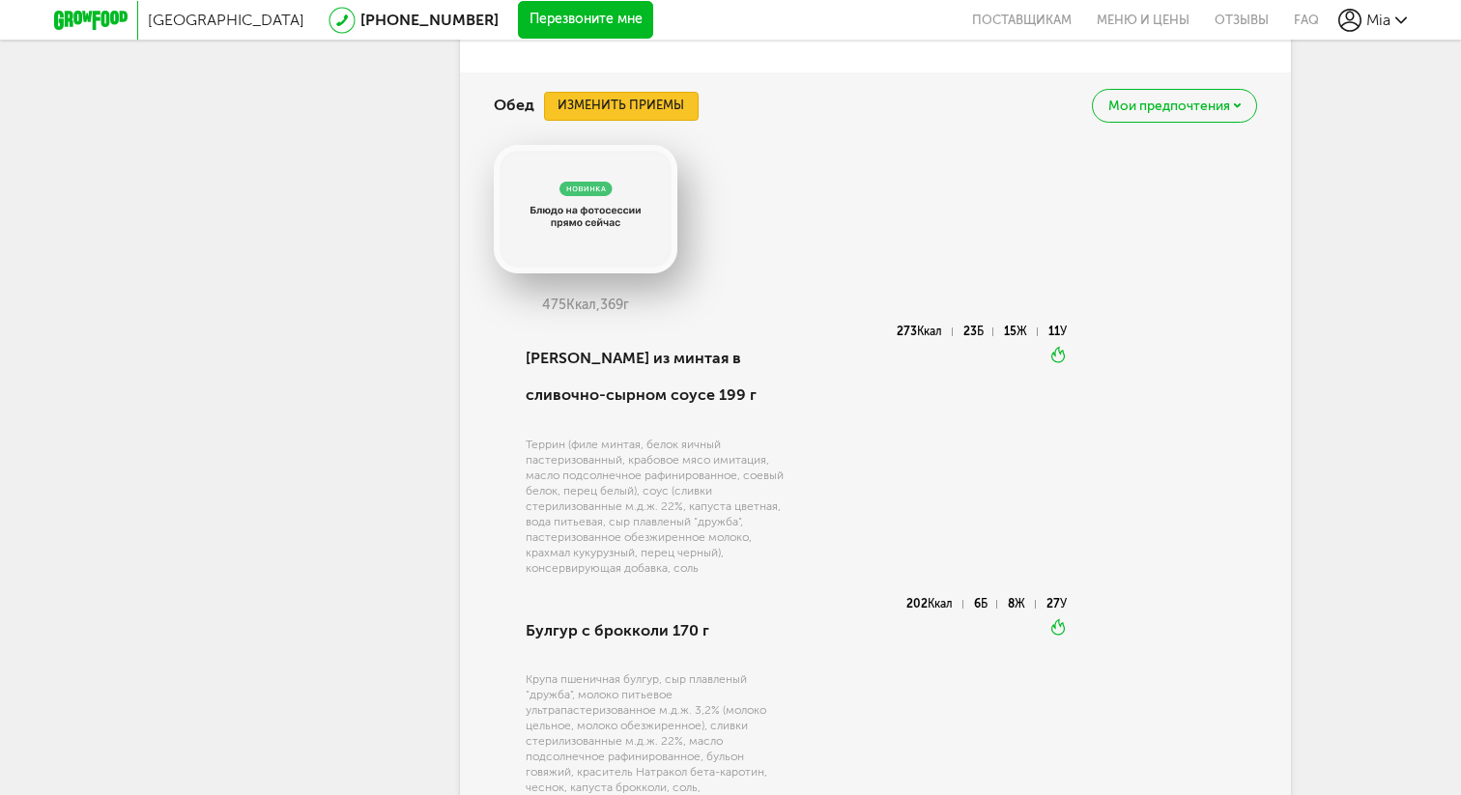
click at [631, 107] on button "Изменить приемы" at bounding box center [621, 106] width 155 height 29
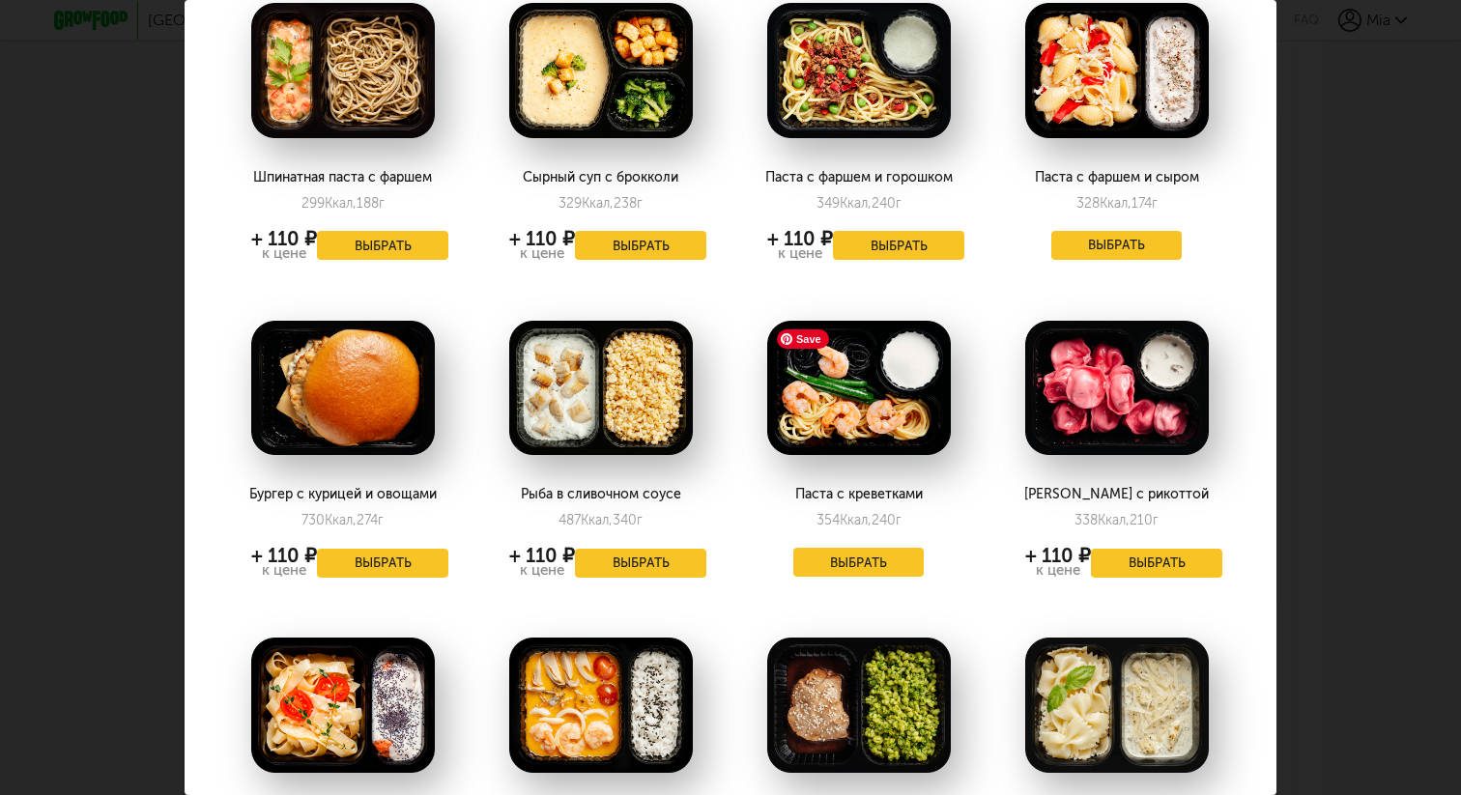
scroll to position [0, 1]
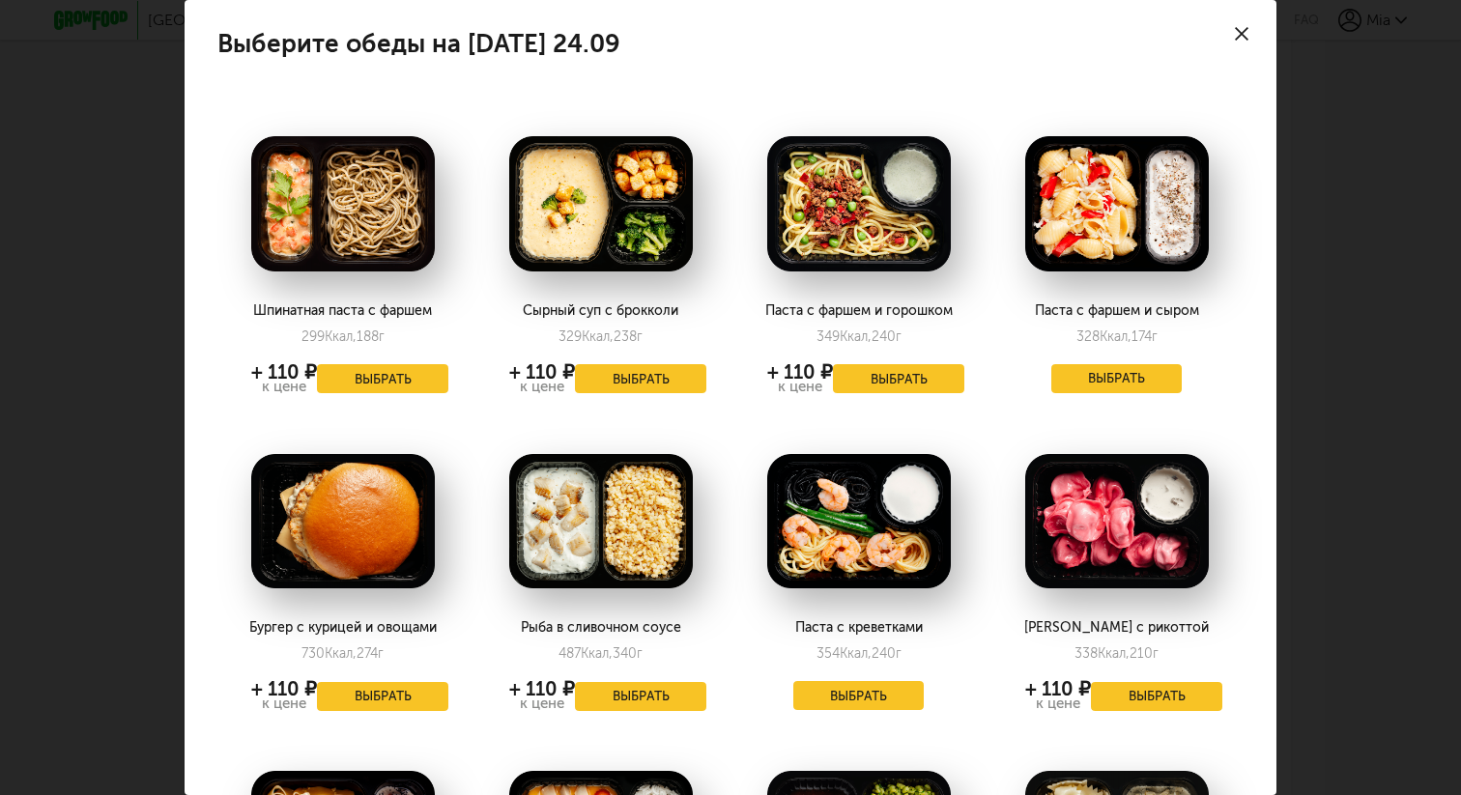
click at [1238, 31] on icon at bounding box center [1242, 34] width 14 height 14
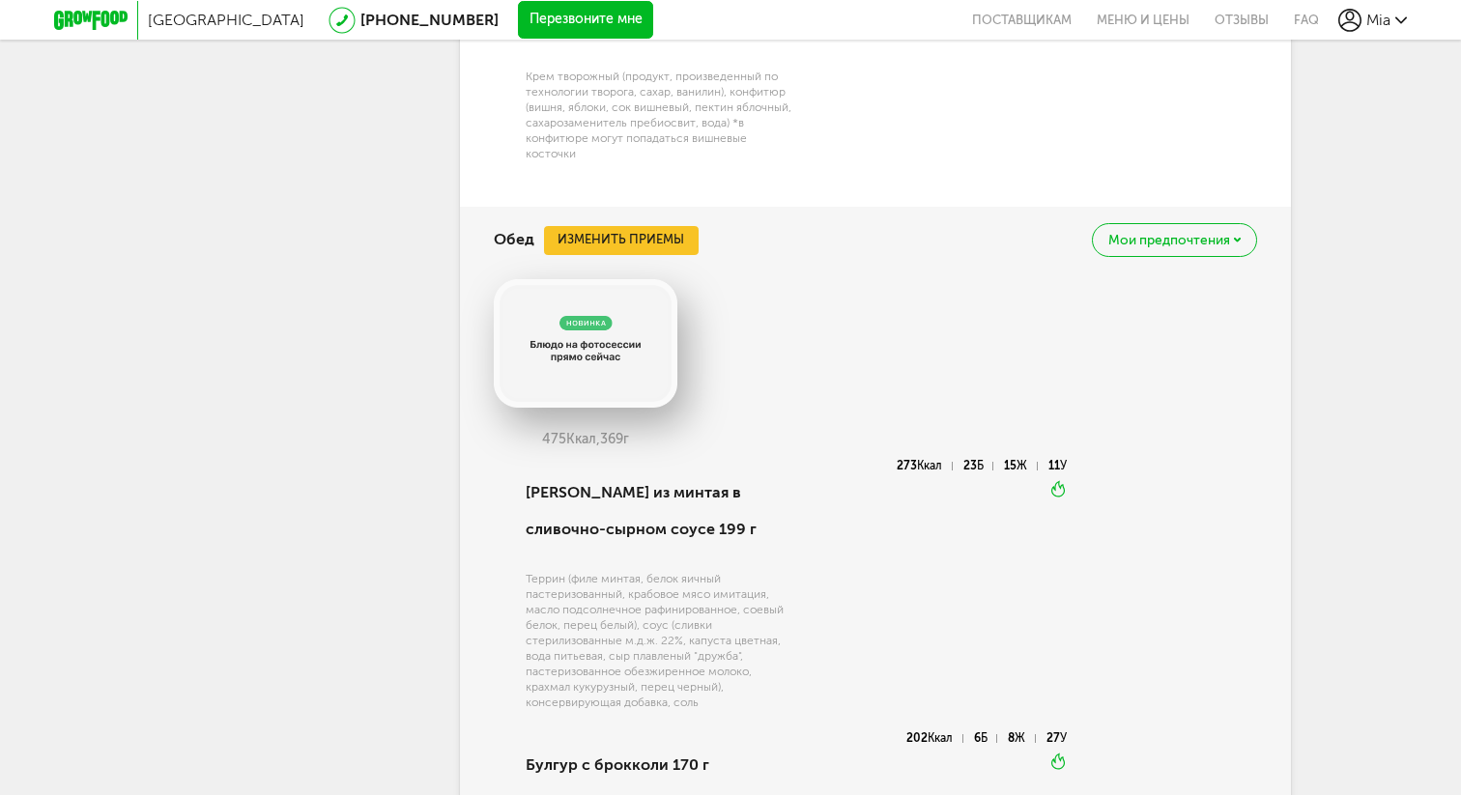
scroll to position [1589, 0]
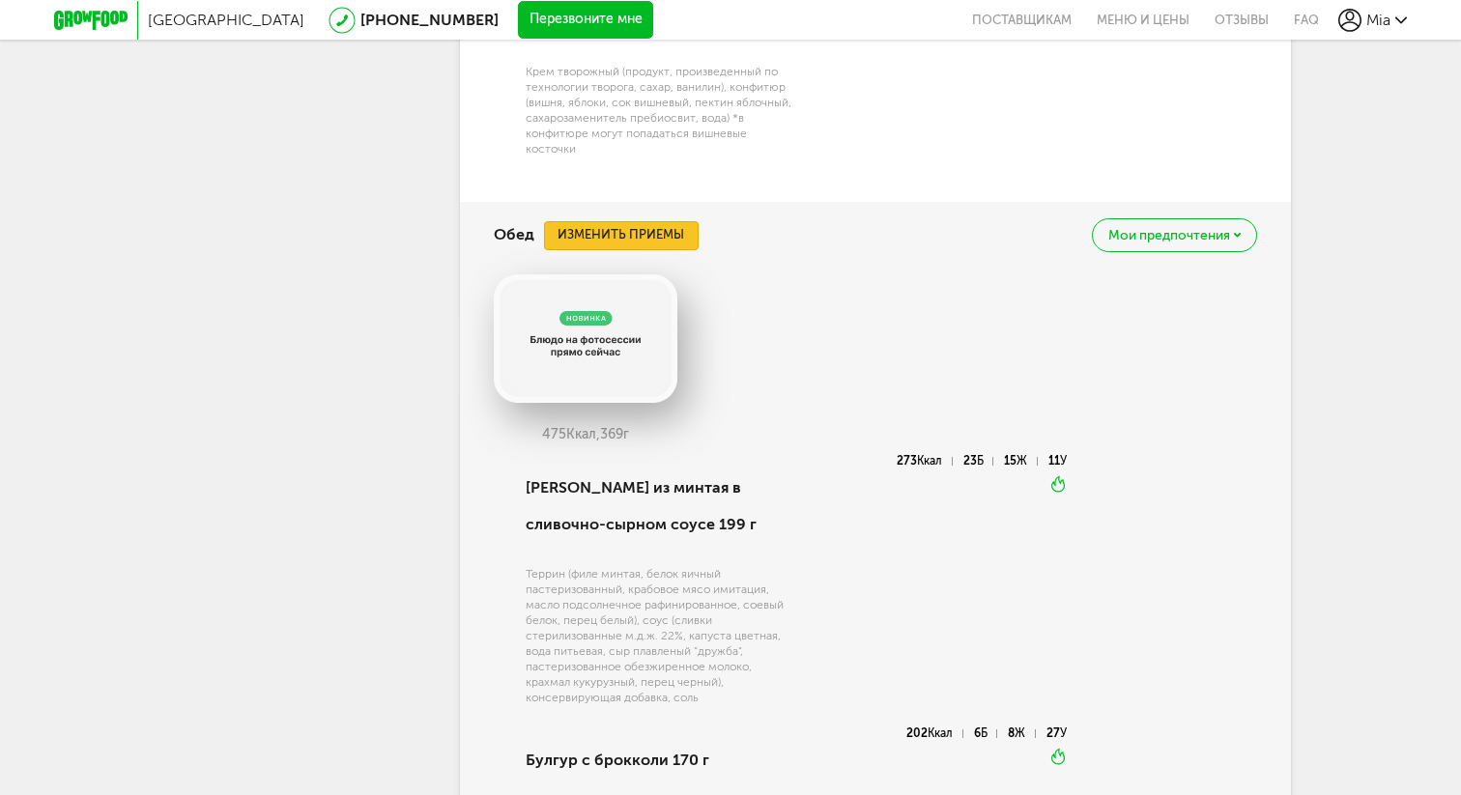
click at [653, 239] on button "Изменить приемы" at bounding box center [621, 235] width 155 height 29
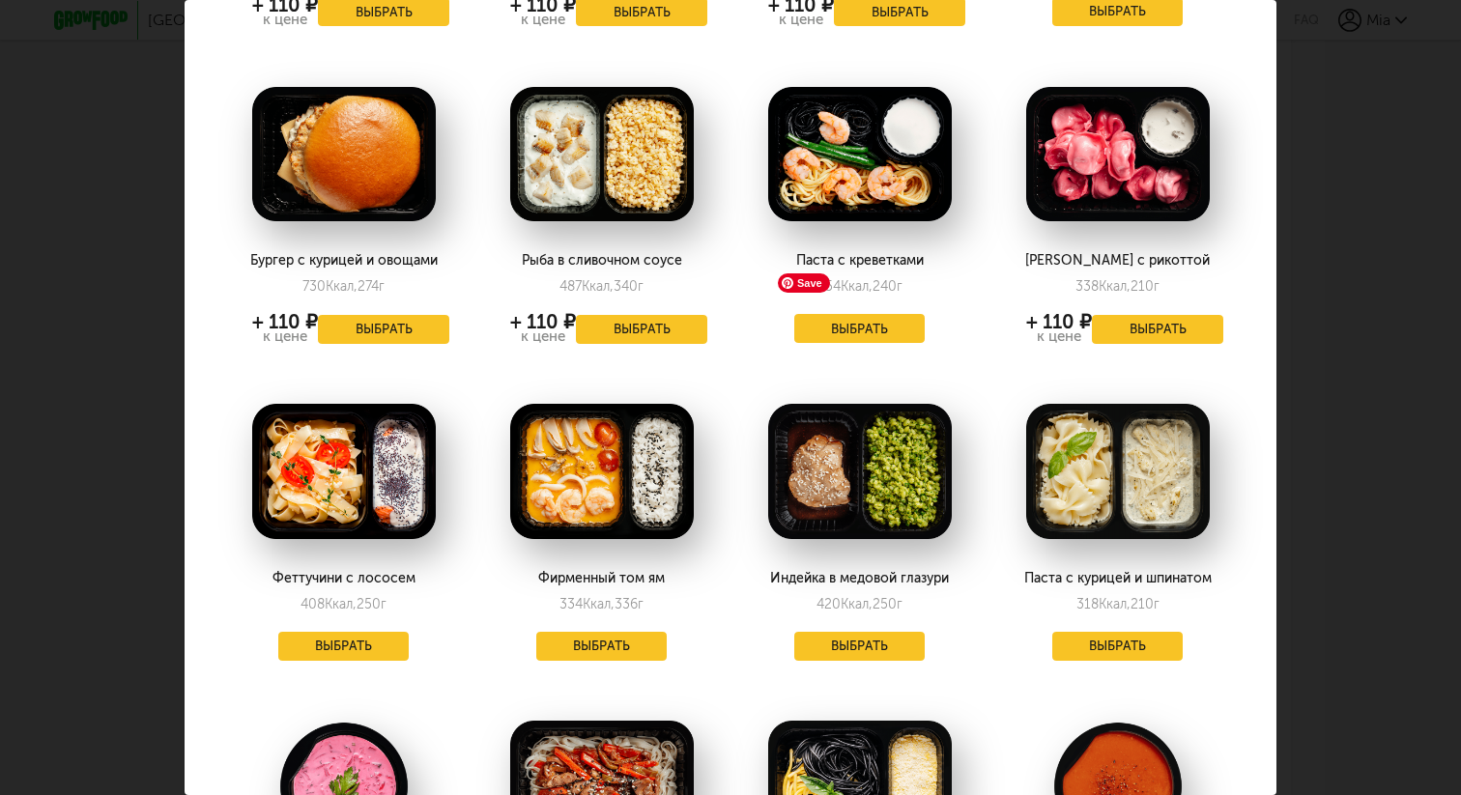
scroll to position [365, 0]
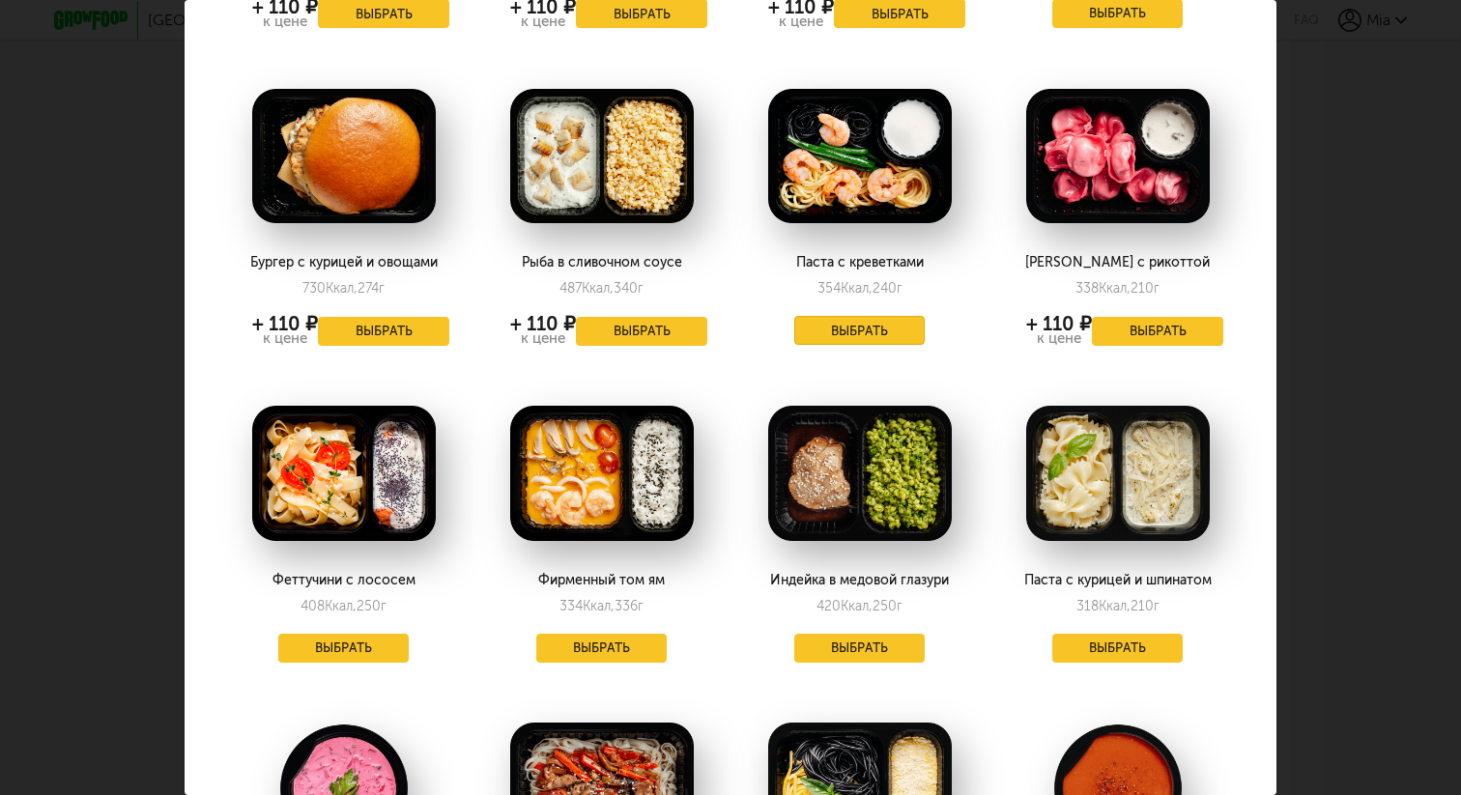
click at [855, 331] on button "Выбрать" at bounding box center [859, 330] width 131 height 29
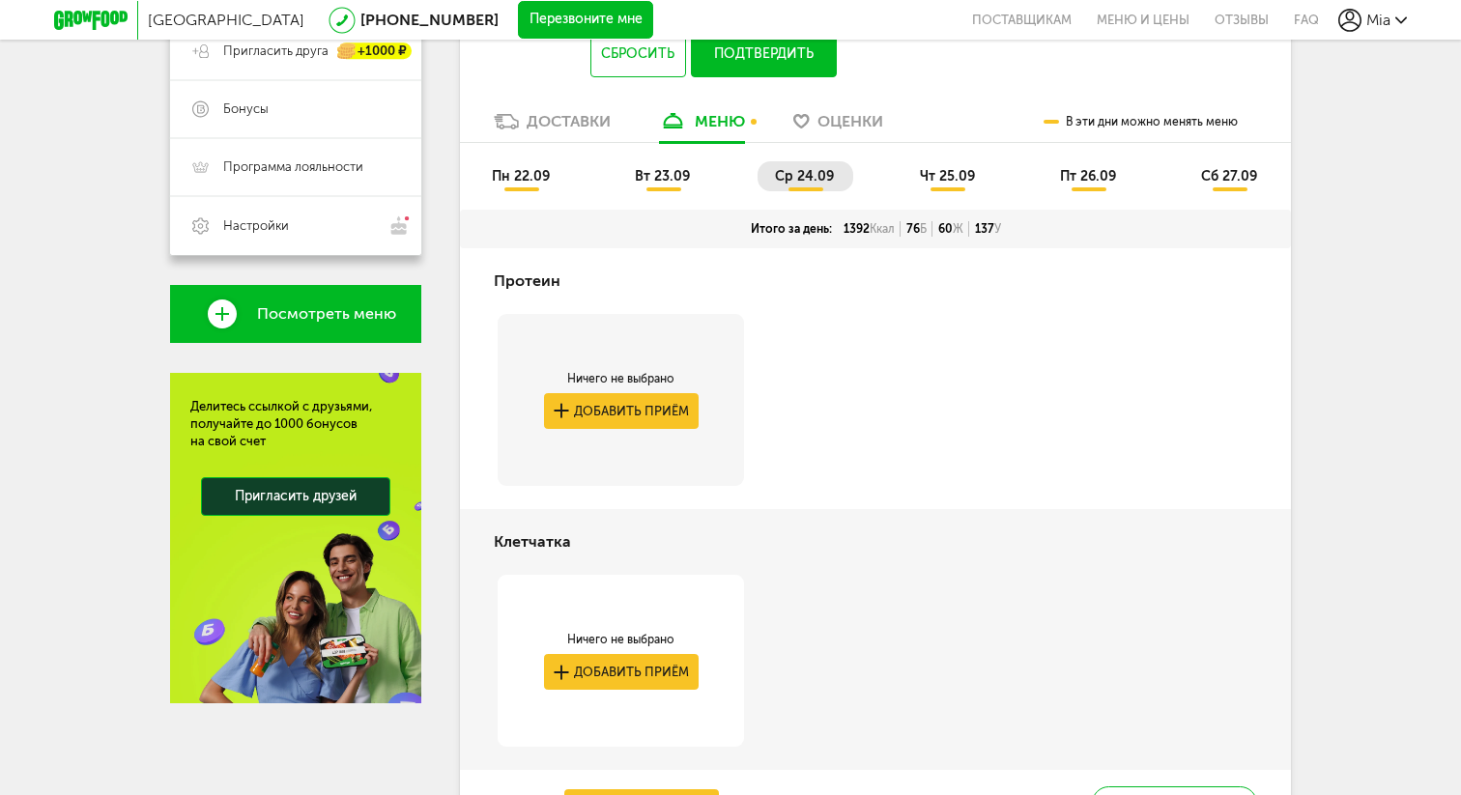
scroll to position [386, 0]
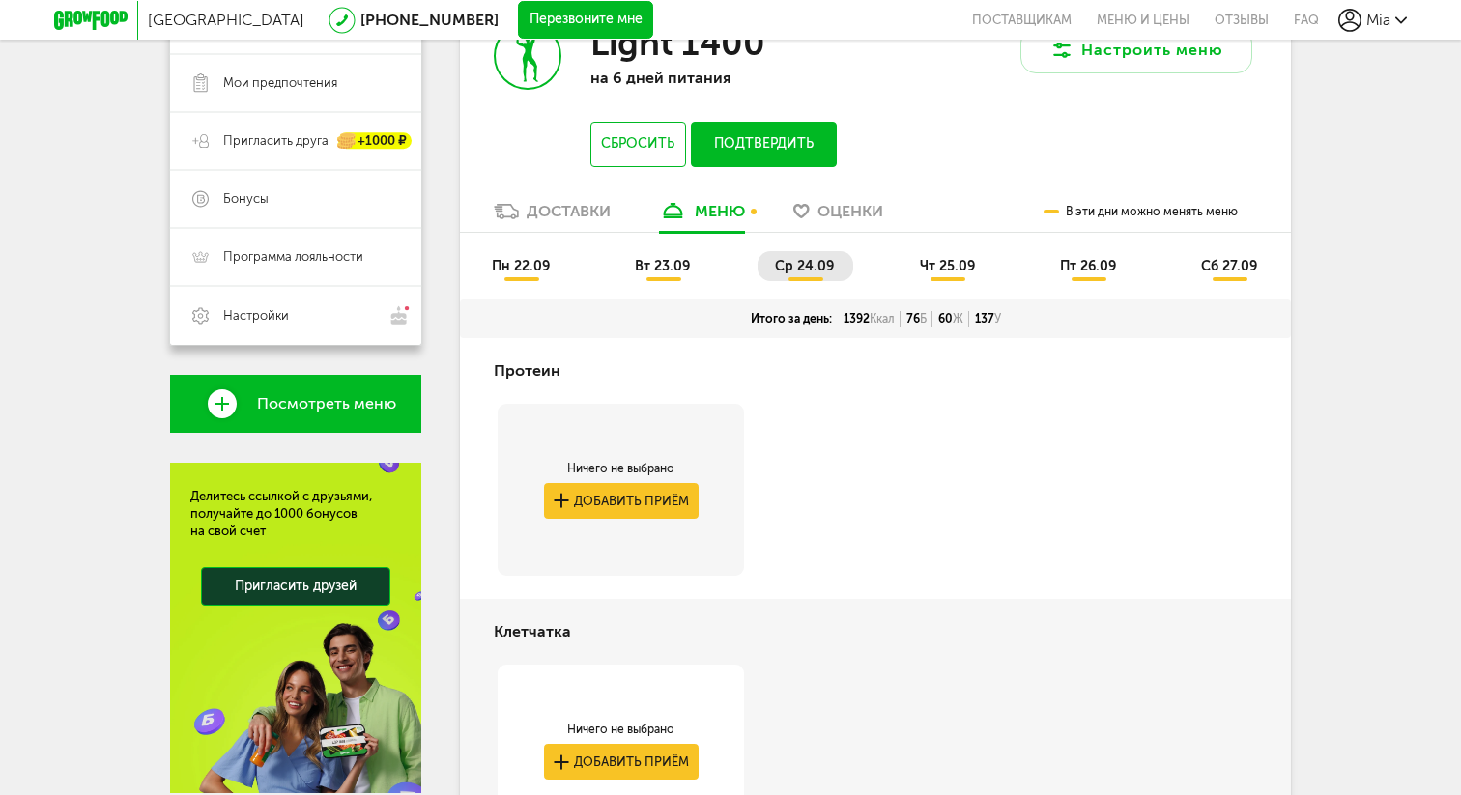
click at [945, 266] on span "чт 25.09" at bounding box center [947, 266] width 55 height 16
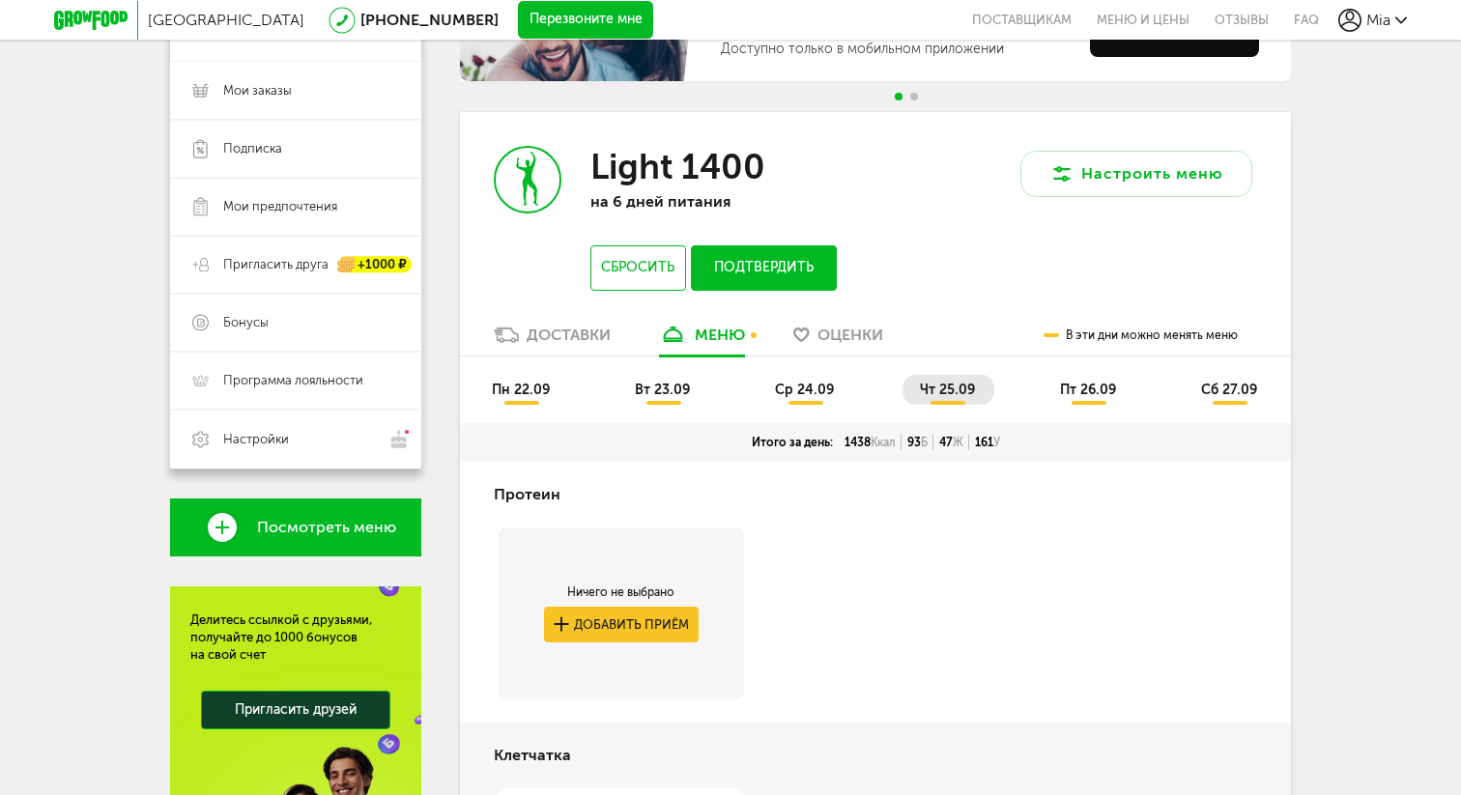
scroll to position [260, 0]
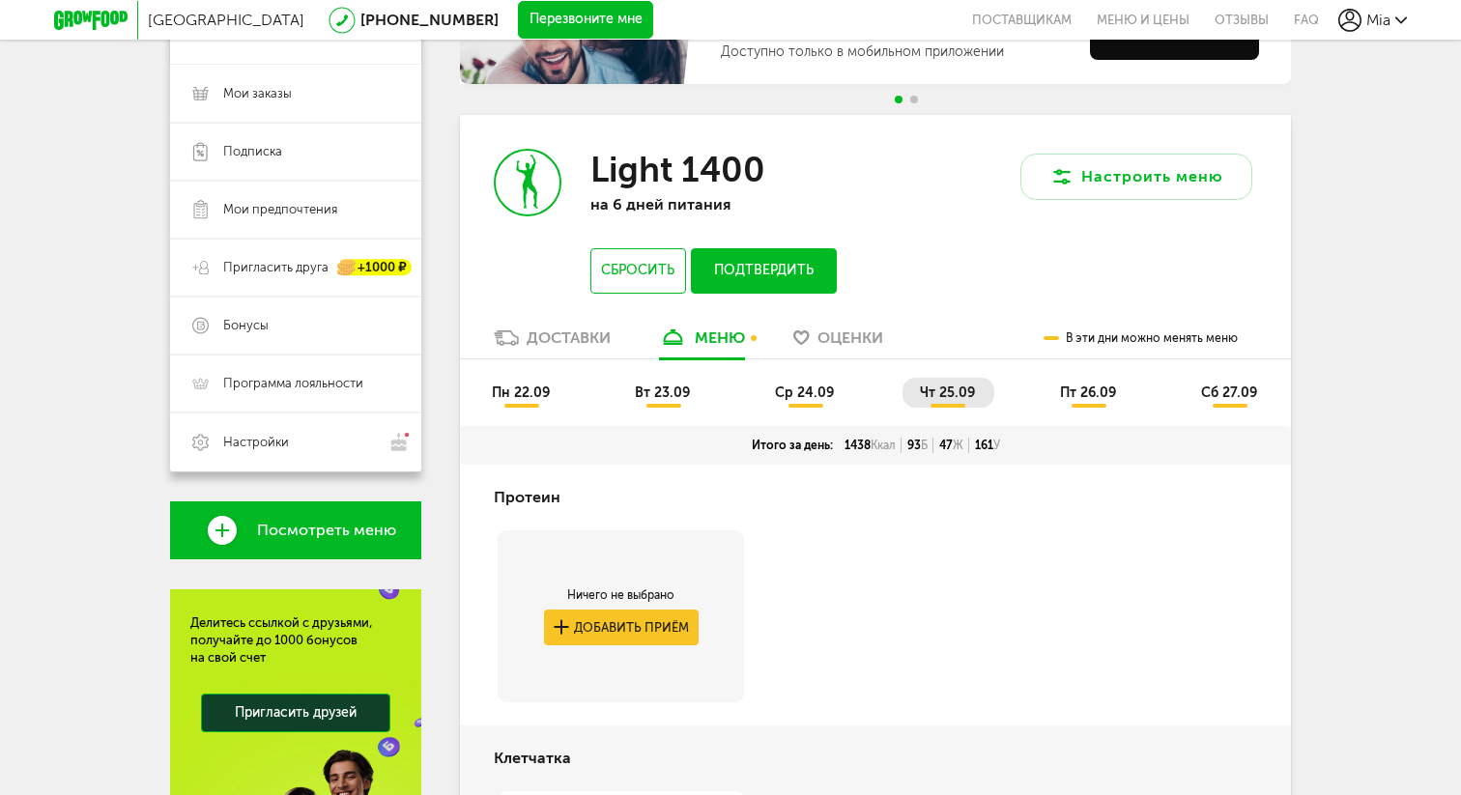
click at [517, 386] on span "пн 22.09" at bounding box center [521, 393] width 58 height 16
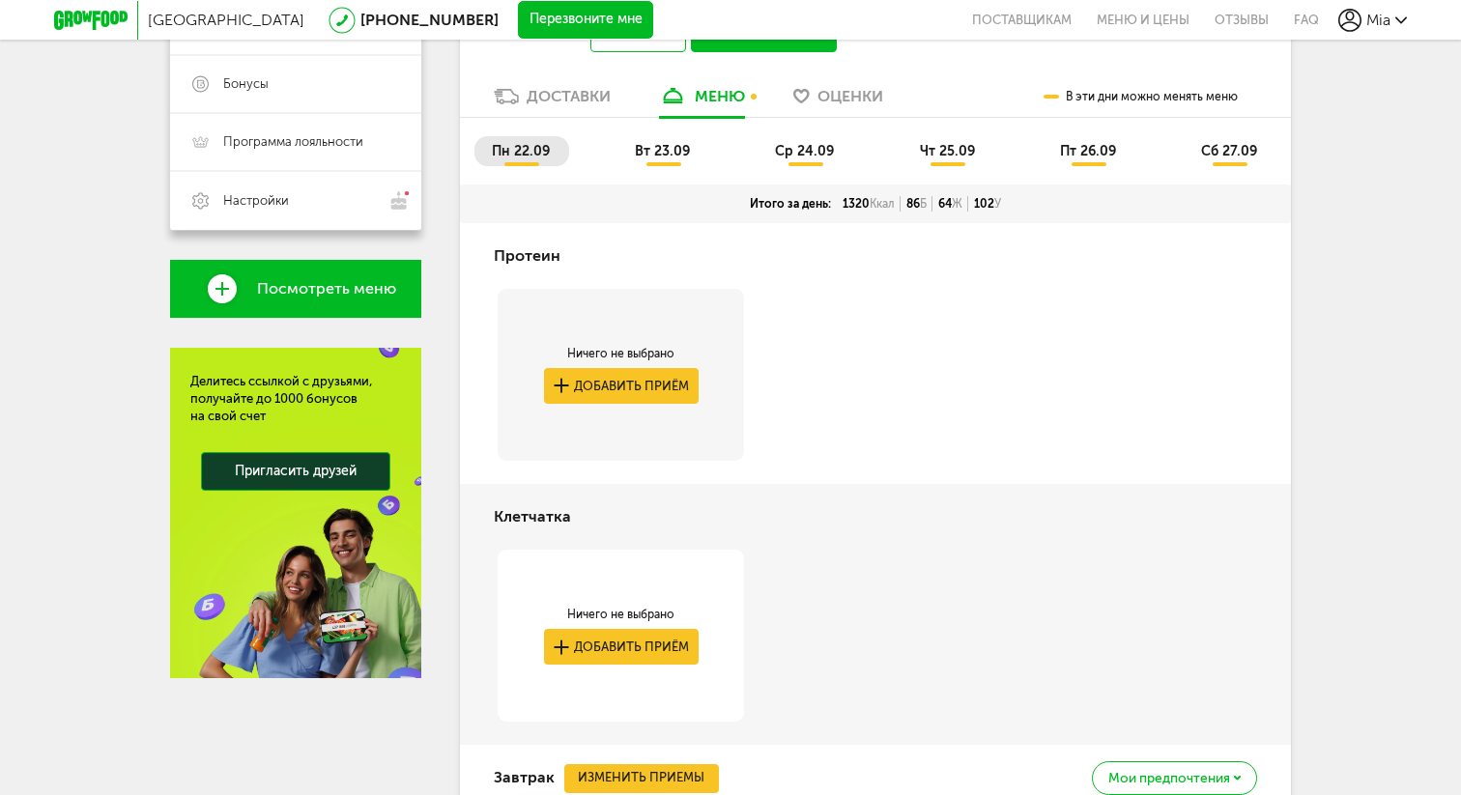
scroll to position [490, 0]
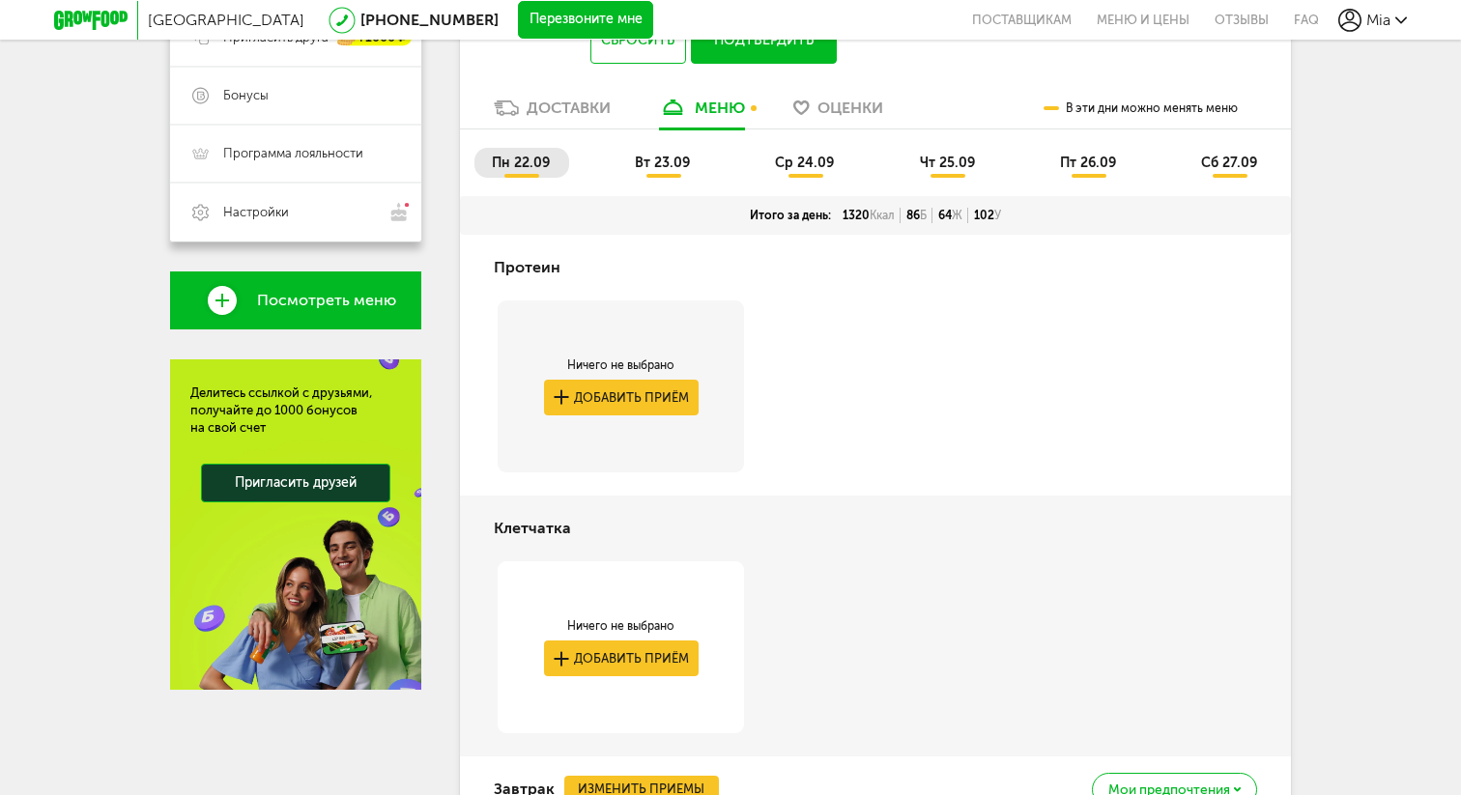
click at [663, 165] on span "вт 23.09" at bounding box center [662, 163] width 55 height 16
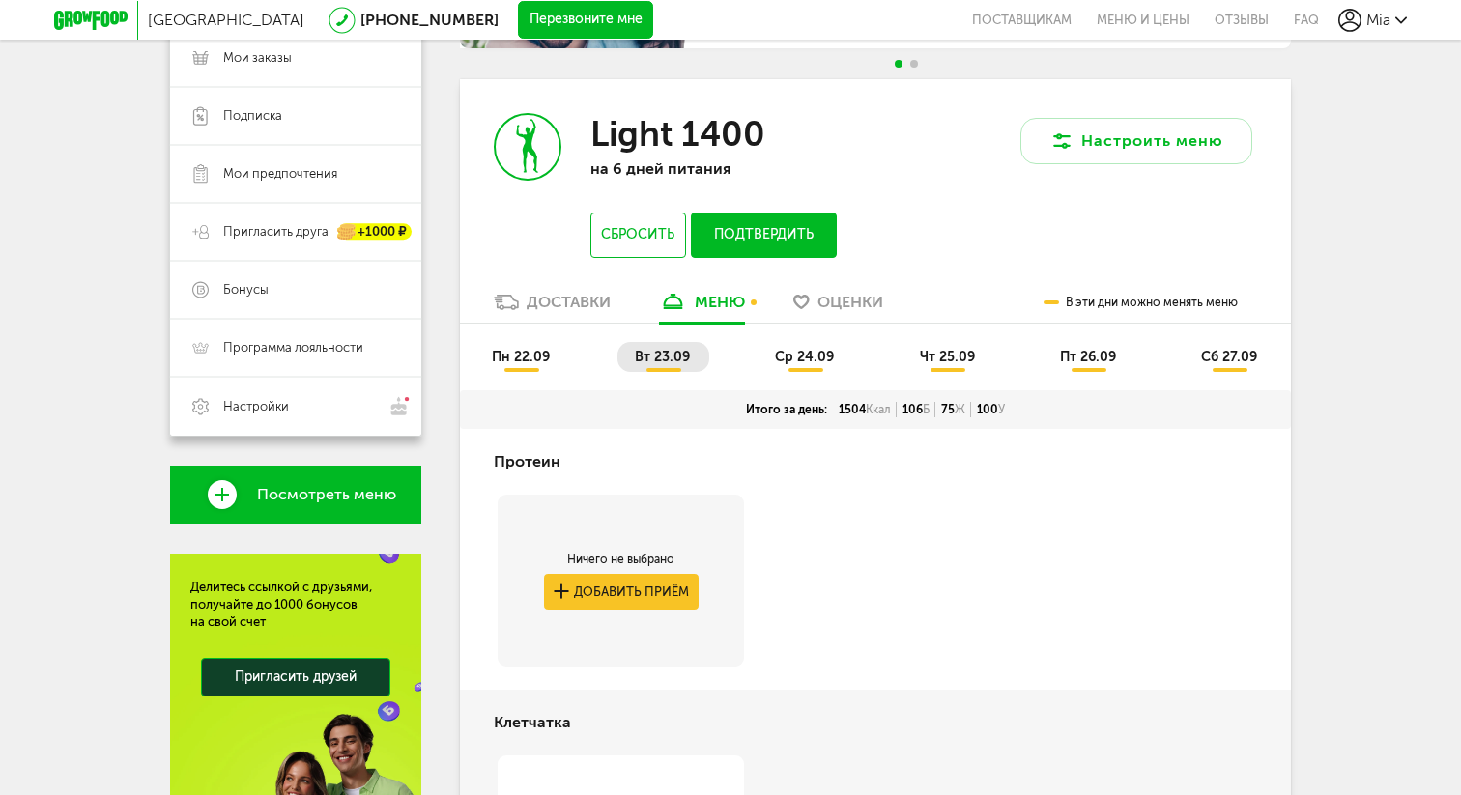
scroll to position [147, 0]
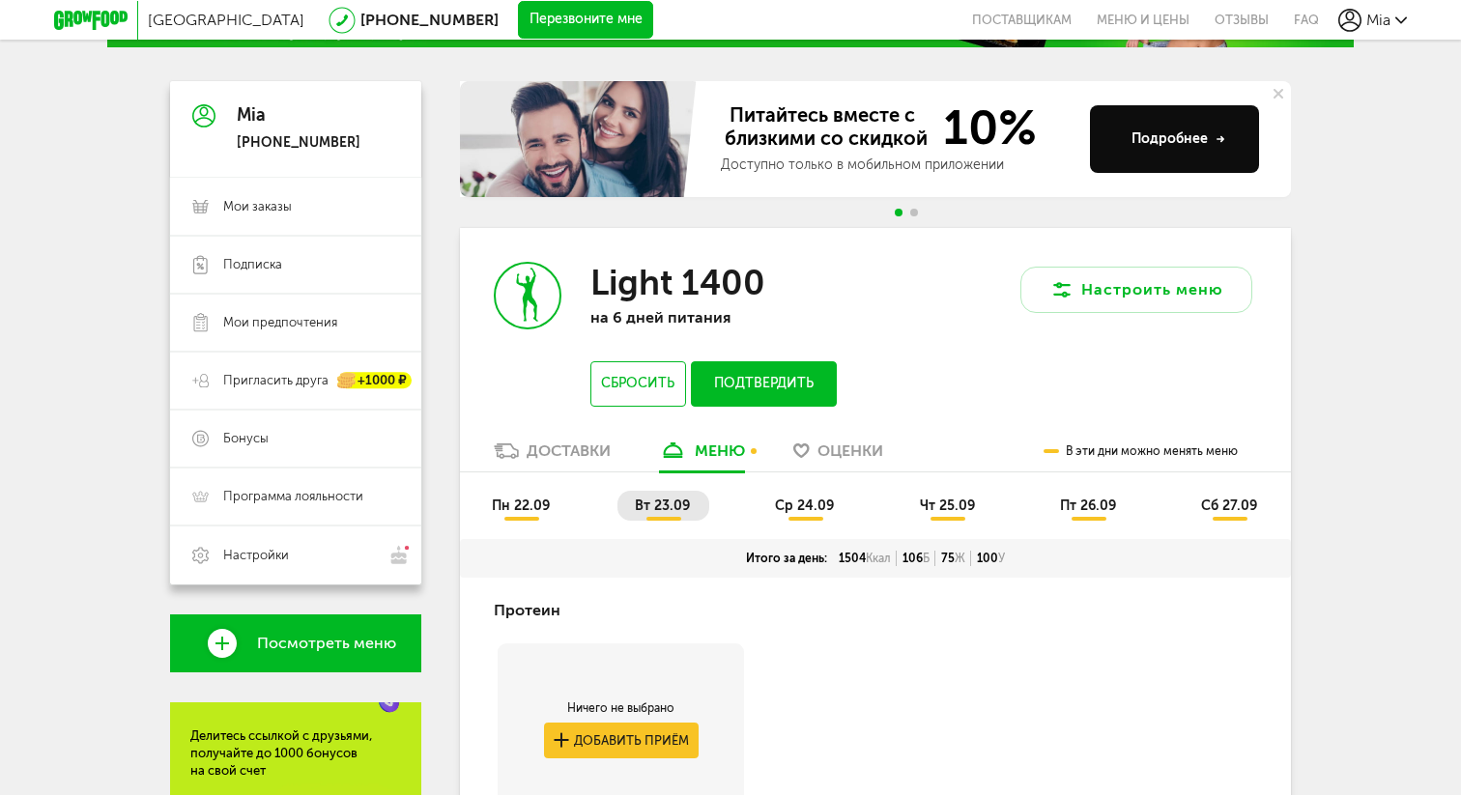
click at [787, 502] on span "ср 24.09" at bounding box center [804, 506] width 59 height 16
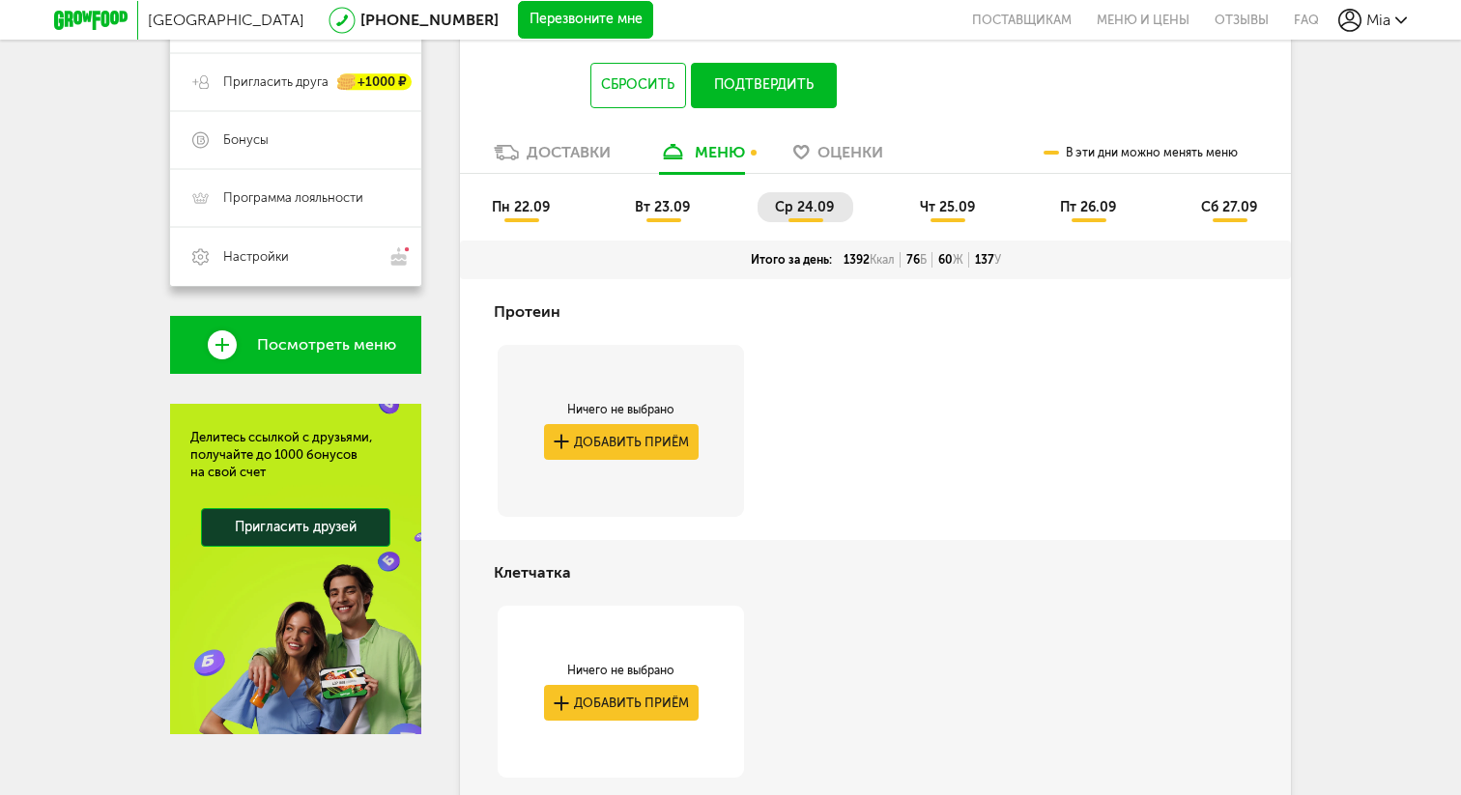
scroll to position [389, 0]
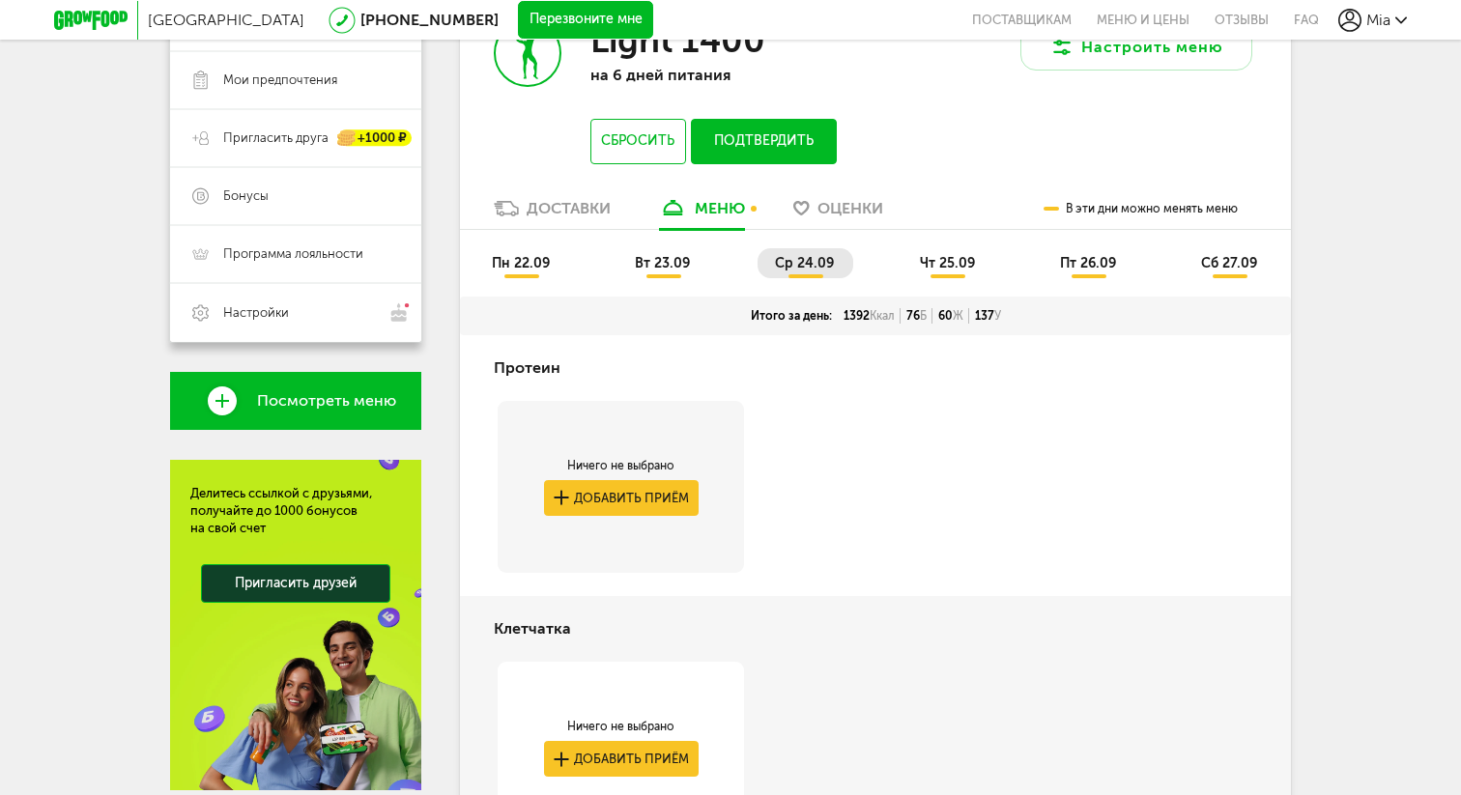
click at [956, 263] on span "чт 25.09" at bounding box center [947, 263] width 55 height 16
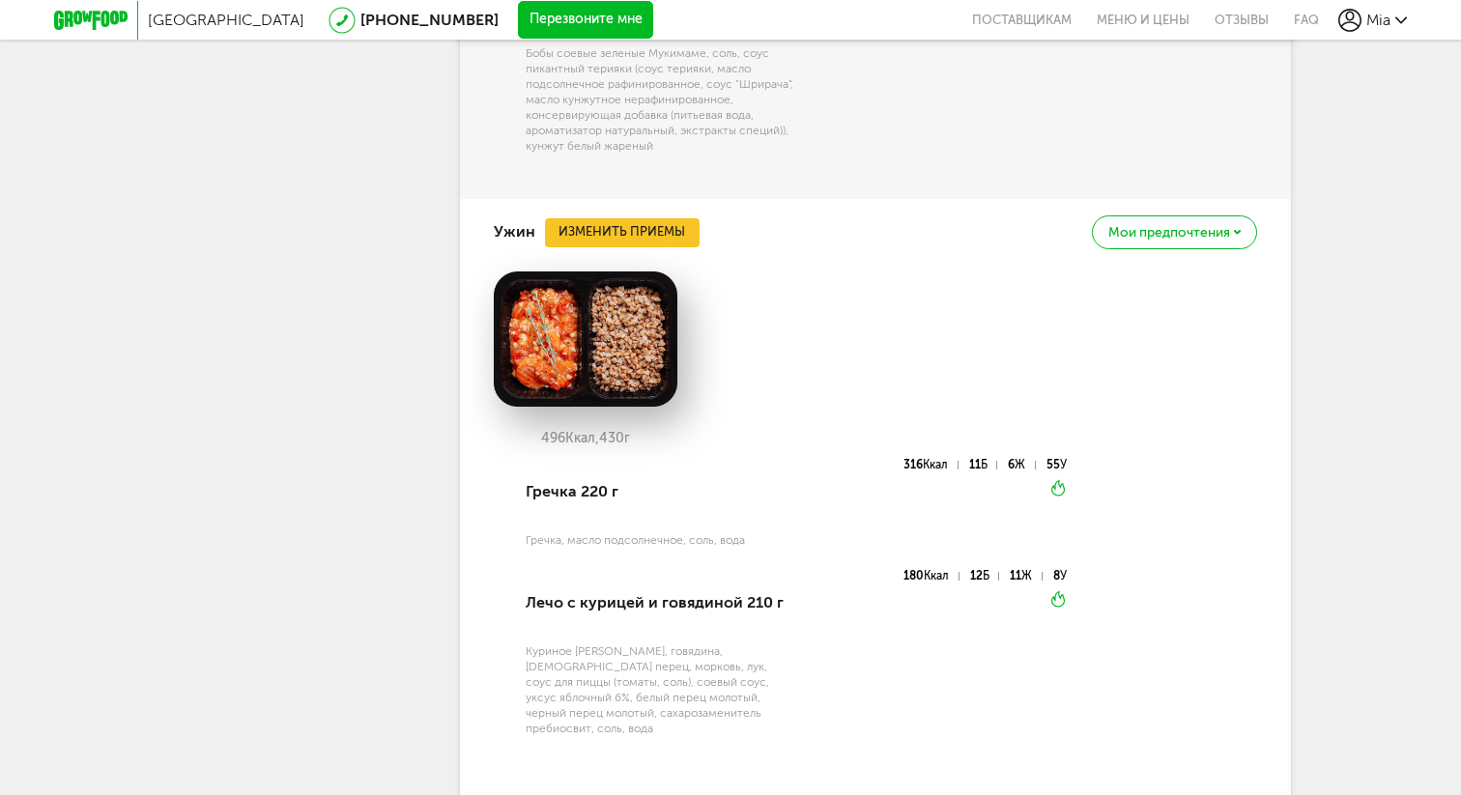
scroll to position [2443, 0]
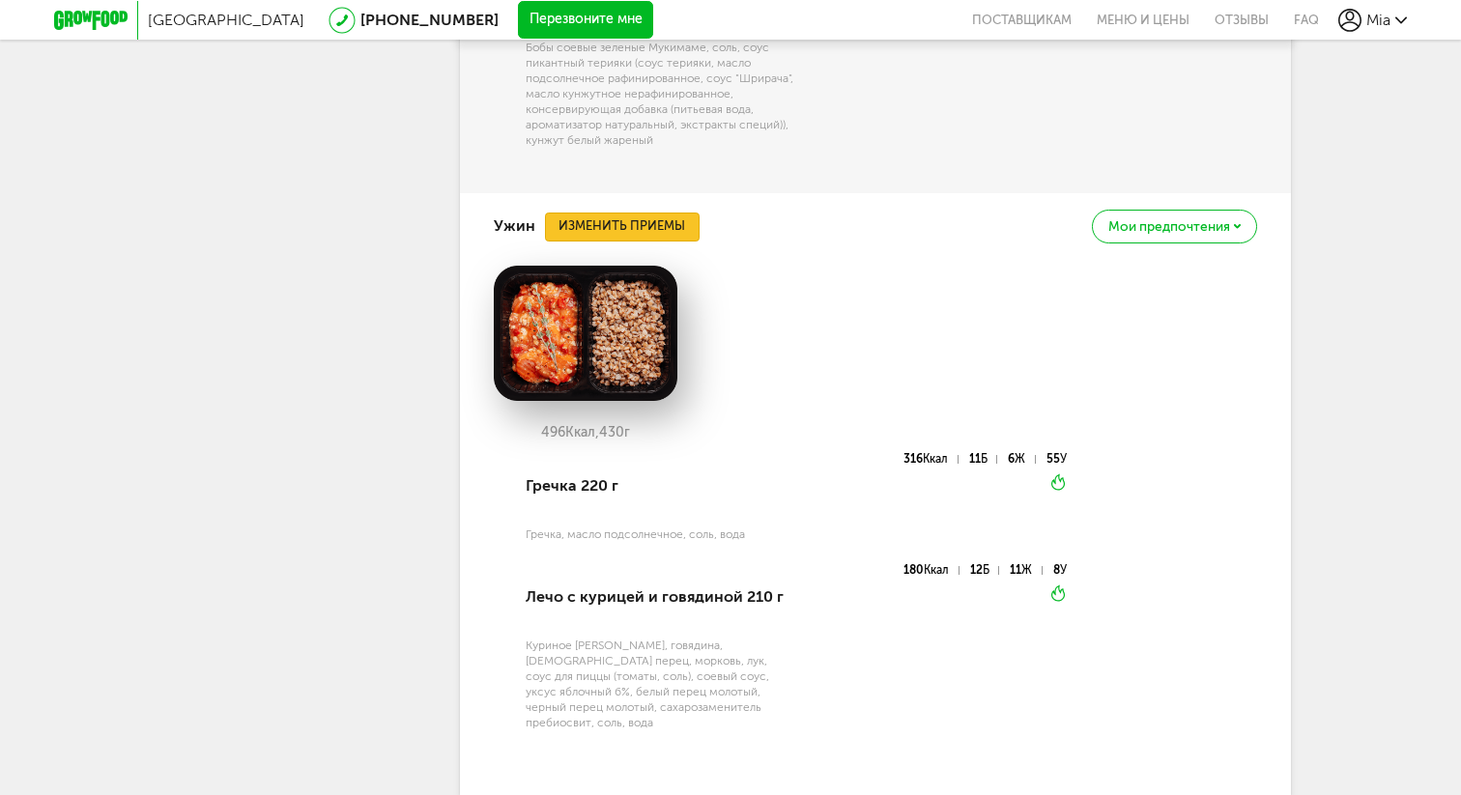
click at [633, 242] on button "Изменить приемы" at bounding box center [622, 227] width 155 height 29
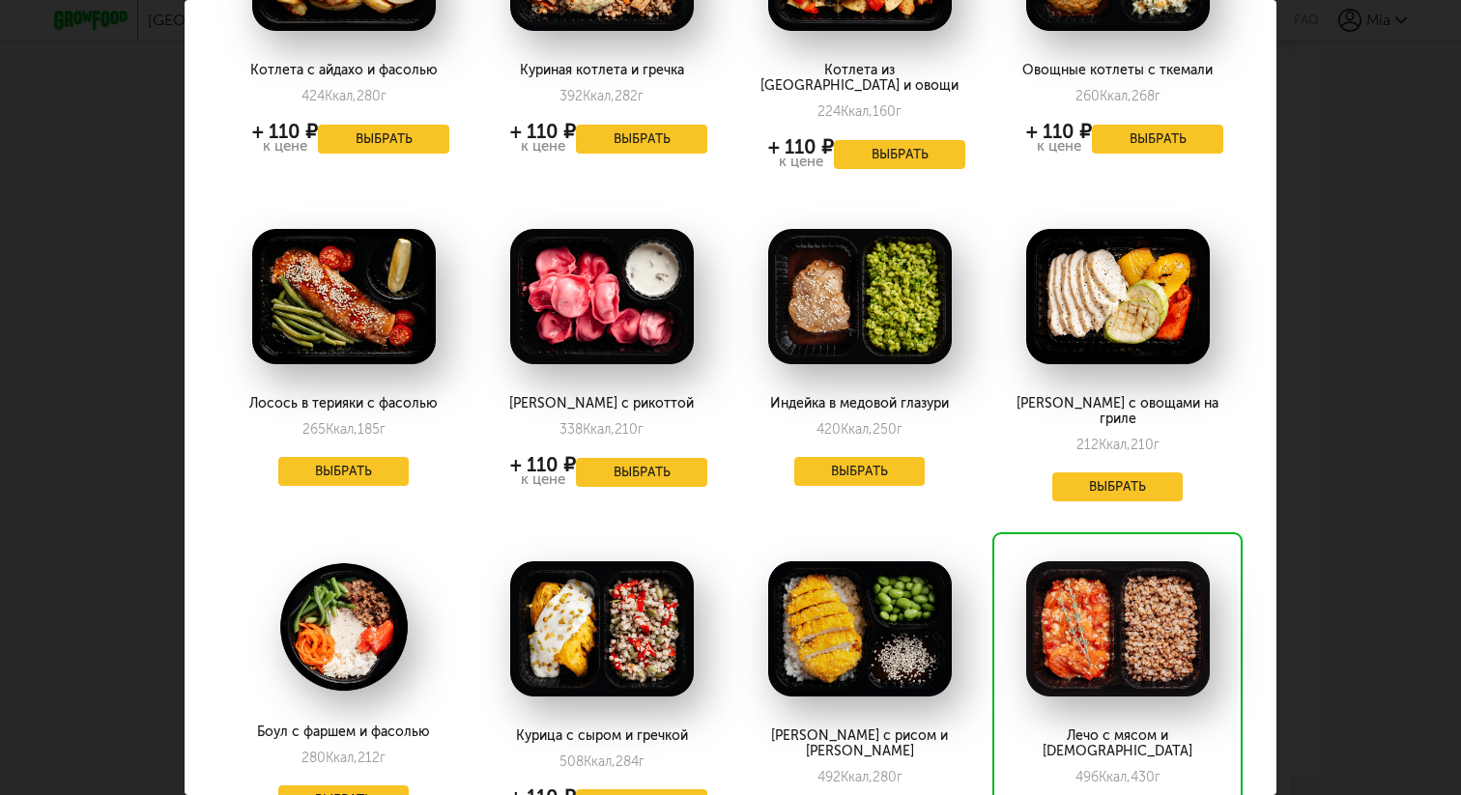
scroll to position [575, 0]
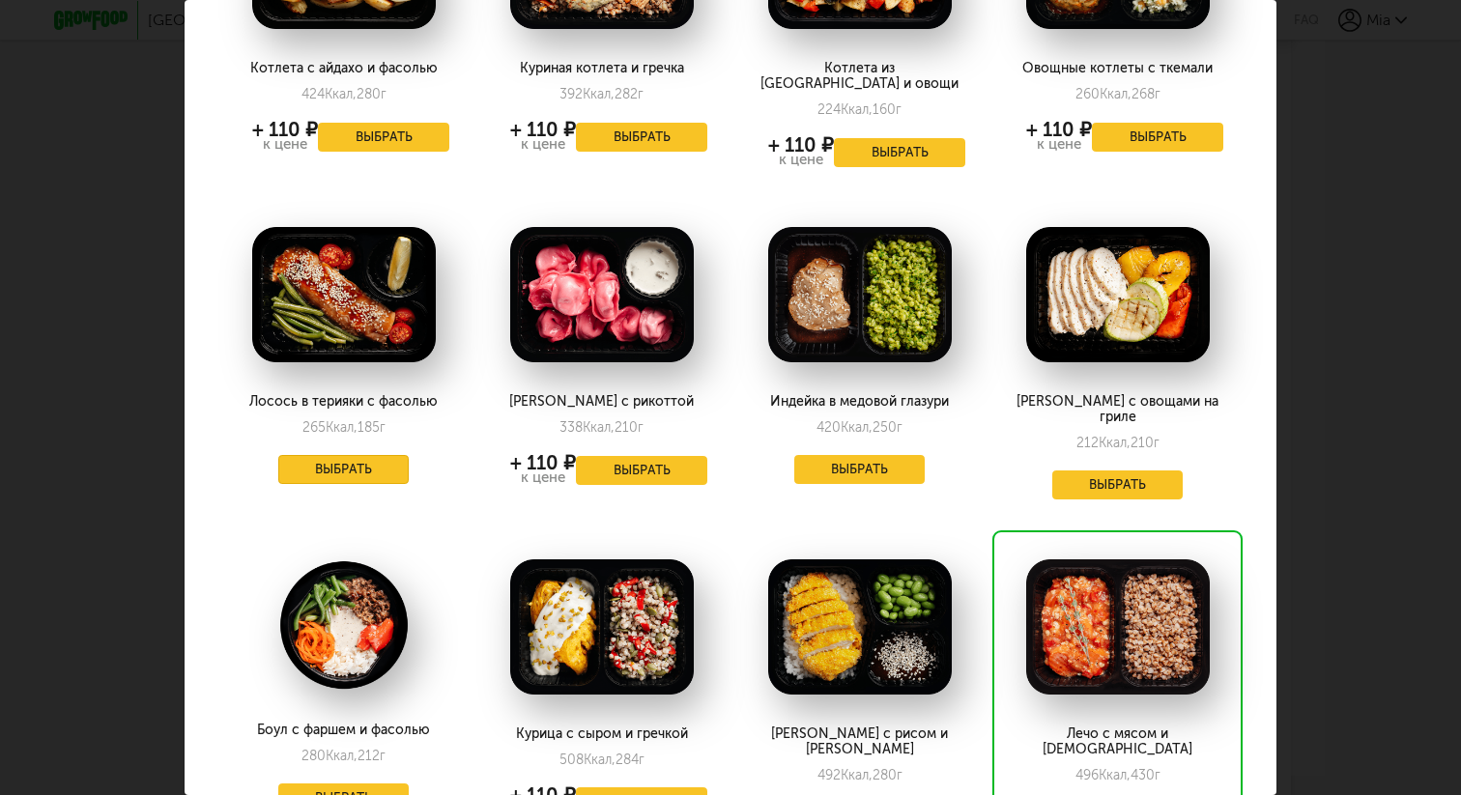
click at [322, 455] on button "Выбрать" at bounding box center [343, 469] width 131 height 29
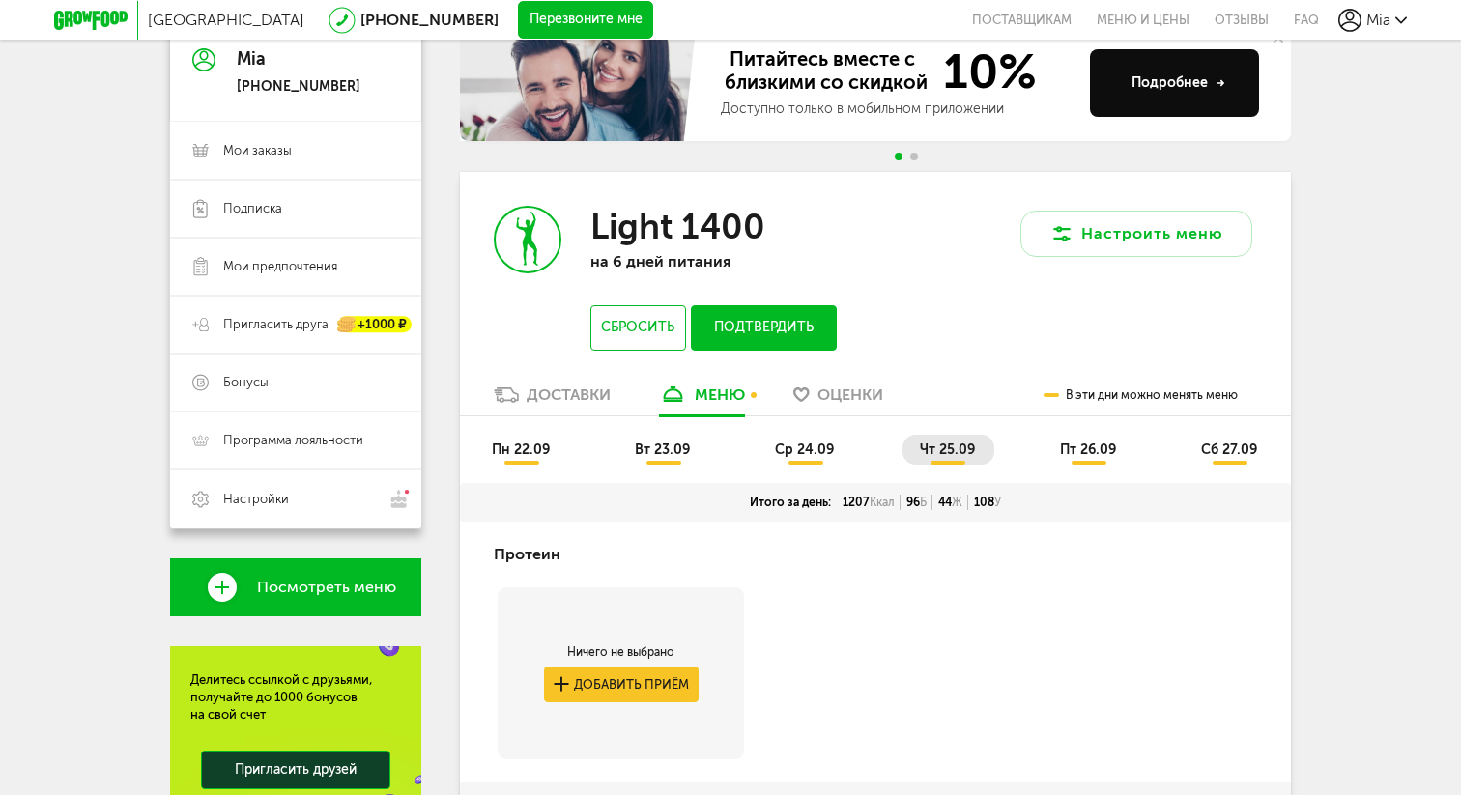
scroll to position [209, 0]
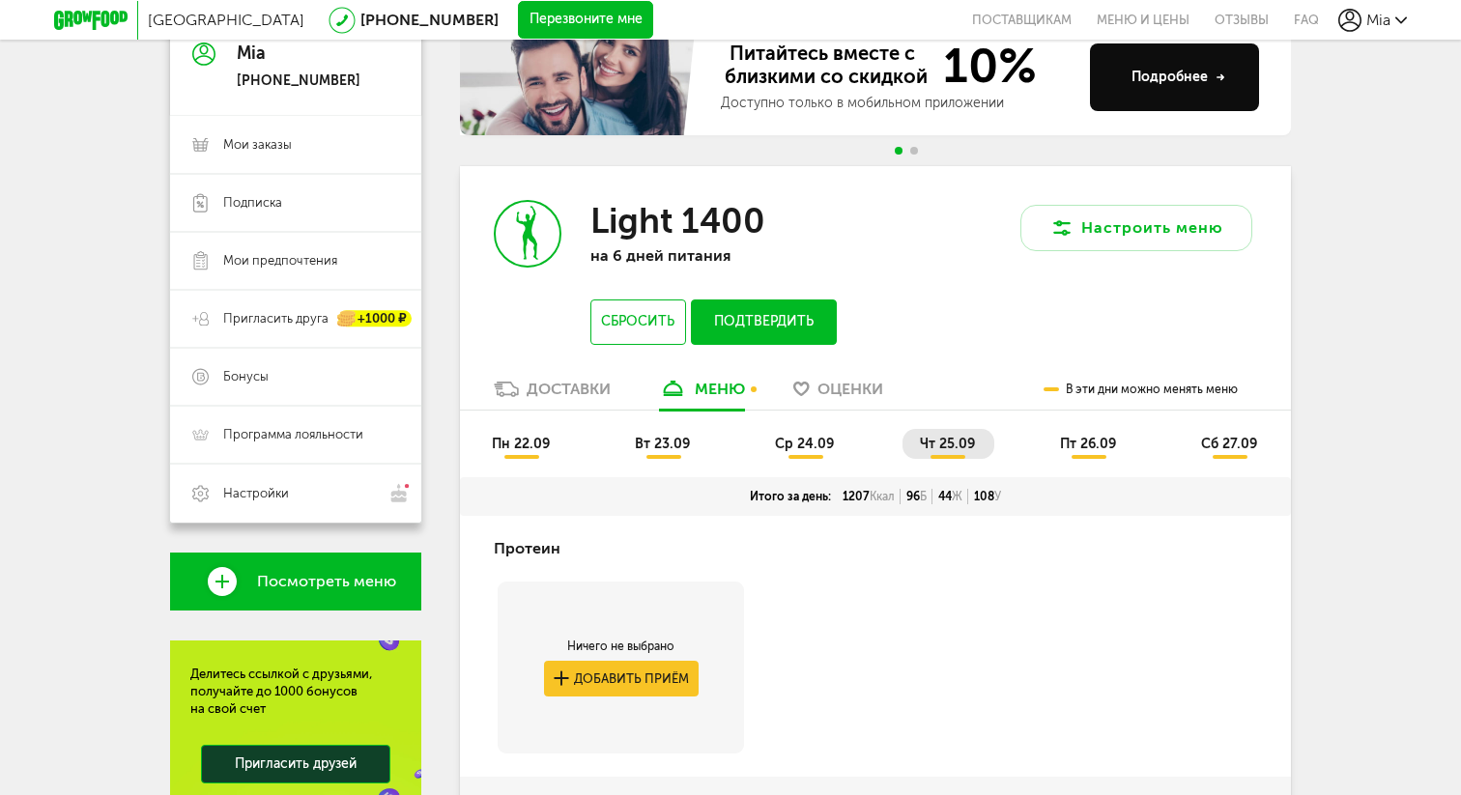
click at [1089, 451] on li "пт 26.09" at bounding box center [1088, 444] width 93 height 30
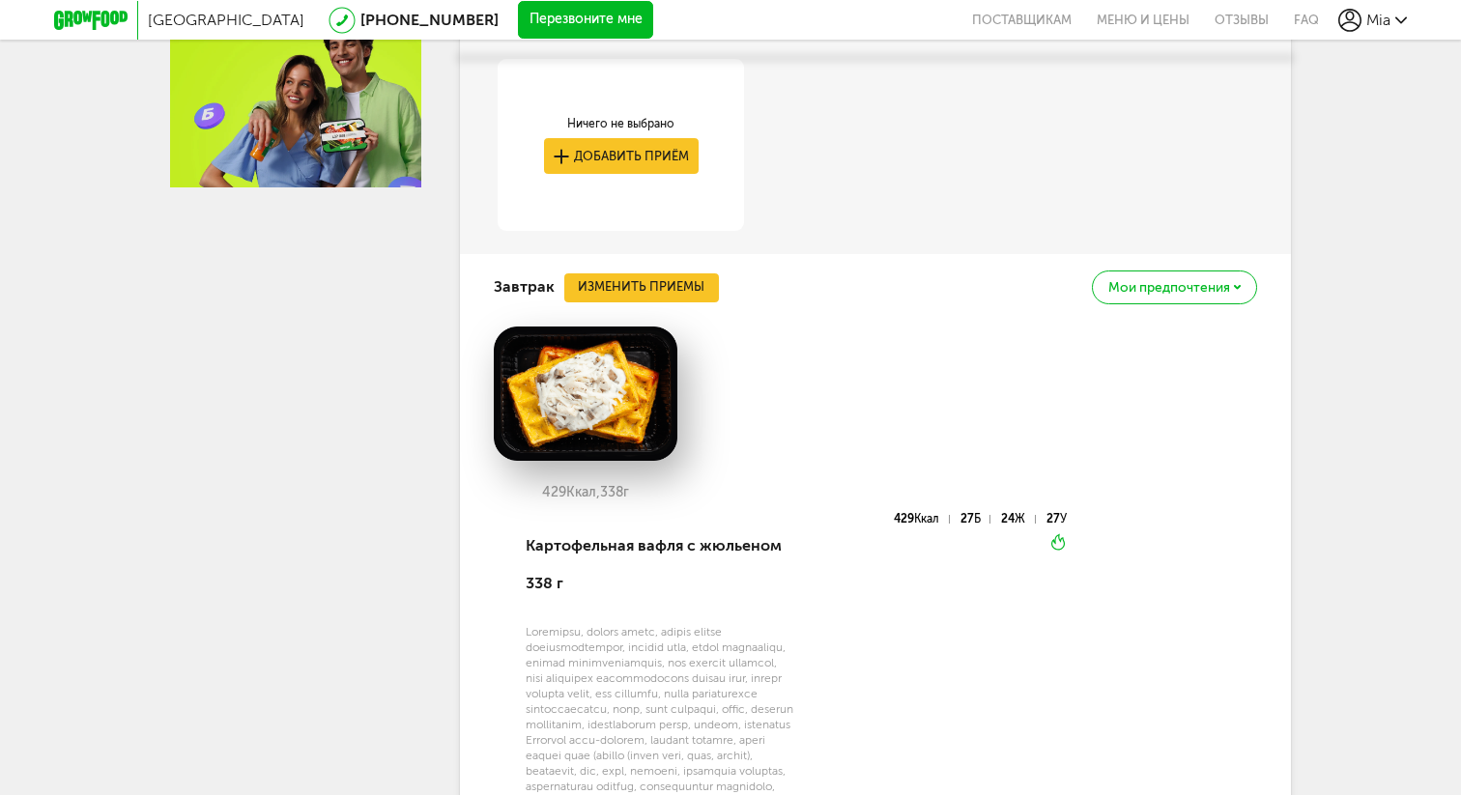
scroll to position [978, 0]
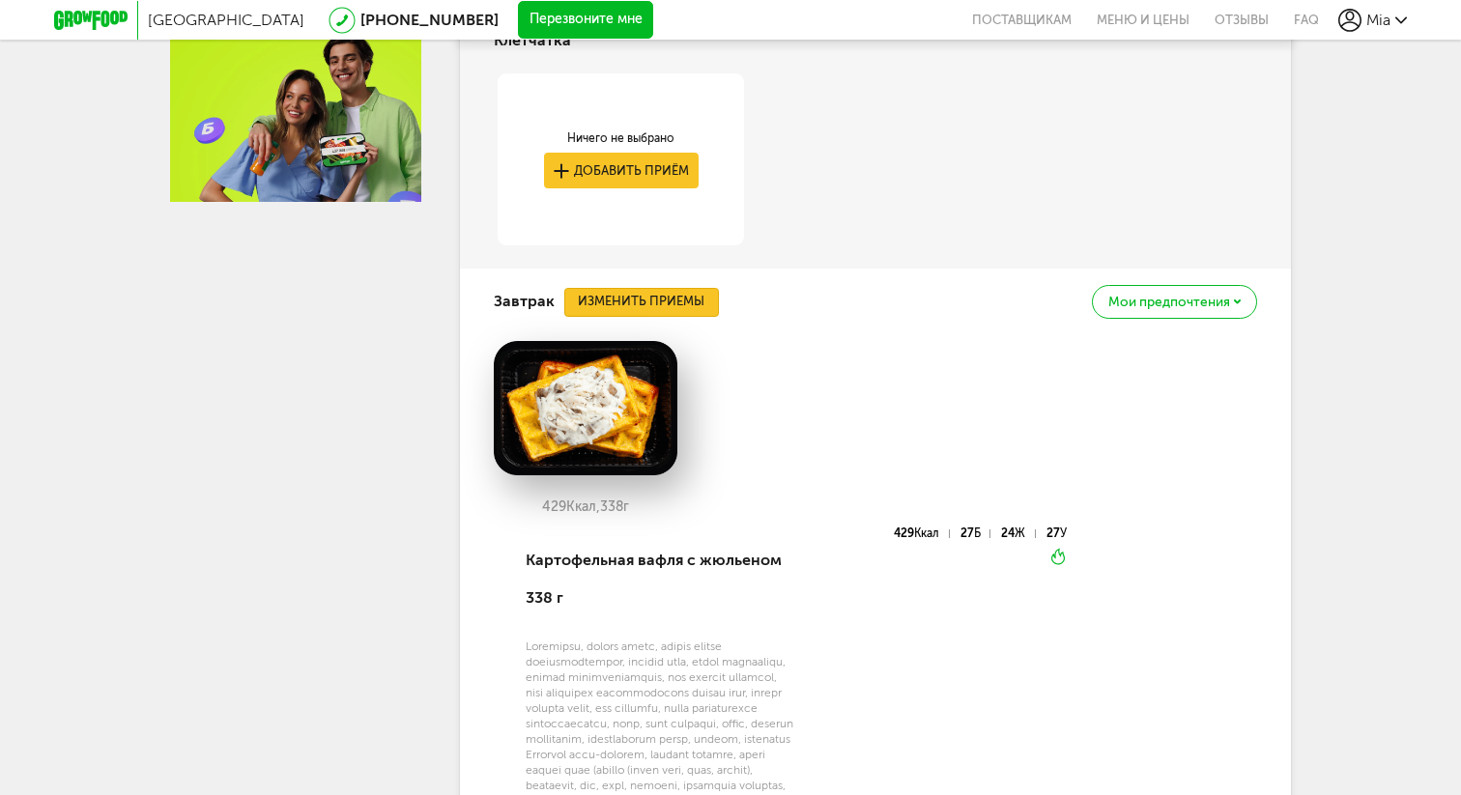
click at [649, 305] on button "Изменить приемы" at bounding box center [641, 302] width 155 height 29
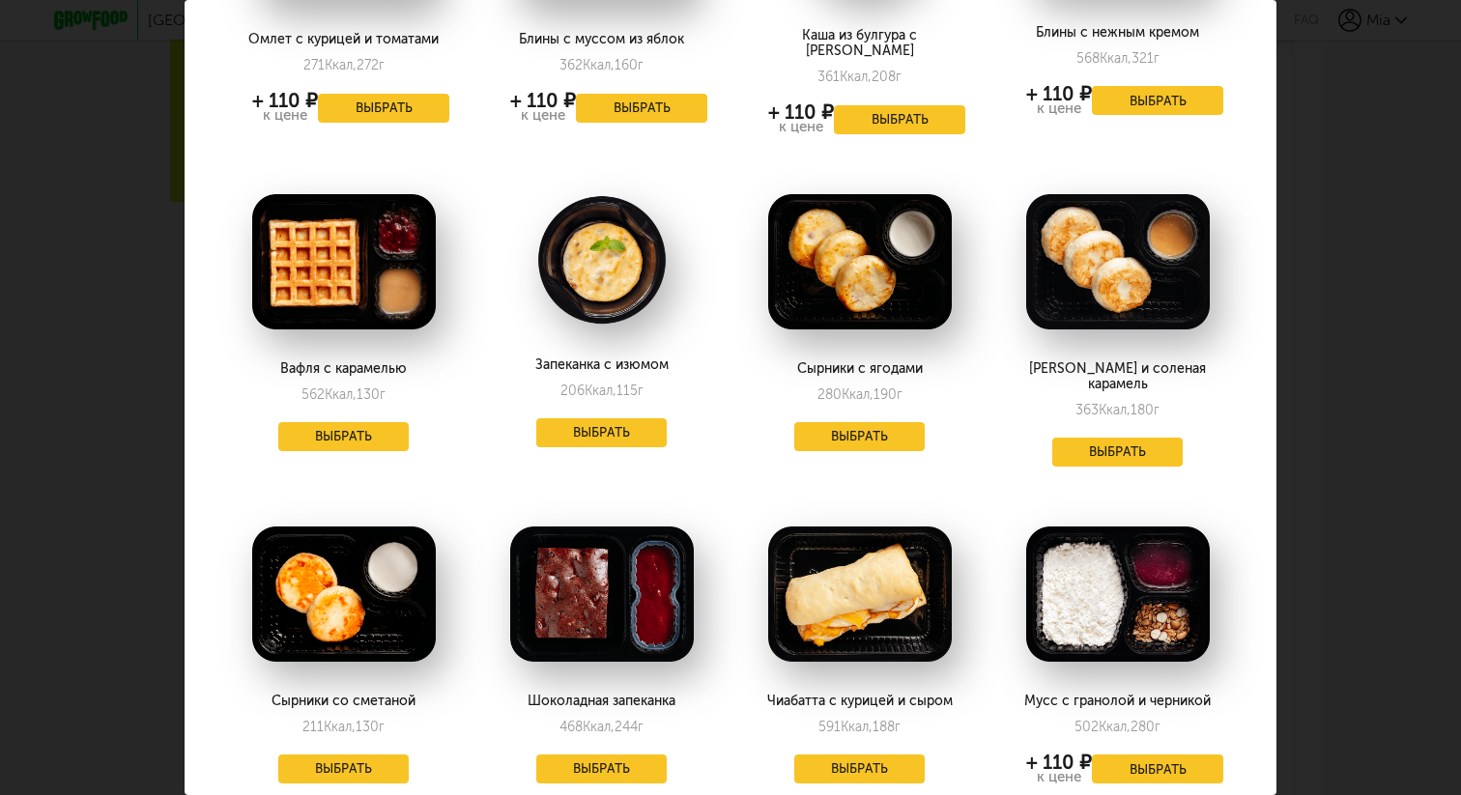
scroll to position [602, 0]
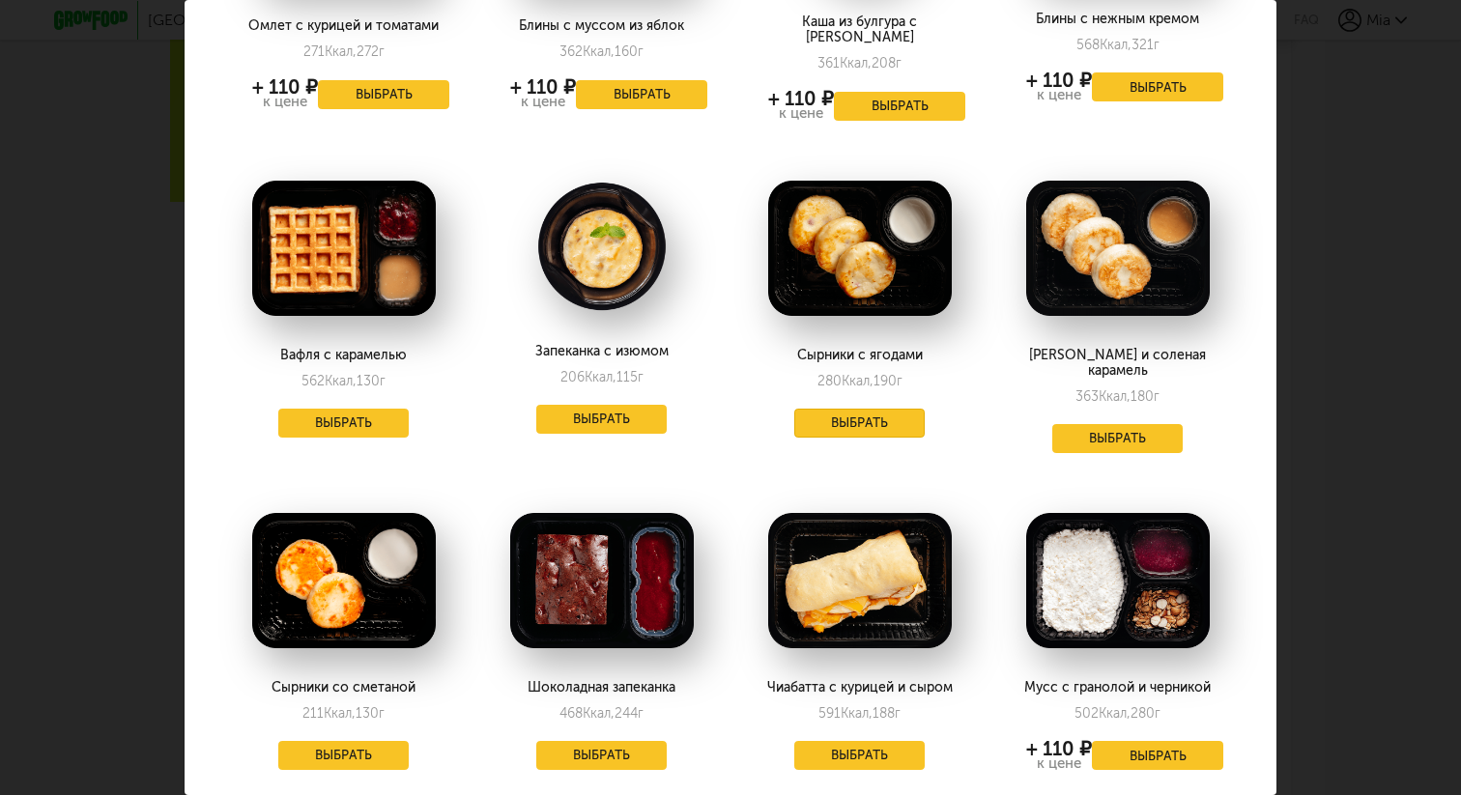
click at [843, 411] on button "Выбрать" at bounding box center [859, 423] width 131 height 29
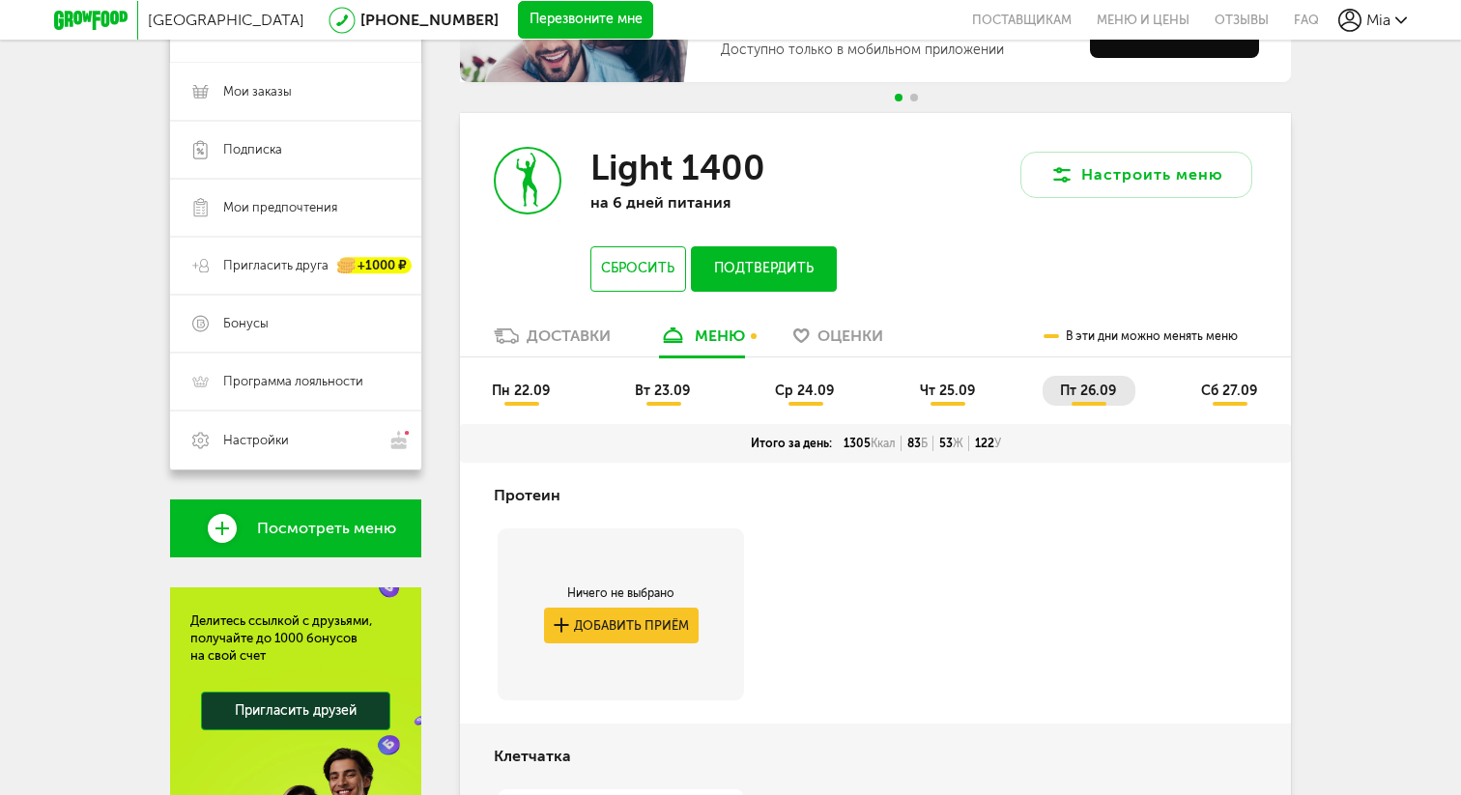
scroll to position [237, 0]
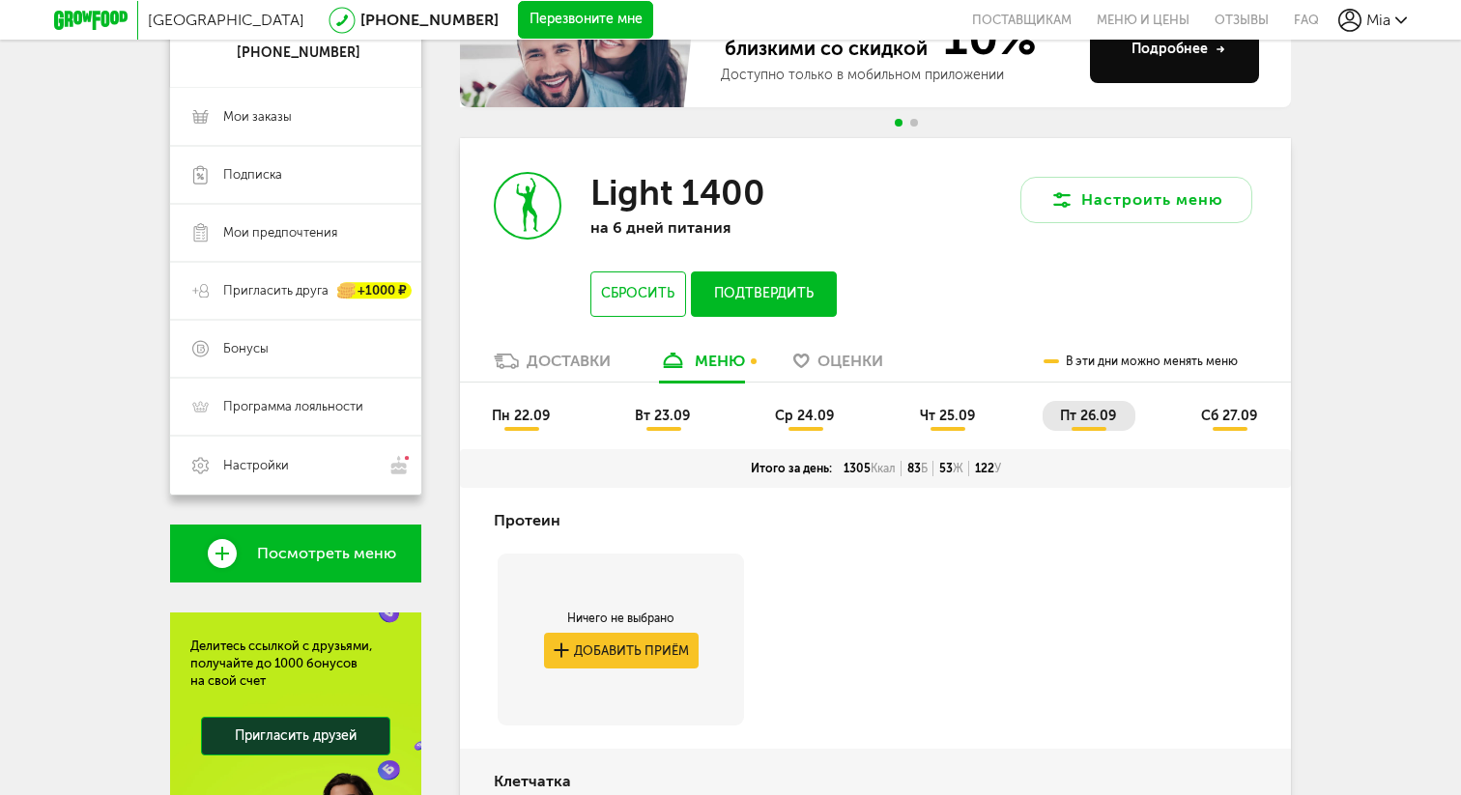
click at [1225, 413] on span "сб 27.09" at bounding box center [1229, 416] width 56 height 16
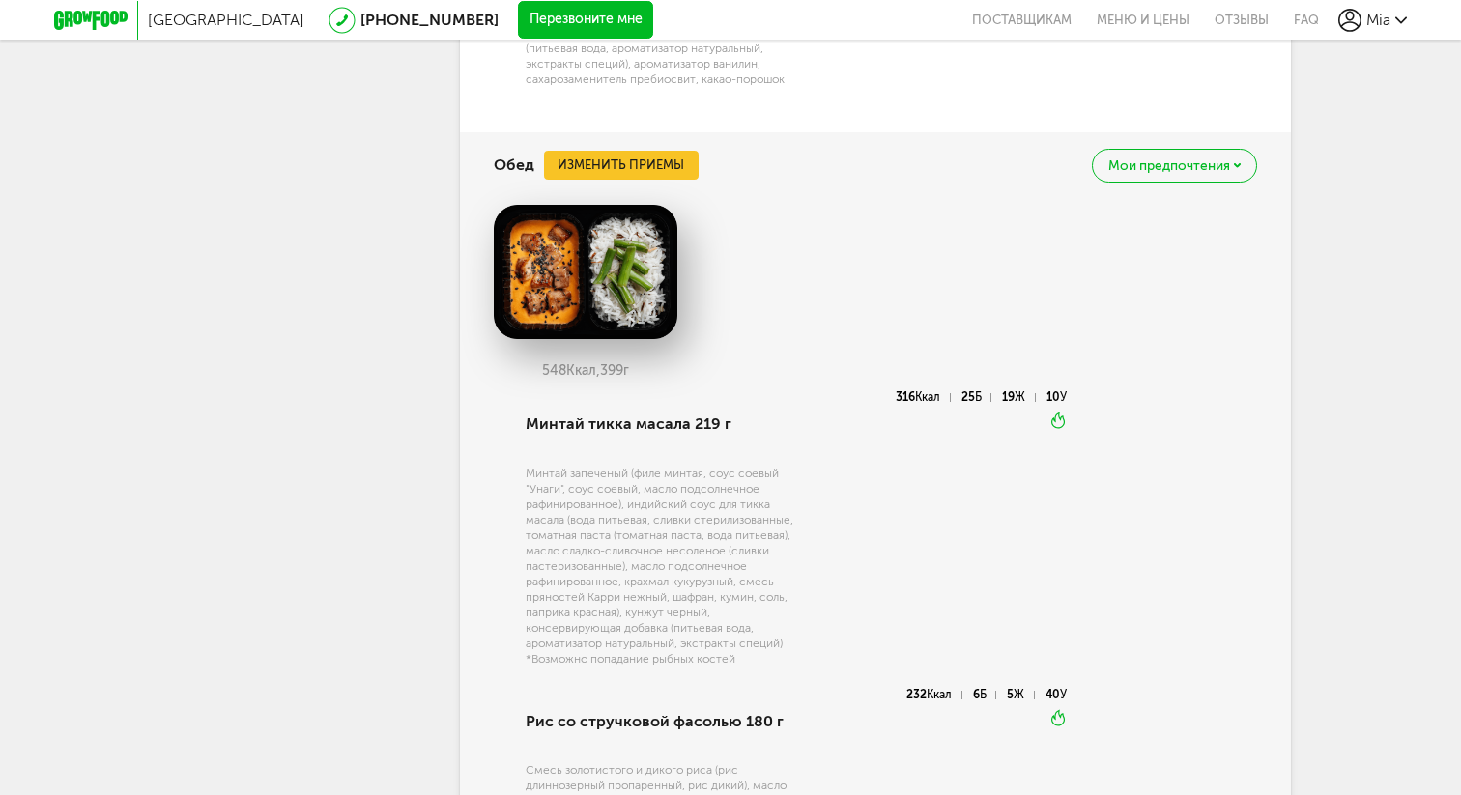
scroll to position [1668, 0]
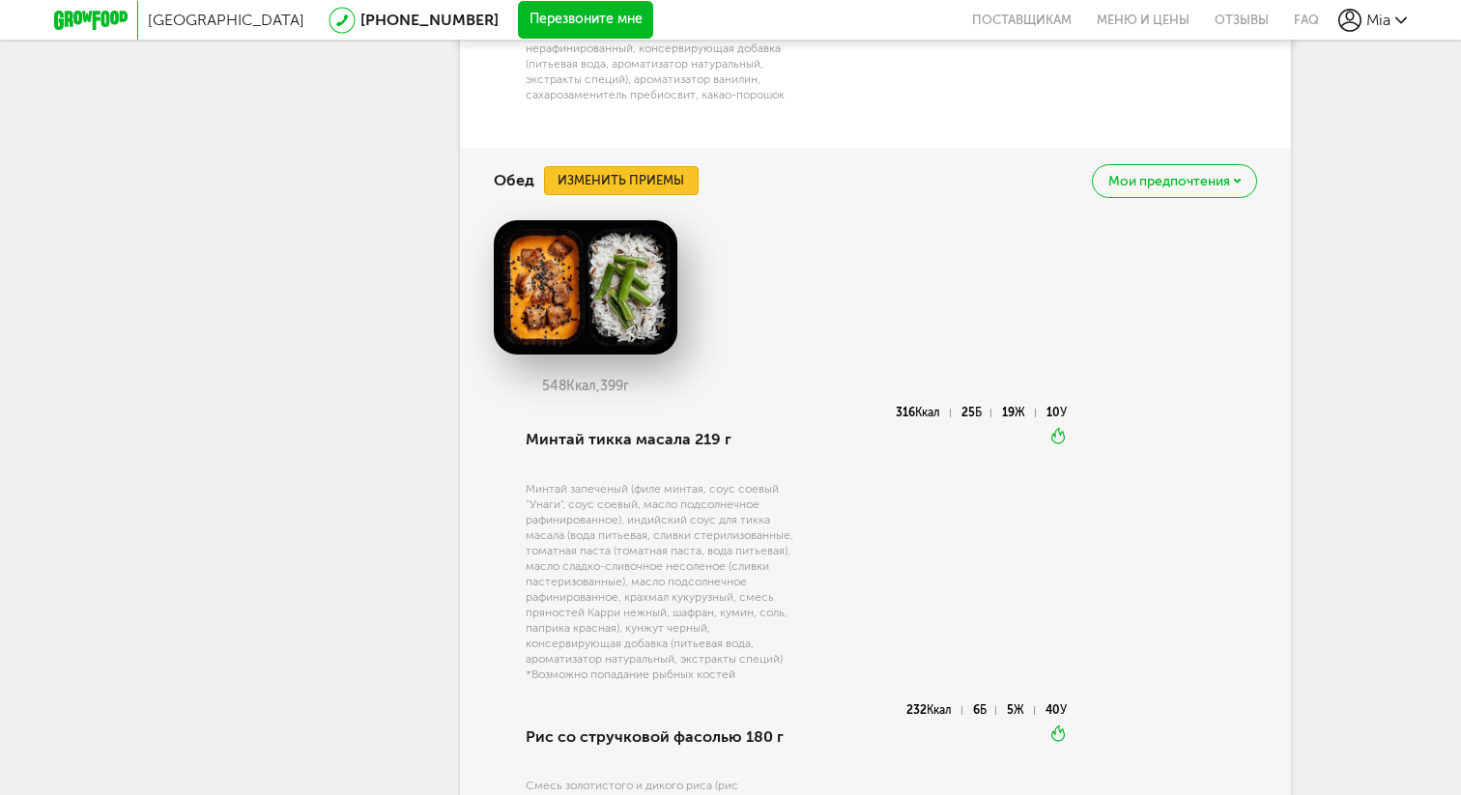
click at [645, 179] on button "Изменить приемы" at bounding box center [621, 180] width 155 height 29
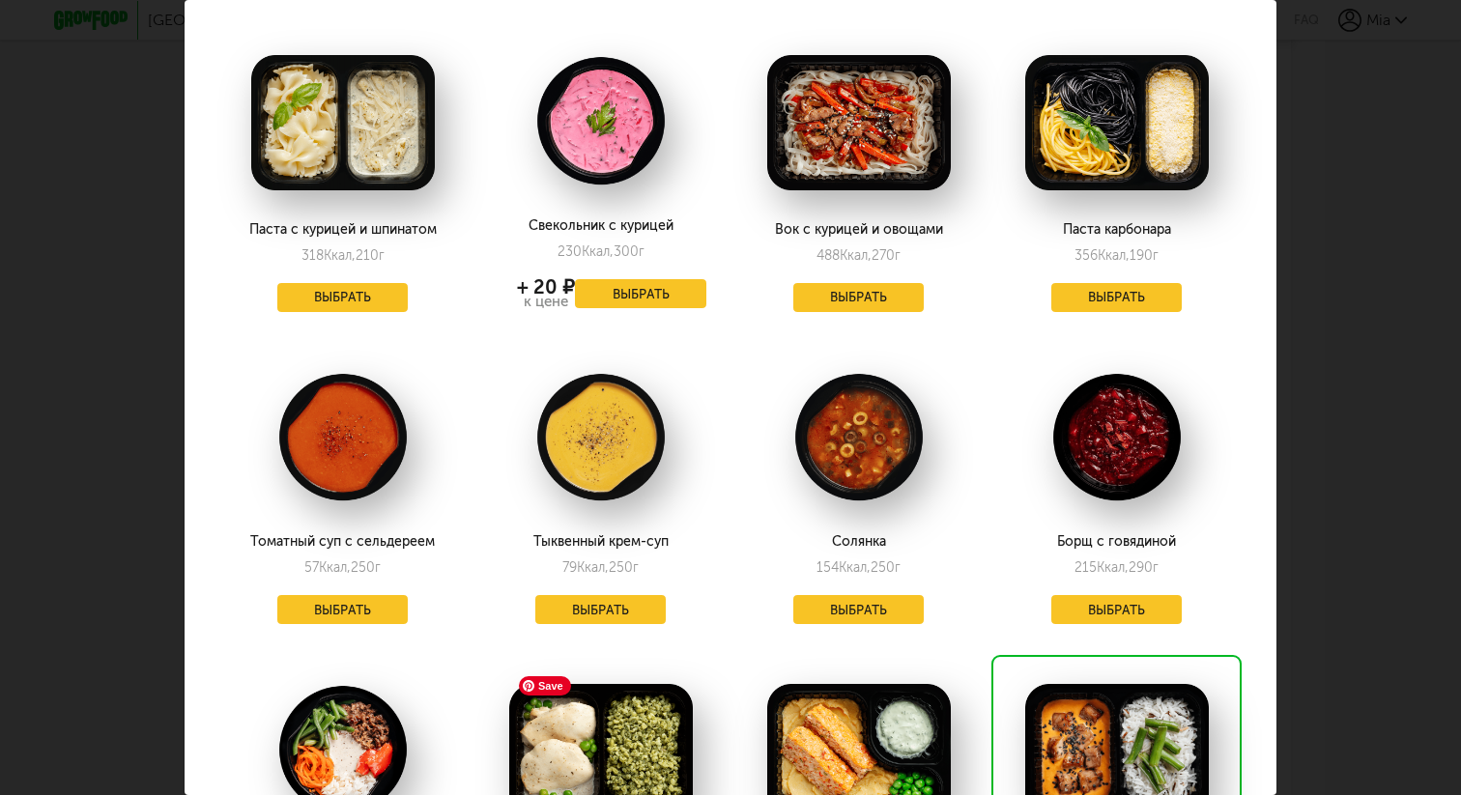
scroll to position [1302, 1]
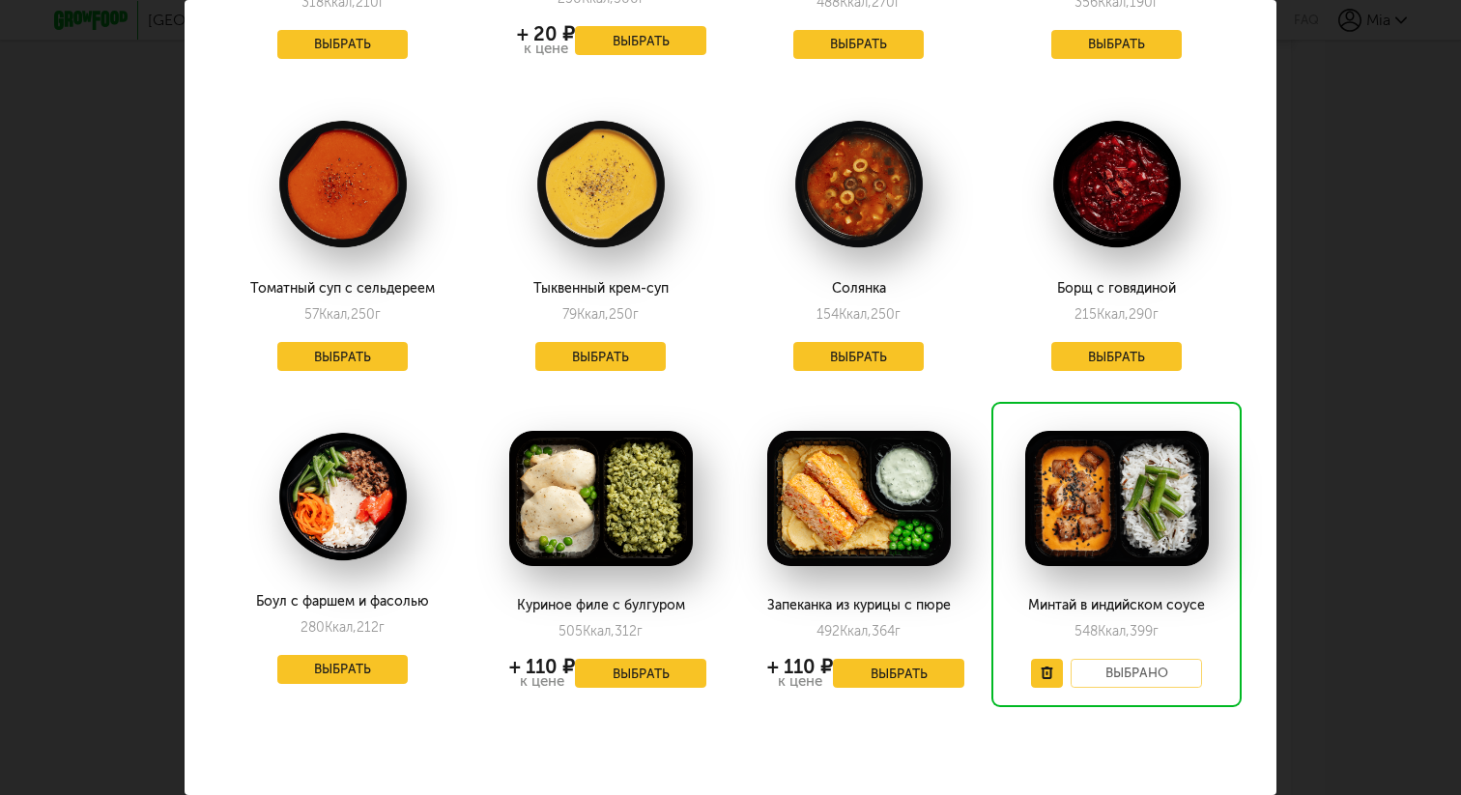
click at [1346, 104] on div "Выберите обеды на [DATE] 27.09 Казаречче с фрикадельками 556 Ккал, 372 г + 110 …" at bounding box center [730, 397] width 1461 height 795
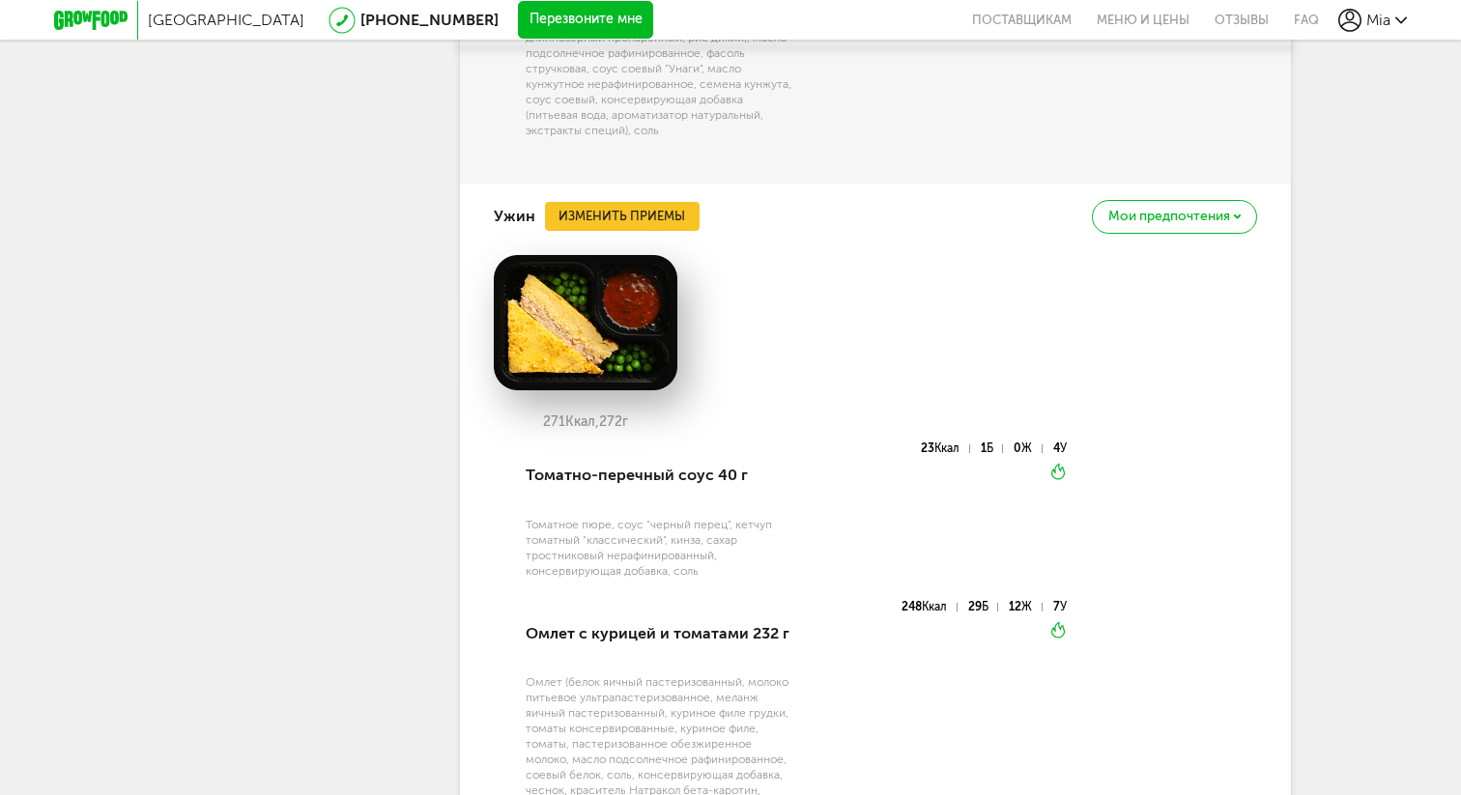
scroll to position [2426, 0]
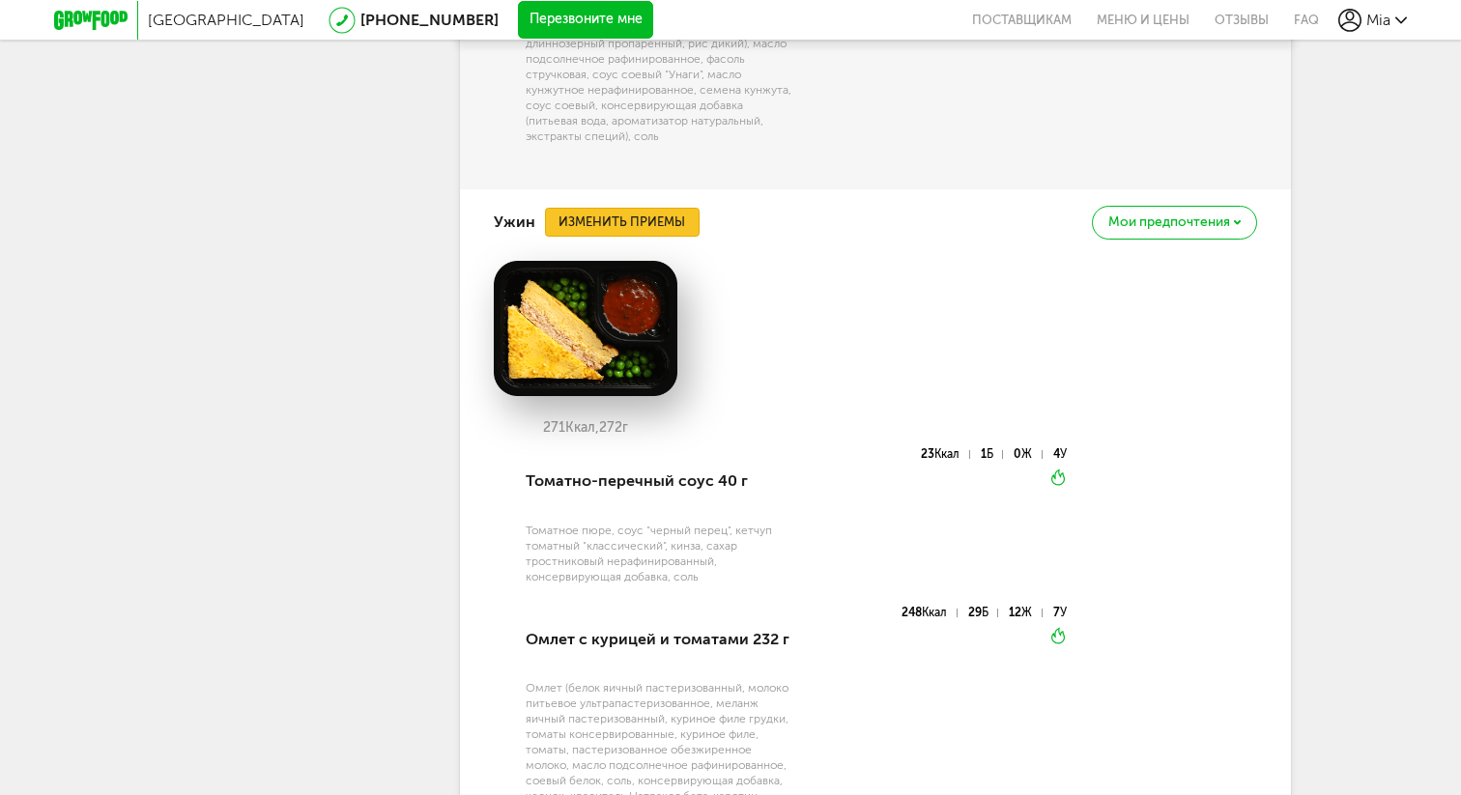
click at [634, 227] on button "Изменить приемы" at bounding box center [622, 222] width 155 height 29
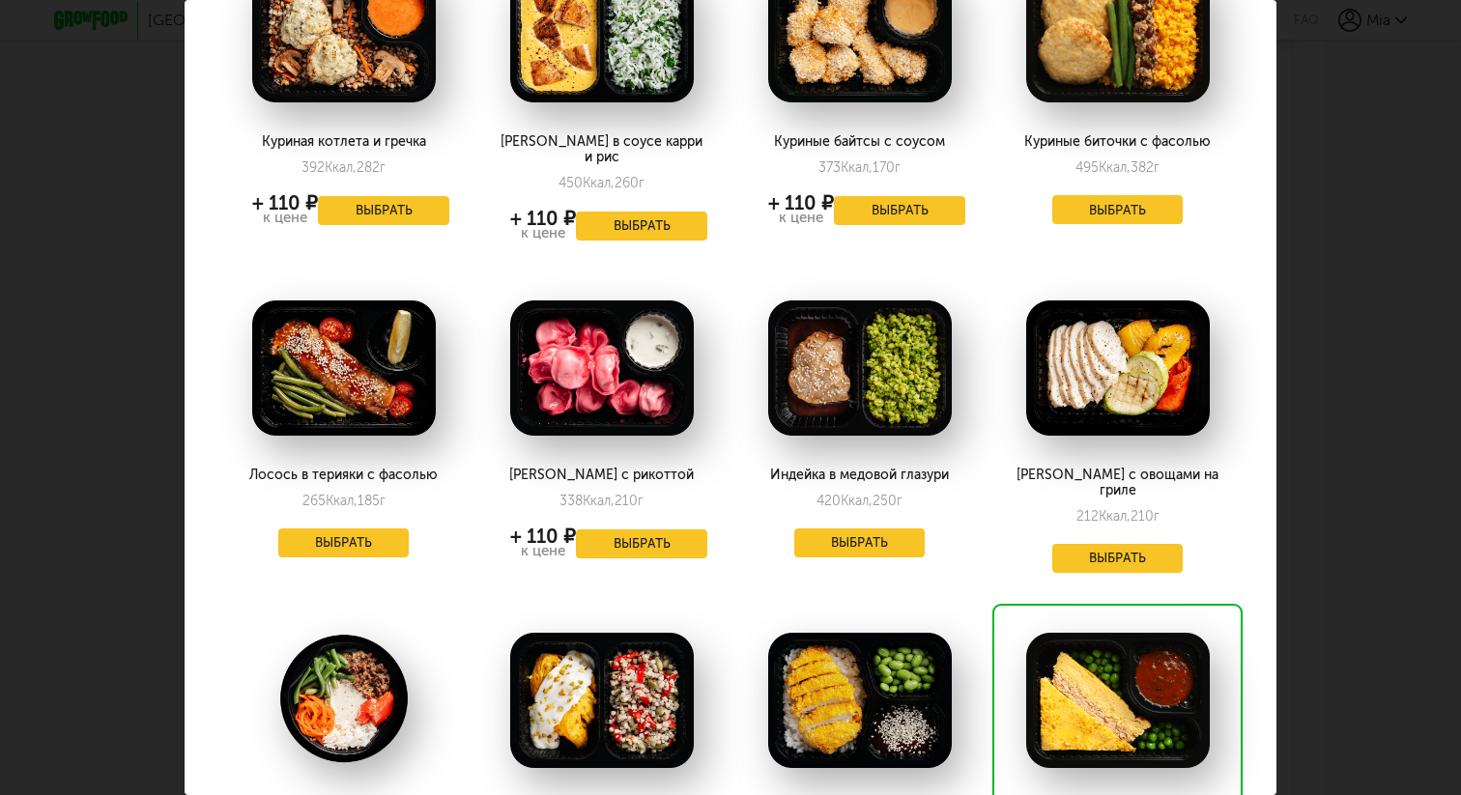
scroll to position [563, 0]
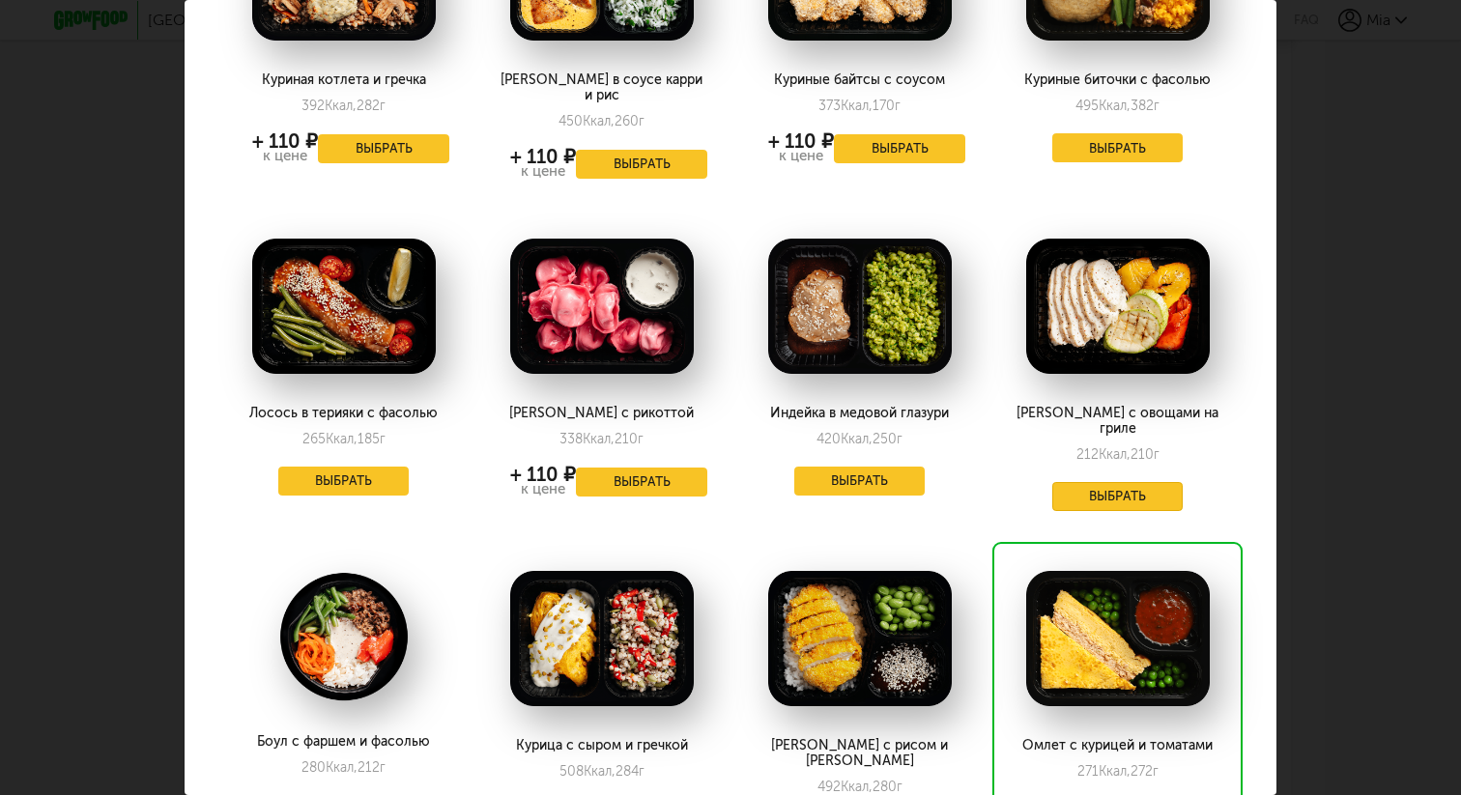
click at [1098, 482] on button "Выбрать" at bounding box center [1117, 496] width 131 height 29
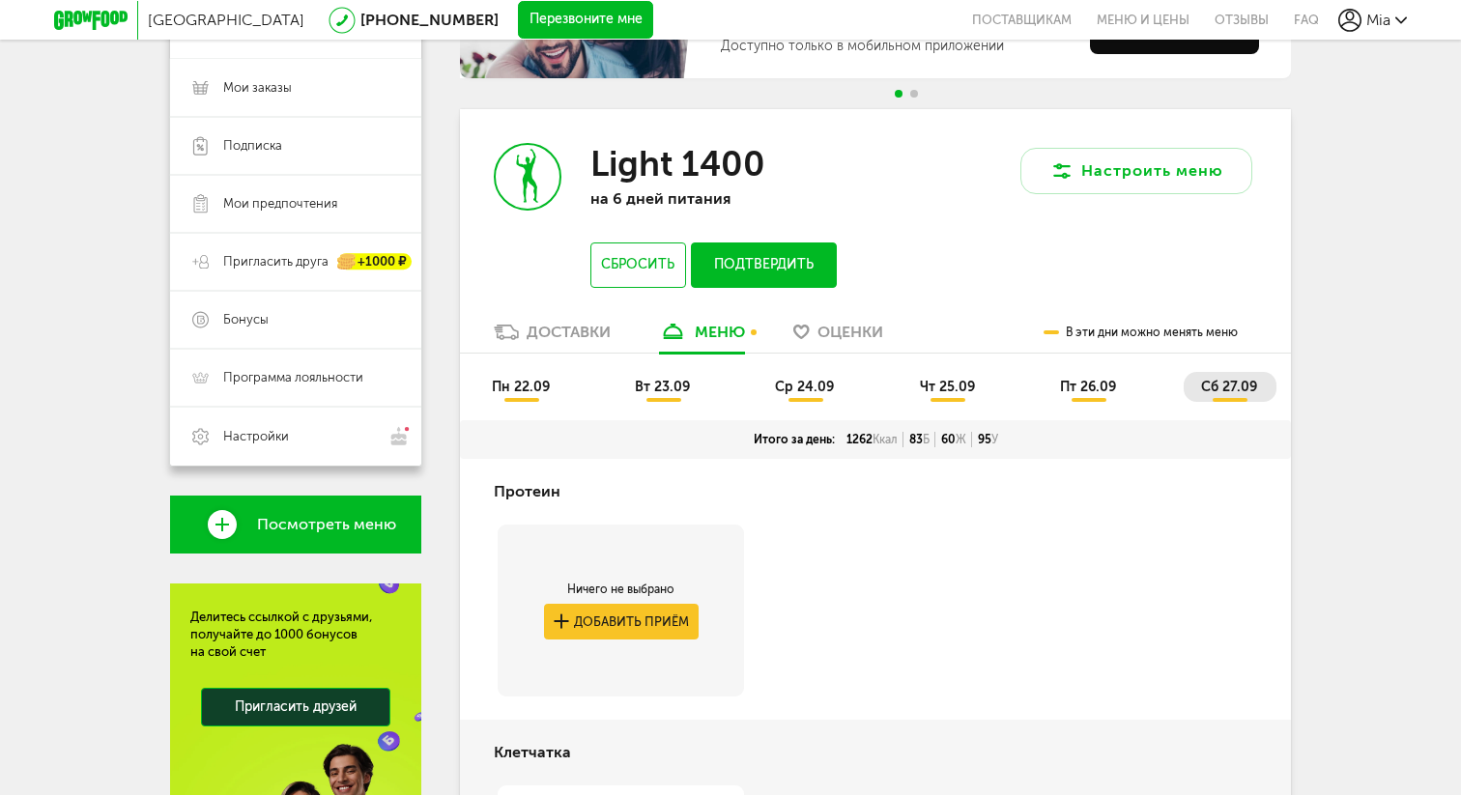
scroll to position [253, 0]
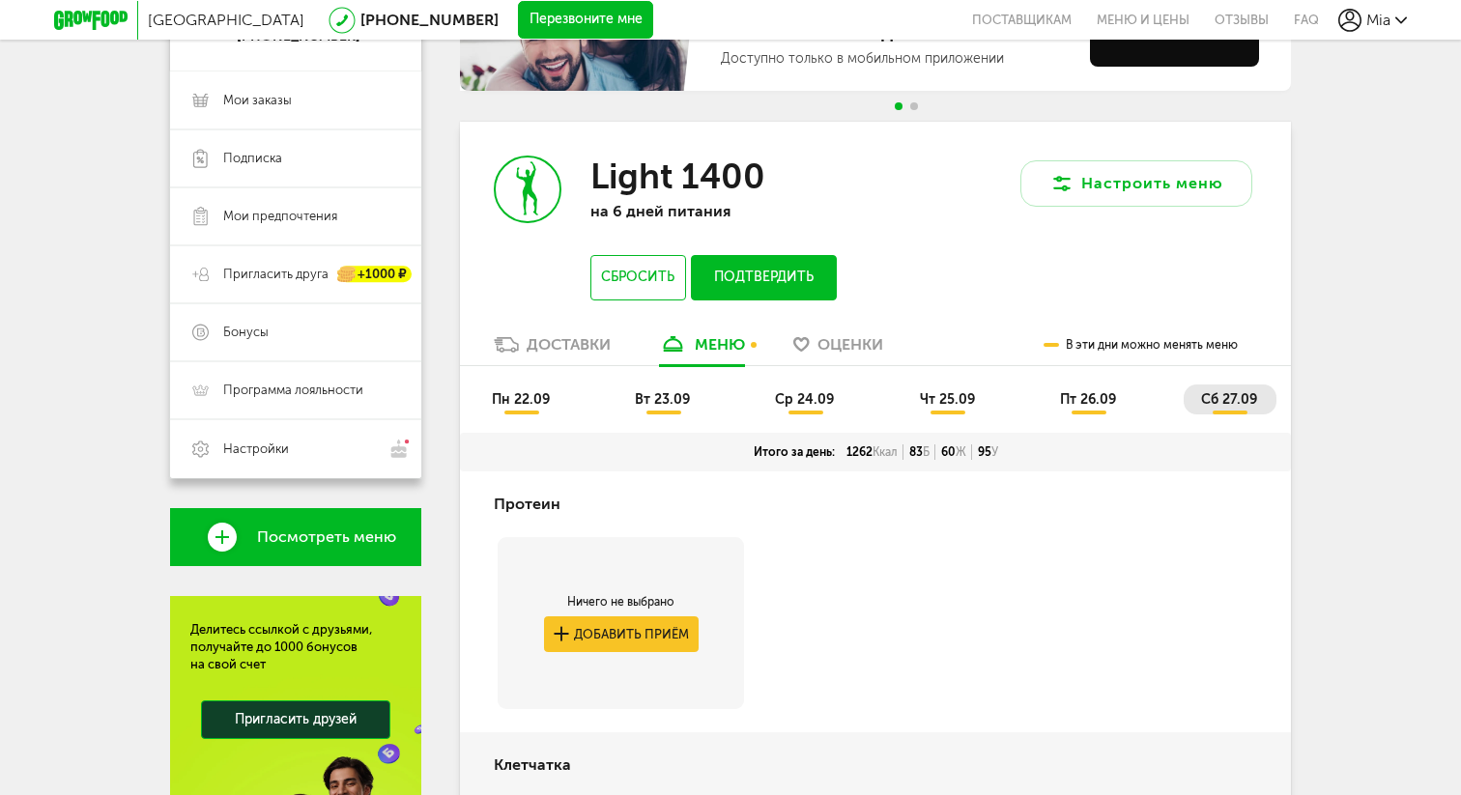
click at [1077, 394] on span "пт 26.09" at bounding box center [1088, 399] width 56 height 16
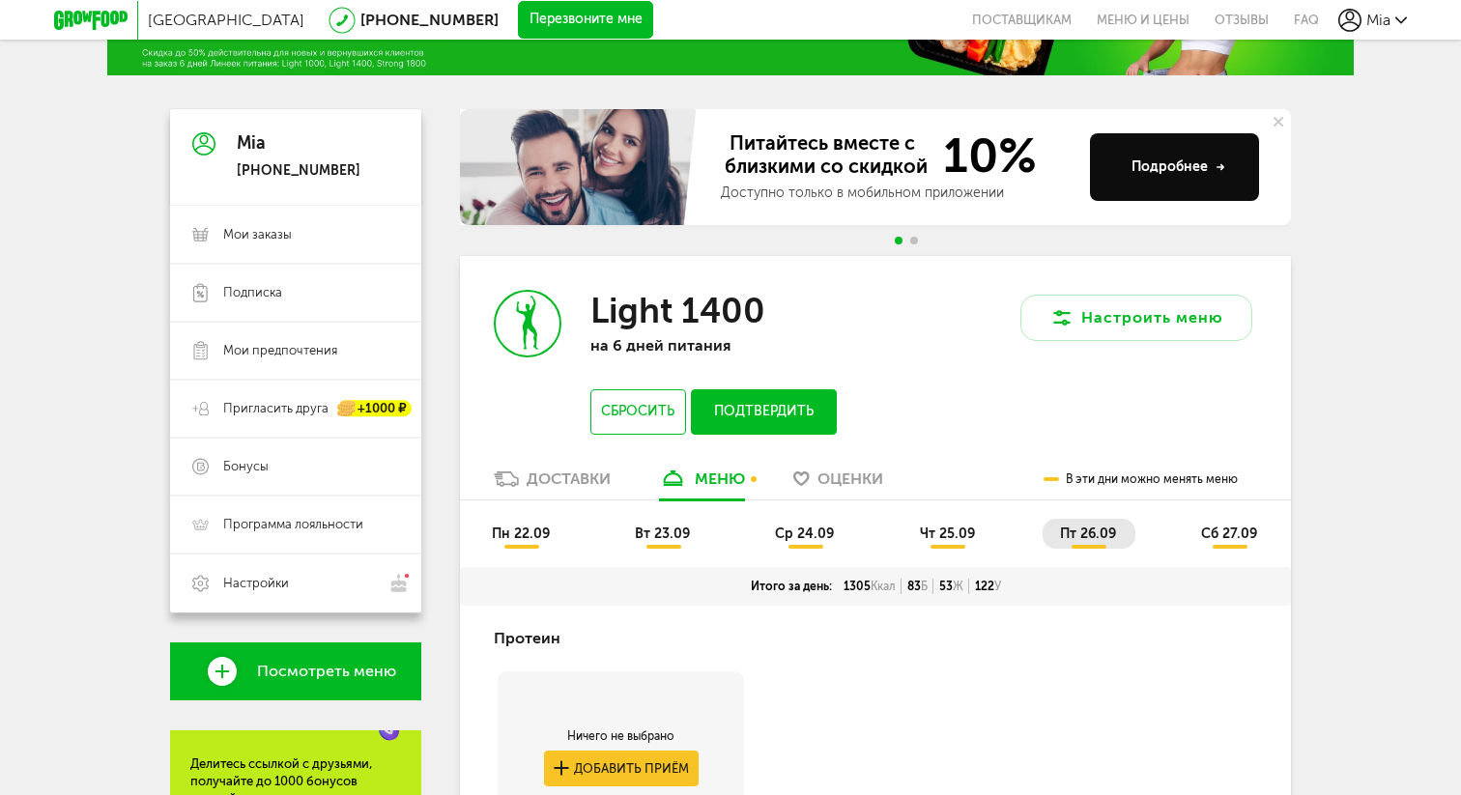
scroll to position [115, 0]
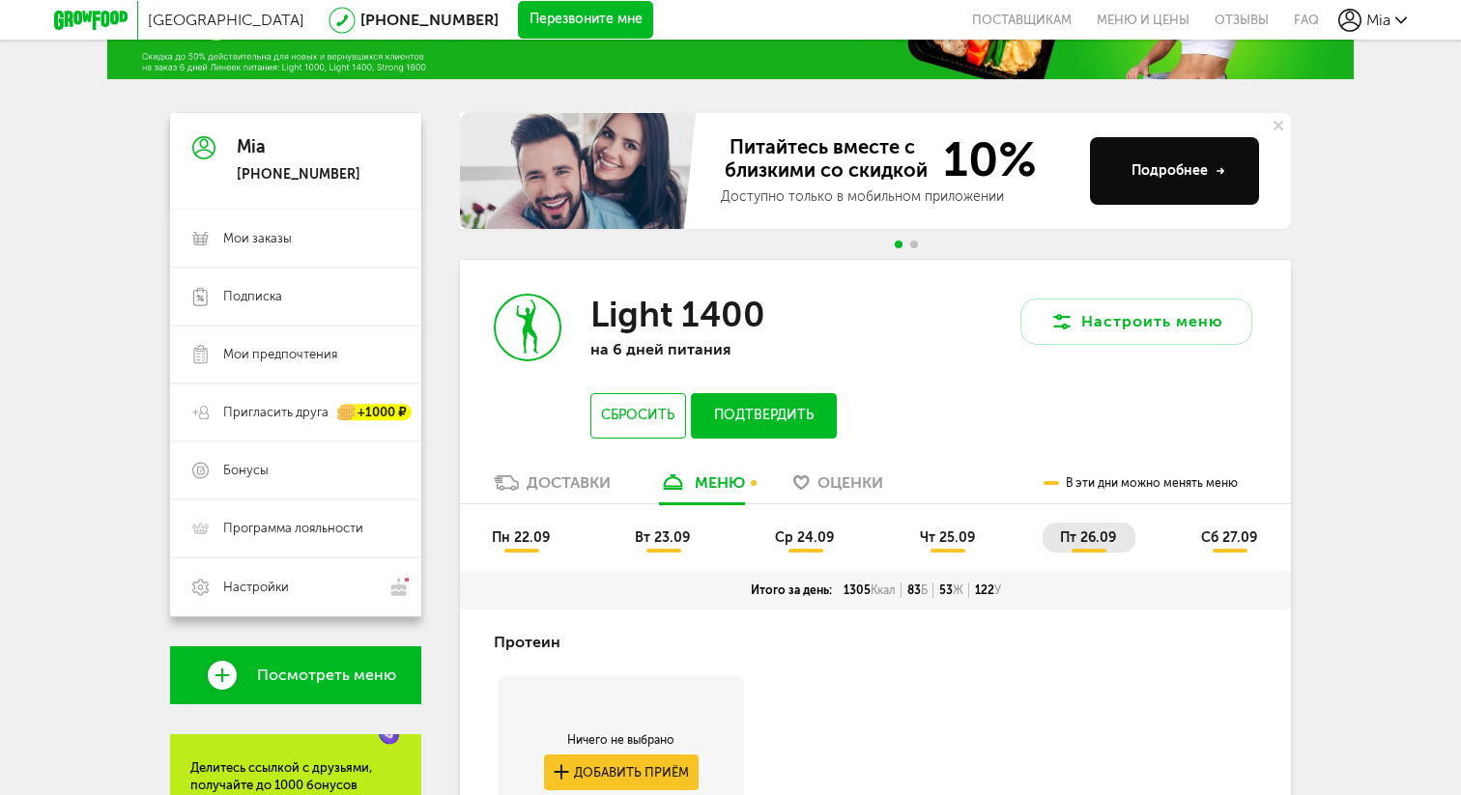
click at [939, 539] on span "чт 25.09" at bounding box center [947, 537] width 55 height 16
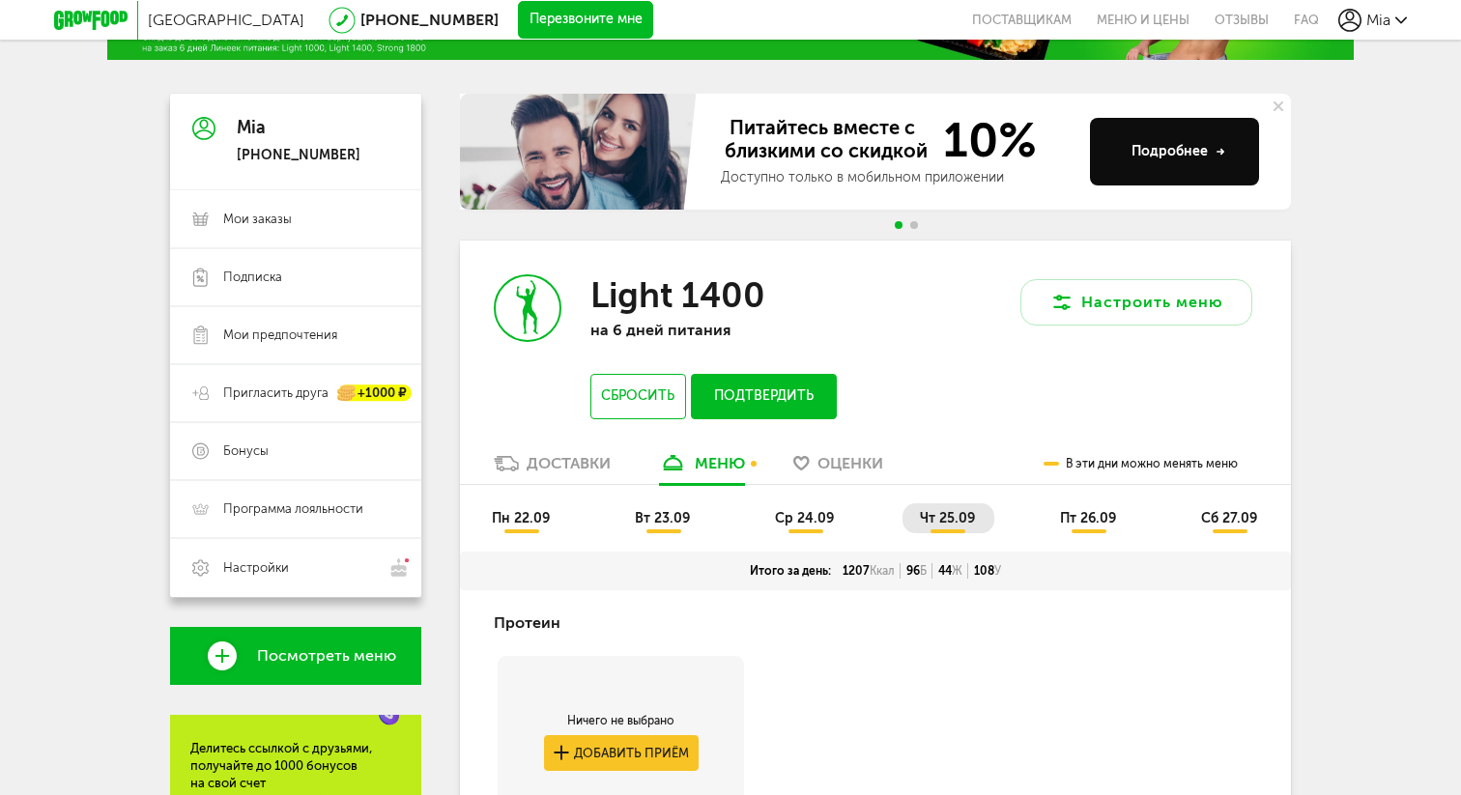
scroll to position [0, 0]
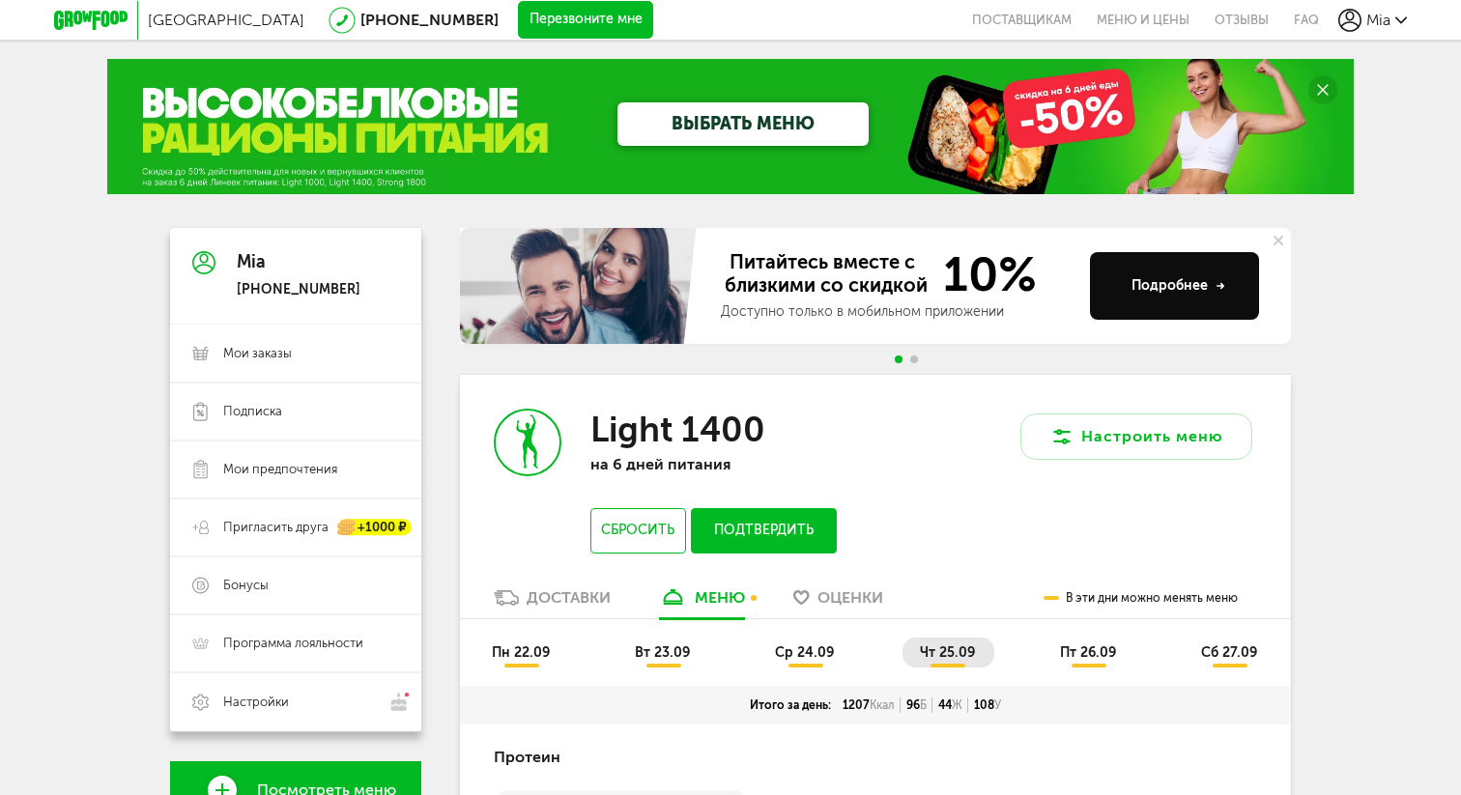
click at [801, 657] on span "ср 24.09" at bounding box center [804, 652] width 59 height 16
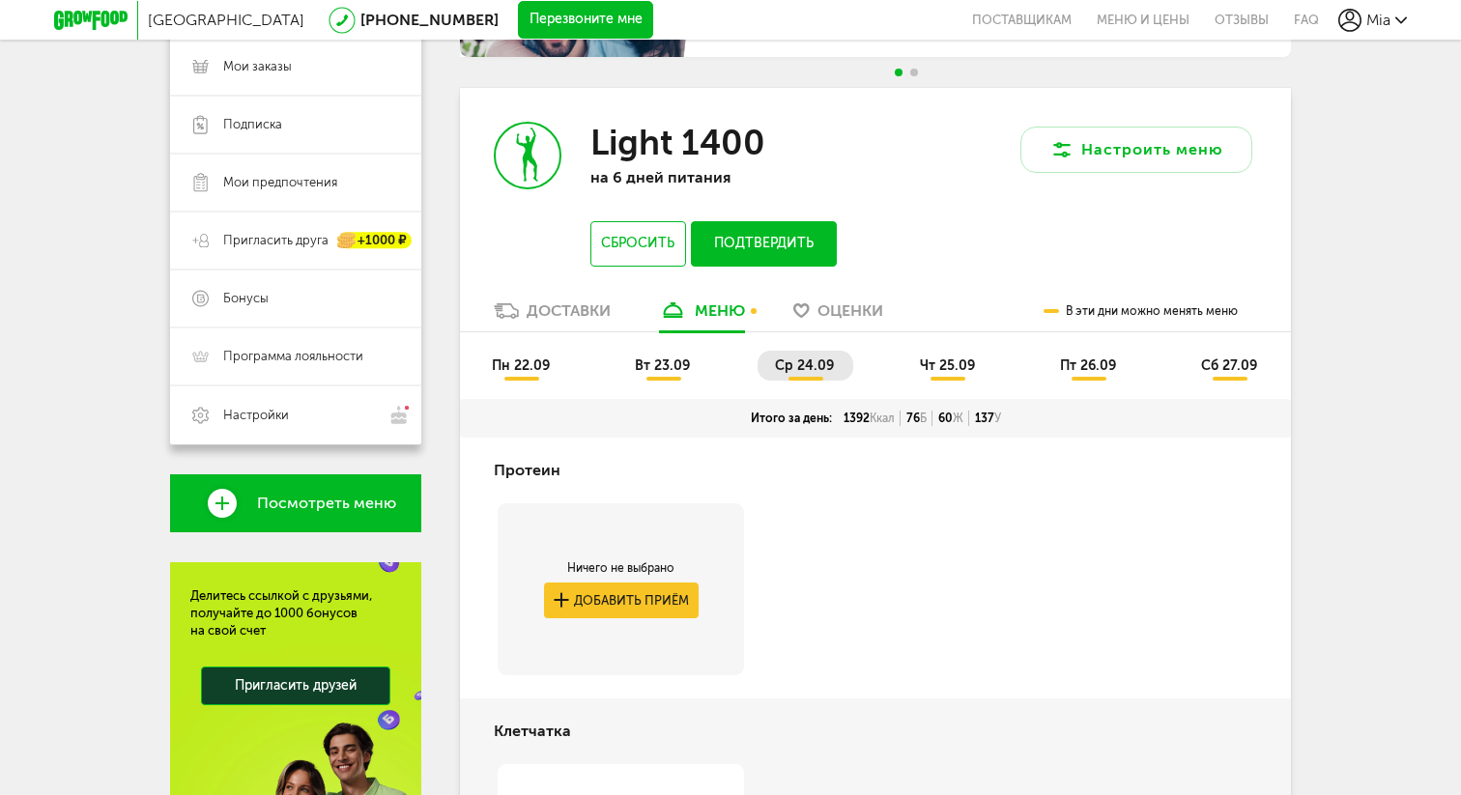
scroll to position [241, 0]
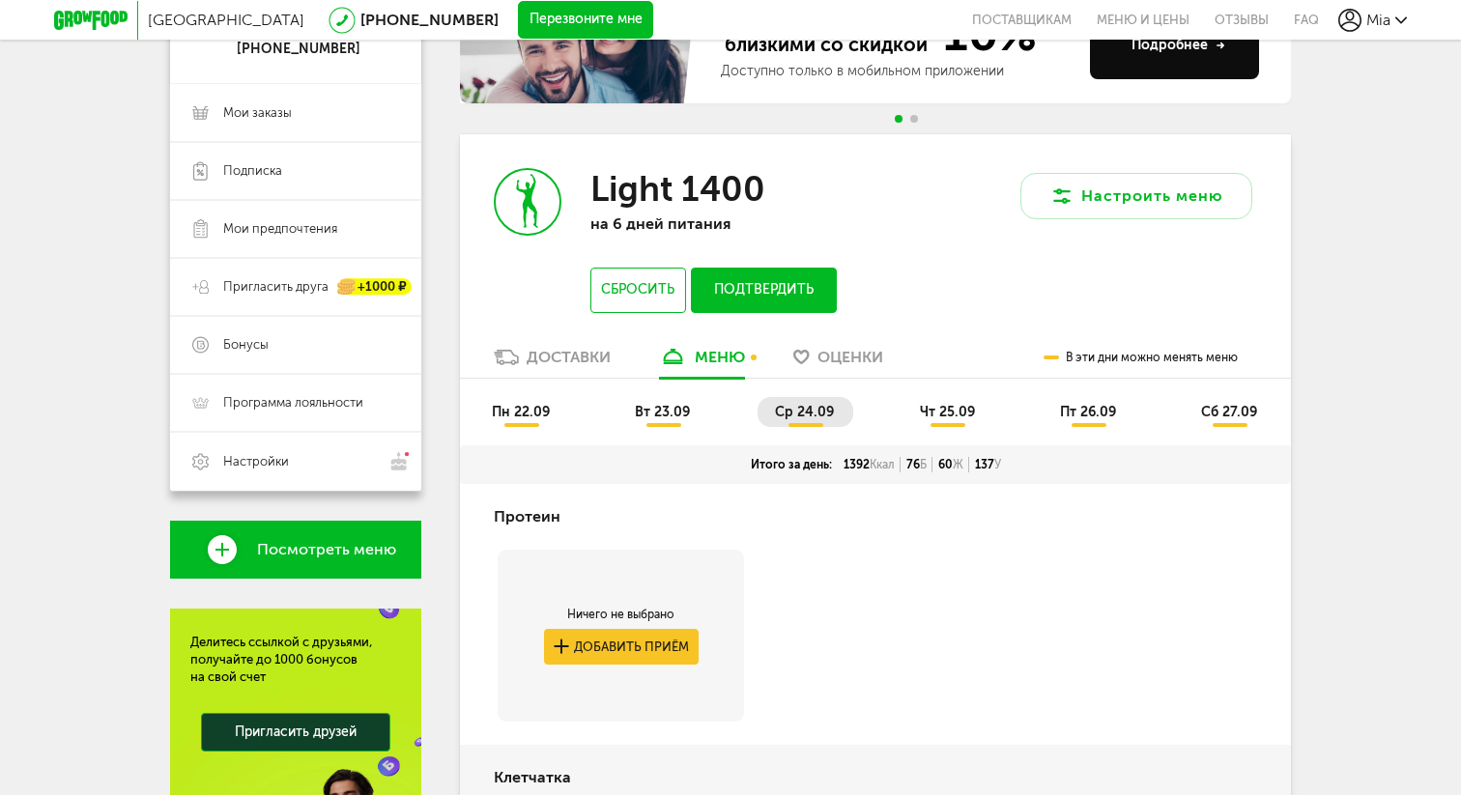
click at [670, 413] on span "вт 23.09" at bounding box center [662, 412] width 55 height 16
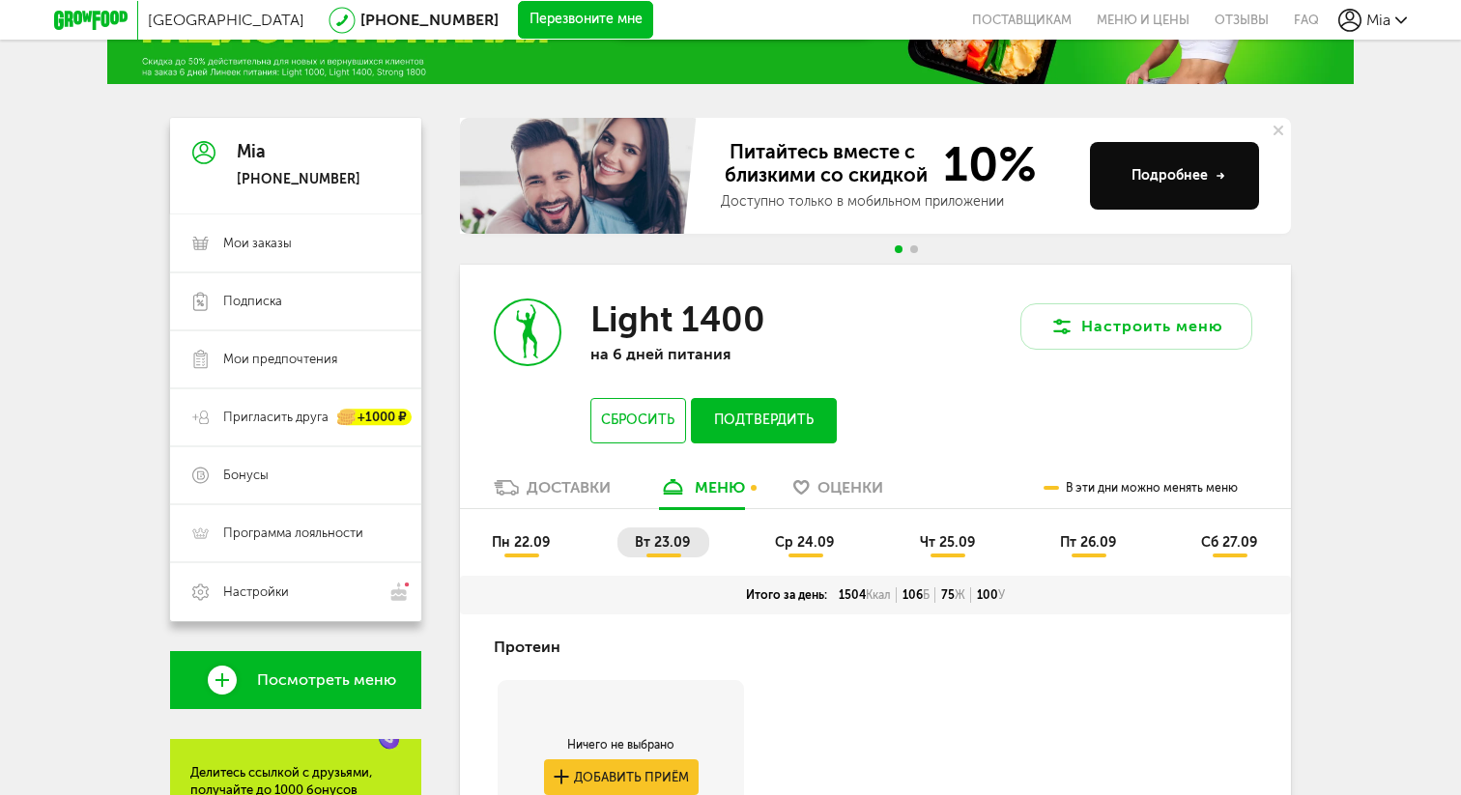
scroll to position [106, 0]
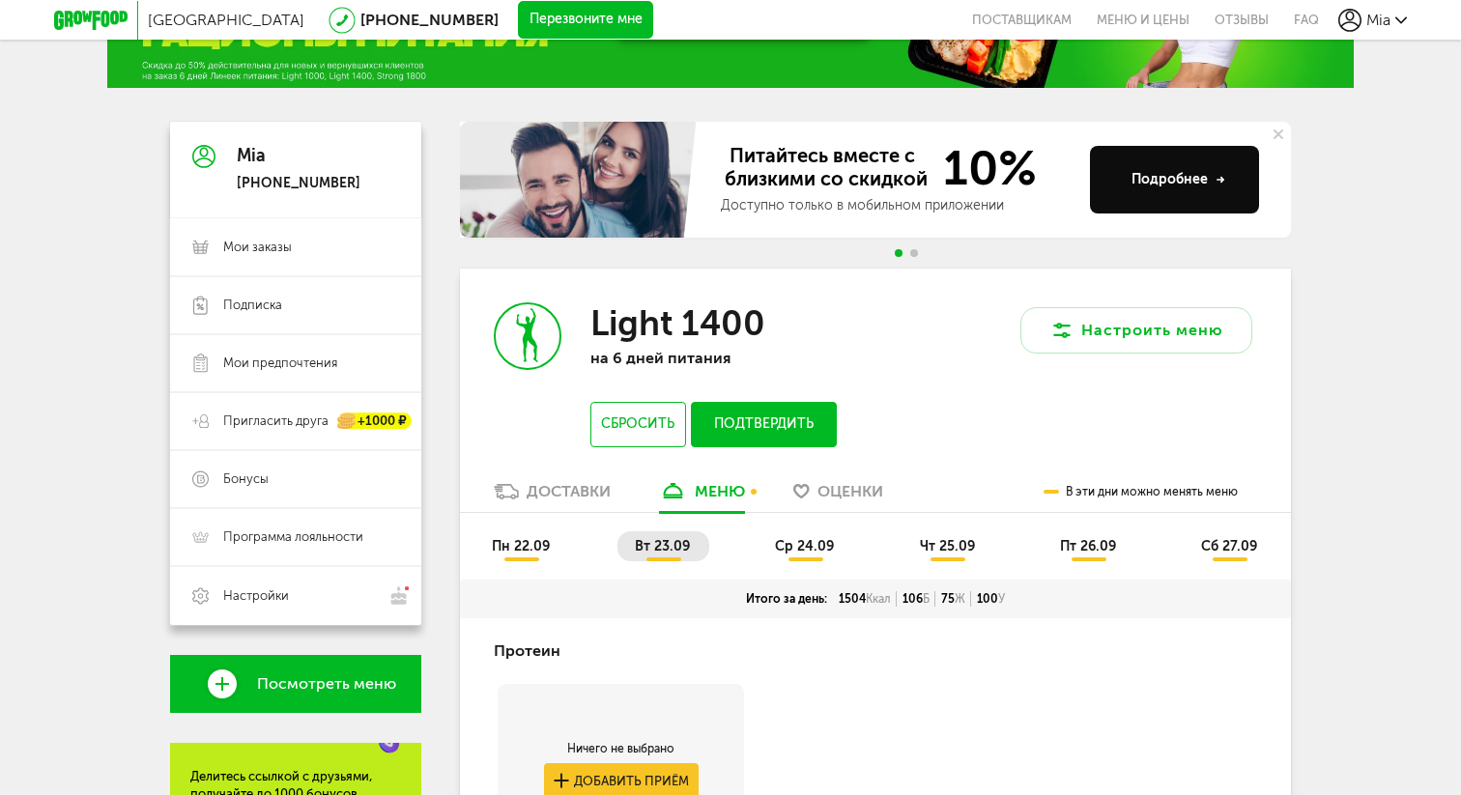
click at [773, 421] on button "Подтвердить" at bounding box center [764, 424] width 146 height 45
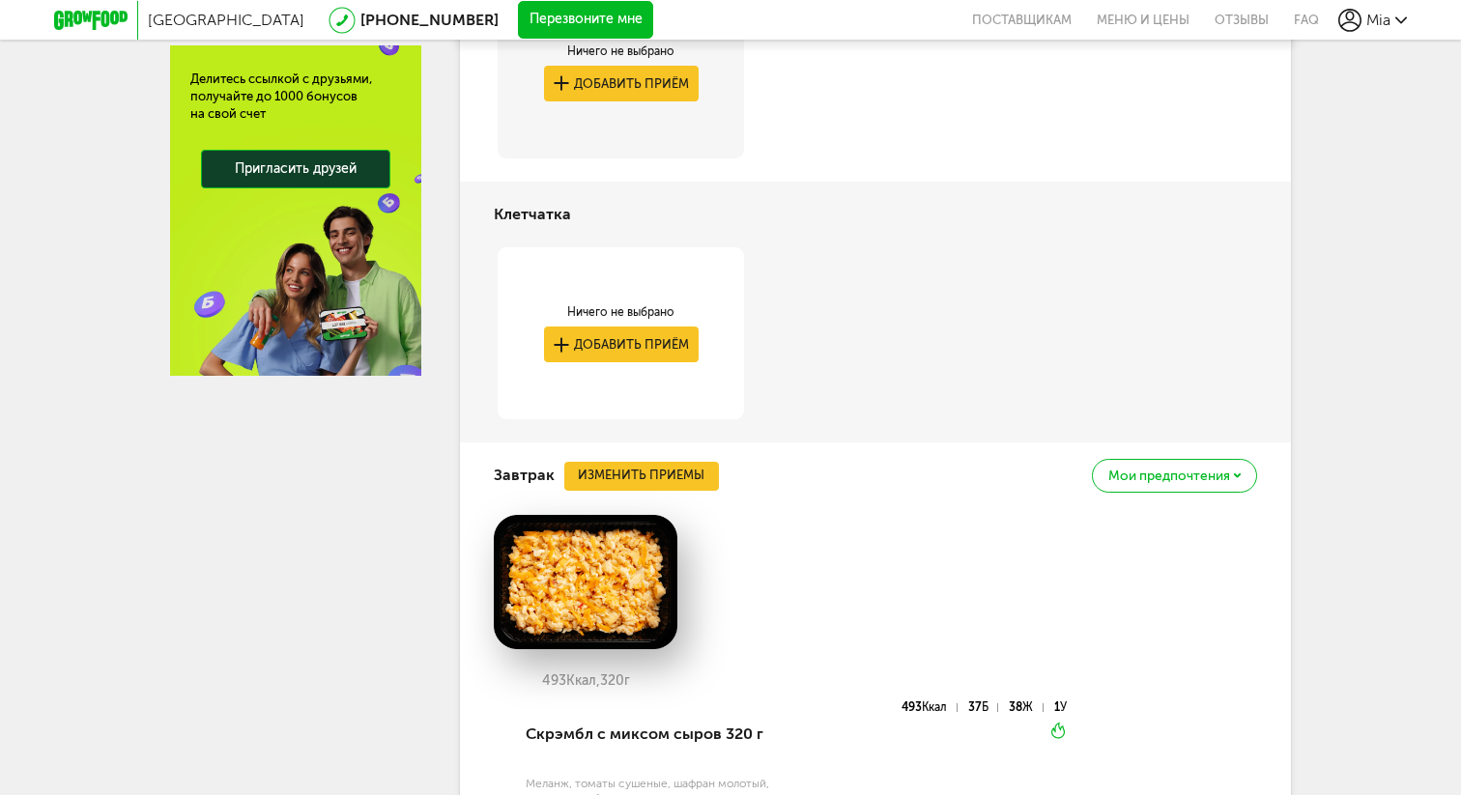
scroll to position [0, 0]
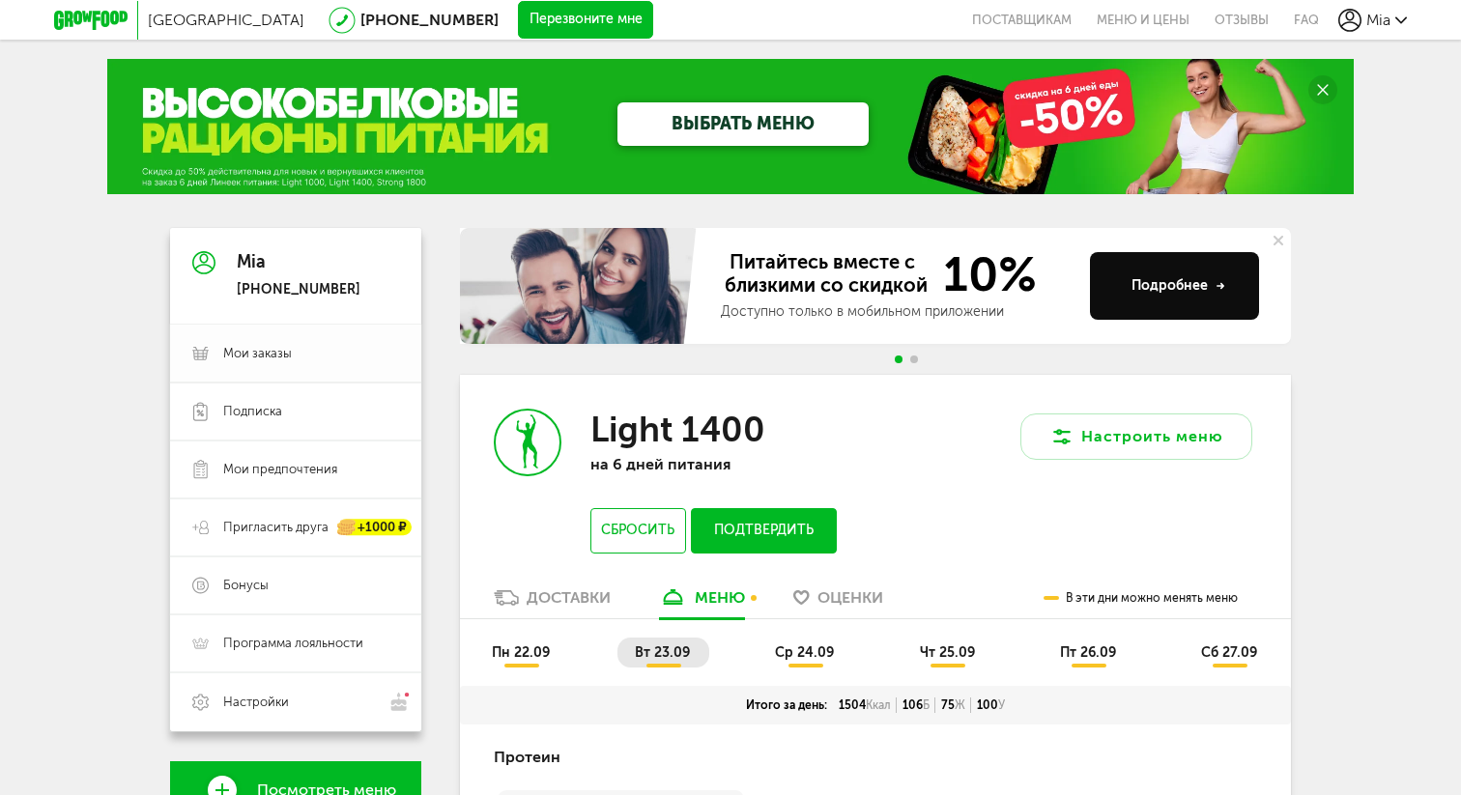
click at [260, 366] on link "Мои заказы" at bounding box center [295, 354] width 251 height 58
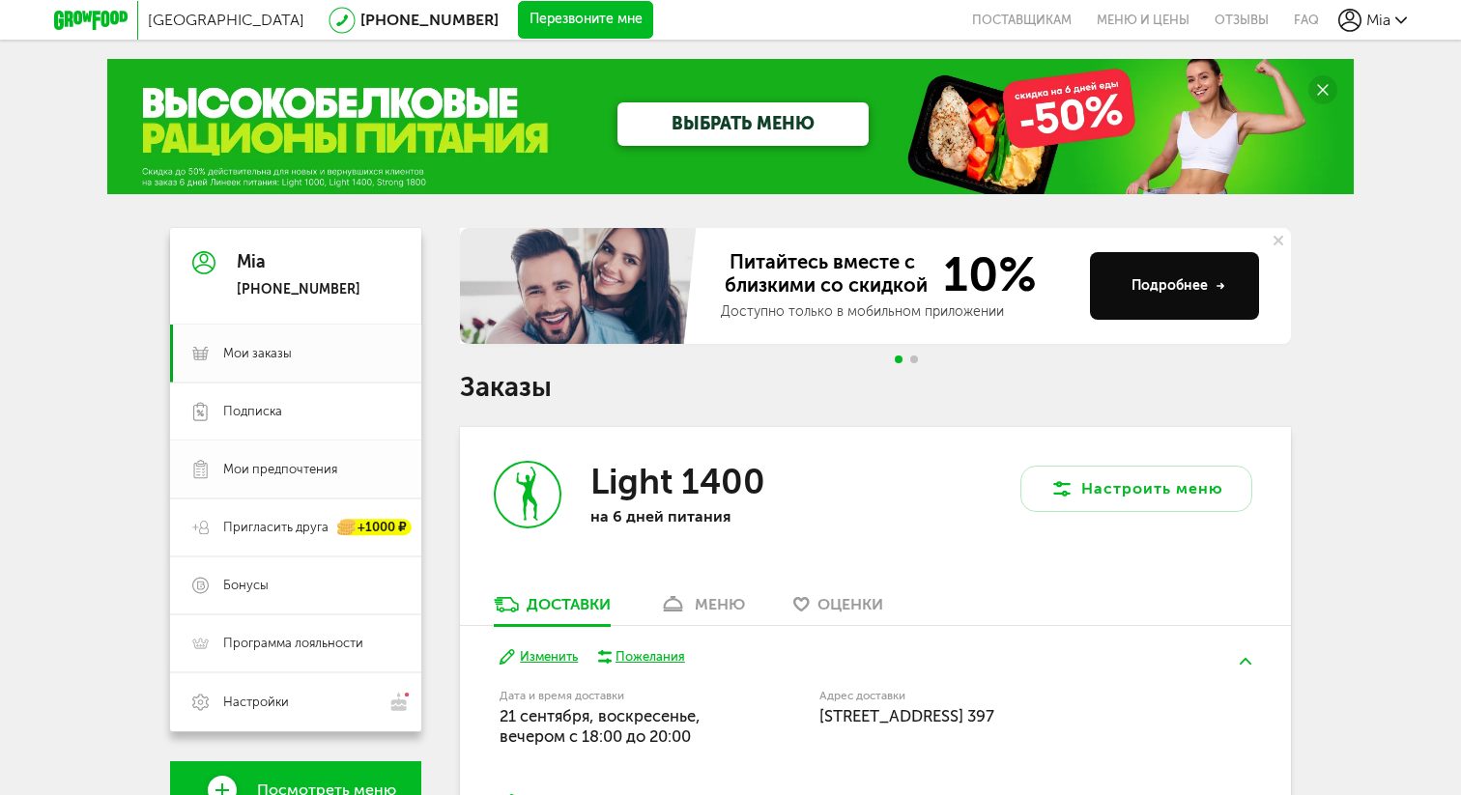
click at [255, 467] on span "Мои предпочтения" at bounding box center [280, 469] width 114 height 17
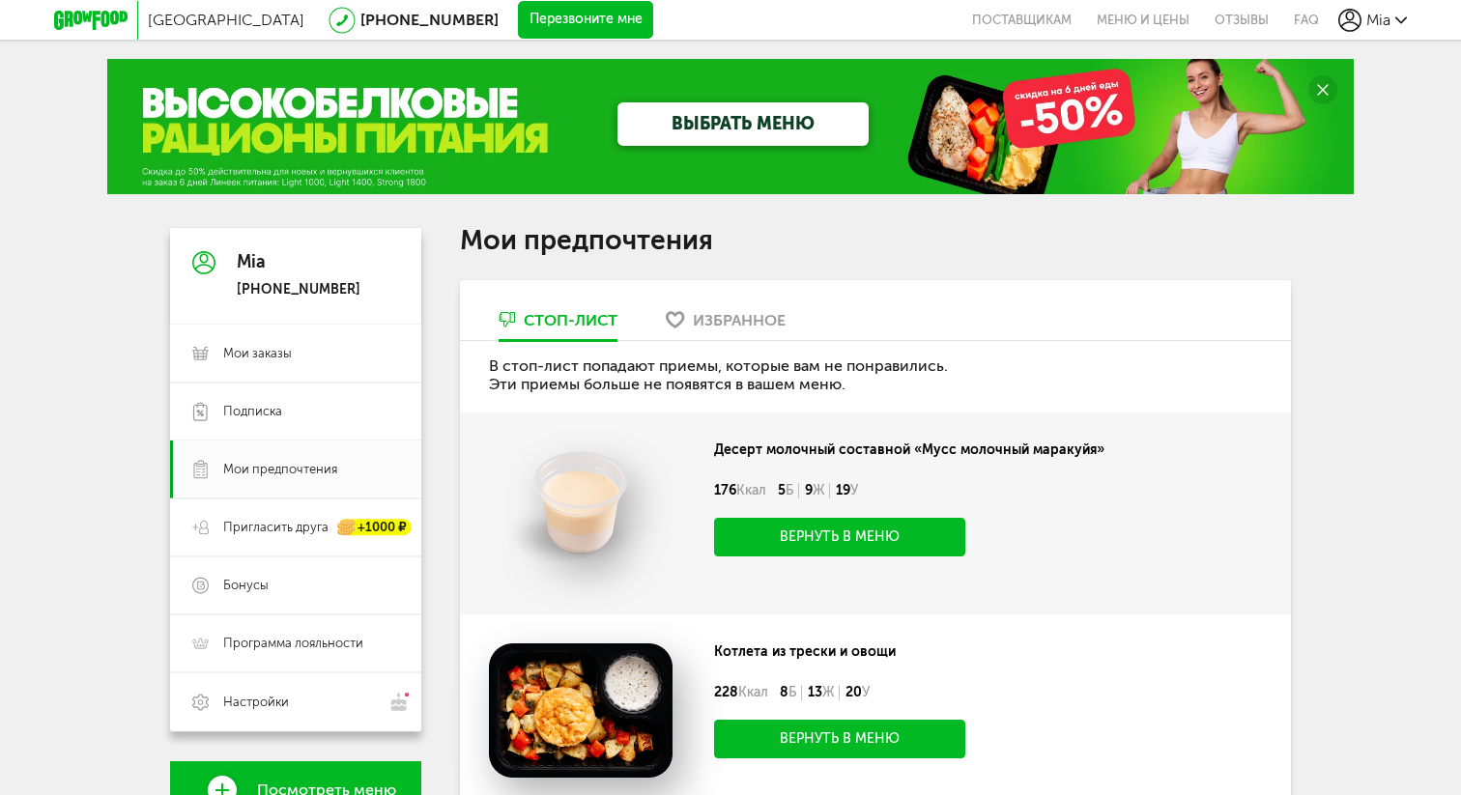
click at [742, 318] on div "Избранное" at bounding box center [739, 320] width 93 height 18
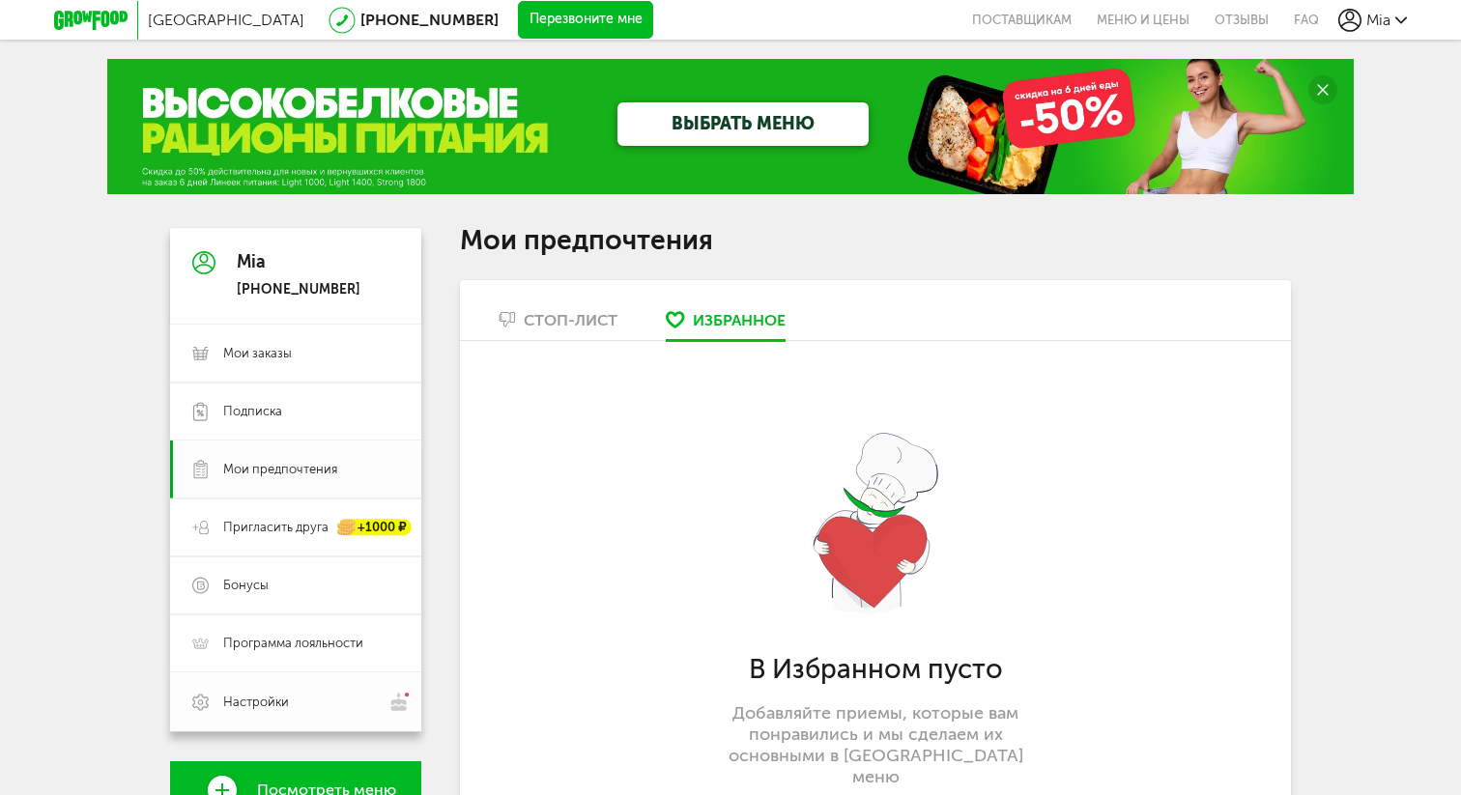
click at [246, 703] on span "Настройки" at bounding box center [256, 702] width 66 height 17
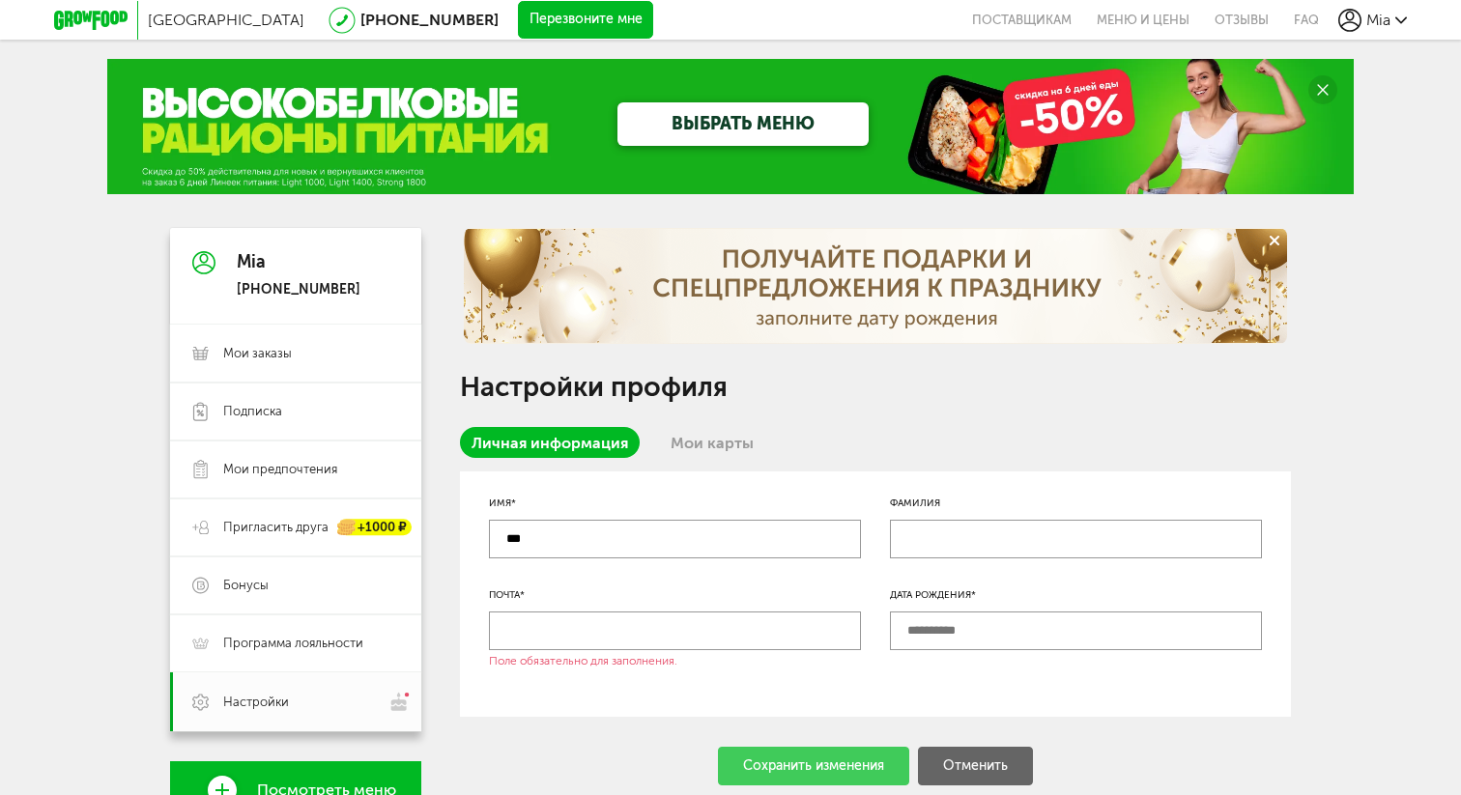
click at [713, 441] on link "Мои карты" at bounding box center [712, 442] width 106 height 31
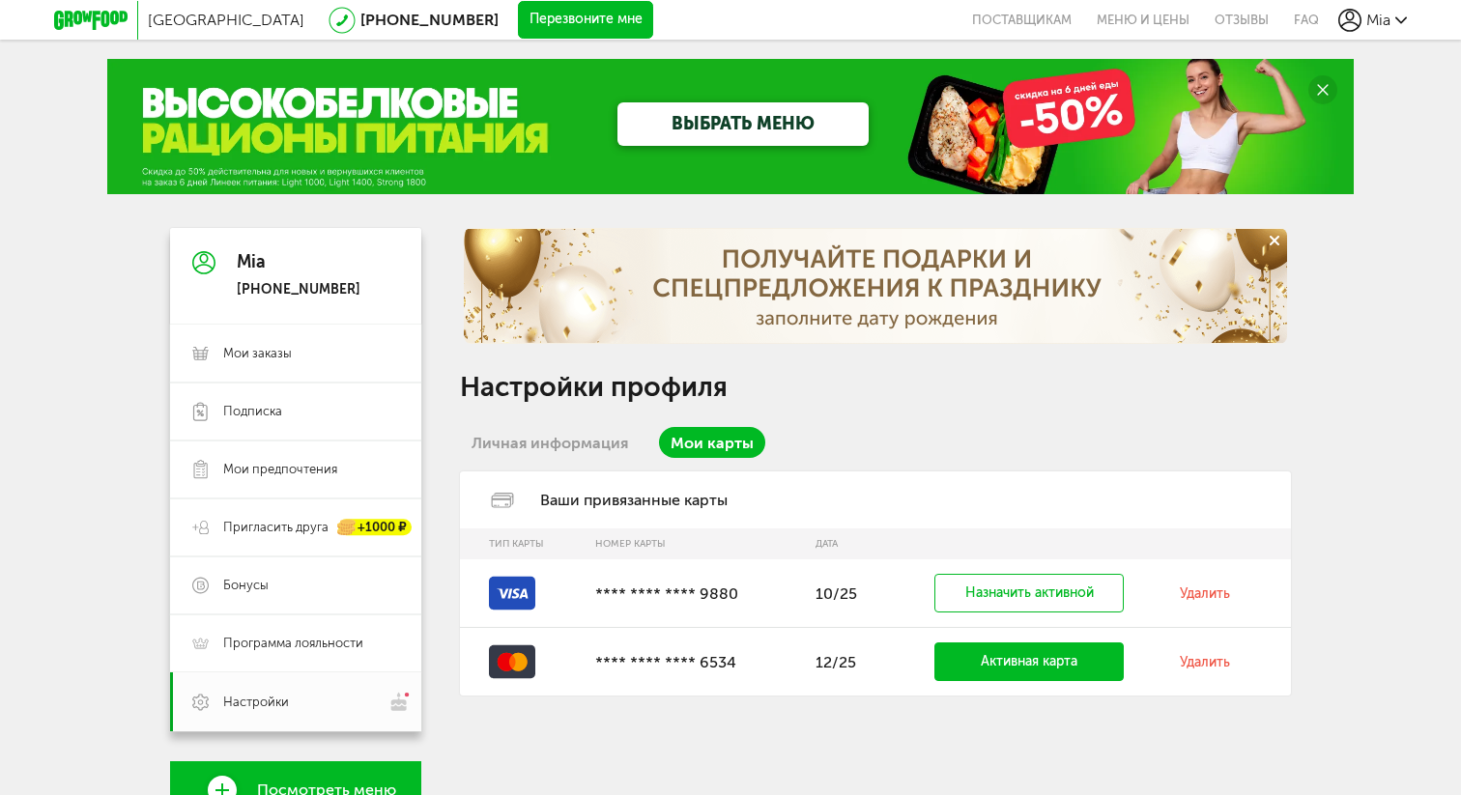
click at [1200, 598] on link "Удалить" at bounding box center [1205, 593] width 50 height 16
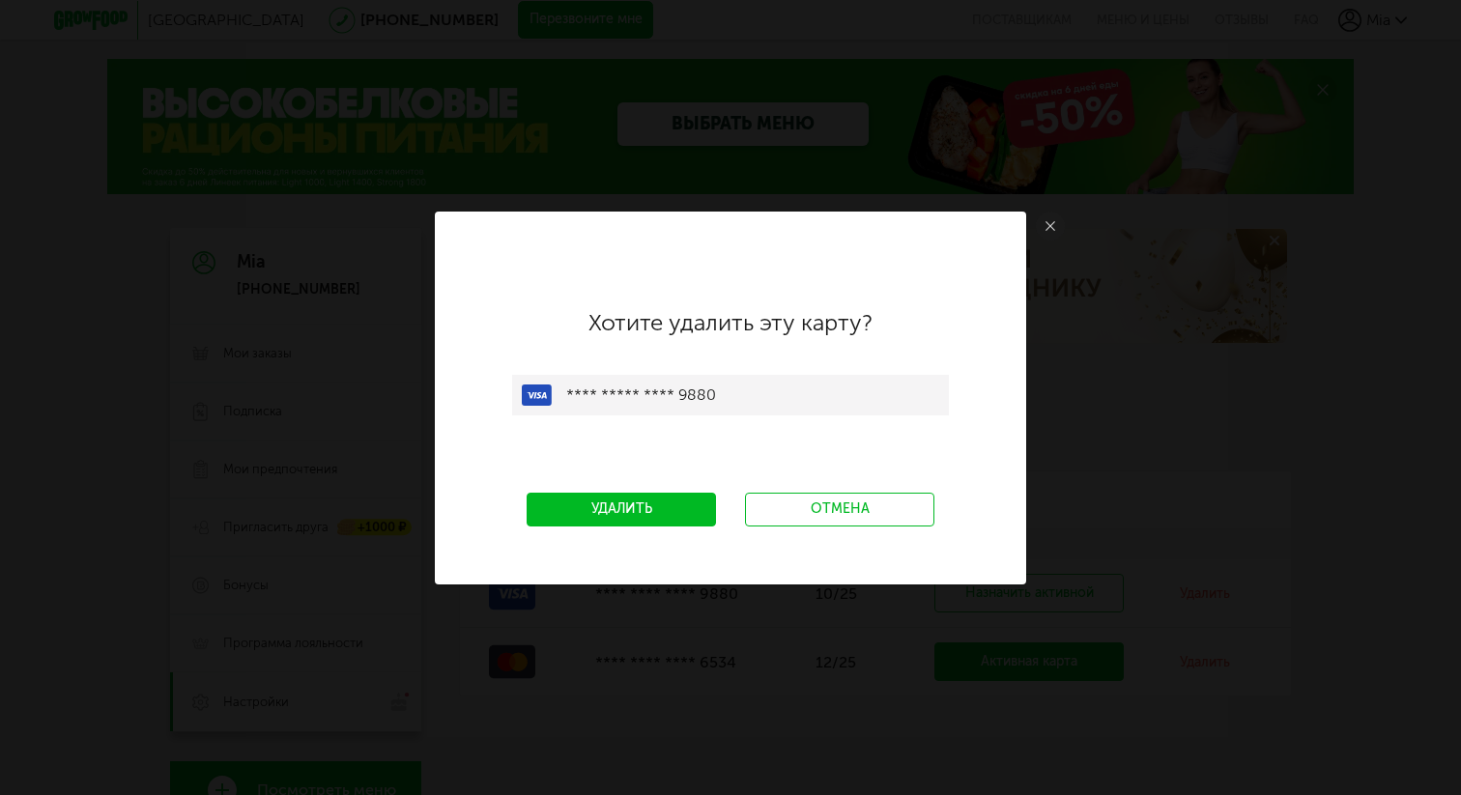
click at [640, 525] on link "Удалить" at bounding box center [621, 510] width 189 height 34
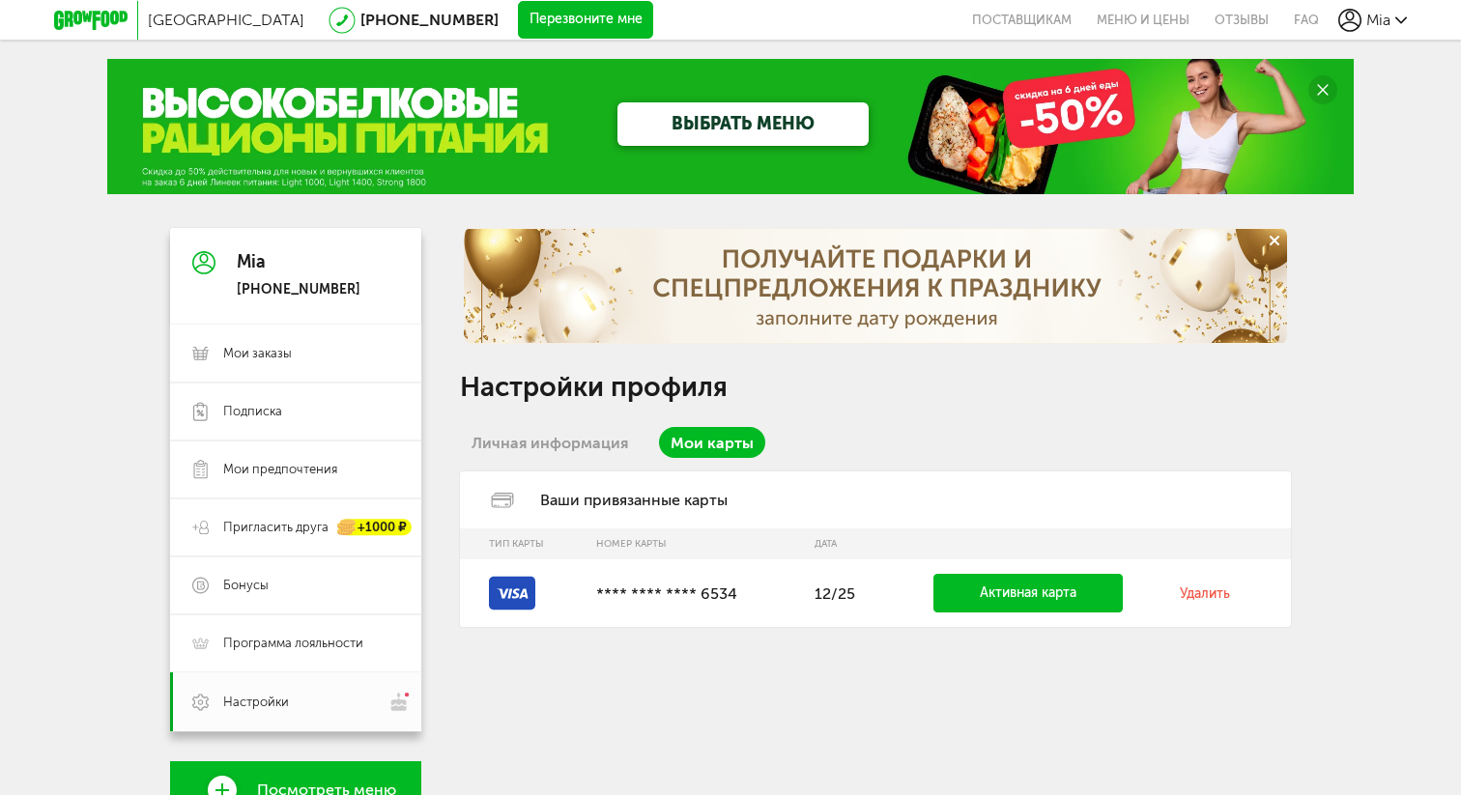
click at [569, 447] on link "Личная информация" at bounding box center [550, 442] width 180 height 31
